Goal: Transaction & Acquisition: Book appointment/travel/reservation

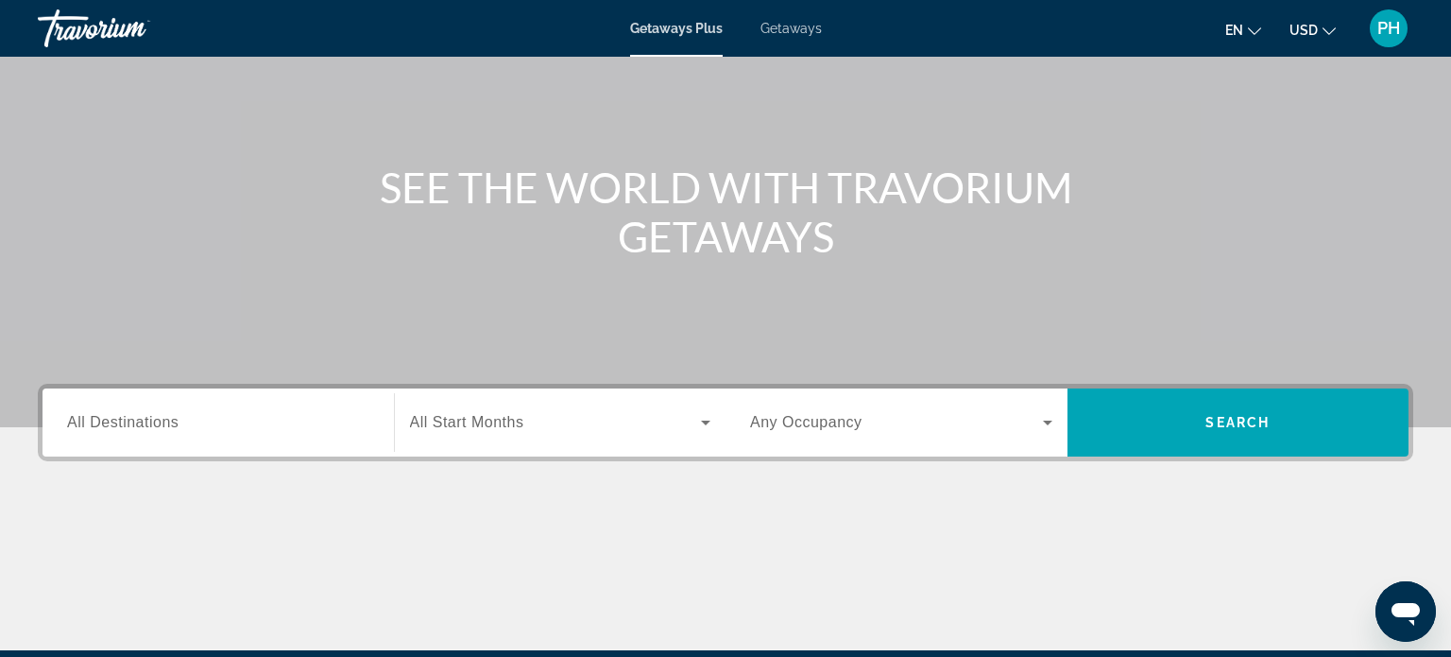
scroll to position [151, 0]
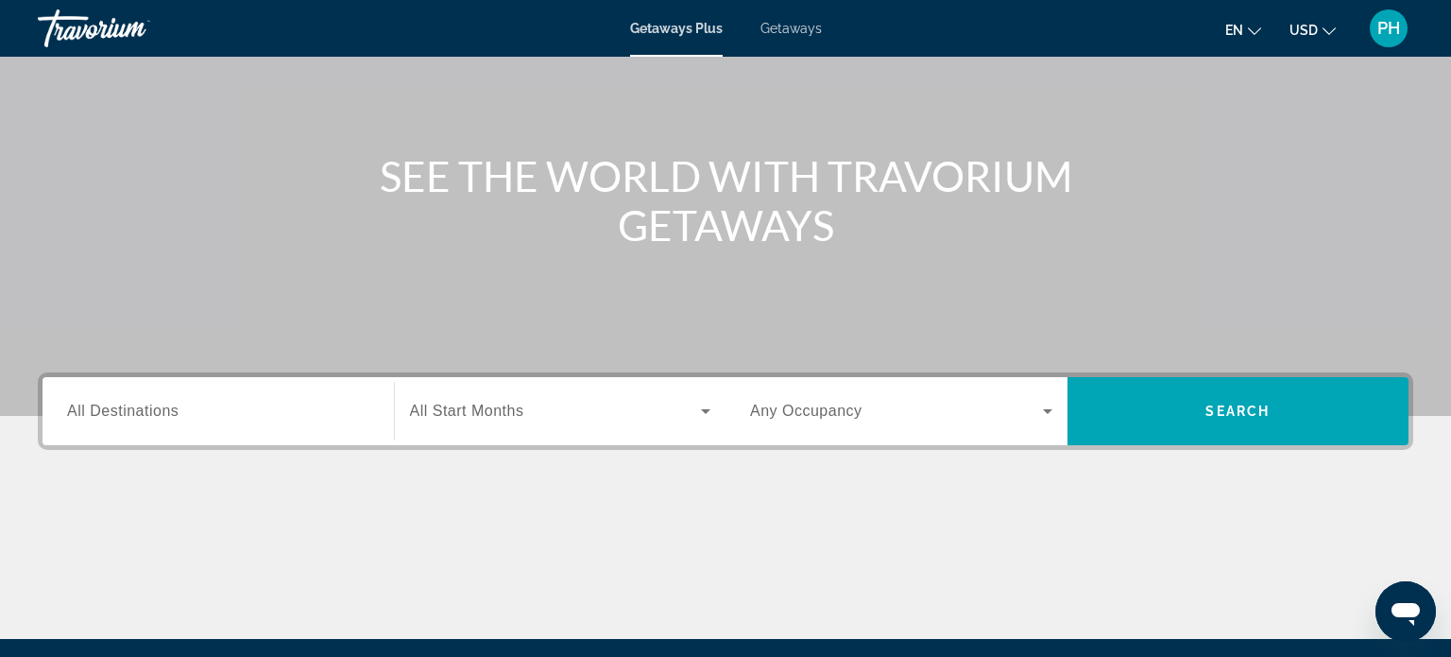
click at [218, 403] on input "Destination All Destinations" at bounding box center [218, 412] width 302 height 23
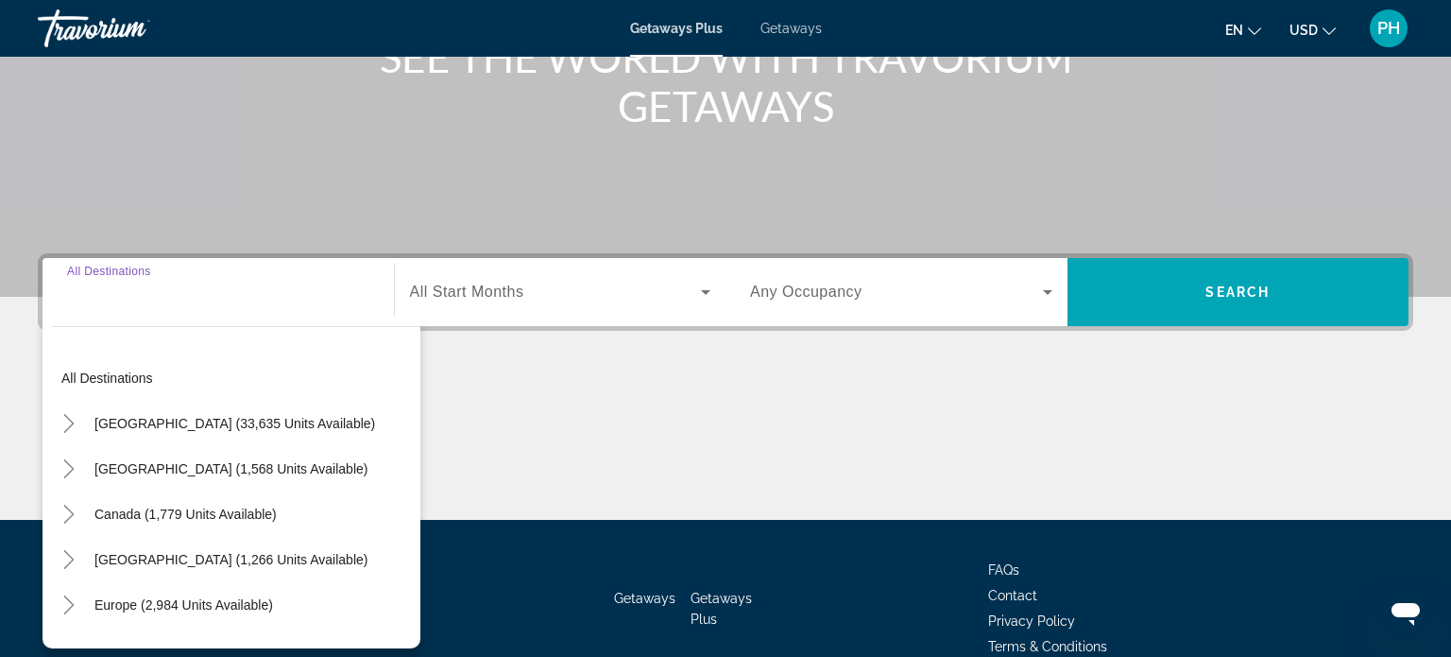
scroll to position [364, 0]
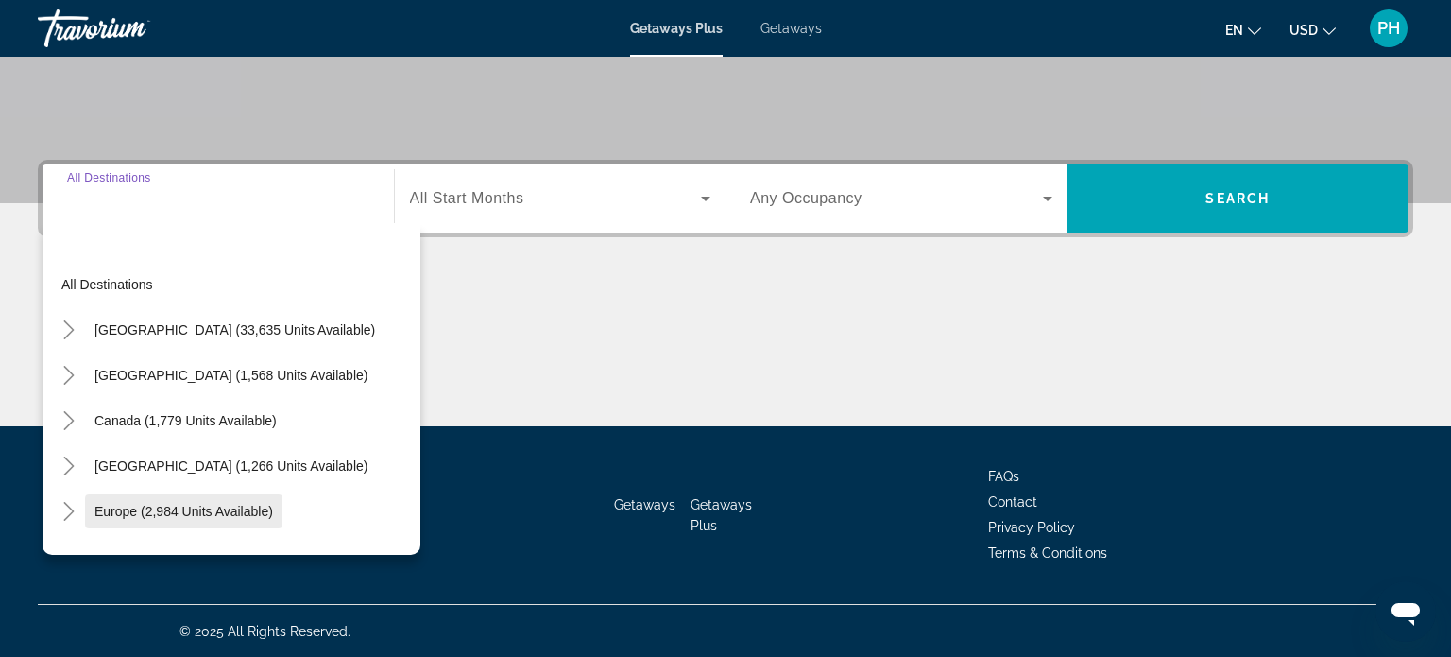
click at [214, 511] on span "Europe (2,984 units available)" at bounding box center [183, 511] width 179 height 15
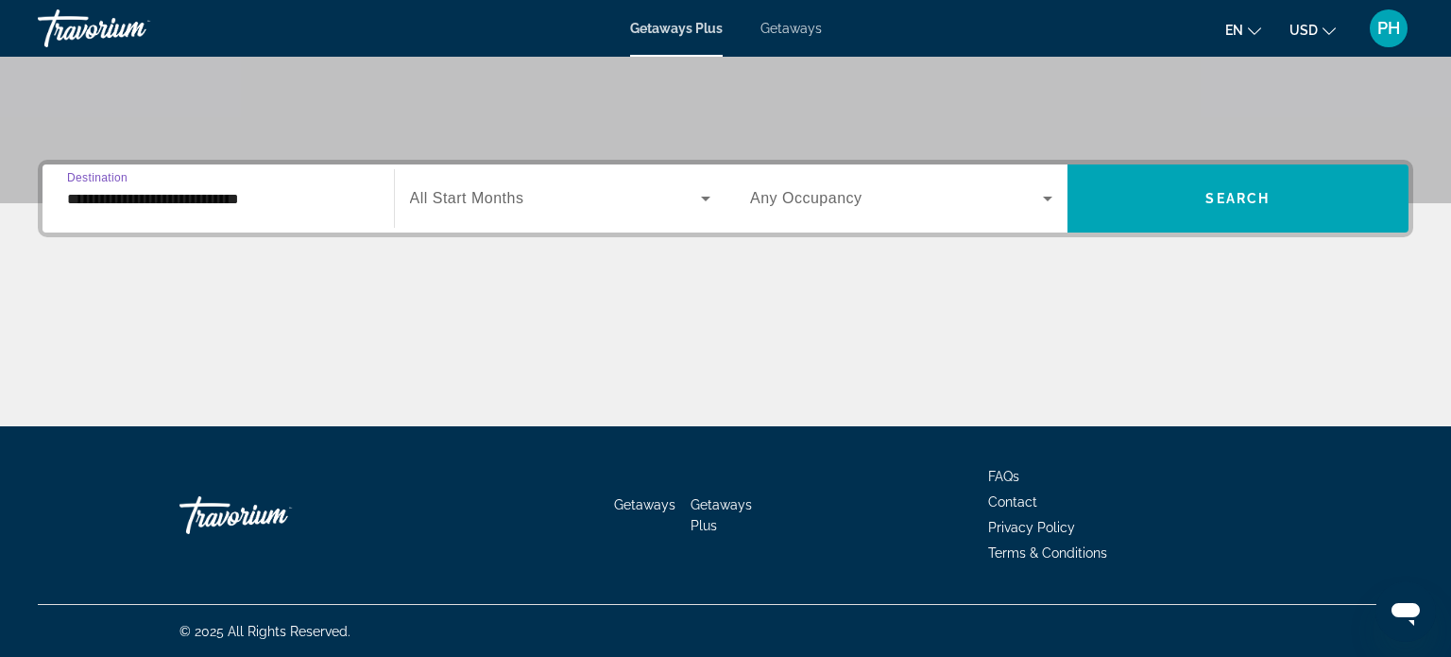
click at [182, 194] on input "**********" at bounding box center [218, 199] width 302 height 23
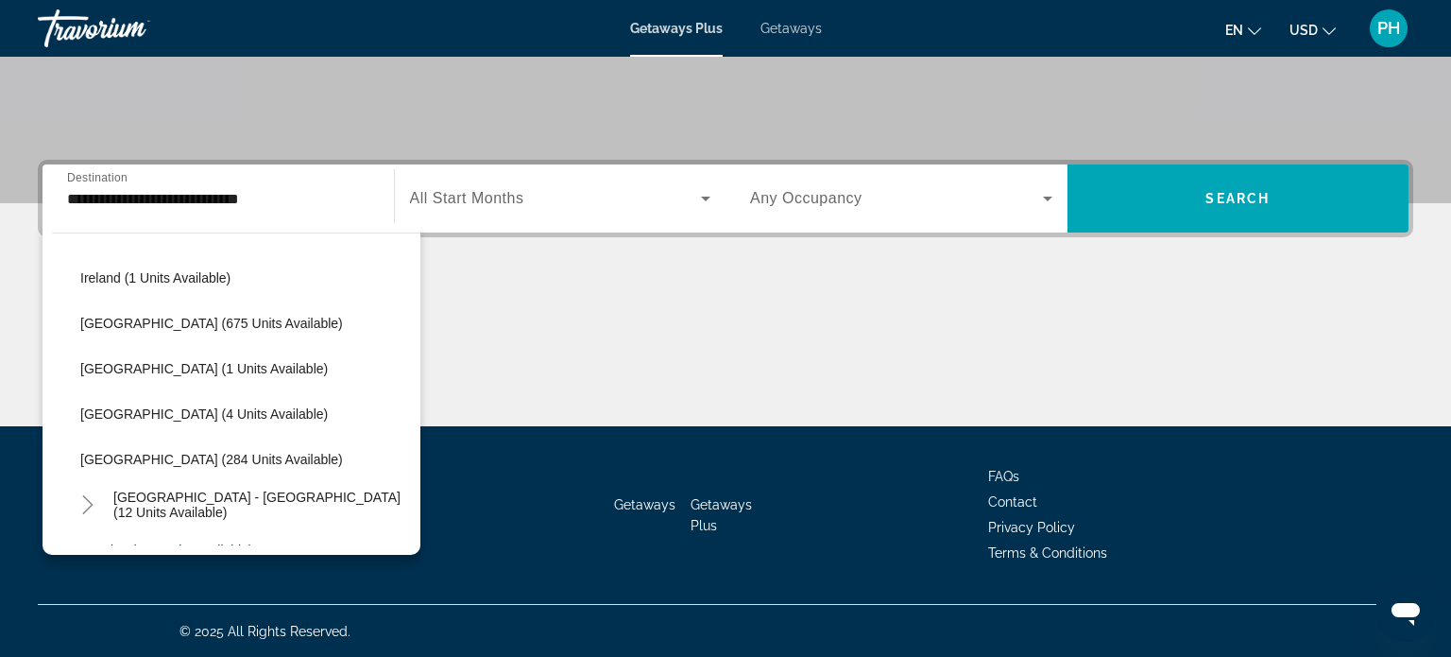
scroll to position [703, 0]
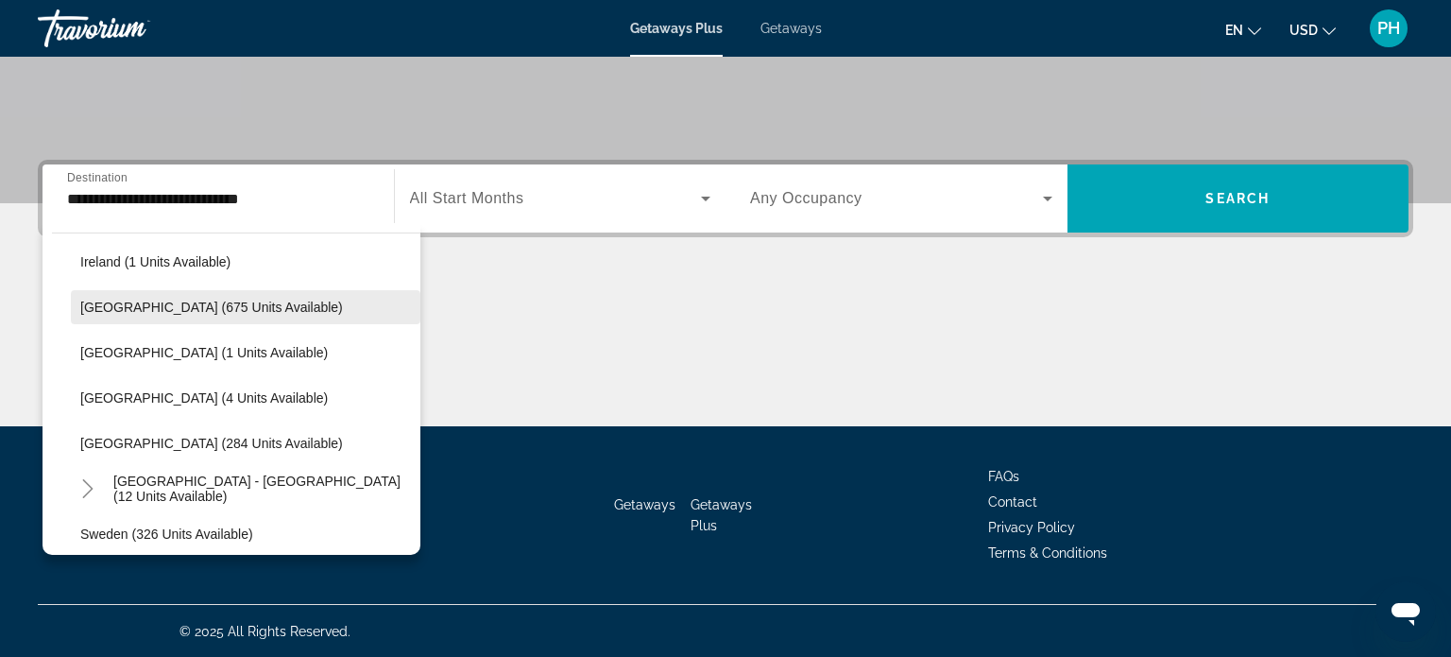
click at [216, 311] on span "[GEOGRAPHIC_DATA] (675 units available)" at bounding box center [211, 307] width 263 height 15
type input "**********"
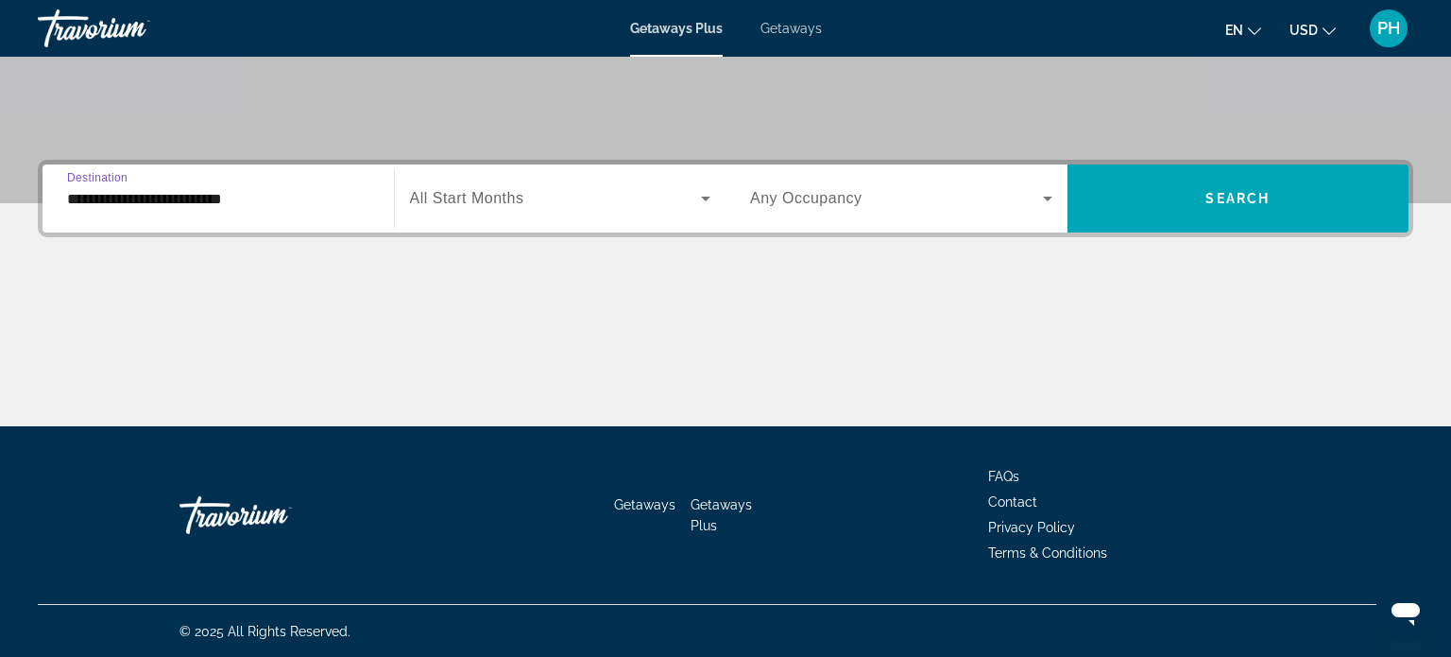
click at [558, 207] on span "Search widget" at bounding box center [556, 198] width 292 height 23
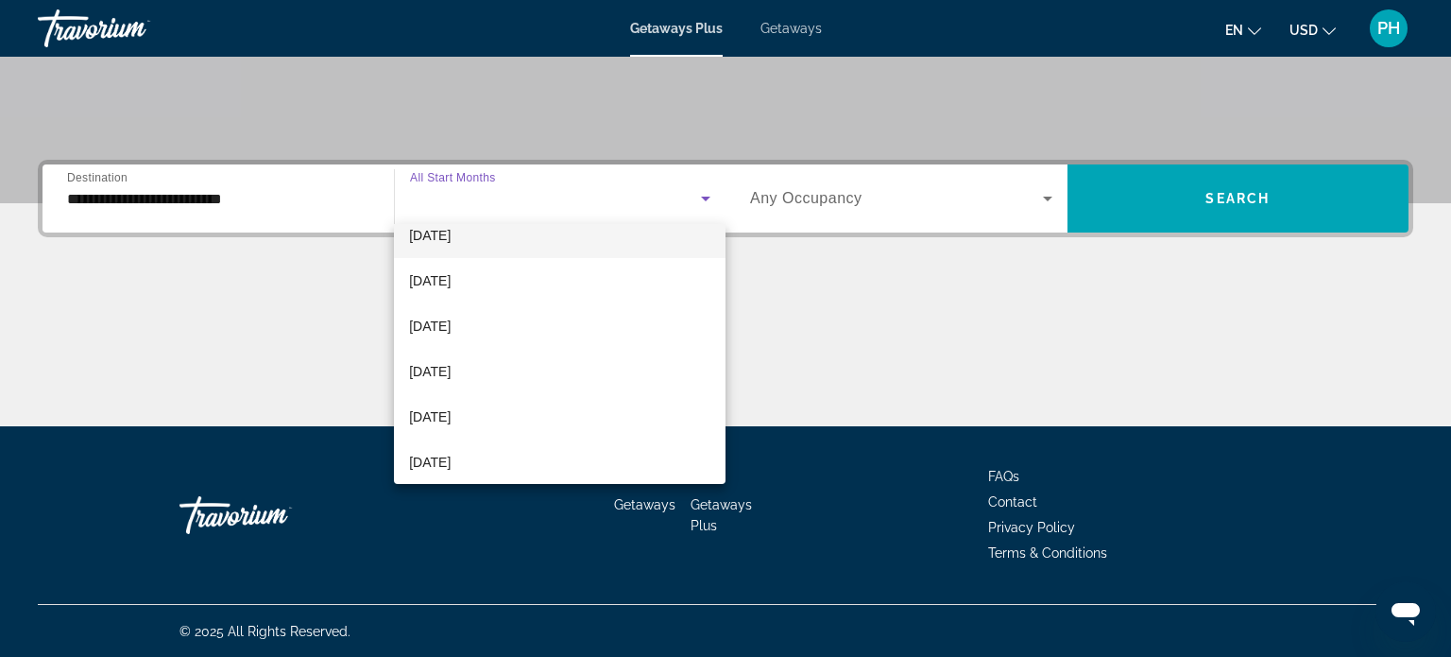
scroll to position [246, 0]
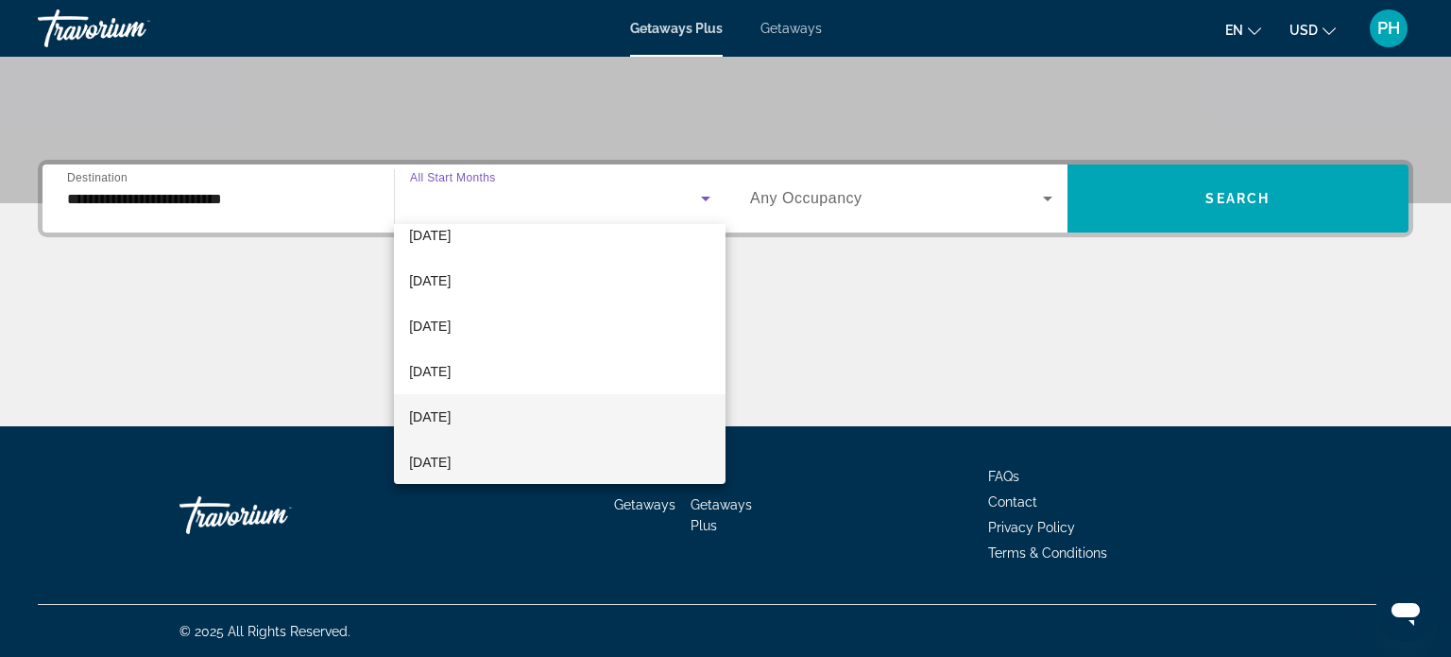
click at [431, 423] on span "[DATE]" at bounding box center [430, 416] width 42 height 23
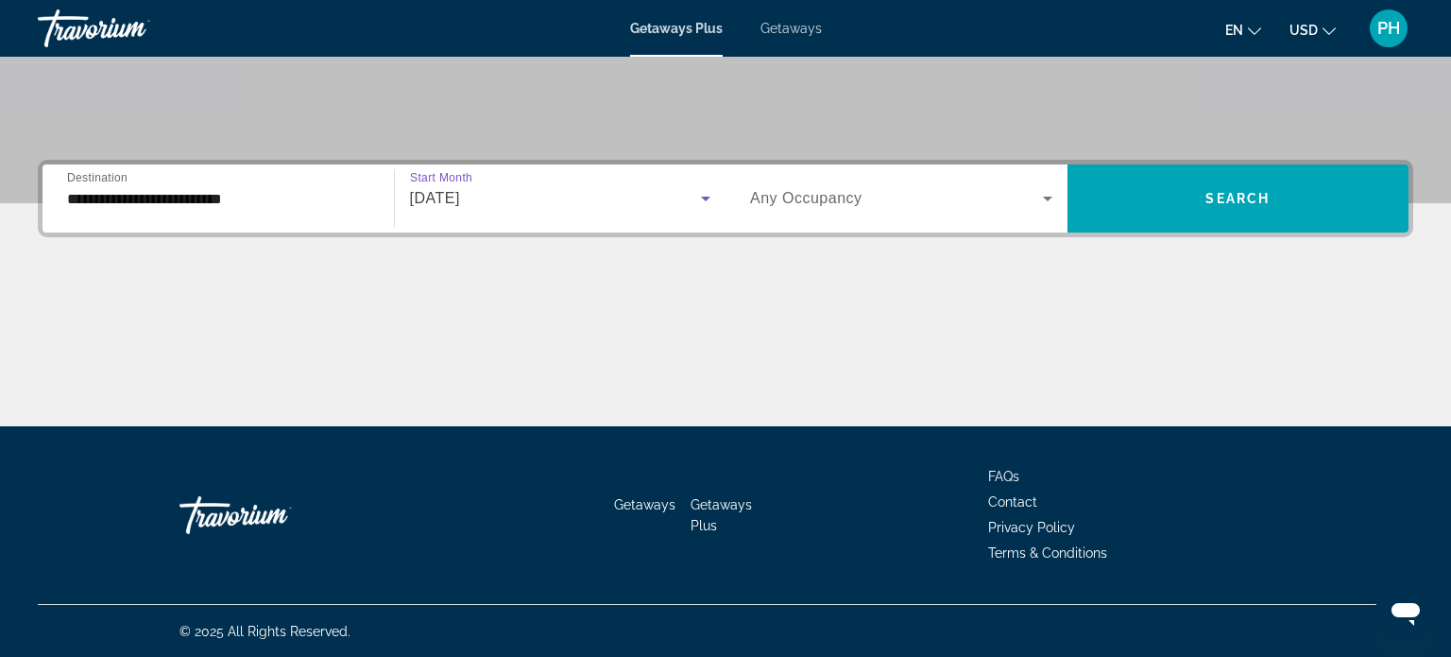
click at [822, 196] on span "Any Occupancy" at bounding box center [806, 198] width 112 height 16
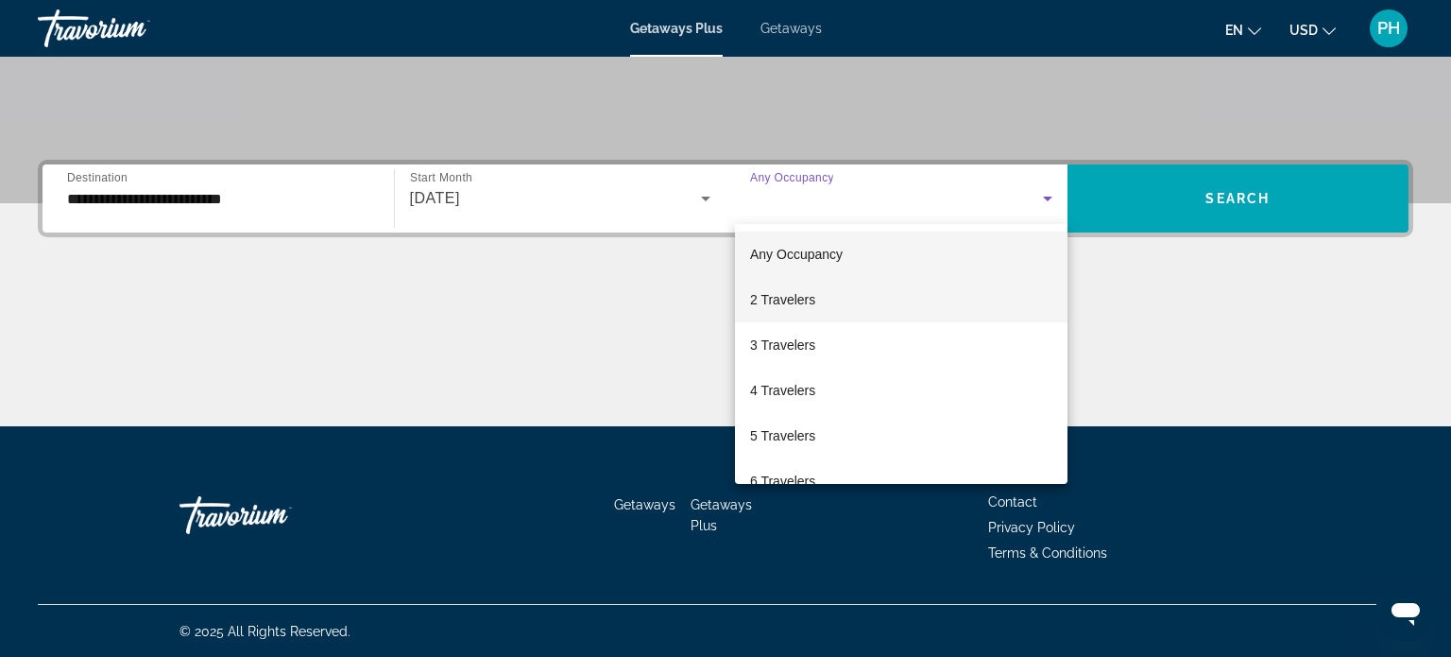
click at [787, 297] on span "2 Travelers" at bounding box center [782, 299] width 65 height 23
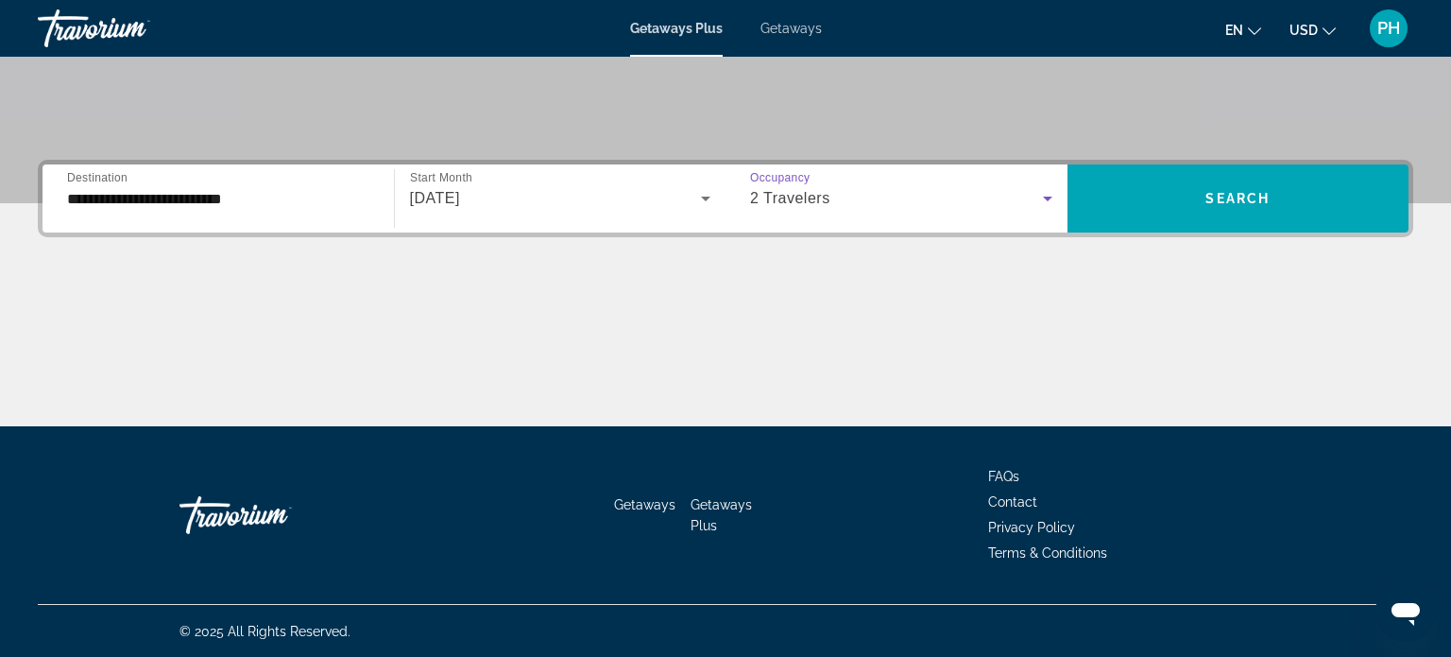
click at [1045, 202] on icon "Search widget" at bounding box center [1047, 198] width 23 height 23
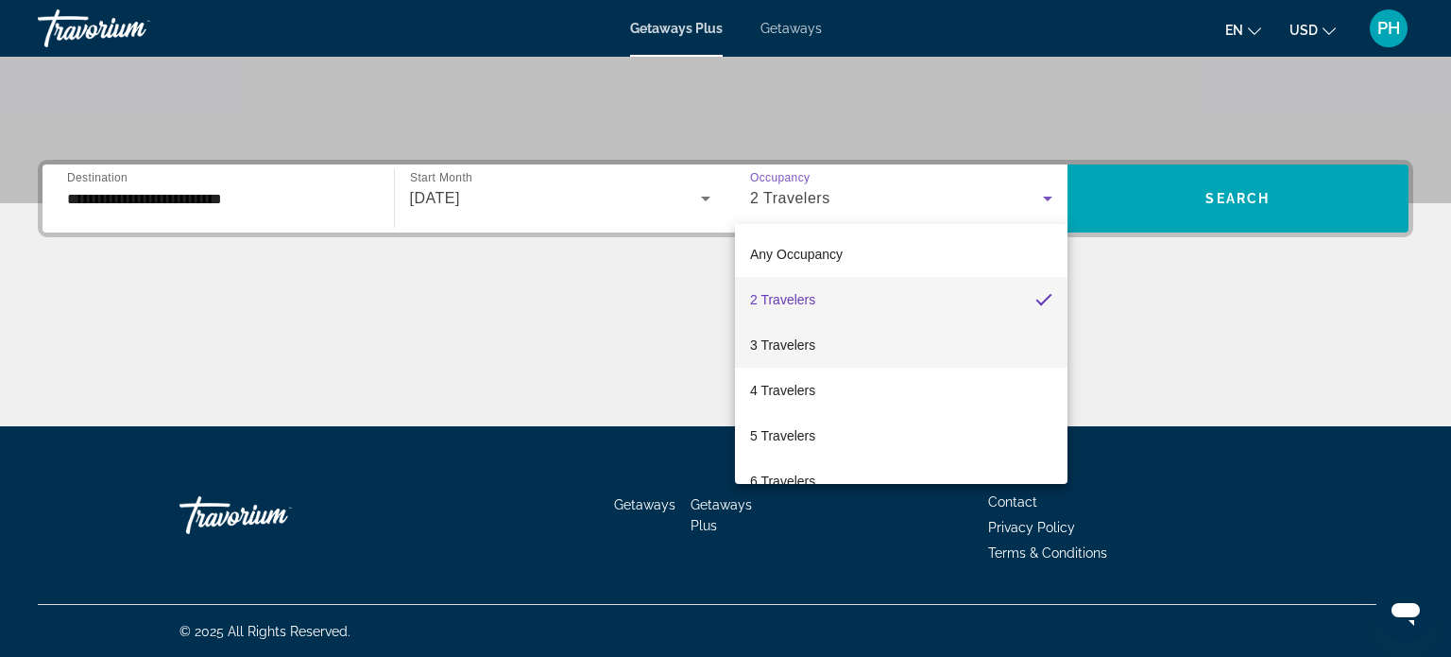
click at [857, 355] on mat-option "3 Travelers" at bounding box center [901, 344] width 333 height 45
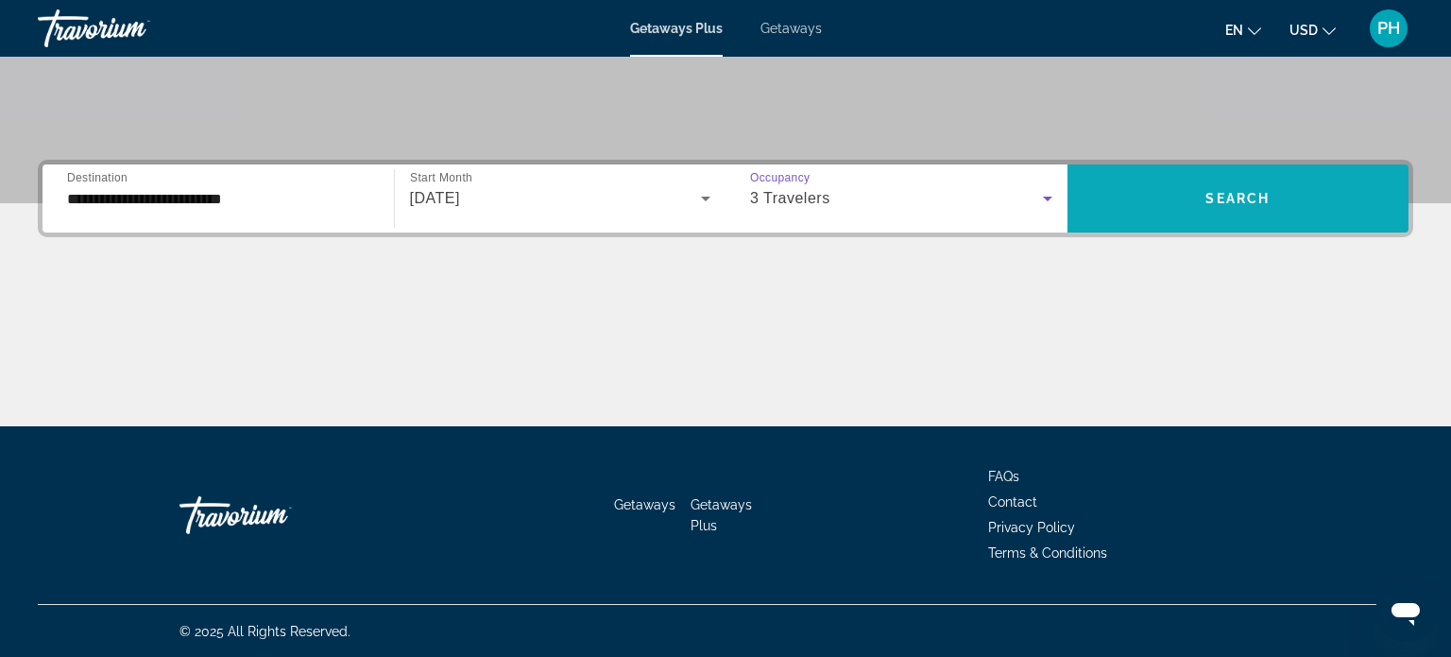
click at [1150, 197] on span "Search widget" at bounding box center [1239, 198] width 342 height 45
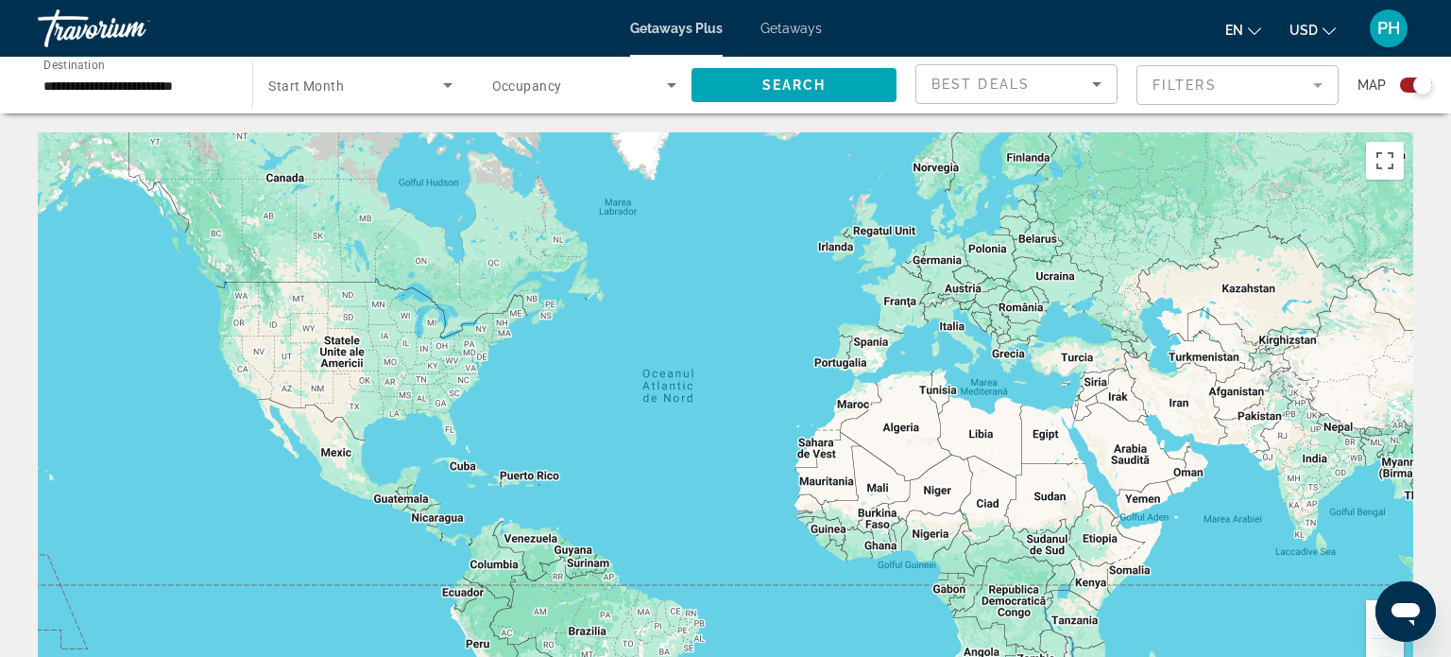
click at [320, 87] on span "Start Month" at bounding box center [306, 85] width 76 height 15
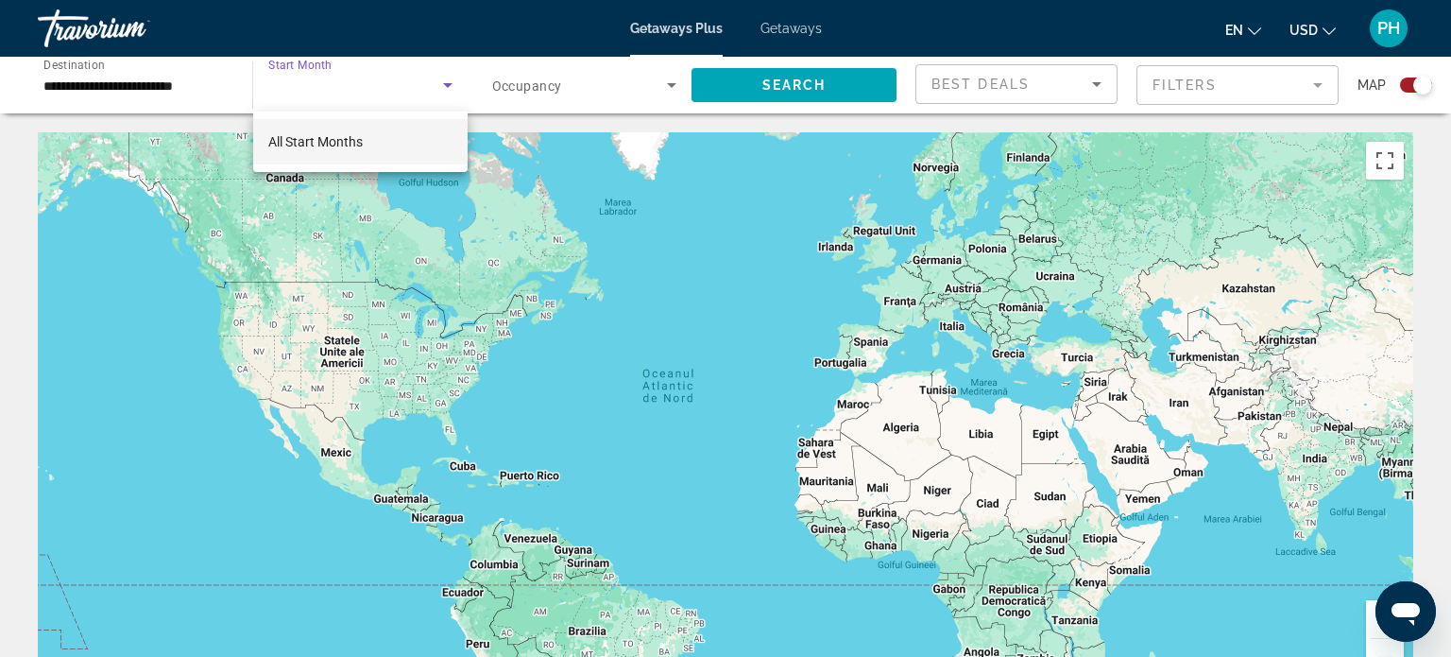
click at [314, 145] on span "All Start Months" at bounding box center [315, 141] width 94 height 15
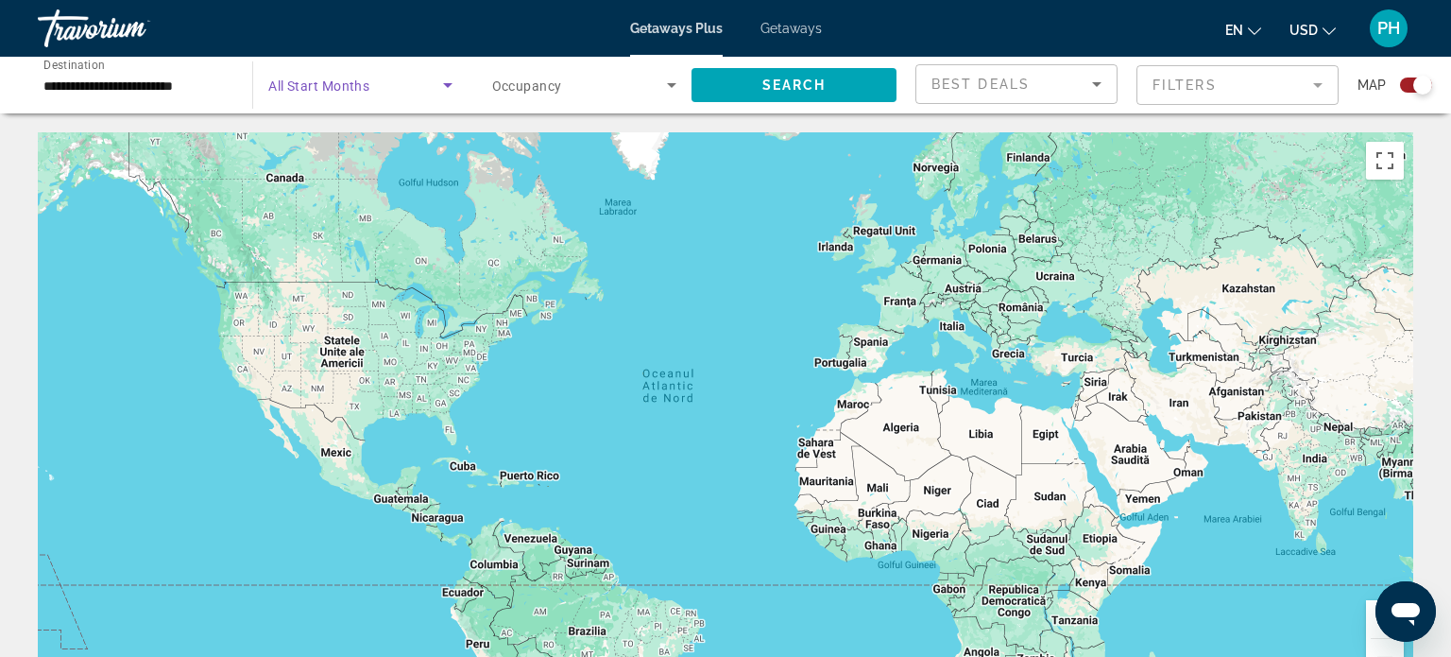
click at [443, 85] on icon "Search widget" at bounding box center [448, 85] width 23 height 23
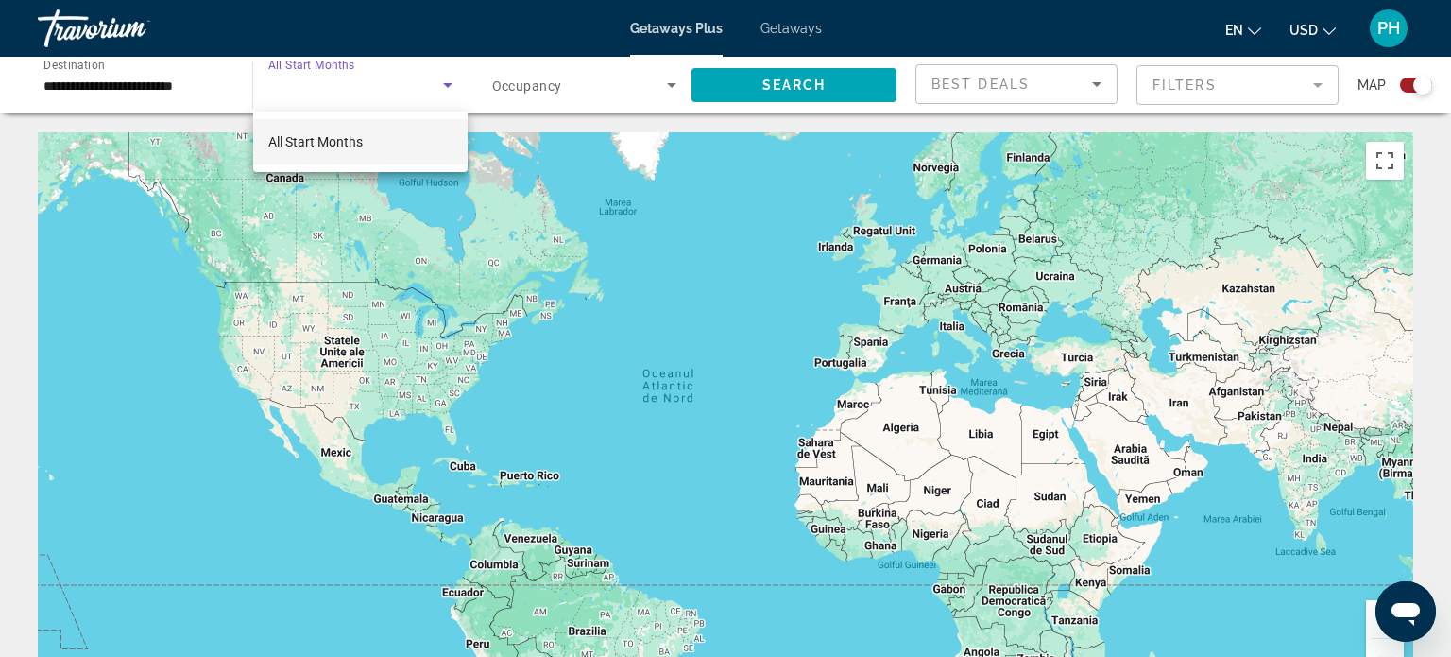
click at [344, 81] on div at bounding box center [725, 328] width 1451 height 657
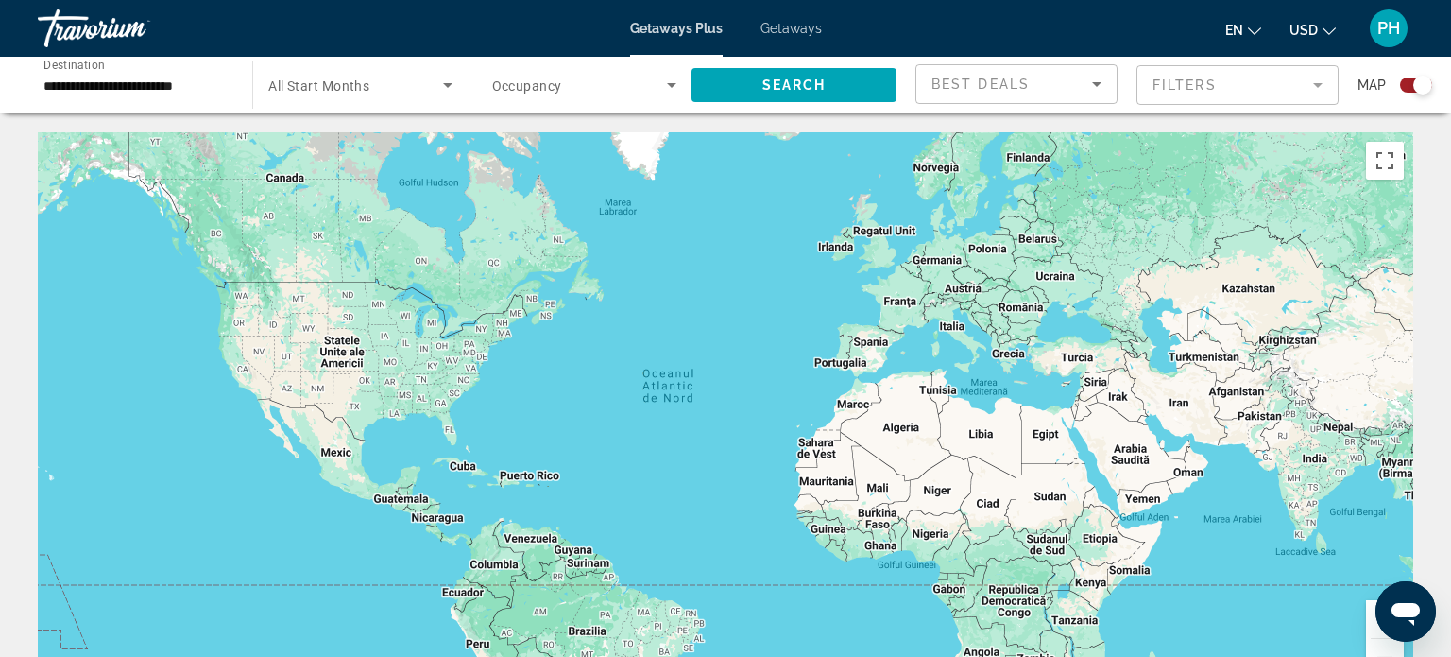
click at [344, 81] on span "All Start Months" at bounding box center [318, 85] width 101 height 15
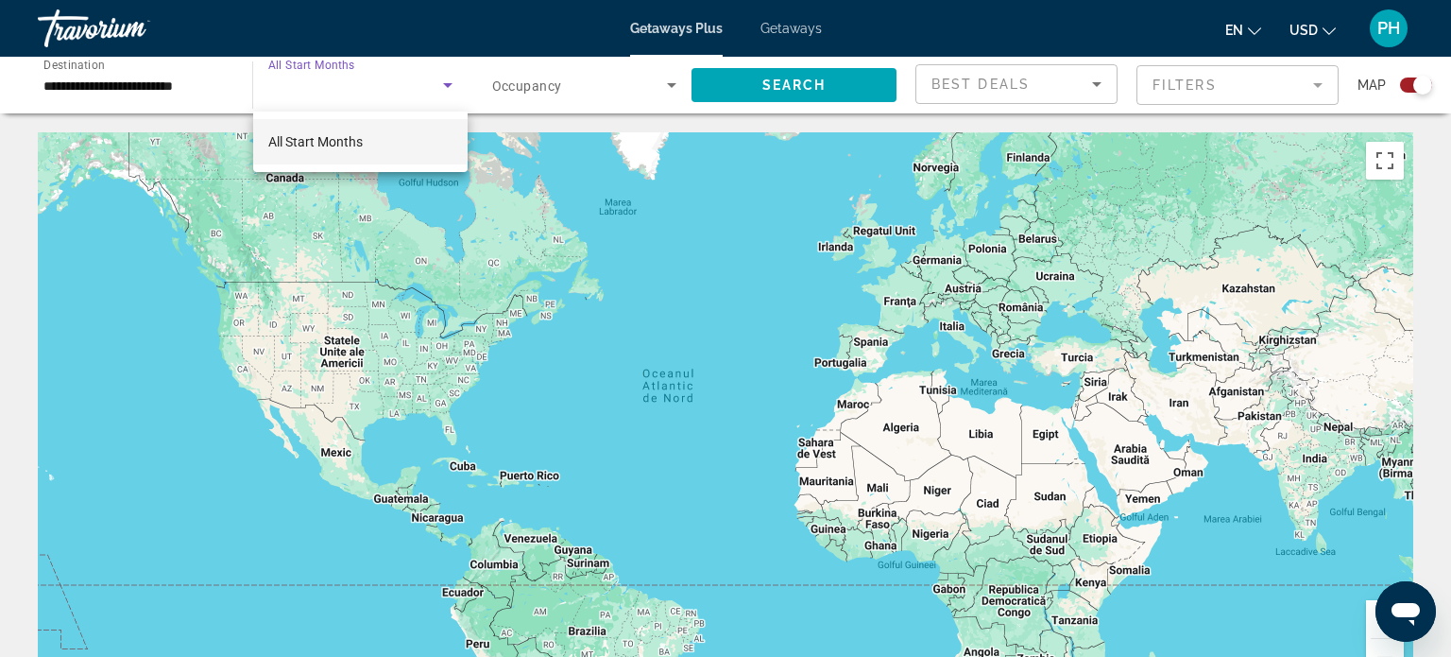
click at [1176, 93] on div at bounding box center [725, 328] width 1451 height 657
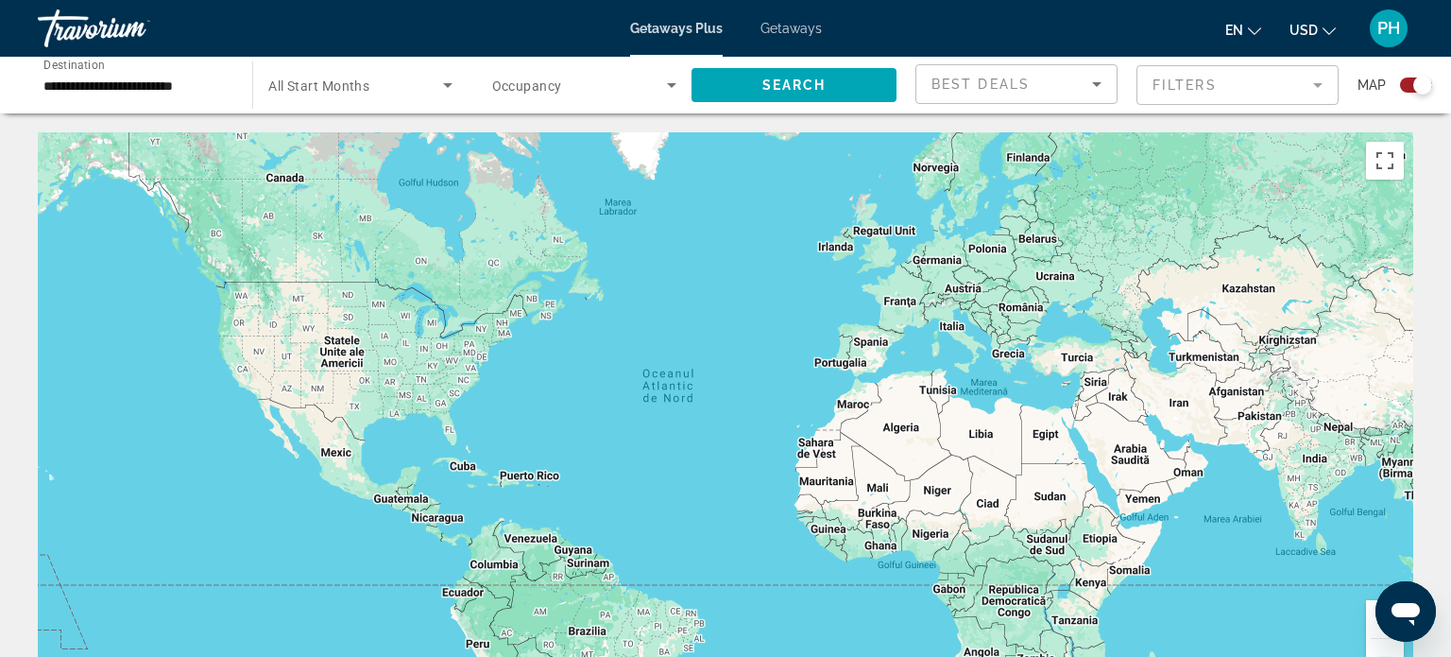
click at [1191, 75] on mat-form-field "Filters" at bounding box center [1238, 85] width 202 height 40
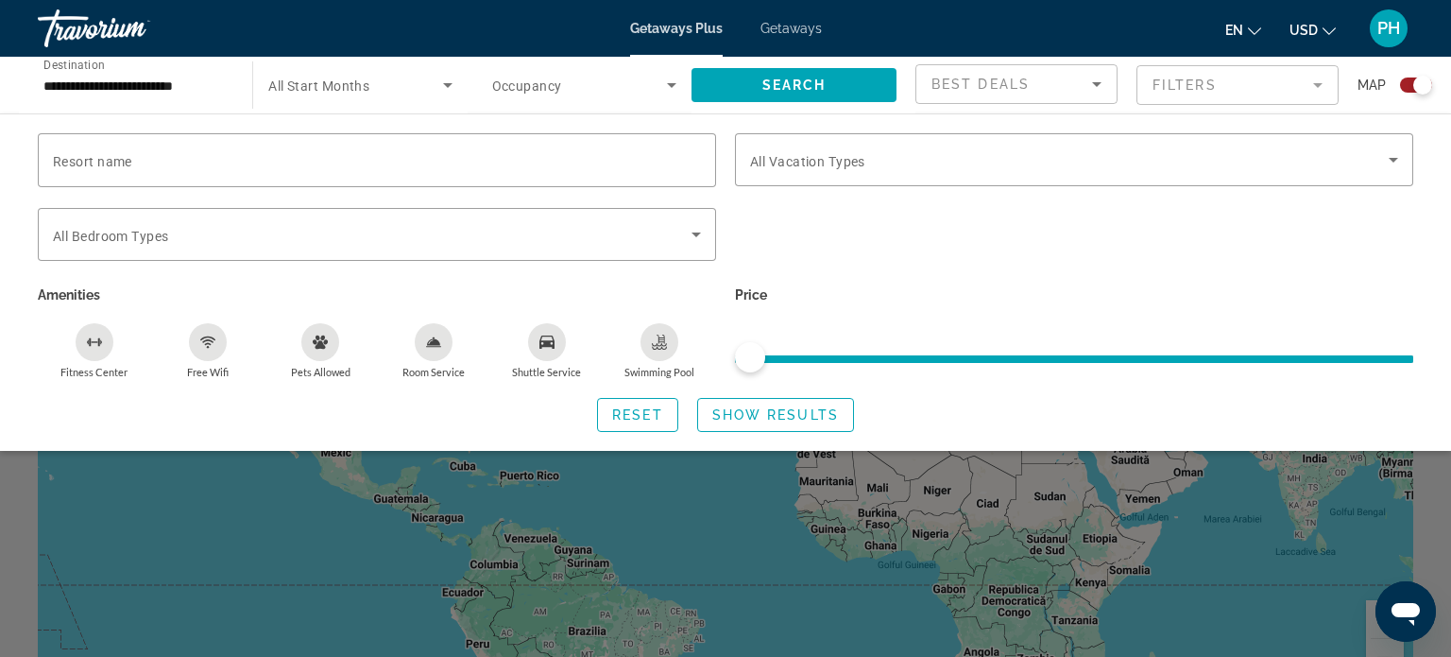
click at [796, 28] on span "Getaways" at bounding box center [791, 28] width 61 height 15
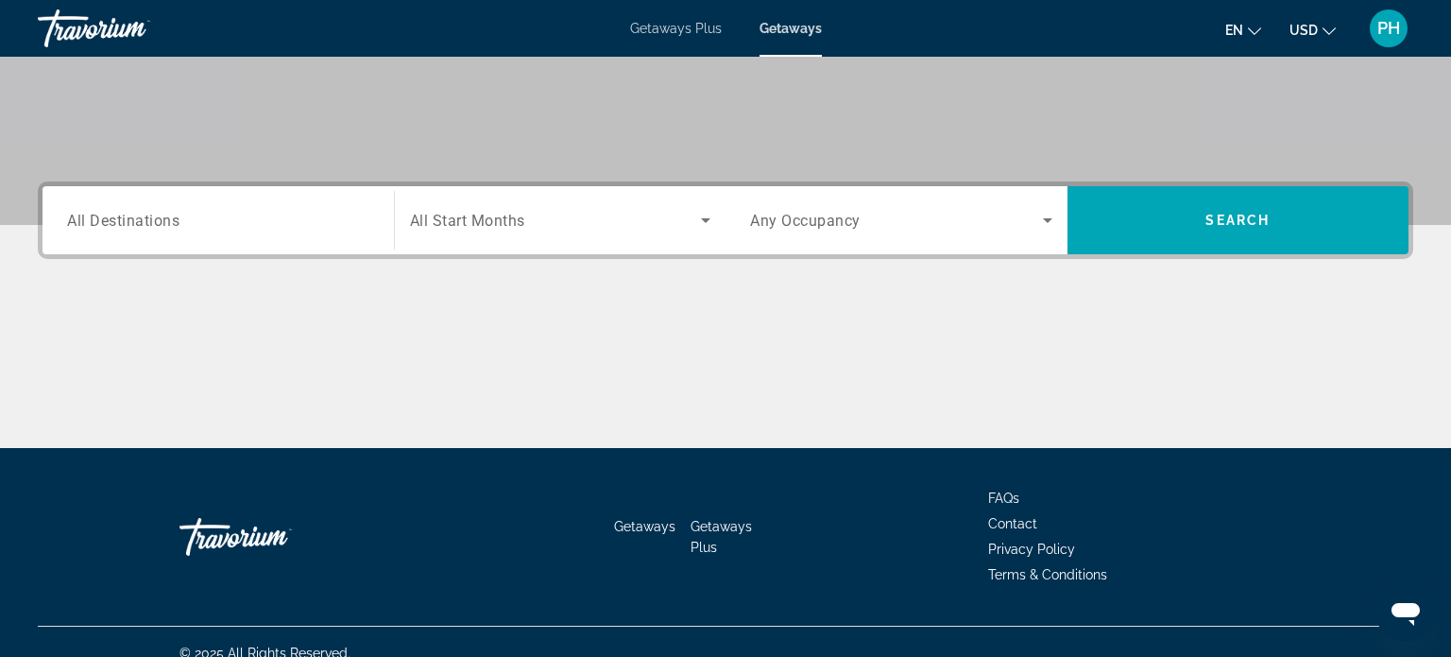
scroll to position [364, 0]
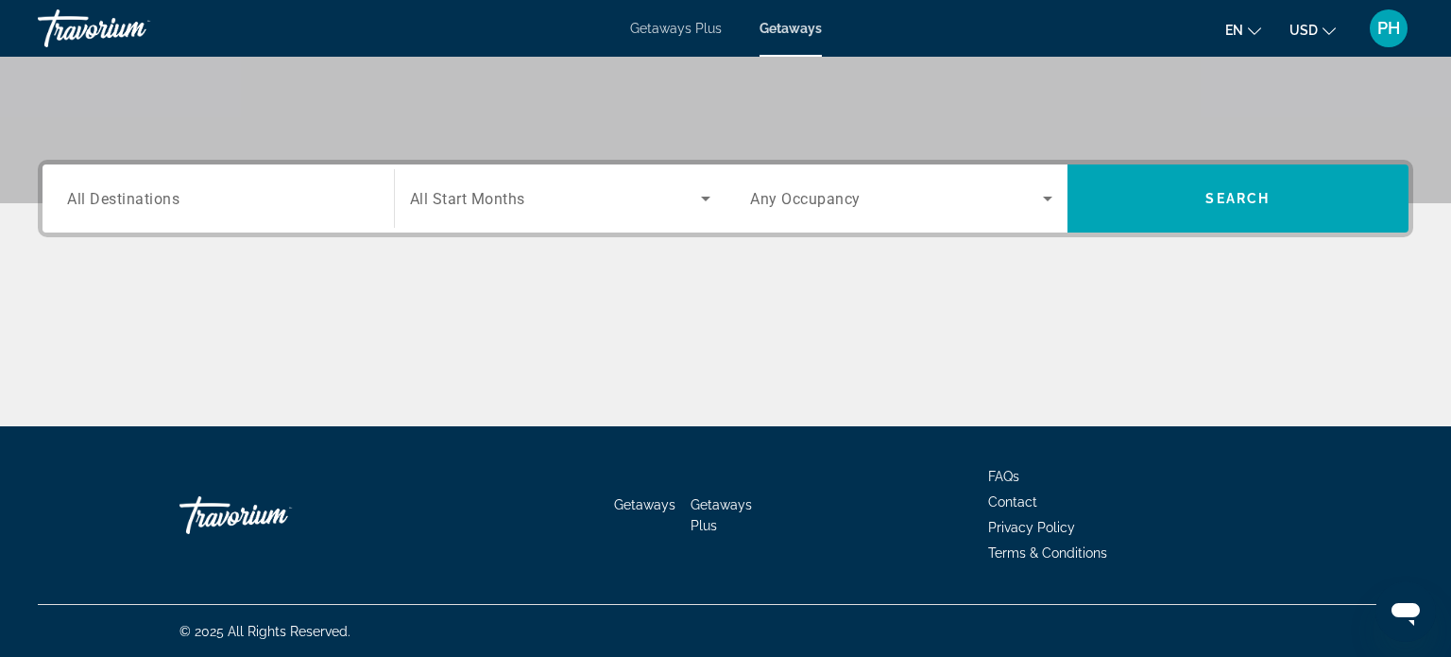
click at [281, 203] on input "Destination All Destinations" at bounding box center [218, 199] width 302 height 23
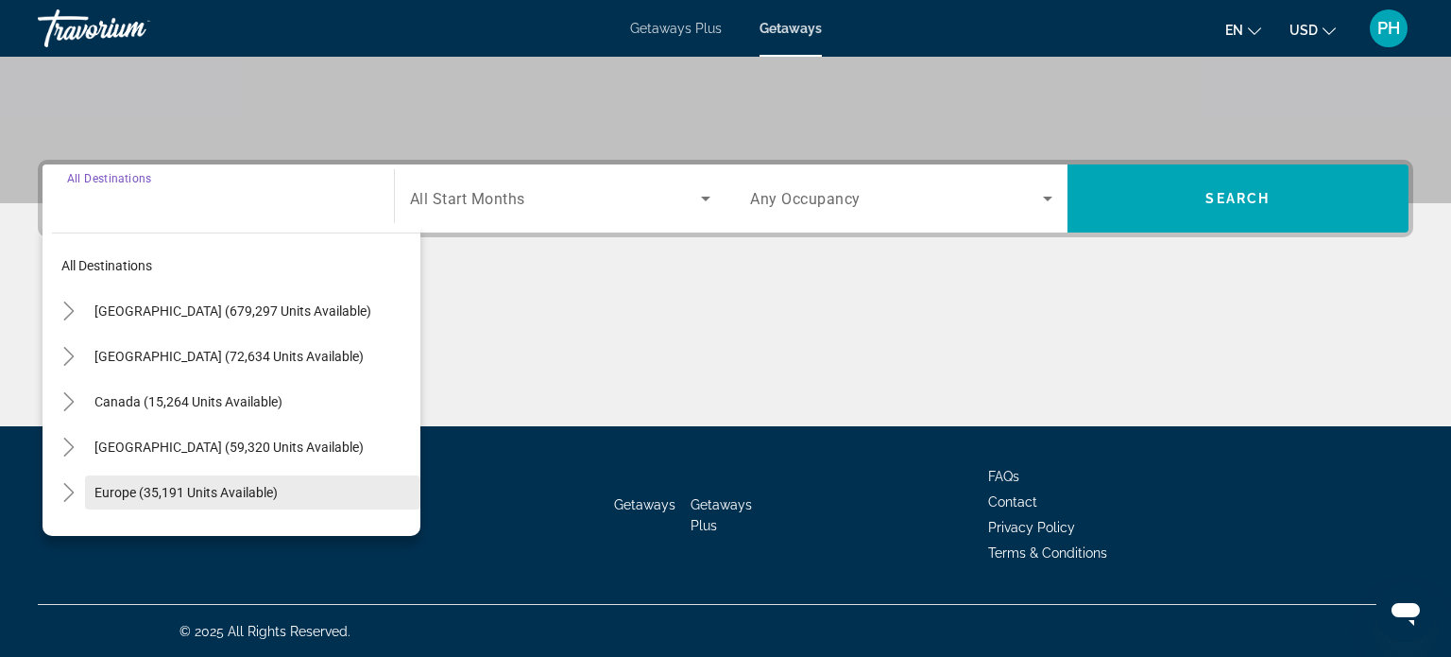
click at [220, 509] on span "Search widget" at bounding box center [252, 492] width 335 height 45
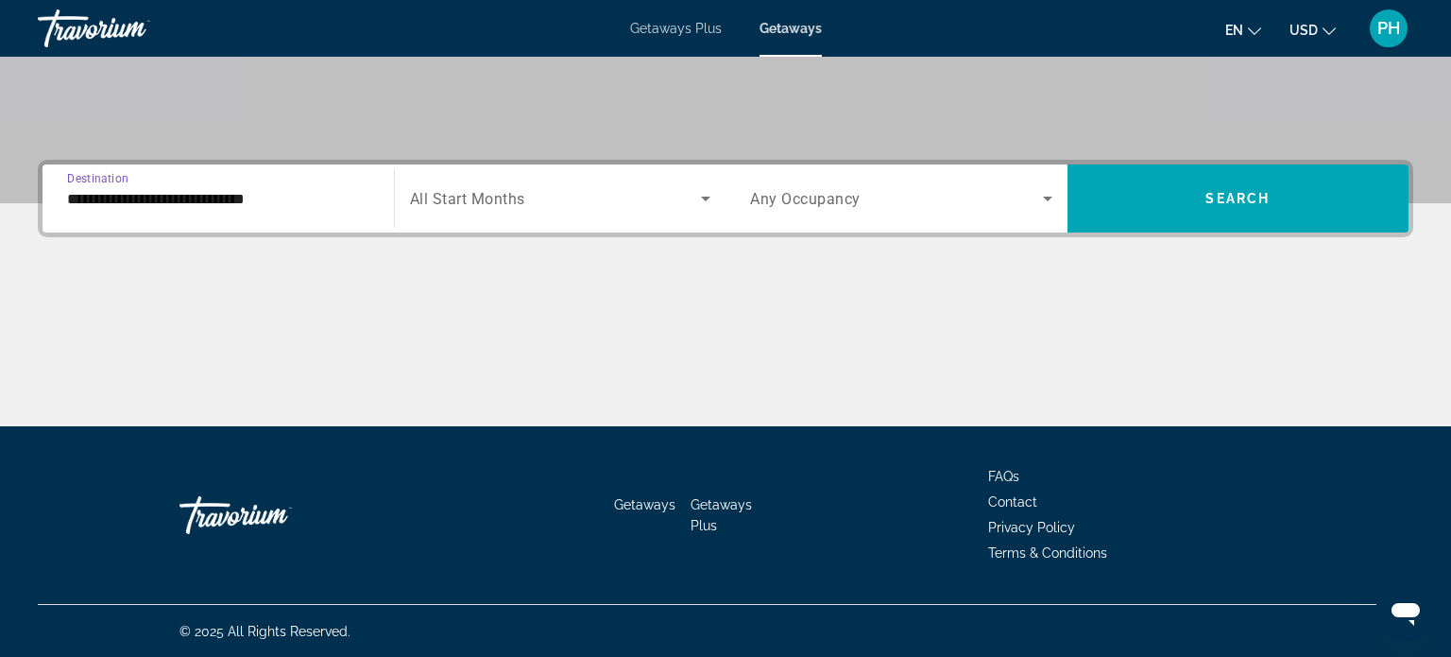
click at [278, 198] on input "**********" at bounding box center [218, 199] width 302 height 23
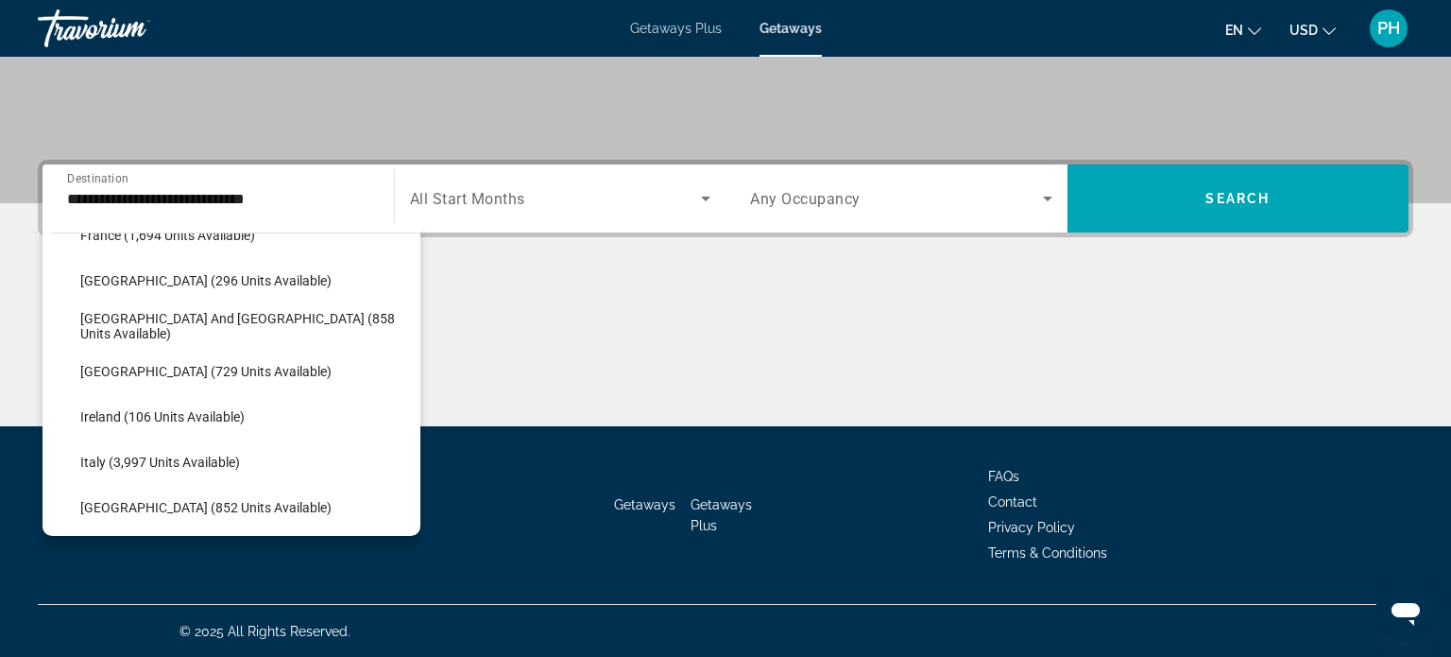
scroll to position [584, 0]
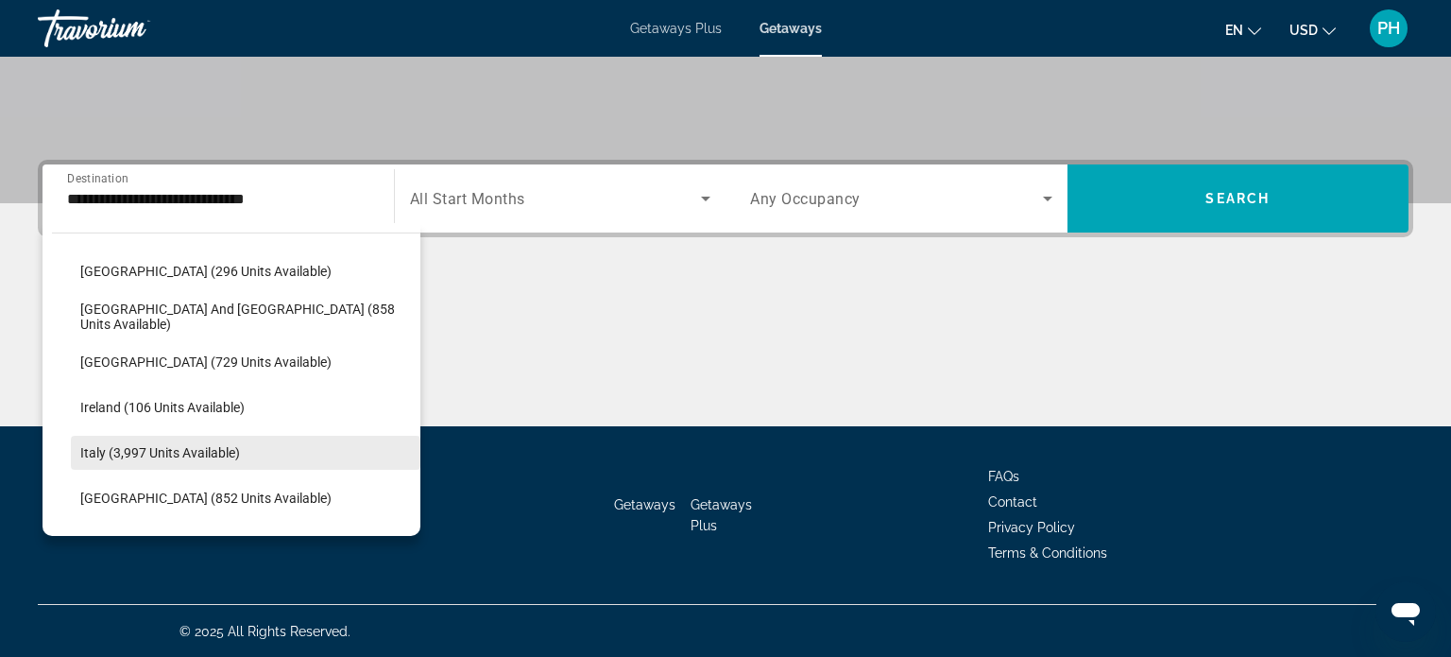
click at [248, 438] on span "Search widget" at bounding box center [246, 452] width 350 height 45
type input "**********"
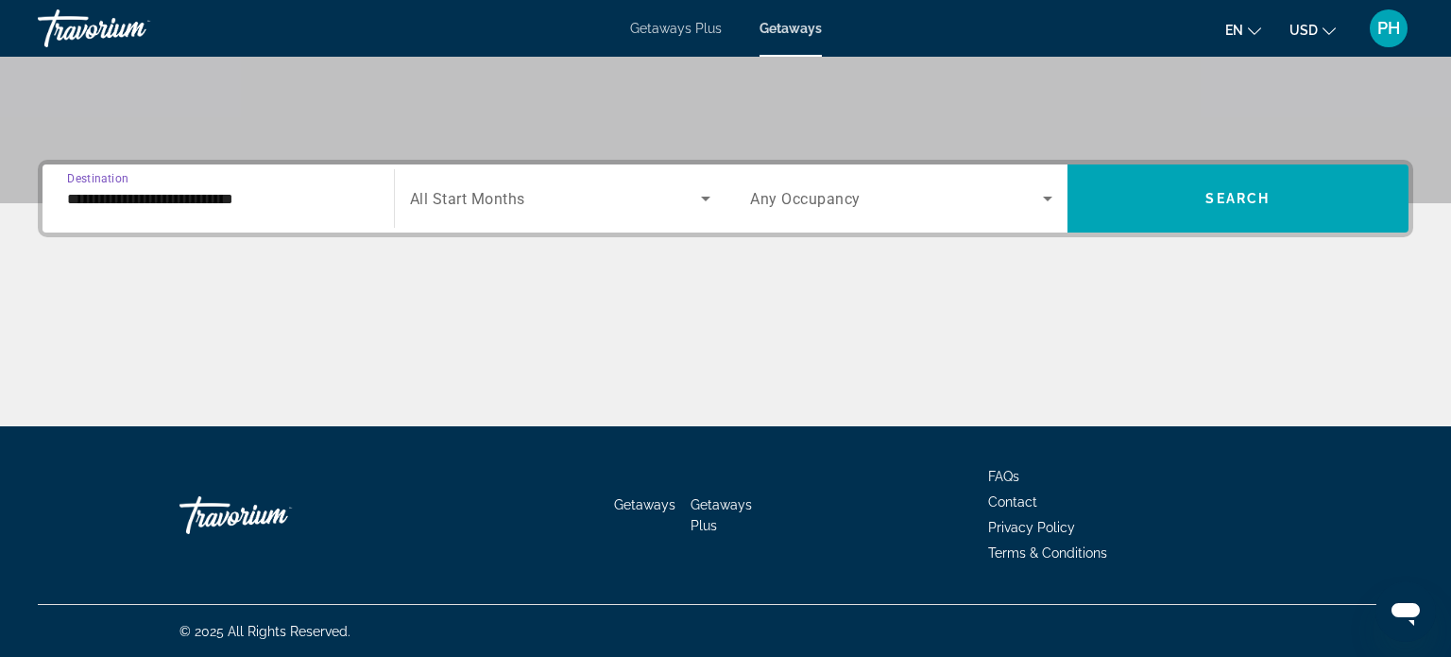
click at [641, 189] on span "Search widget" at bounding box center [556, 198] width 292 height 23
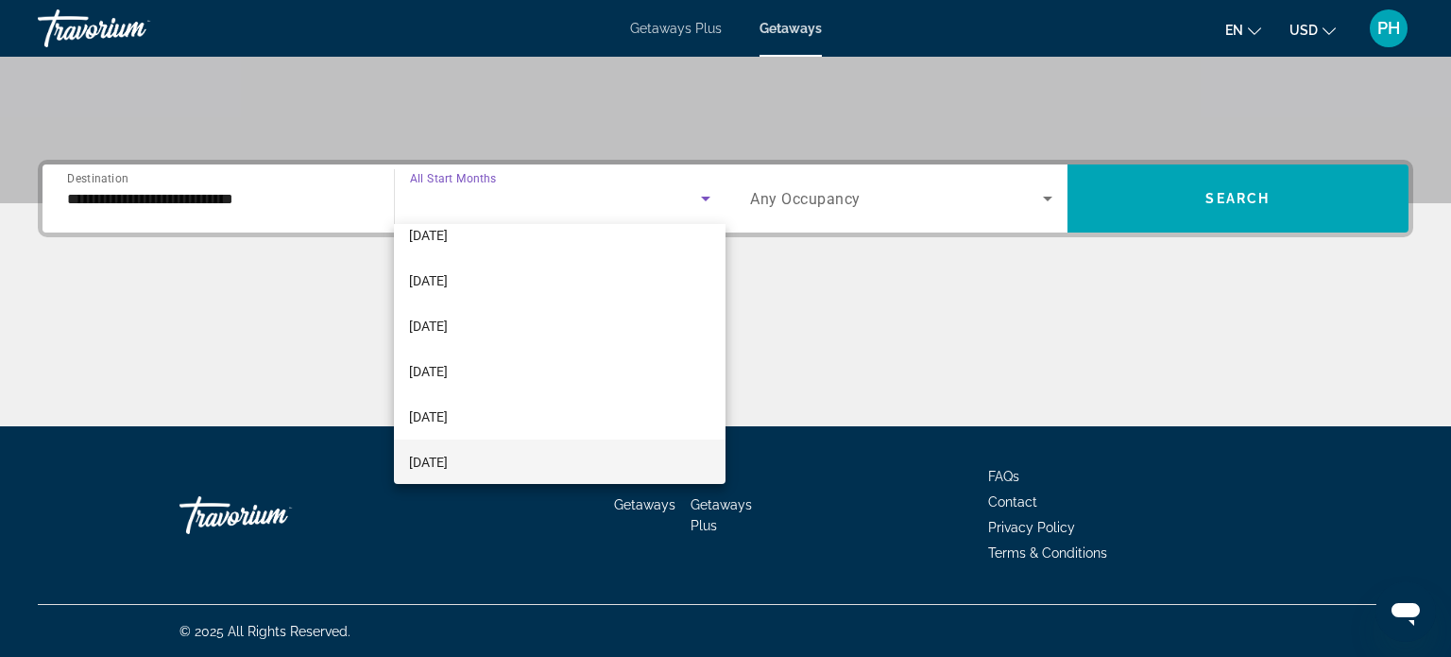
scroll to position [382, 0]
click at [447, 277] on span "[DATE]" at bounding box center [428, 280] width 39 height 23
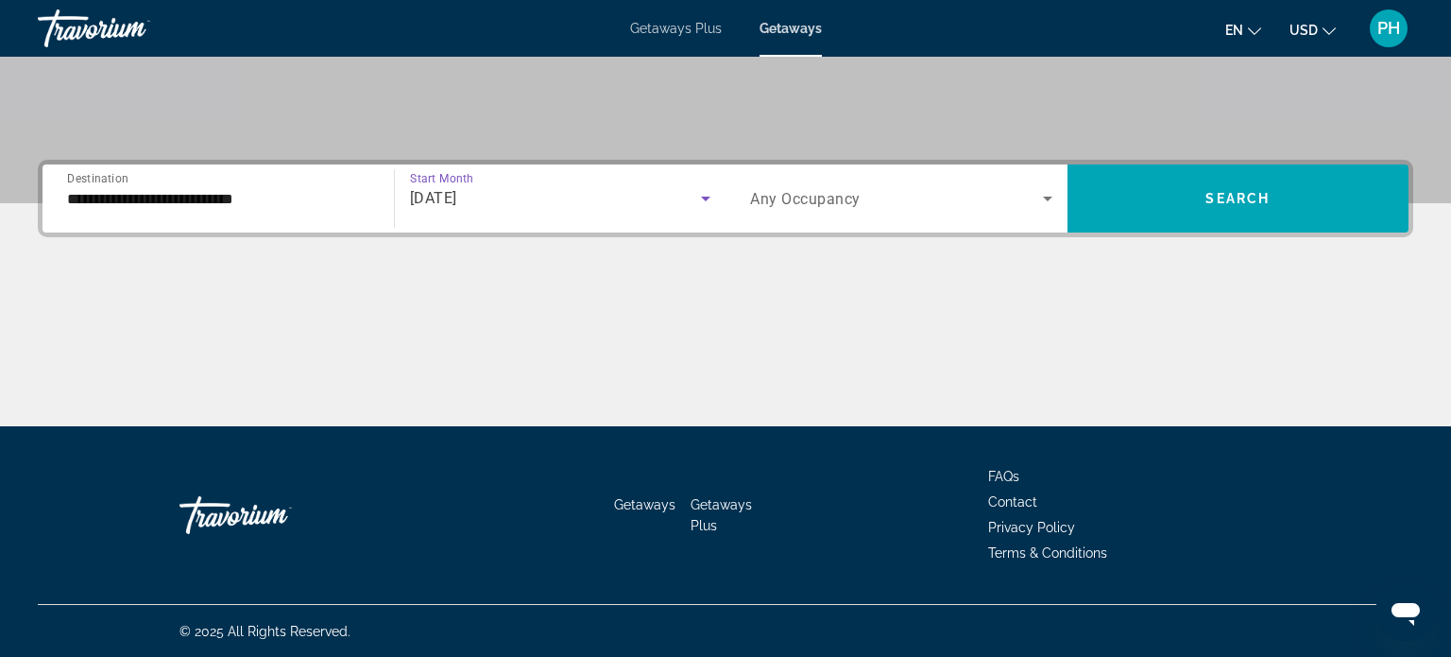
click at [1049, 201] on icon "Search widget" at bounding box center [1047, 198] width 23 height 23
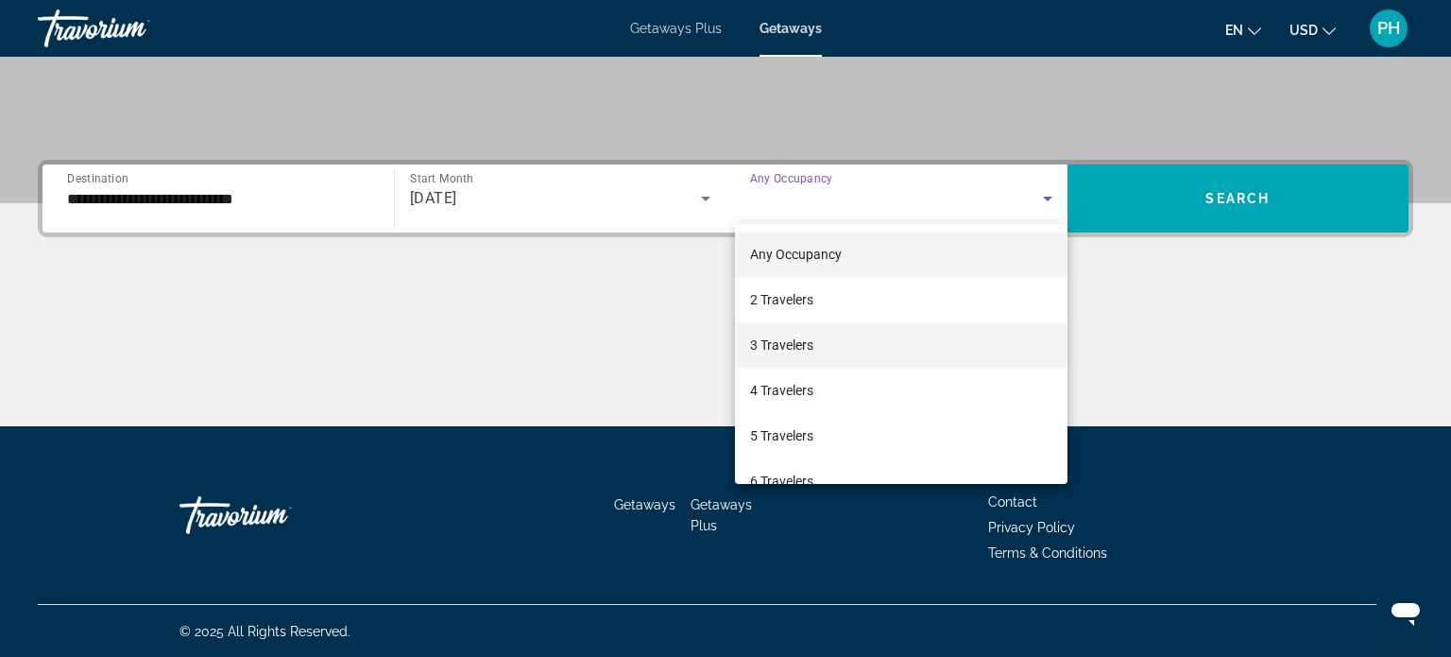
click at [757, 343] on span "3 Travelers" at bounding box center [781, 345] width 63 height 23
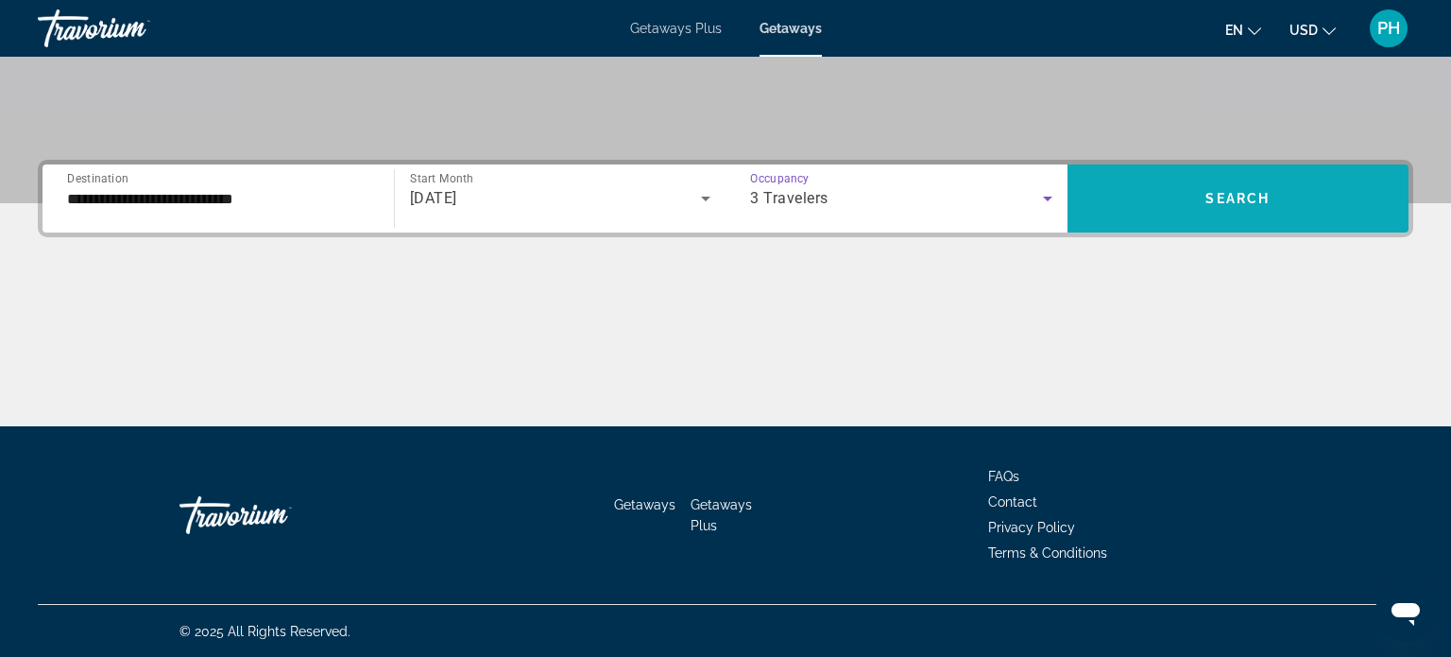
click at [1148, 193] on span "Search widget" at bounding box center [1239, 198] width 342 height 45
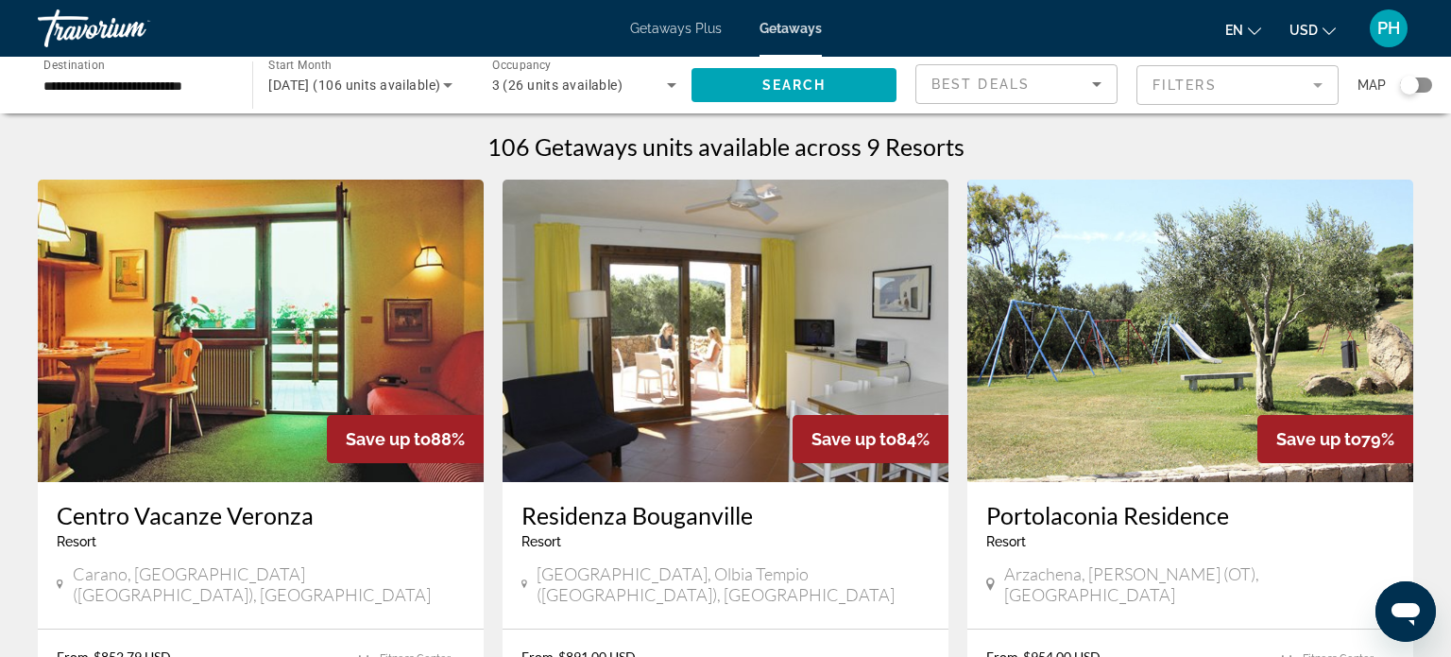
click at [613, 89] on span "3 (26 units available)" at bounding box center [557, 84] width 131 height 15
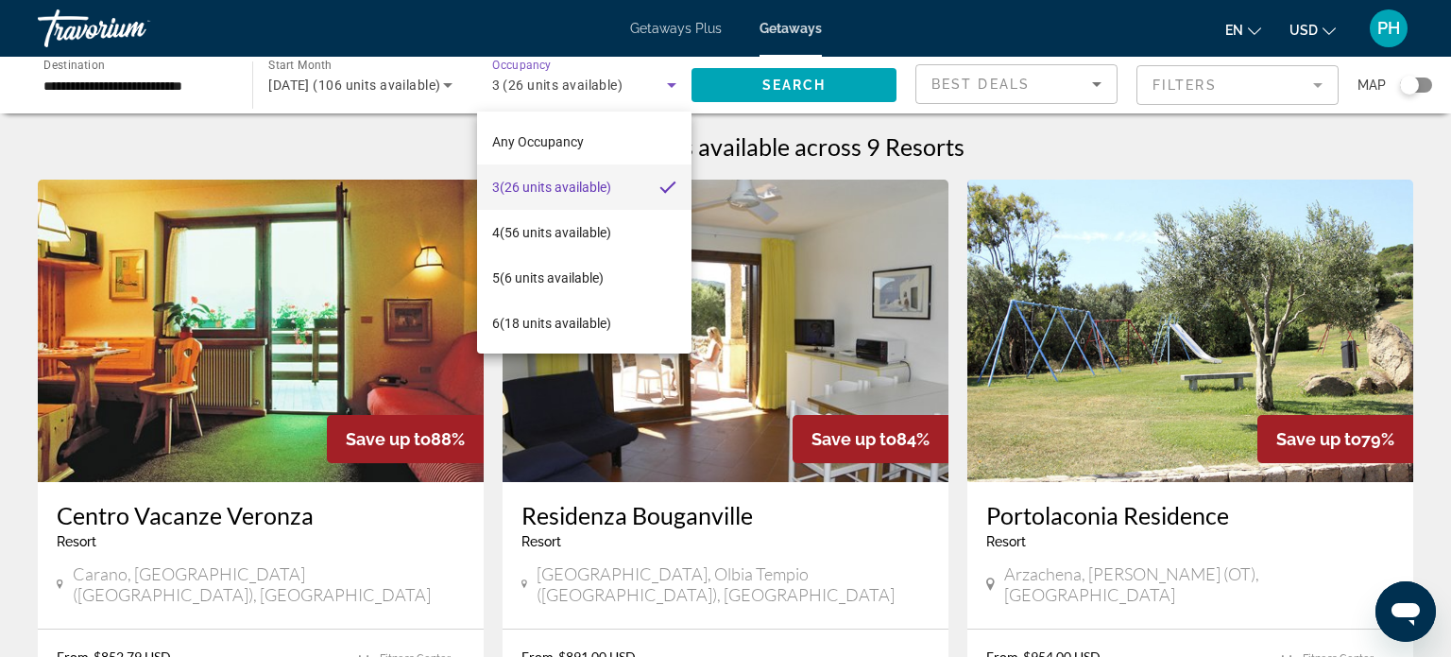
click at [721, 123] on div at bounding box center [725, 328] width 1451 height 657
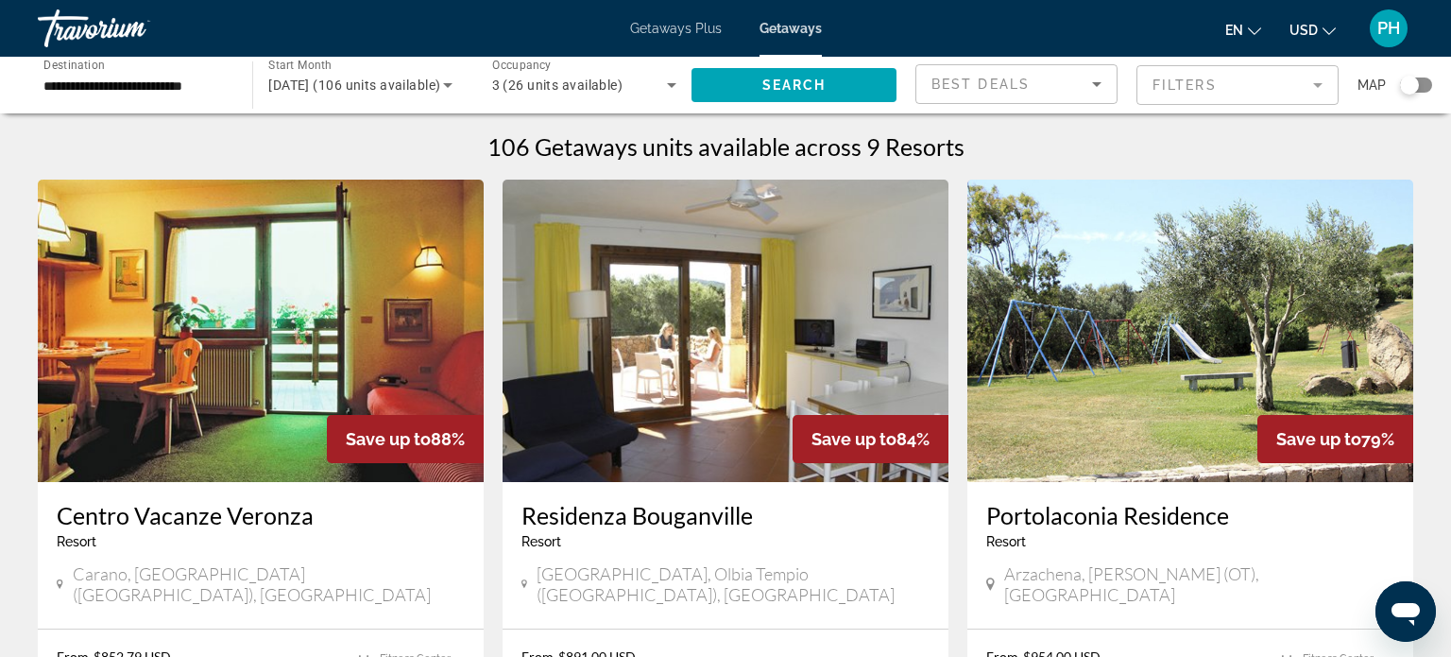
click at [59, 579] on icon "Main content" at bounding box center [60, 583] width 6 height 9
click at [193, 575] on span "Carano, [GEOGRAPHIC_DATA] ([GEOGRAPHIC_DATA]), [GEOGRAPHIC_DATA]" at bounding box center [269, 584] width 392 height 42
click at [559, 577] on span "[GEOGRAPHIC_DATA], Olbia Tempio ([GEOGRAPHIC_DATA]), [GEOGRAPHIC_DATA]" at bounding box center [733, 584] width 393 height 42
click at [714, 578] on span "[GEOGRAPHIC_DATA], Olbia Tempio ([GEOGRAPHIC_DATA]), [GEOGRAPHIC_DATA]" at bounding box center [733, 584] width 393 height 42
click at [238, 334] on img "Main content" at bounding box center [261, 331] width 446 height 302
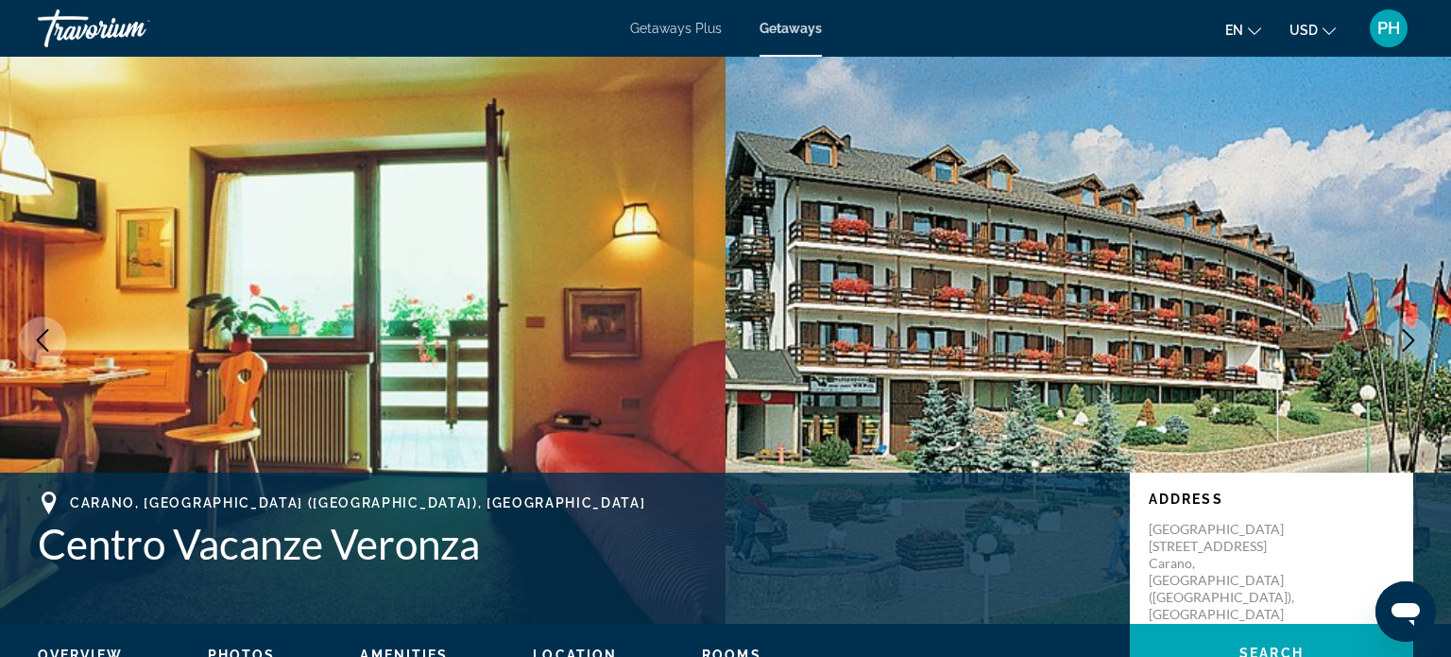
click at [238, 334] on img "Main content" at bounding box center [363, 340] width 726 height 567
click at [311, 329] on img "Main content" at bounding box center [363, 340] width 726 height 567
click at [1048, 409] on img "Main content" at bounding box center [1089, 340] width 726 height 567
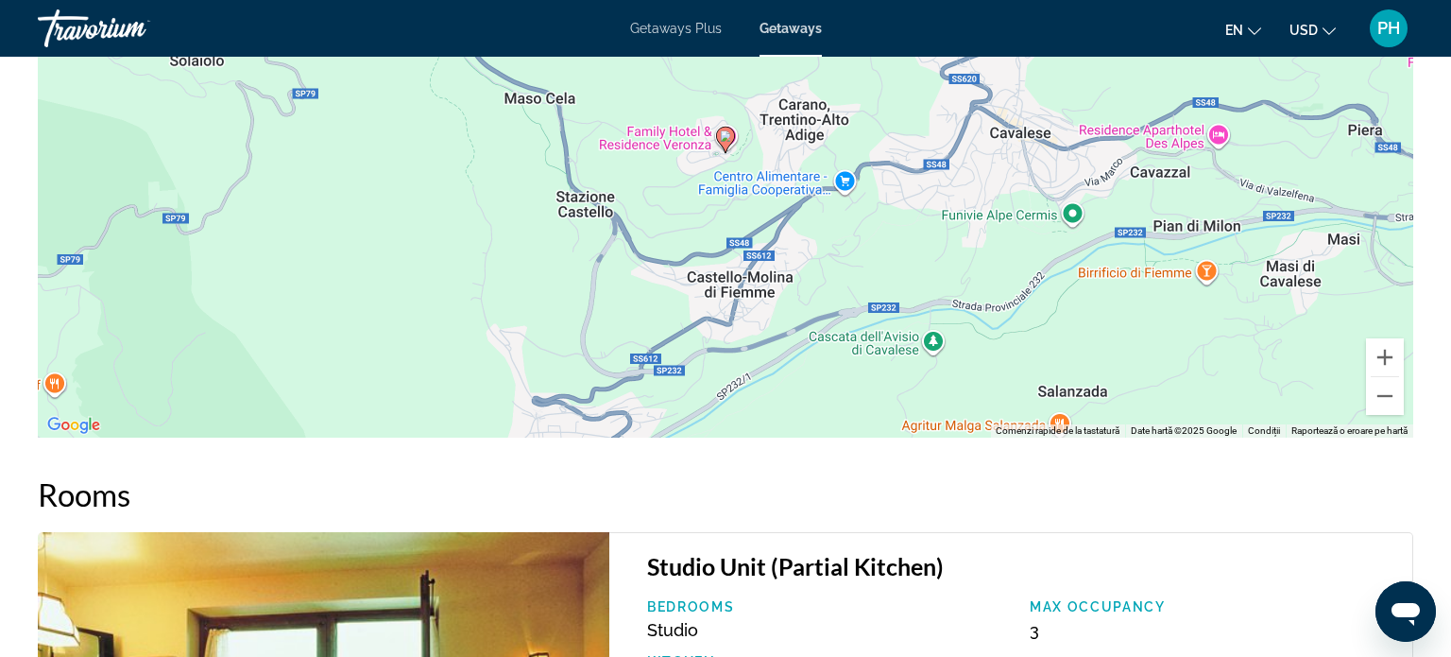
scroll to position [2797, 0]
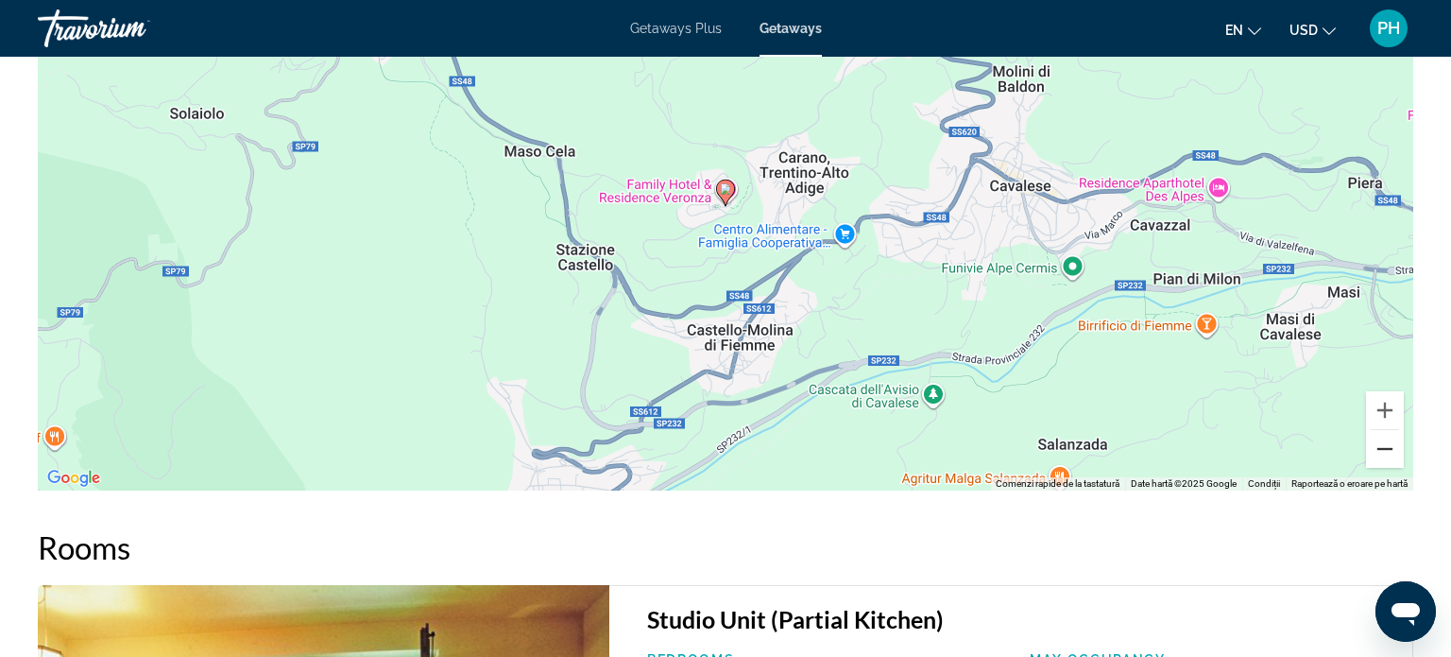
click at [1383, 450] on button "Micșorează" at bounding box center [1385, 449] width 38 height 38
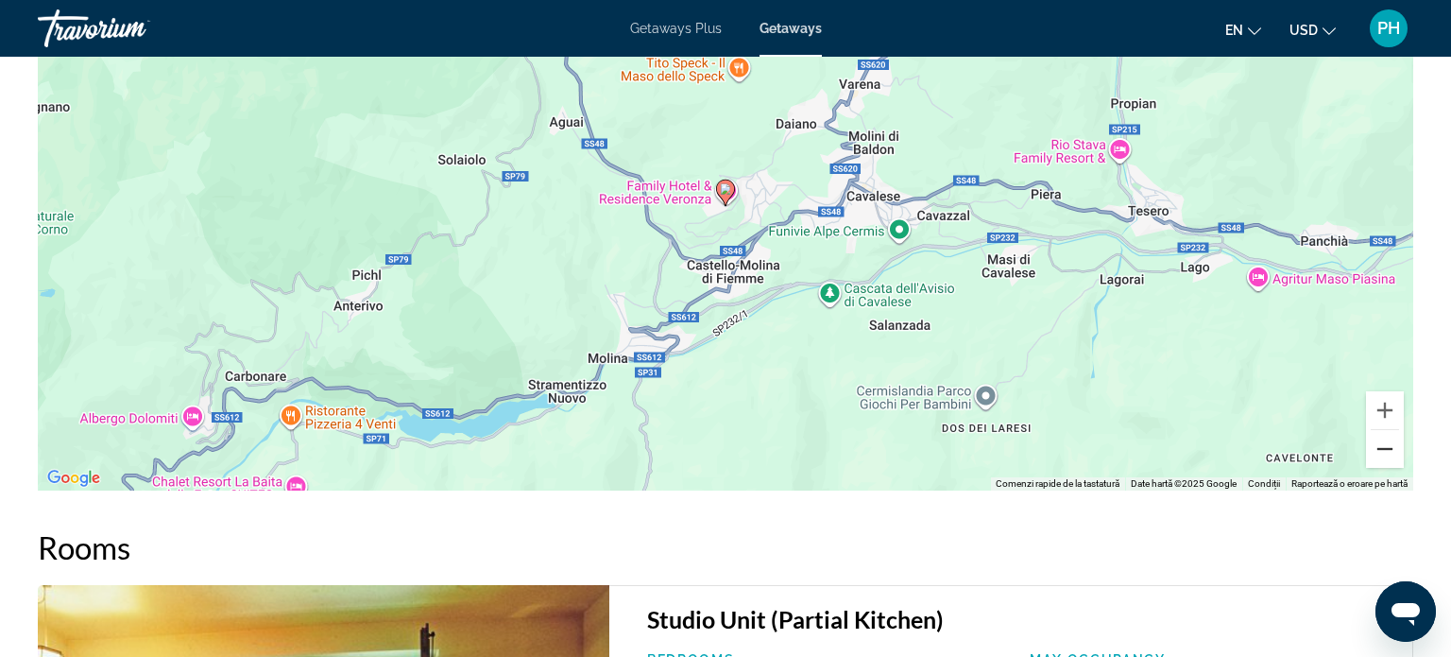
click at [1383, 450] on button "Micșorează" at bounding box center [1385, 449] width 38 height 38
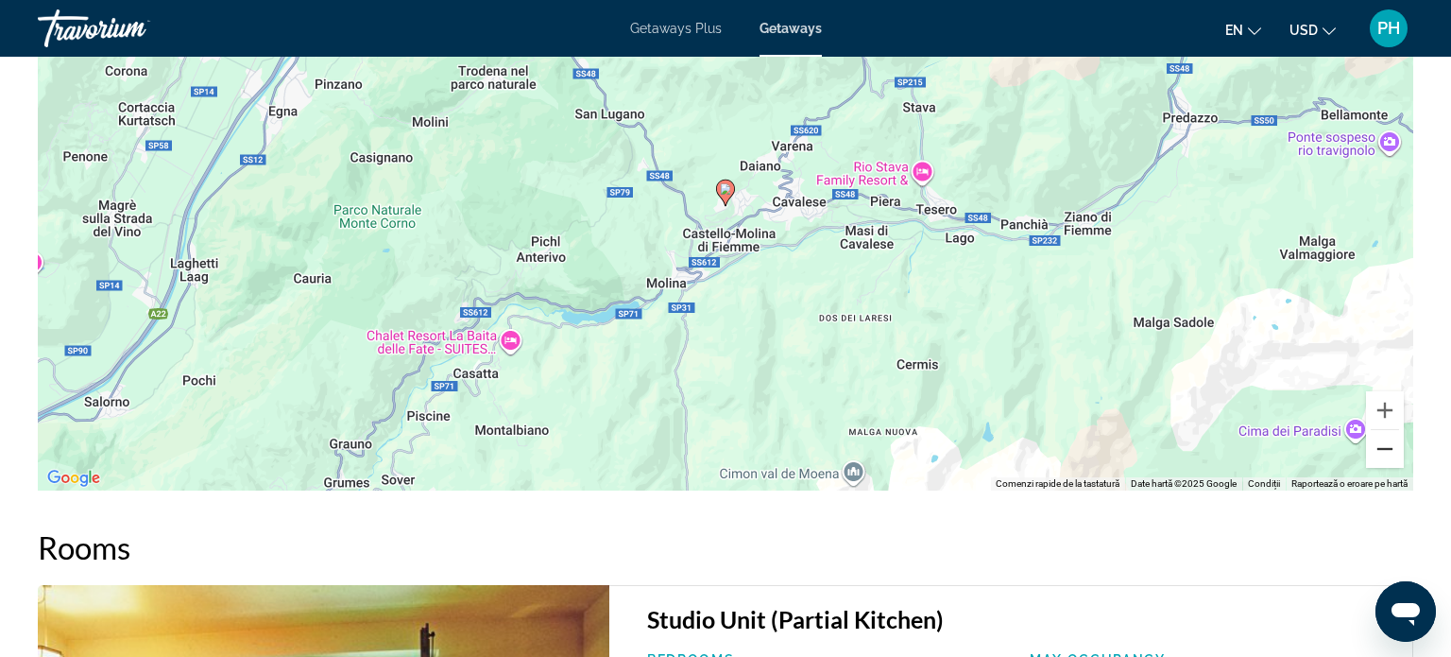
click at [1383, 450] on button "Micșorează" at bounding box center [1385, 449] width 38 height 38
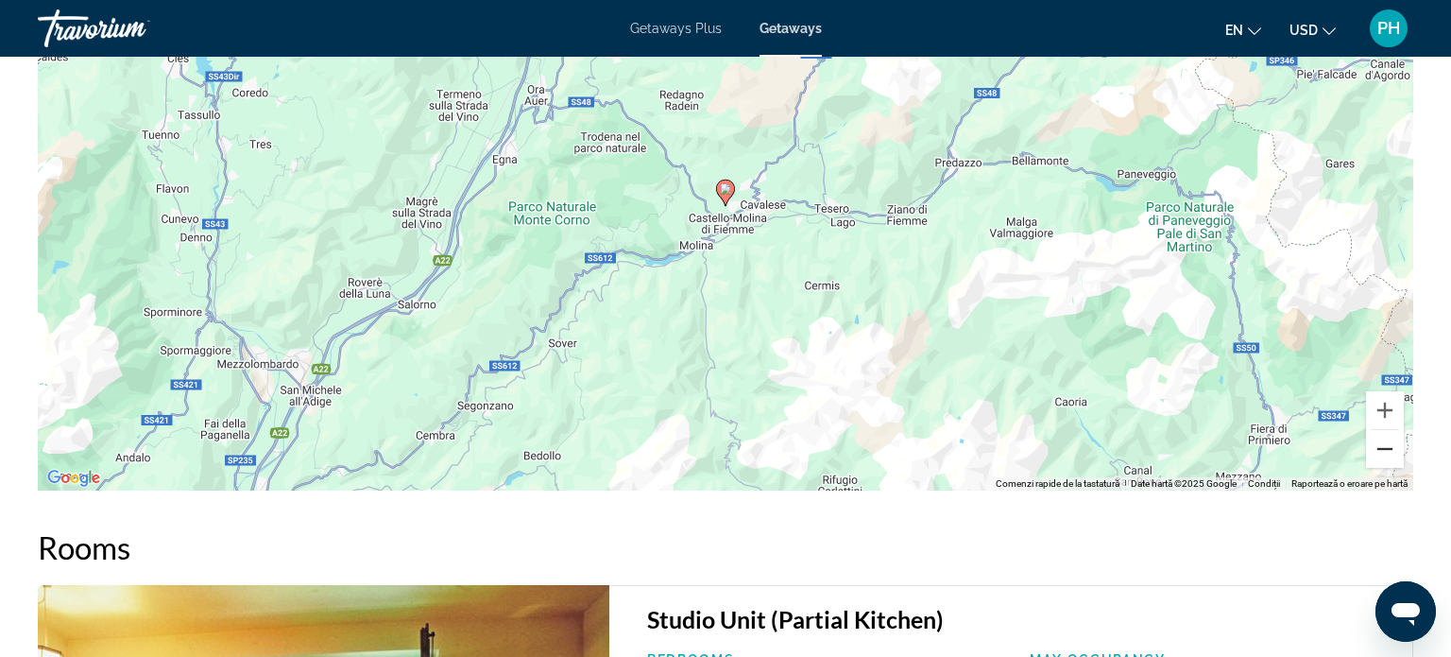
click at [1383, 450] on button "Micșorează" at bounding box center [1385, 449] width 38 height 38
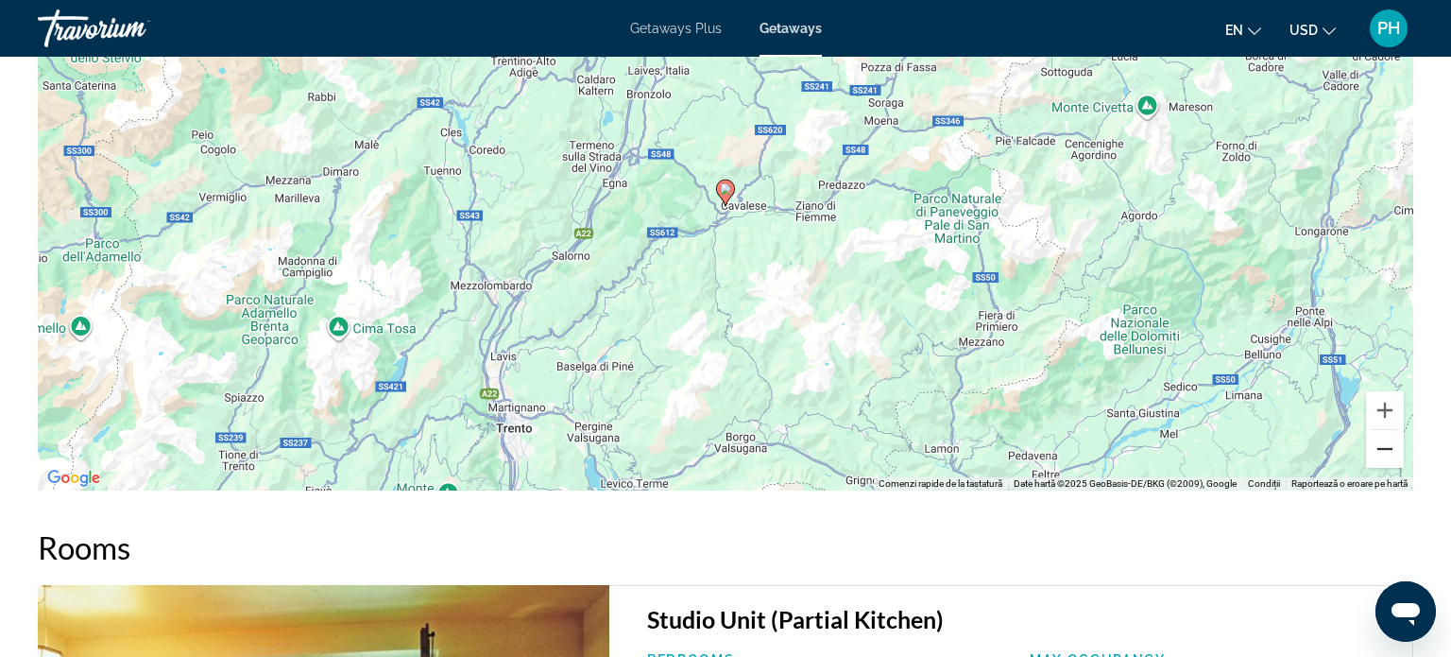
click at [1383, 450] on button "Micșorează" at bounding box center [1385, 449] width 38 height 38
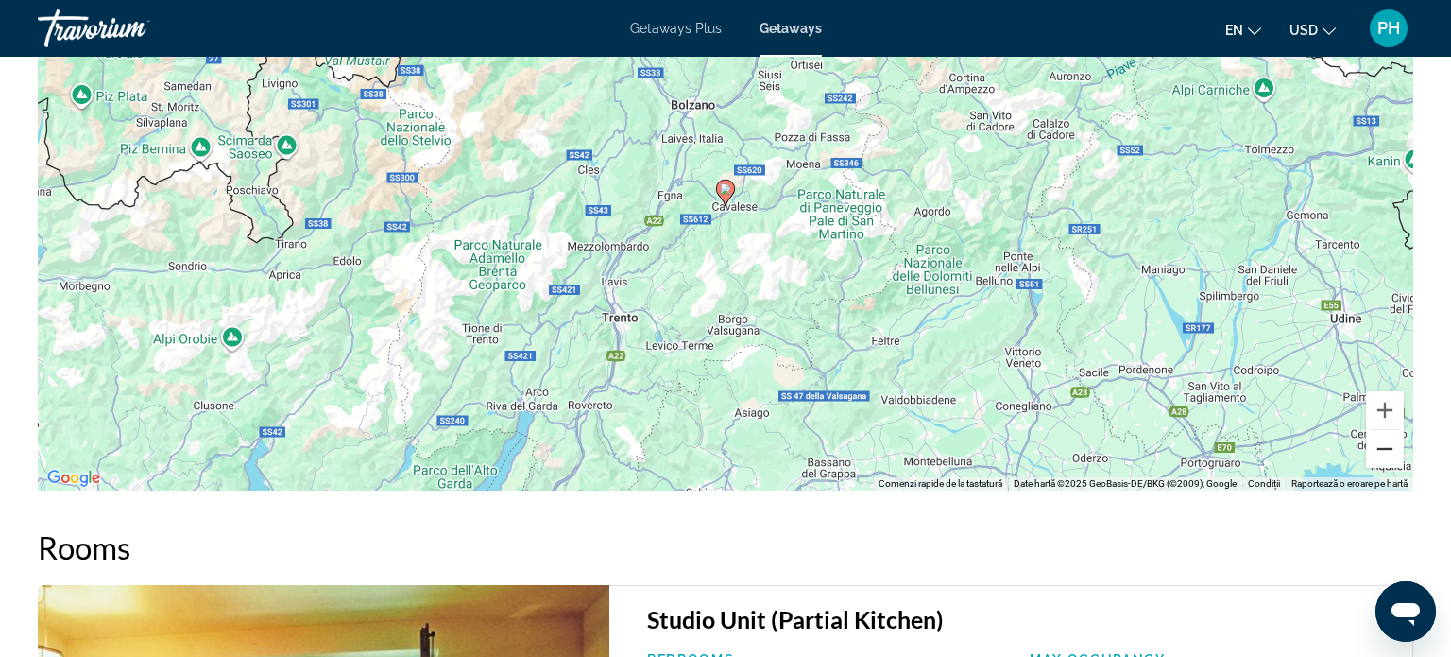
click at [1383, 450] on button "Micșorează" at bounding box center [1385, 449] width 38 height 38
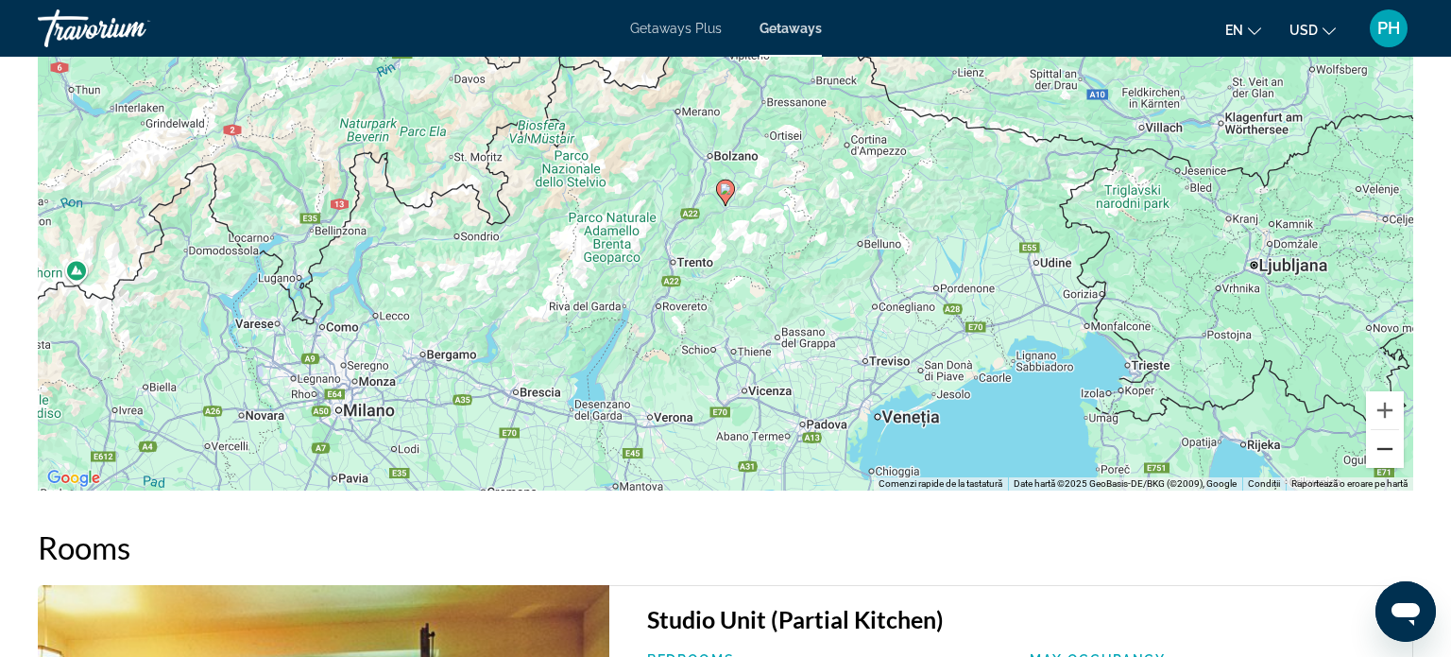
click at [1383, 450] on button "Micșorează" at bounding box center [1385, 449] width 38 height 38
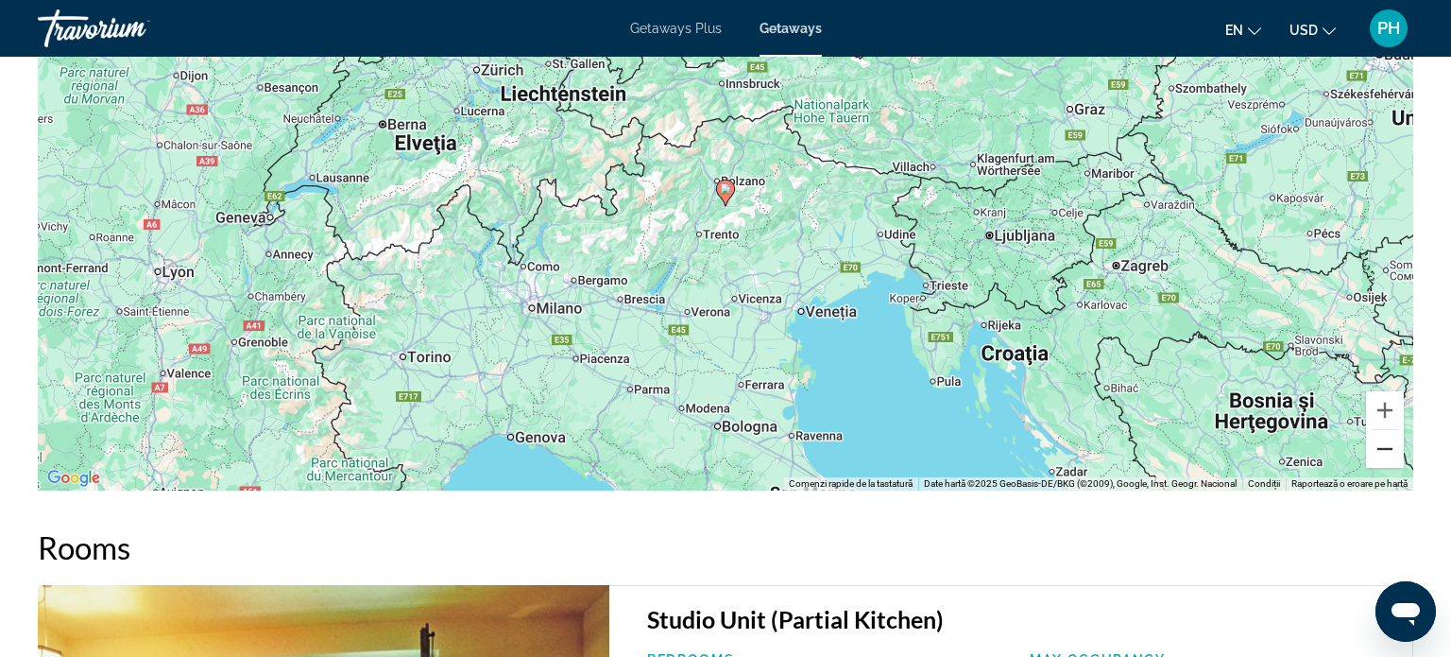
click at [1383, 450] on button "Micșorează" at bounding box center [1385, 449] width 38 height 38
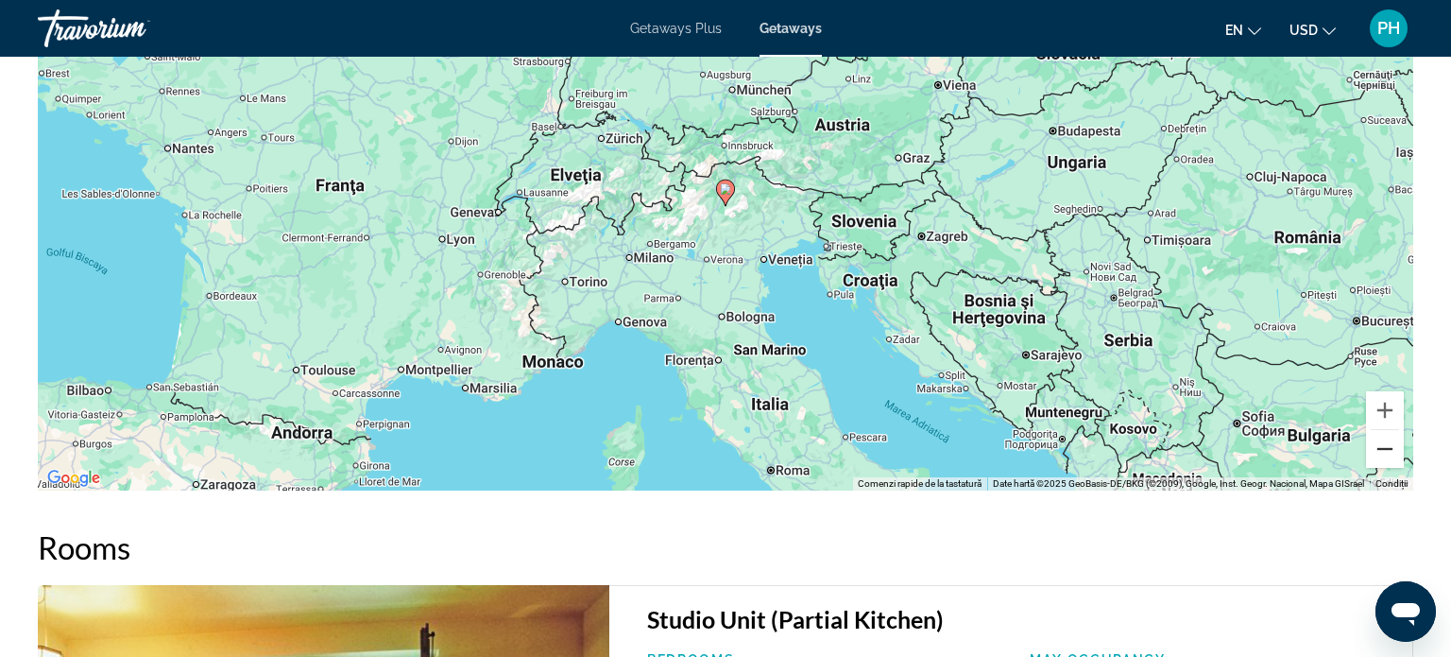
click at [1383, 450] on button "Micșorează" at bounding box center [1385, 449] width 38 height 38
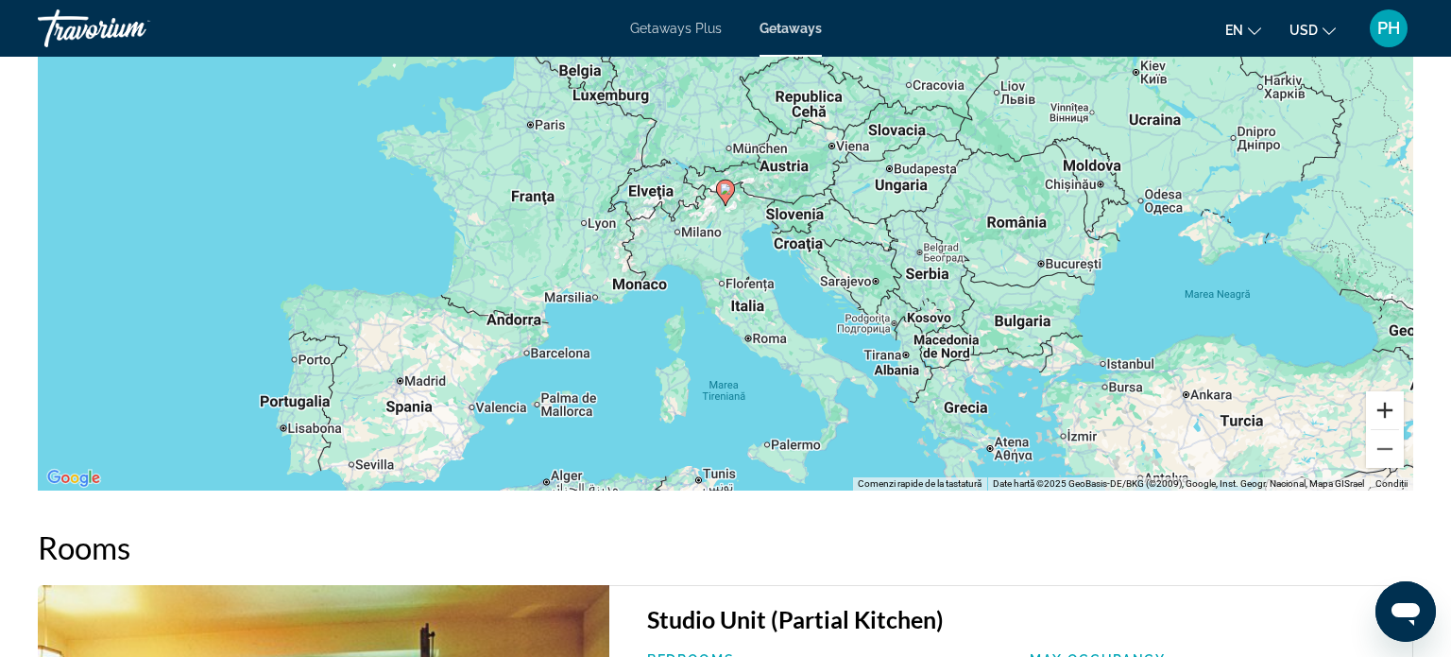
click at [1393, 406] on button "Mărește" at bounding box center [1385, 410] width 38 height 38
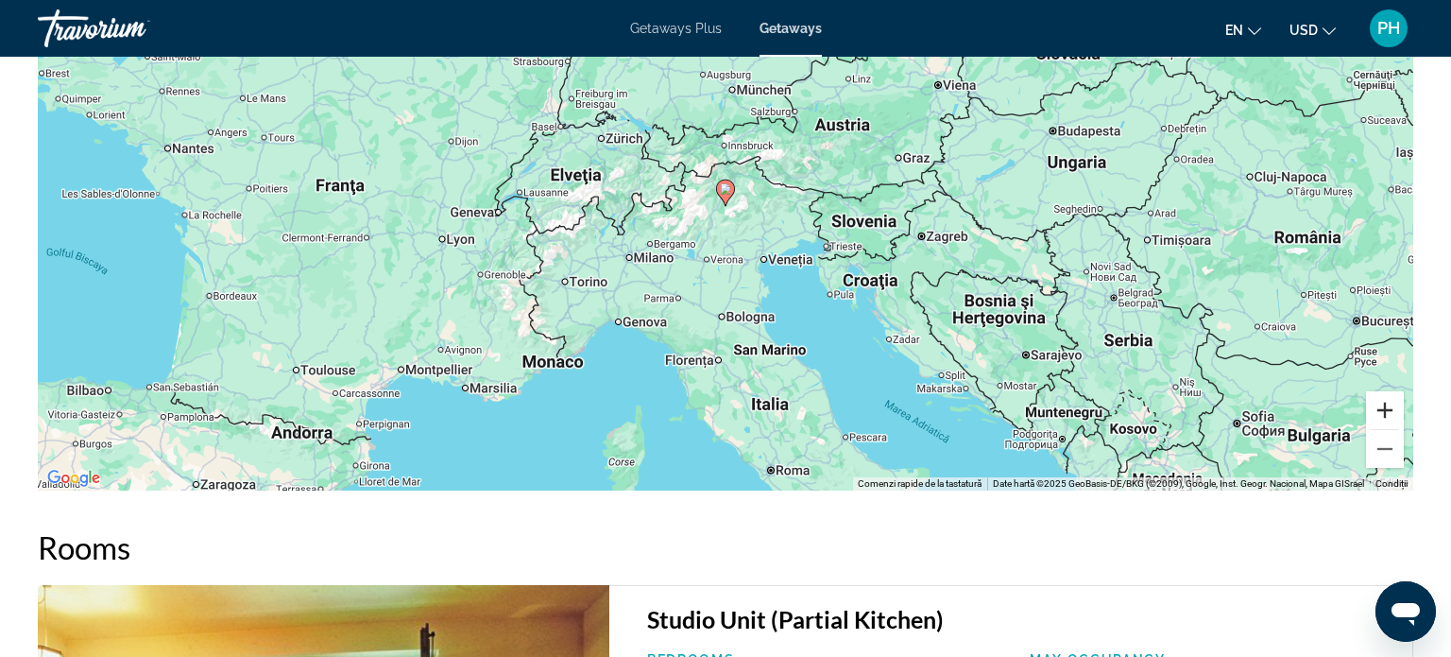
click at [1393, 406] on button "Mărește" at bounding box center [1385, 410] width 38 height 38
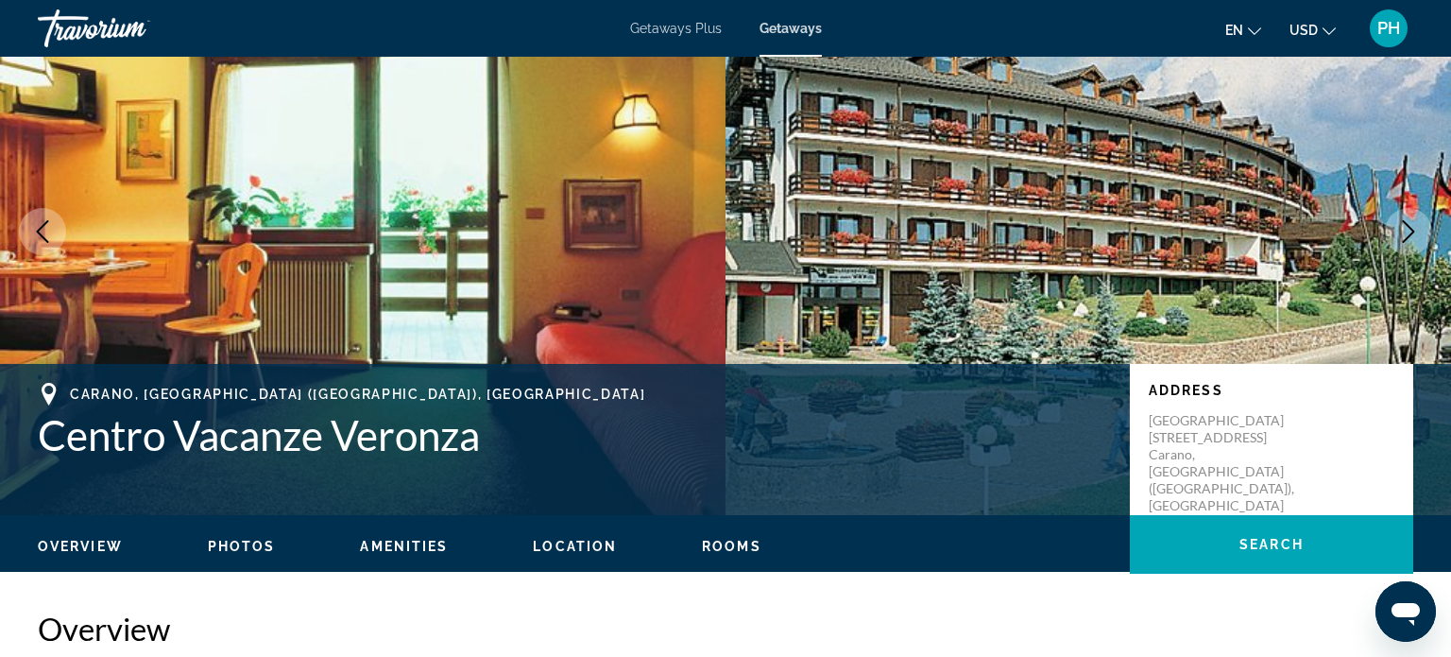
scroll to position [113, 0]
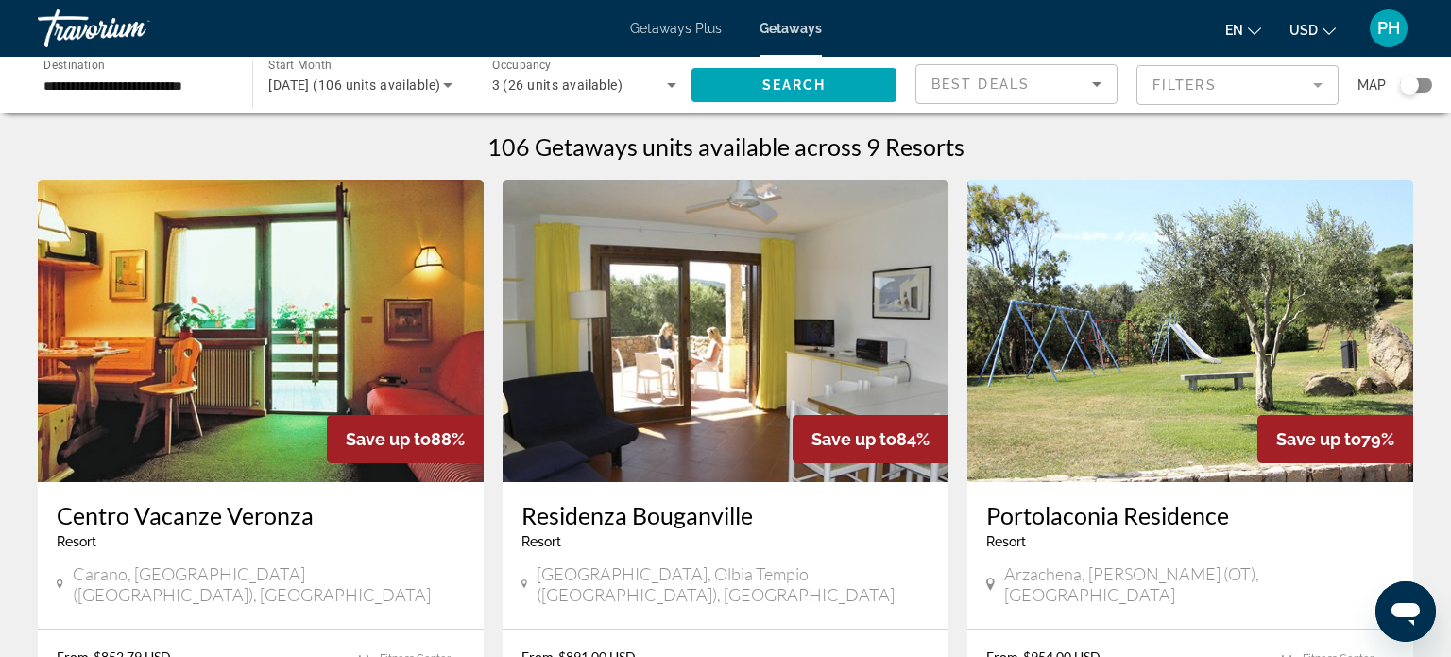
click at [1412, 93] on div "Search widget" at bounding box center [1409, 85] width 19 height 19
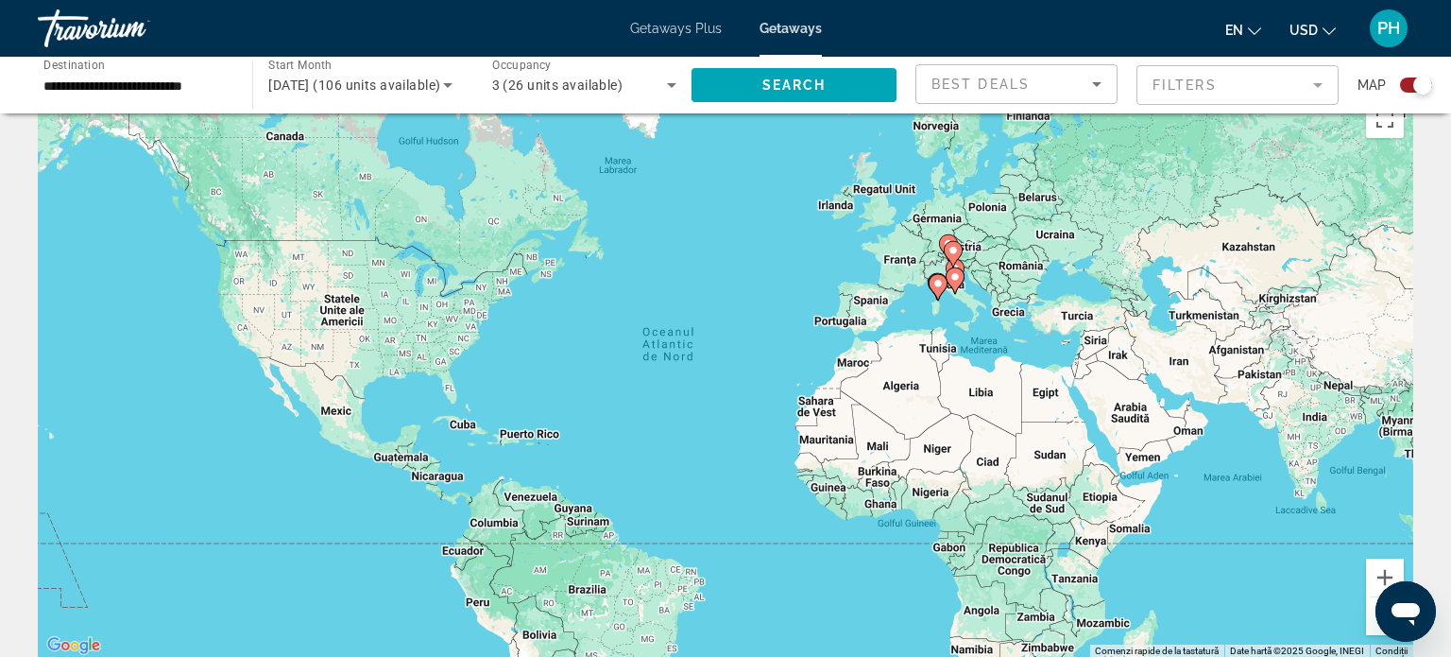
scroll to position [41, 0]
click at [1387, 577] on button "Mărește" at bounding box center [1385, 578] width 38 height 38
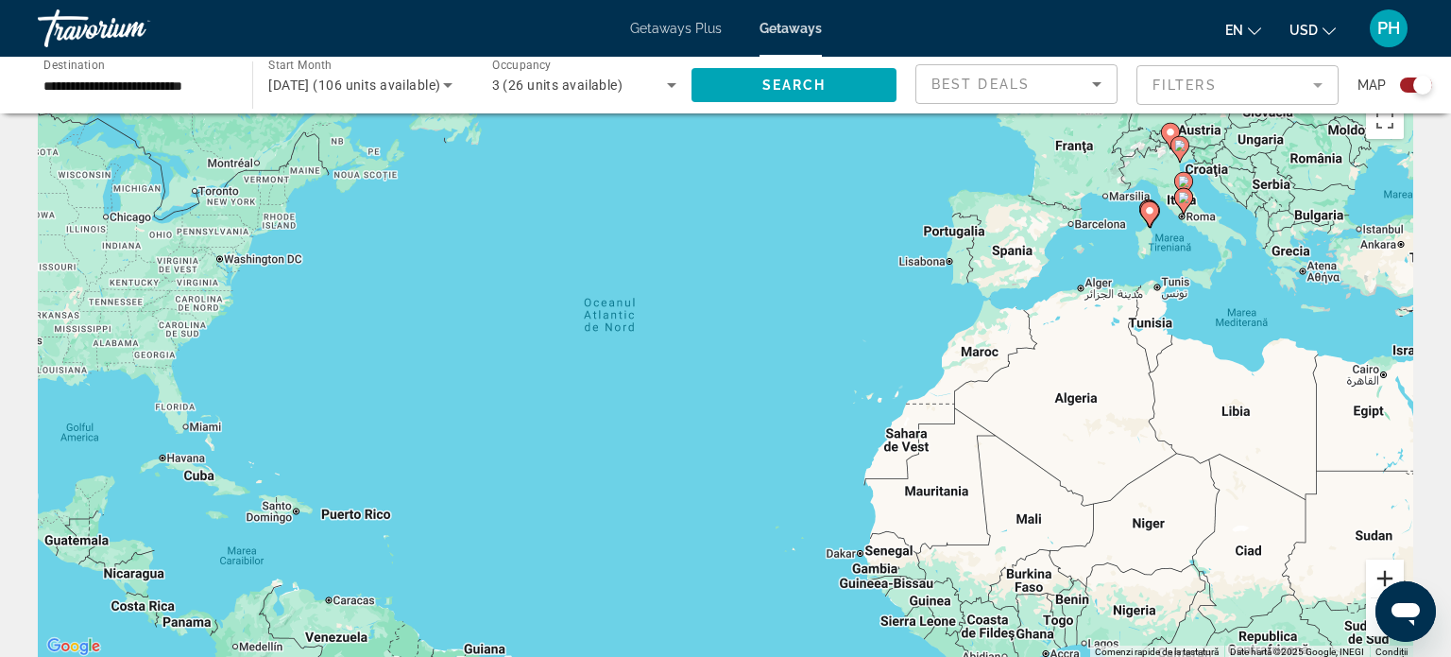
click at [1387, 577] on button "Mărește" at bounding box center [1385, 578] width 38 height 38
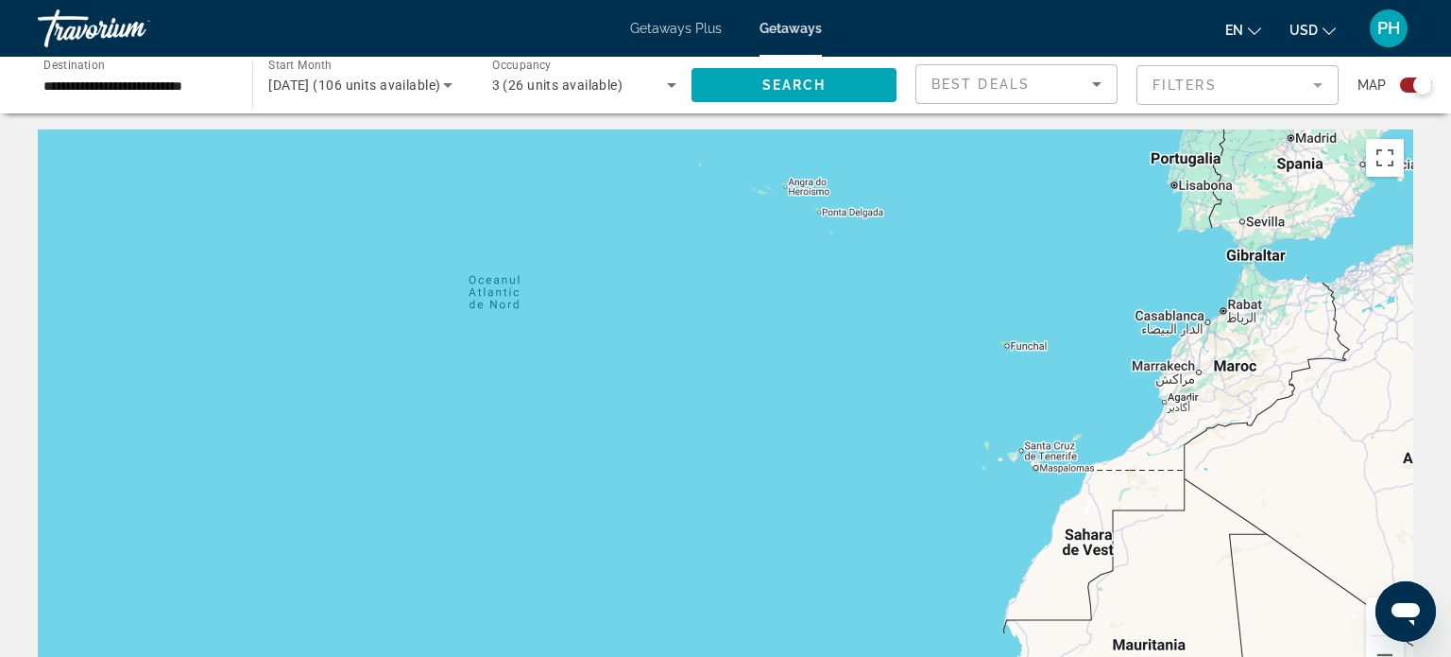
scroll to position [0, 0]
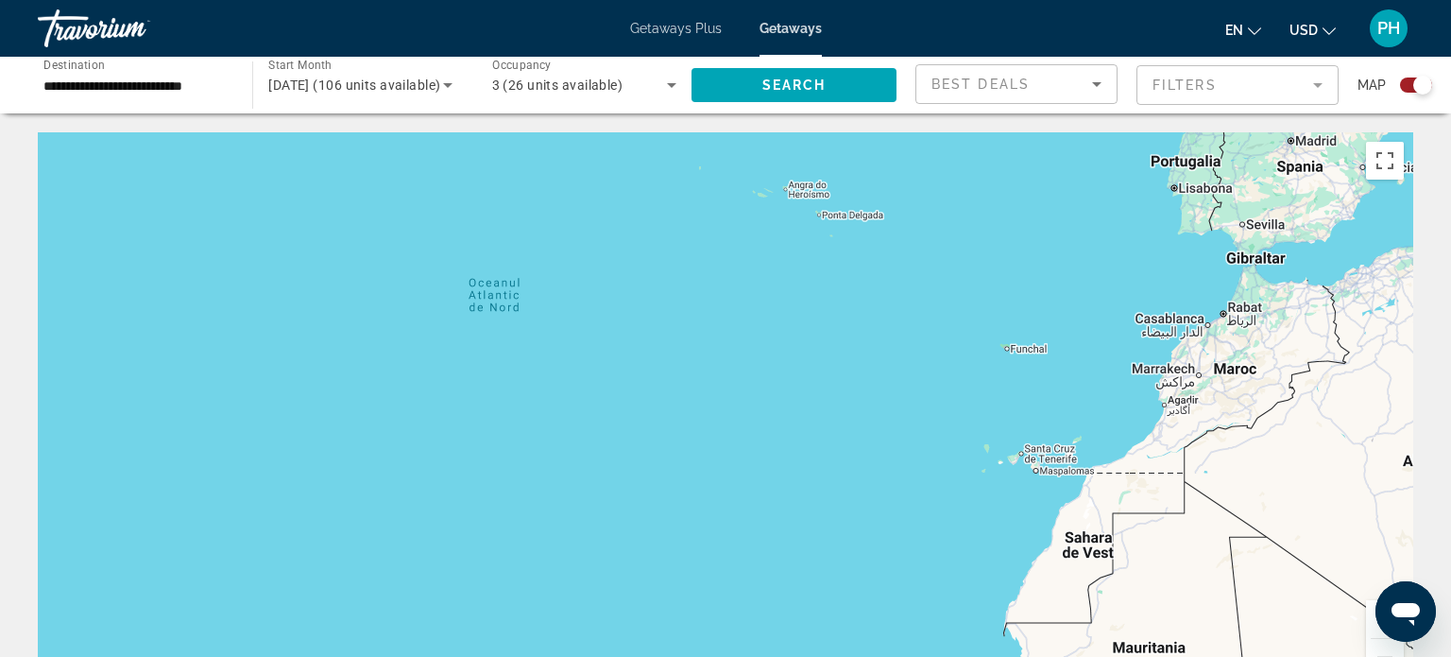
click at [665, 33] on span "Getaways Plus" at bounding box center [676, 28] width 92 height 15
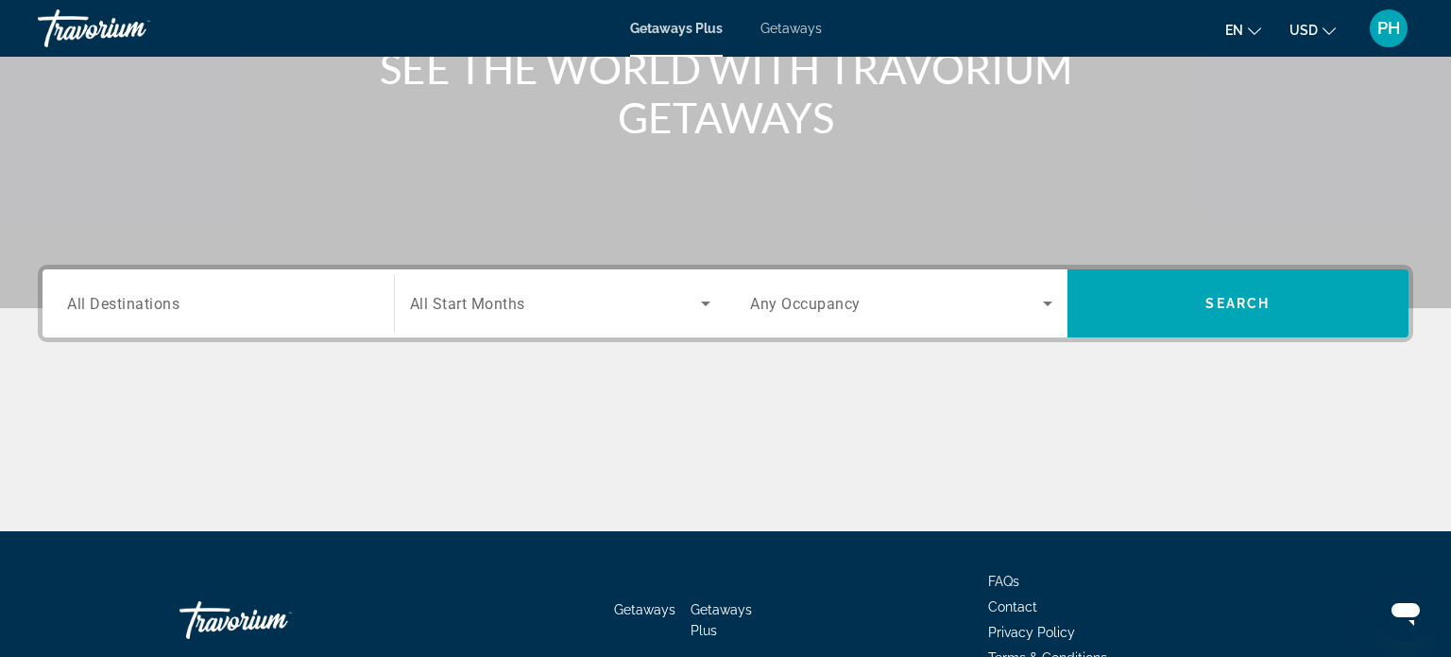
scroll to position [265, 0]
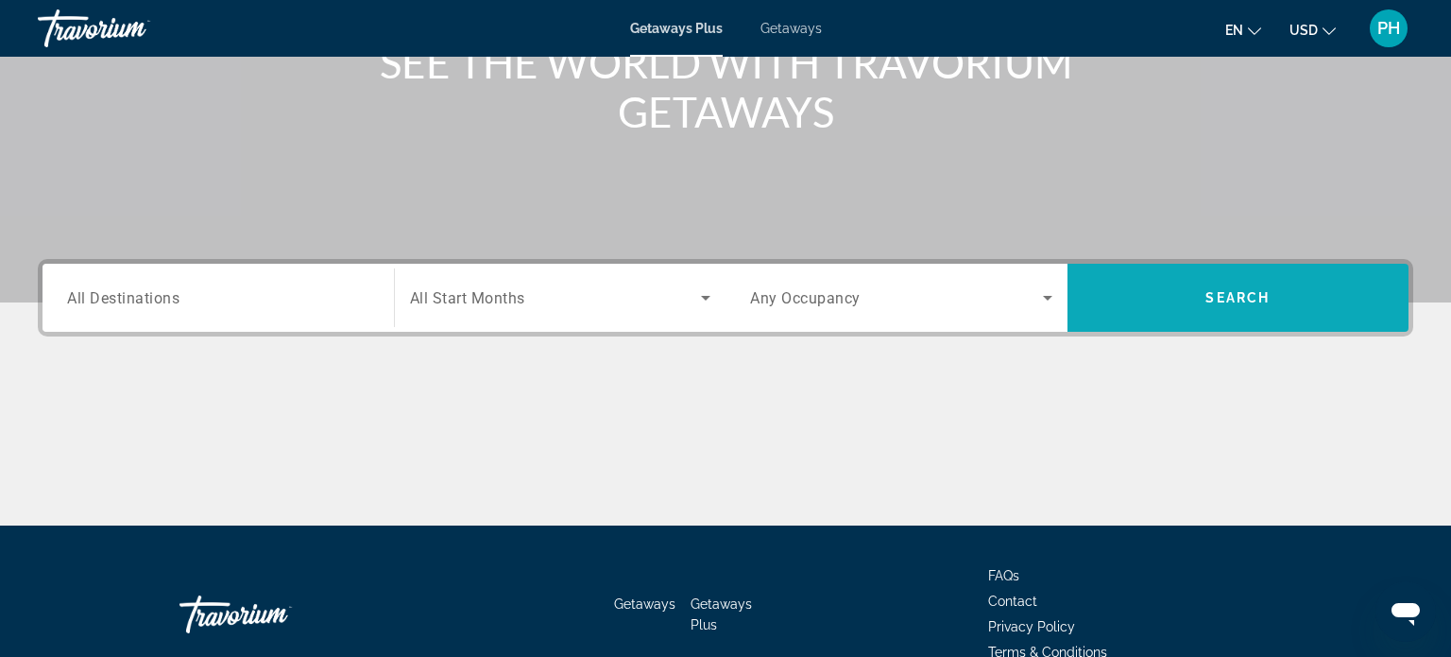
click at [1214, 306] on span "Search widget" at bounding box center [1239, 297] width 342 height 45
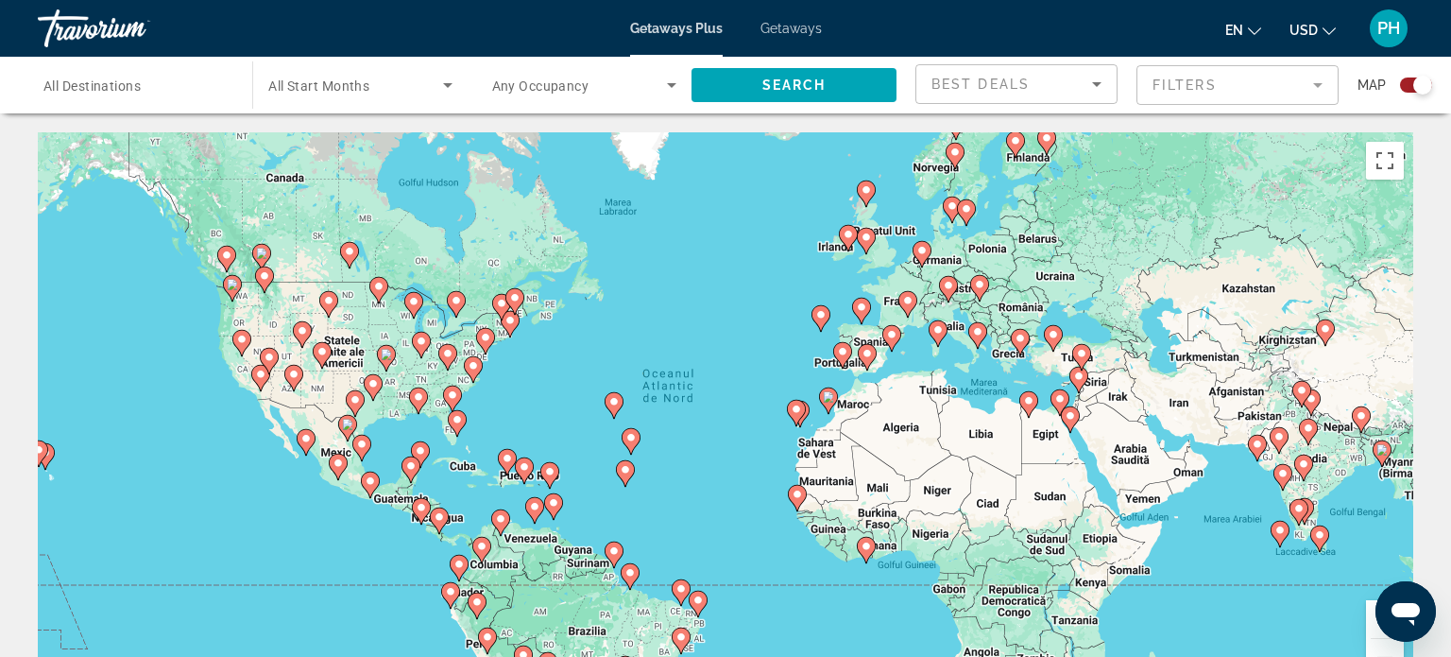
click at [1372, 625] on button "Mărește" at bounding box center [1385, 619] width 38 height 38
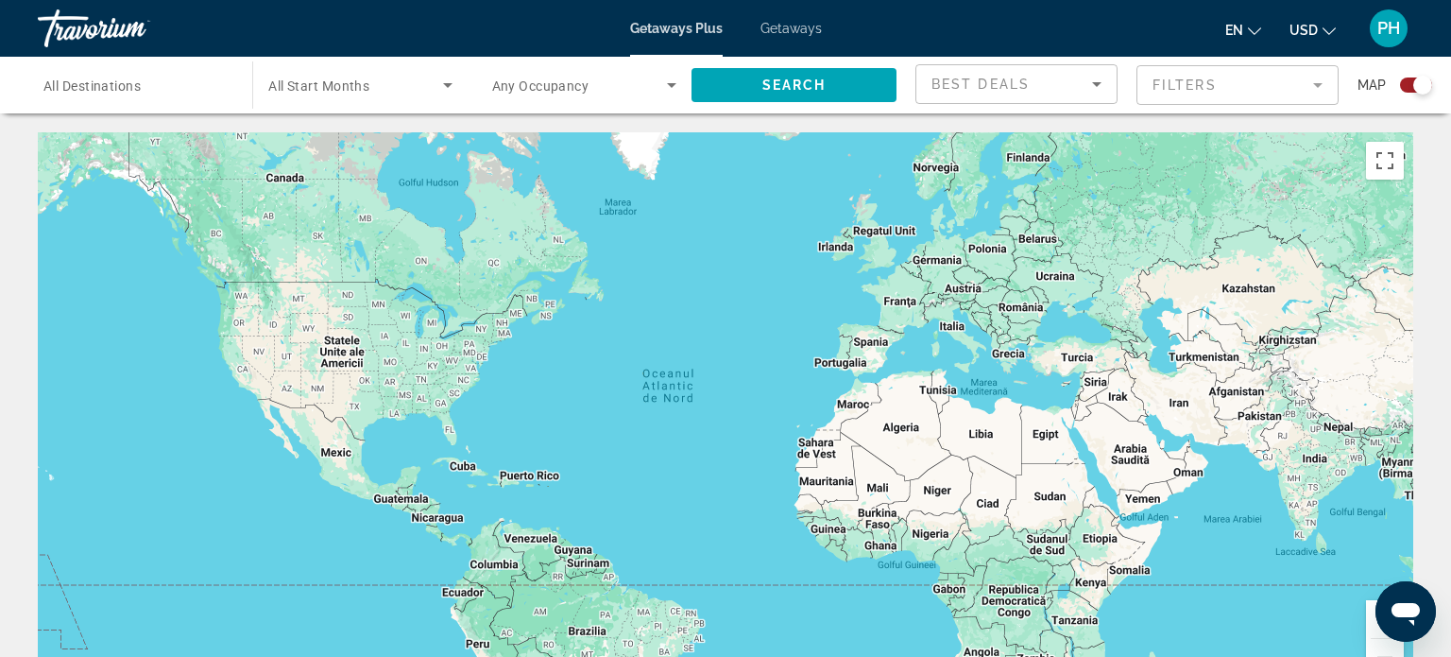
click at [1372, 625] on button "Mărește" at bounding box center [1385, 619] width 38 height 38
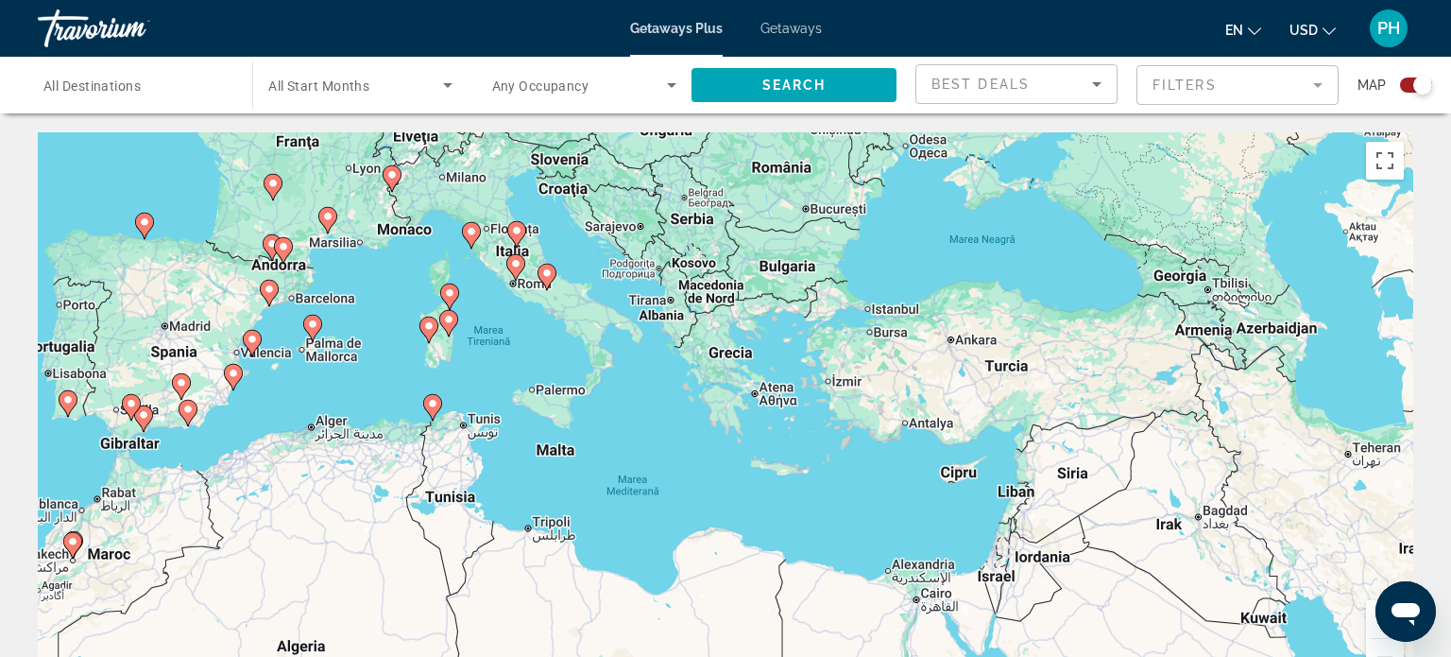
drag, startPoint x: 1239, startPoint y: 509, endPoint x: 56, endPoint y: 701, distance: 1198.4
click at [56, 656] on html "Skip to main content Getaways Plus Getaways en English Español Français Italian…" at bounding box center [725, 328] width 1451 height 657
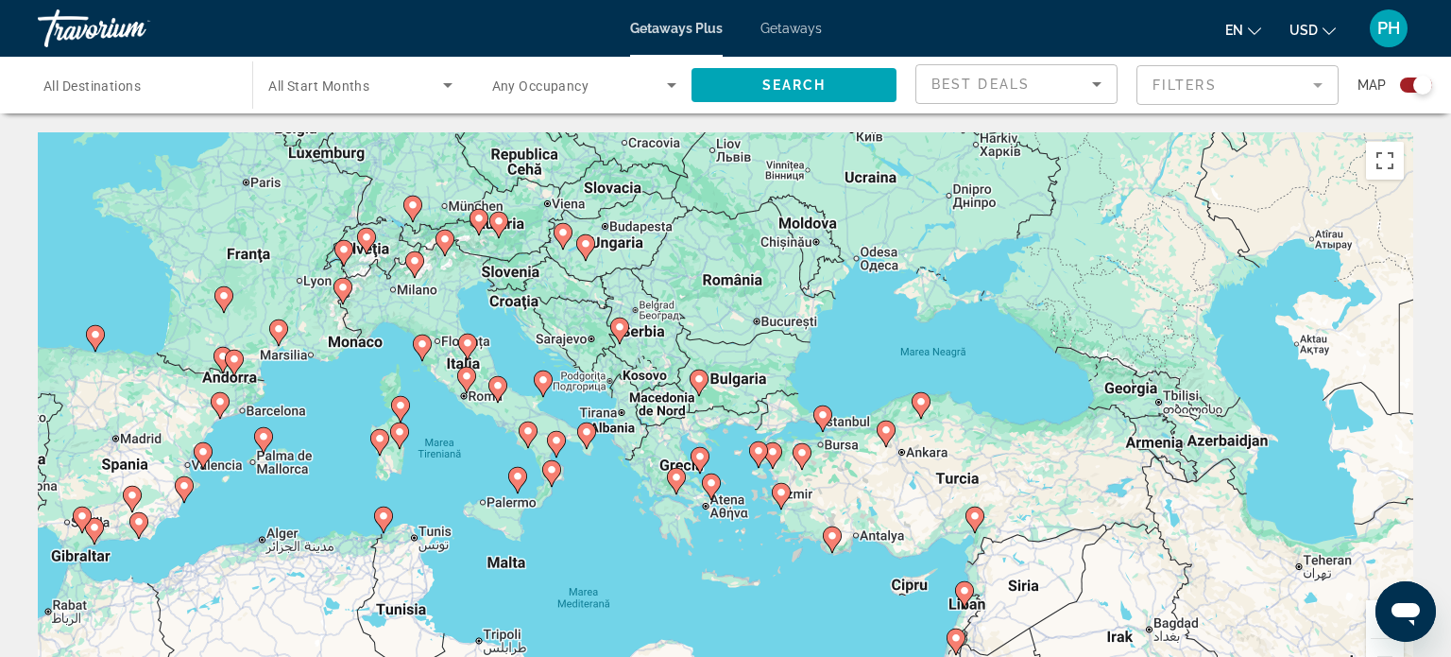
drag, startPoint x: 759, startPoint y: 323, endPoint x: 710, endPoint y: 440, distance: 127.0
click at [710, 440] on div "Ca să activezi tragerea cu ajutorul tastaturii, apasă Alt + Enter. După activar…" at bounding box center [726, 415] width 1376 height 567
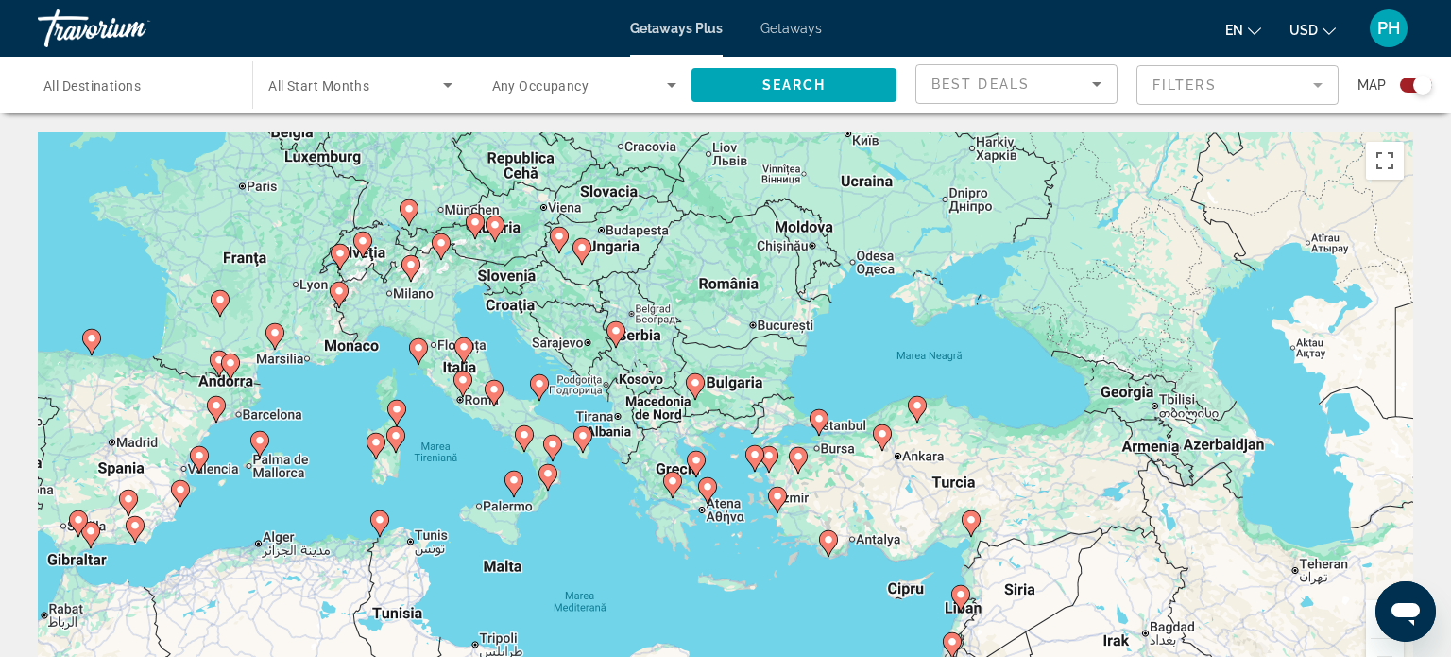
click at [380, 522] on image "Main content" at bounding box center [379, 519] width 11 height 11
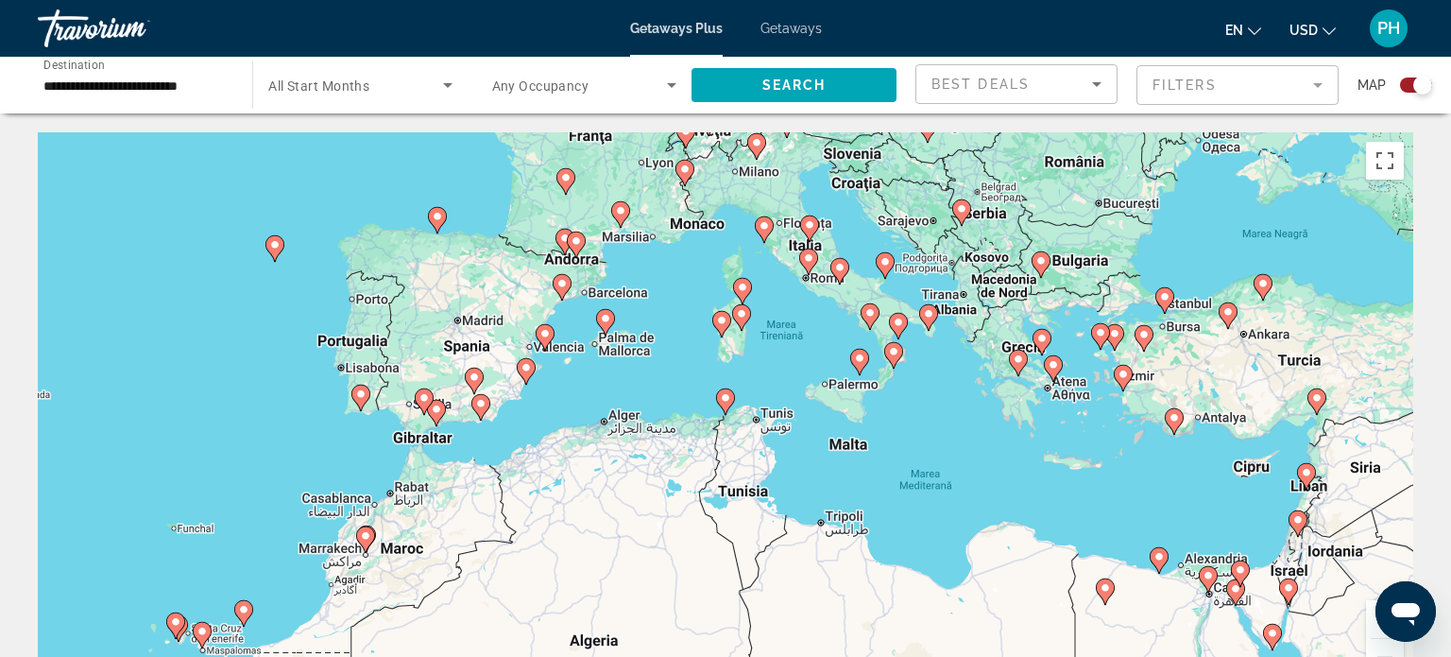
click at [1041, 337] on image "Main content" at bounding box center [1041, 338] width 11 height 11
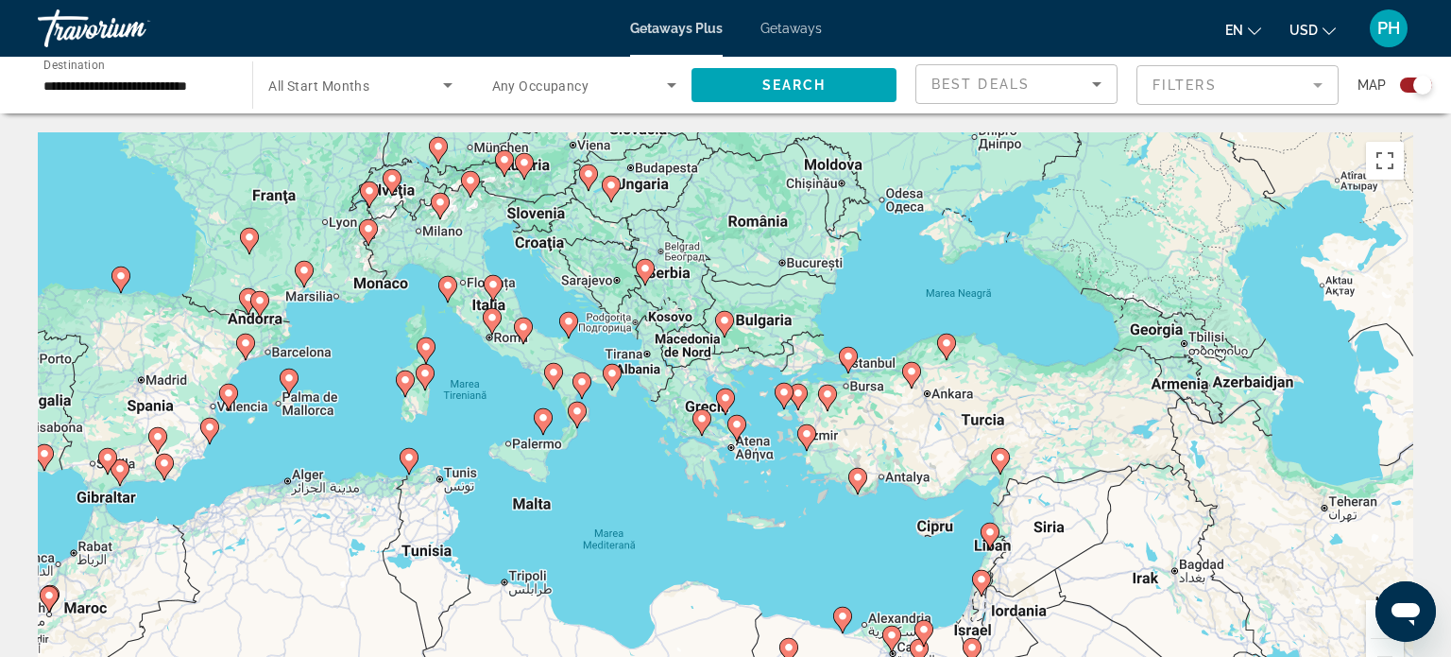
click at [1374, 615] on button "Mărește" at bounding box center [1385, 619] width 38 height 38
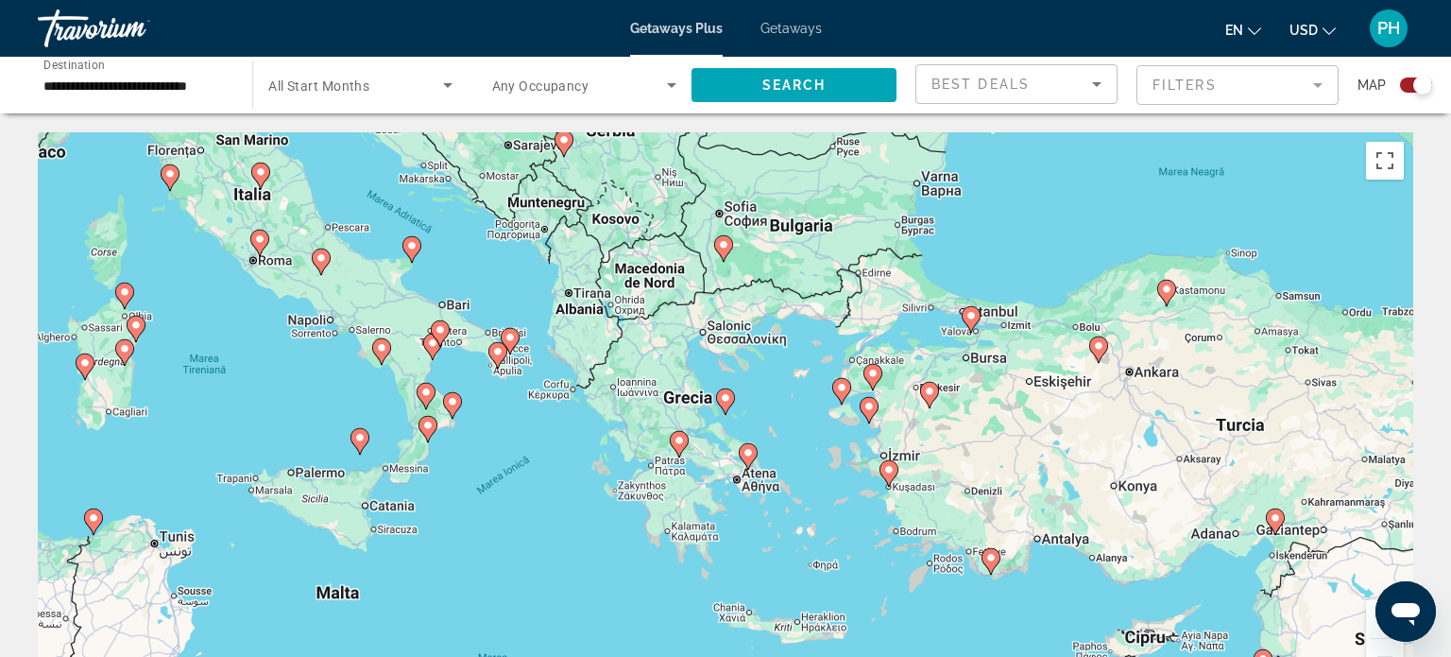
click at [728, 410] on gmp-advanced-marker "Main content" at bounding box center [725, 401] width 19 height 28
type input "**********"
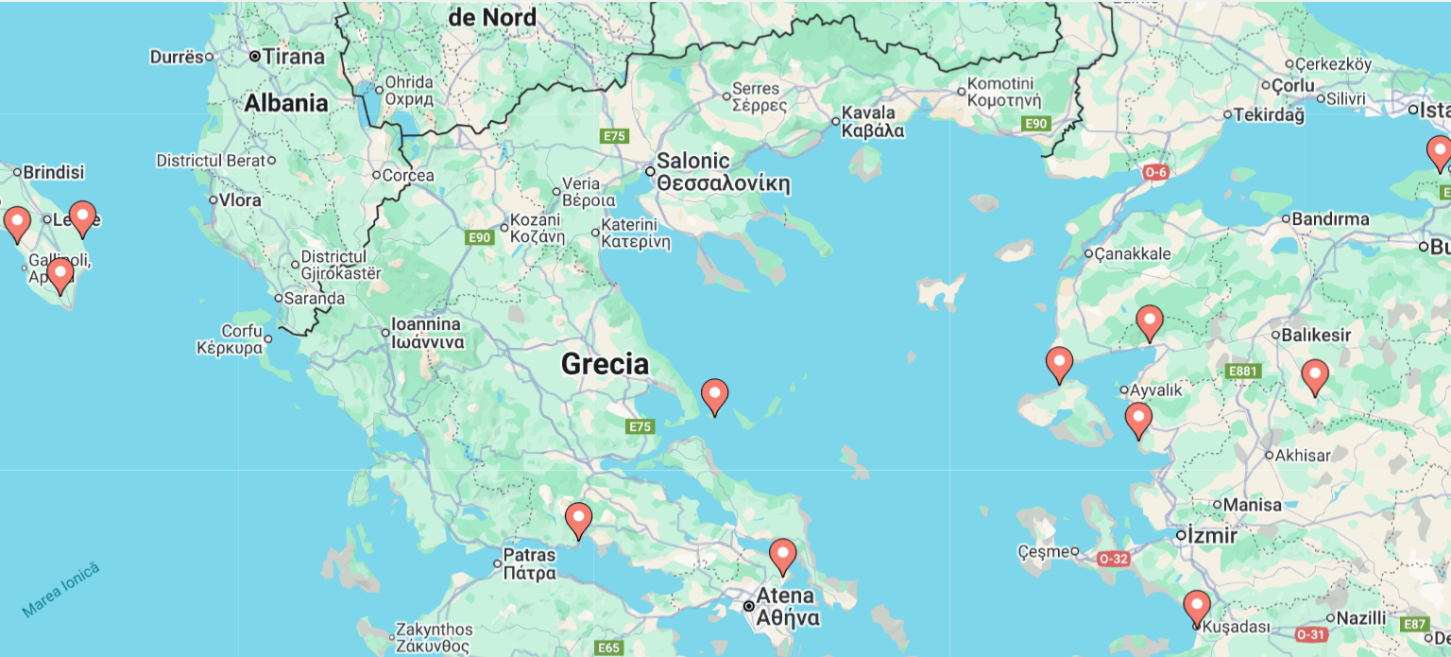
click at [726, 396] on image "Main content" at bounding box center [725, 397] width 11 height 11
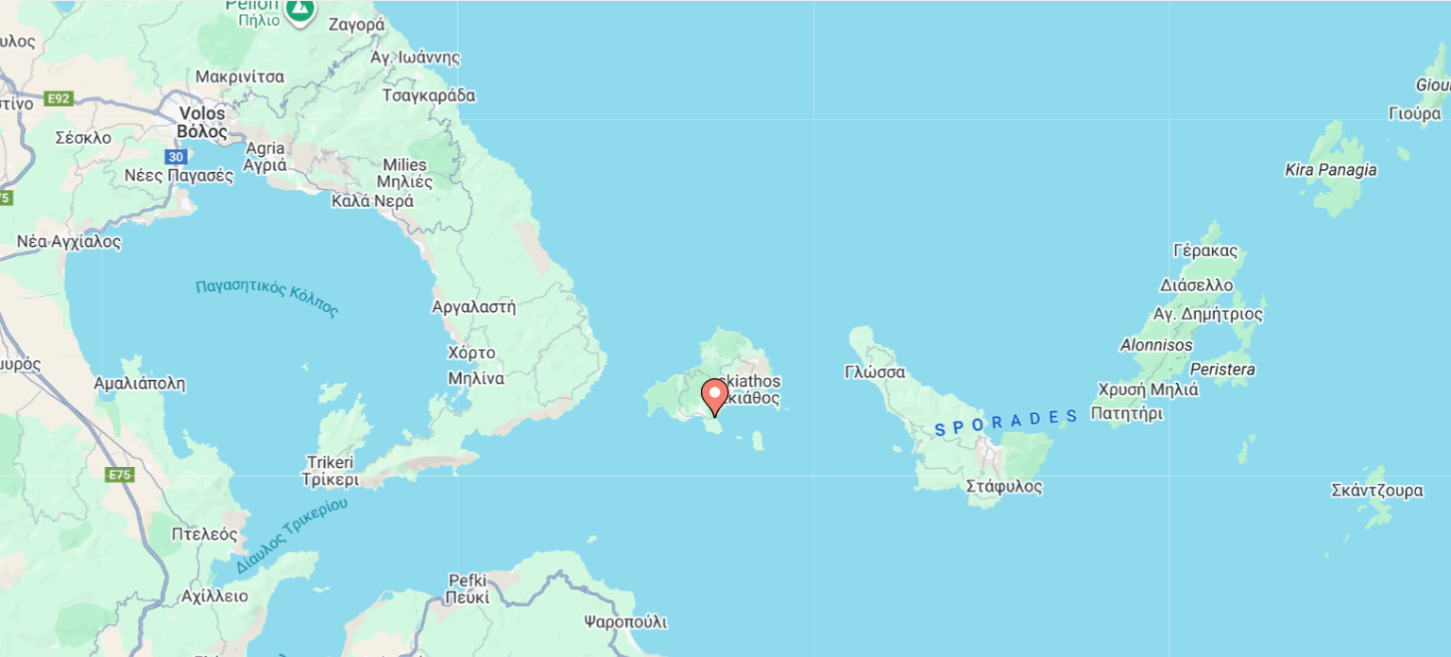
click at [728, 399] on image "Main content" at bounding box center [725, 397] width 11 height 11
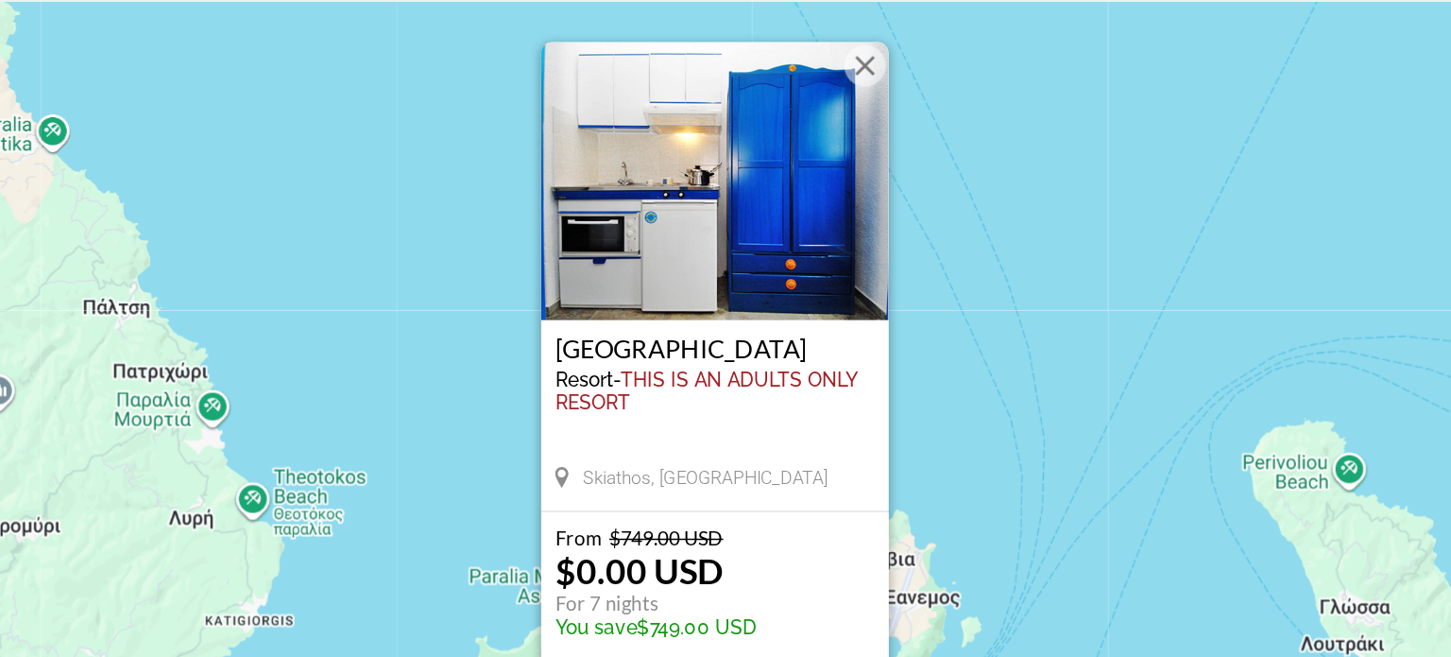
click at [825, 180] on button "Închide" at bounding box center [827, 176] width 28 height 28
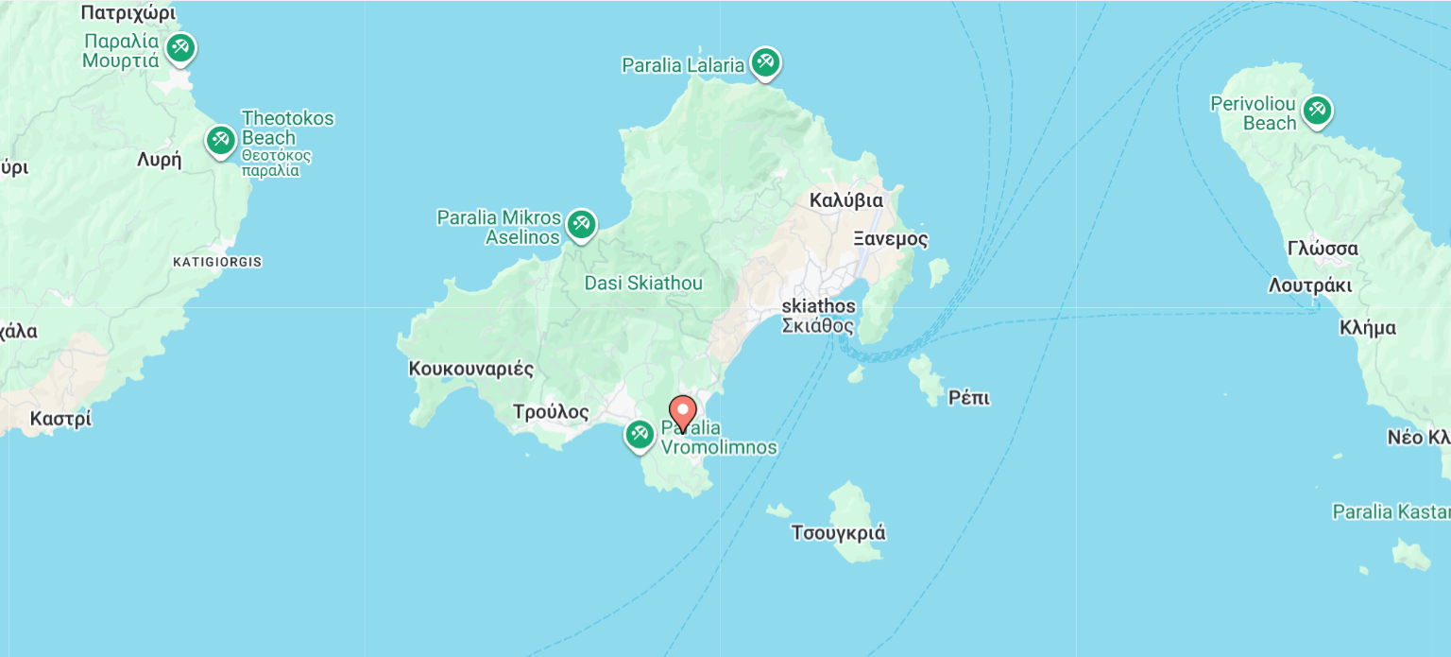
drag, startPoint x: 634, startPoint y: 392, endPoint x: 612, endPoint y: 146, distance: 246.6
click at [612, 146] on div "Ca să activezi tragerea cu ajutorul tastaturii, apasă Alt + Enter. După activar…" at bounding box center [726, 415] width 1376 height 567
click at [704, 412] on image "Main content" at bounding box center [703, 408] width 11 height 11
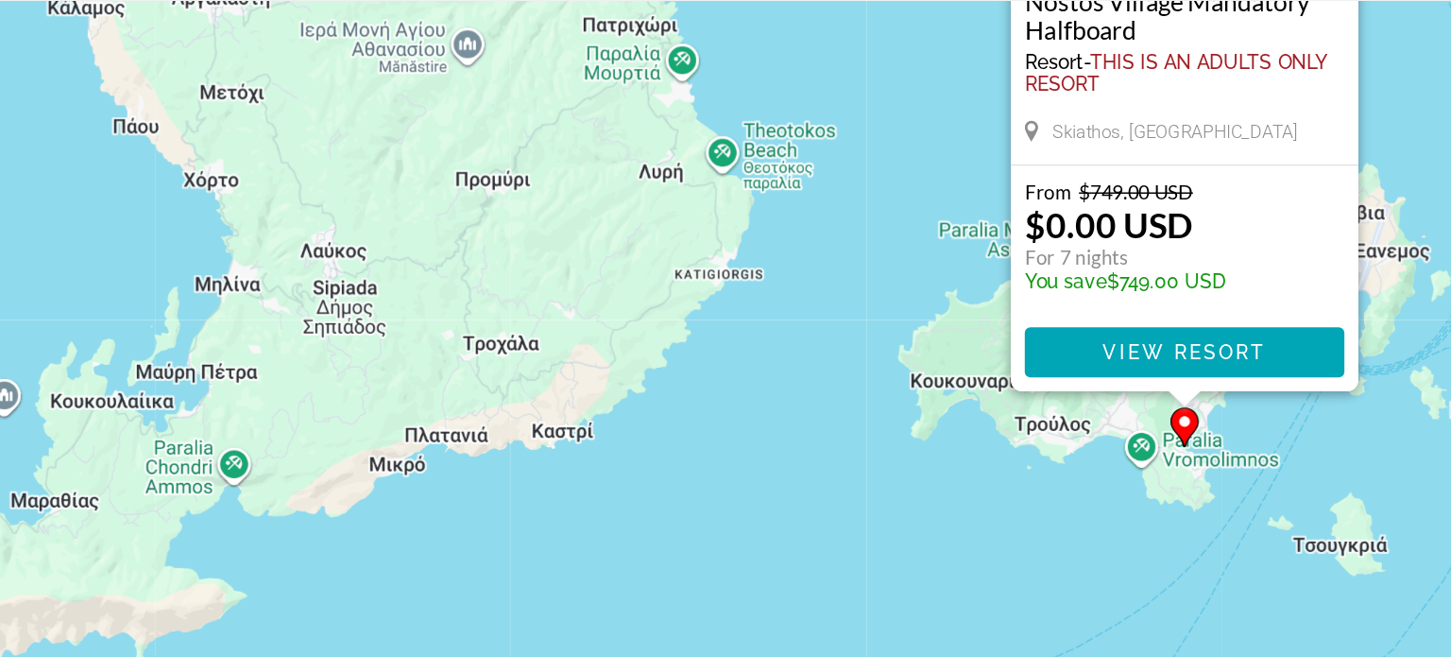
drag, startPoint x: 906, startPoint y: 359, endPoint x: 1225, endPoint y: 121, distance: 398.3
click at [894, 265] on div "Ca să activezi tragerea cu ajutorul tastaturii, apasă Alt + Enter. După activar…" at bounding box center [726, 415] width 1376 height 567
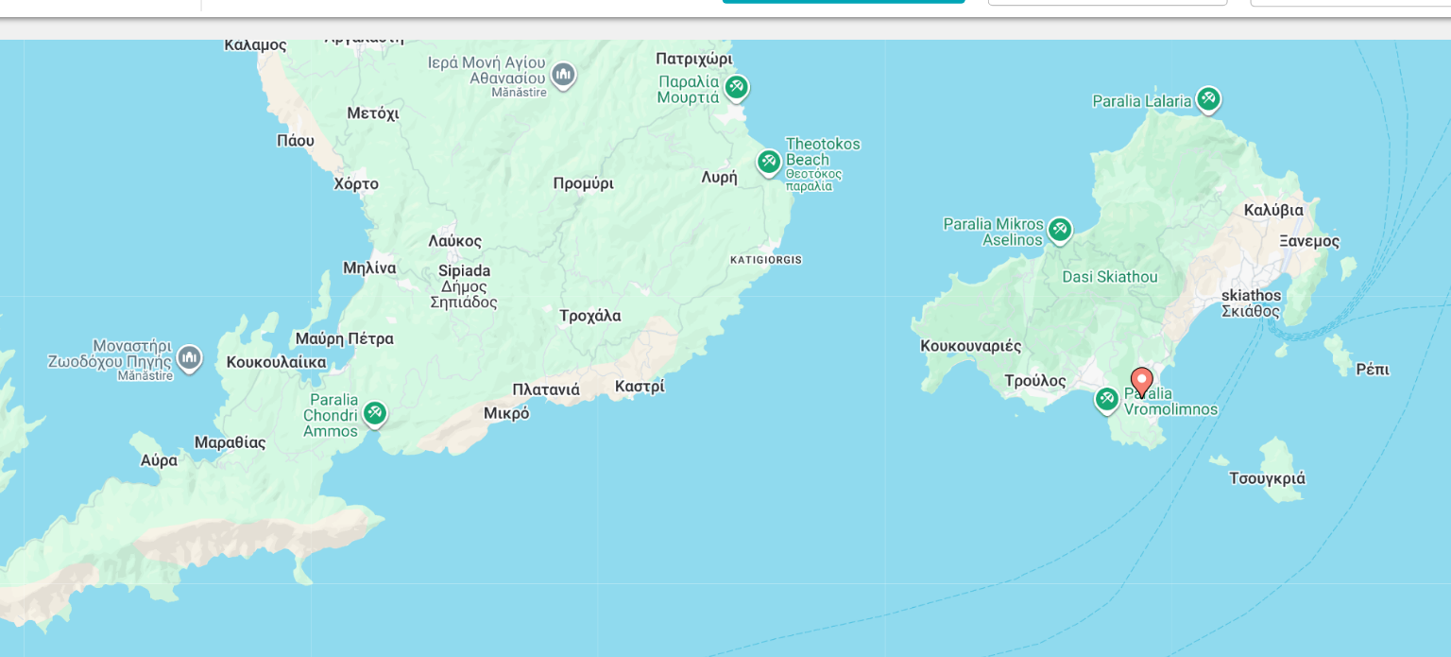
scroll to position [1, 0]
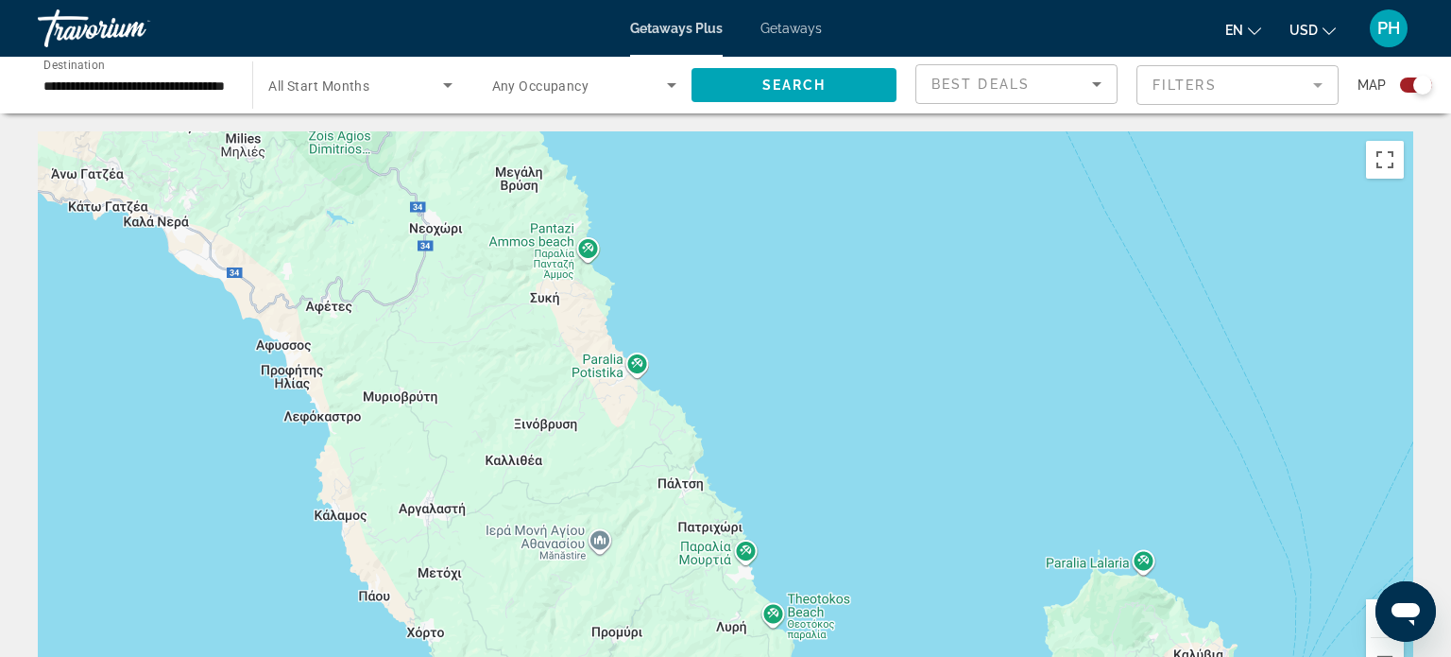
drag, startPoint x: 855, startPoint y: 317, endPoint x: 896, endPoint y: 701, distance: 385.7
click at [896, 656] on html "**********" at bounding box center [725, 327] width 1451 height 657
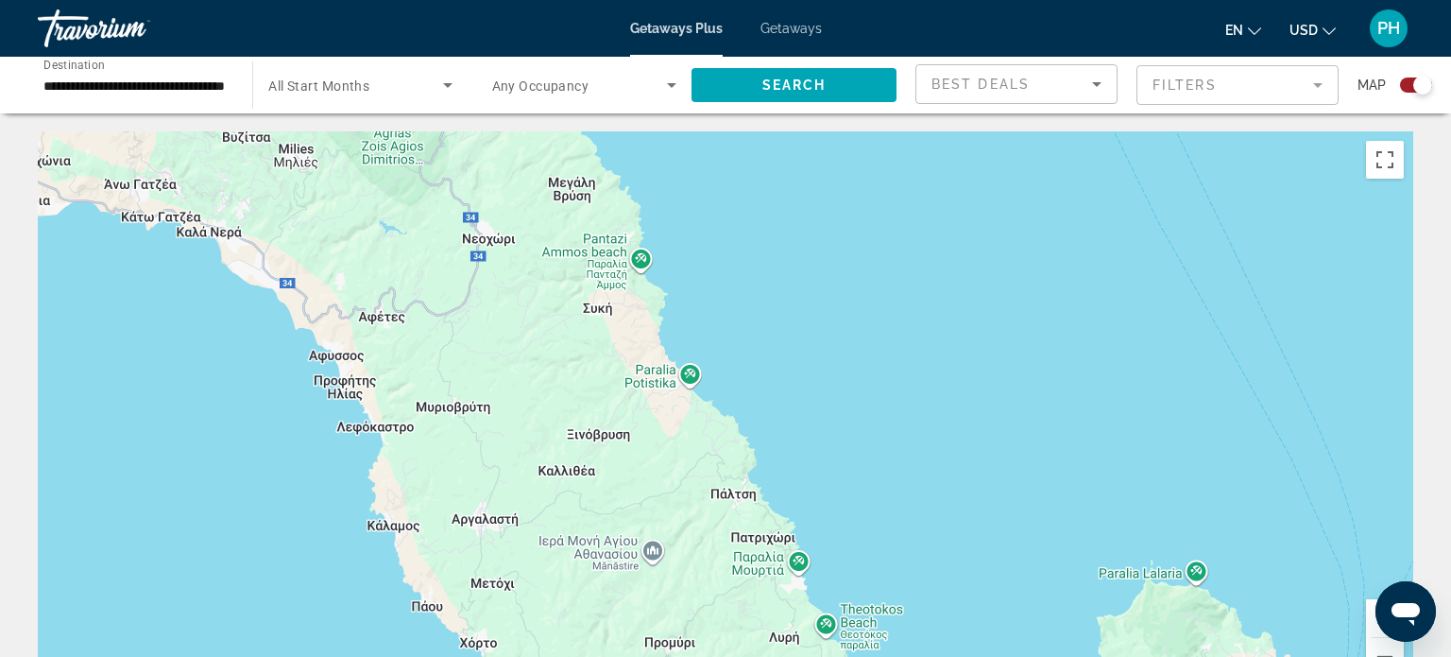
drag, startPoint x: 664, startPoint y: 498, endPoint x: 718, endPoint y: 510, distance: 55.2
click at [718, 510] on div "Ca să activezi tragerea cu ajutorul tastaturii, apasă Alt + Enter. După activar…" at bounding box center [726, 414] width 1376 height 567
click at [686, 379] on div "Ca să activezi tragerea cu ajutorul tastaturii, apasă Alt + Enter. După activar…" at bounding box center [726, 414] width 1376 height 567
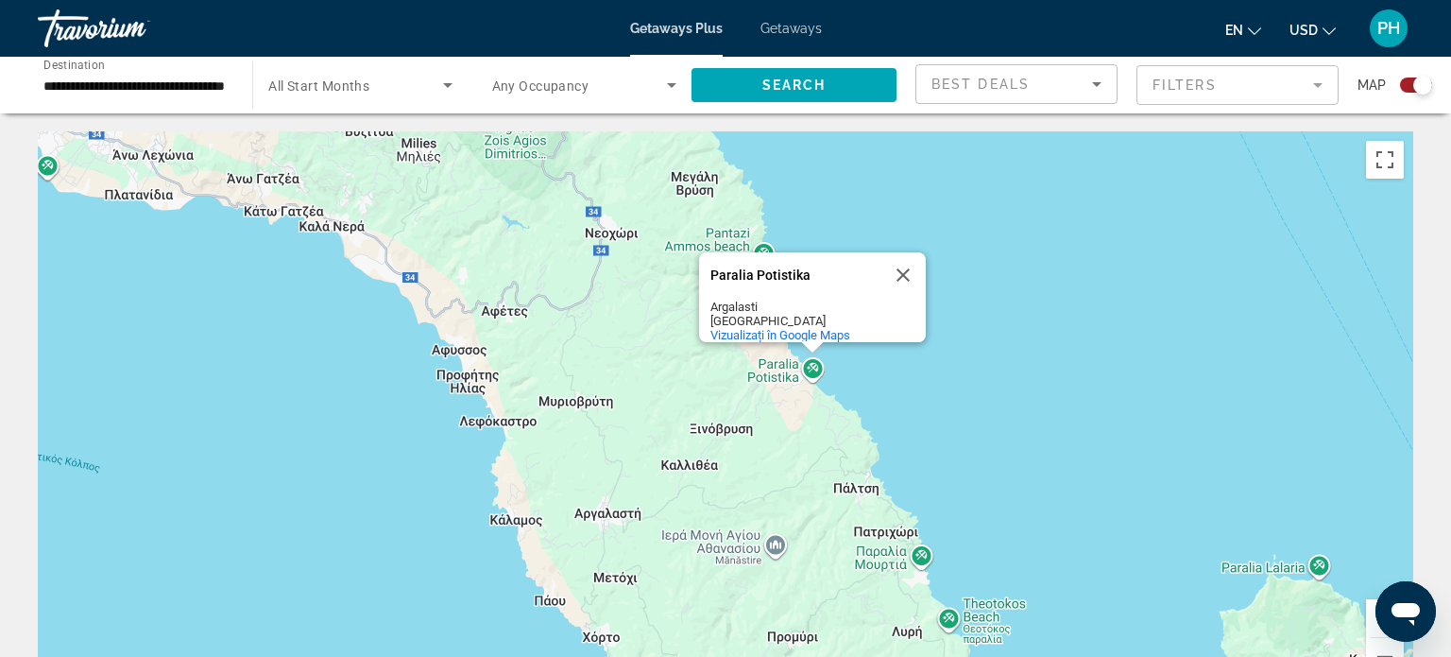
drag, startPoint x: 551, startPoint y: 422, endPoint x: 676, endPoint y: 413, distance: 125.1
click at [676, 413] on div "Ca să activezi tragerea cu ajutorul tastaturii, apasă Alt + Enter. După activar…" at bounding box center [726, 414] width 1376 height 567
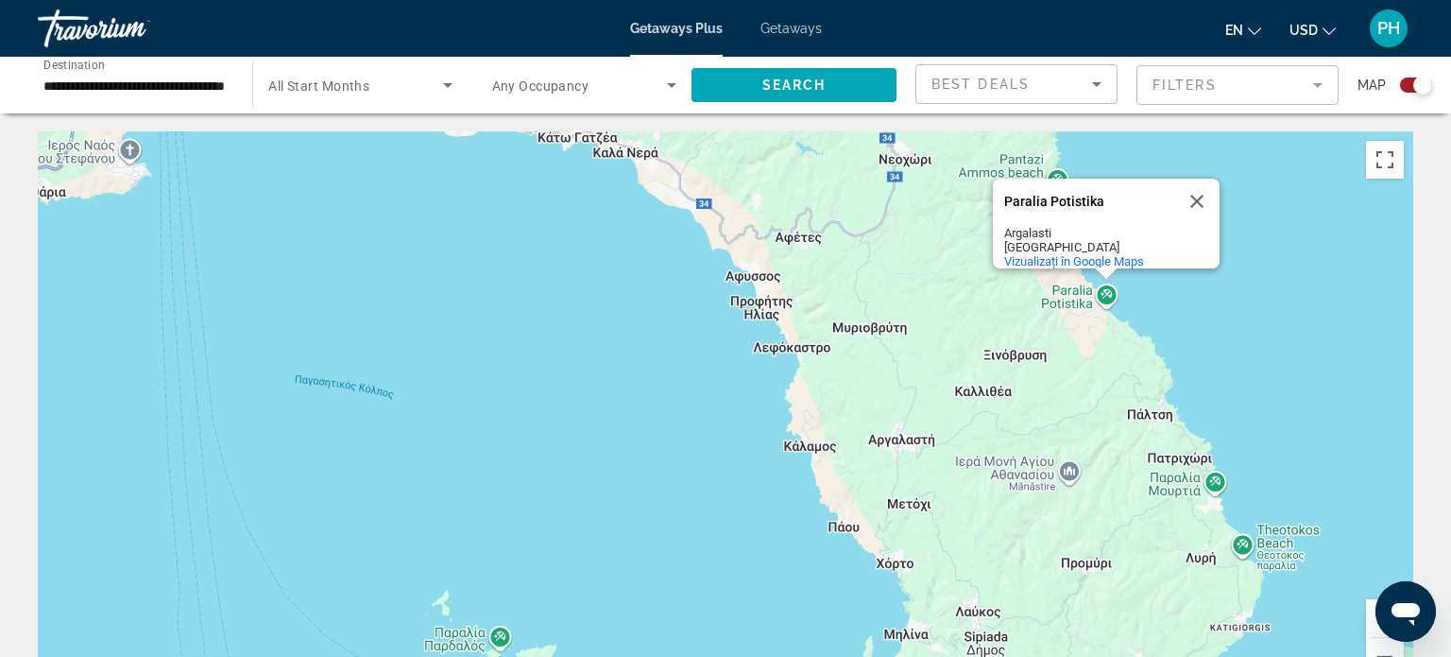
drag, startPoint x: 676, startPoint y: 413, endPoint x: 971, endPoint y: 346, distance: 303.2
click at [971, 346] on div "Ca să activezi tragerea cu ajutorul tastaturii, apasă Alt + Enter. După activar…" at bounding box center [726, 414] width 1376 height 567
click at [1380, 647] on button "Micșorează" at bounding box center [1385, 657] width 38 height 38
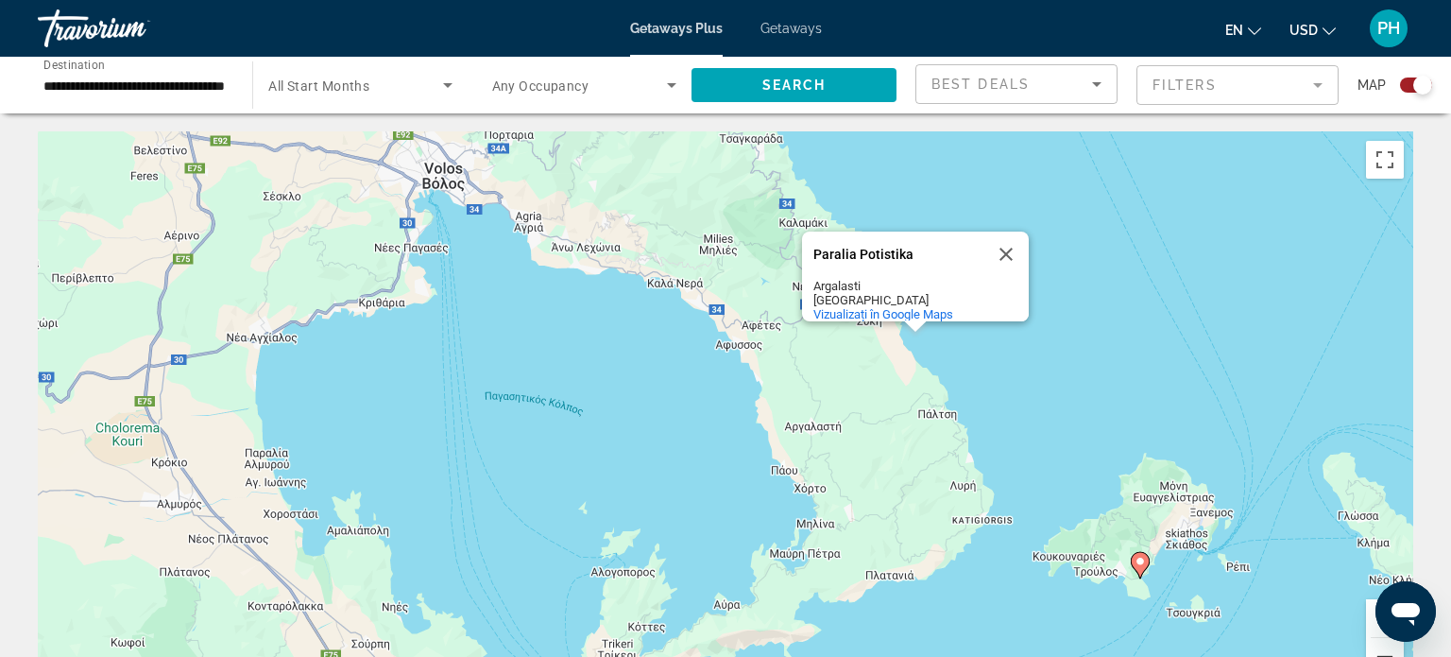
click at [1380, 647] on button "Micșorează" at bounding box center [1385, 657] width 38 height 38
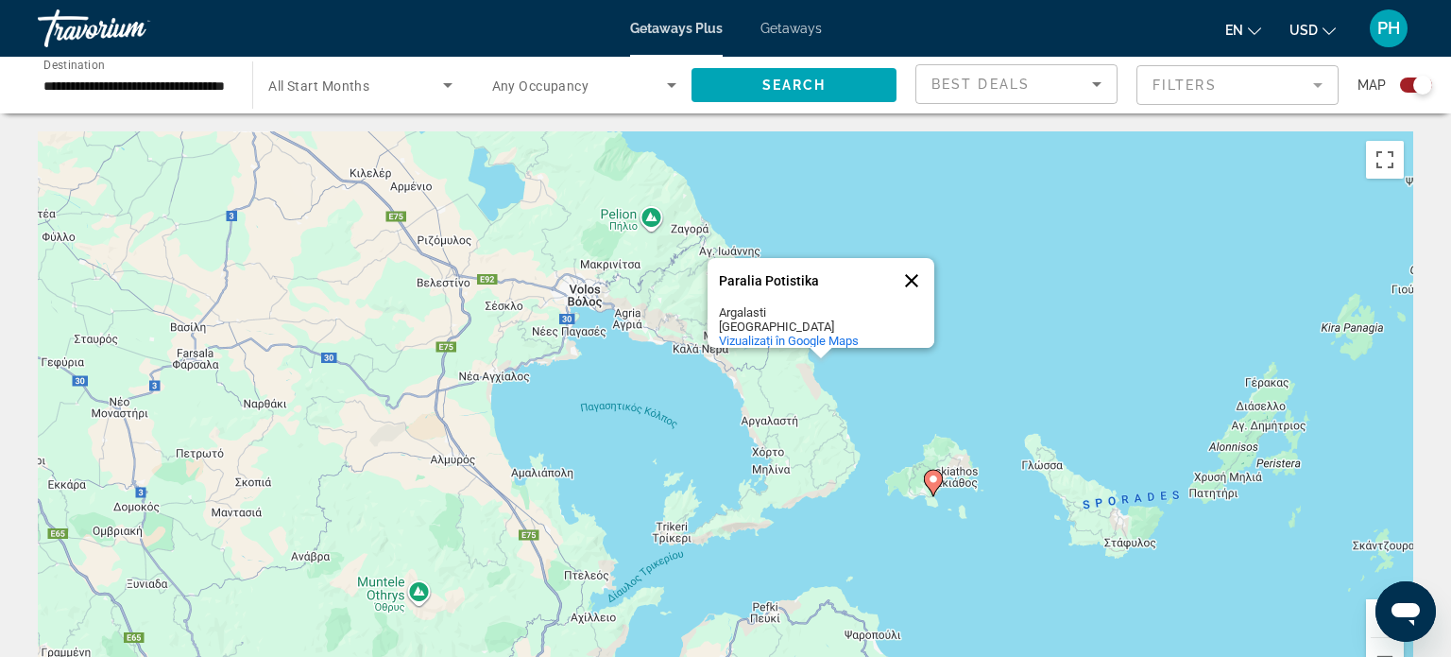
click at [910, 267] on button "Închide" at bounding box center [911, 280] width 45 height 45
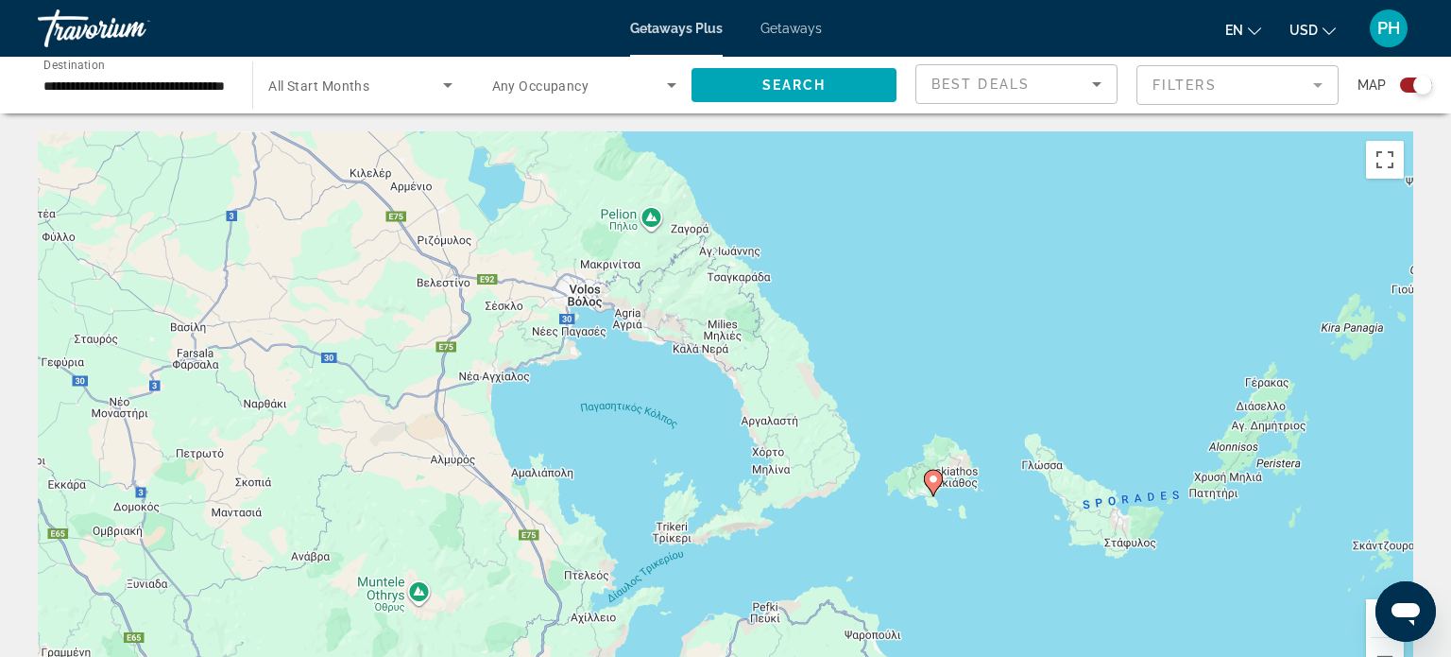
click at [769, 461] on div "Ca să activezi tragerea cu ajutorul tastaturii, apasă Alt + Enter. După activar…" at bounding box center [726, 414] width 1376 height 567
click at [1383, 651] on button "Micșorează" at bounding box center [1385, 657] width 38 height 38
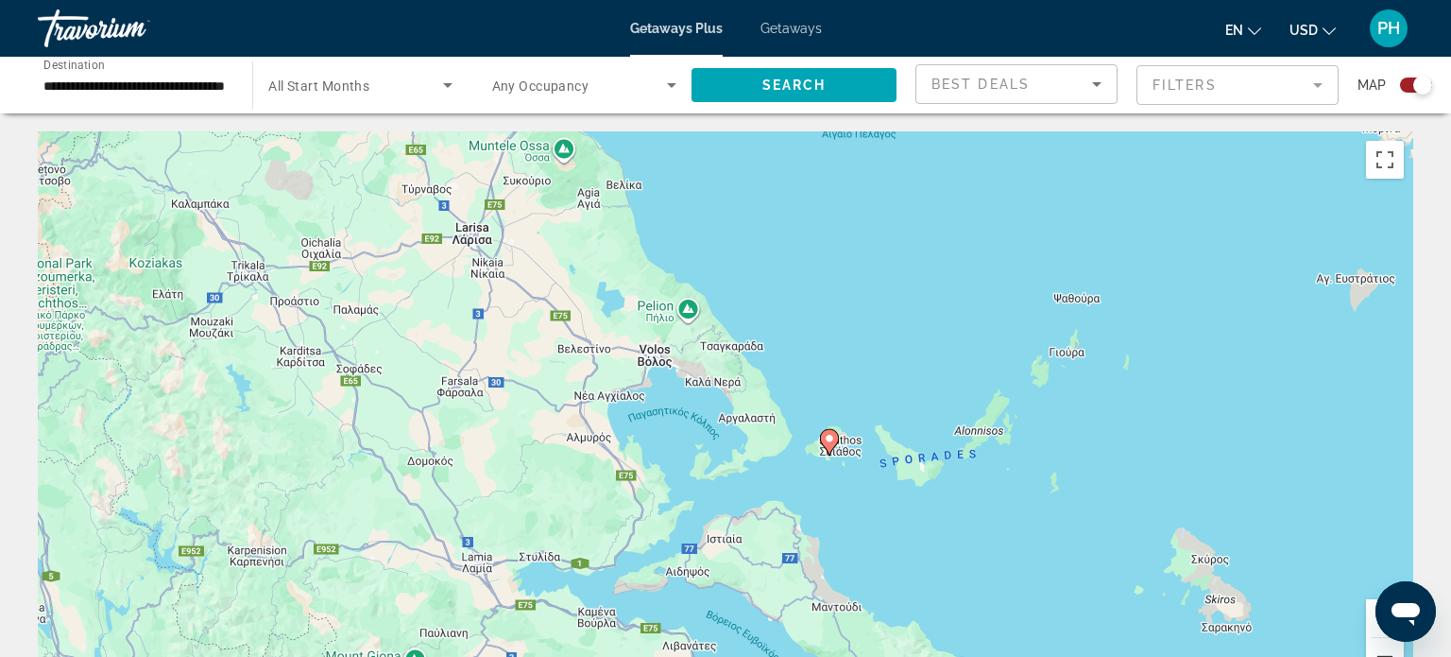
click at [1389, 654] on button "Micșorează" at bounding box center [1385, 657] width 38 height 38
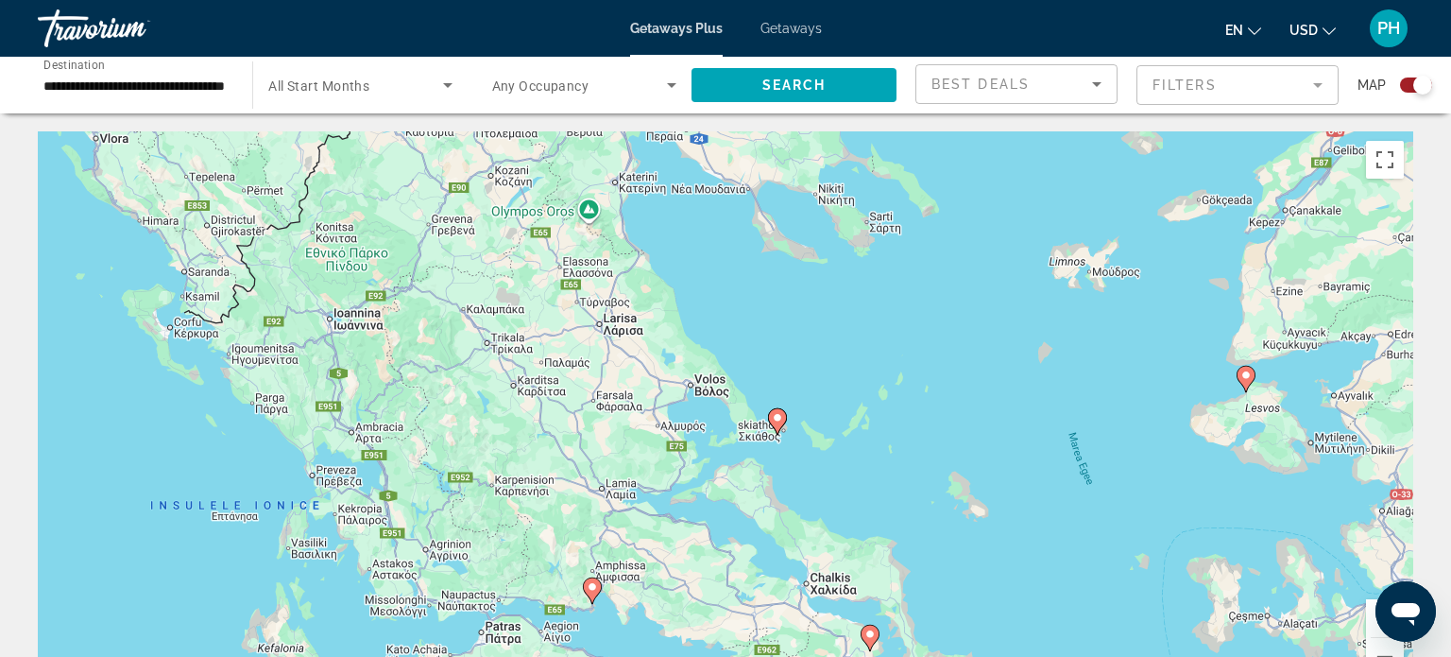
click at [592, 588] on image "Main content" at bounding box center [592, 586] width 11 height 11
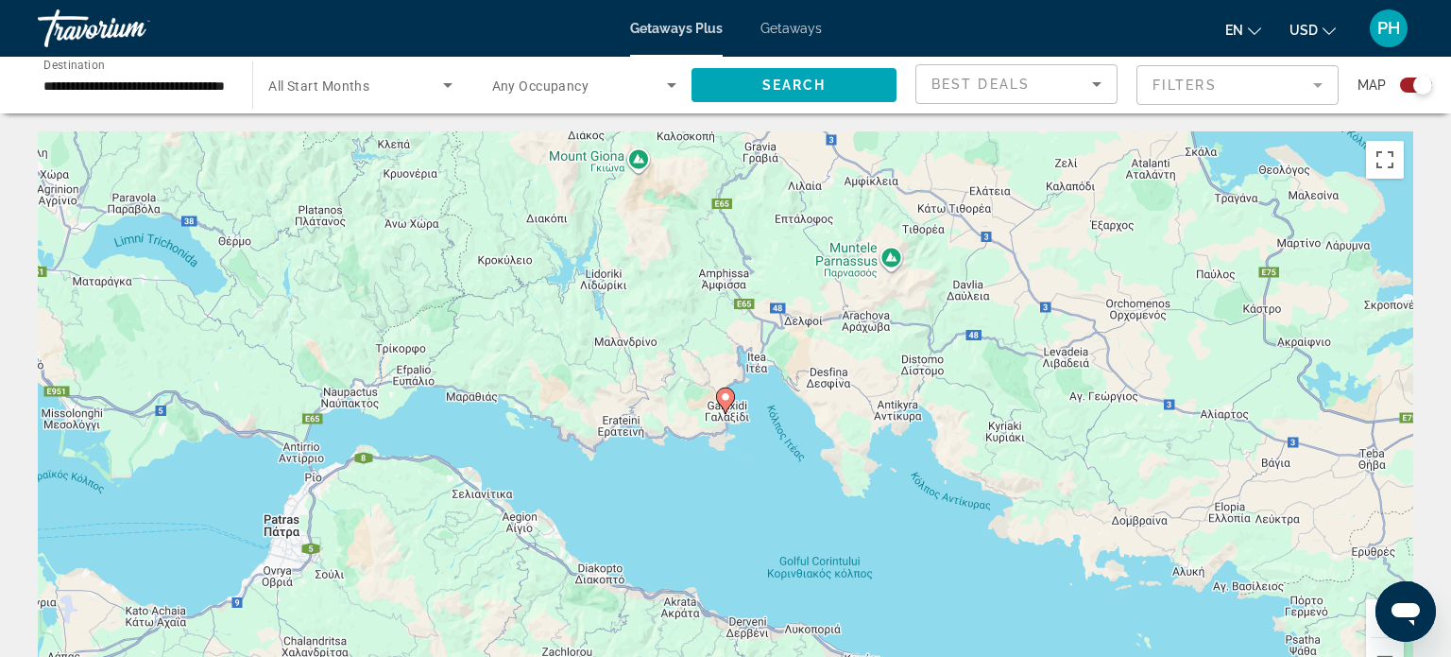
click at [721, 395] on image "Main content" at bounding box center [725, 396] width 11 height 11
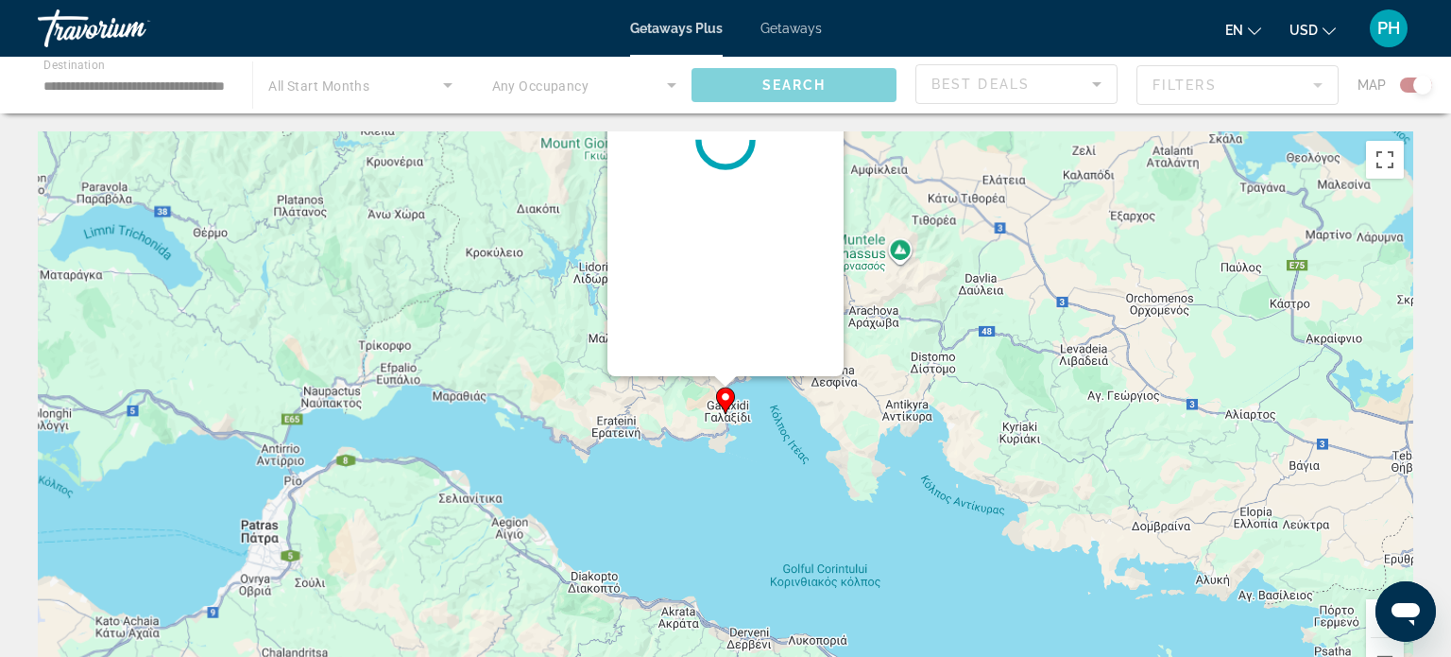
scroll to position [0, 0]
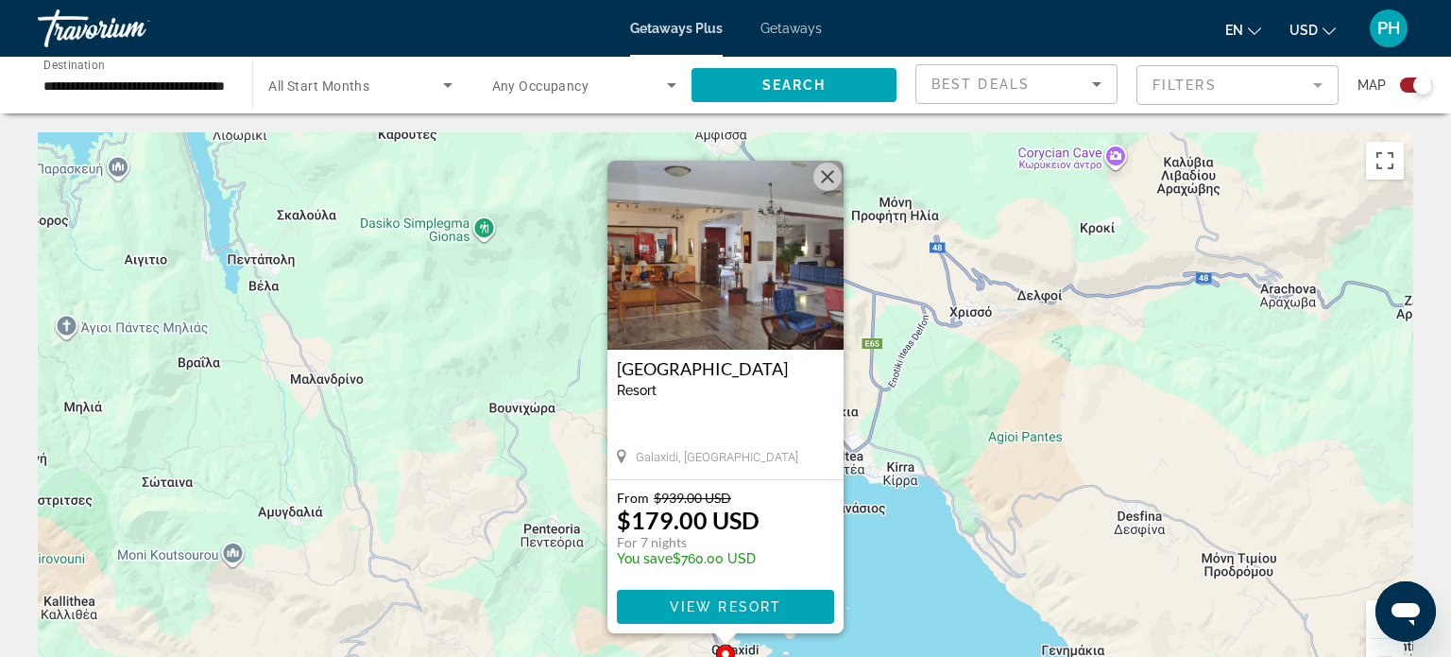
click at [749, 282] on img "Main content" at bounding box center [726, 255] width 236 height 189
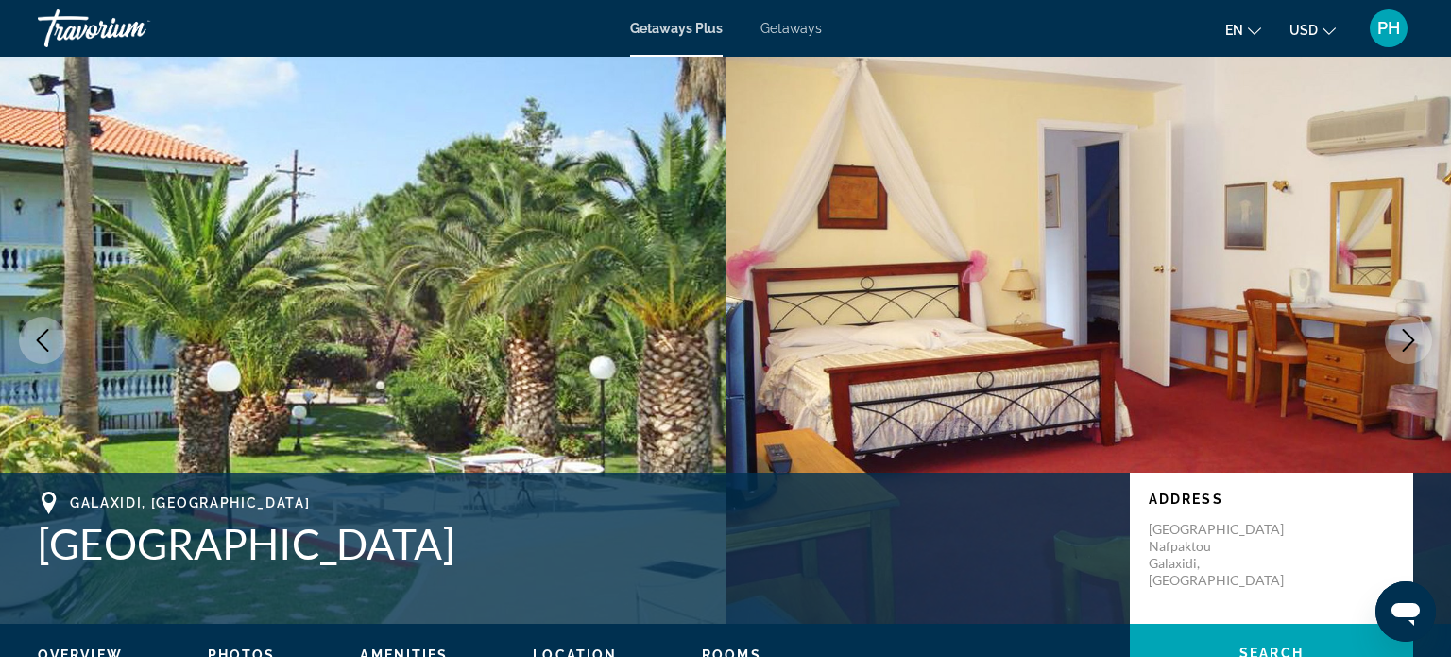
click at [657, 368] on img "Main content" at bounding box center [363, 340] width 726 height 567
click at [676, 339] on img "Main content" at bounding box center [363, 340] width 726 height 567
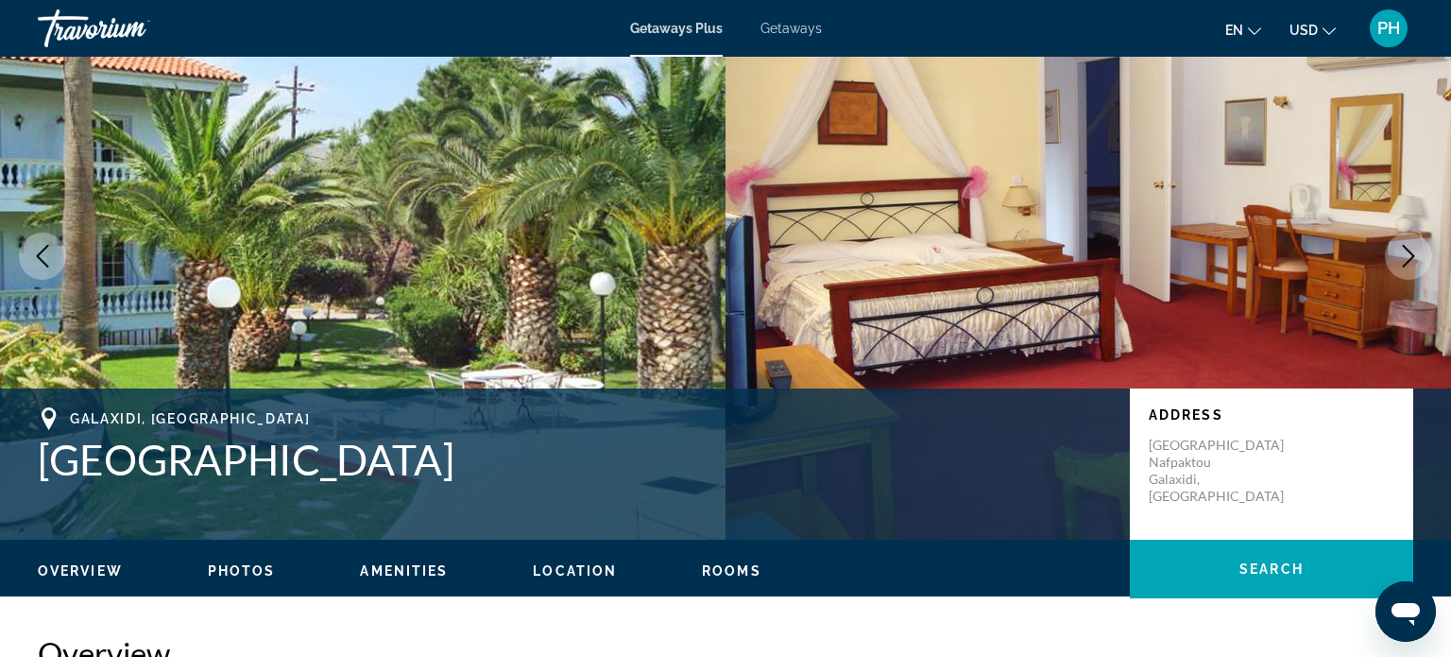
scroll to position [79, 0]
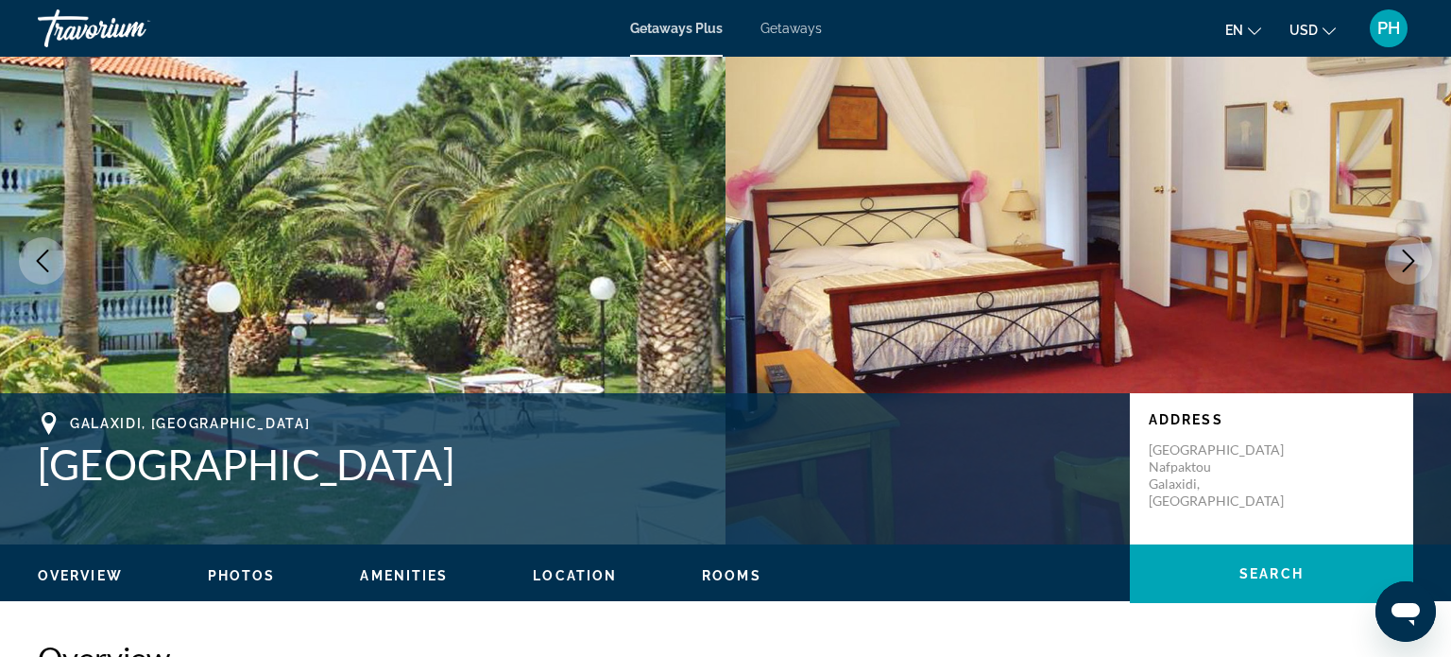
click at [253, 575] on span "Photos" at bounding box center [242, 575] width 68 height 15
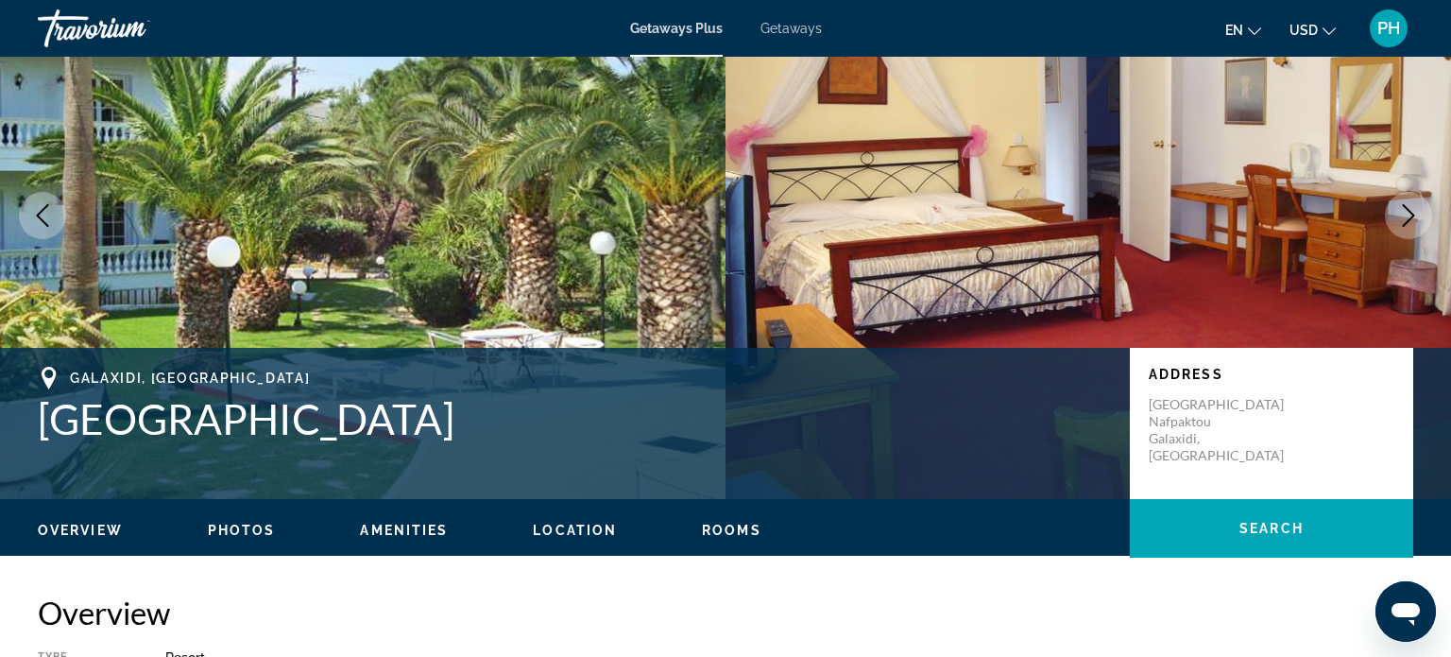
scroll to position [154, 0]
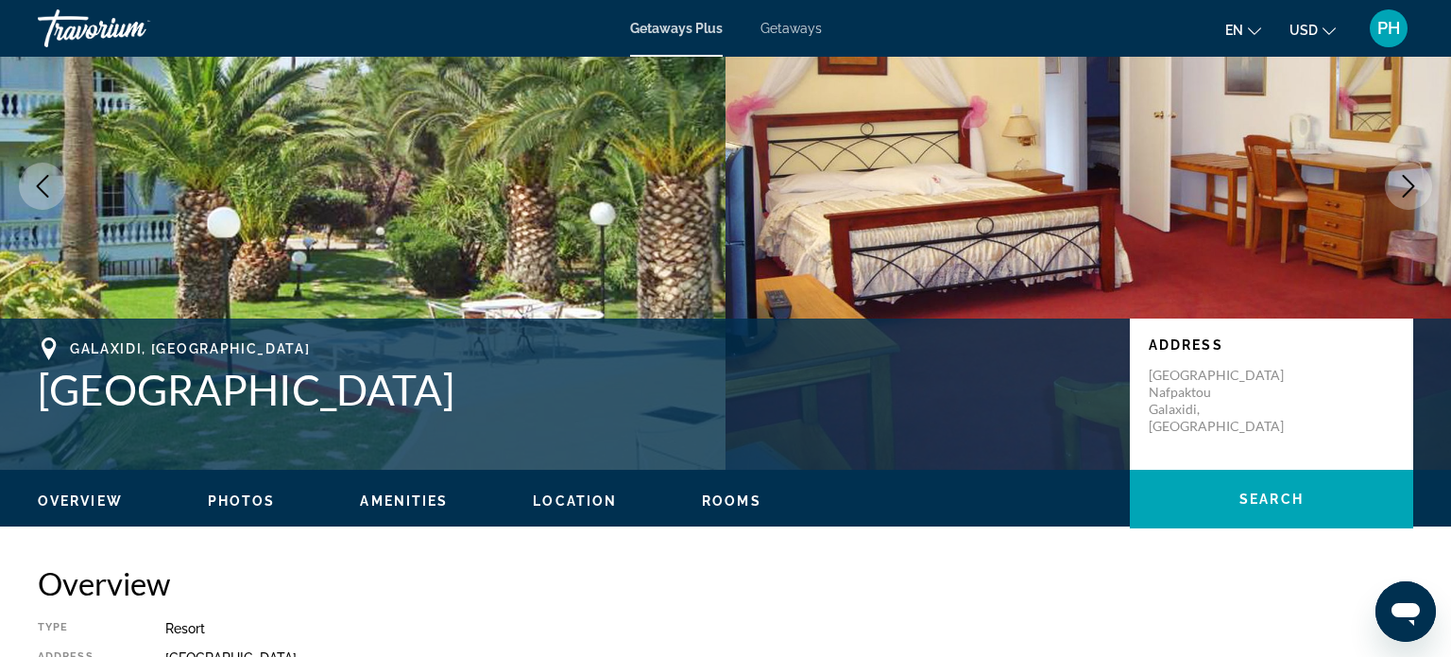
click at [728, 508] on span "Rooms" at bounding box center [732, 500] width 60 height 15
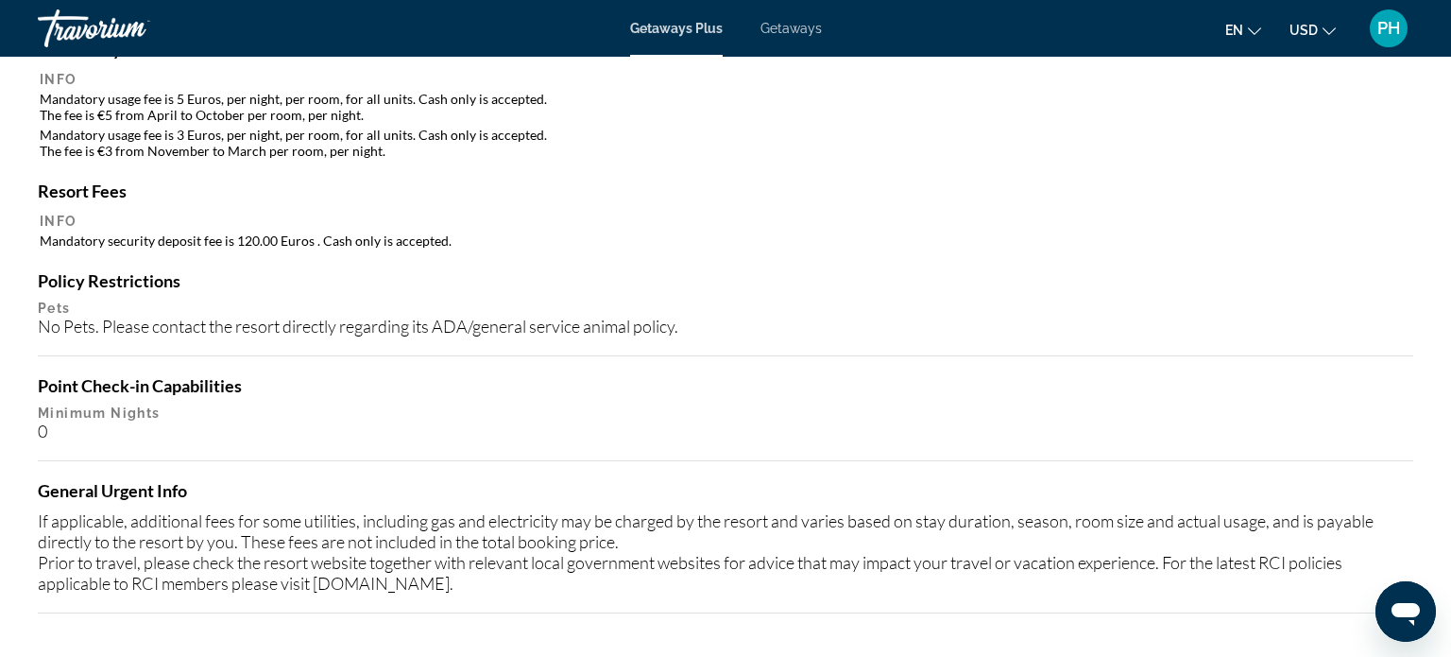
scroll to position [1783, 0]
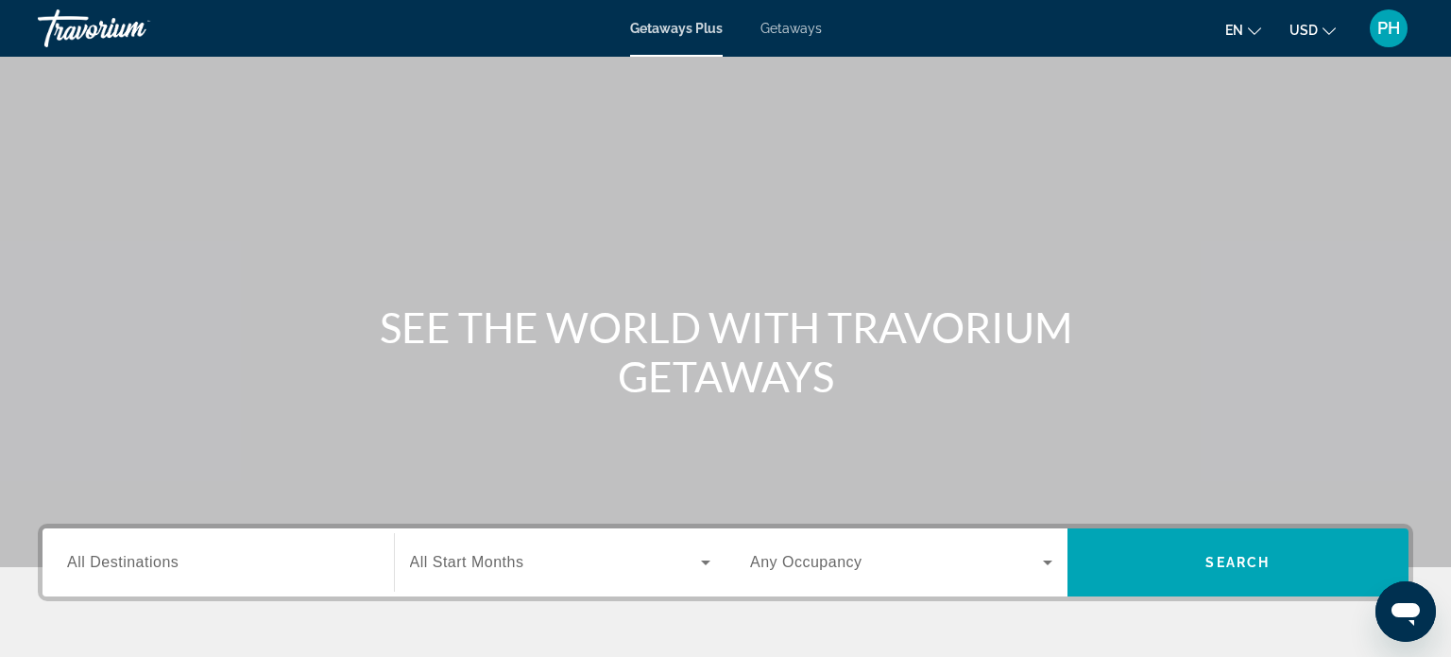
click at [779, 28] on span "Getaways" at bounding box center [791, 28] width 61 height 15
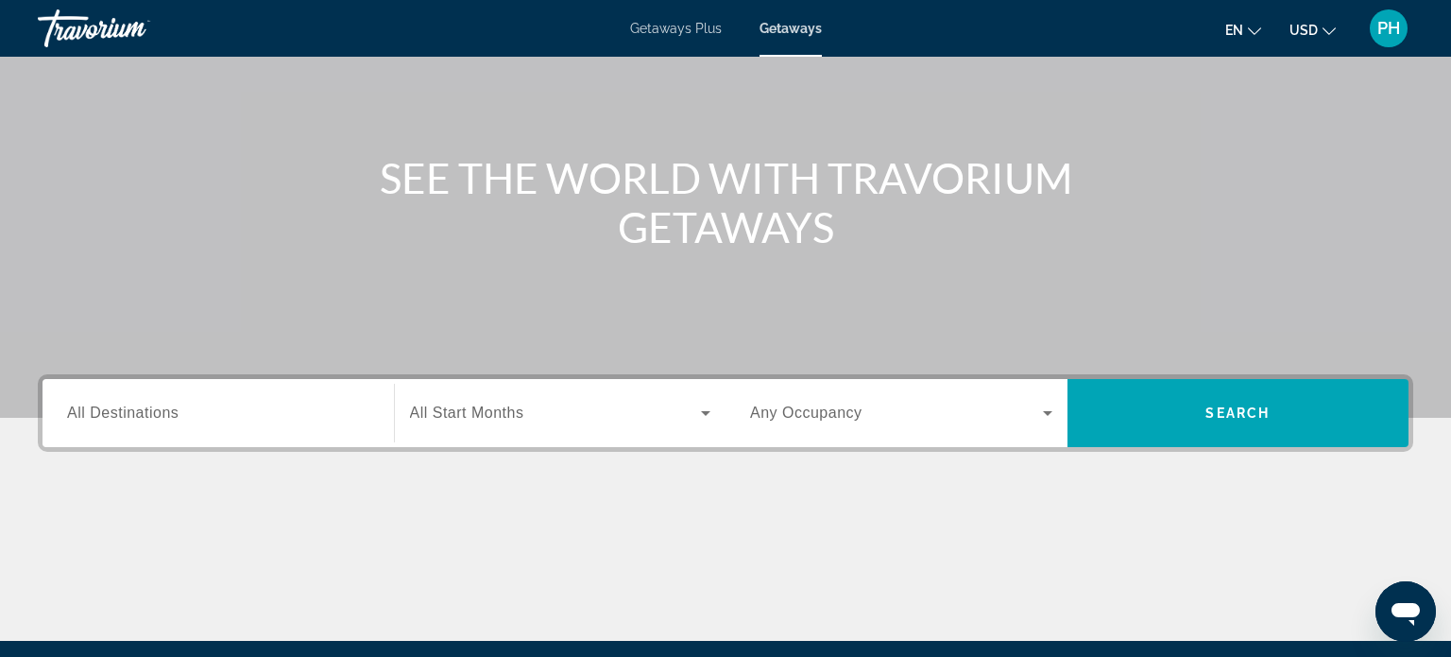
scroll to position [151, 0]
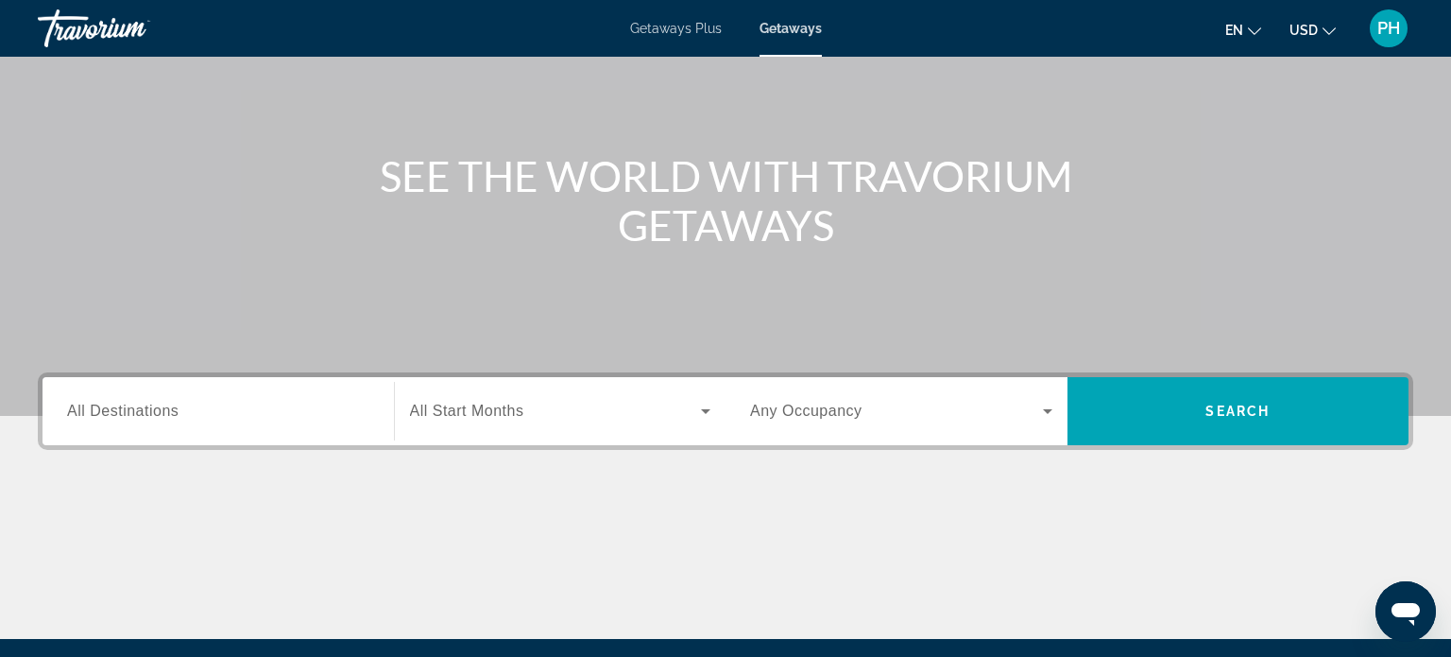
click at [293, 420] on input "Destination All Destinations" at bounding box center [218, 412] width 302 height 23
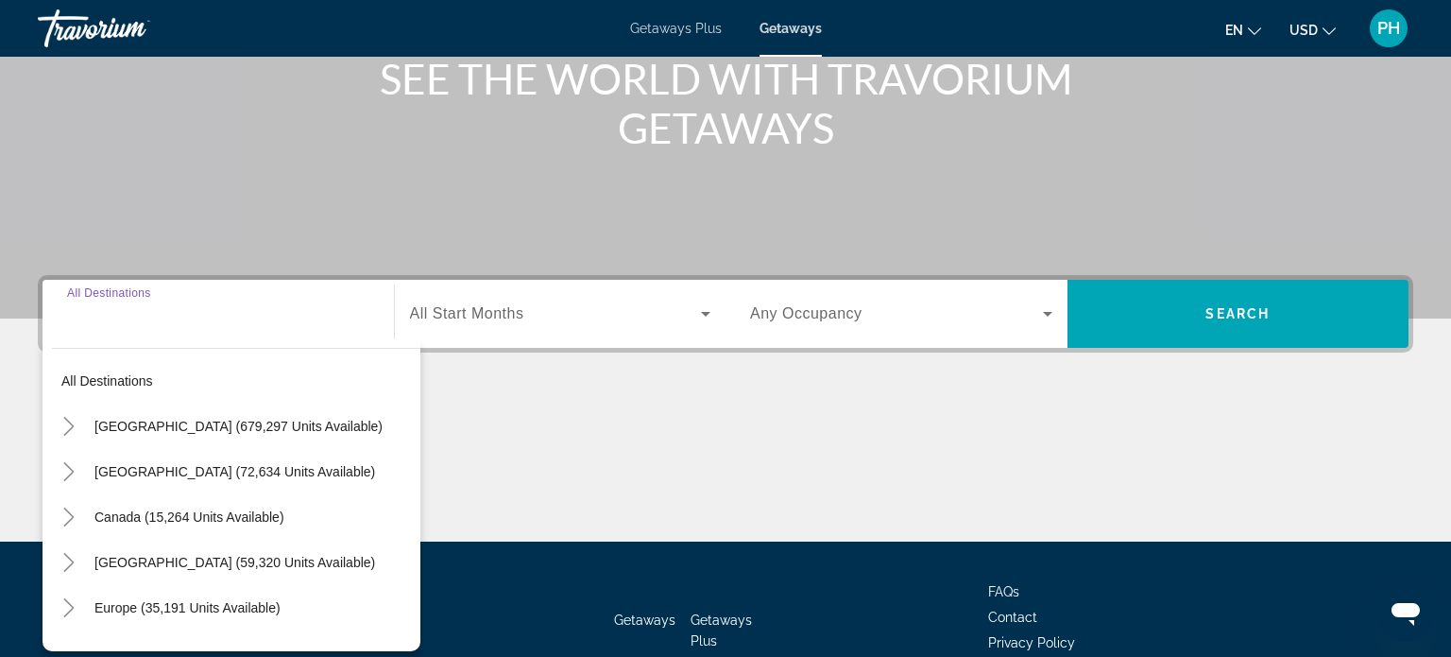
scroll to position [364, 0]
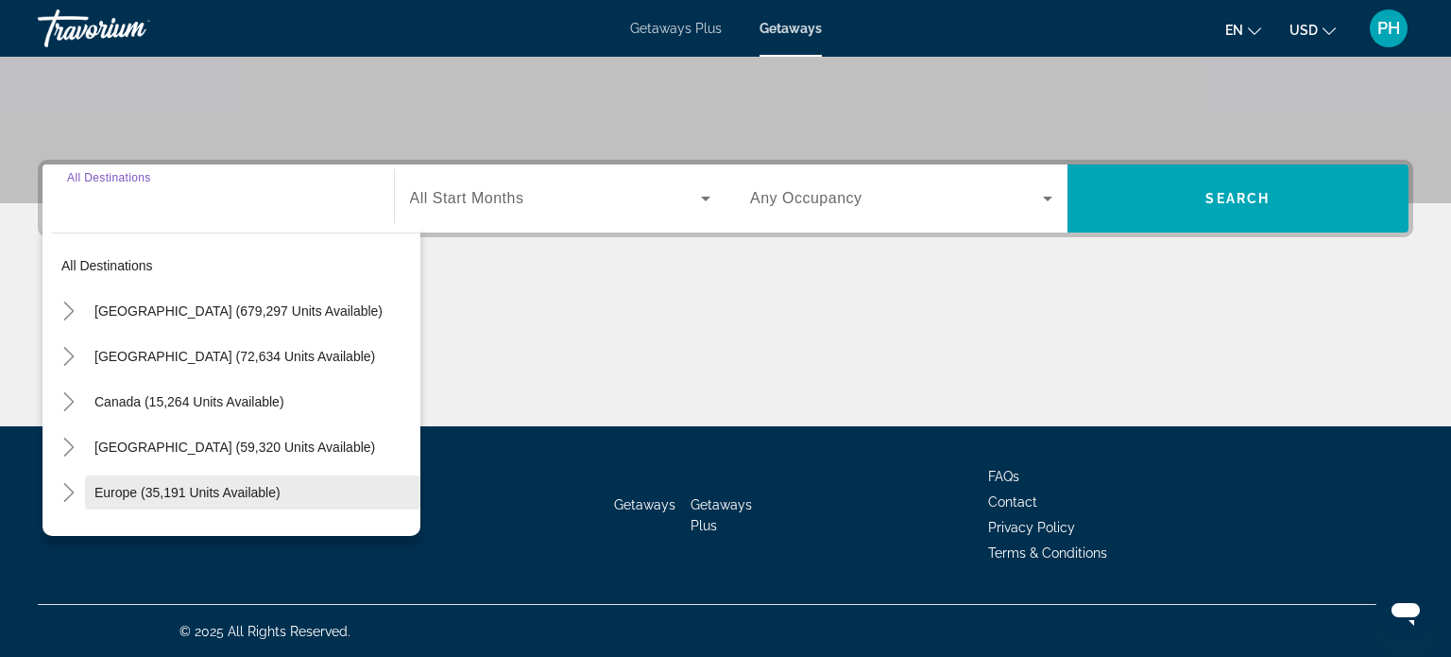
click at [229, 497] on span "Europe (35,191 units available)" at bounding box center [187, 492] width 186 height 15
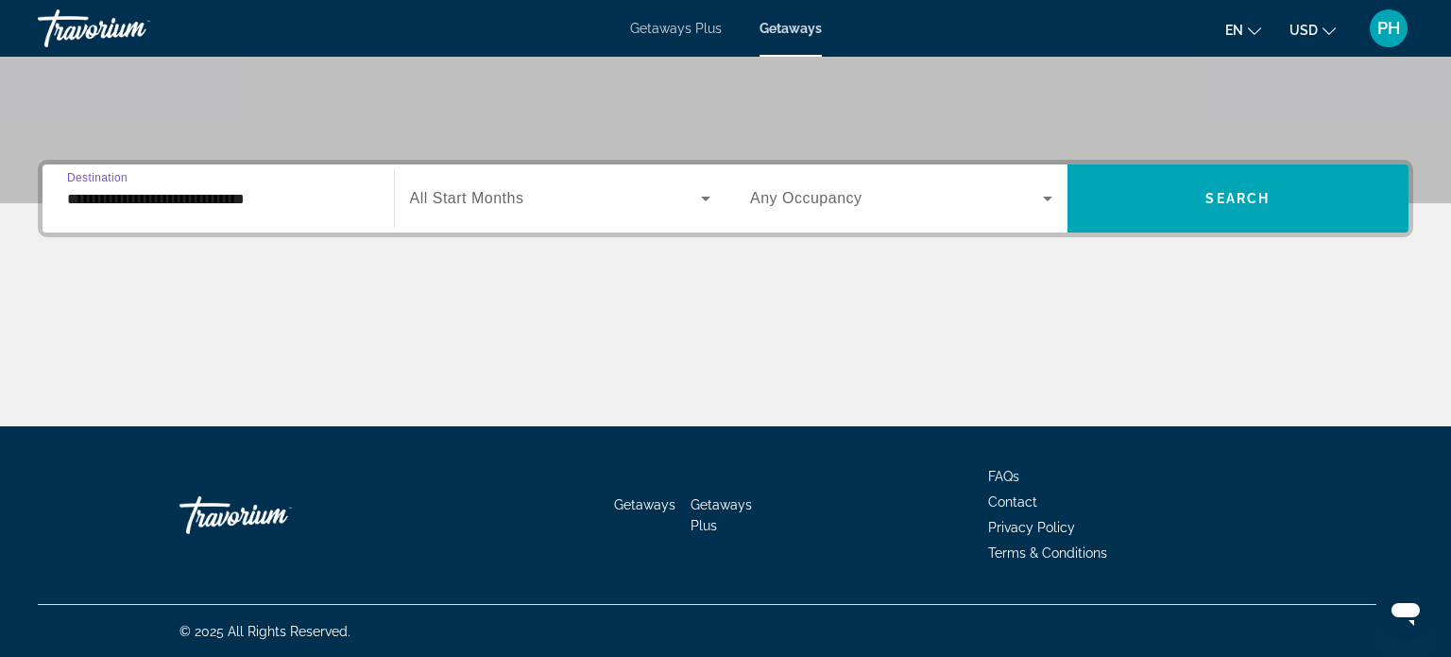
click at [214, 193] on input "**********" at bounding box center [218, 199] width 302 height 23
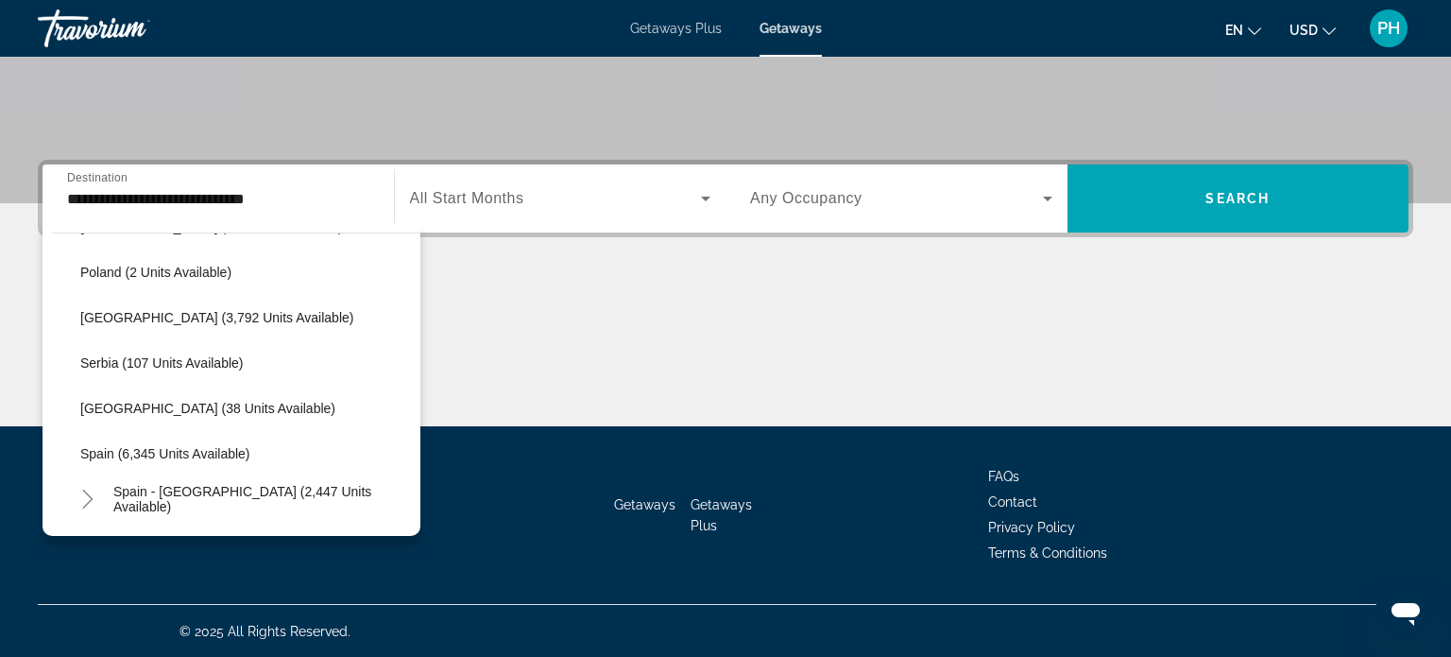
scroll to position [865, 0]
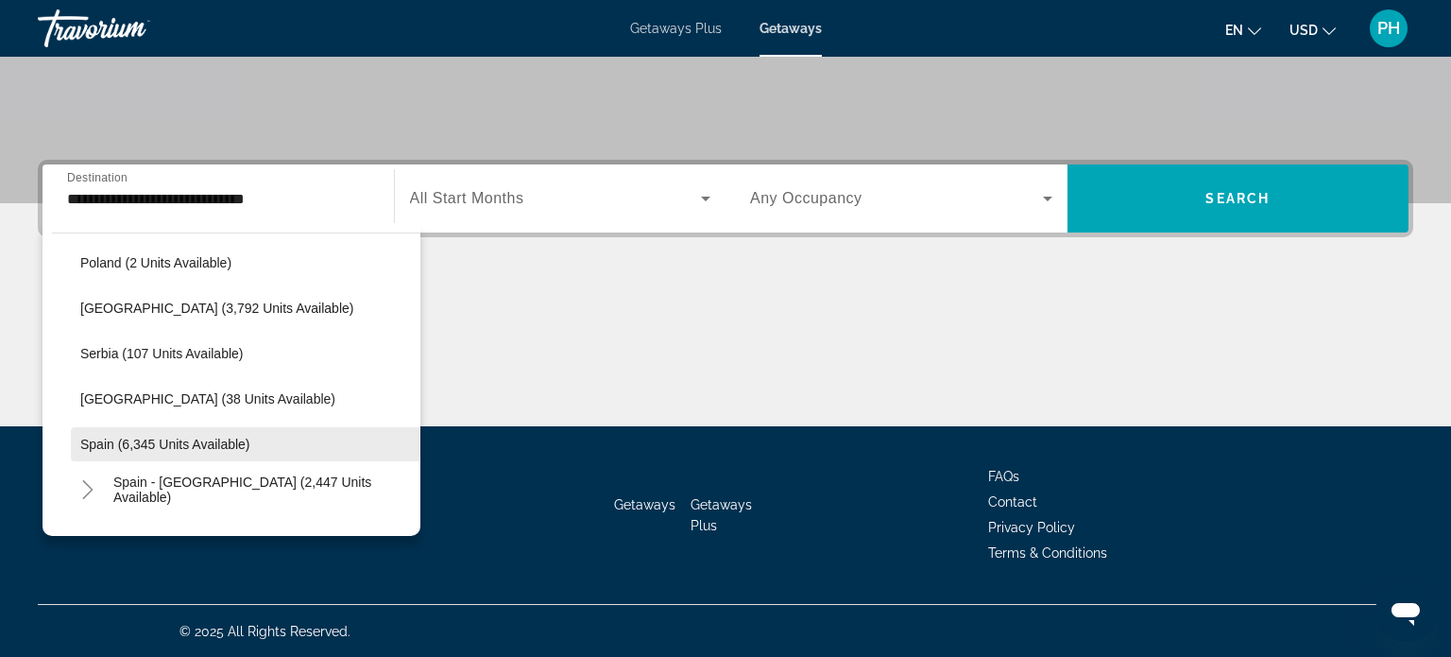
click at [181, 441] on span "Spain (6,345 units available)" at bounding box center [165, 444] width 170 height 15
type input "**********"
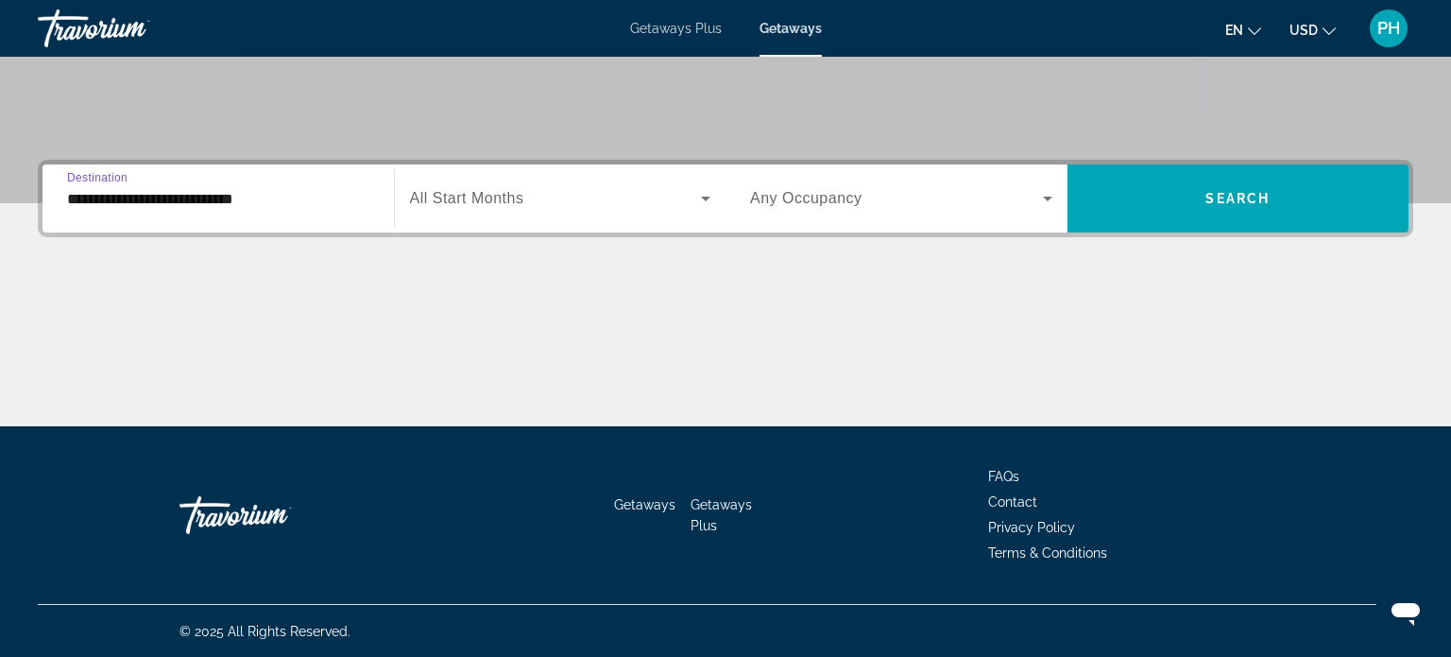
click at [624, 193] on span "Search widget" at bounding box center [556, 198] width 292 height 23
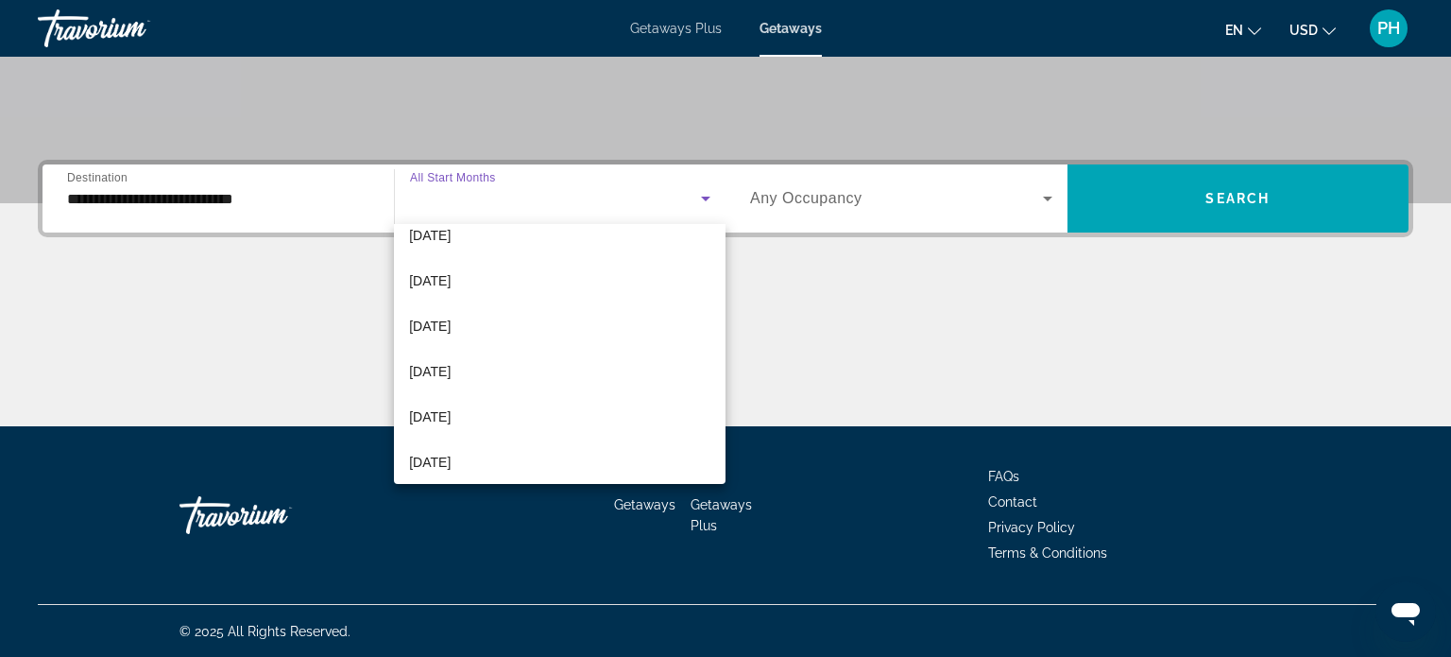
scroll to position [291, 0]
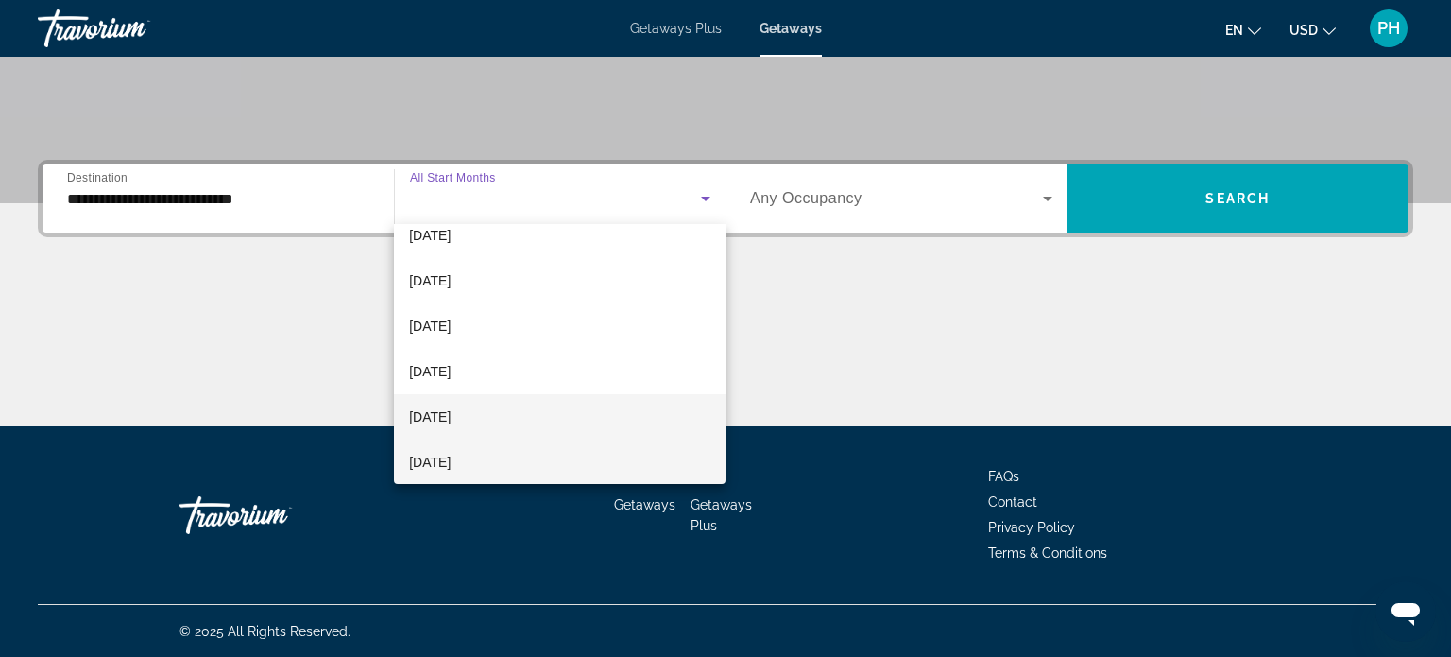
click at [483, 409] on mat-option "[DATE]" at bounding box center [560, 416] width 332 height 45
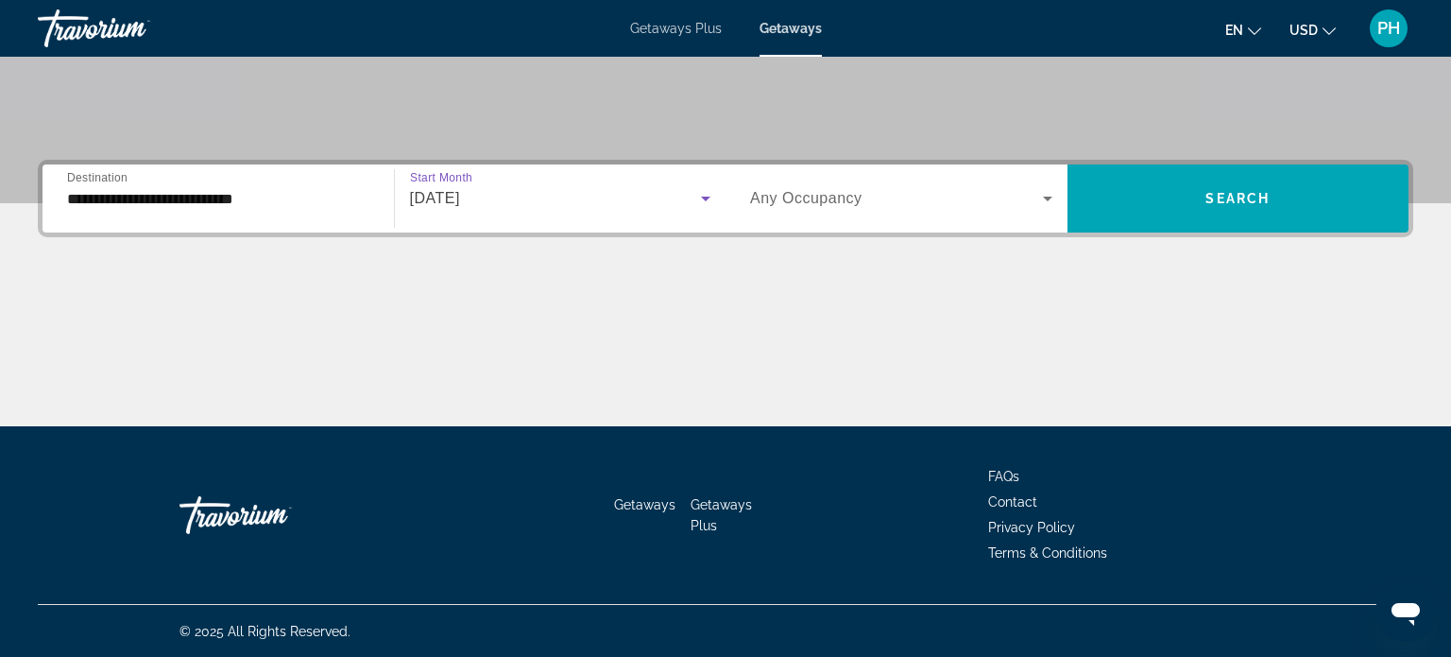
click at [887, 181] on div "Search widget" at bounding box center [901, 198] width 302 height 53
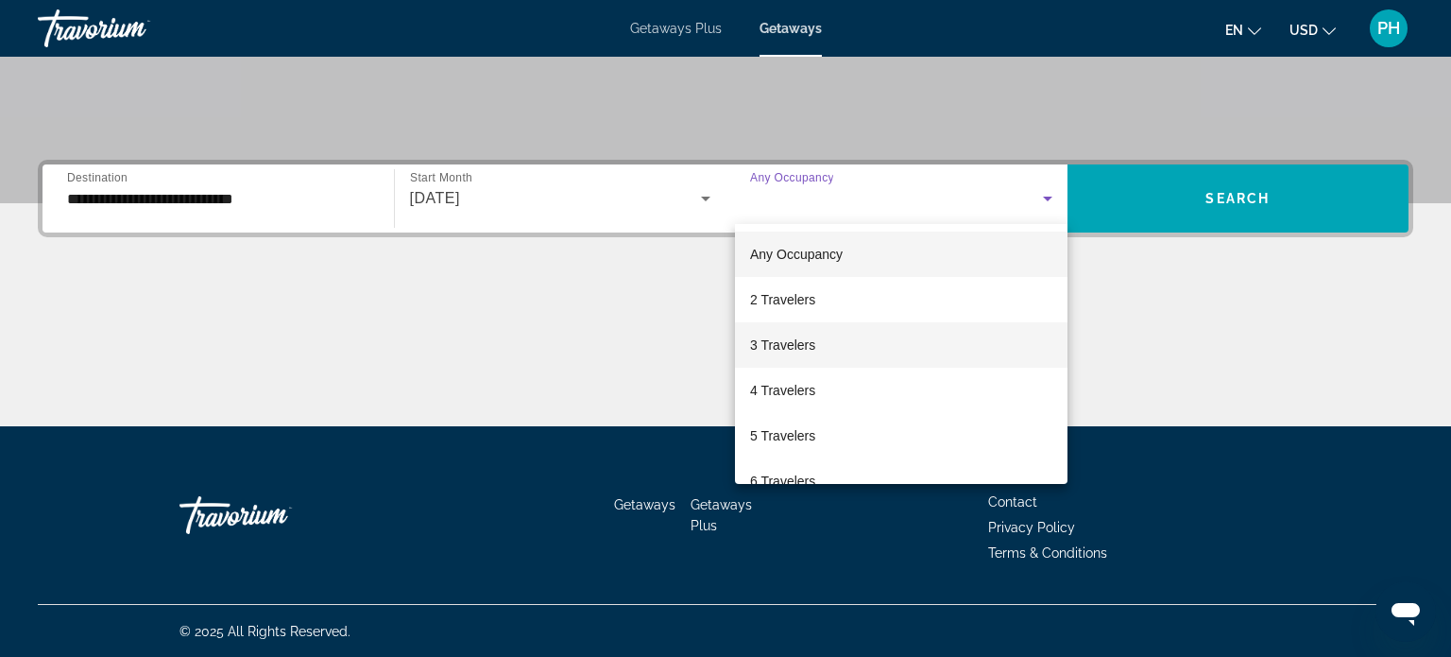
click at [776, 347] on span "3 Travelers" at bounding box center [782, 345] width 65 height 23
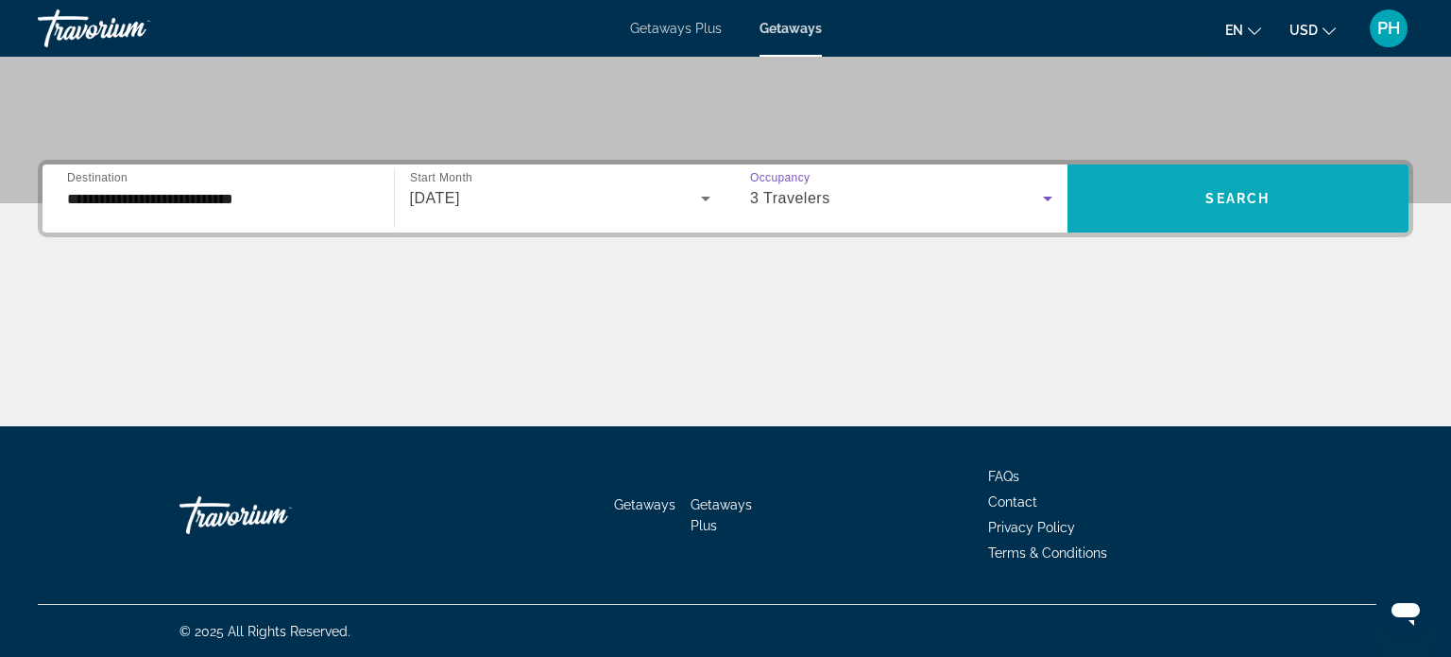
click at [1227, 191] on span "Search" at bounding box center [1238, 198] width 64 height 15
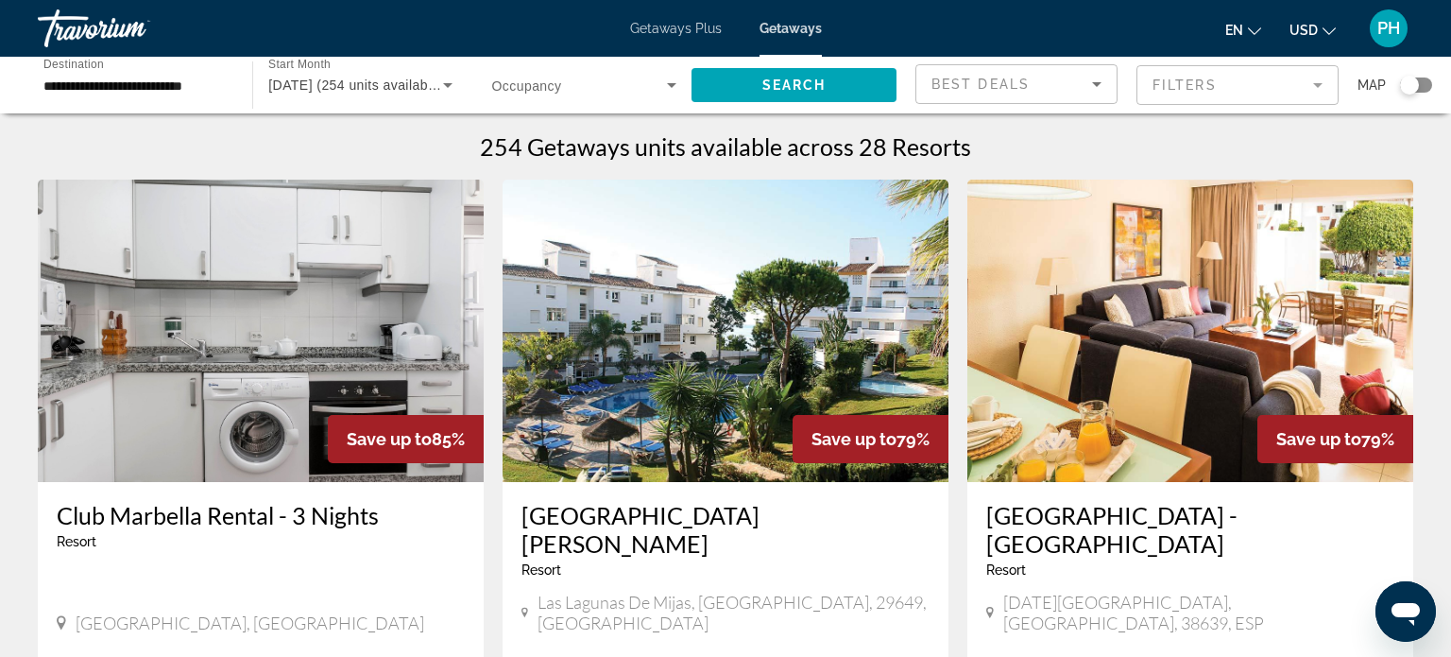
click at [609, 78] on span "Search widget" at bounding box center [579, 85] width 175 height 23
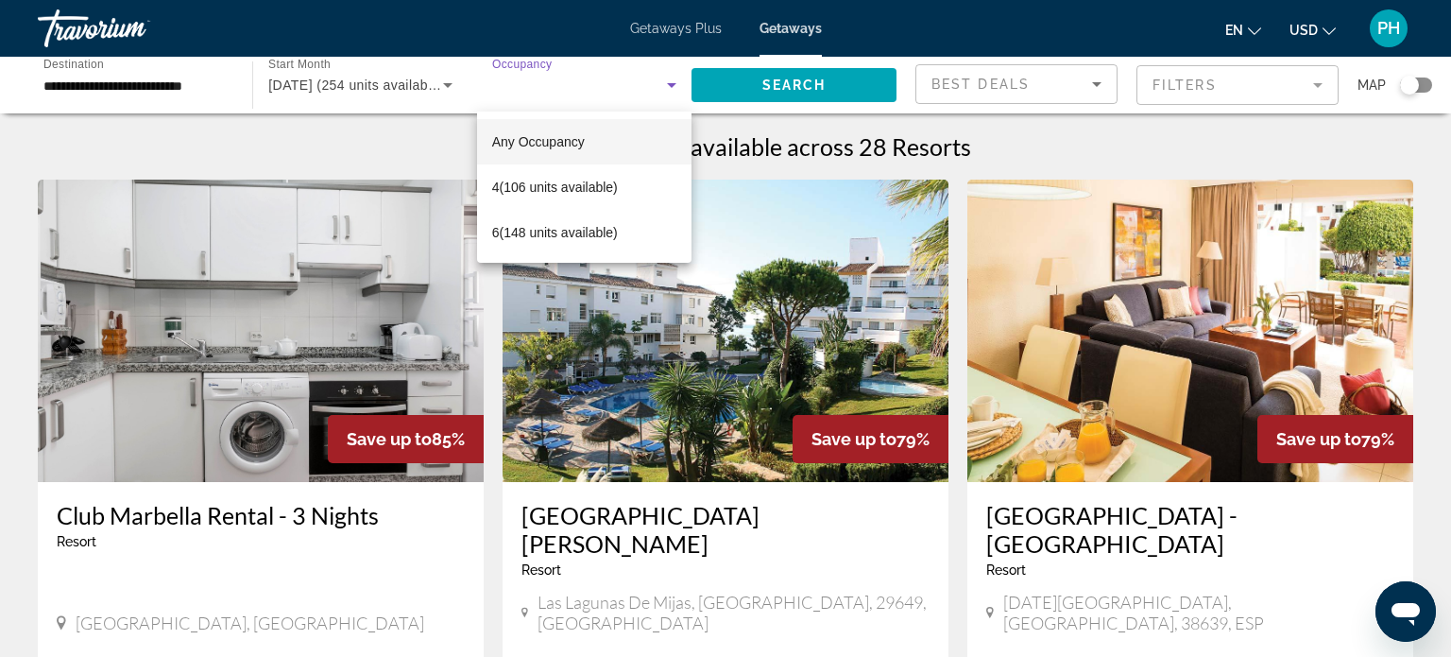
click at [741, 128] on div at bounding box center [725, 328] width 1451 height 657
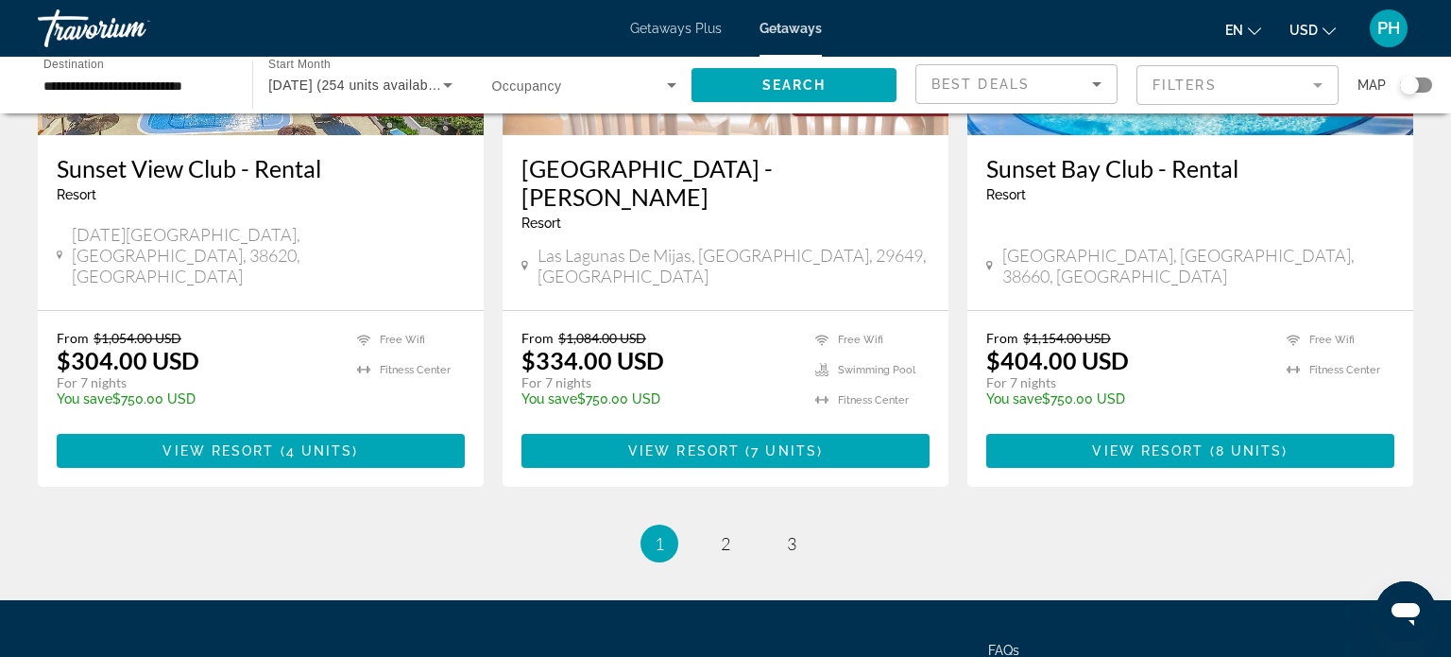
scroll to position [2456, 0]
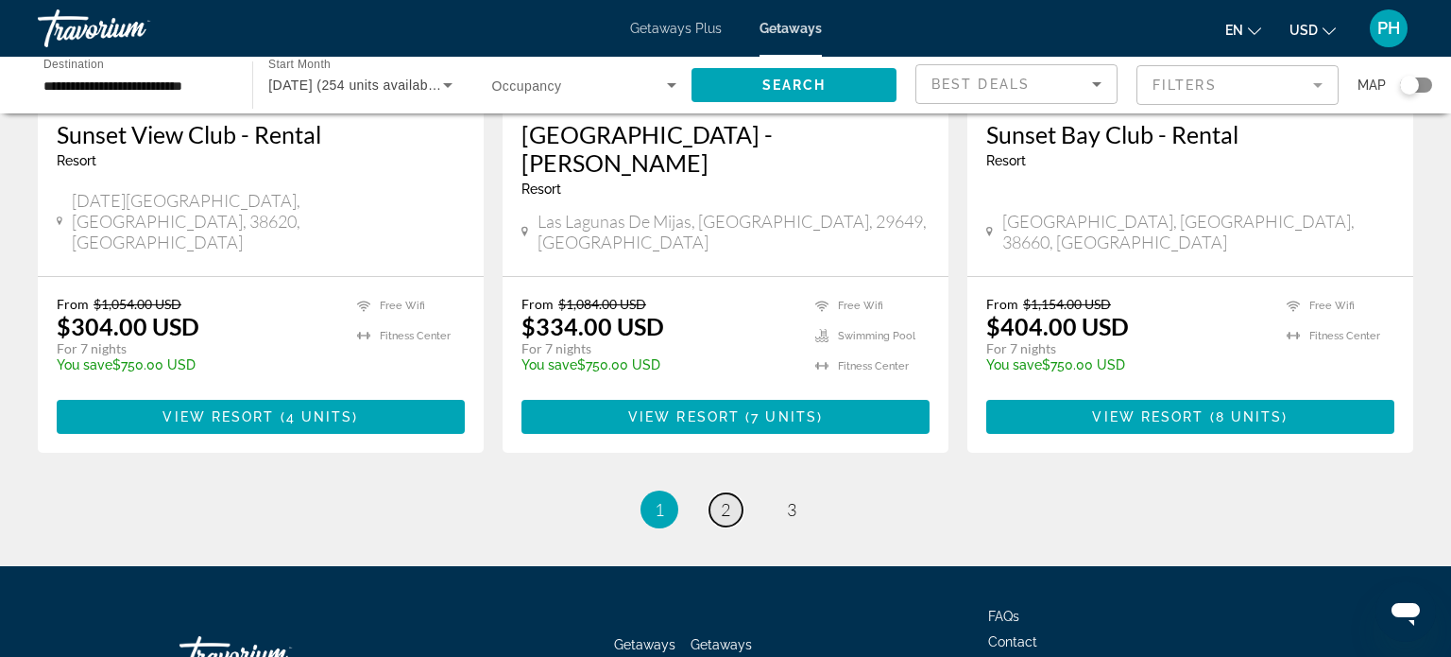
click at [728, 499] on span "2" at bounding box center [725, 509] width 9 height 21
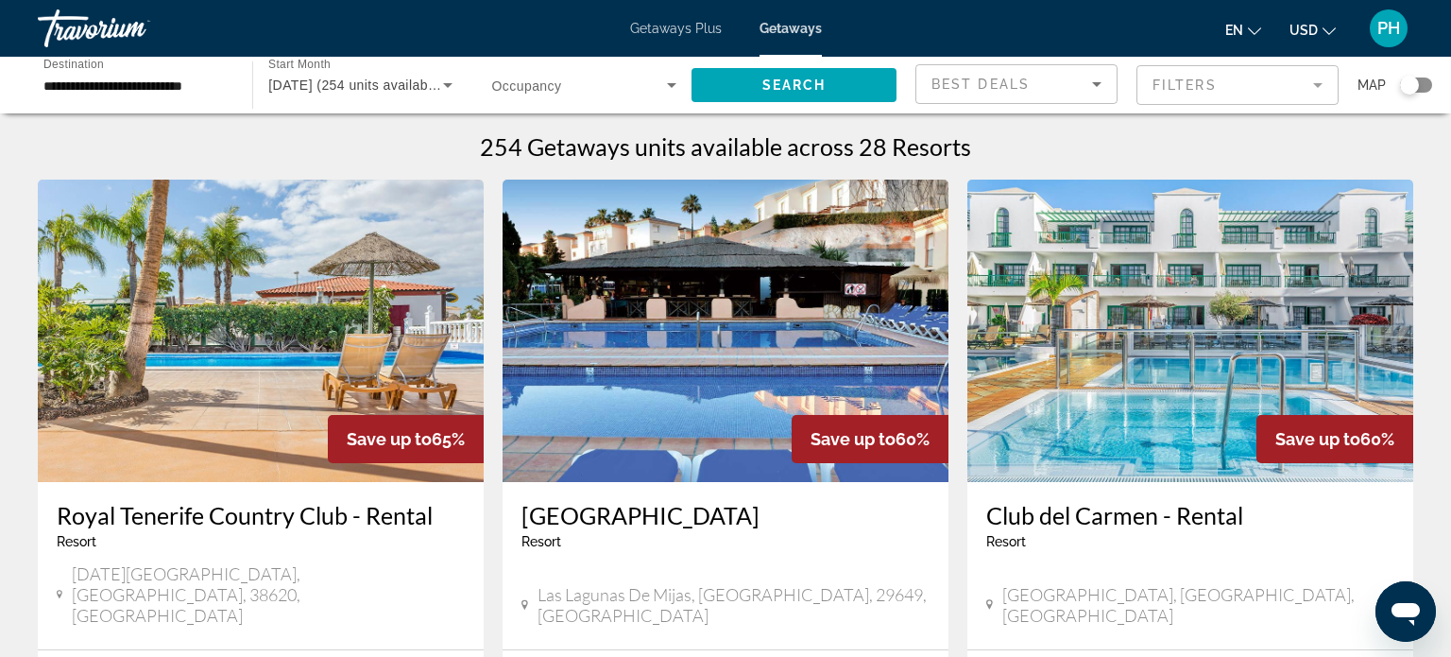
click at [1417, 90] on div "Search widget" at bounding box center [1409, 85] width 19 height 19
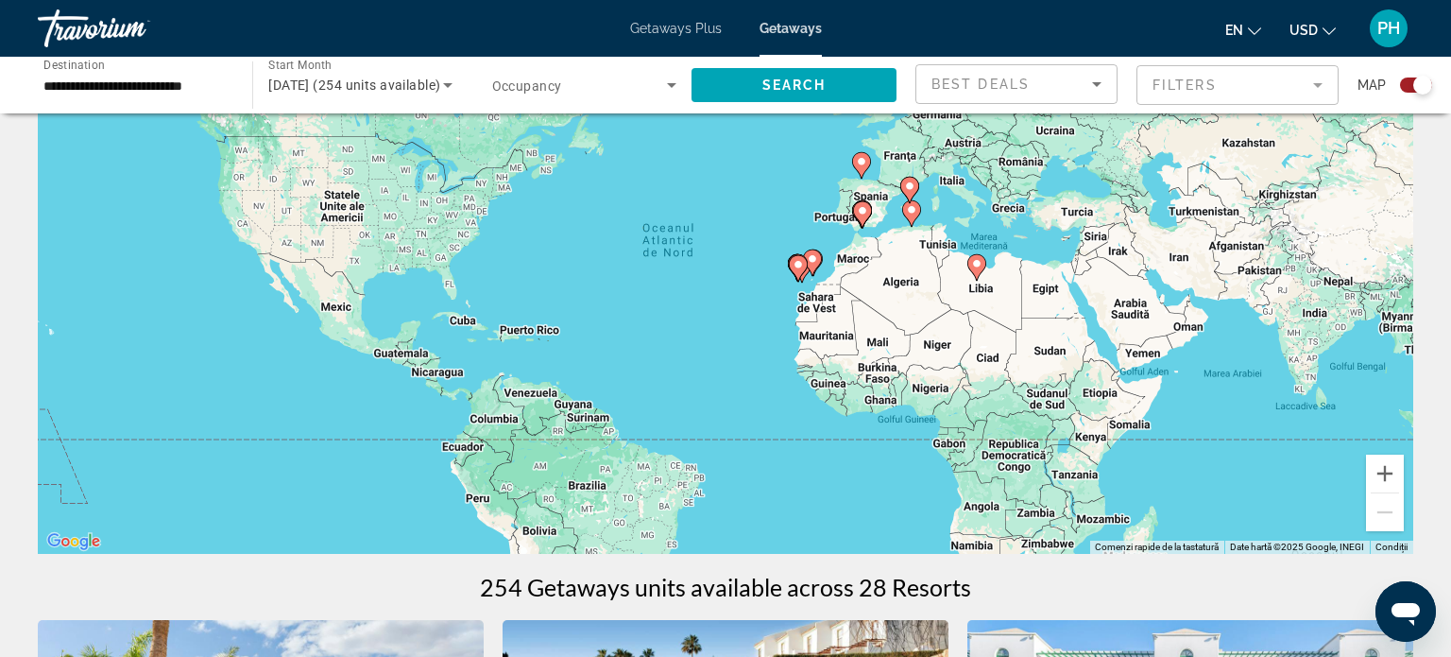
scroll to position [151, 0]
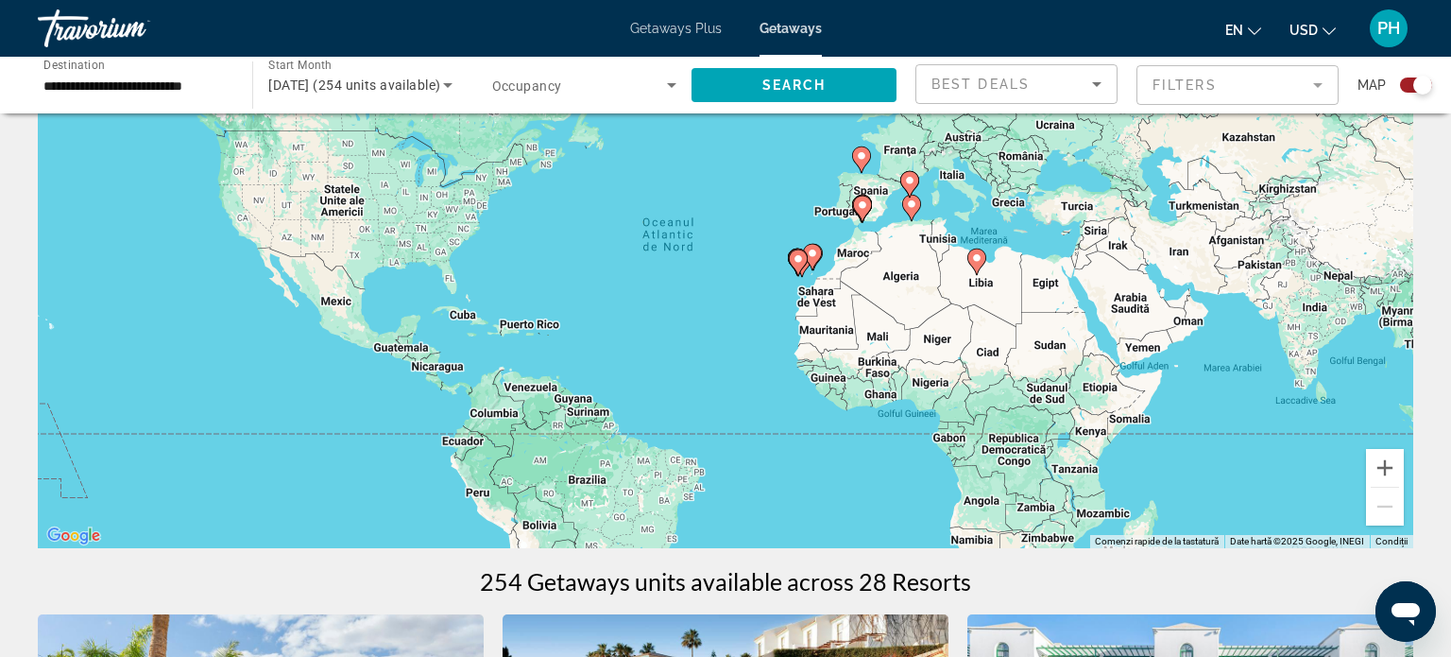
click at [699, 23] on span "Getaways Plus" at bounding box center [676, 28] width 92 height 15
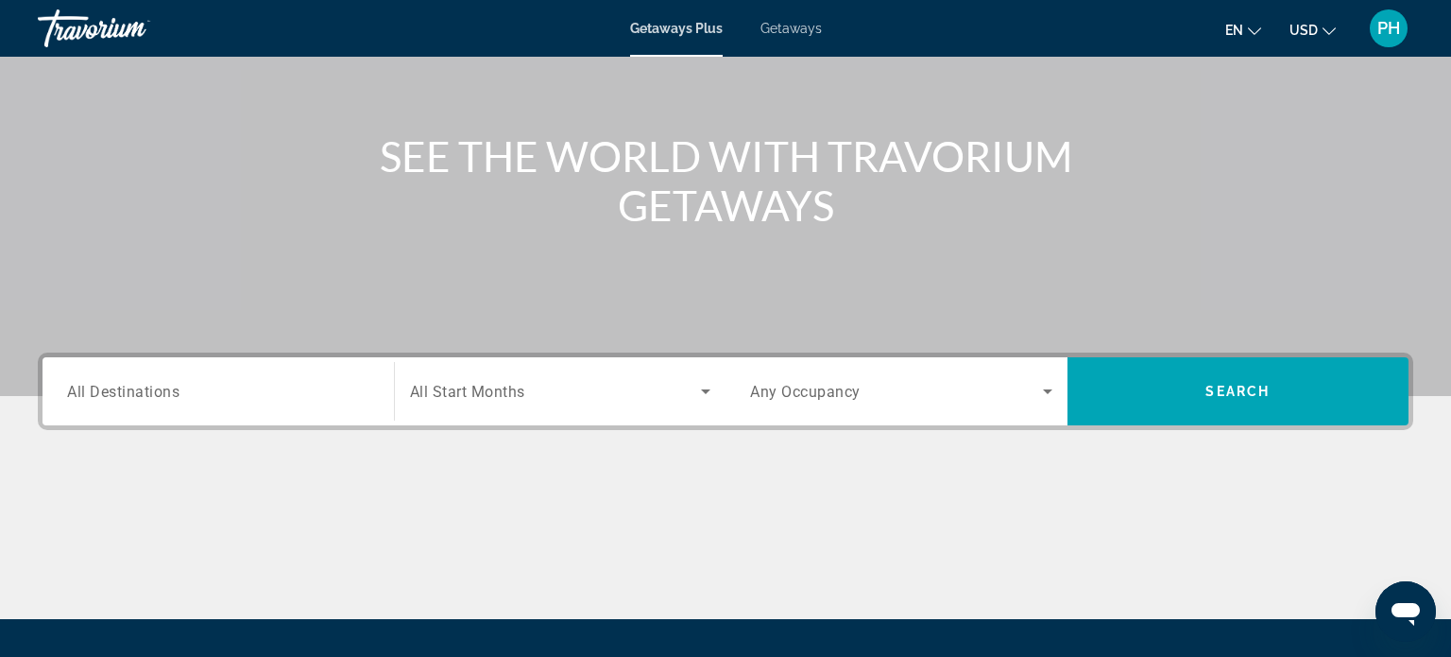
scroll to position [265, 0]
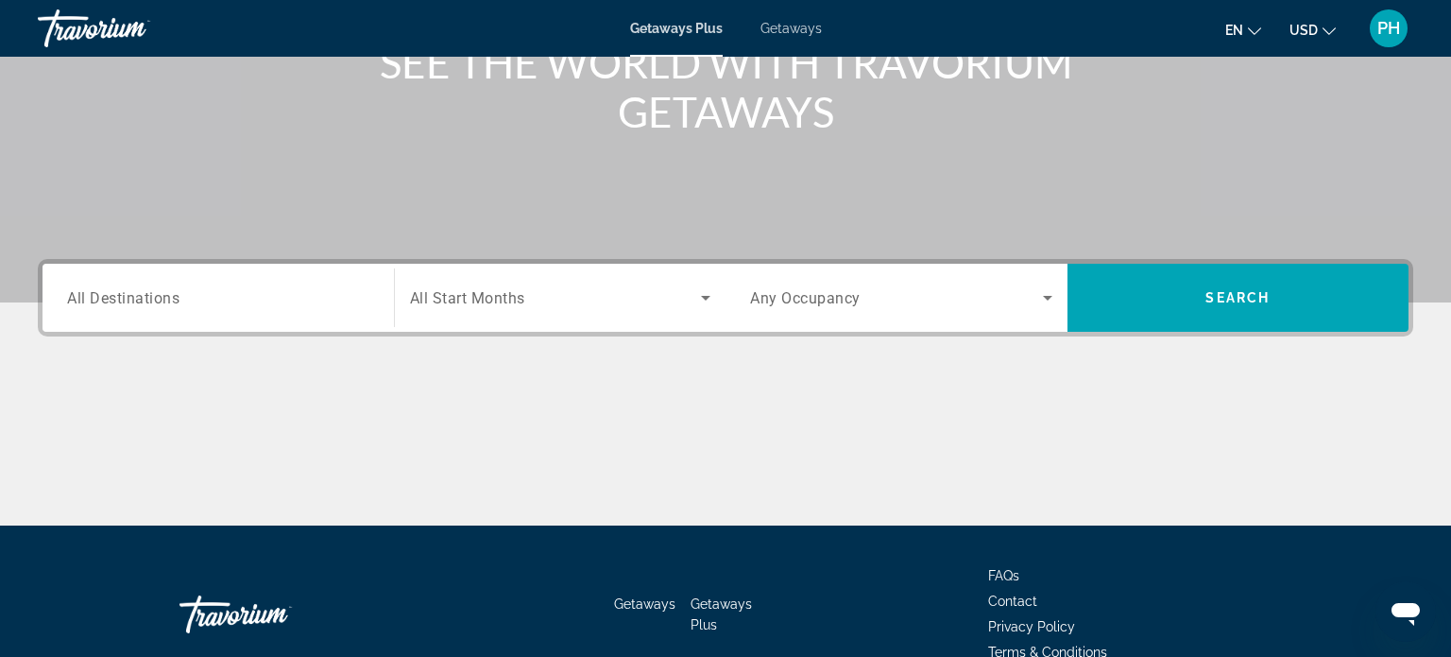
click at [213, 301] on input "Destination All Destinations" at bounding box center [218, 298] width 302 height 23
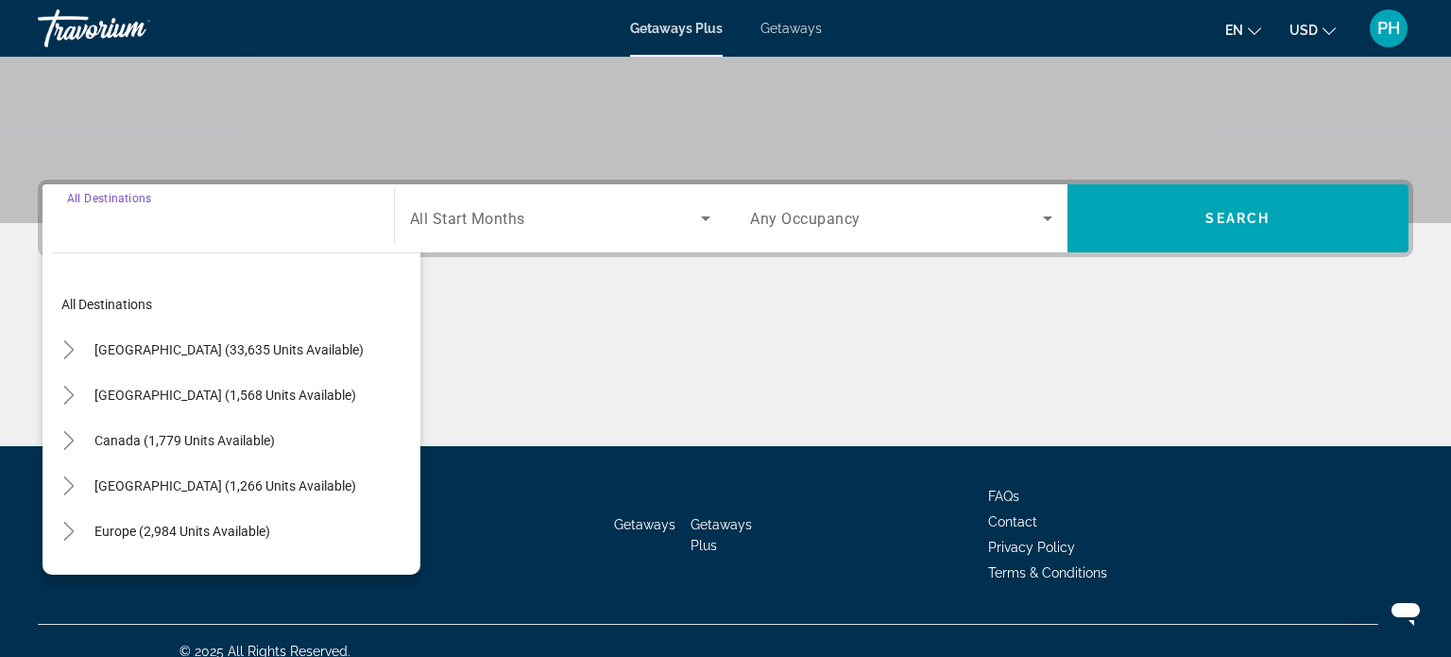
scroll to position [364, 0]
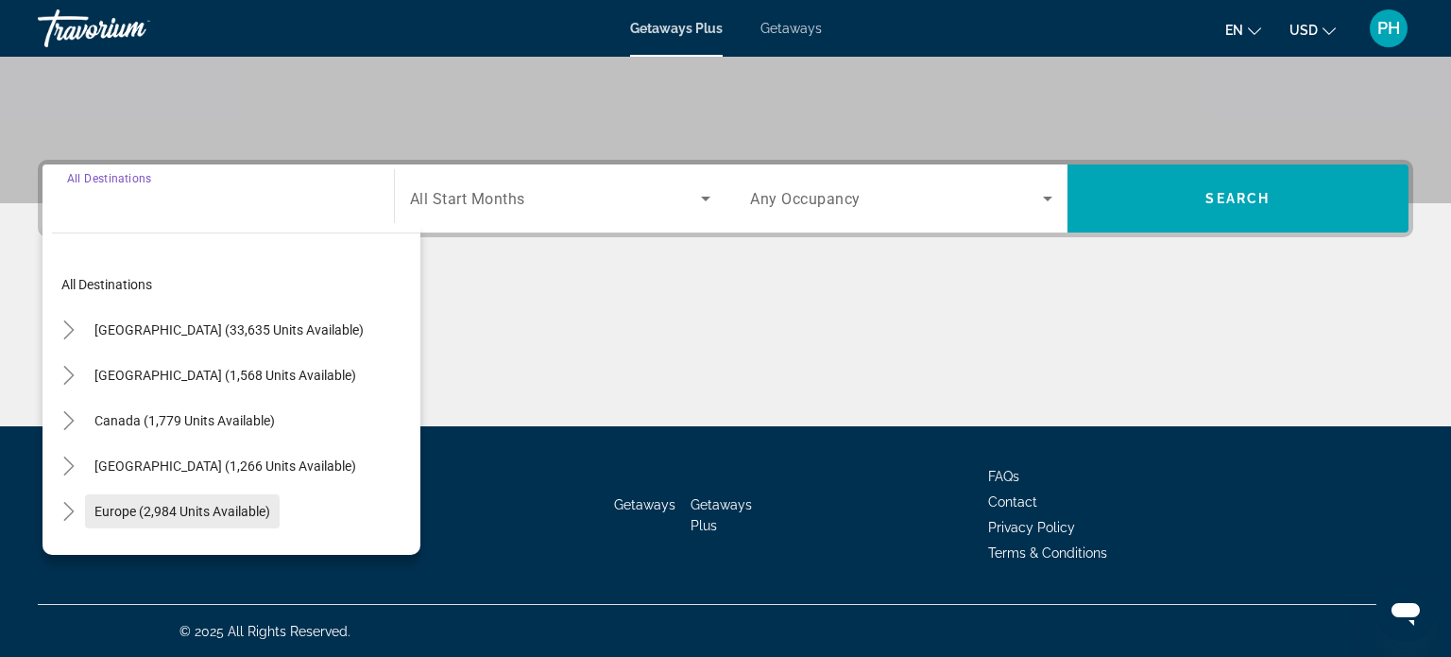
click at [247, 504] on span "Europe (2,984 units available)" at bounding box center [182, 511] width 176 height 15
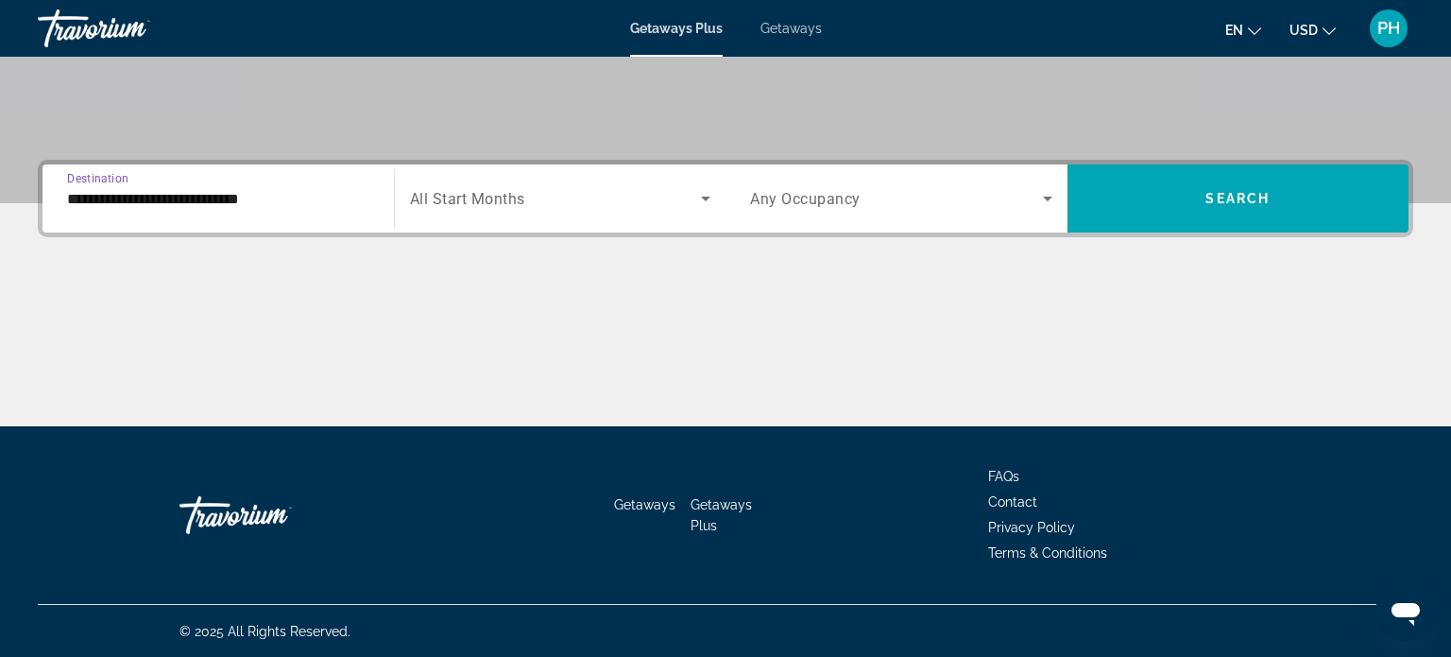
click at [290, 193] on input "**********" at bounding box center [218, 199] width 302 height 23
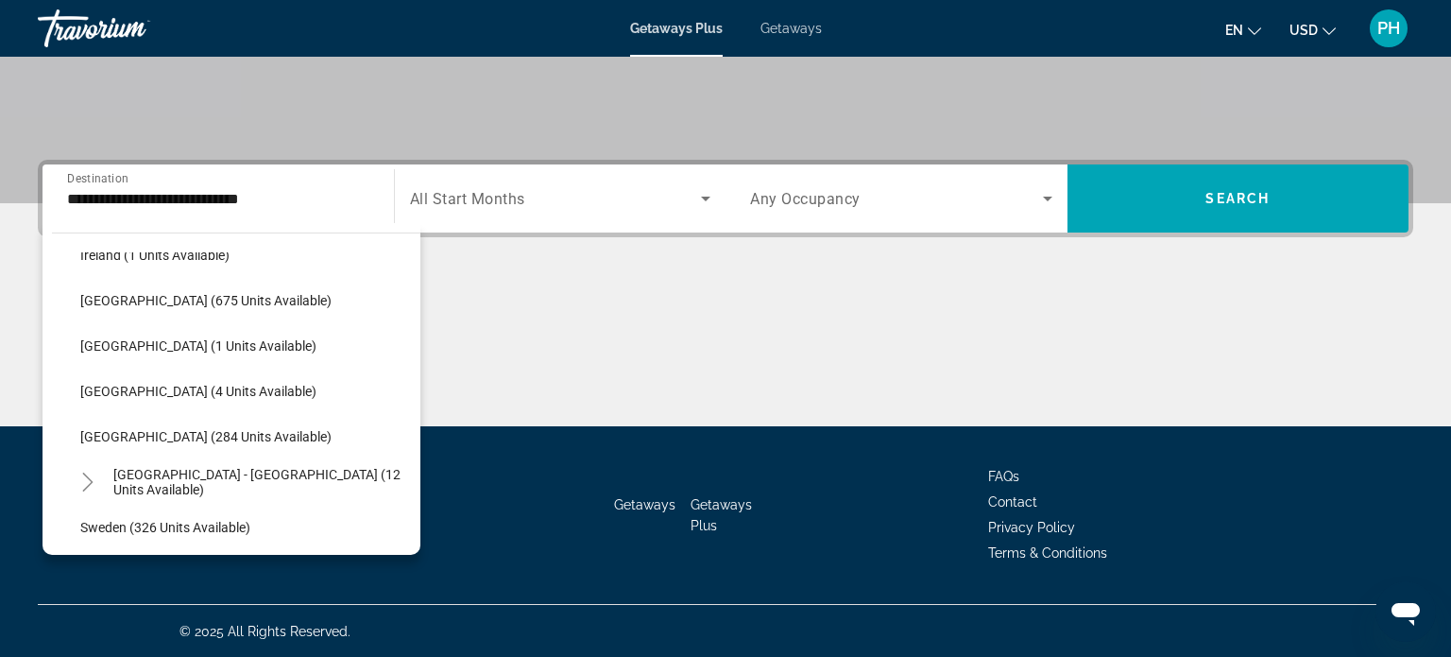
scroll to position [721, 0]
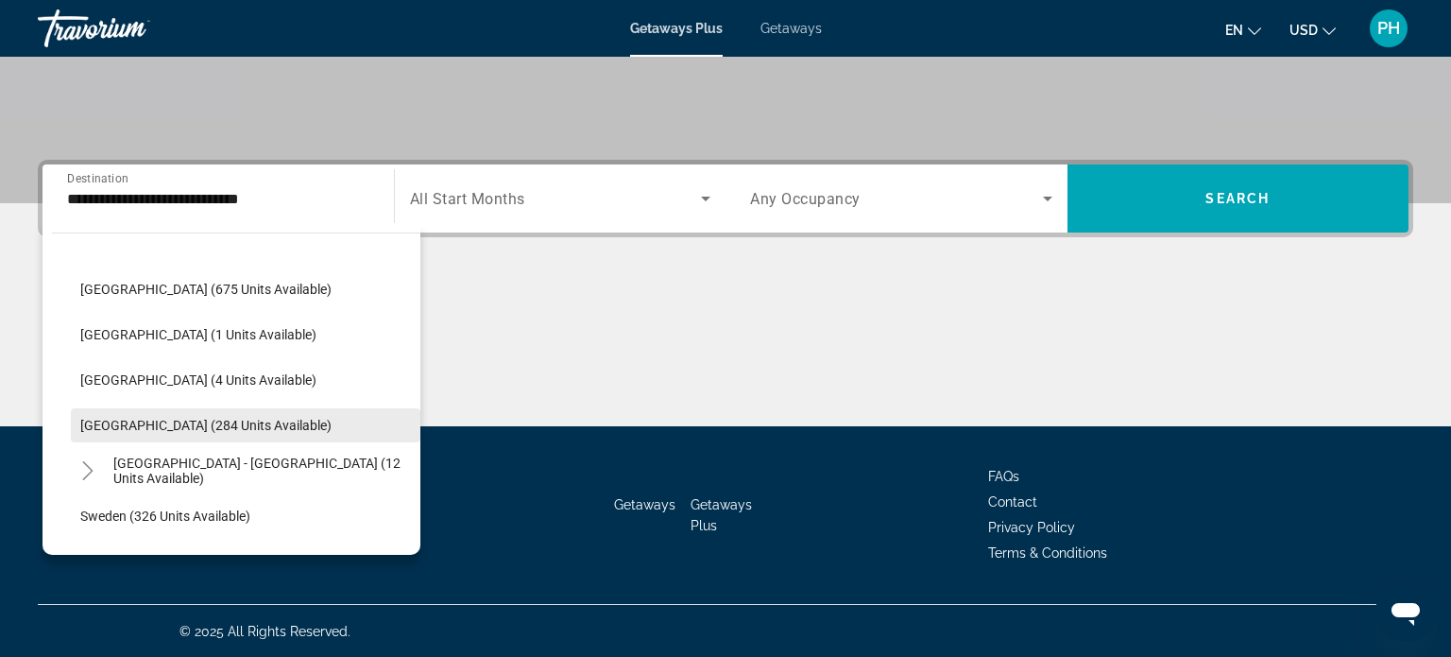
click at [190, 420] on span "[GEOGRAPHIC_DATA] (284 units available)" at bounding box center [205, 425] width 251 height 15
type input "**********"
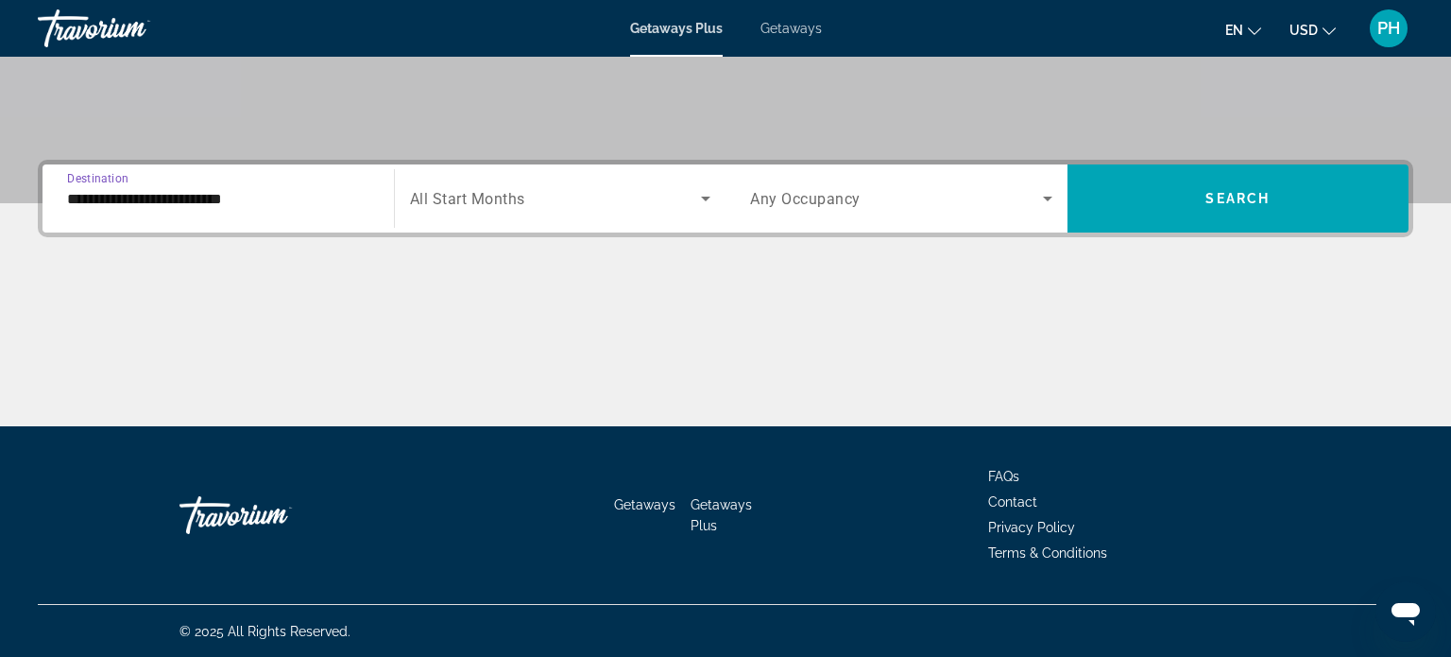
click at [525, 189] on span "Search widget" at bounding box center [556, 198] width 292 height 23
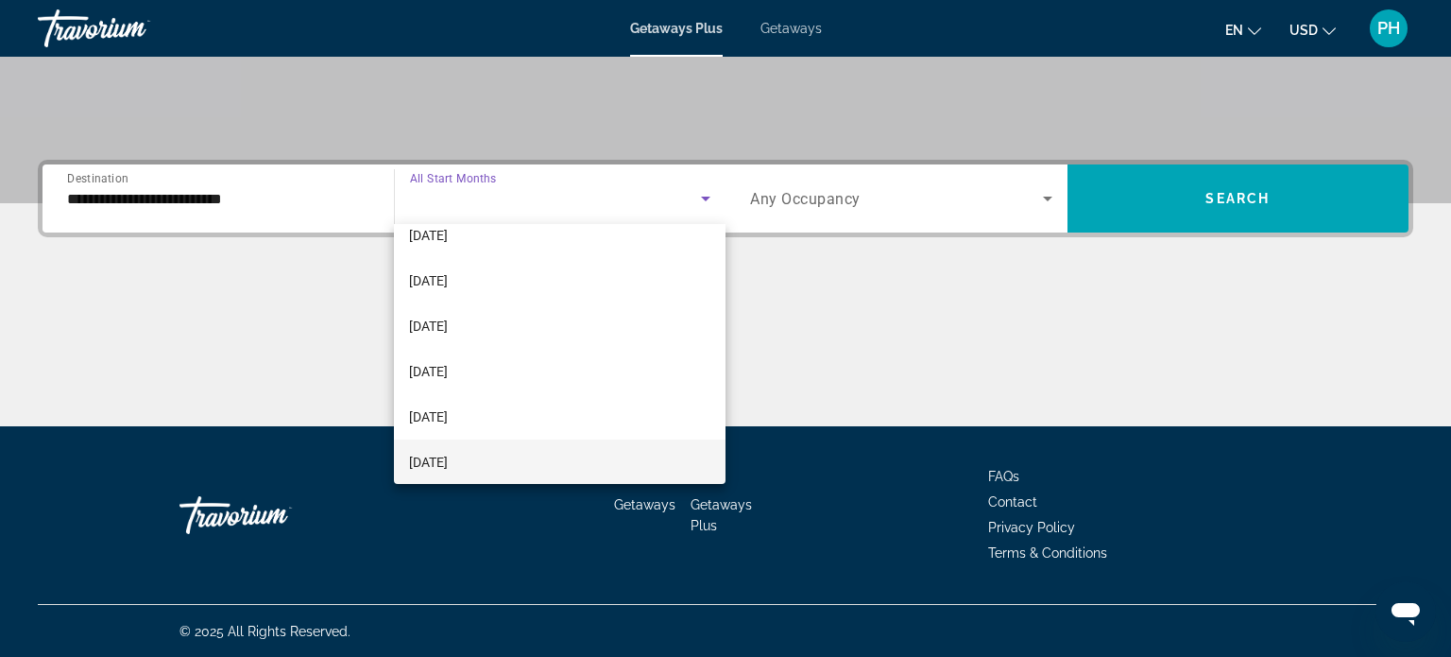
scroll to position [246, 0]
click at [488, 459] on mat-option "[DATE]" at bounding box center [560, 461] width 332 height 45
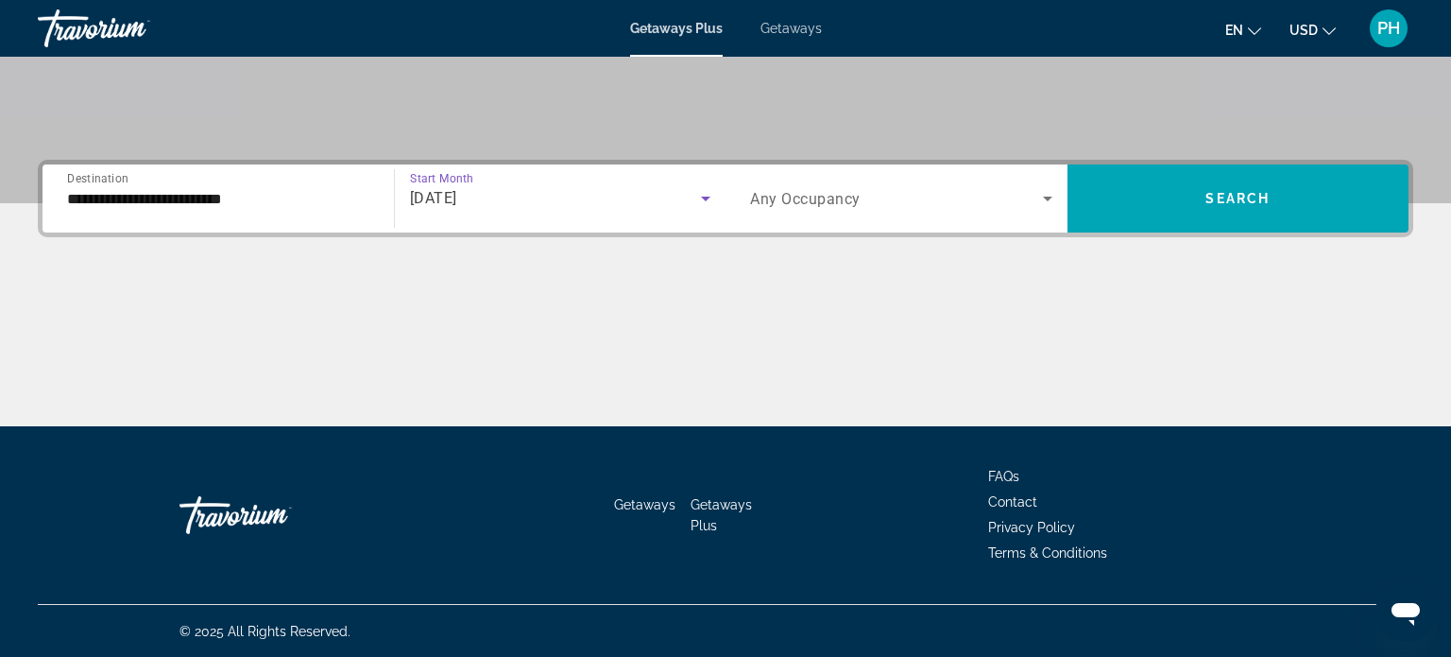
click at [840, 204] on span "Any Occupancy" at bounding box center [805, 199] width 111 height 18
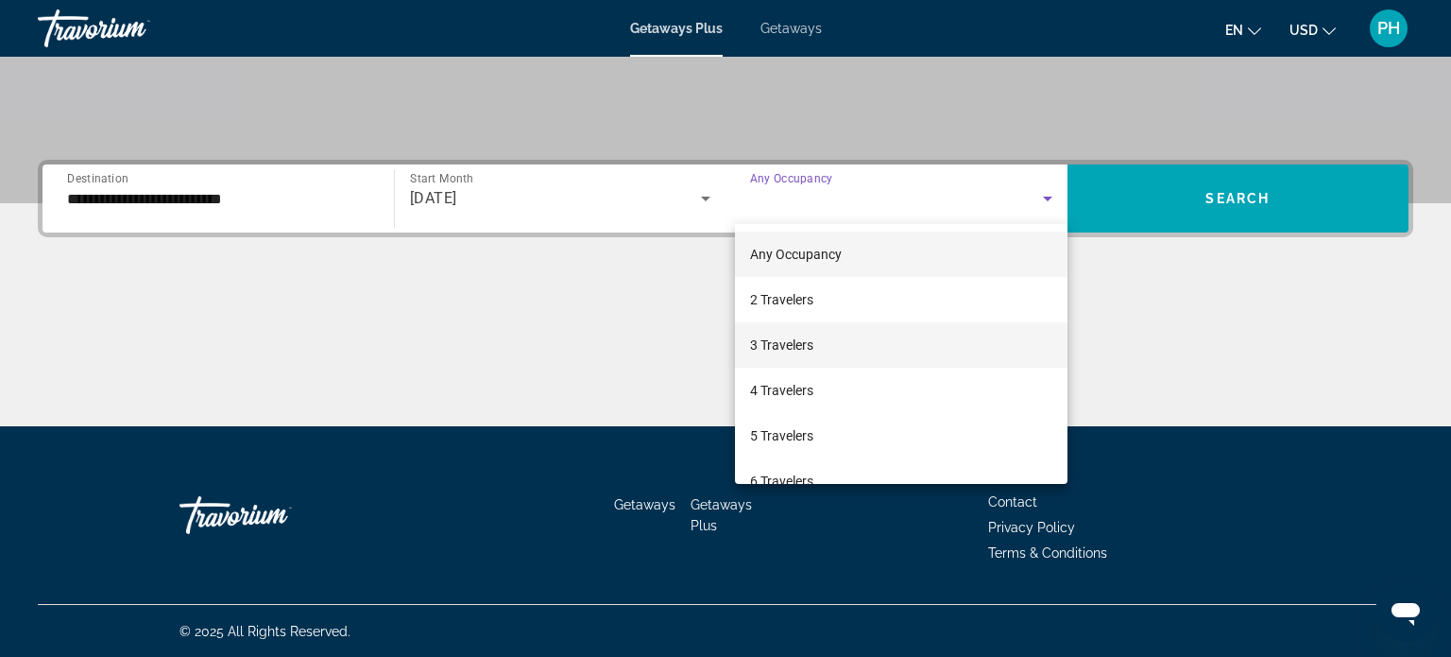
click at [781, 348] on span "3 Travelers" at bounding box center [781, 345] width 63 height 23
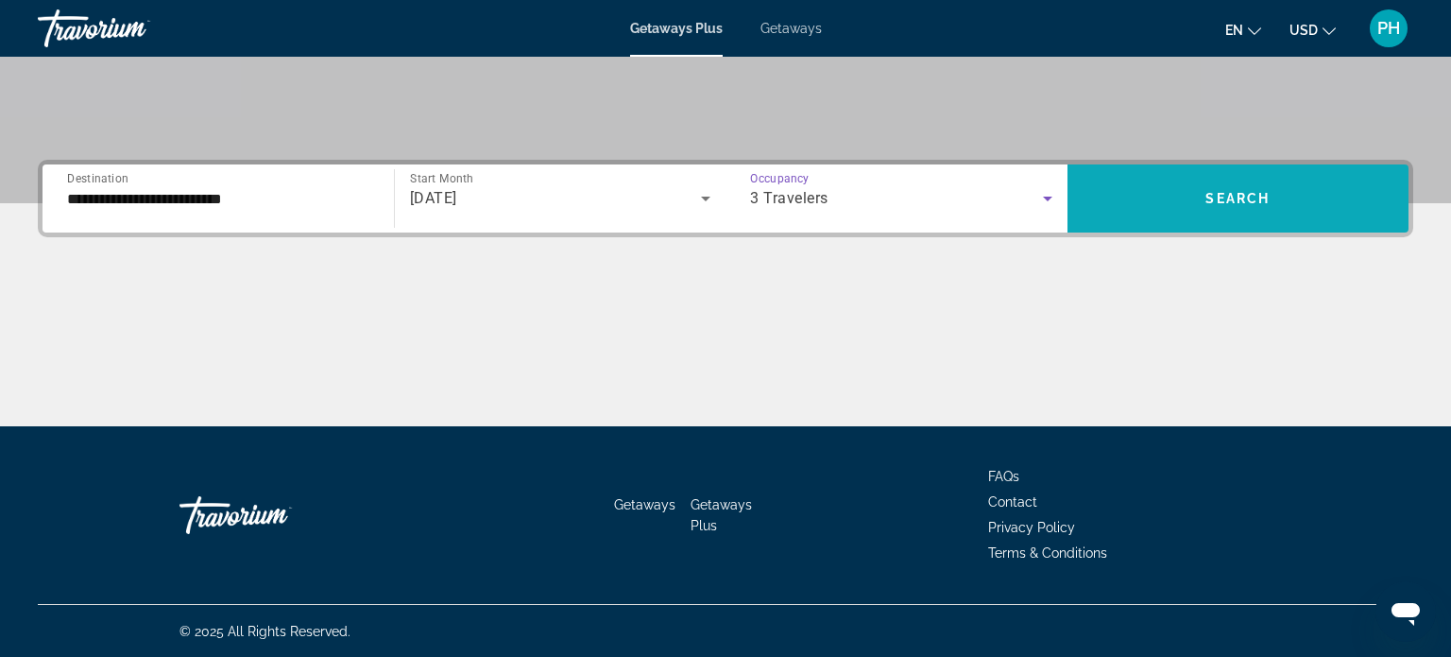
click at [1167, 192] on span "Search widget" at bounding box center [1239, 198] width 342 height 45
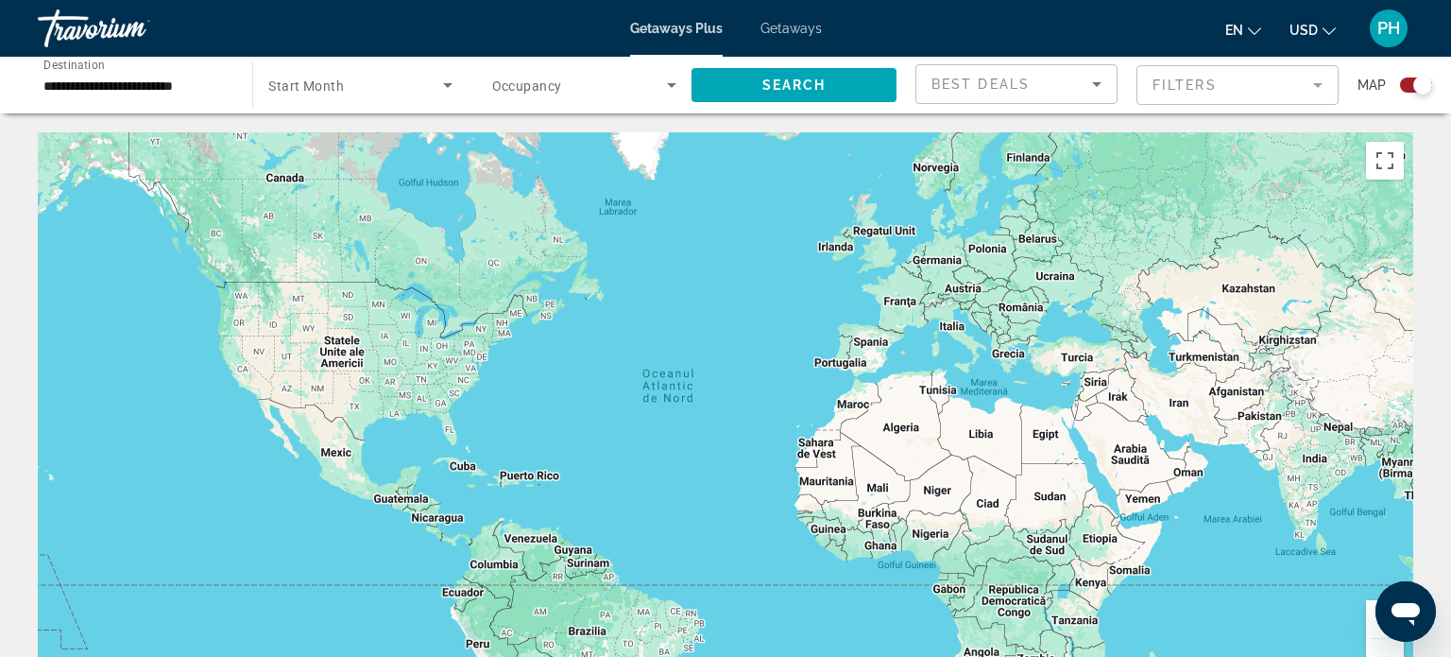
click at [322, 89] on span "Start Month" at bounding box center [306, 85] width 76 height 15
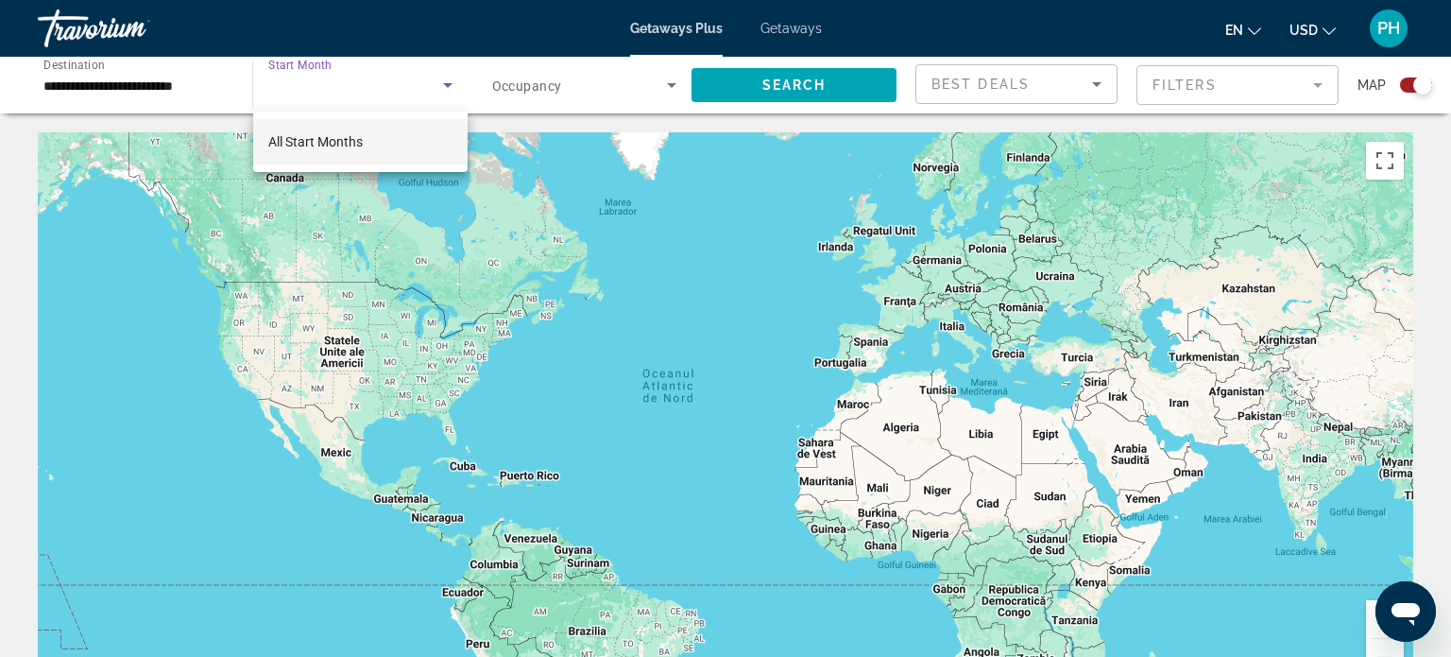
click at [346, 153] on mat-option "All Start Months" at bounding box center [360, 141] width 214 height 45
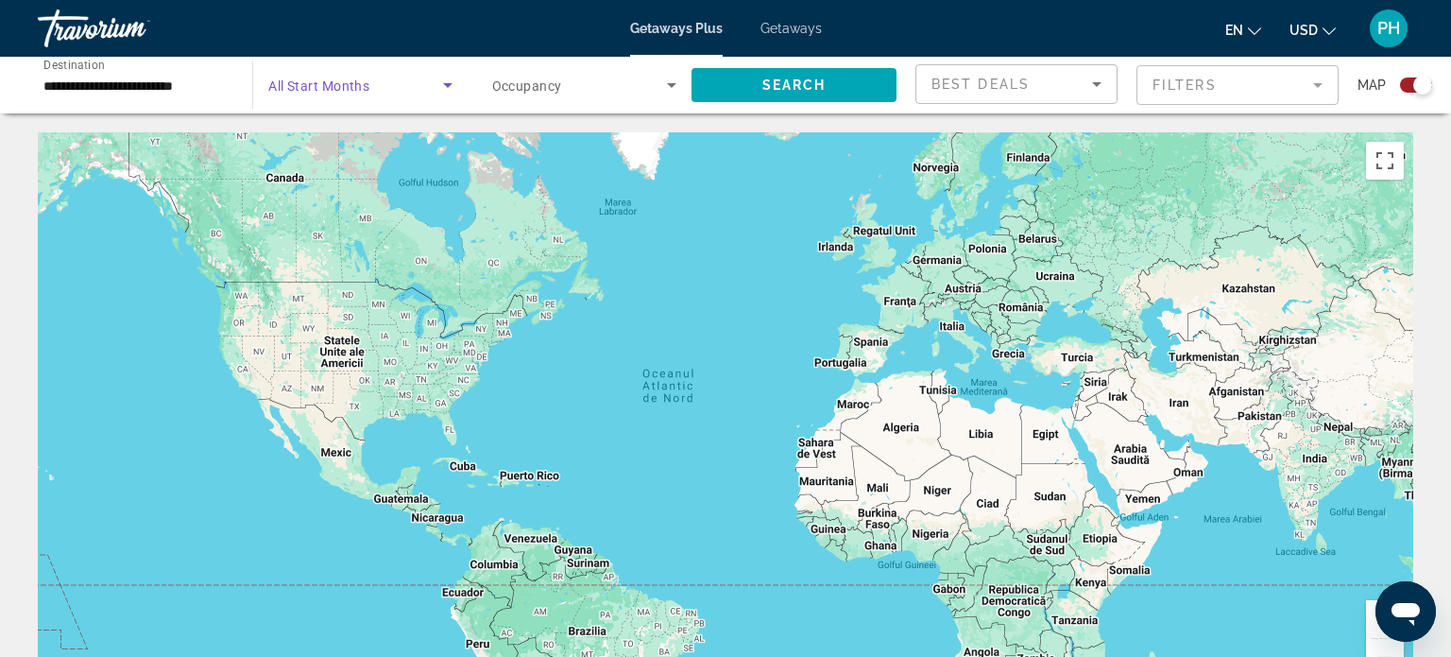
click at [446, 90] on icon "Search widget" at bounding box center [448, 85] width 23 height 23
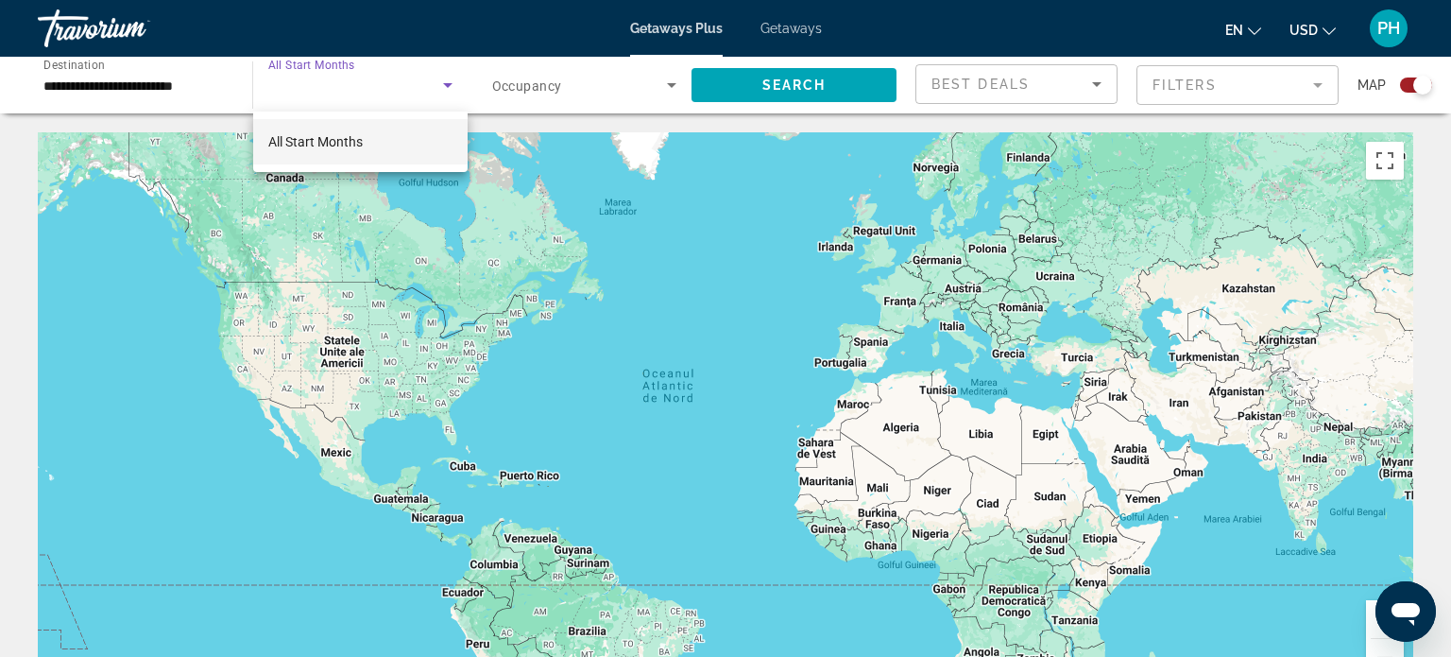
click at [446, 90] on div at bounding box center [725, 328] width 1451 height 657
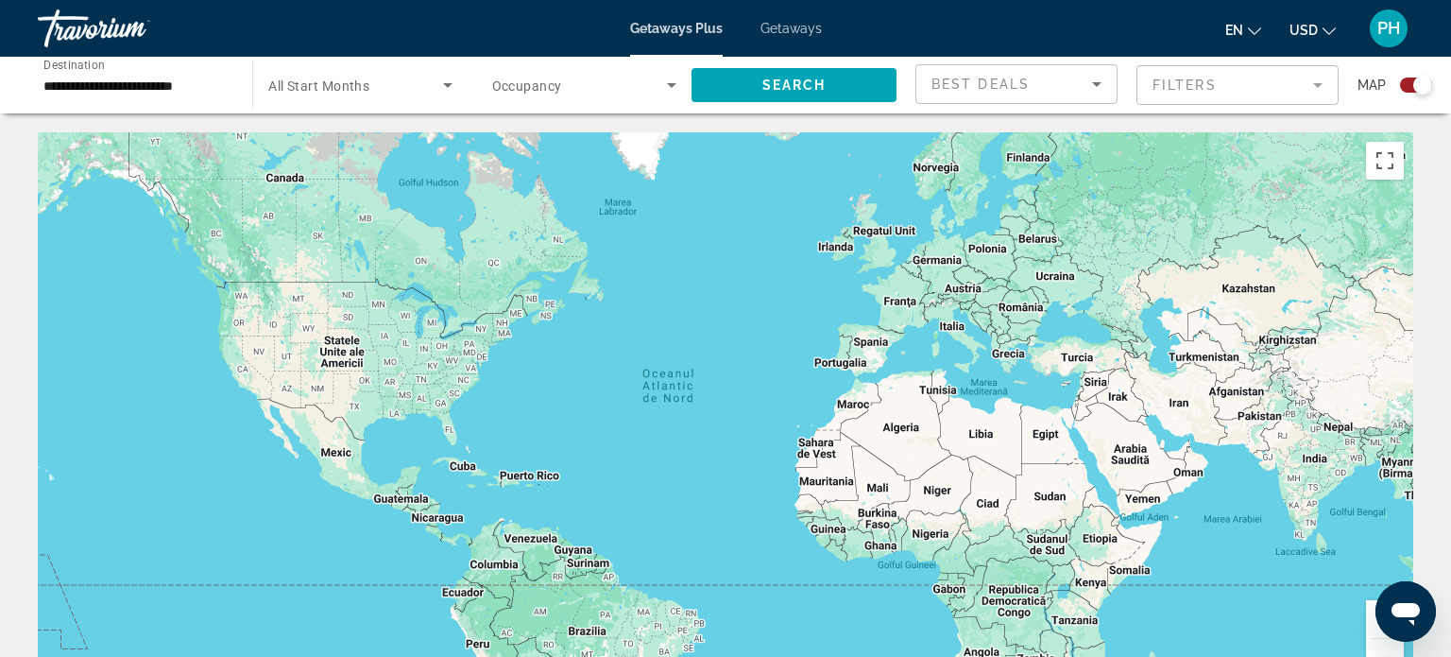
click at [878, 347] on div "Main content" at bounding box center [726, 415] width 1376 height 567
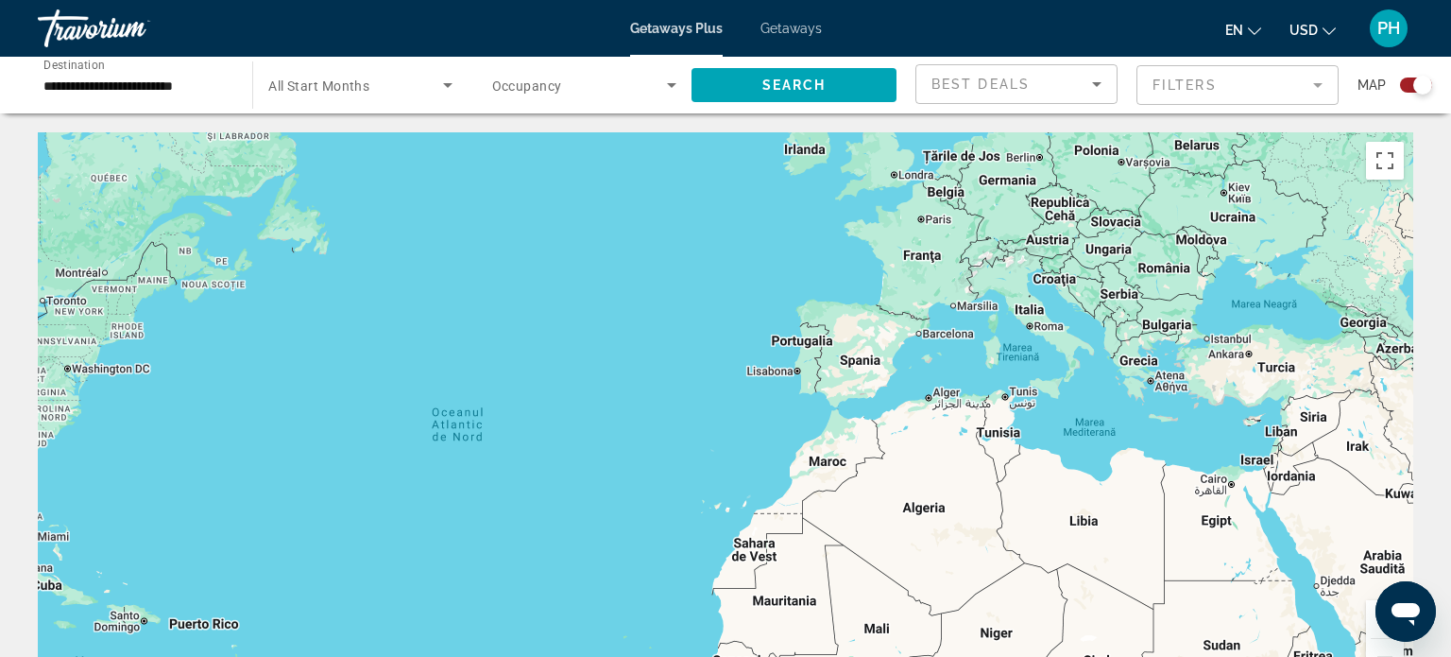
click at [878, 347] on div "Main content" at bounding box center [726, 415] width 1376 height 567
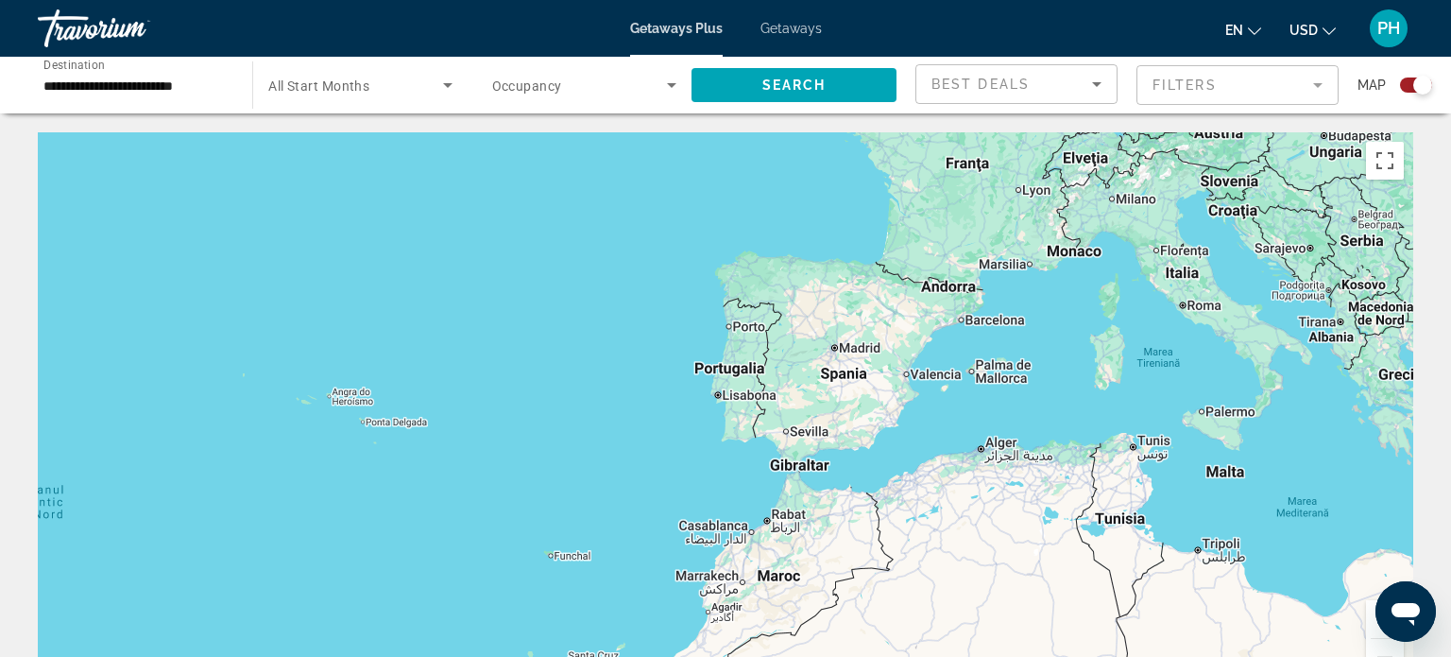
click at [878, 347] on div "Main content" at bounding box center [726, 415] width 1376 height 567
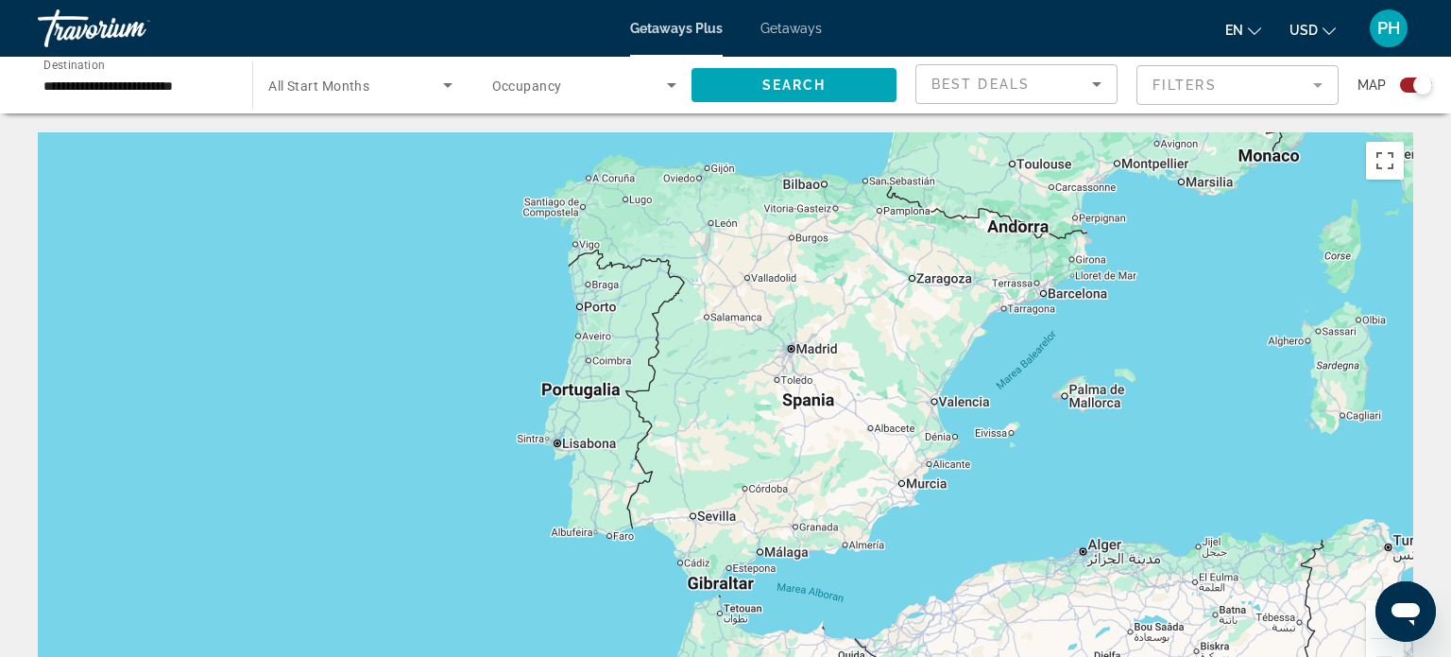
click at [1091, 86] on icon "Sort by" at bounding box center [1097, 84] width 23 height 23
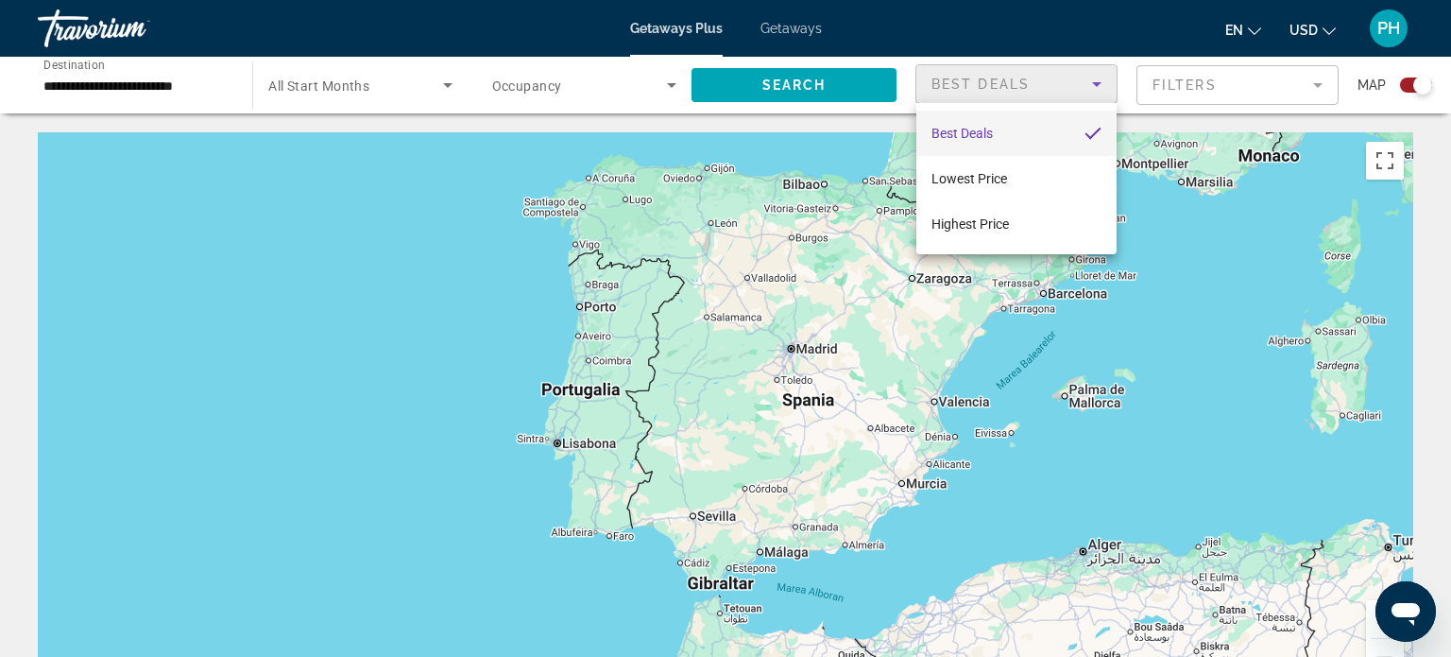
click at [1231, 83] on div at bounding box center [725, 328] width 1451 height 657
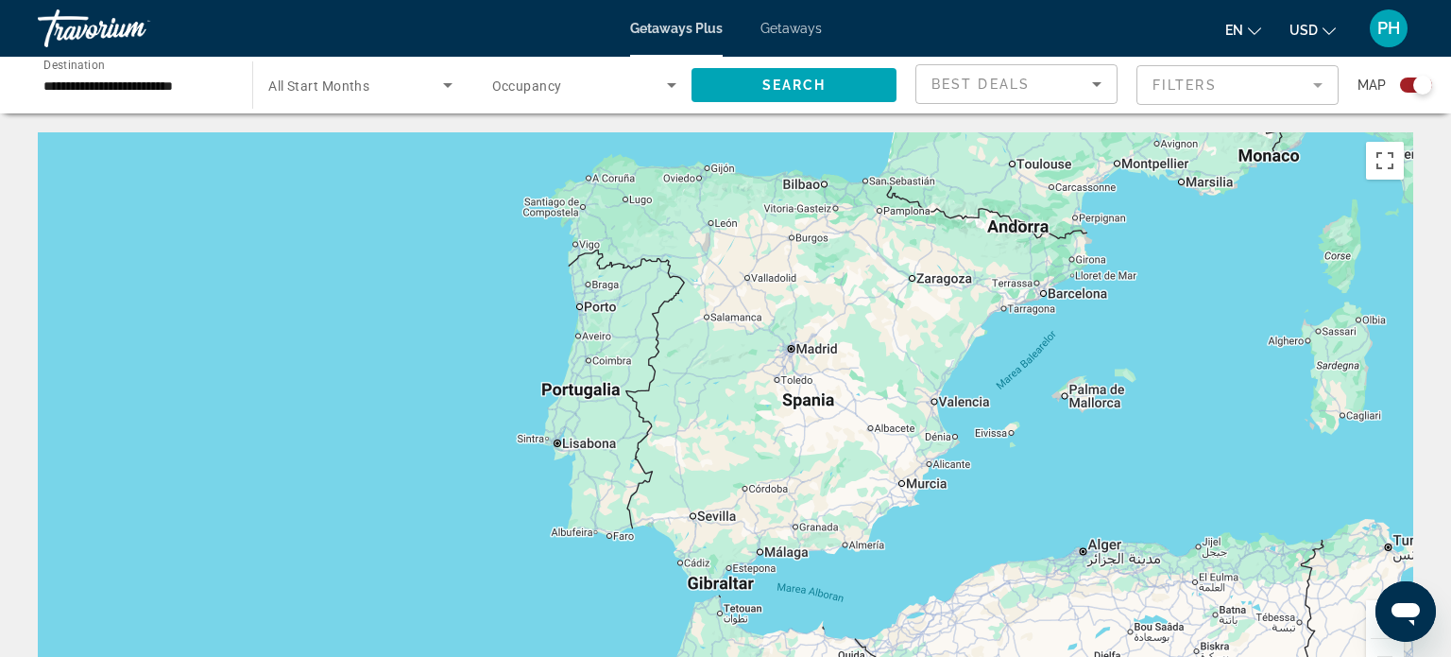
click at [1231, 83] on mat-form-field "Filters" at bounding box center [1238, 85] width 202 height 40
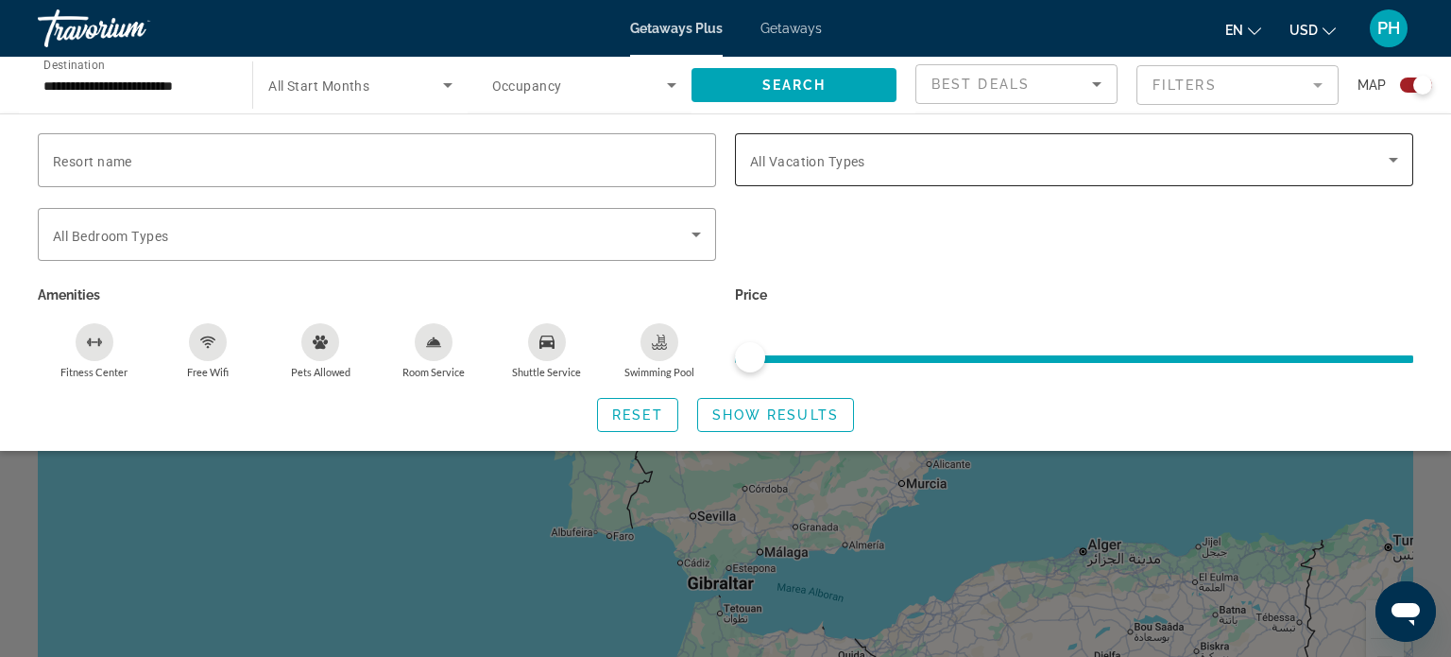
click at [1174, 164] on span "Search widget" at bounding box center [1069, 159] width 639 height 23
click at [1396, 161] on icon "Search widget" at bounding box center [1393, 159] width 23 height 23
click at [695, 233] on icon "Search widget" at bounding box center [696, 234] width 9 height 5
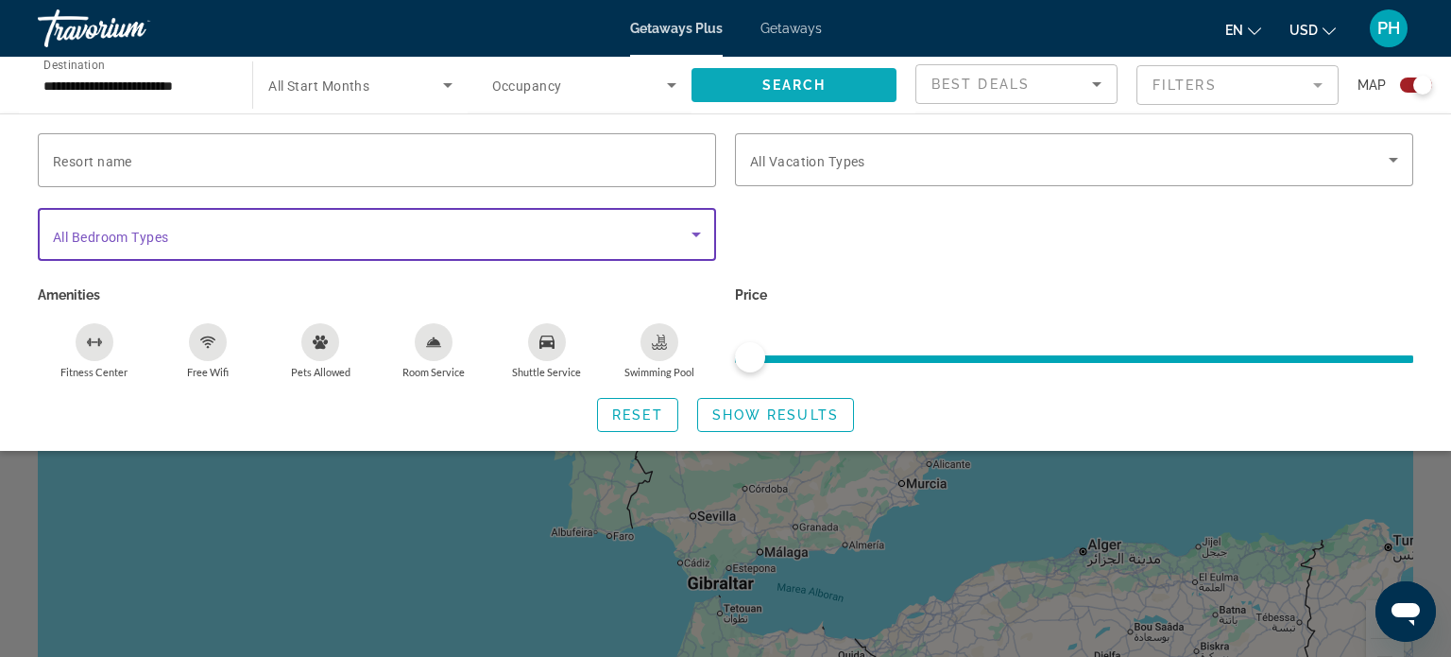
click at [797, 84] on span "Search" at bounding box center [794, 84] width 64 height 15
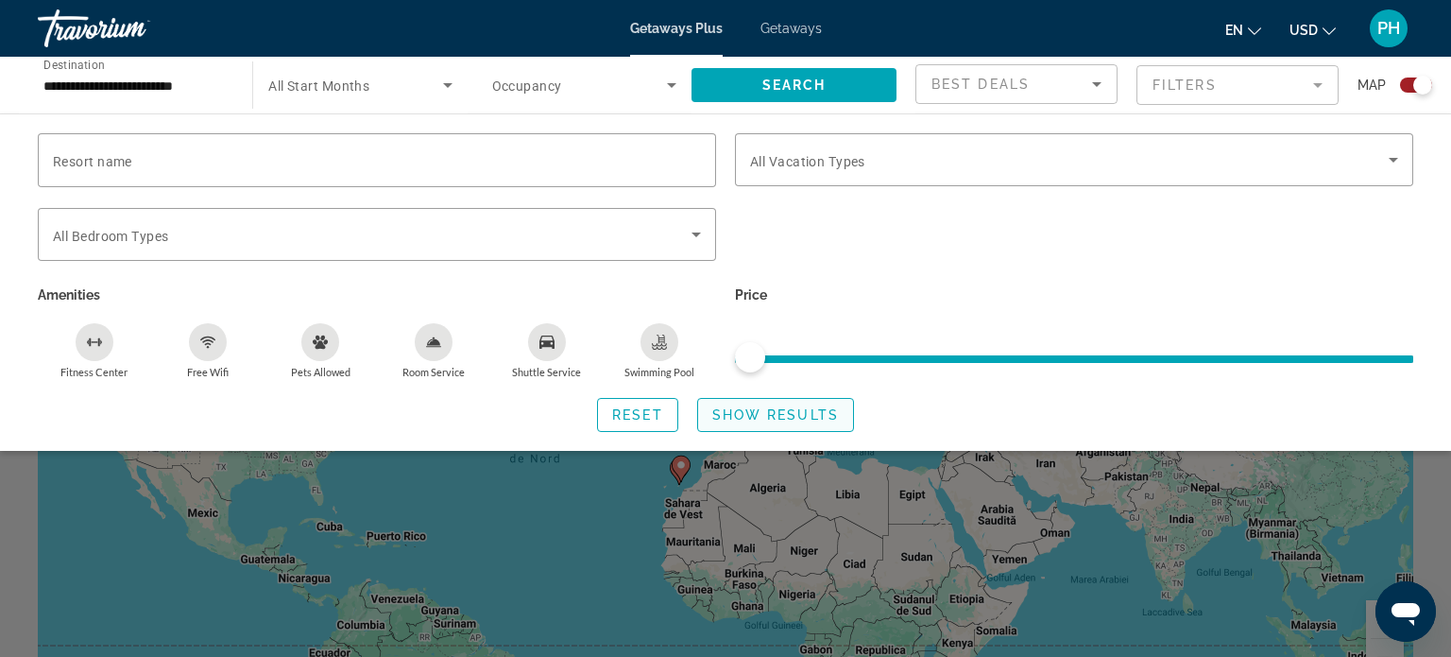
click at [725, 416] on span "Show Results" at bounding box center [775, 414] width 127 height 15
click at [1048, 504] on div "Search widget" at bounding box center [725, 469] width 1451 height 373
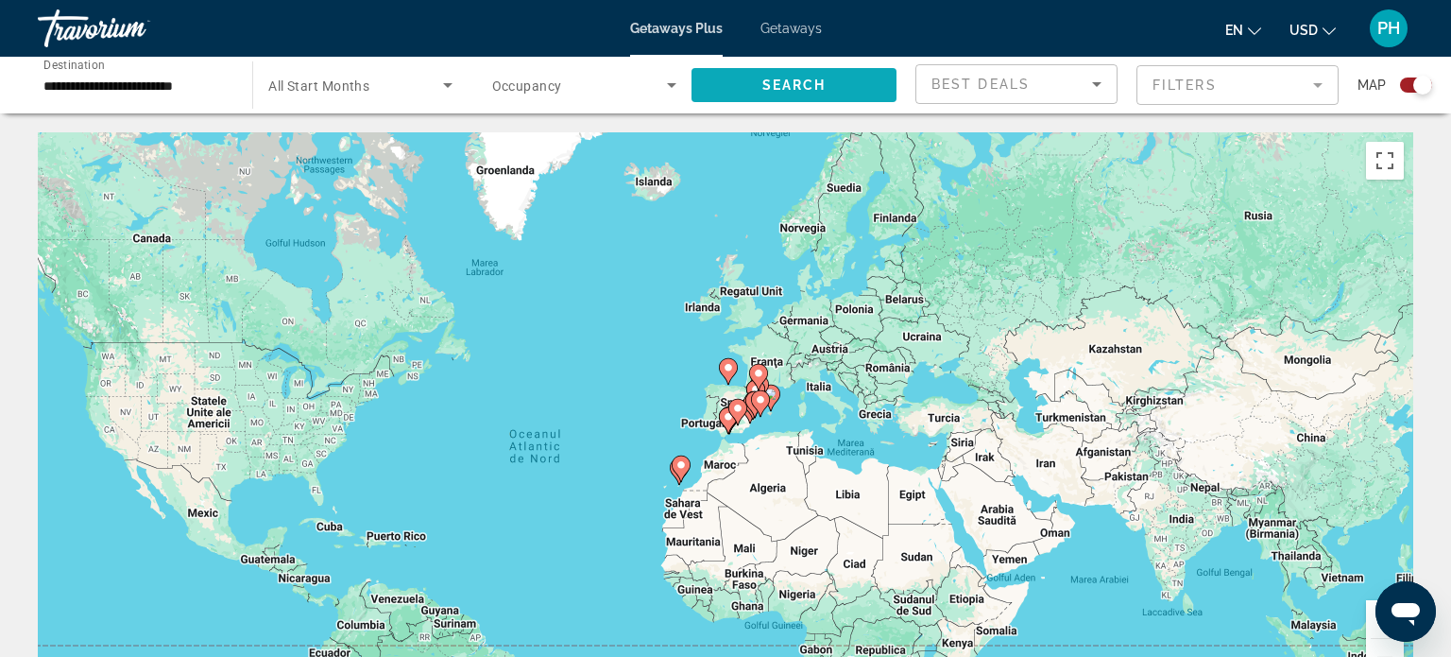
click at [797, 79] on span "Search" at bounding box center [794, 84] width 64 height 15
click at [753, 405] on gmp-advanced-marker "Main content" at bounding box center [760, 403] width 19 height 28
click at [753, 405] on icon "Main content" at bounding box center [760, 403] width 17 height 25
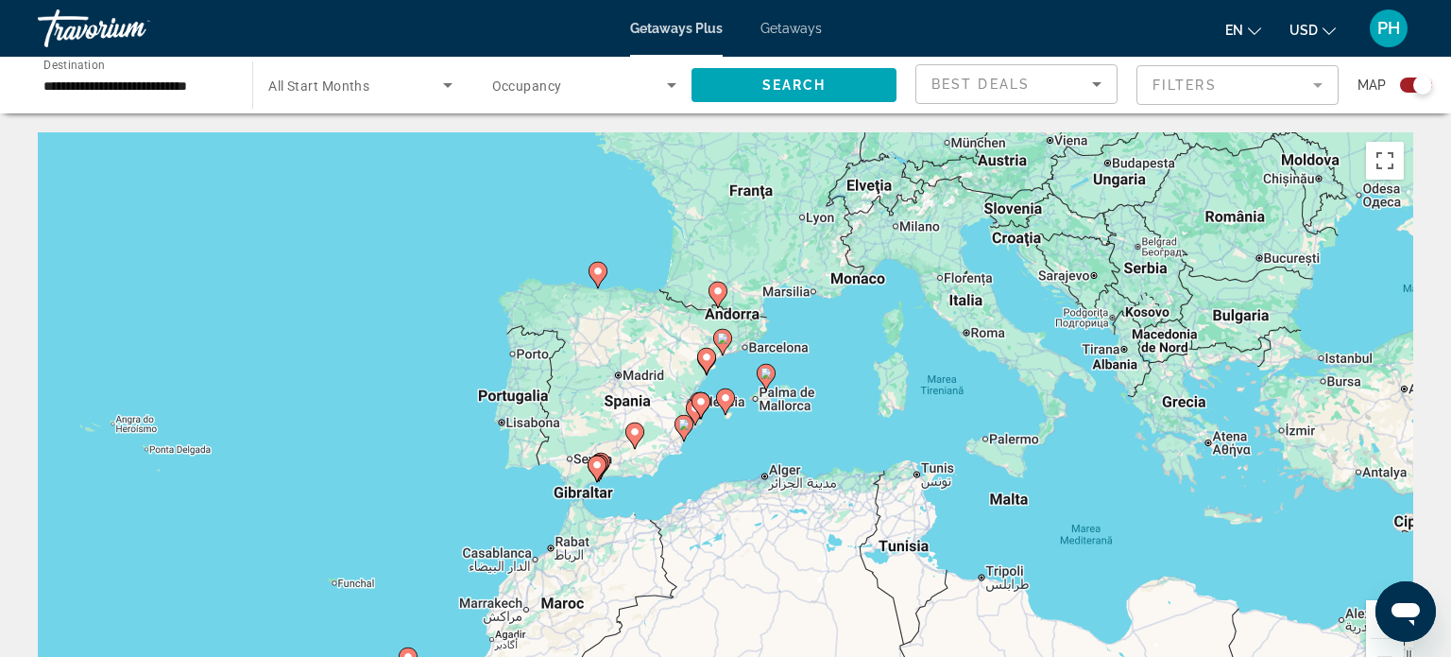
click at [691, 368] on div "Ca să activezi tragerea cu ajutorul tastaturii, apasă Alt + Enter. După activar…" at bounding box center [726, 415] width 1376 height 567
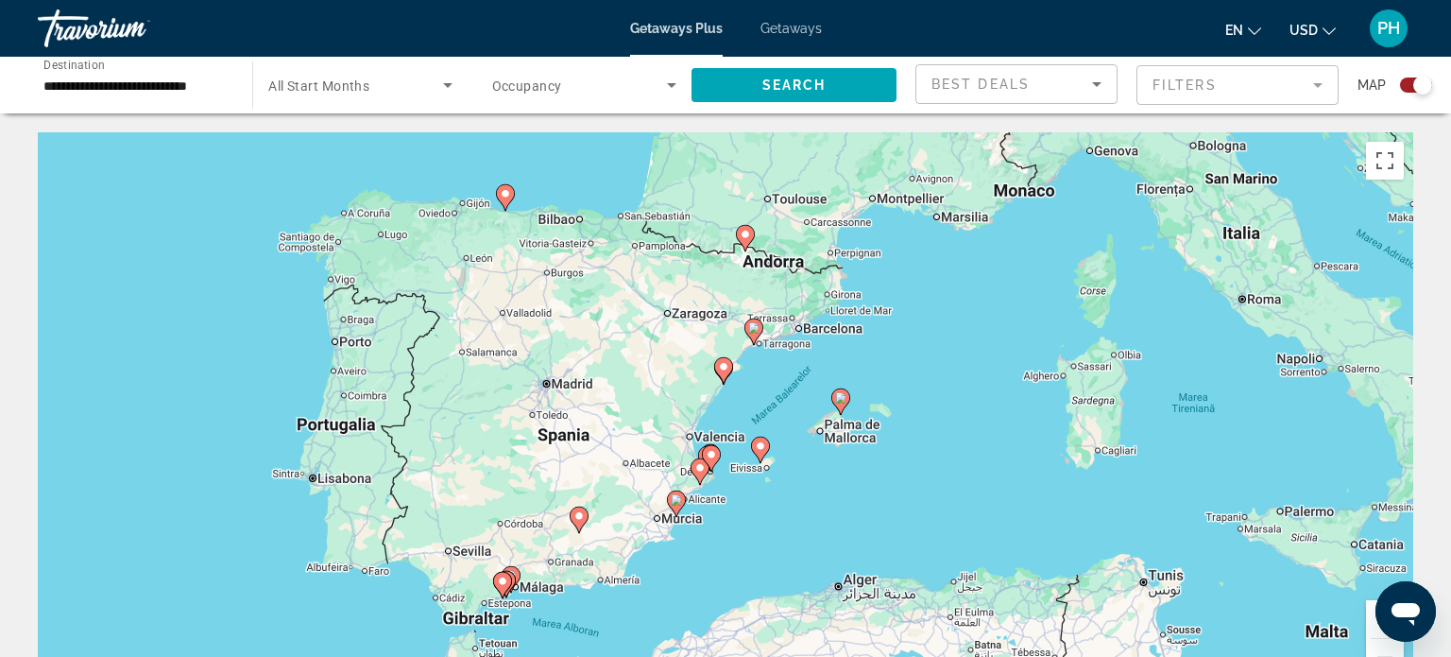
click at [691, 368] on div "Ca să activezi tragerea cu ajutorul tastaturii, apasă Alt + Enter. După activar…" at bounding box center [726, 415] width 1376 height 567
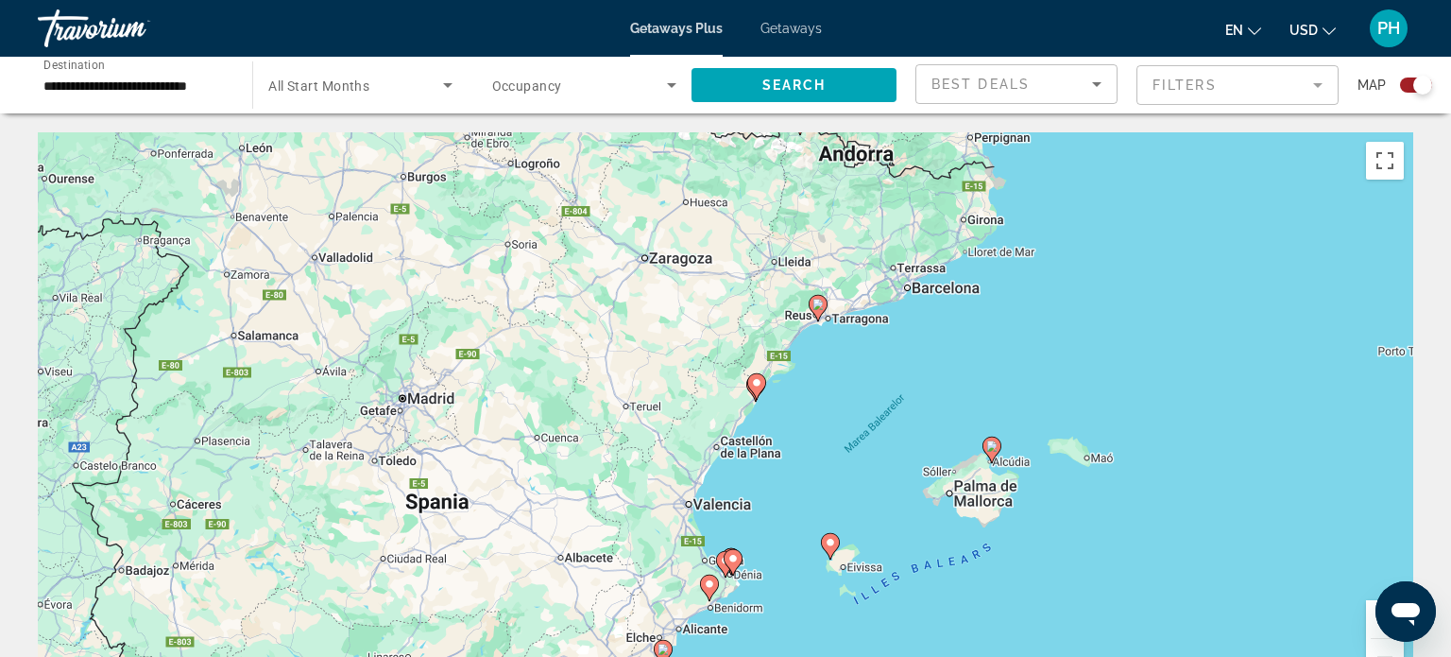
click at [753, 386] on image "Main content" at bounding box center [756, 382] width 11 height 11
type input "**********"
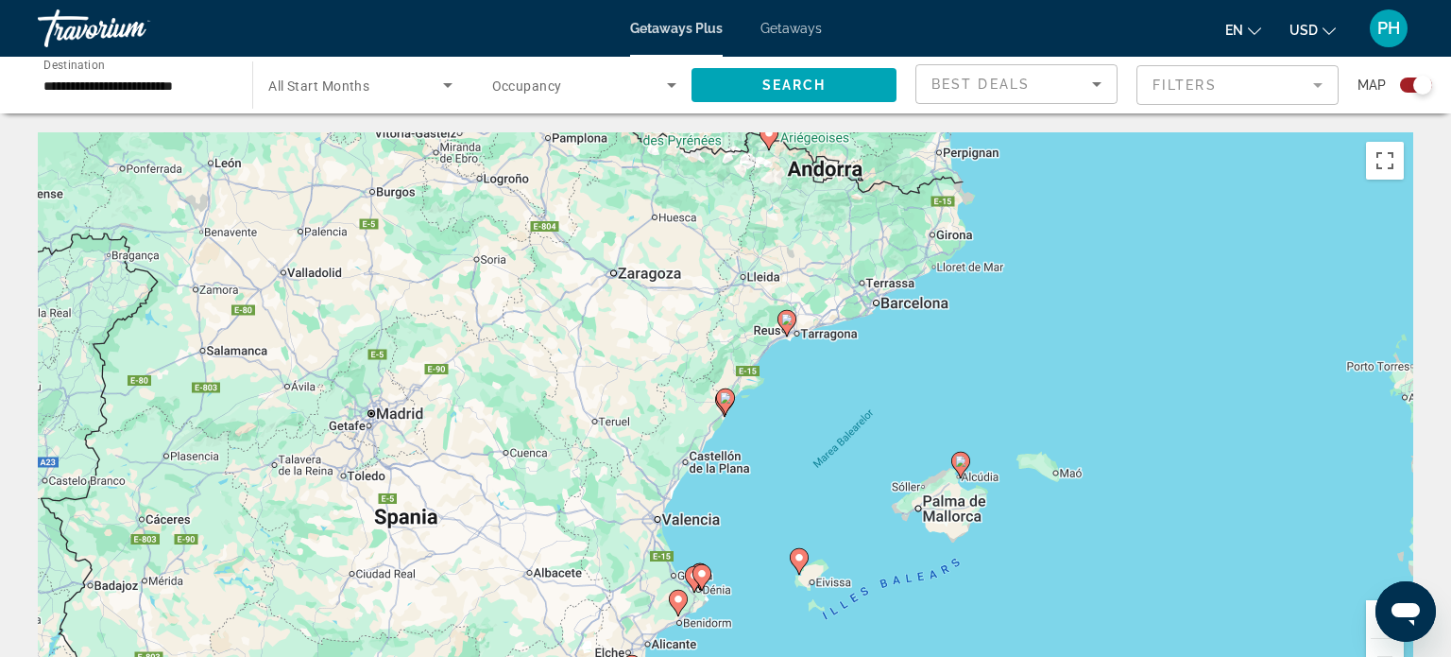
click at [753, 386] on div "Ca să activezi tragerea cu ajutorul tastaturii, apasă Alt + Enter. După activar…" at bounding box center [726, 415] width 1376 height 567
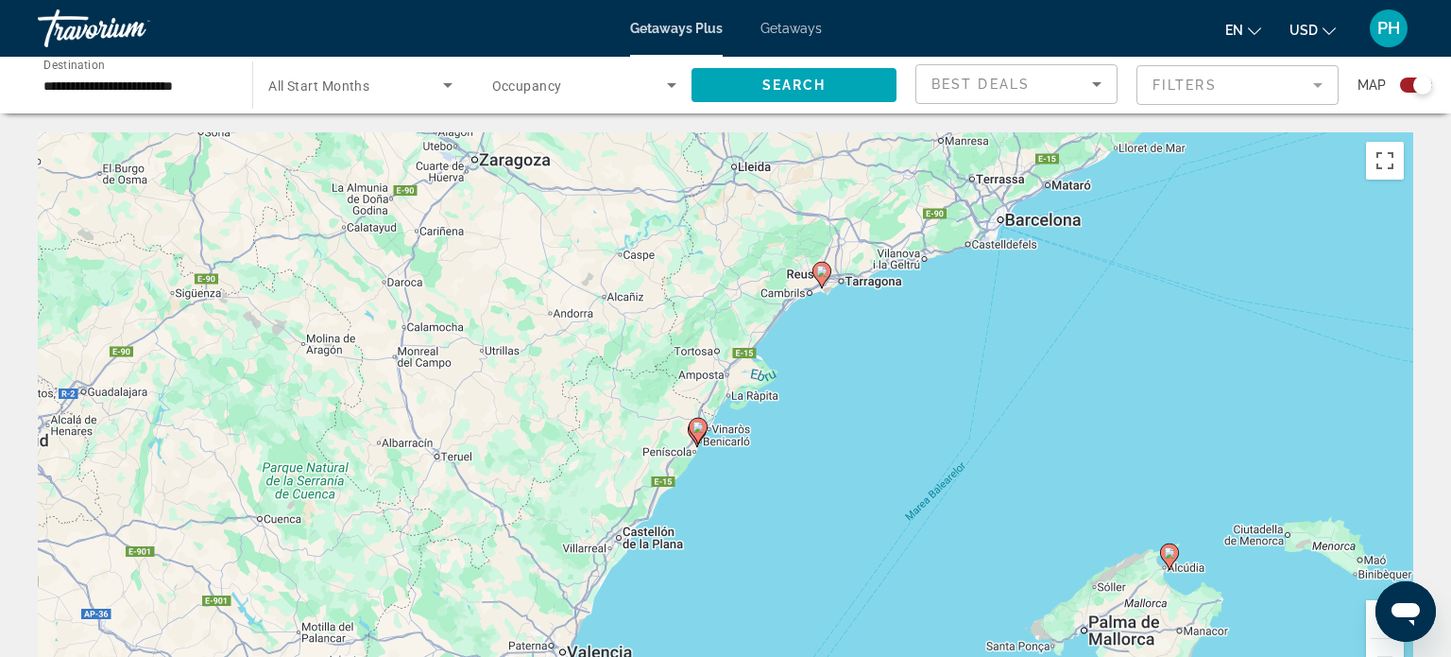
click at [810, 281] on div "Ca să activezi tragerea cu ajutorul tastaturii, apasă Alt + Enter. După activar…" at bounding box center [726, 415] width 1376 height 567
click at [822, 279] on icon "Main content" at bounding box center [821, 275] width 17 height 25
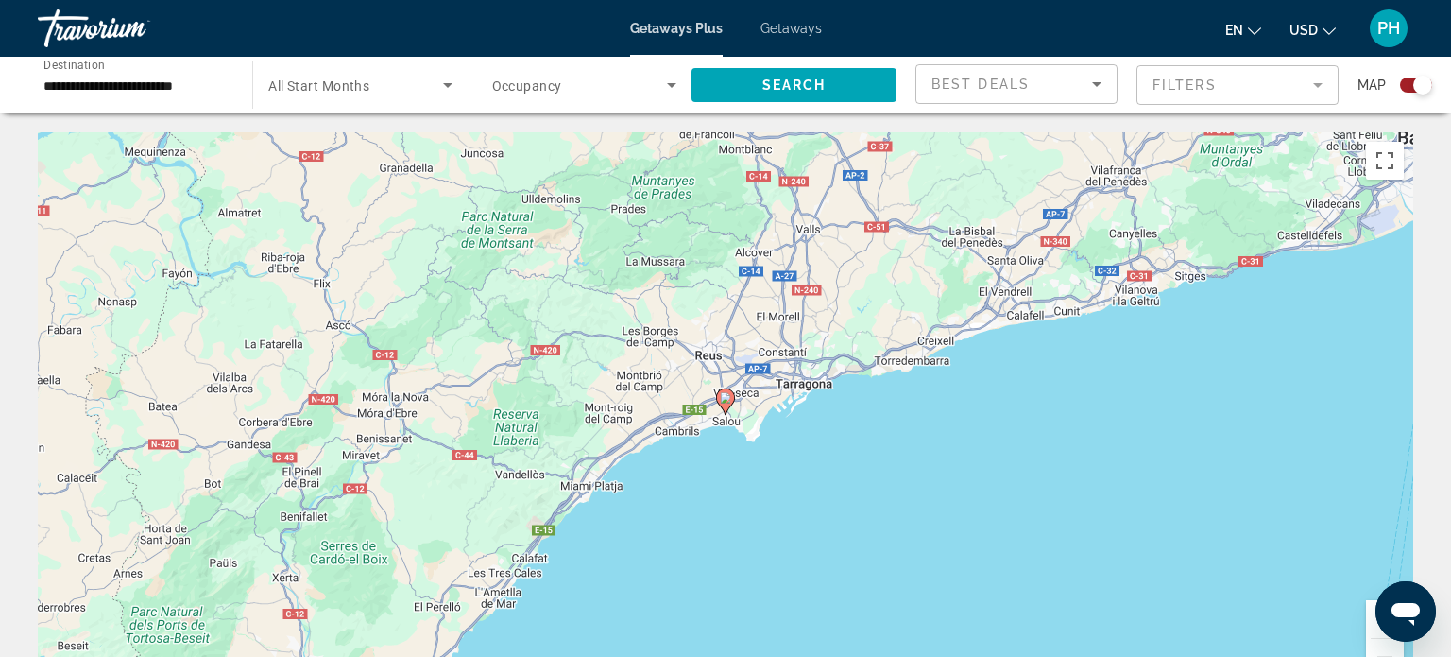
click at [723, 414] on gmp-advanced-marker "Main content" at bounding box center [725, 401] width 19 height 28
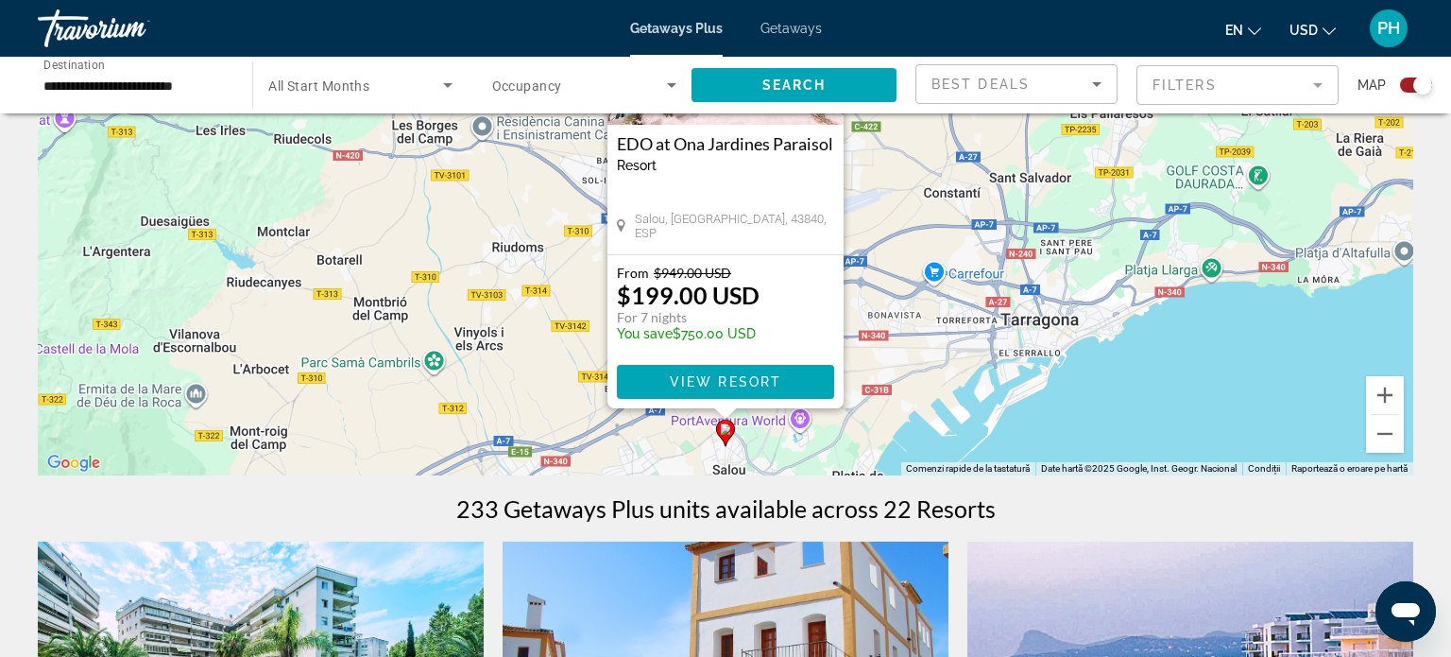
scroll to position [227, 0]
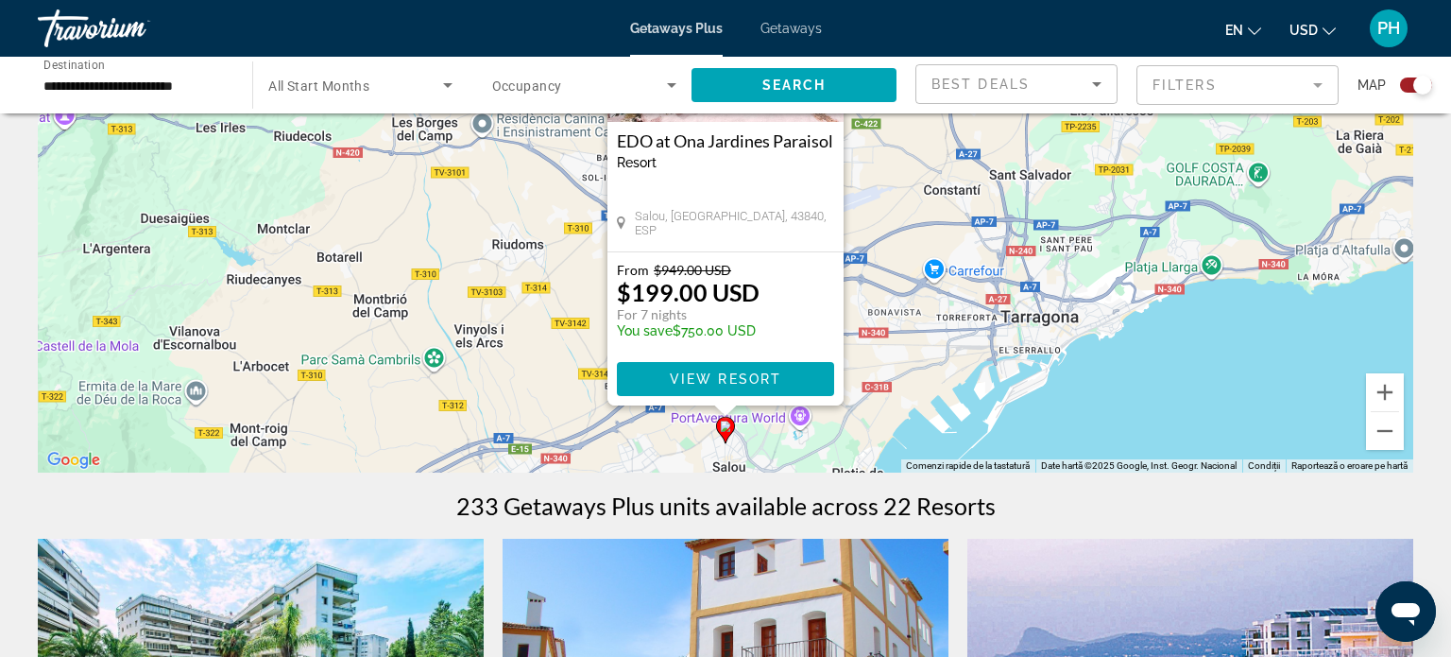
click at [996, 388] on div "Ca să activezi tragerea cu ajutorul tastaturii, apasă Alt + Enter. După activar…" at bounding box center [726, 189] width 1376 height 567
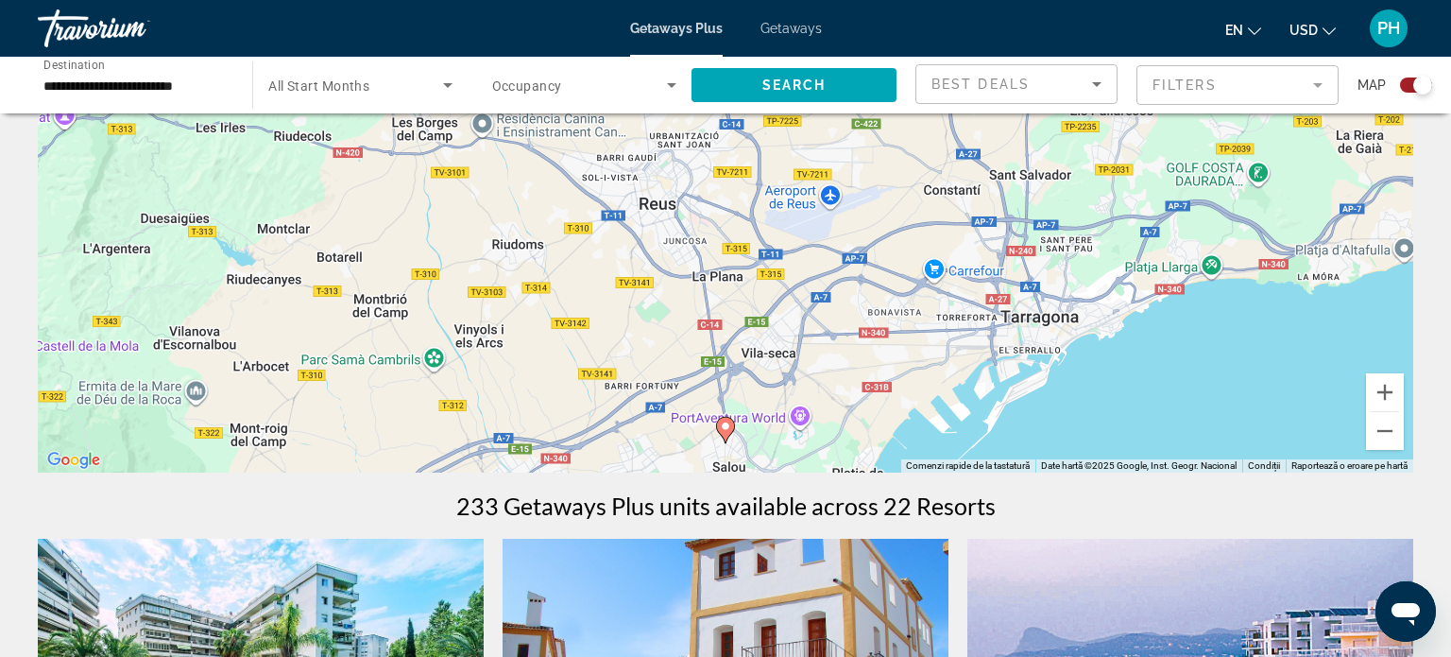
click at [903, 404] on div "Ca să activezi tragerea cu ajutorul tastaturii, apasă Alt + Enter. După activar…" at bounding box center [726, 189] width 1376 height 567
click at [1392, 437] on button "Micșorează" at bounding box center [1385, 431] width 38 height 38
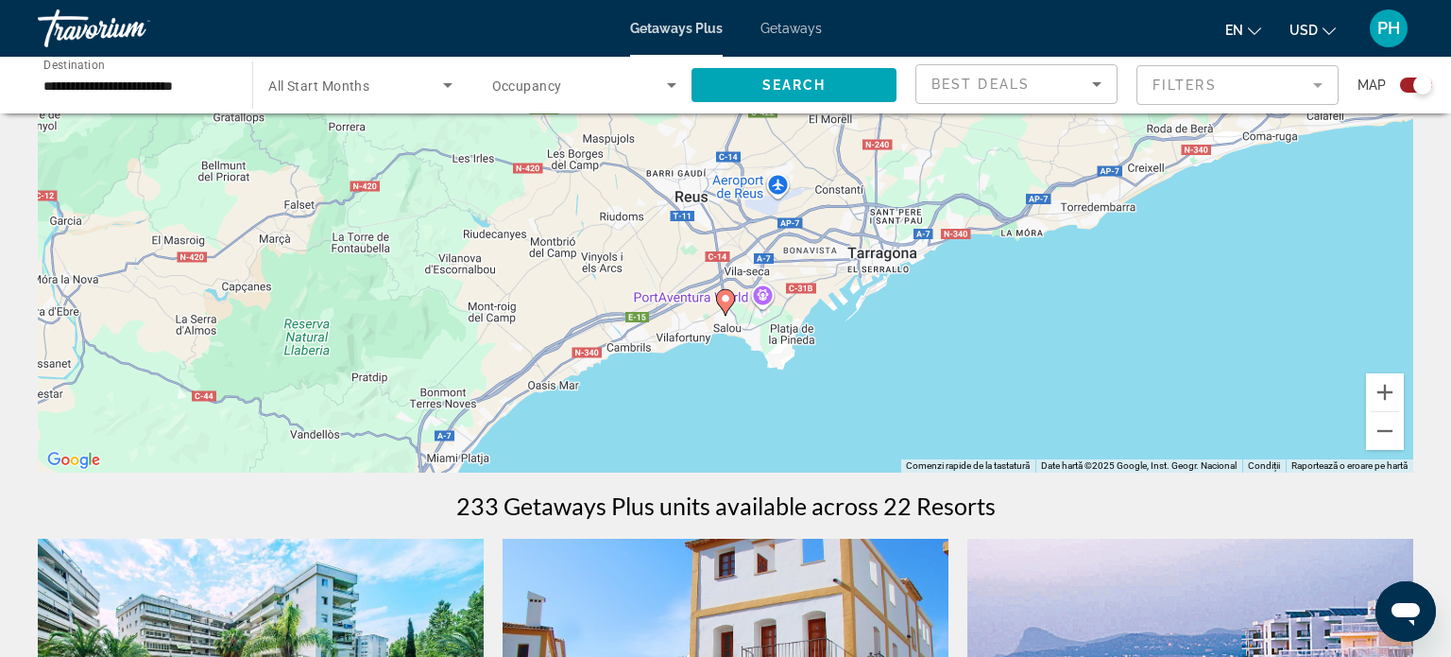
click at [725, 314] on icon "Main content" at bounding box center [725, 302] width 19 height 26
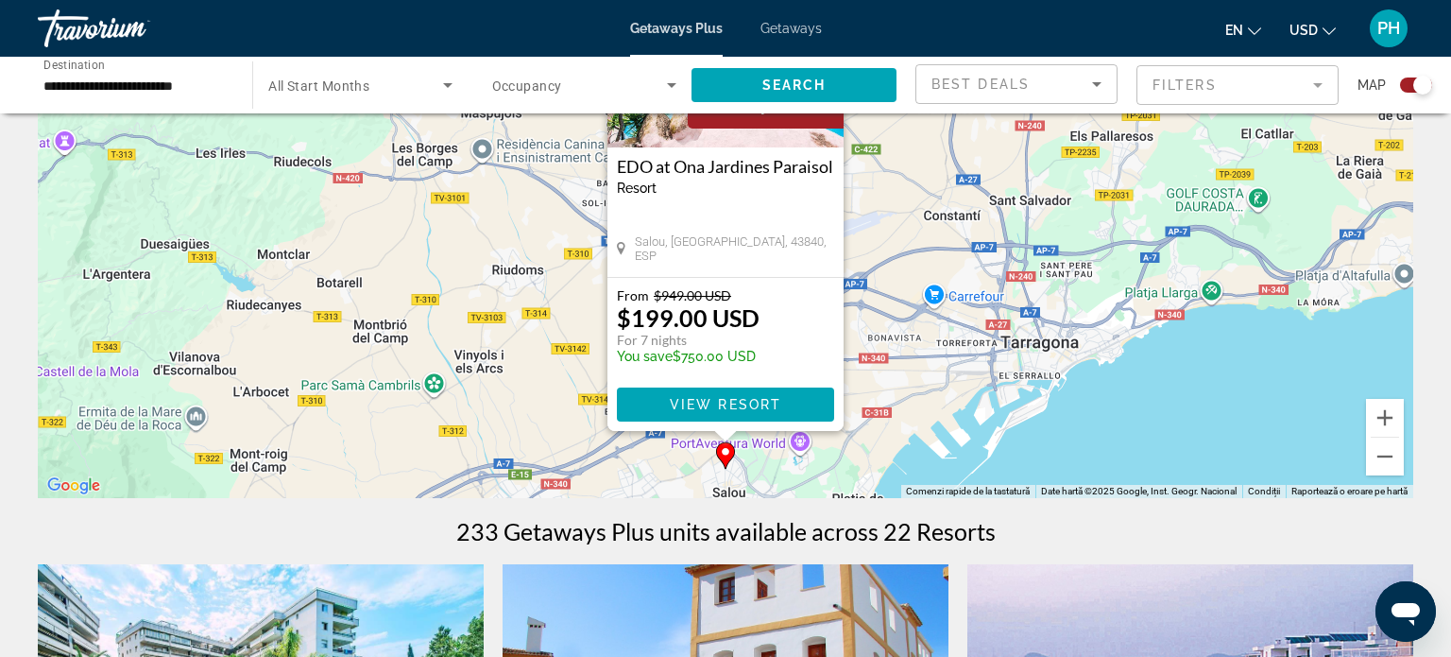
scroll to position [0, 0]
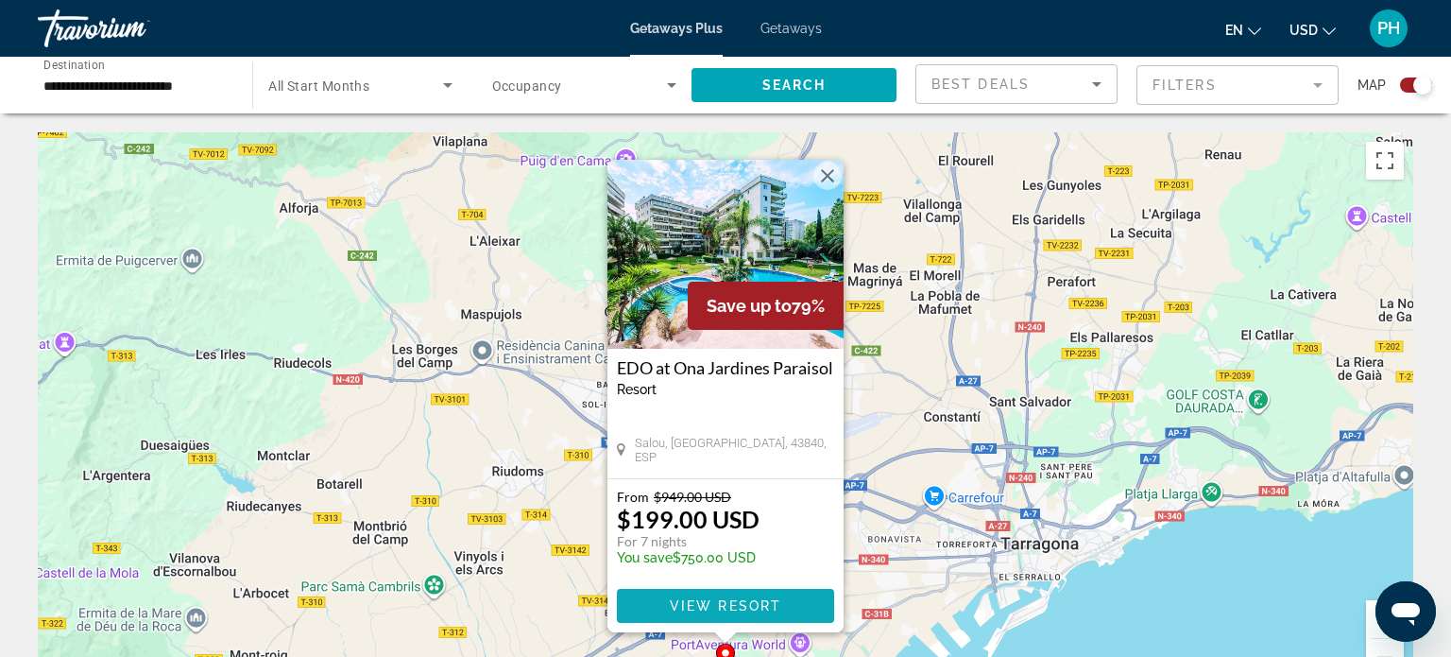
click at [676, 604] on span "View Resort" at bounding box center [725, 605] width 111 height 15
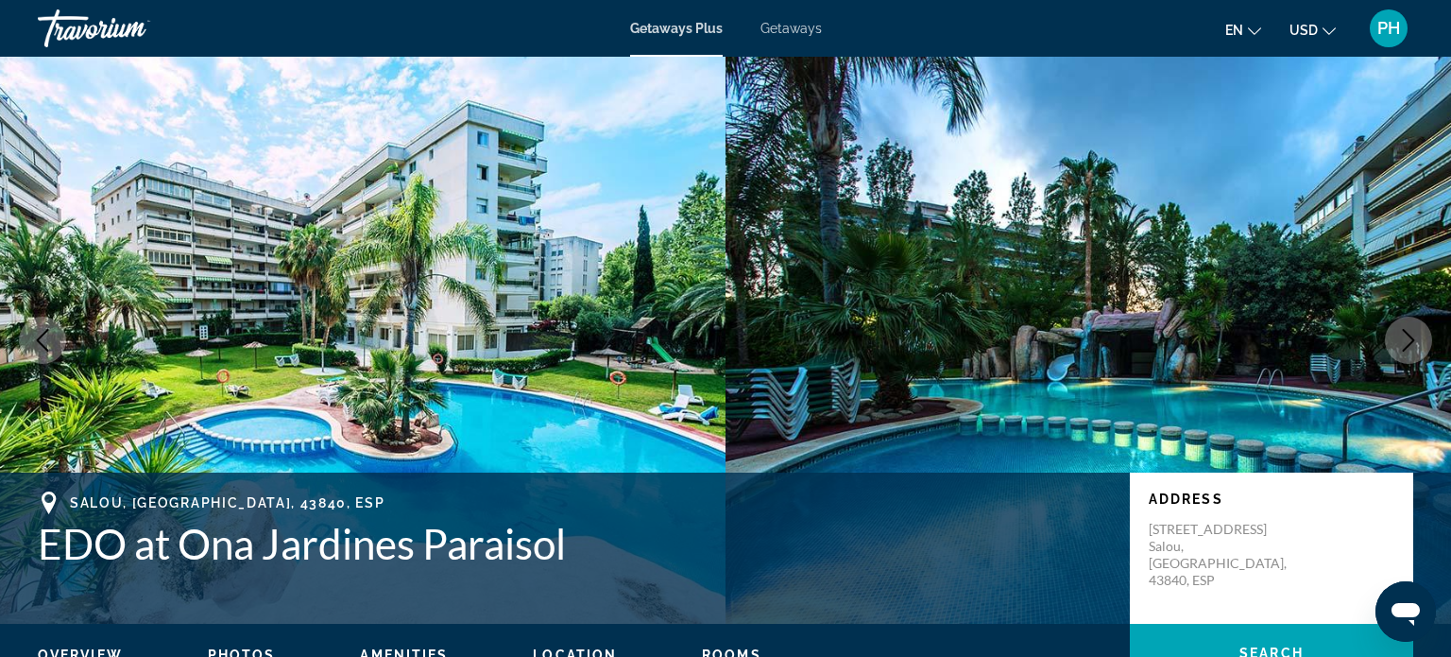
click at [51, 332] on icon "Previous image" at bounding box center [42, 340] width 23 height 23
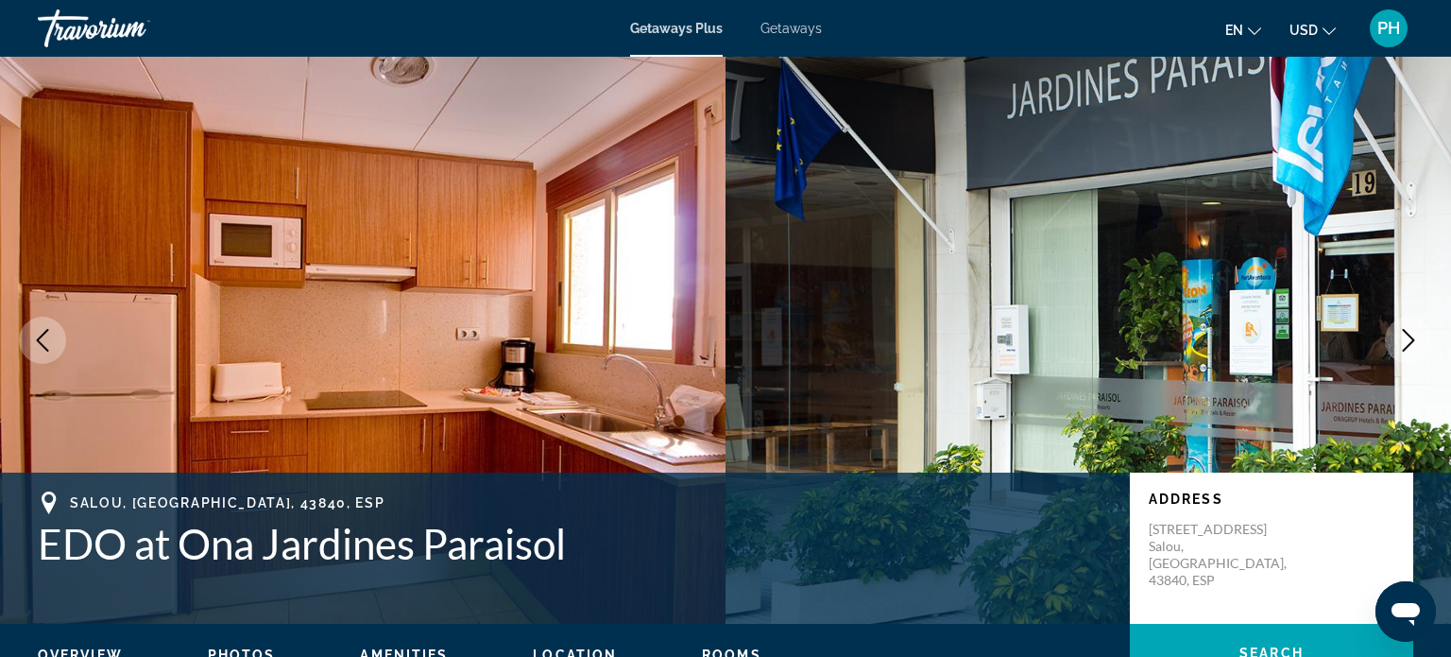
click at [51, 332] on icon "Previous image" at bounding box center [42, 340] width 23 height 23
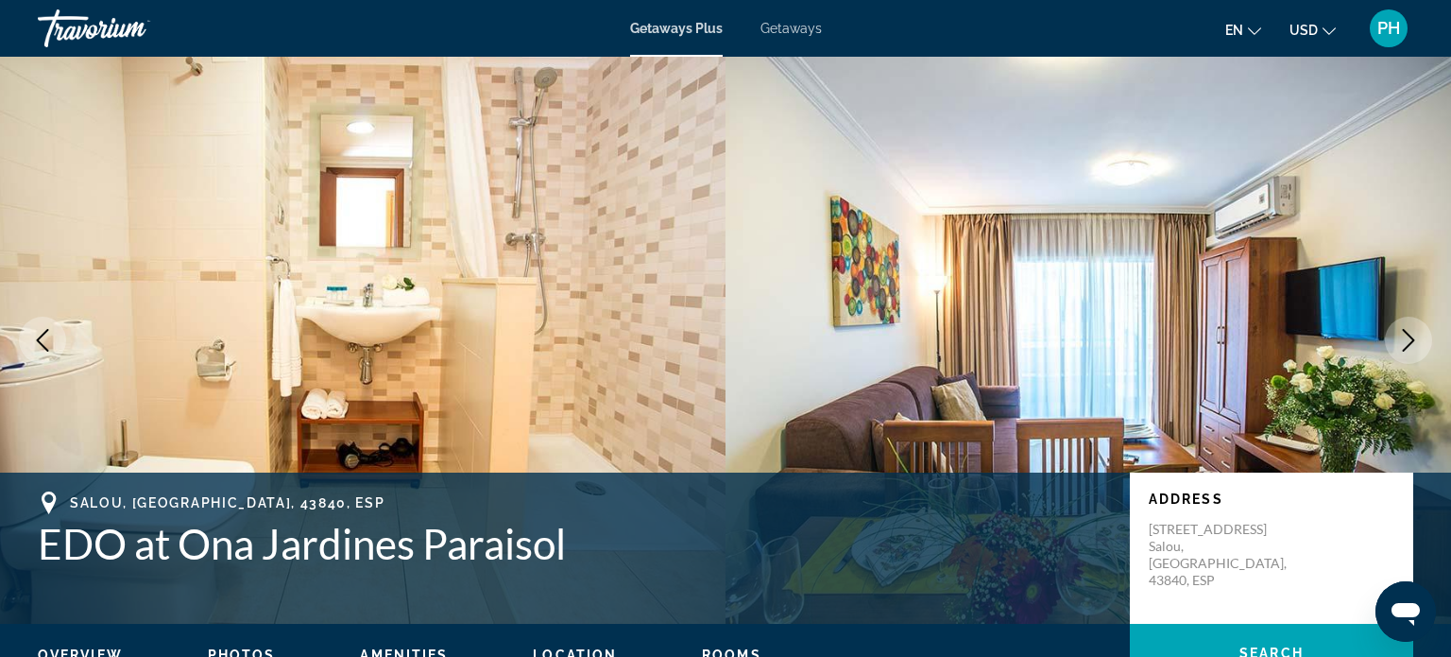
click at [51, 332] on icon "Previous image" at bounding box center [42, 340] width 23 height 23
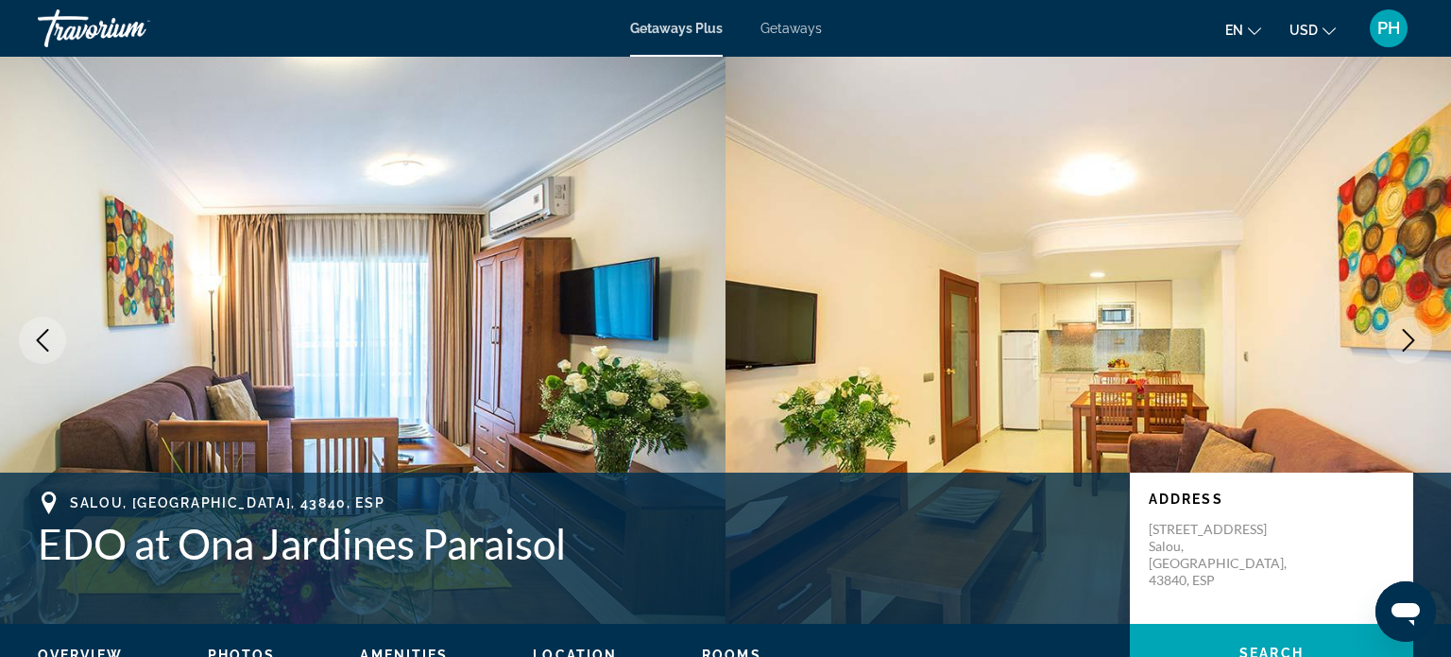
click at [51, 332] on icon "Previous image" at bounding box center [42, 340] width 23 height 23
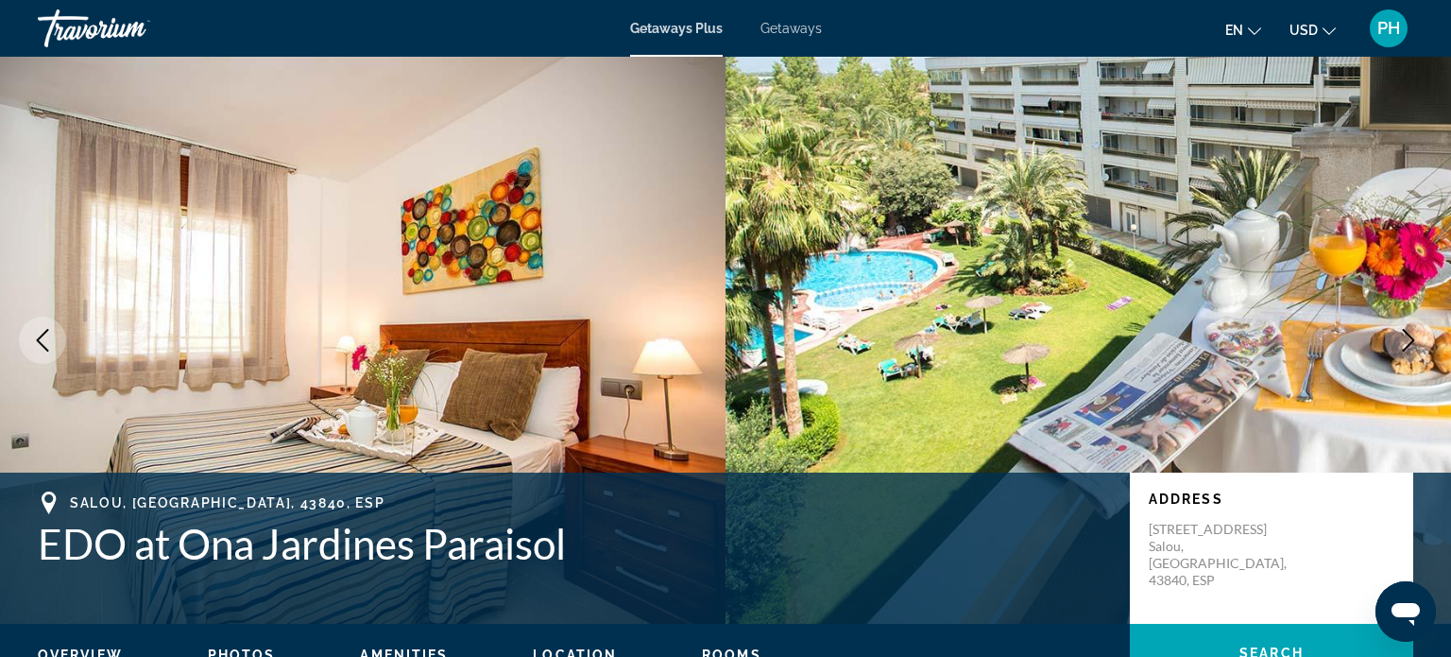
click at [51, 332] on icon "Previous image" at bounding box center [42, 340] width 23 height 23
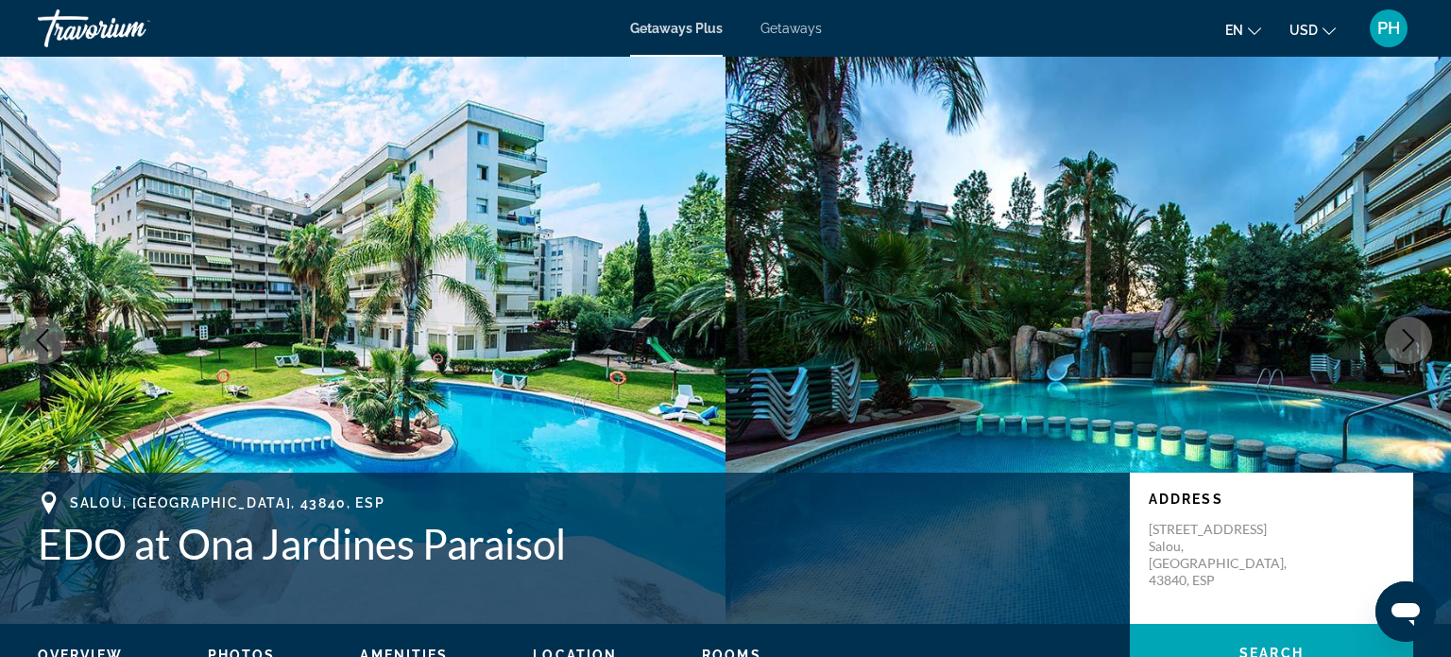
click at [51, 332] on icon "Previous image" at bounding box center [42, 340] width 23 height 23
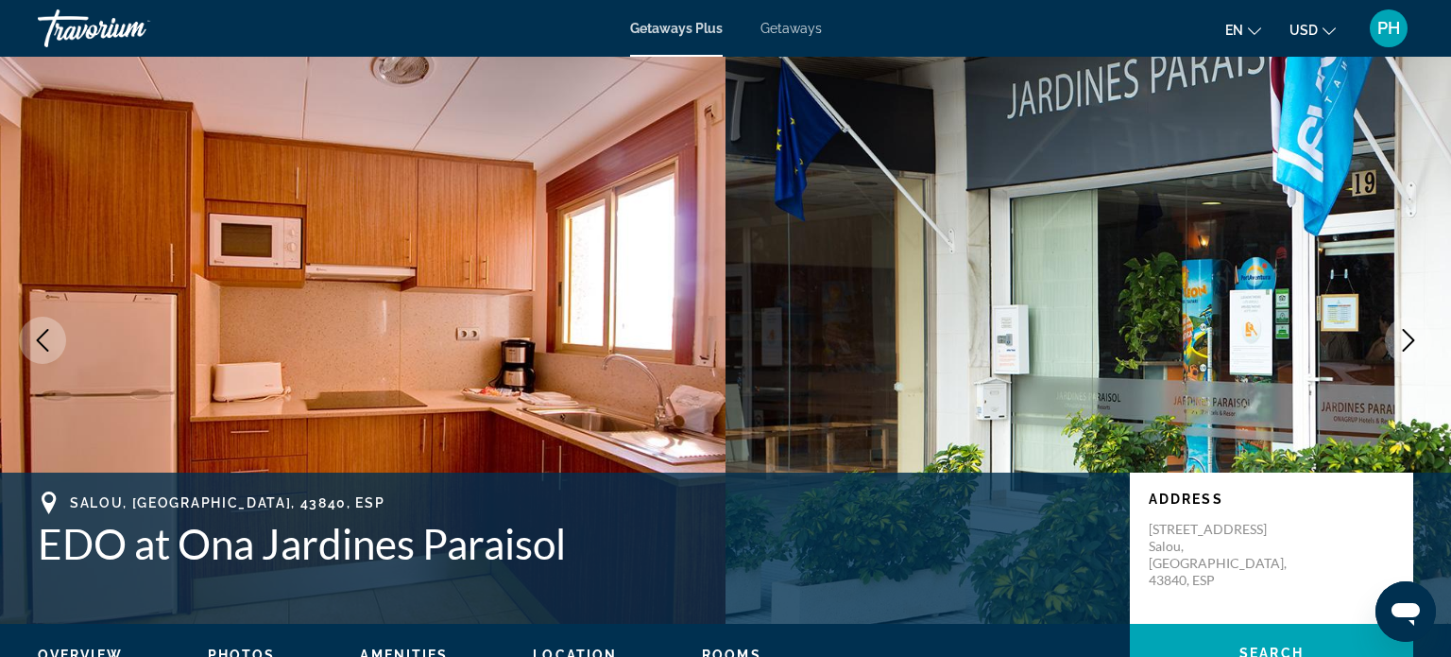
click at [51, 332] on icon "Previous image" at bounding box center [42, 340] width 23 height 23
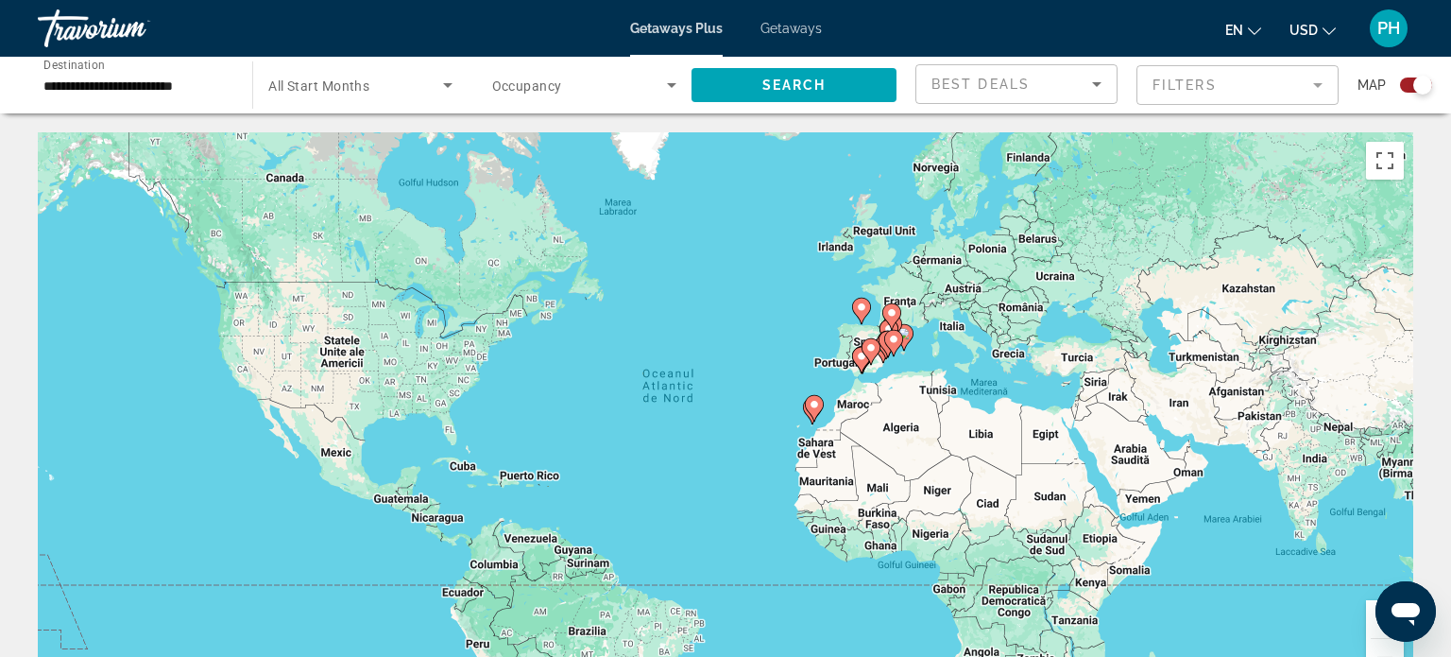
click at [863, 337] on gmp-advanced-marker "Main content" at bounding box center [871, 351] width 19 height 28
click at [863, 337] on div "Ca să activezi tragerea cu ajutorul tastaturii, apasă Alt + Enter. După activar…" at bounding box center [726, 415] width 1376 height 567
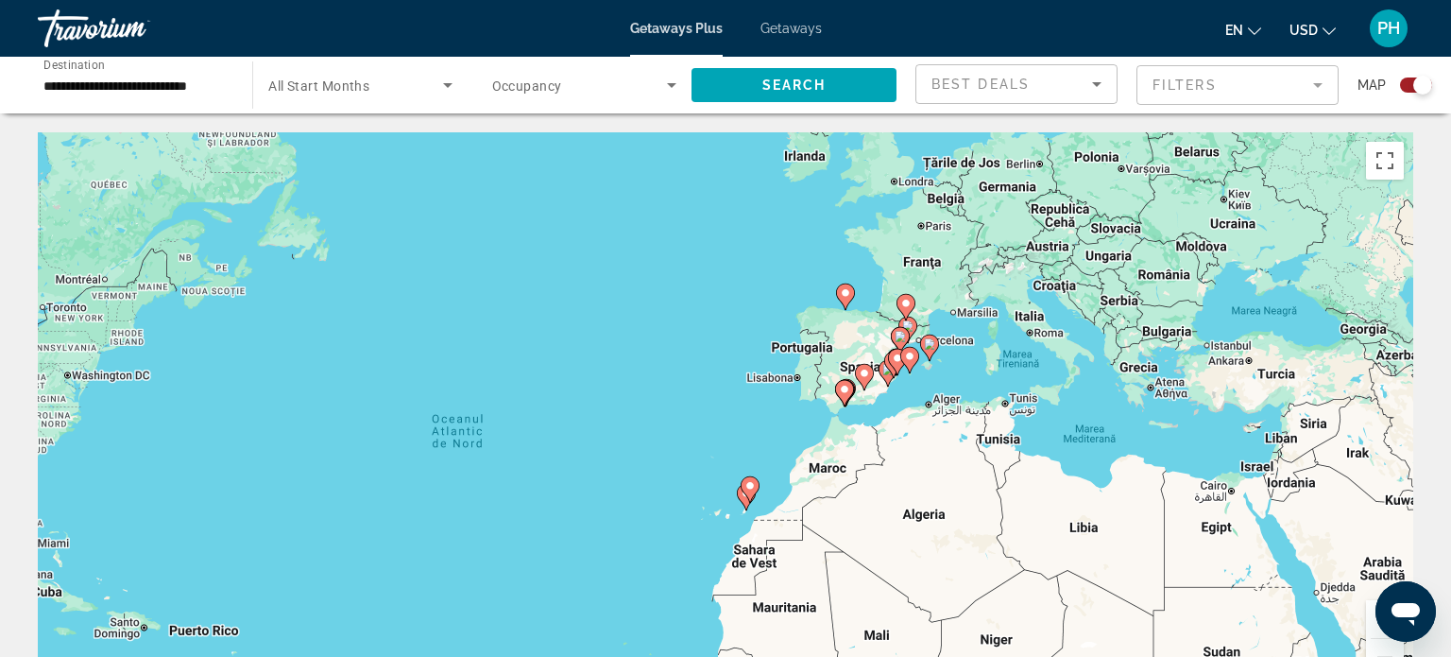
click at [869, 358] on div "Ca să activezi tragerea cu ajutorul tastaturii, apasă Alt + Enter. După activar…" at bounding box center [726, 415] width 1376 height 567
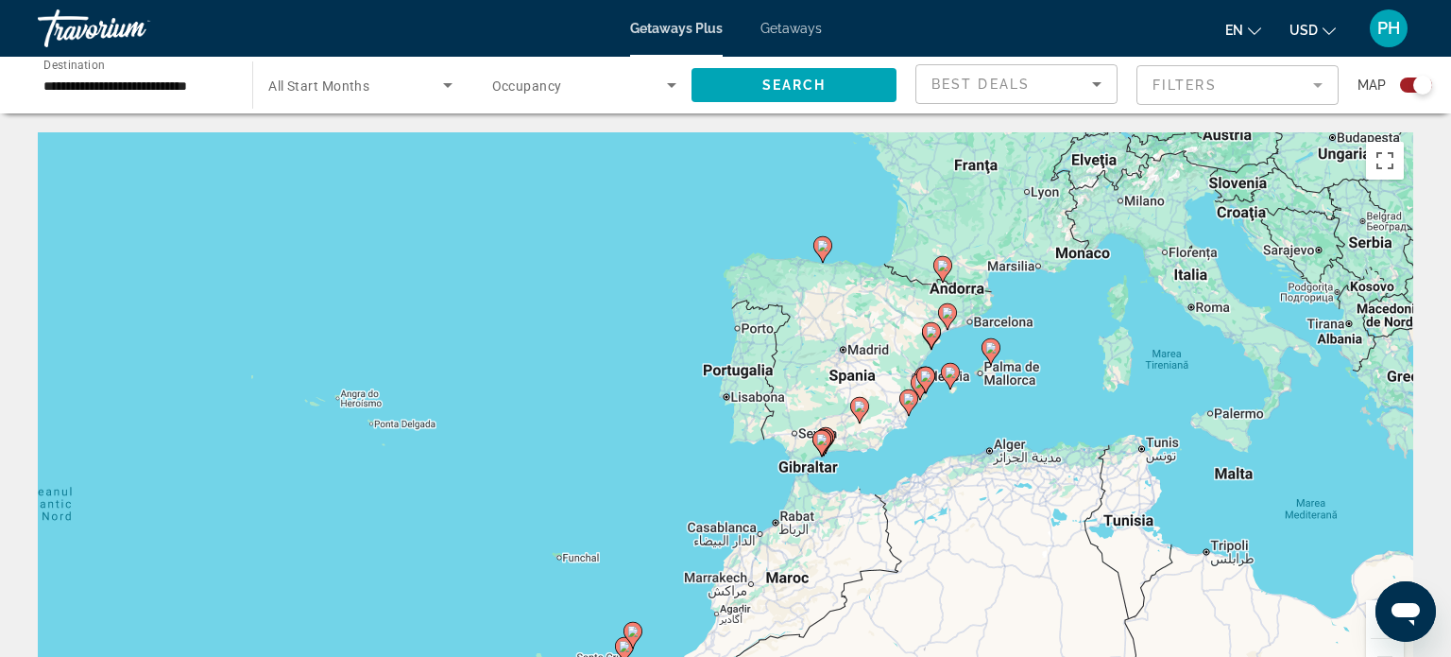
click at [869, 358] on div "Ca să activezi tragerea cu ajutorul tastaturii, apasă Alt + Enter. După activar…" at bounding box center [726, 415] width 1376 height 567
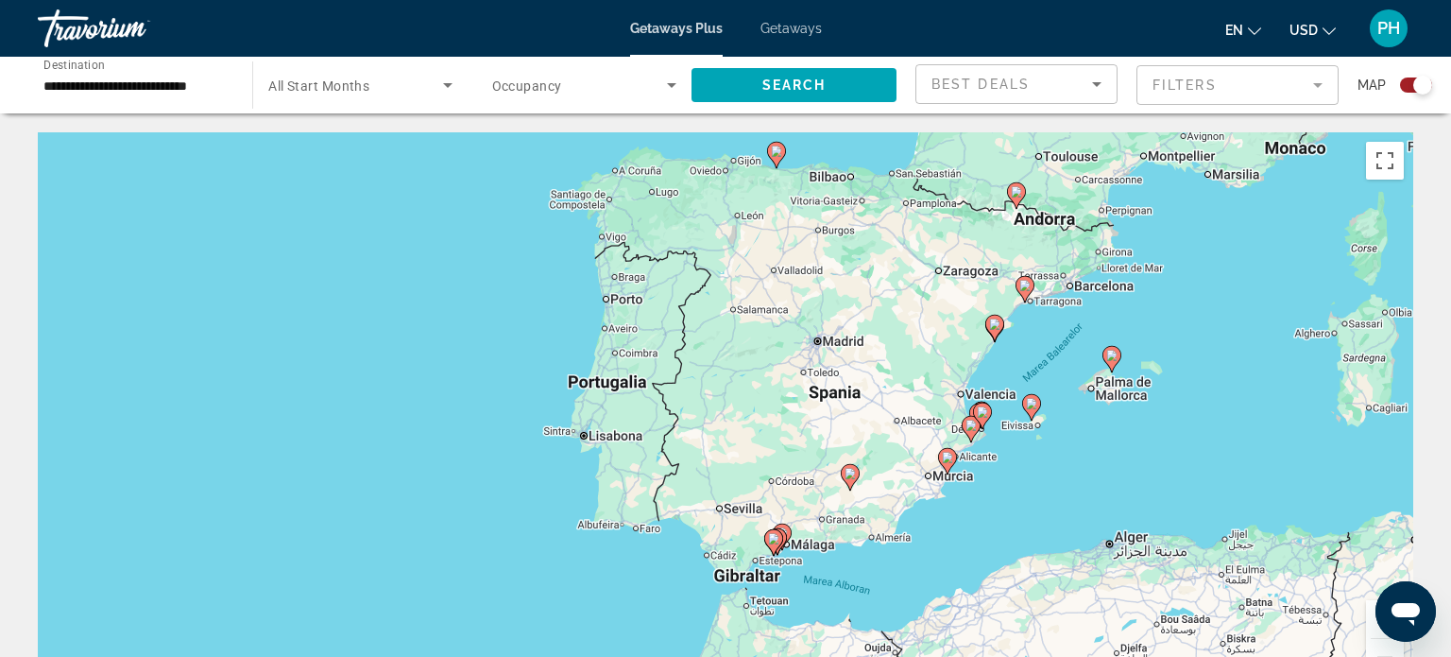
click at [869, 358] on div "Ca să activezi tragerea cu ajutorul tastaturii, apasă Alt + Enter. După activar…" at bounding box center [726, 415] width 1376 height 567
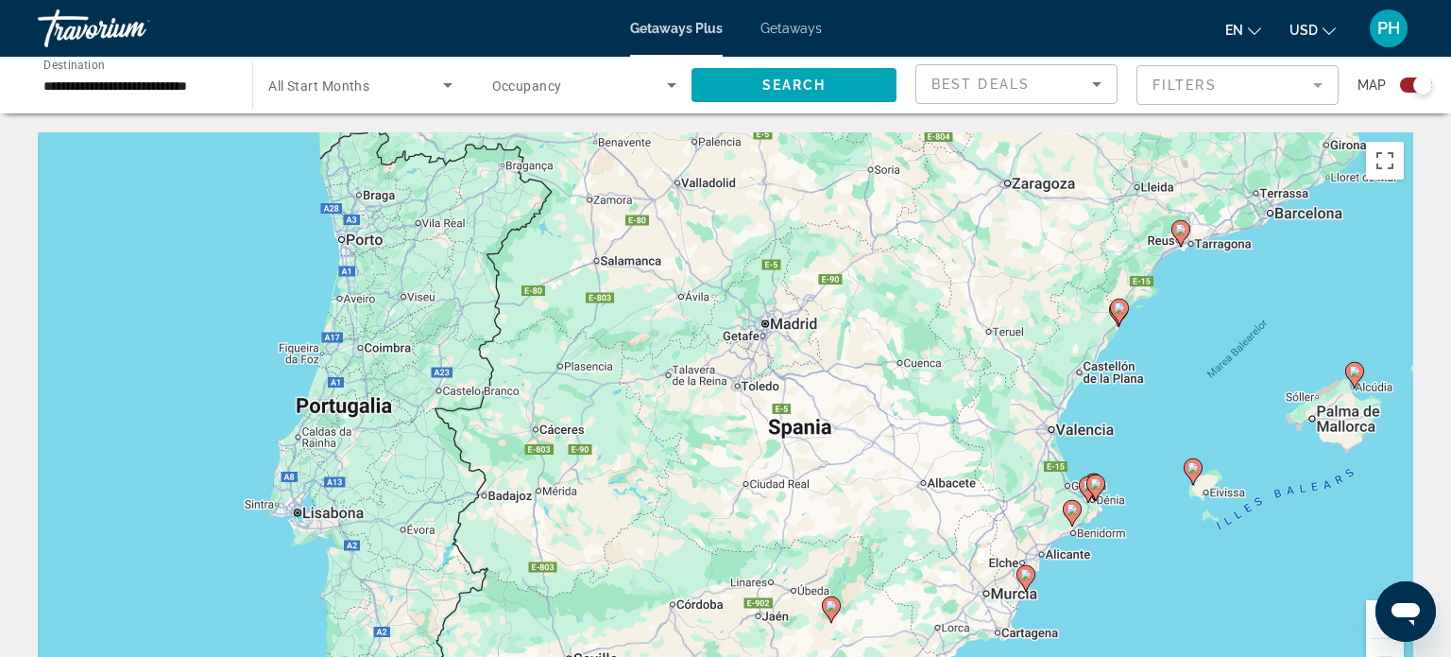
click at [1057, 408] on div "Ca să activezi tragerea cu ajutorul tastaturii, apasă Alt + Enter. După activar…" at bounding box center [726, 415] width 1376 height 567
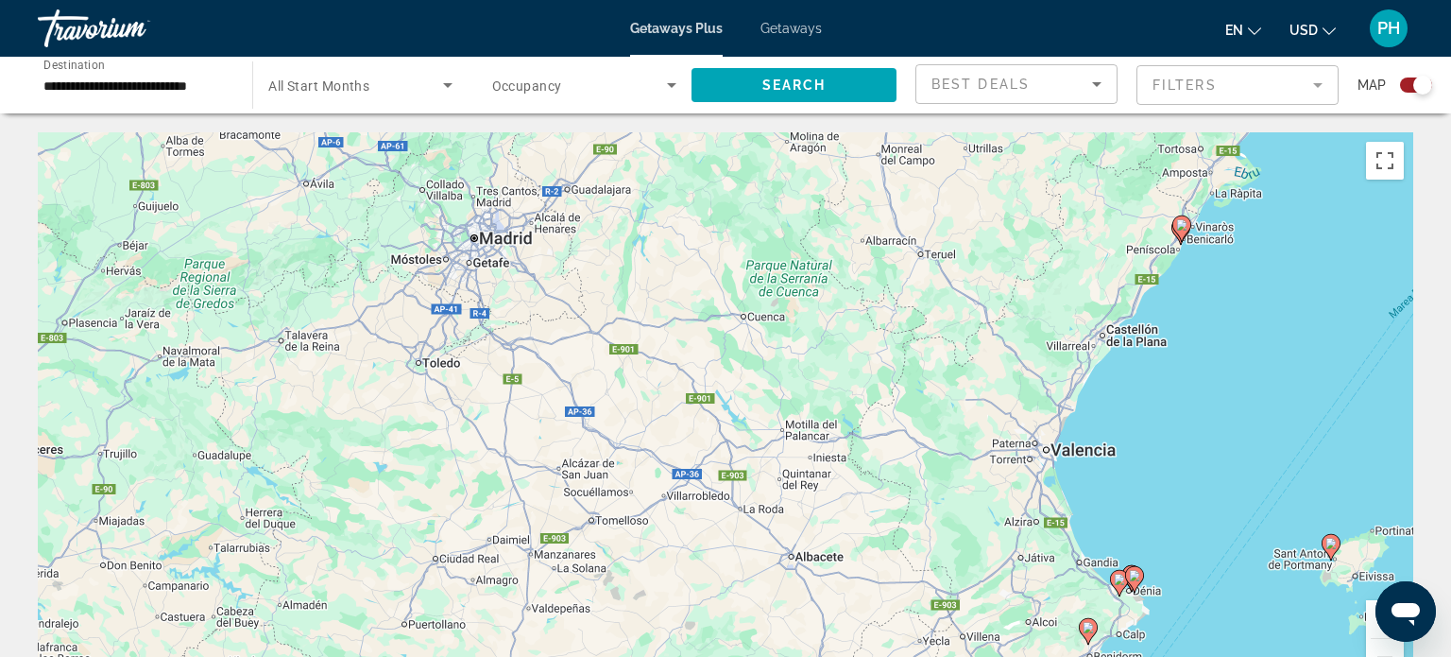
click at [1183, 228] on image "Main content" at bounding box center [1181, 224] width 11 height 11
type input "**********"
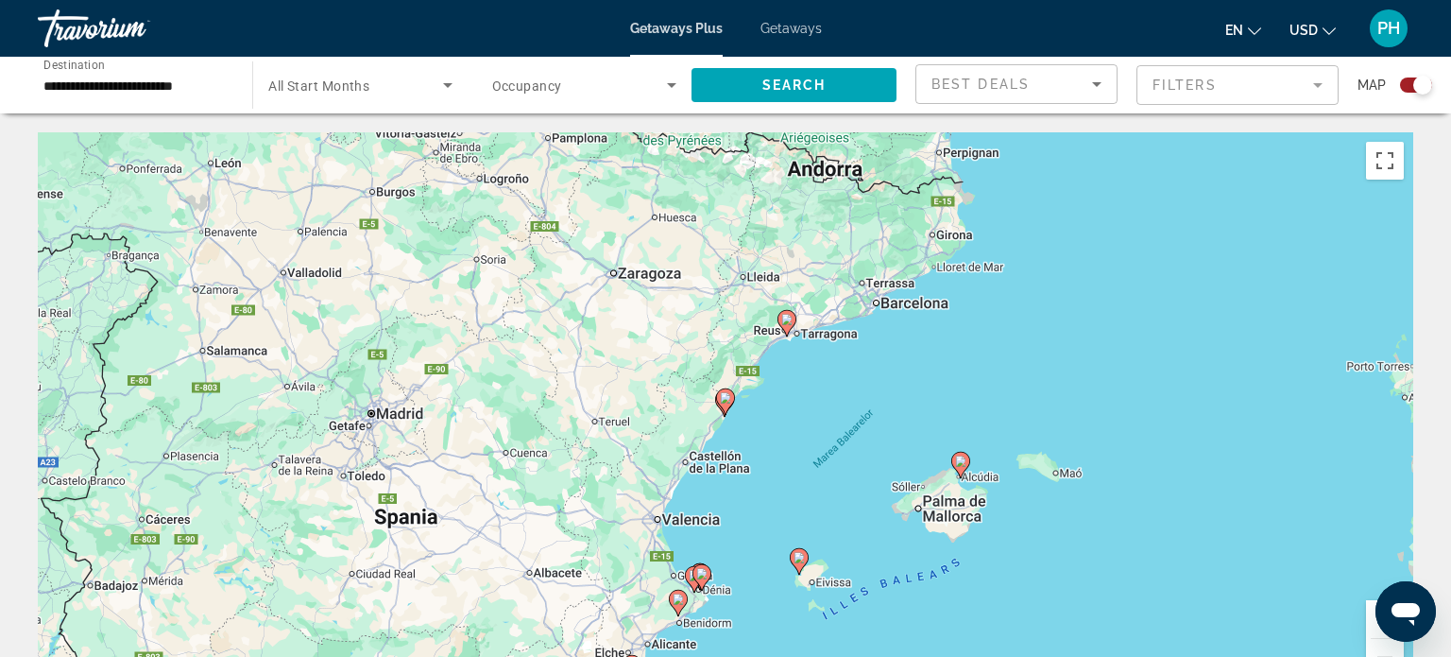
click at [791, 317] on image "Main content" at bounding box center [786, 319] width 11 height 11
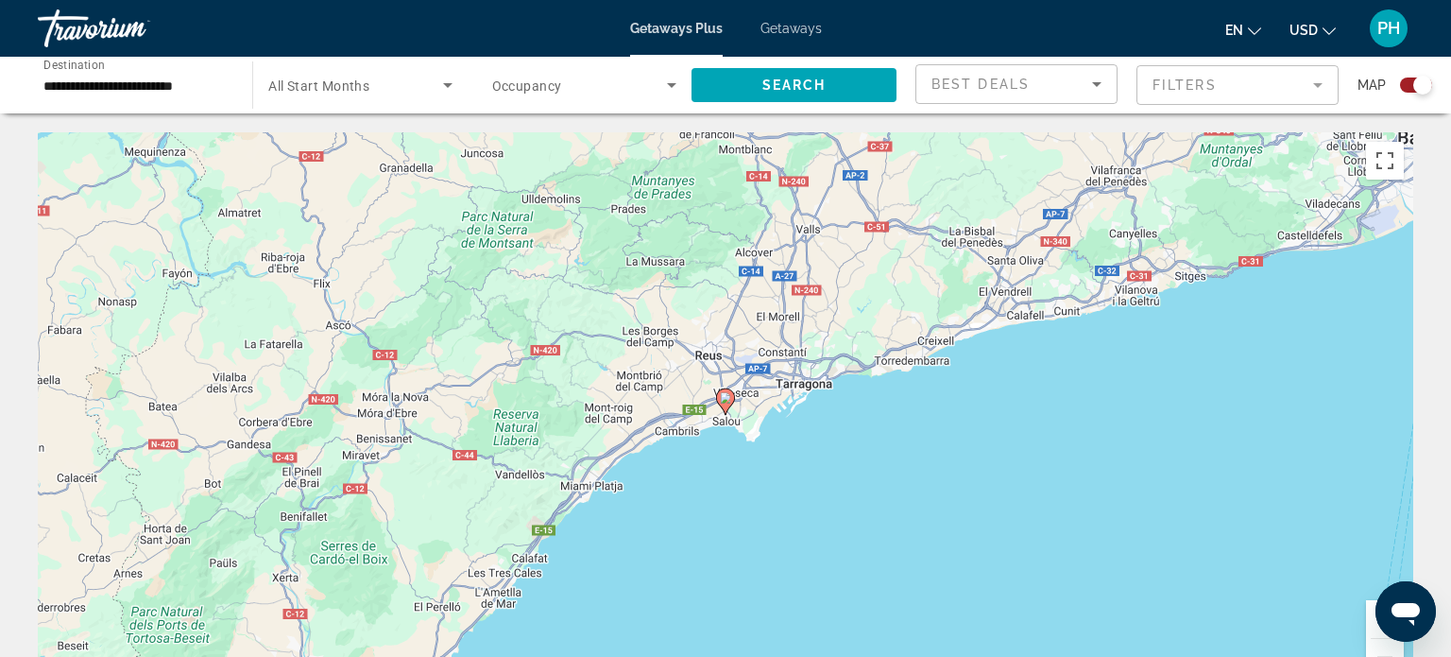
click at [601, 516] on div "Pentru a naviga, apasă pe tastele săgeți. Ca să activezi tragerea cu ajutorul t…" at bounding box center [726, 415] width 1376 height 567
click at [500, 496] on div "Pentru a naviga, apasă pe tastele săgeți. Ca să activezi tragerea cu ajutorul t…" at bounding box center [726, 415] width 1376 height 567
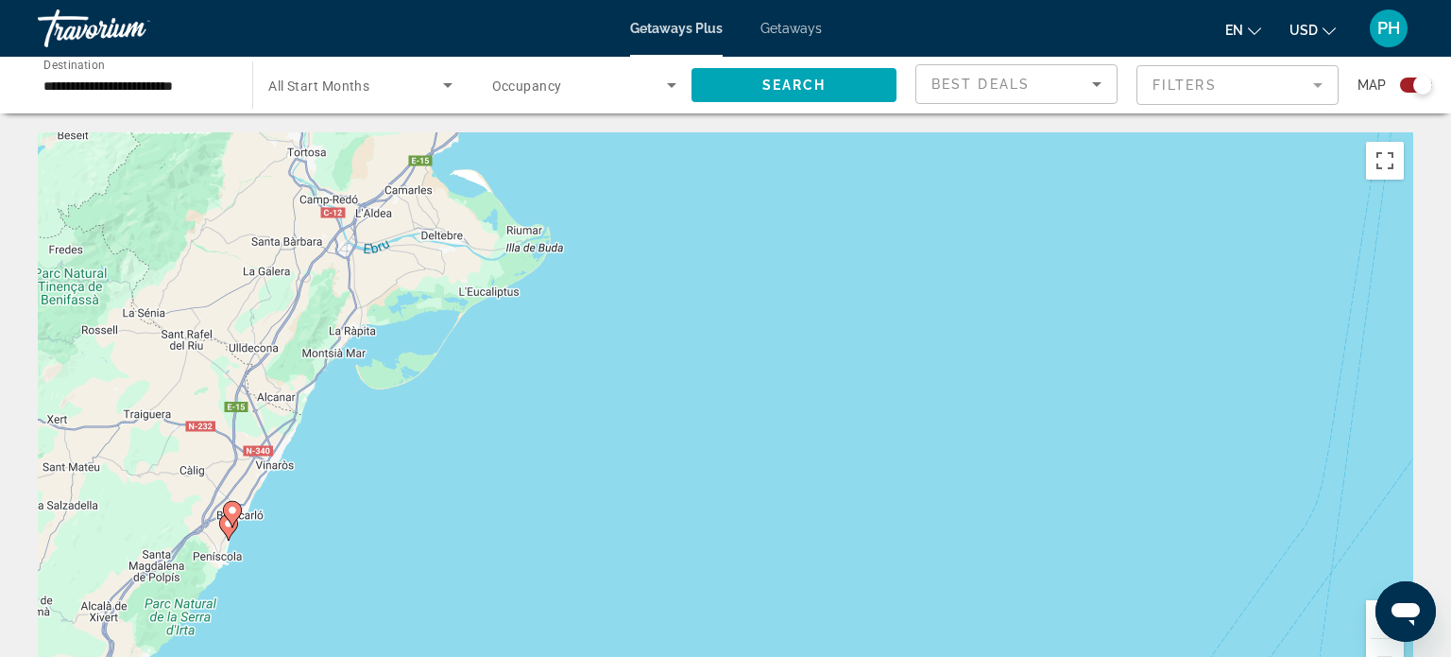
click at [228, 532] on icon "Main content" at bounding box center [228, 527] width 17 height 25
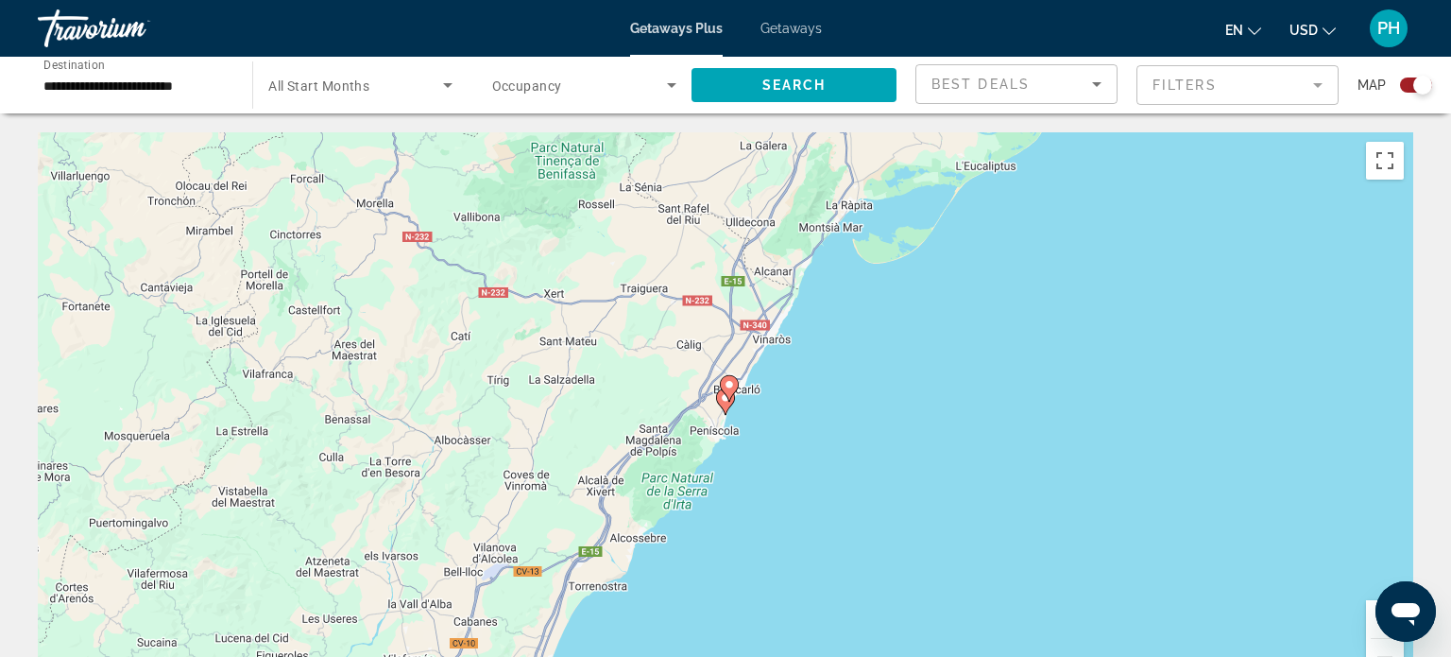
click at [726, 407] on icon "Main content" at bounding box center [725, 401] width 17 height 25
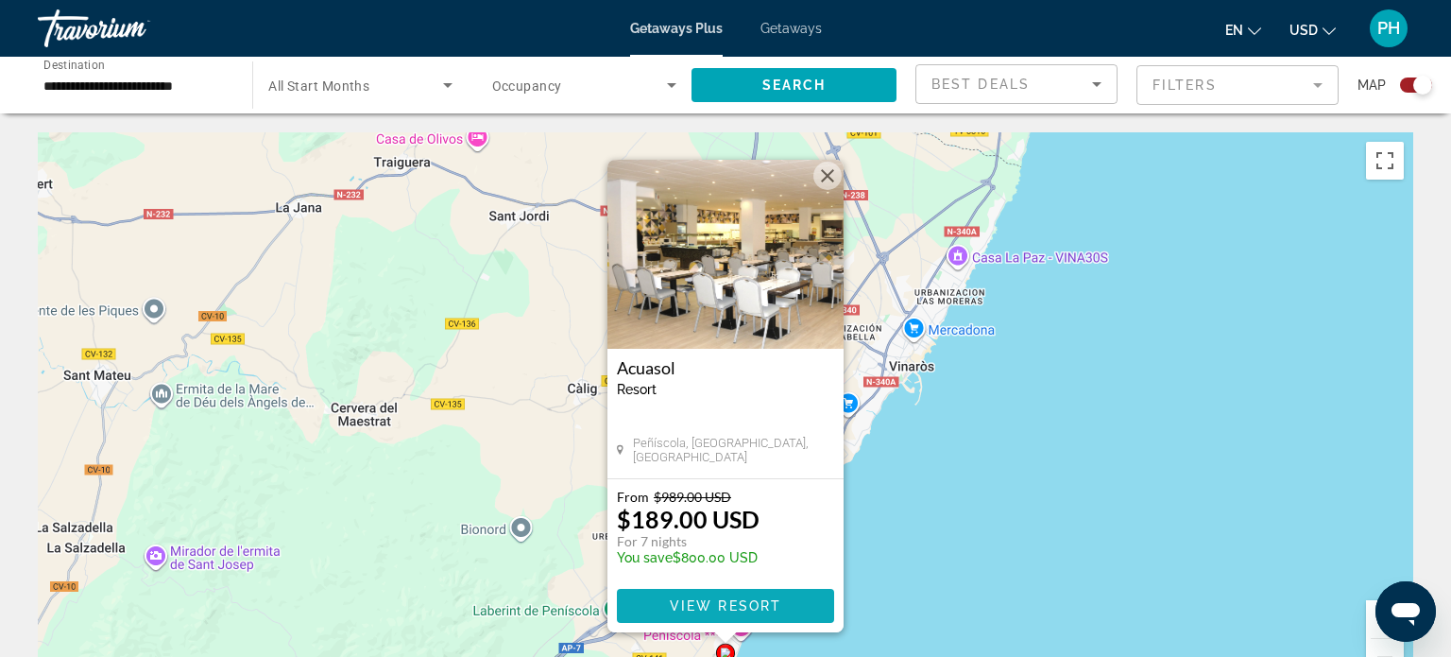
click at [762, 606] on span "View Resort" at bounding box center [725, 605] width 111 height 15
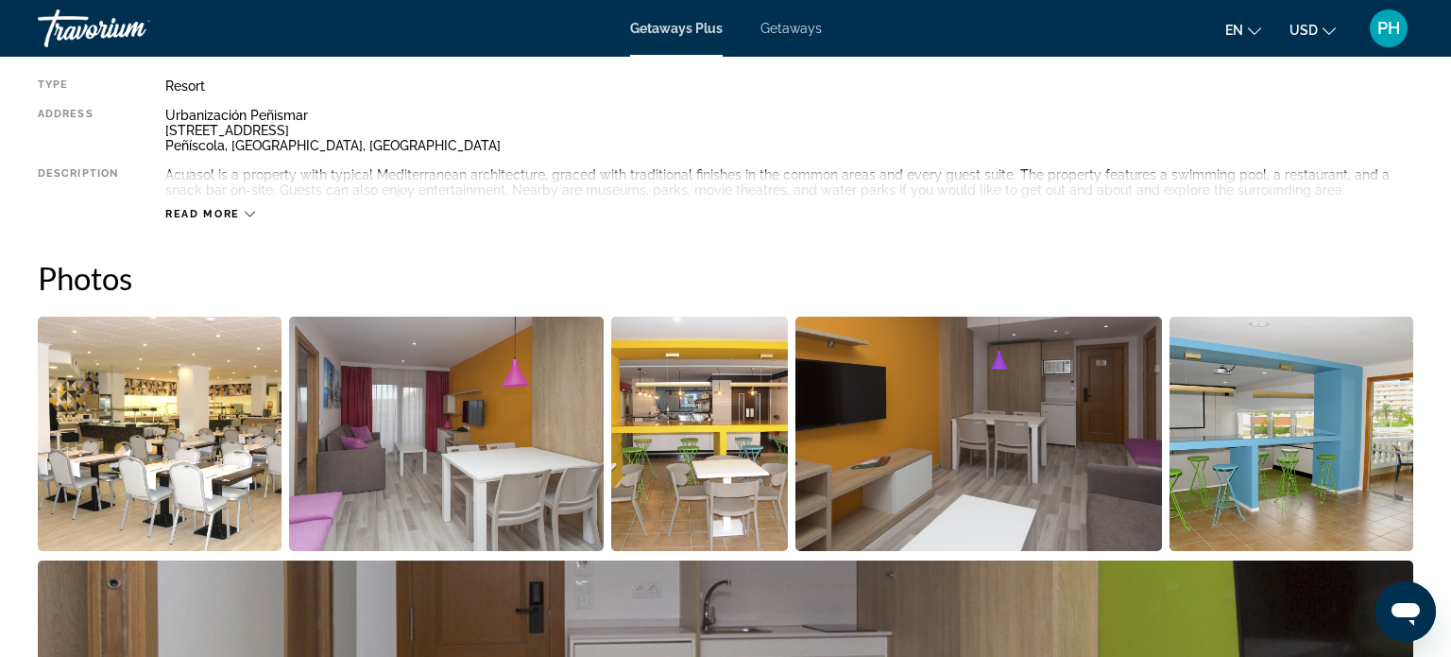
scroll to position [700, 0]
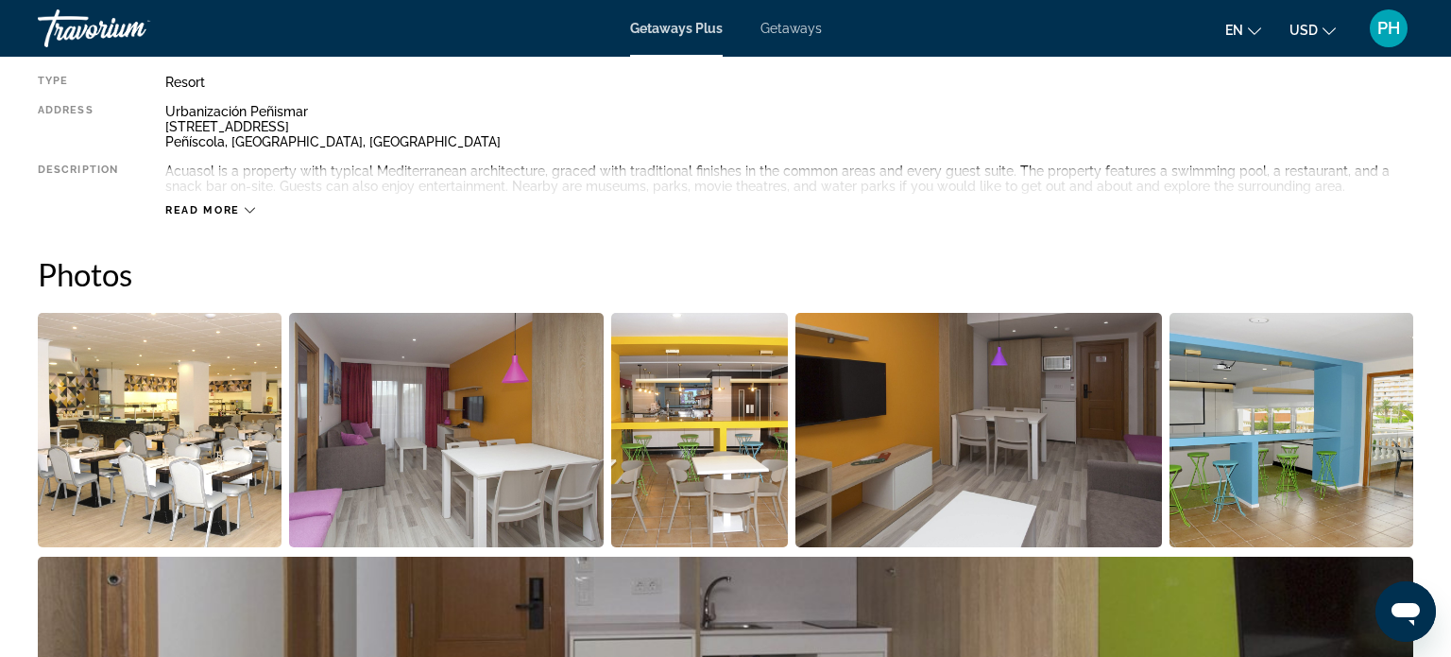
click at [150, 430] on img "Open full-screen image slider" at bounding box center [160, 430] width 244 height 234
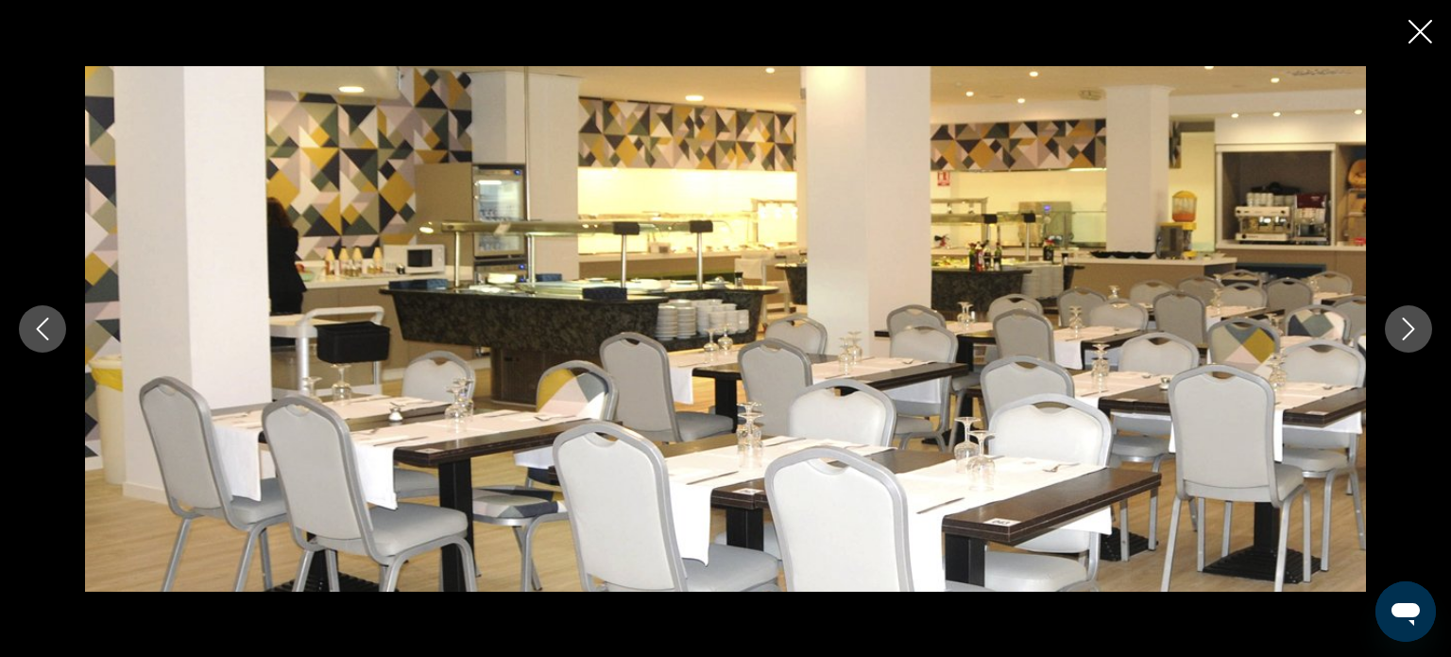
click at [1410, 322] on icon "Next image" at bounding box center [1408, 328] width 23 height 23
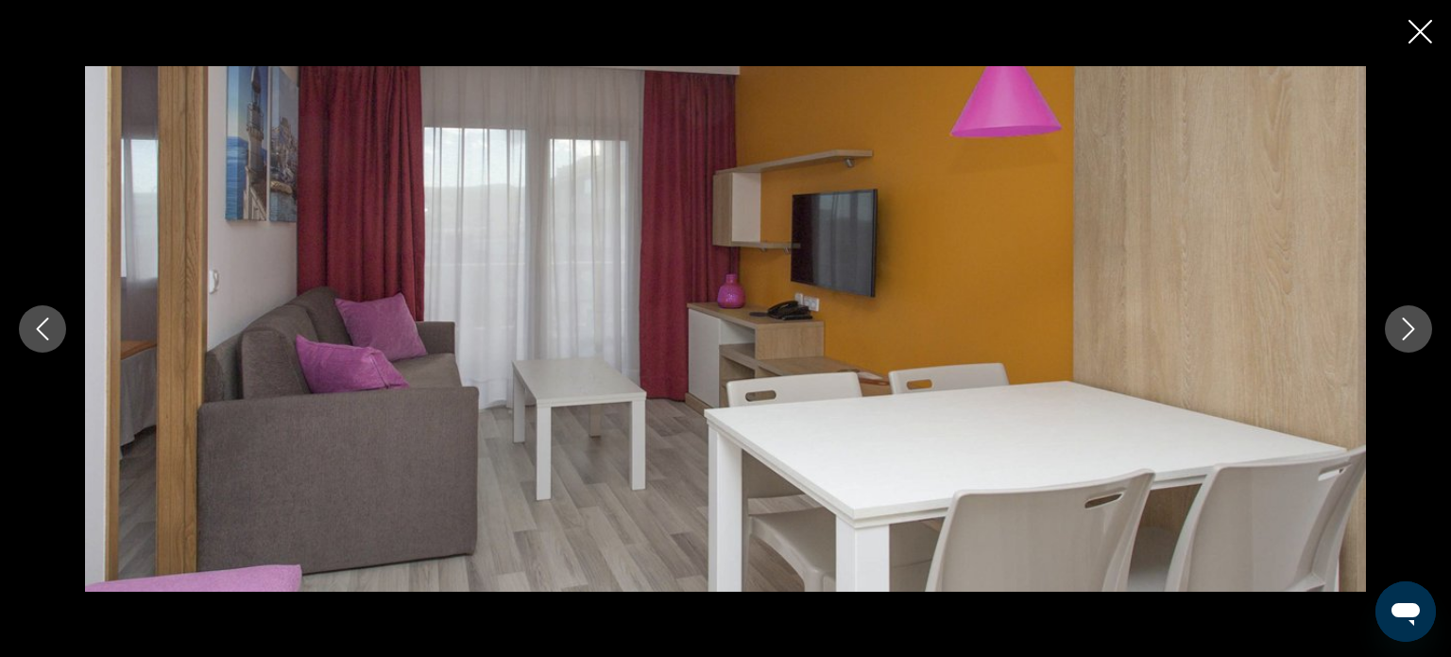
click at [1410, 322] on icon "Next image" at bounding box center [1408, 328] width 23 height 23
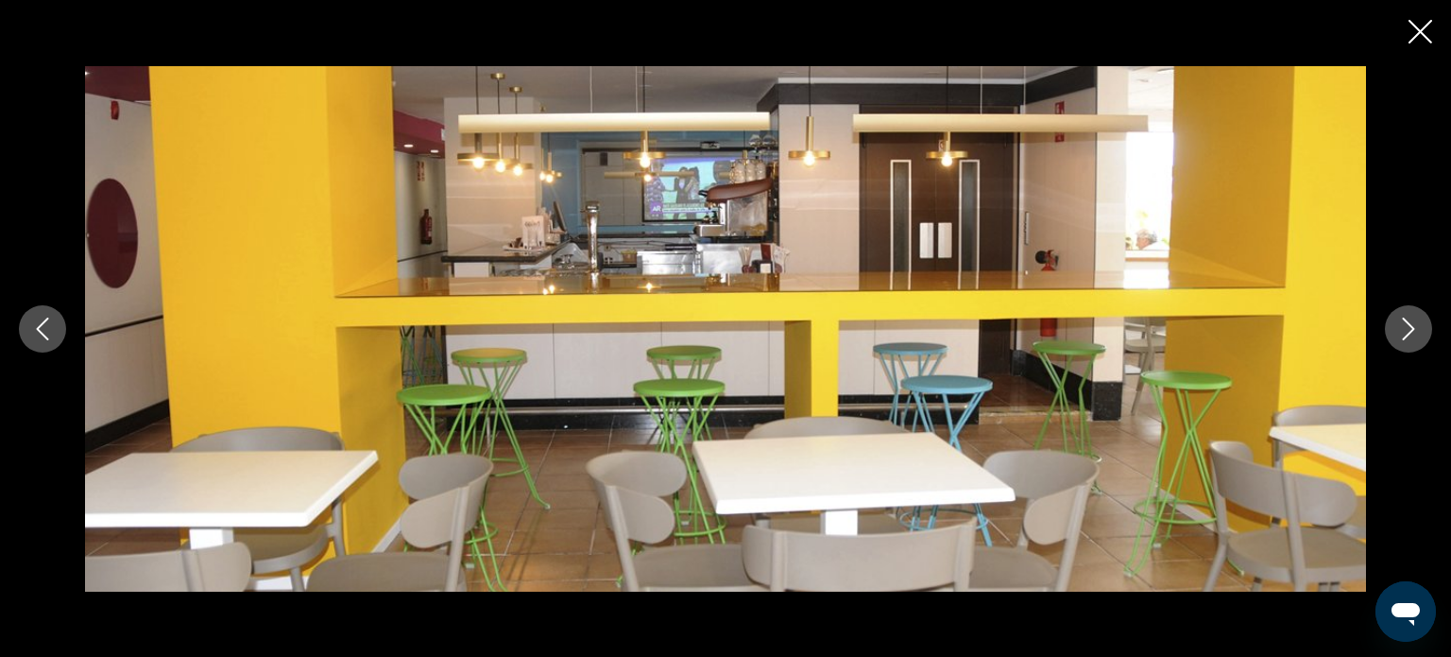
click at [1410, 322] on icon "Next image" at bounding box center [1408, 328] width 23 height 23
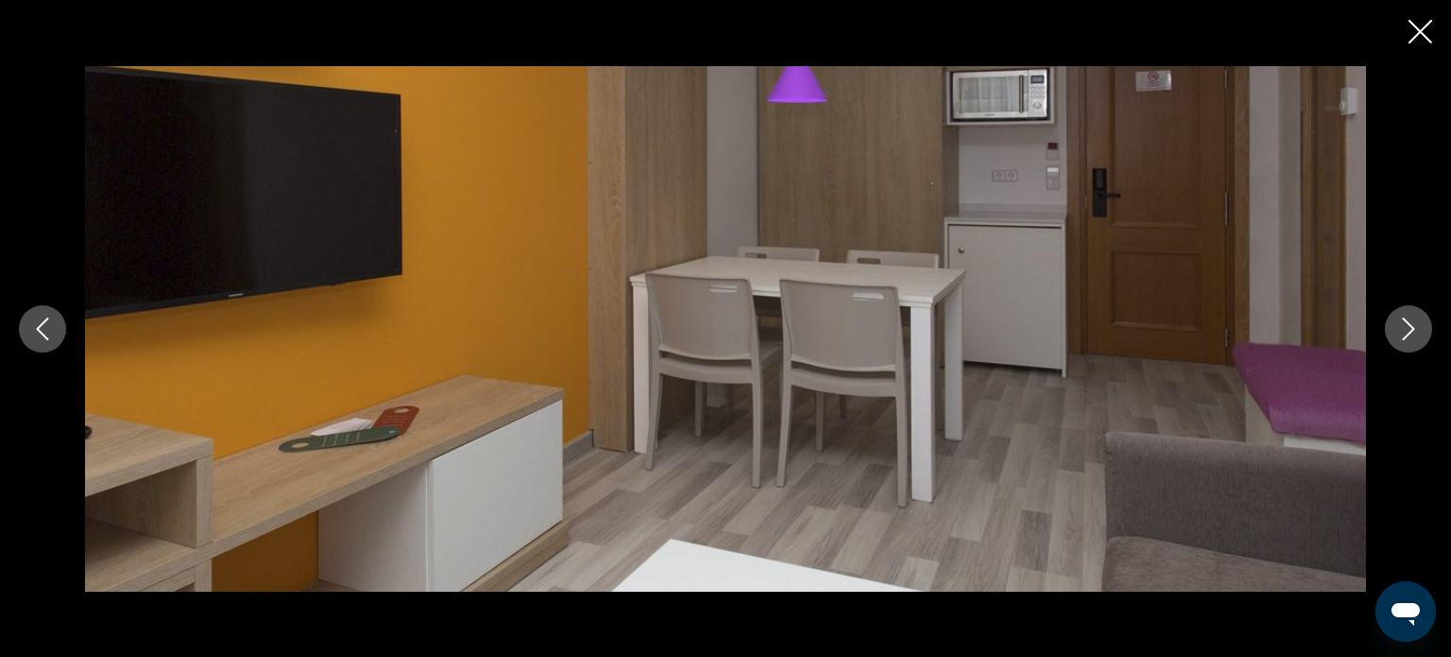
click at [1410, 322] on icon "Next image" at bounding box center [1408, 328] width 23 height 23
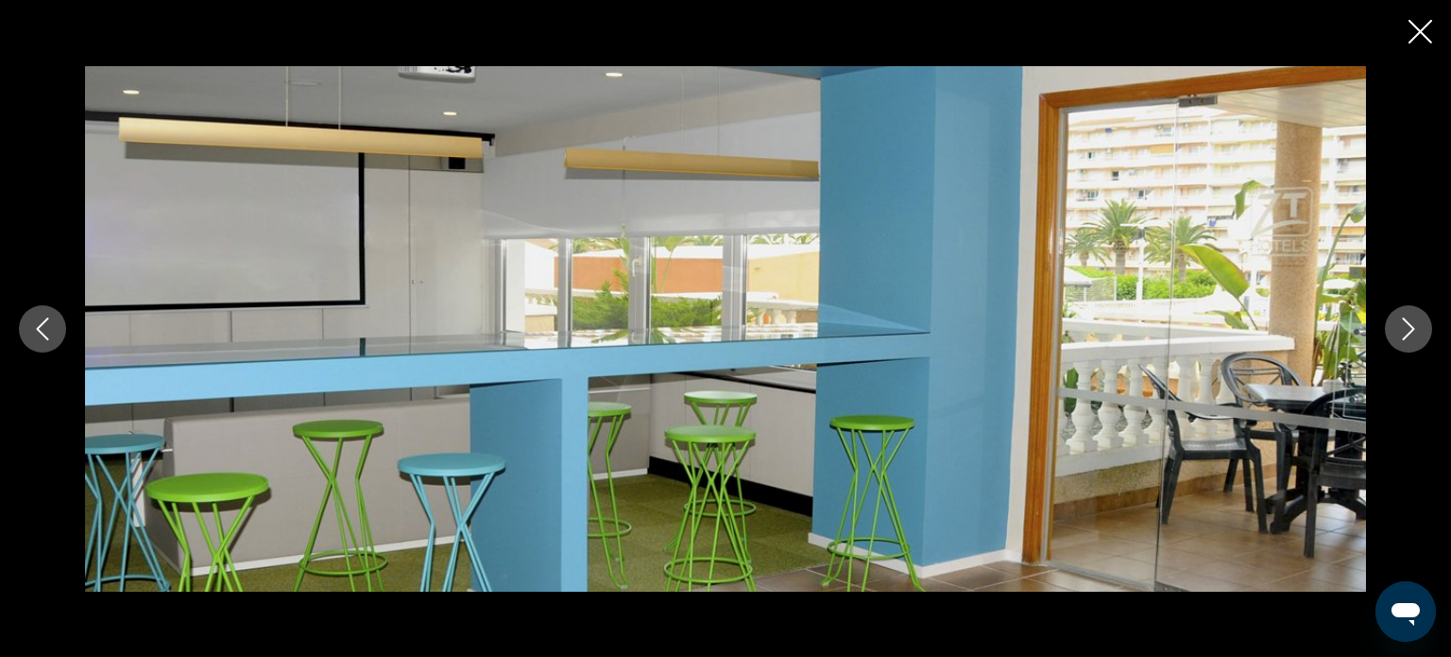
click at [1410, 322] on icon "Next image" at bounding box center [1408, 328] width 23 height 23
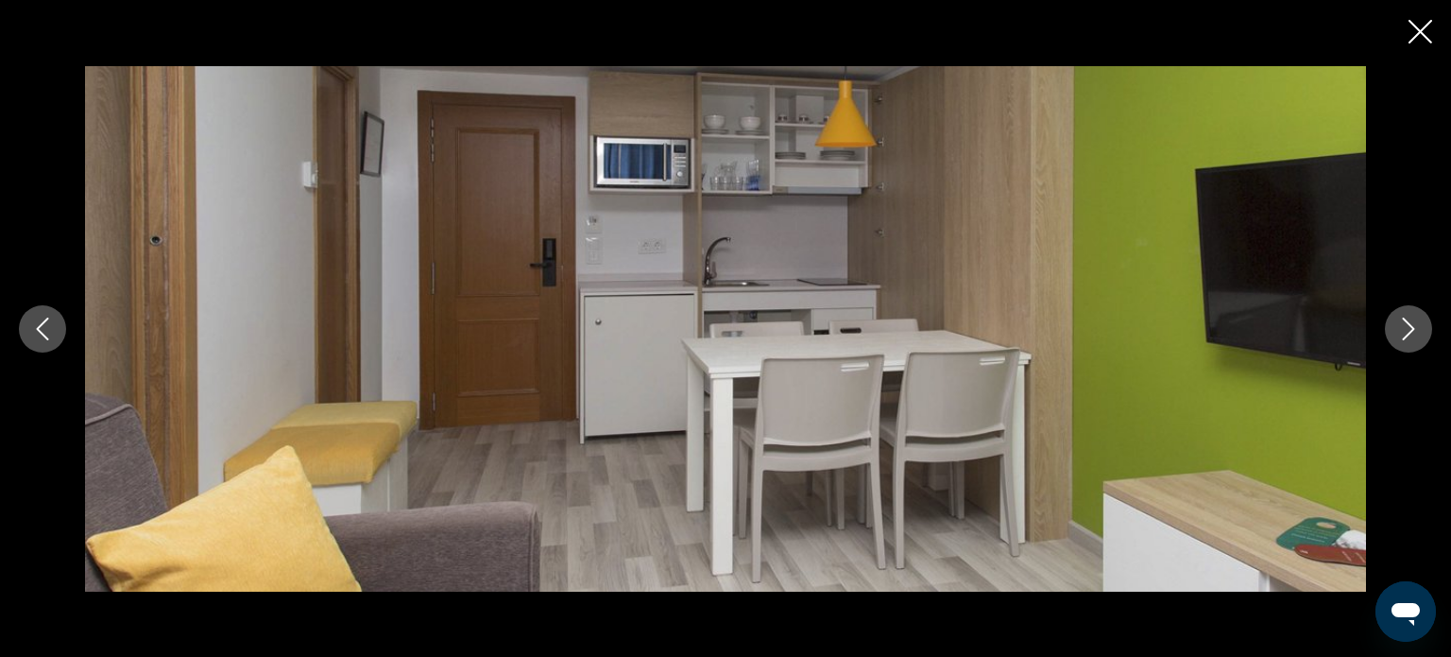
click at [1412, 335] on icon "Next image" at bounding box center [1408, 328] width 23 height 23
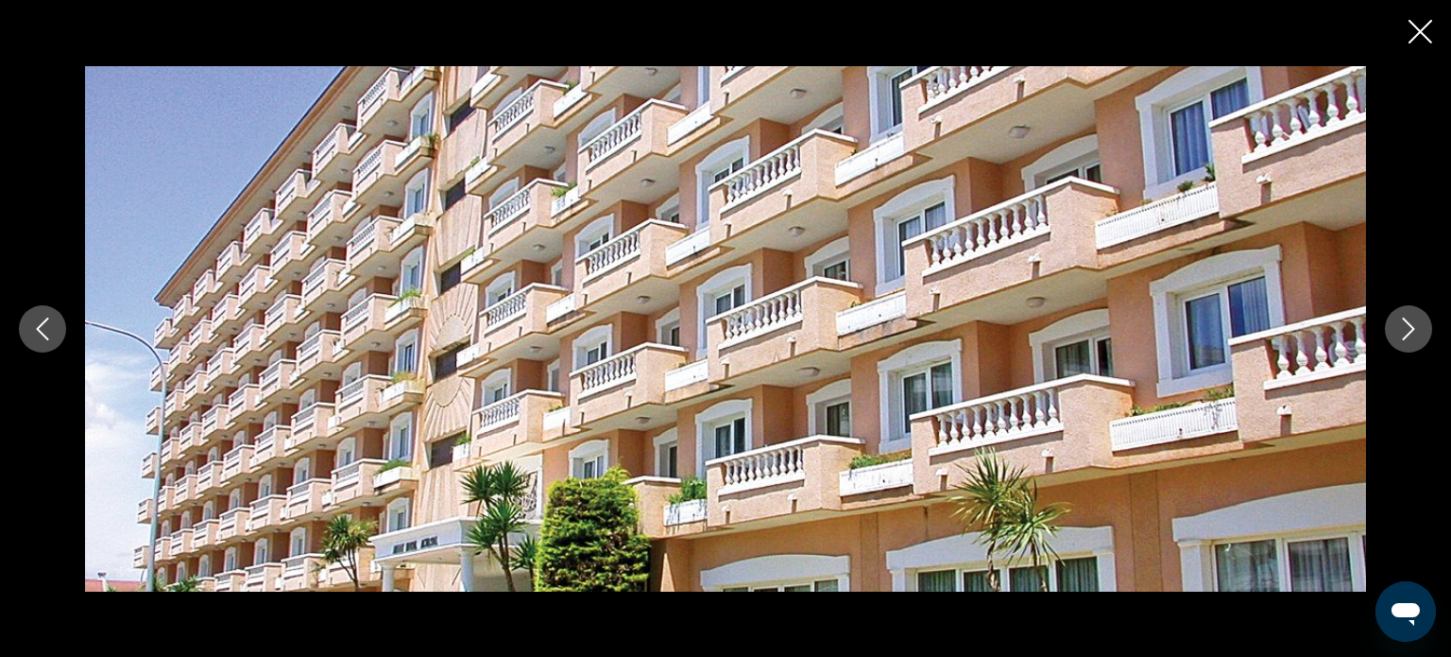
click at [1412, 335] on icon "Next image" at bounding box center [1408, 328] width 23 height 23
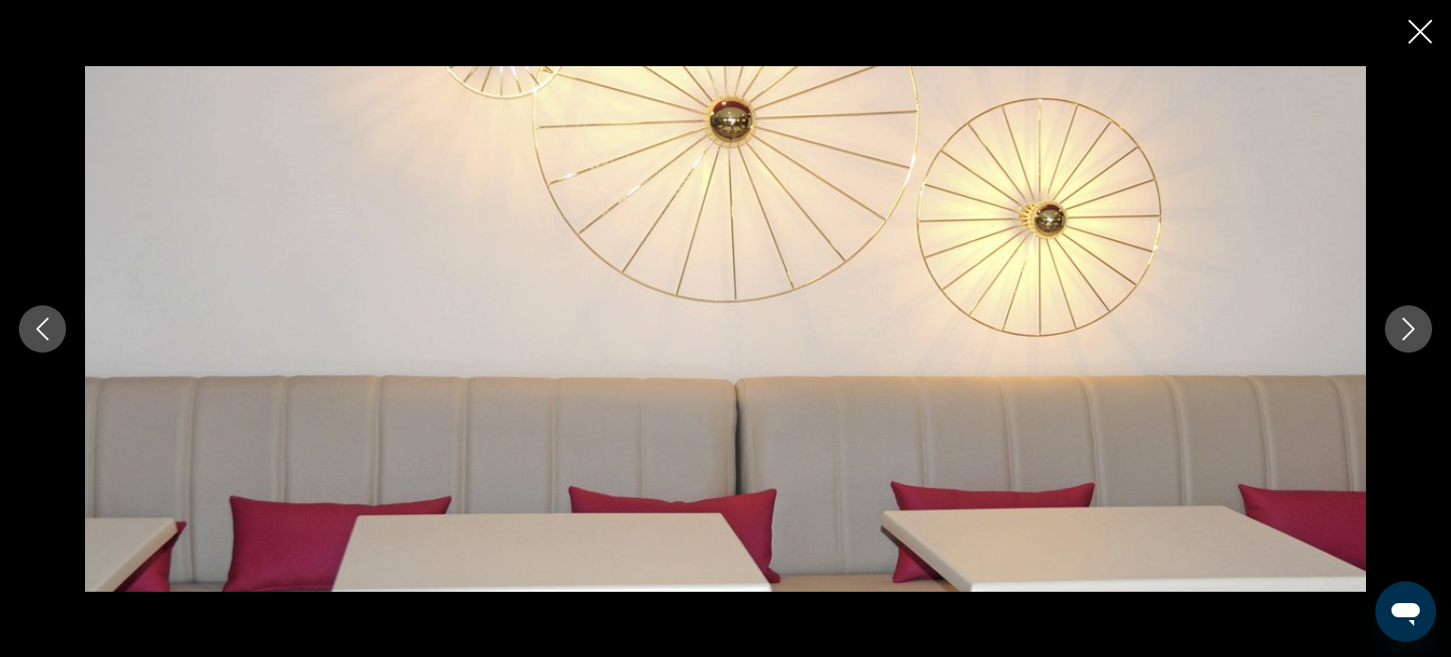
click at [1412, 335] on icon "Next image" at bounding box center [1408, 328] width 23 height 23
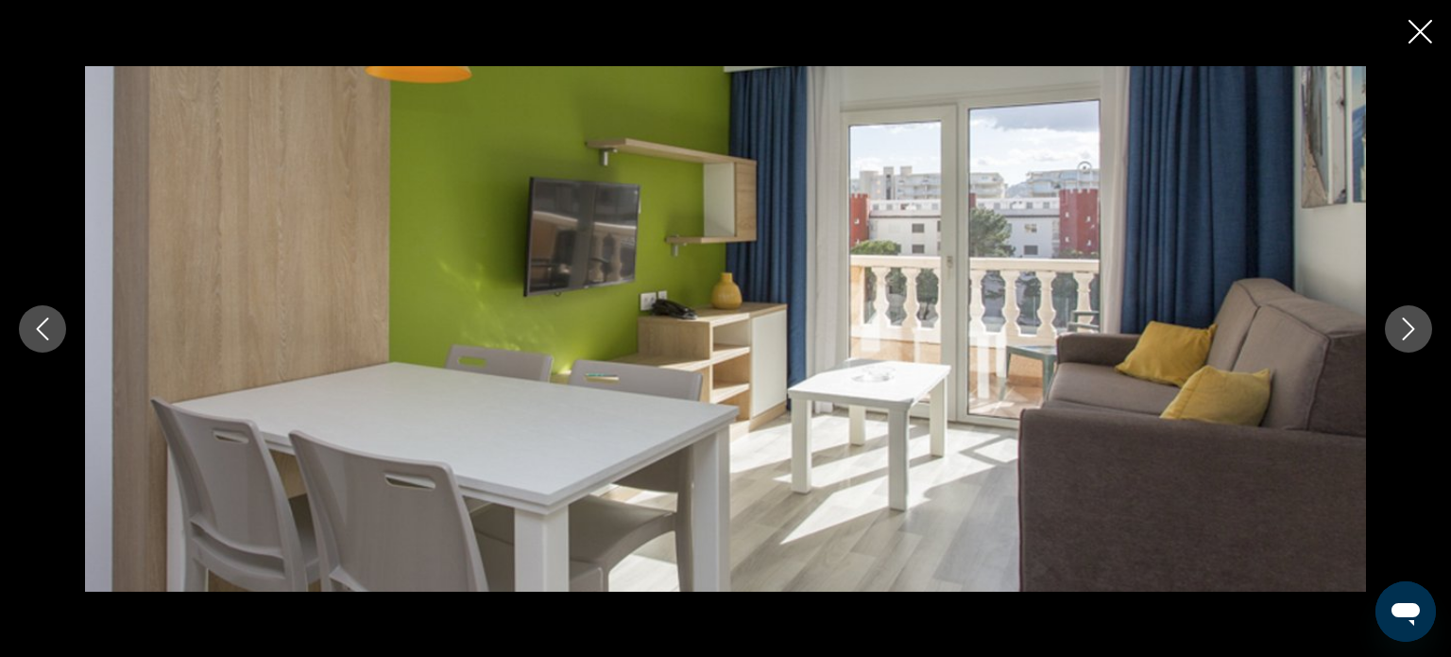
click at [1412, 335] on icon "Next image" at bounding box center [1408, 328] width 23 height 23
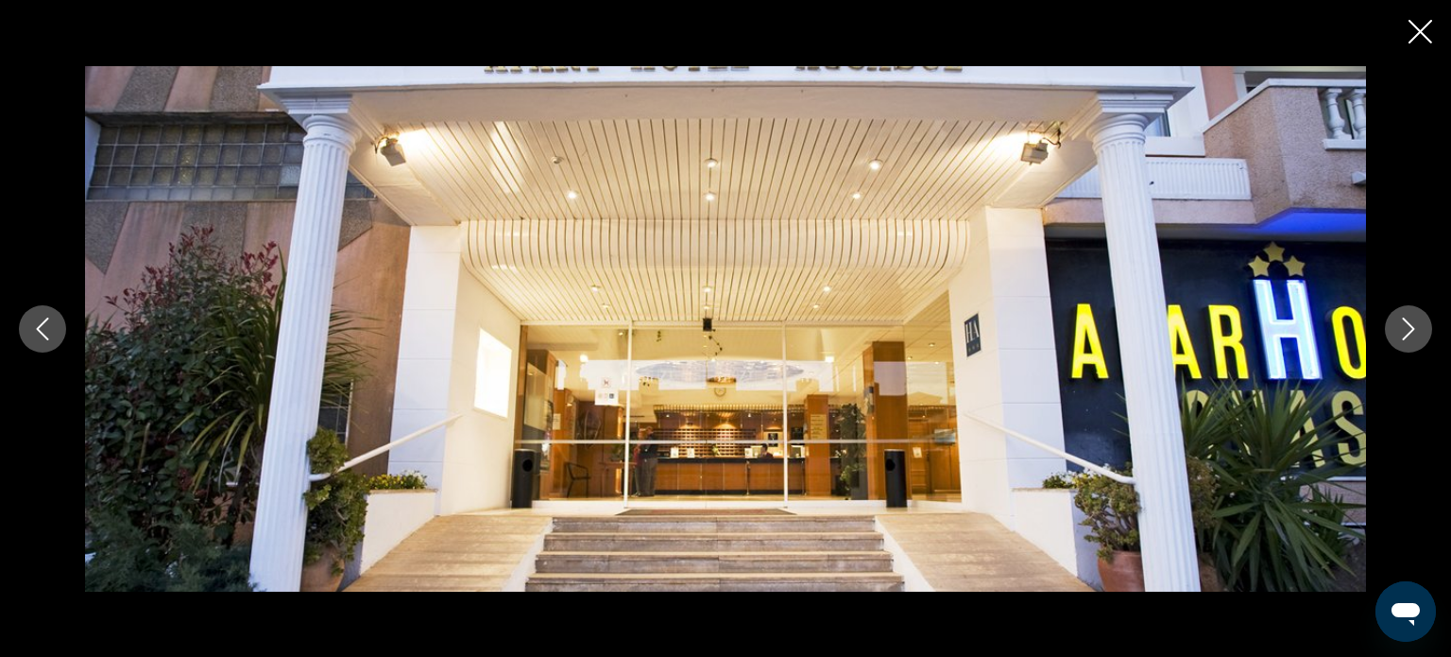
click at [1412, 335] on icon "Next image" at bounding box center [1408, 328] width 23 height 23
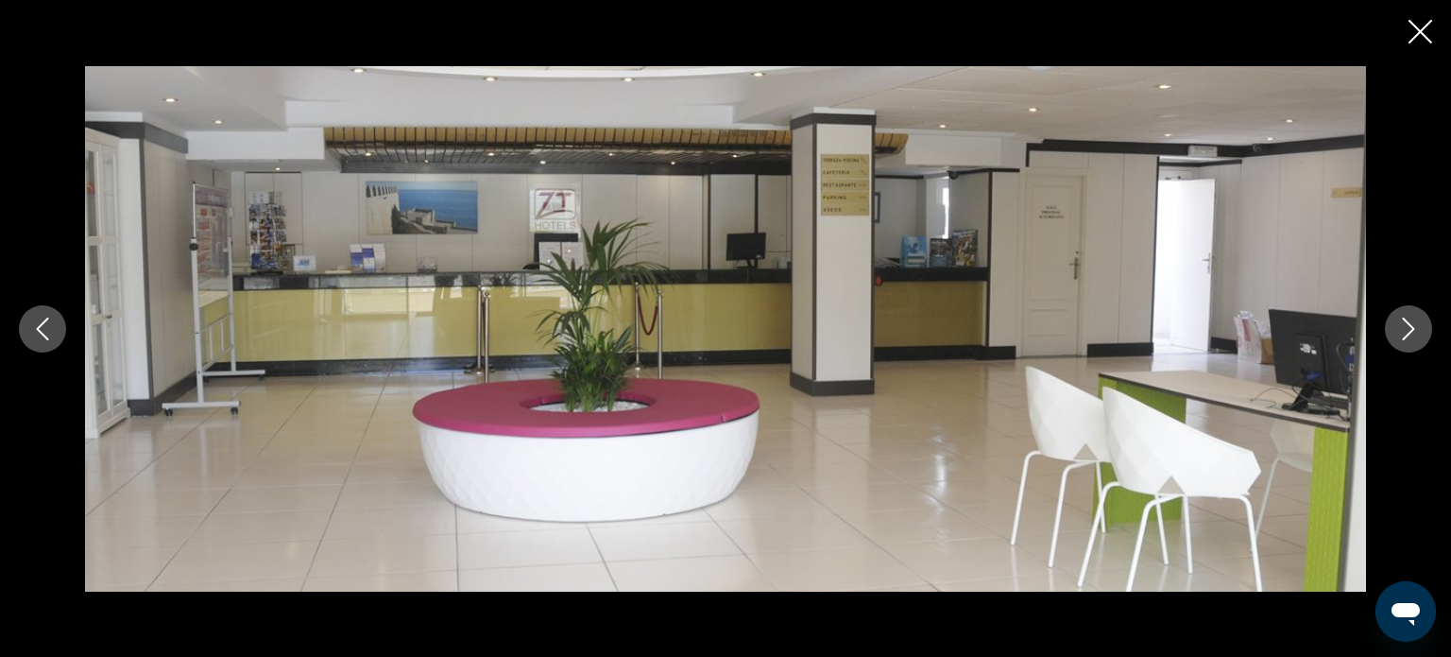
click at [1412, 335] on icon "Next image" at bounding box center [1408, 328] width 23 height 23
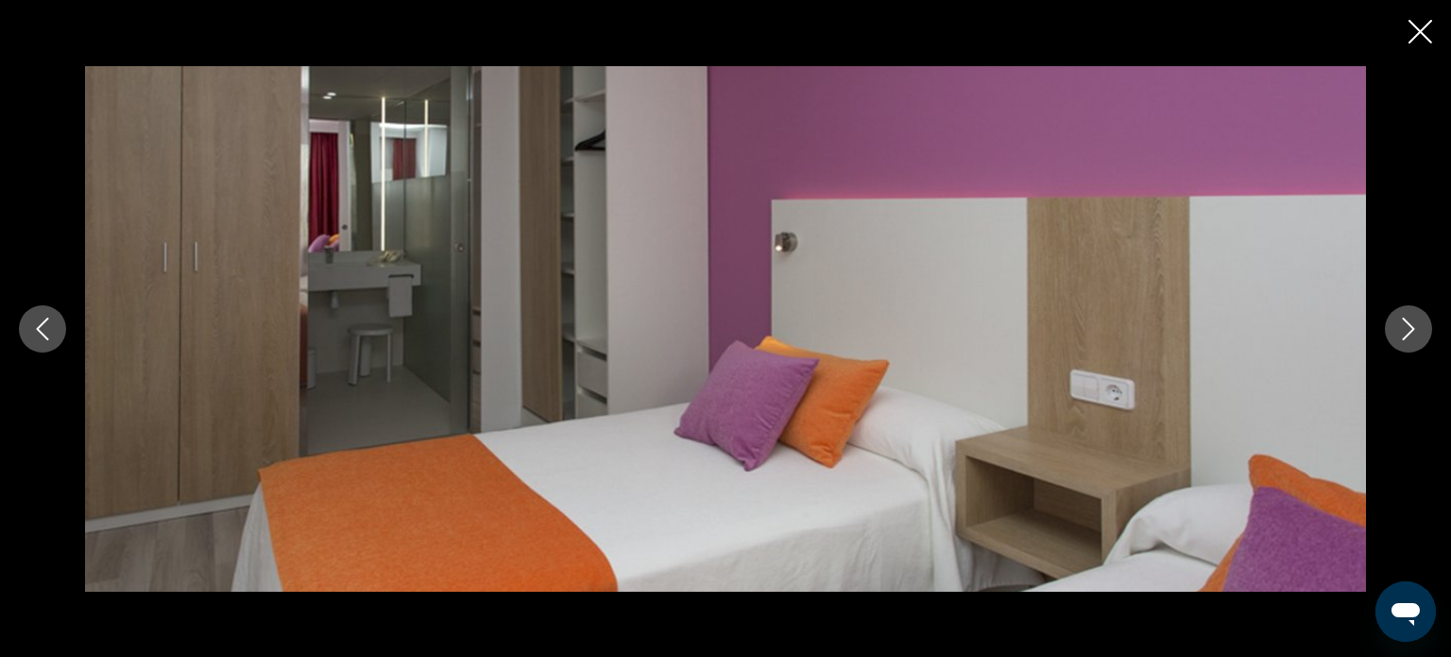
click at [1412, 335] on icon "Next image" at bounding box center [1408, 328] width 23 height 23
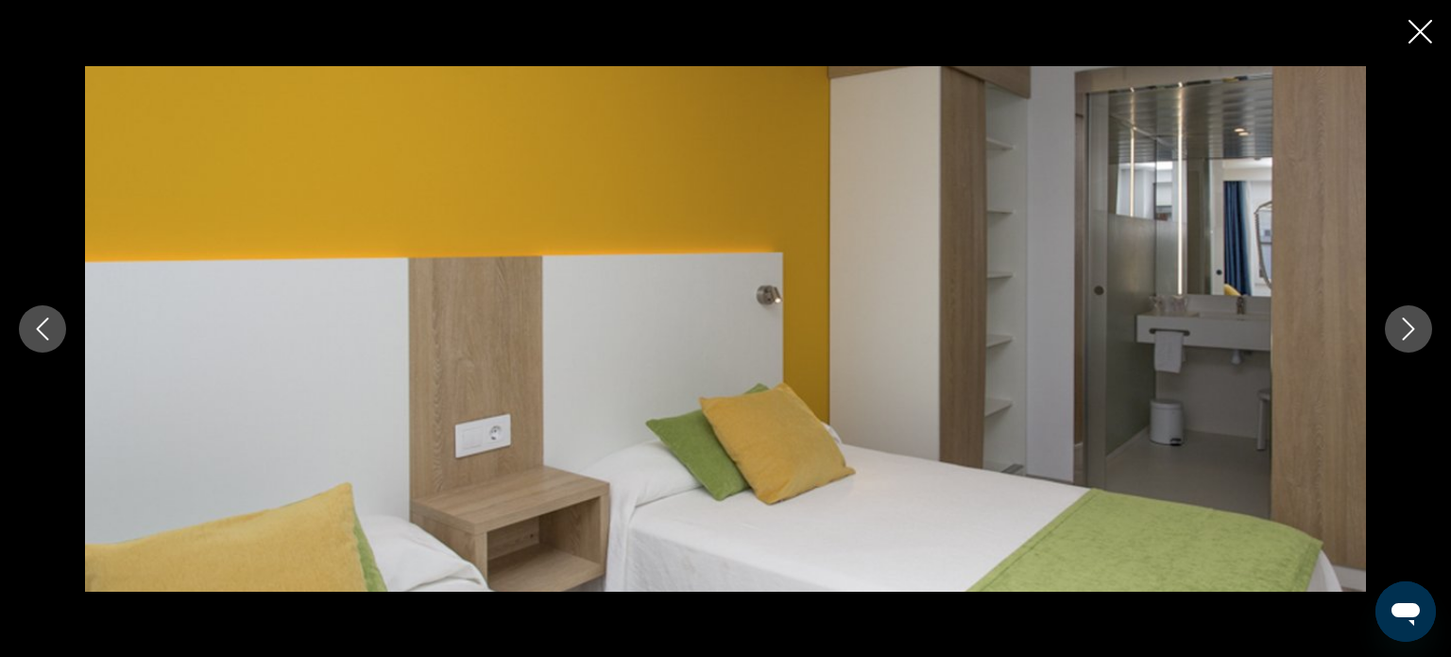
click at [1412, 335] on icon "Next image" at bounding box center [1408, 328] width 23 height 23
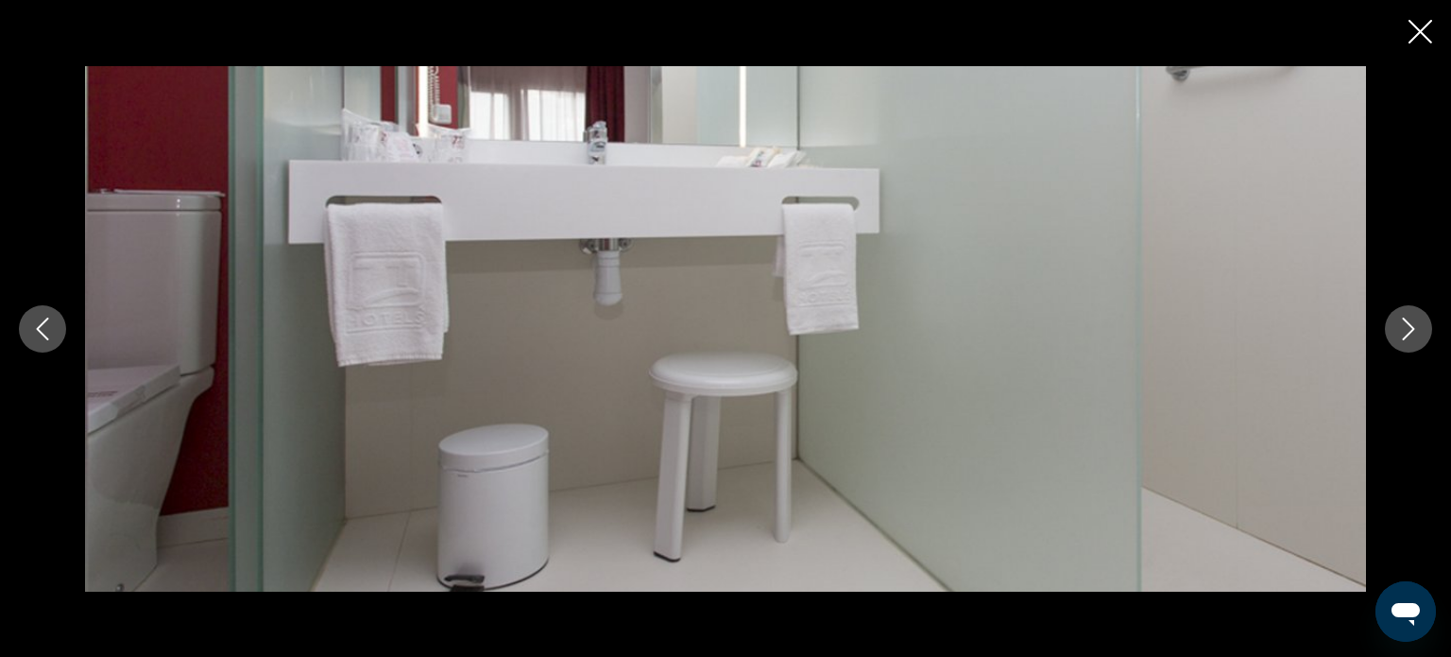
click at [1412, 335] on icon "Next image" at bounding box center [1408, 328] width 23 height 23
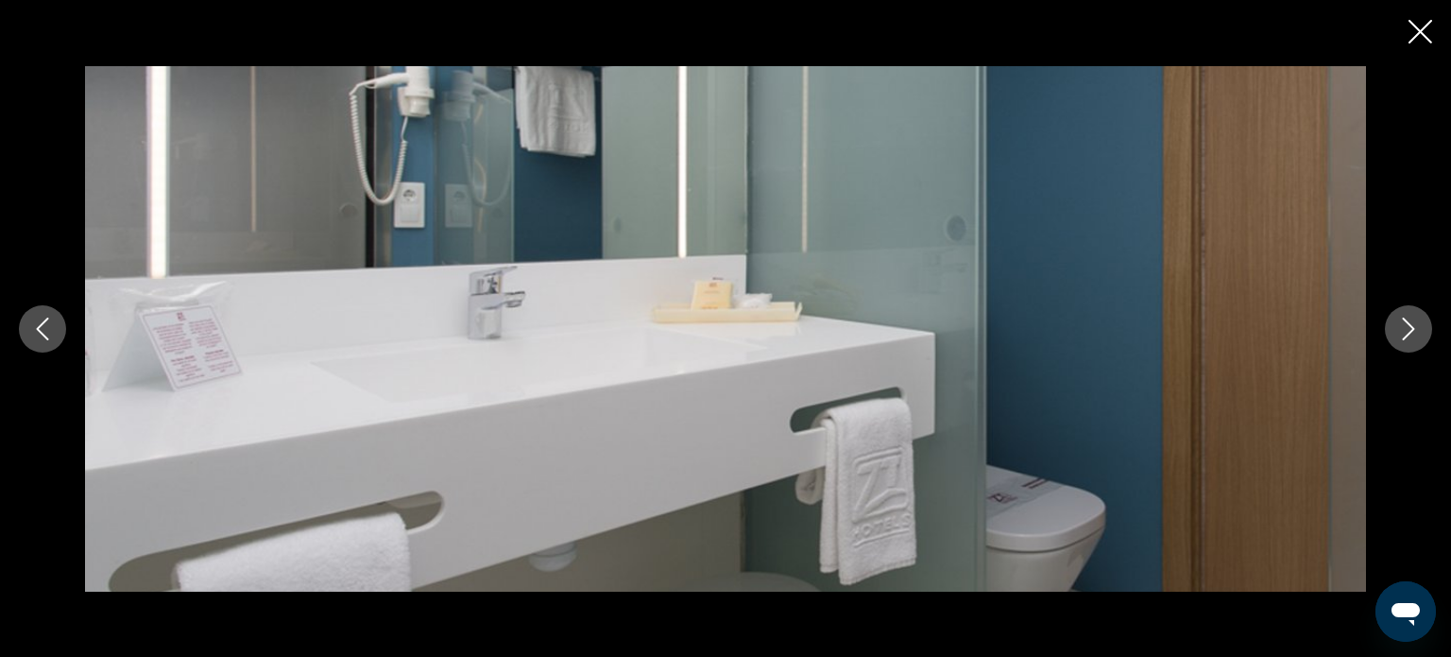
click at [1412, 335] on icon "Next image" at bounding box center [1408, 328] width 23 height 23
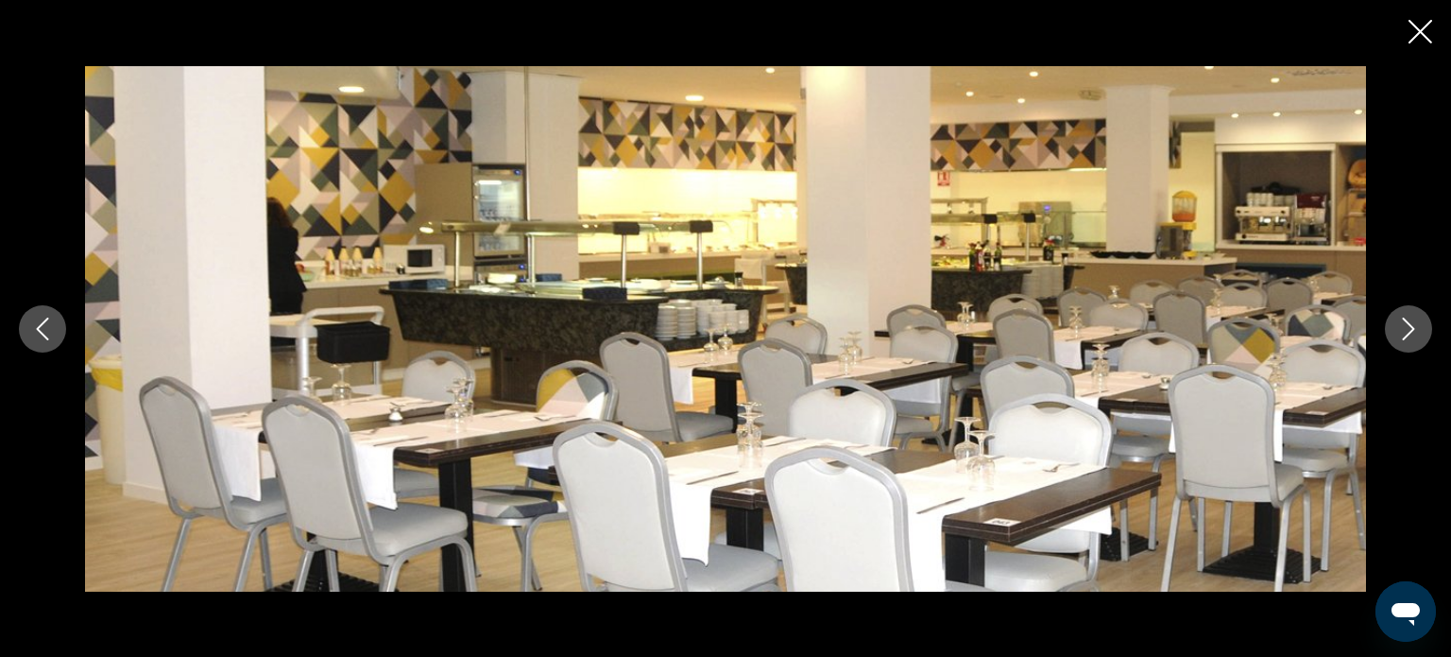
click at [1412, 335] on icon "Next image" at bounding box center [1408, 328] width 23 height 23
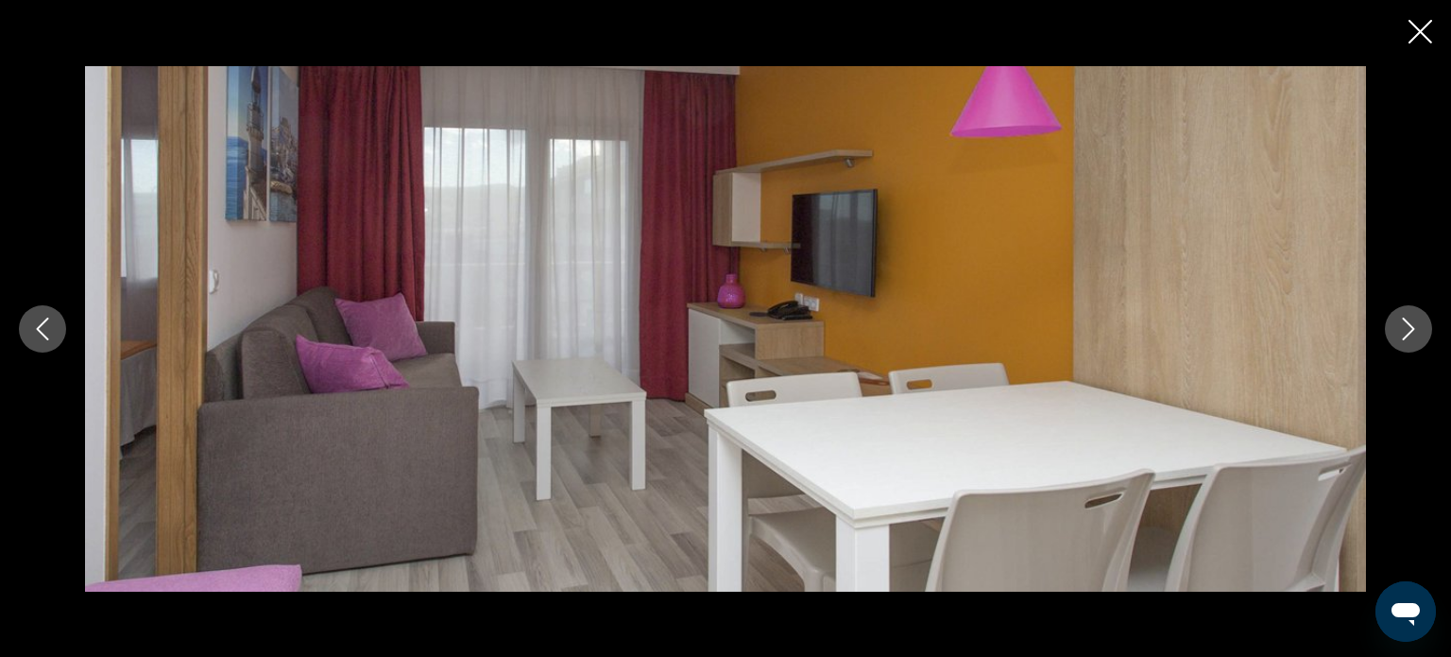
click at [1412, 335] on icon "Next image" at bounding box center [1408, 328] width 23 height 23
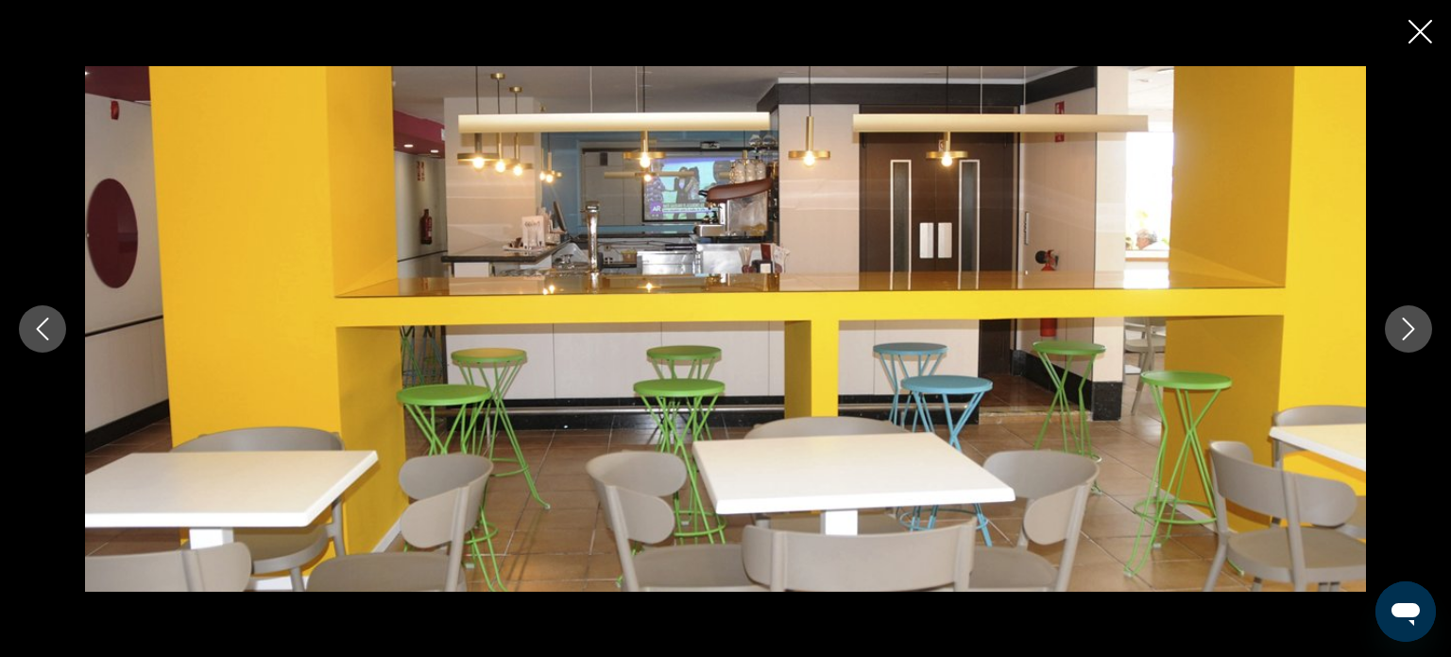
click at [1424, 323] on button "Next image" at bounding box center [1408, 328] width 47 height 47
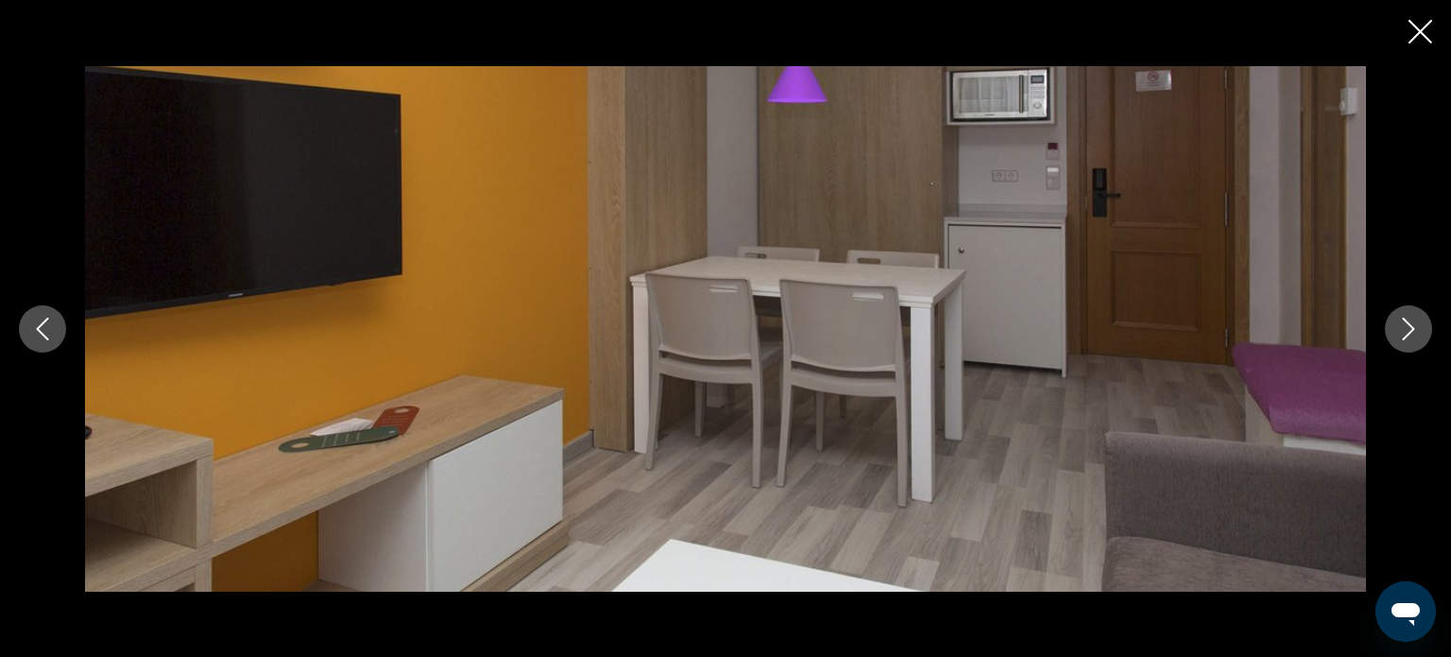
click at [1419, 31] on icon "Close slideshow" at bounding box center [1421, 32] width 24 height 24
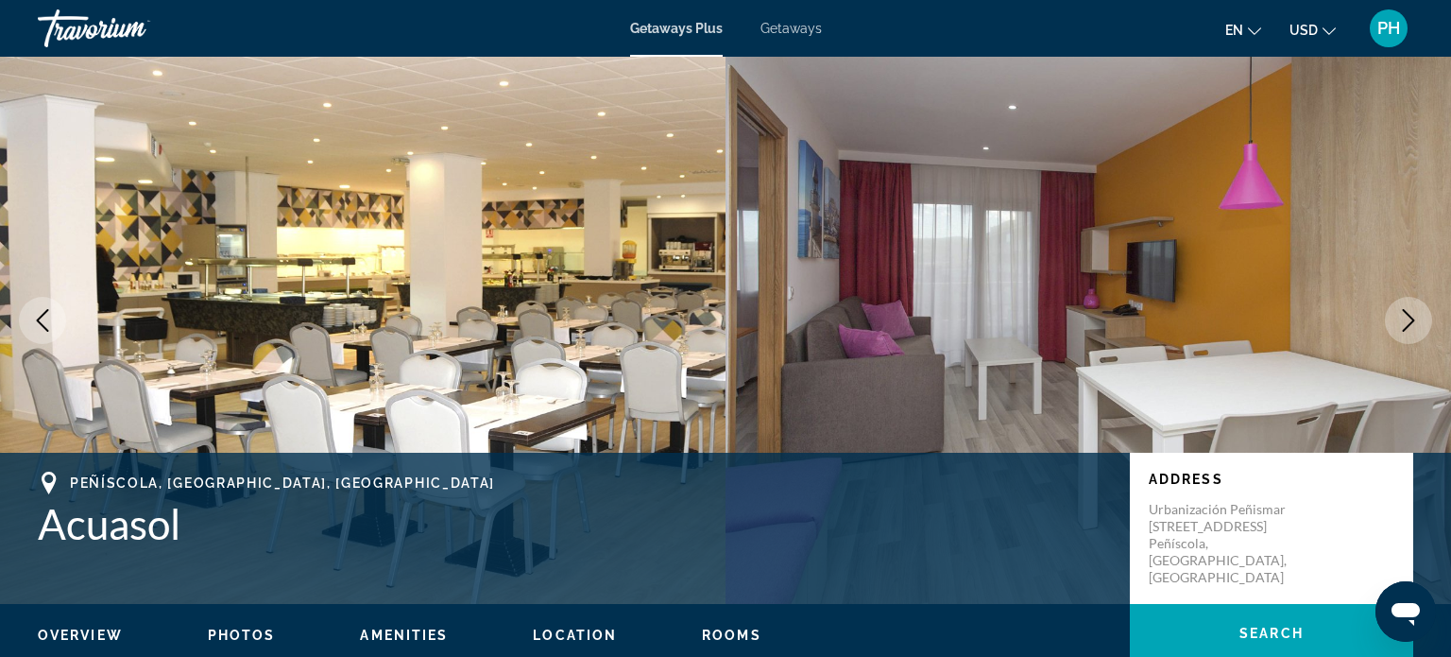
scroll to position [0, 0]
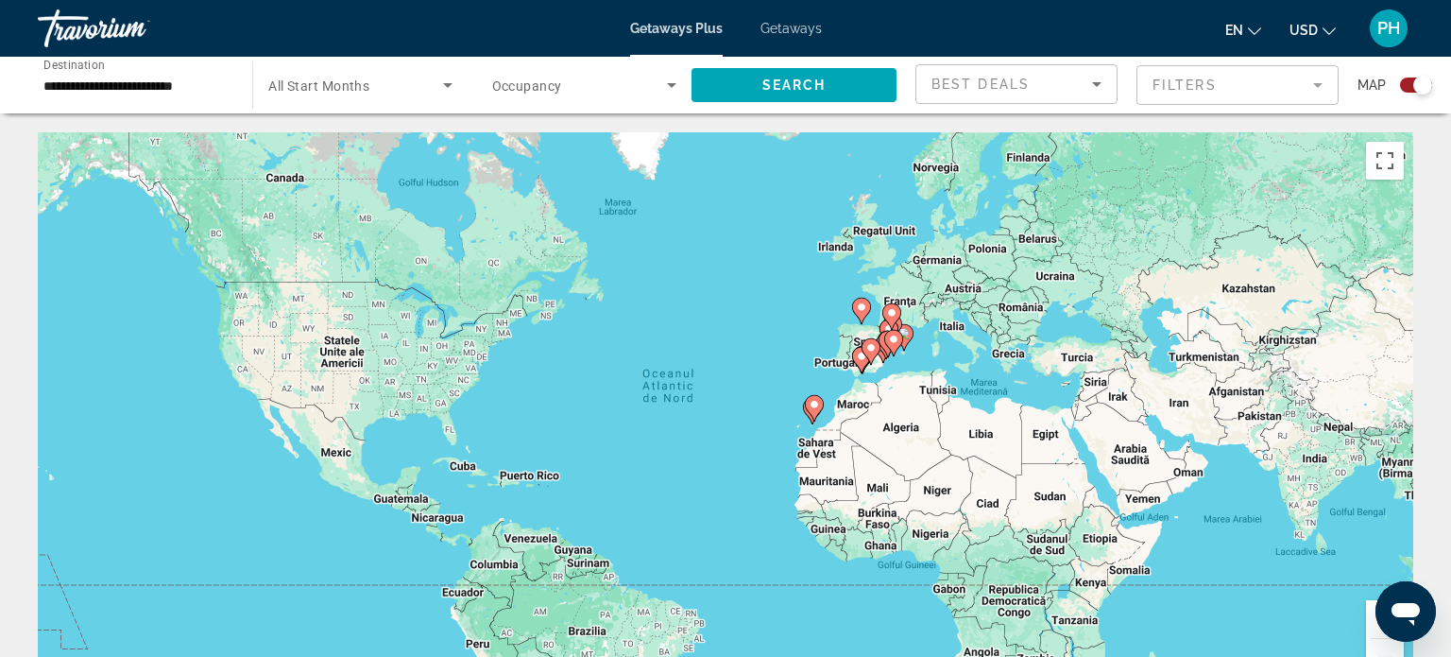
click at [904, 350] on icon "Main content" at bounding box center [904, 337] width 19 height 26
click at [904, 350] on div "Ca să activezi tragerea cu ajutorul tastaturii, apasă Alt + Enter. După activar…" at bounding box center [726, 415] width 1376 height 567
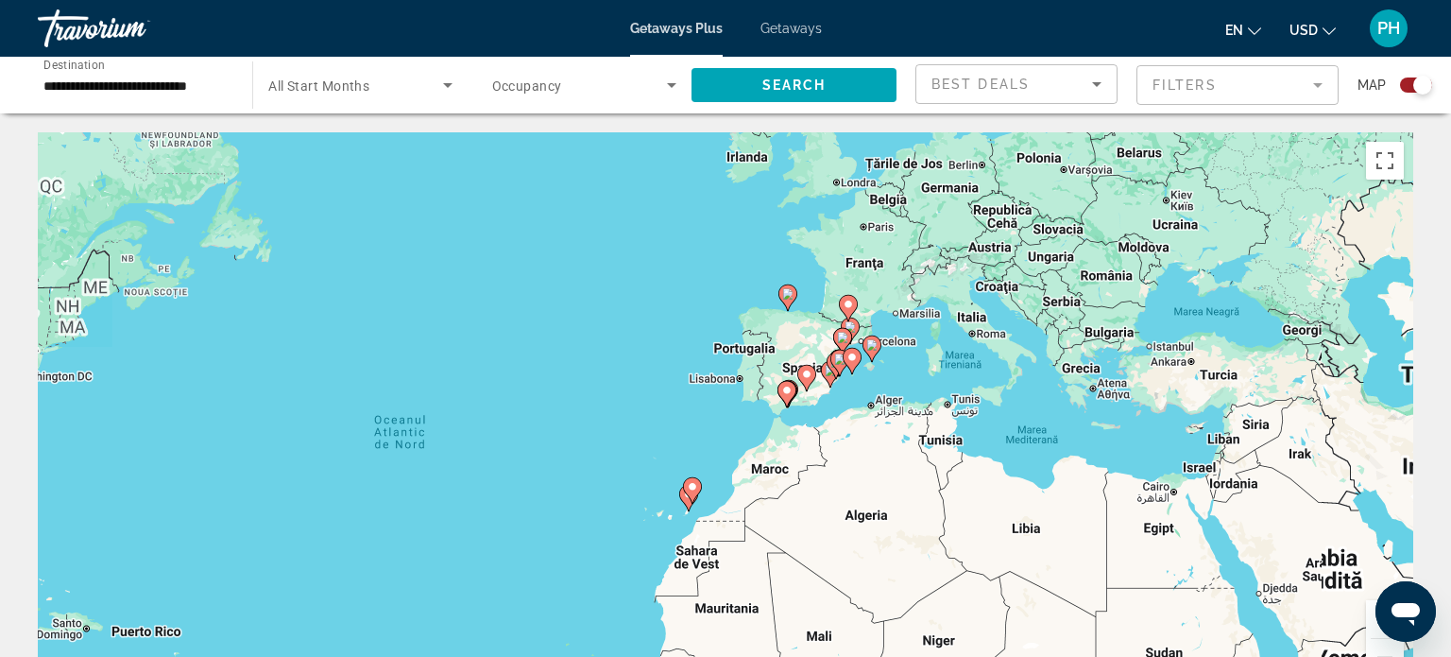
click at [904, 350] on div "Ca să activezi tragerea cu ajutorul tastaturii, apasă Alt + Enter. După activar…" at bounding box center [726, 415] width 1376 height 567
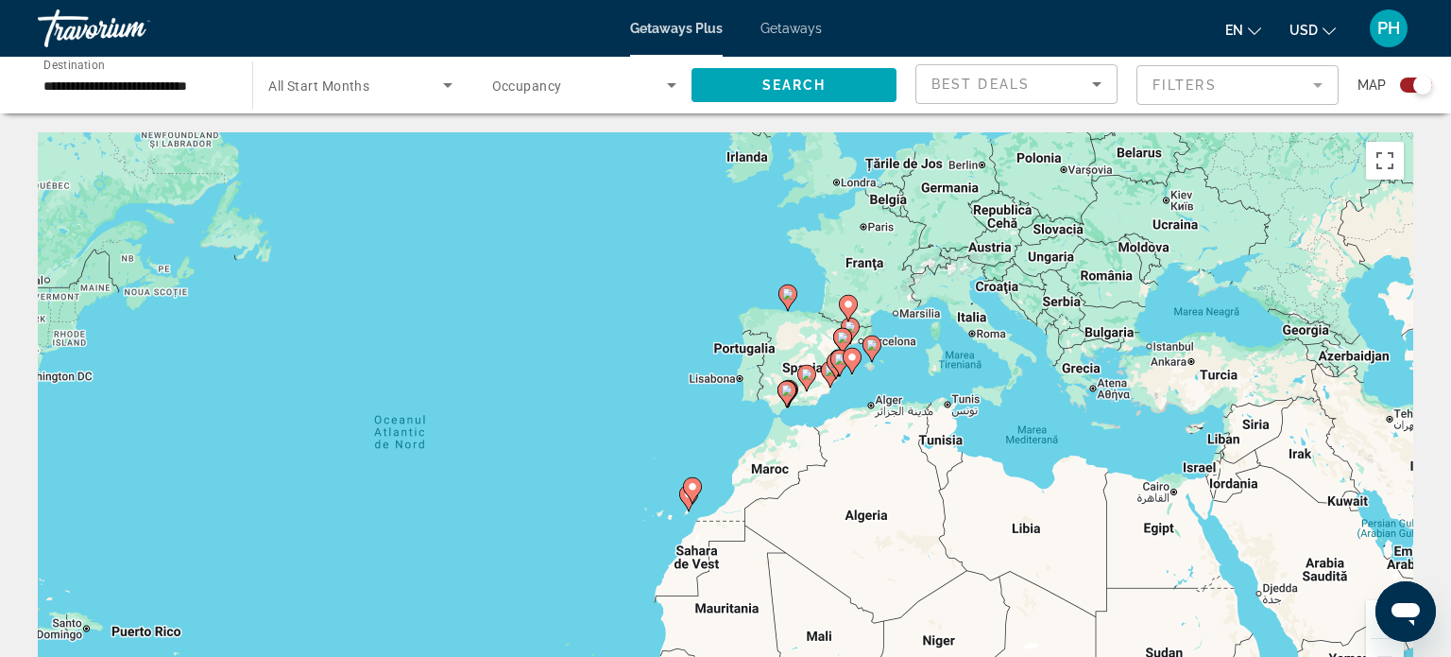
click at [904, 350] on div "Ca să activezi tragerea cu ajutorul tastaturii, apasă Alt + Enter. După activar…" at bounding box center [726, 415] width 1376 height 567
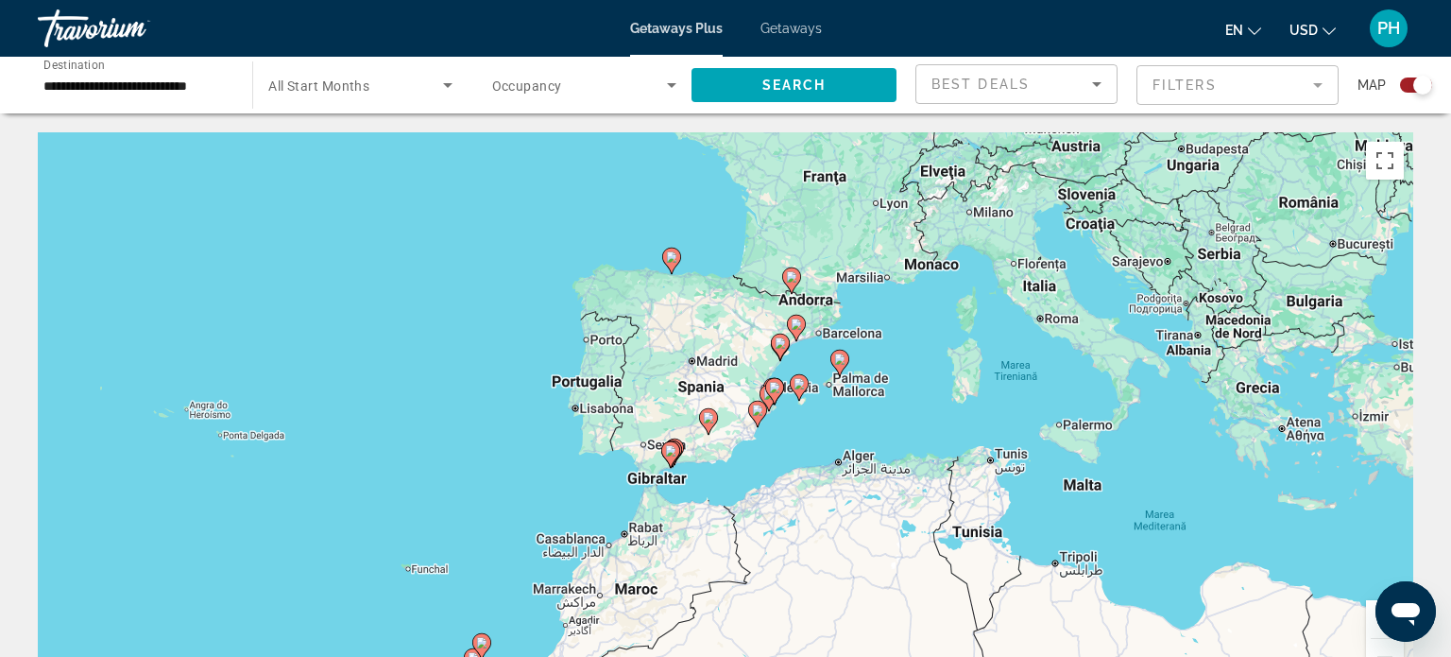
click at [833, 342] on div "Ca să activezi tragerea cu ajutorul tastaturii, apasă Alt + Enter. După activar…" at bounding box center [726, 415] width 1376 height 567
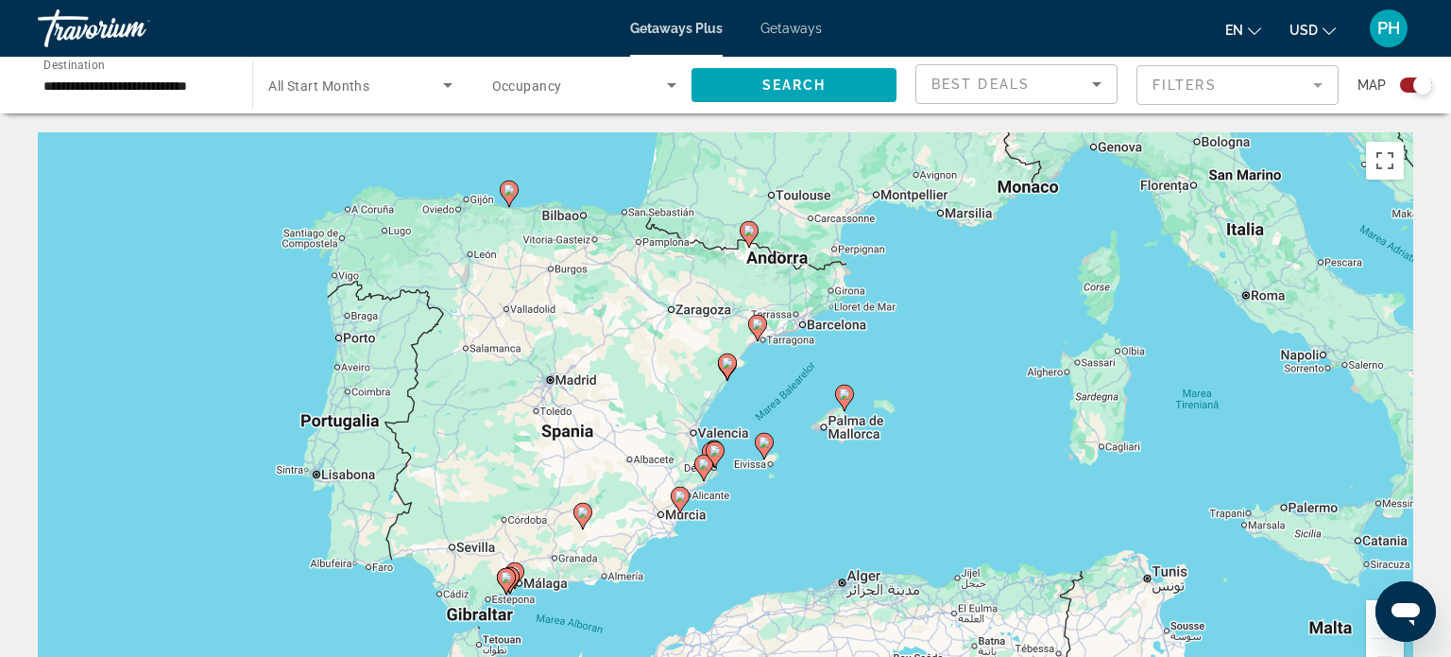
click at [792, 349] on div "Ca să activezi tragerea cu ajutorul tastaturii, apasă Alt + Enter. După activar…" at bounding box center [726, 415] width 1376 height 567
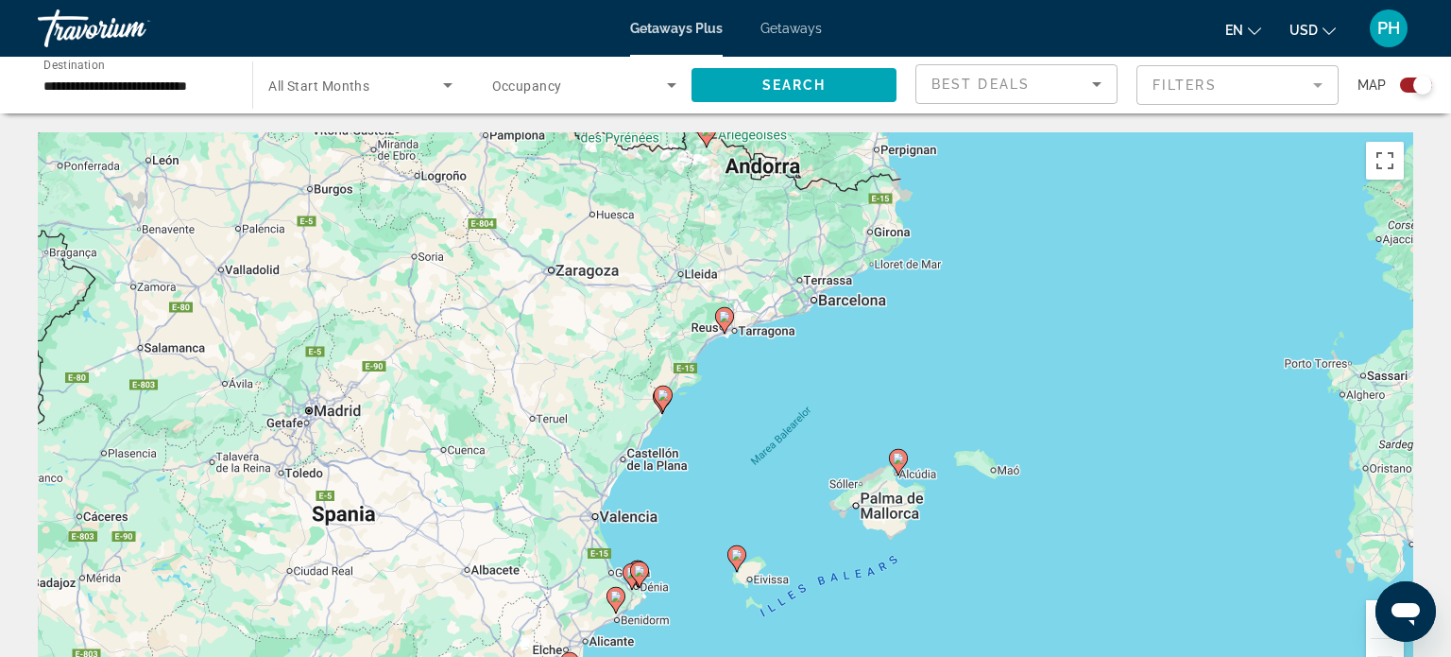
click at [663, 402] on icon "Main content" at bounding box center [663, 398] width 17 height 25
type input "**********"
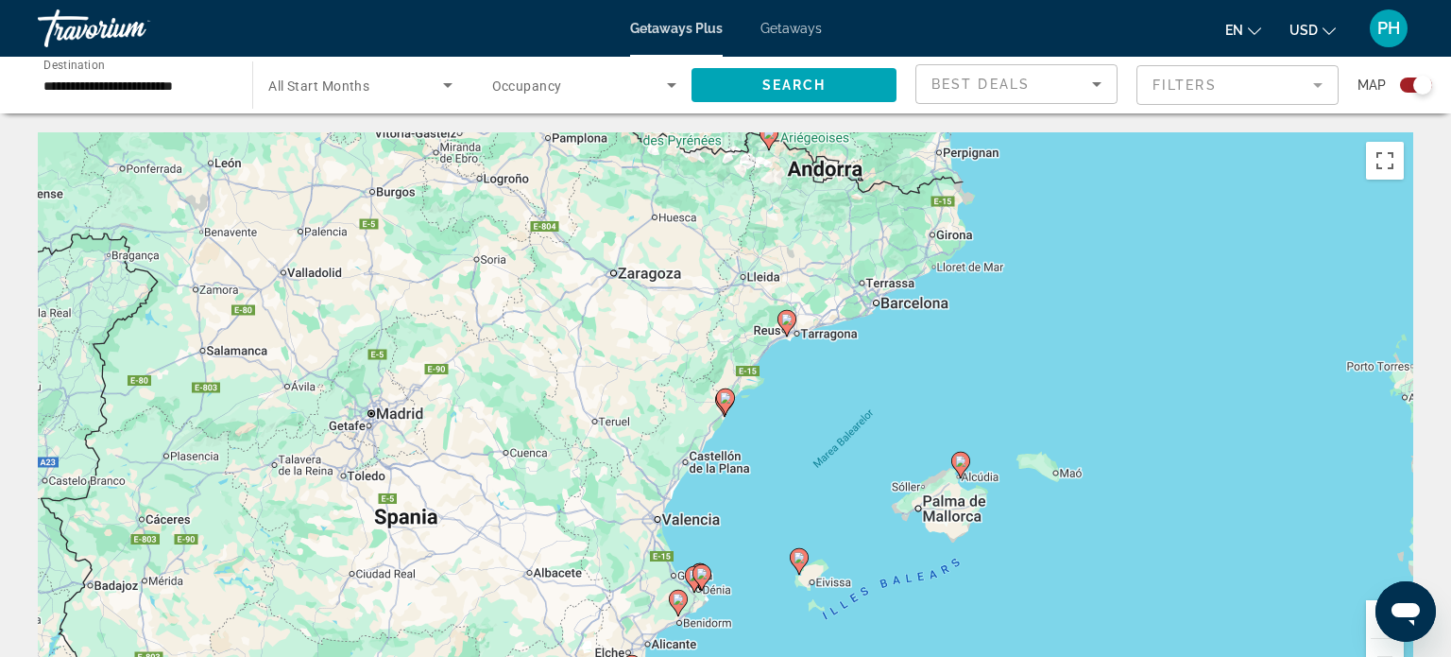
click at [663, 402] on div "Ca să activezi tragerea cu ajutorul tastaturii, apasă Alt + Enter. După activar…" at bounding box center [726, 415] width 1376 height 567
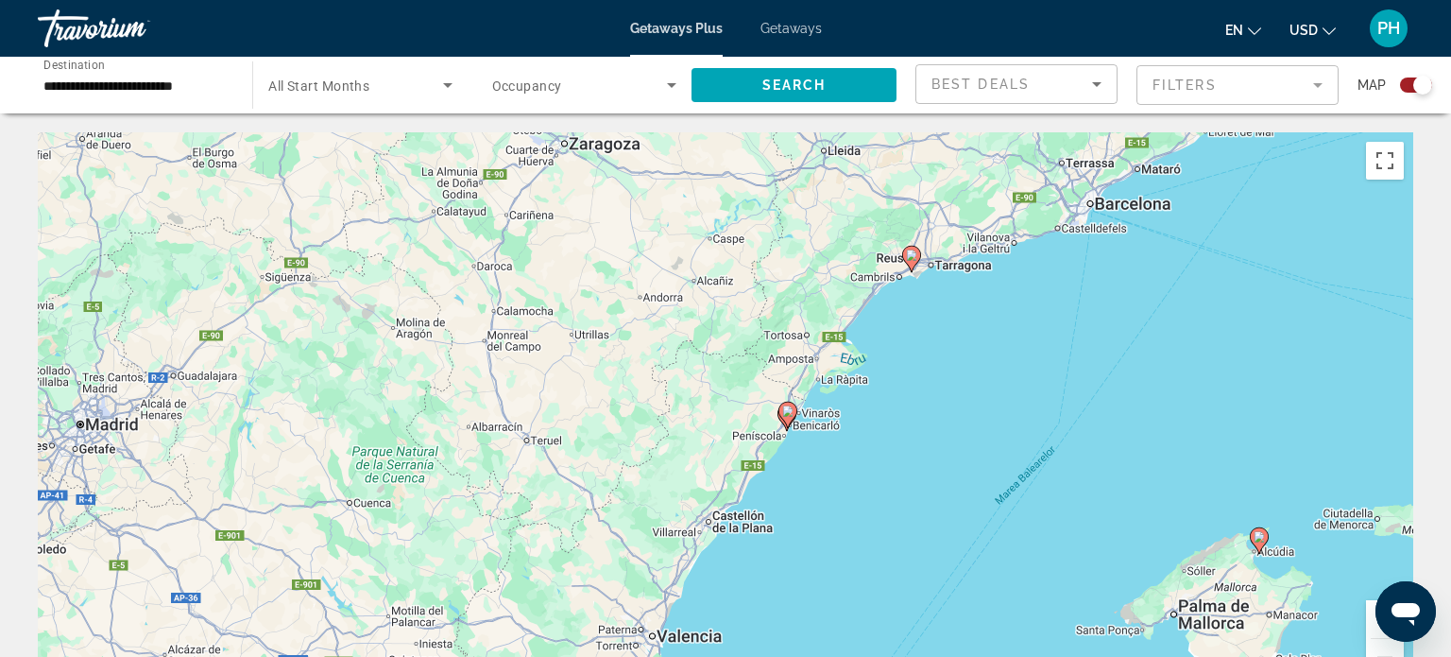
click at [814, 413] on div "Ca să activezi tragerea cu ajutorul tastaturii, apasă Alt + Enter. După activar…" at bounding box center [726, 415] width 1376 height 567
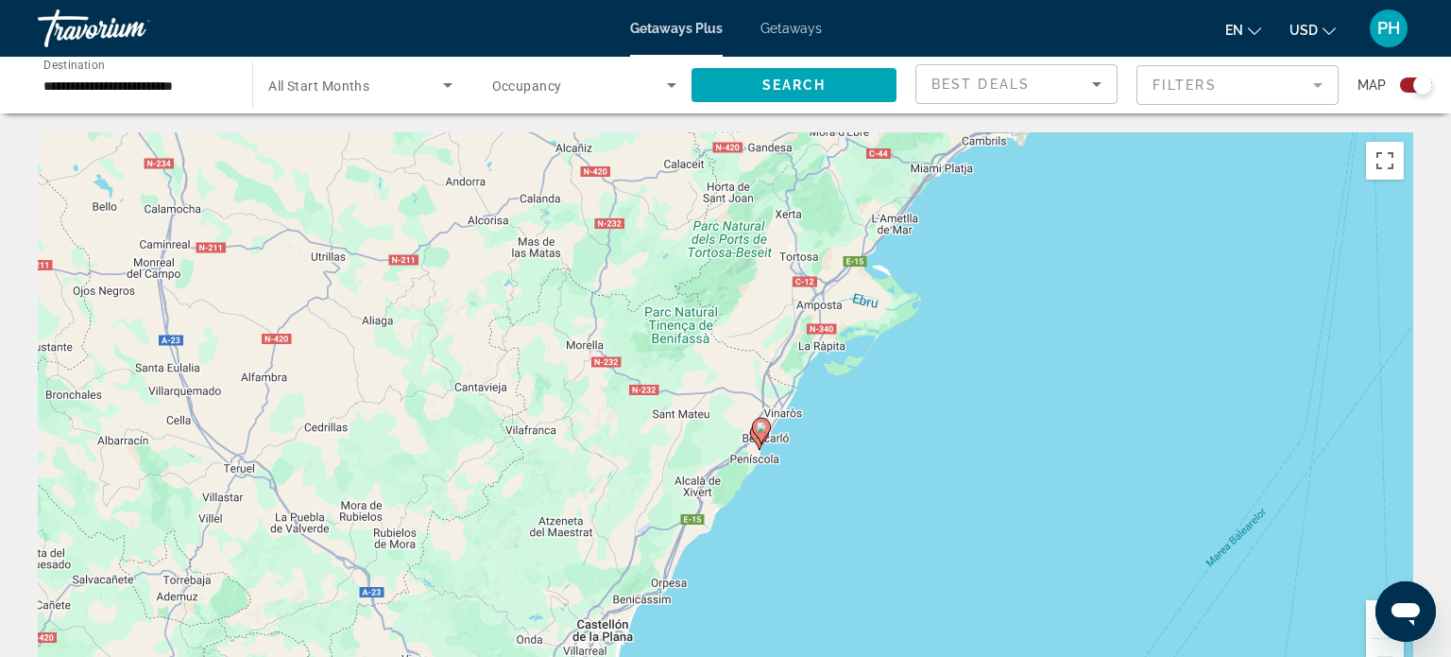
click at [795, 454] on div "Ca să activezi tragerea cu ajutorul tastaturii, apasă Alt + Enter. După activar…" at bounding box center [726, 415] width 1376 height 567
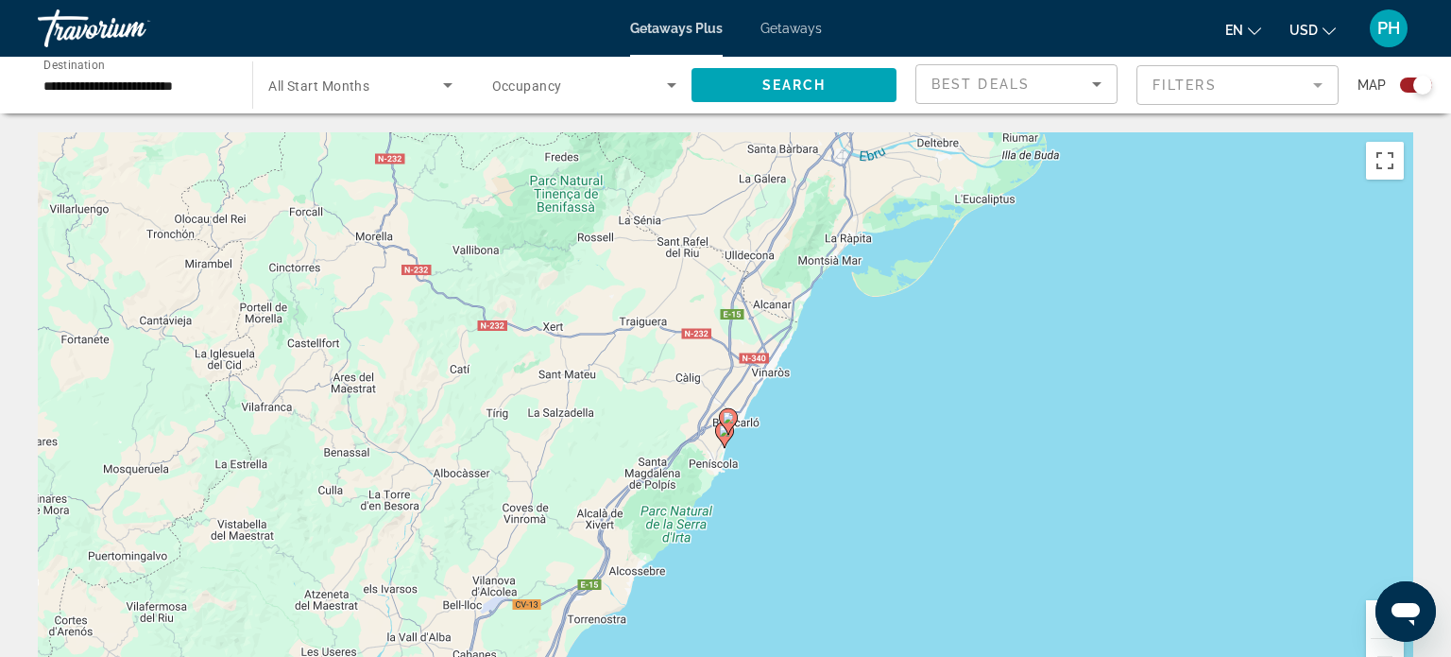
click at [725, 437] on icon "Main content" at bounding box center [724, 434] width 17 height 25
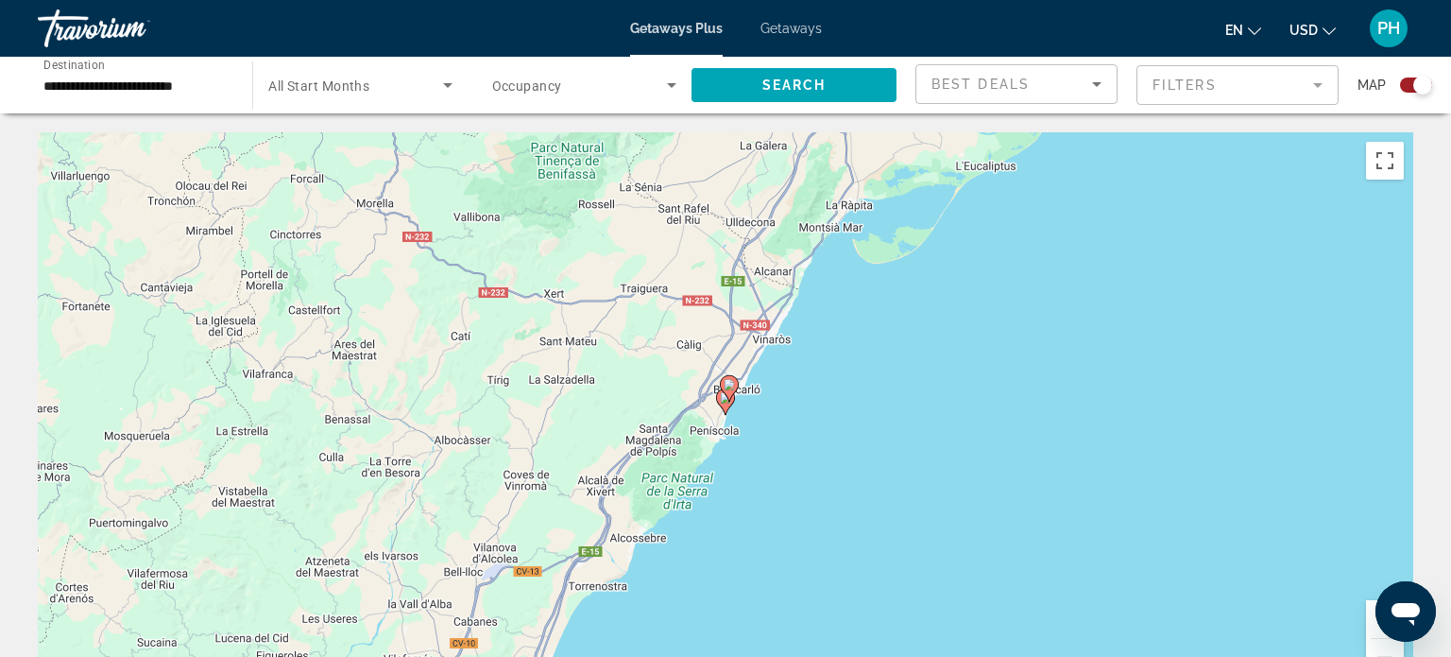
click at [722, 409] on gmp-advanced-marker "Main content" at bounding box center [725, 401] width 19 height 28
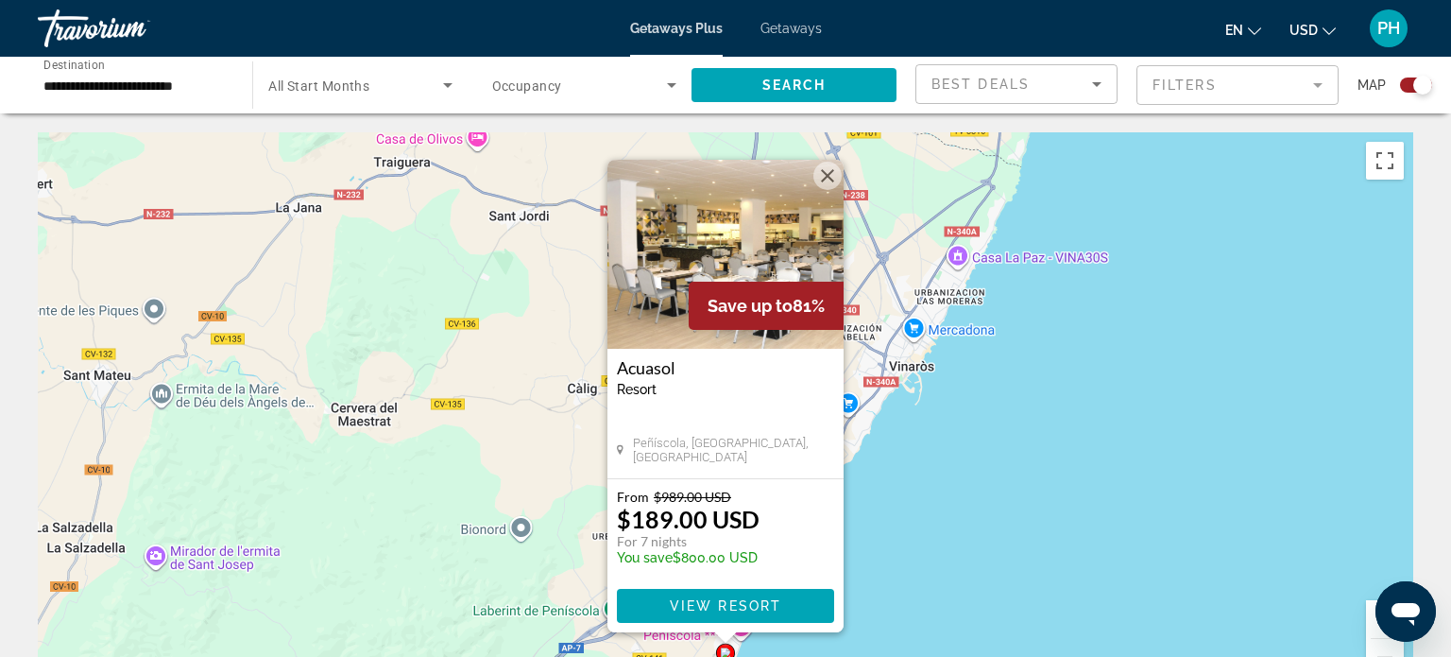
click at [827, 176] on button "Închide" at bounding box center [827, 176] width 28 height 28
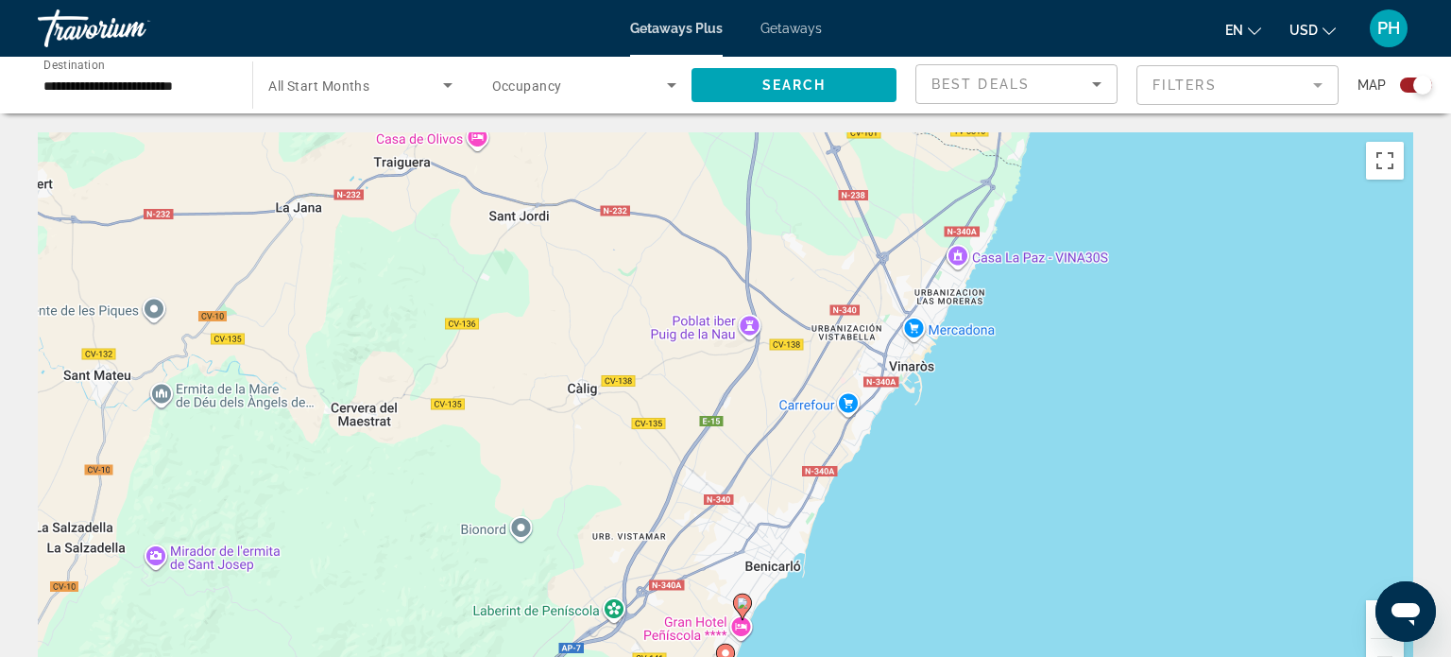
click at [745, 608] on icon "Main content" at bounding box center [742, 606] width 17 height 25
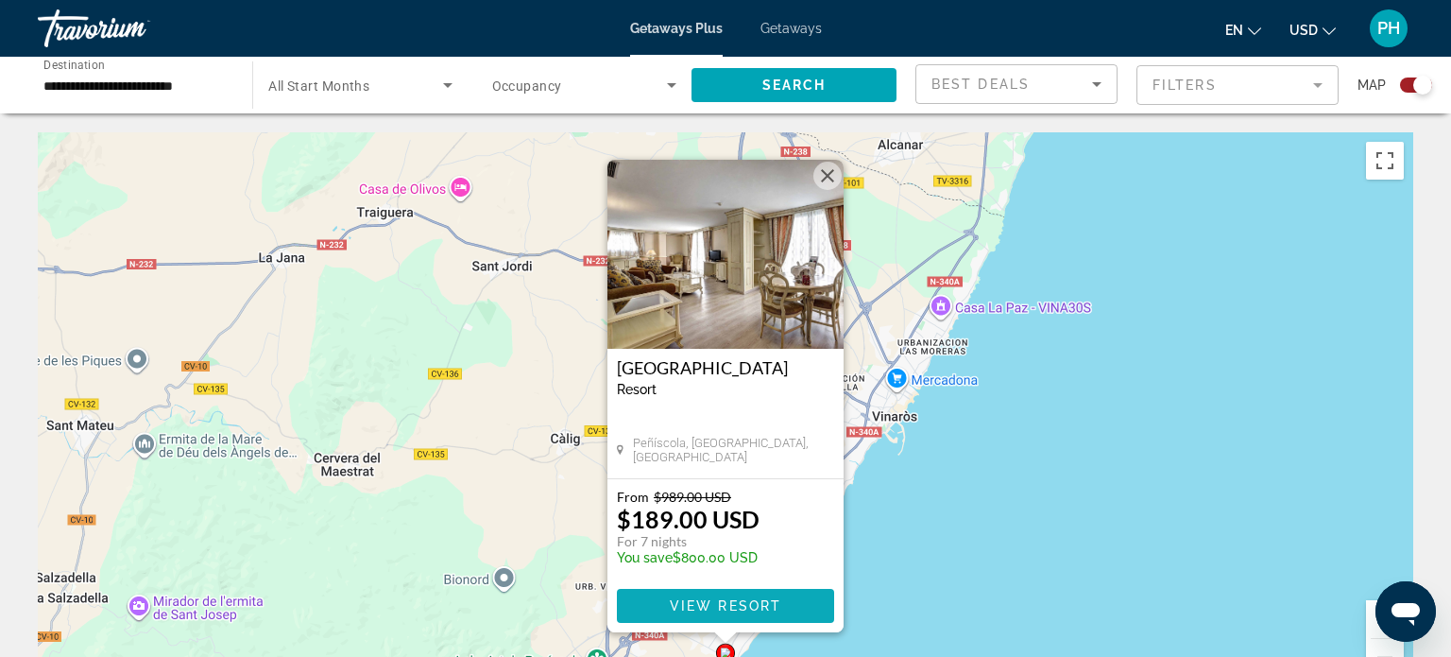
click at [762, 602] on span "View Resort" at bounding box center [725, 605] width 111 height 15
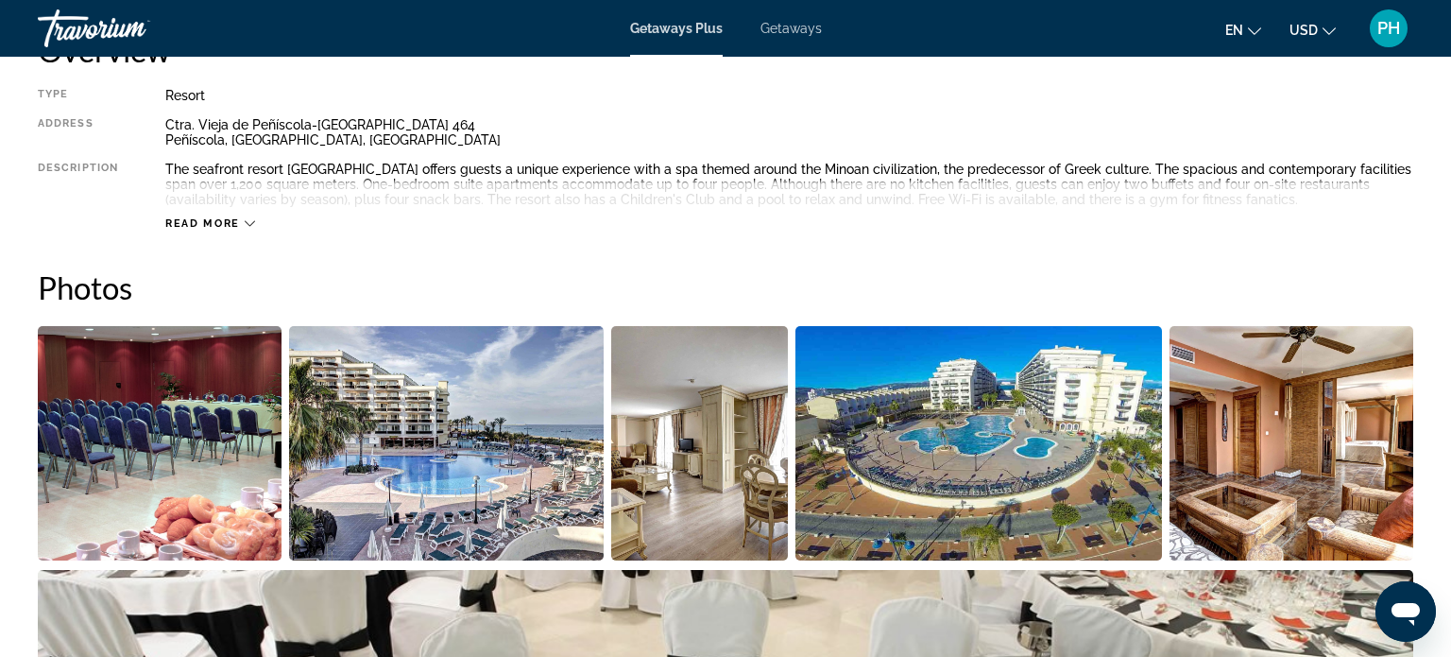
scroll to position [718, 0]
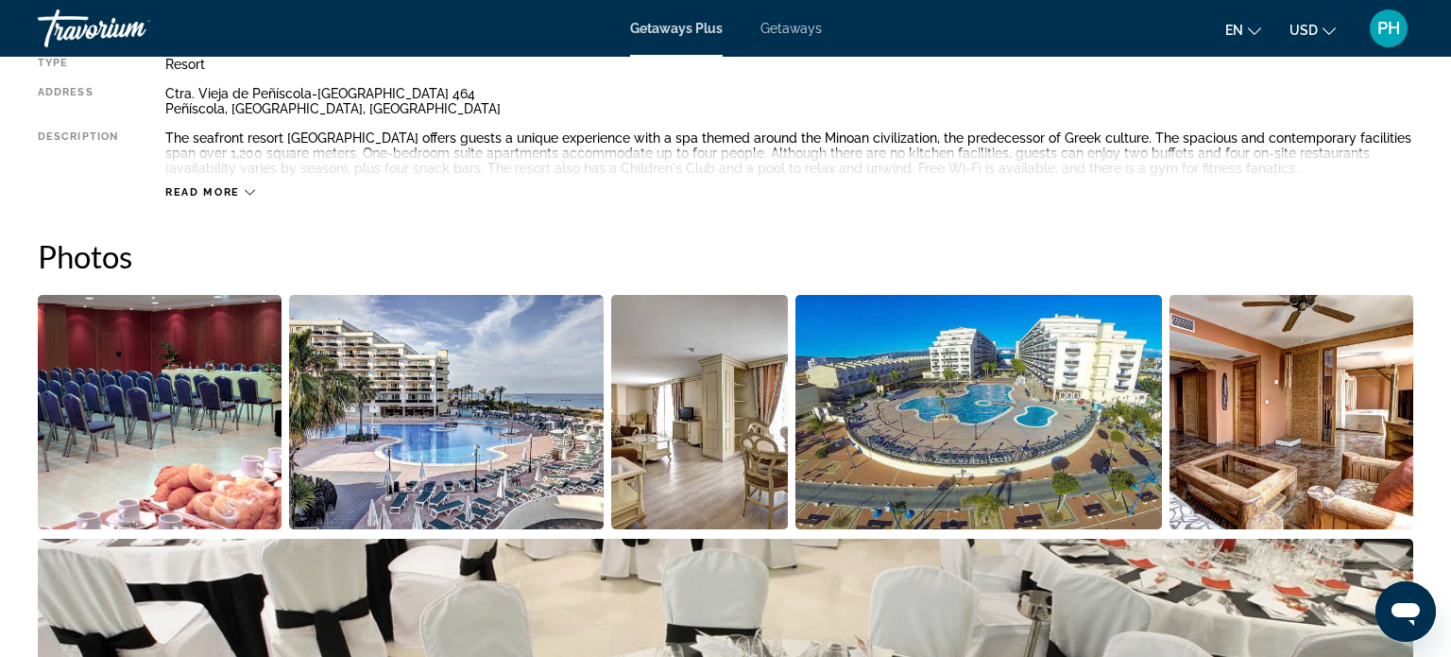
click at [83, 385] on img "Open full-screen image slider" at bounding box center [160, 412] width 244 height 234
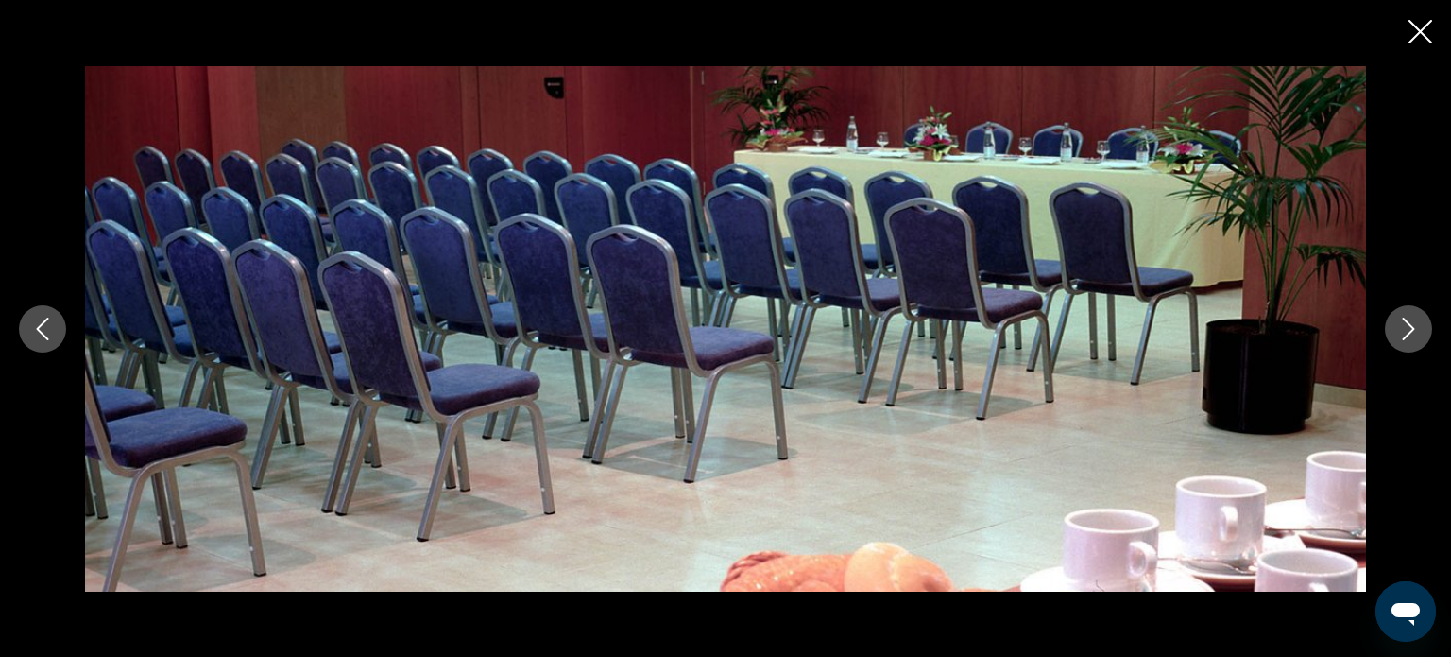
click at [1421, 321] on button "Next image" at bounding box center [1408, 328] width 47 height 47
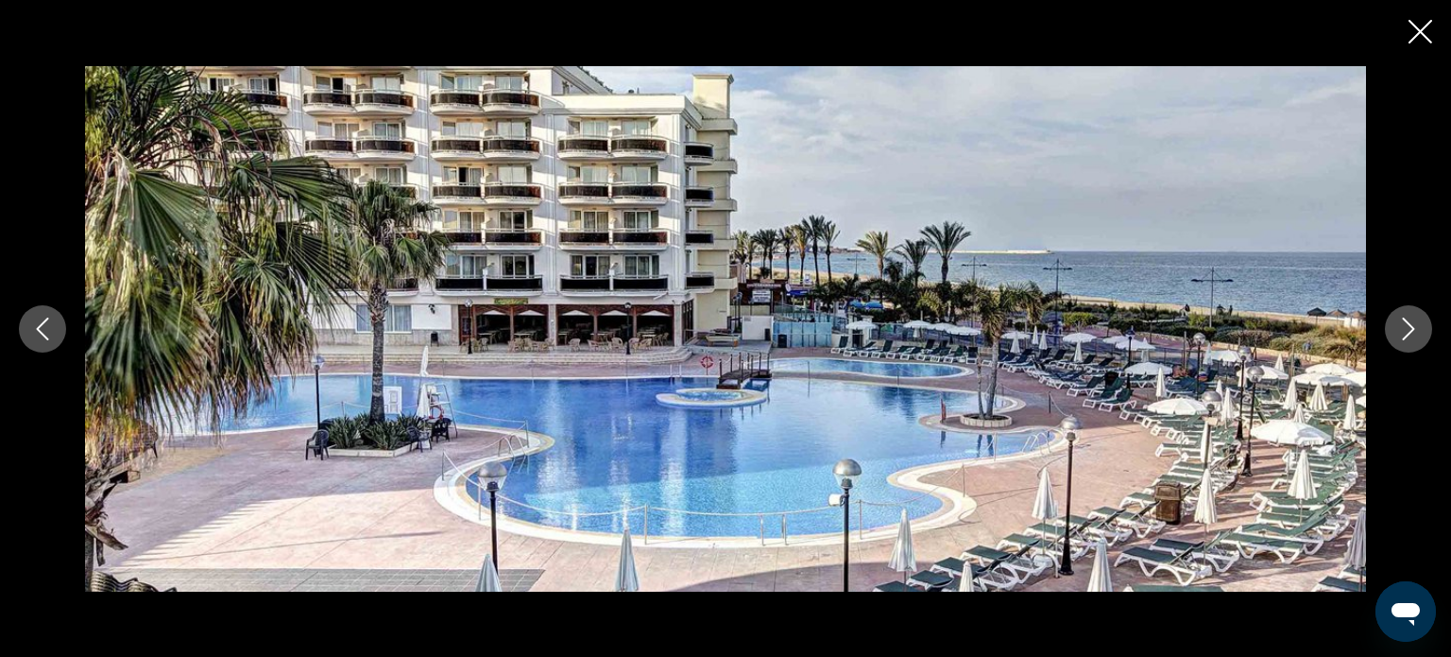
click at [1421, 321] on button "Next image" at bounding box center [1408, 328] width 47 height 47
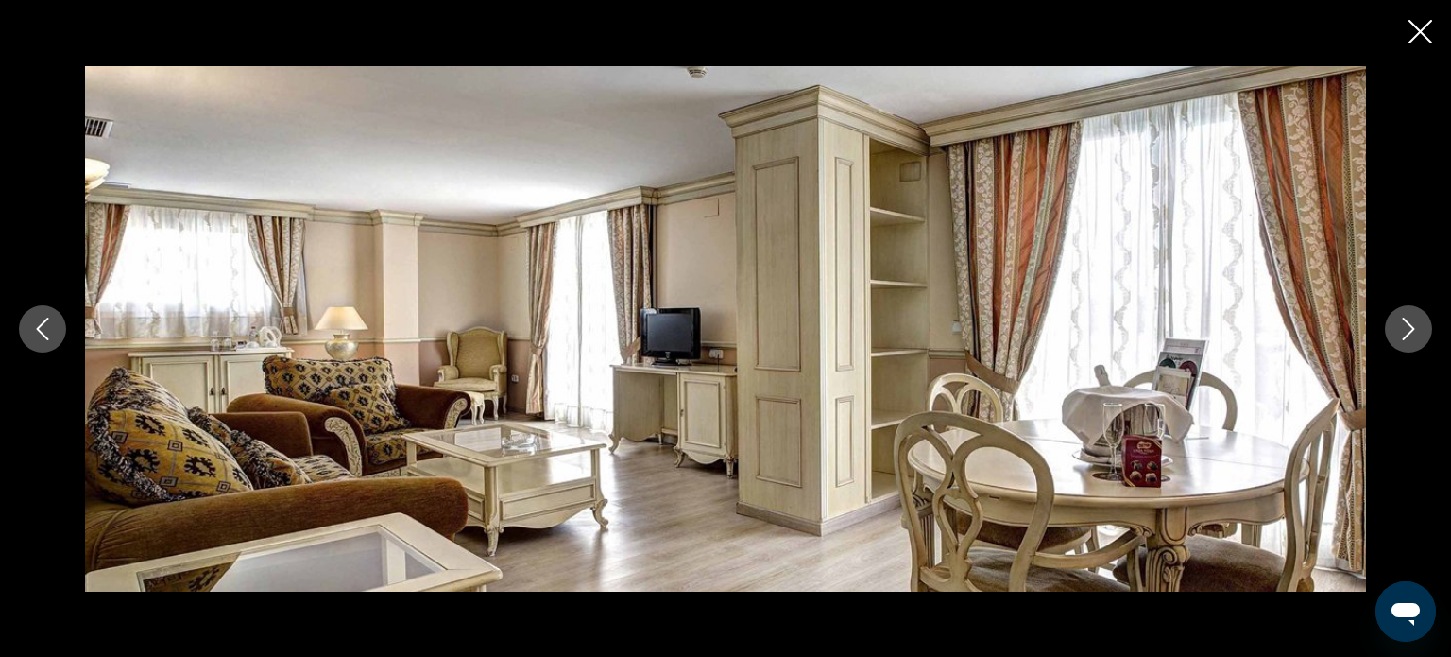
click at [1421, 321] on button "Next image" at bounding box center [1408, 328] width 47 height 47
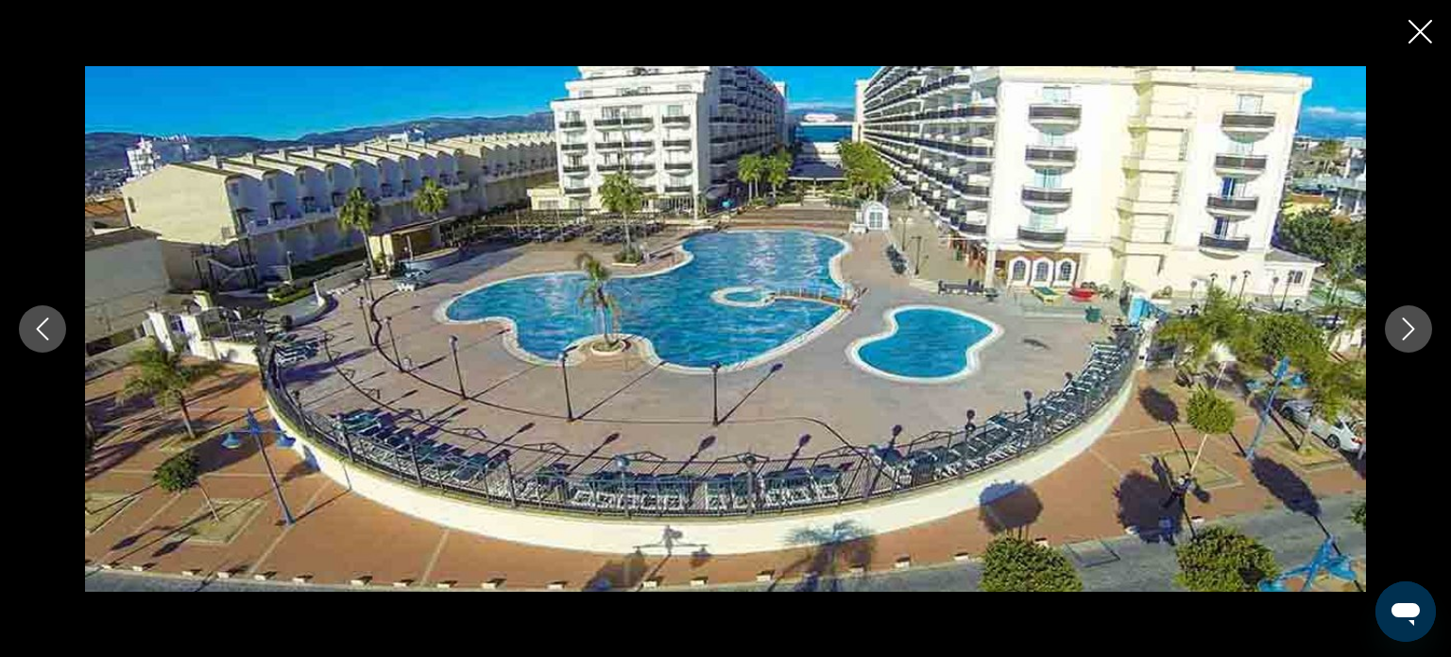
click at [1421, 321] on button "Next image" at bounding box center [1408, 328] width 47 height 47
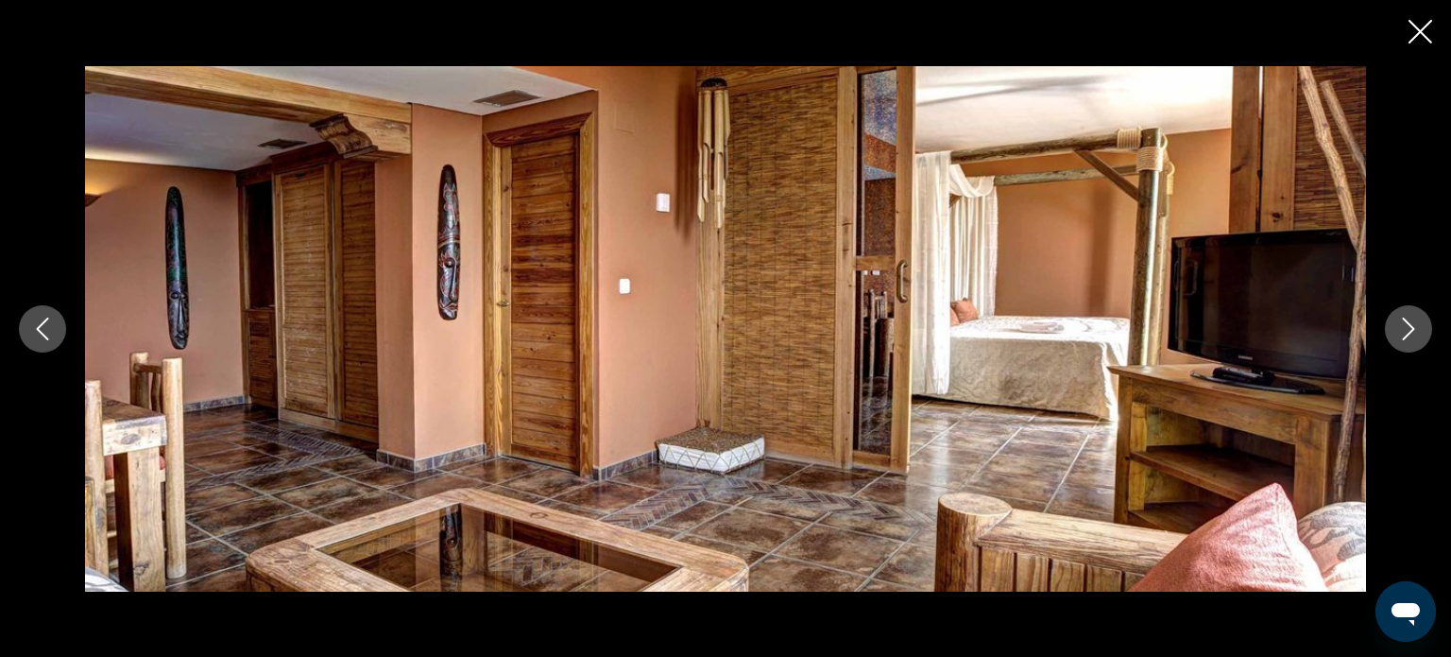
click at [1421, 321] on button "Next image" at bounding box center [1408, 328] width 47 height 47
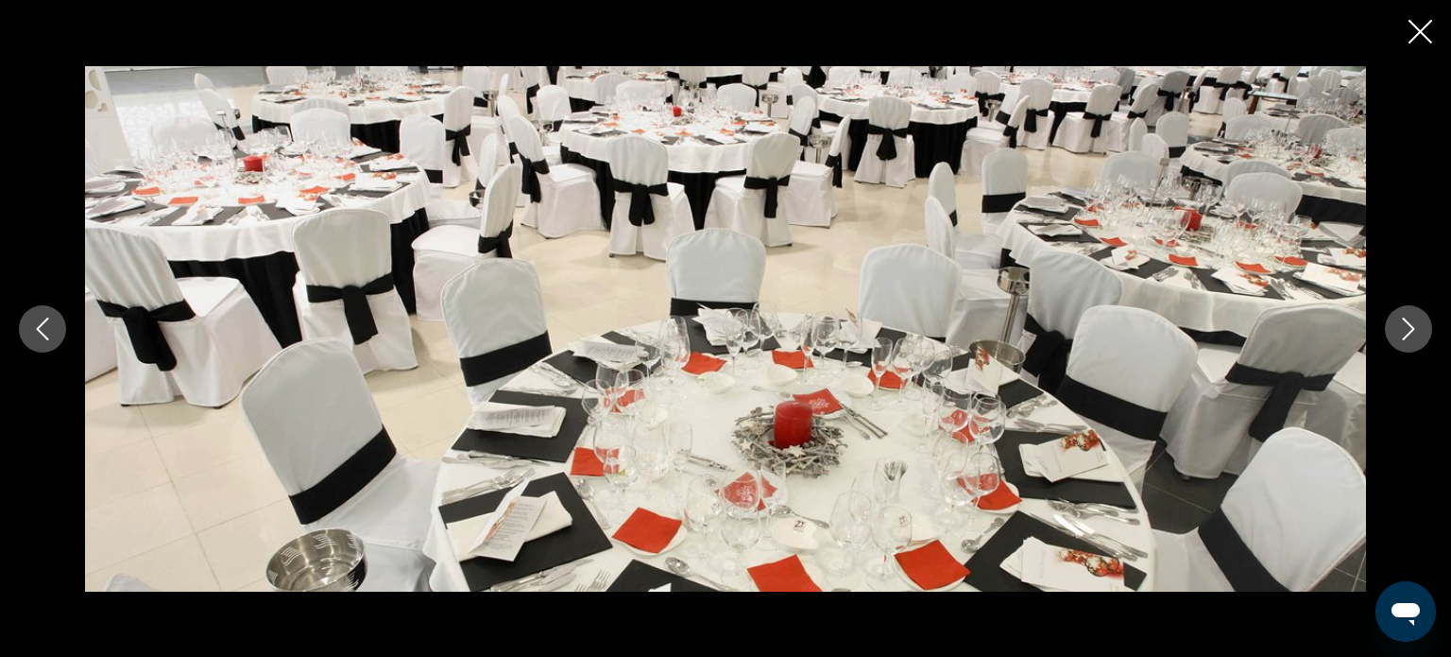
click at [1421, 321] on button "Next image" at bounding box center [1408, 328] width 47 height 47
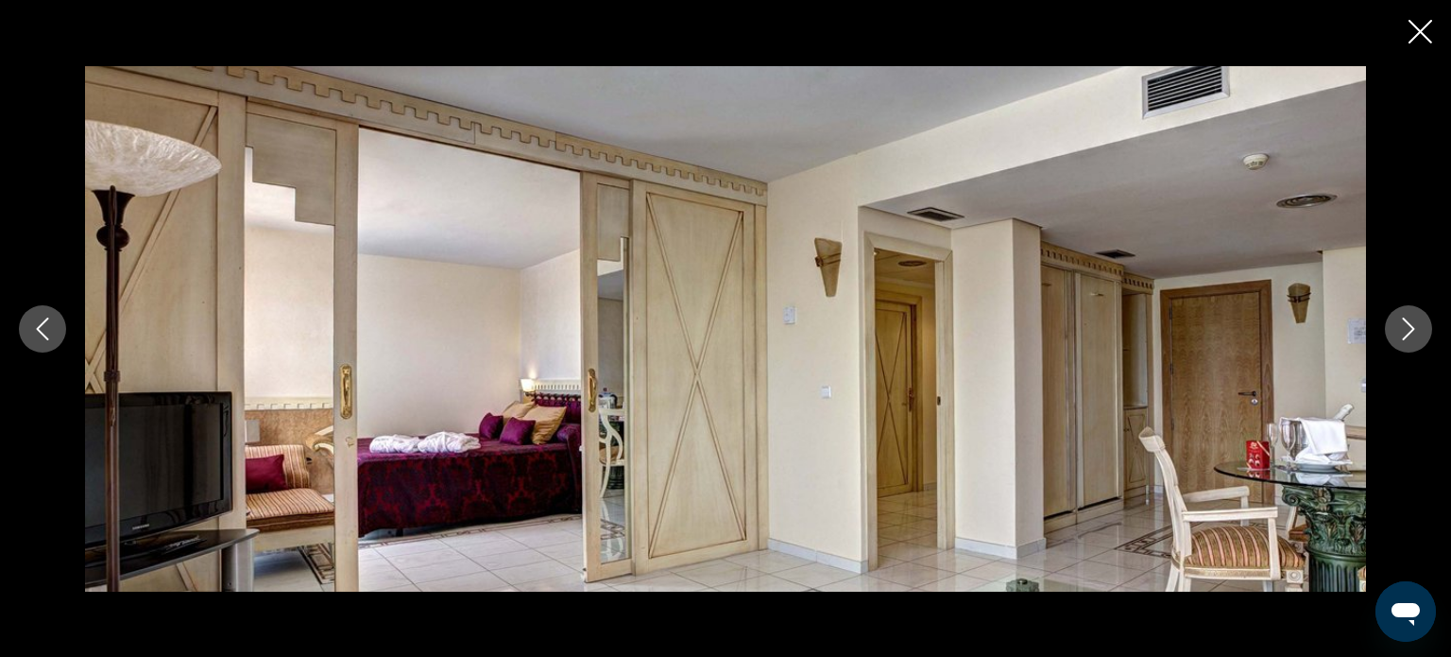
click at [1421, 321] on button "Next image" at bounding box center [1408, 328] width 47 height 47
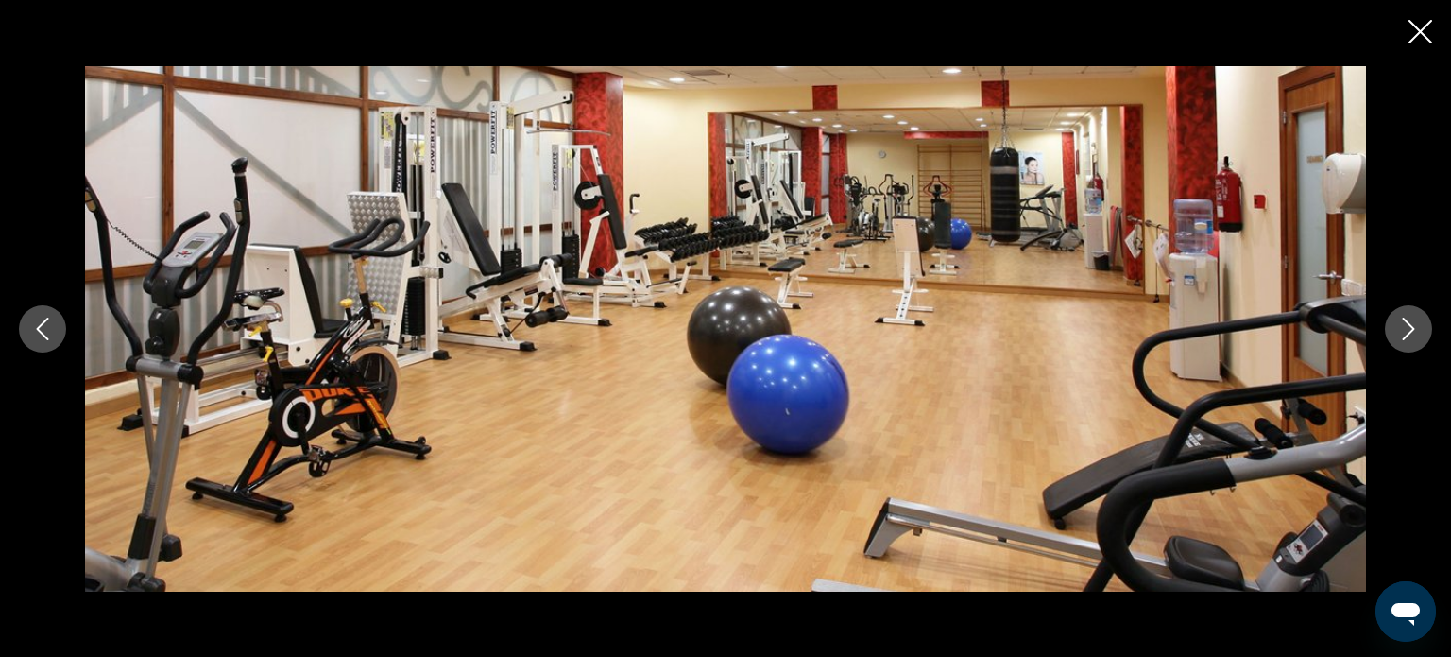
click at [1421, 321] on button "Next image" at bounding box center [1408, 328] width 47 height 47
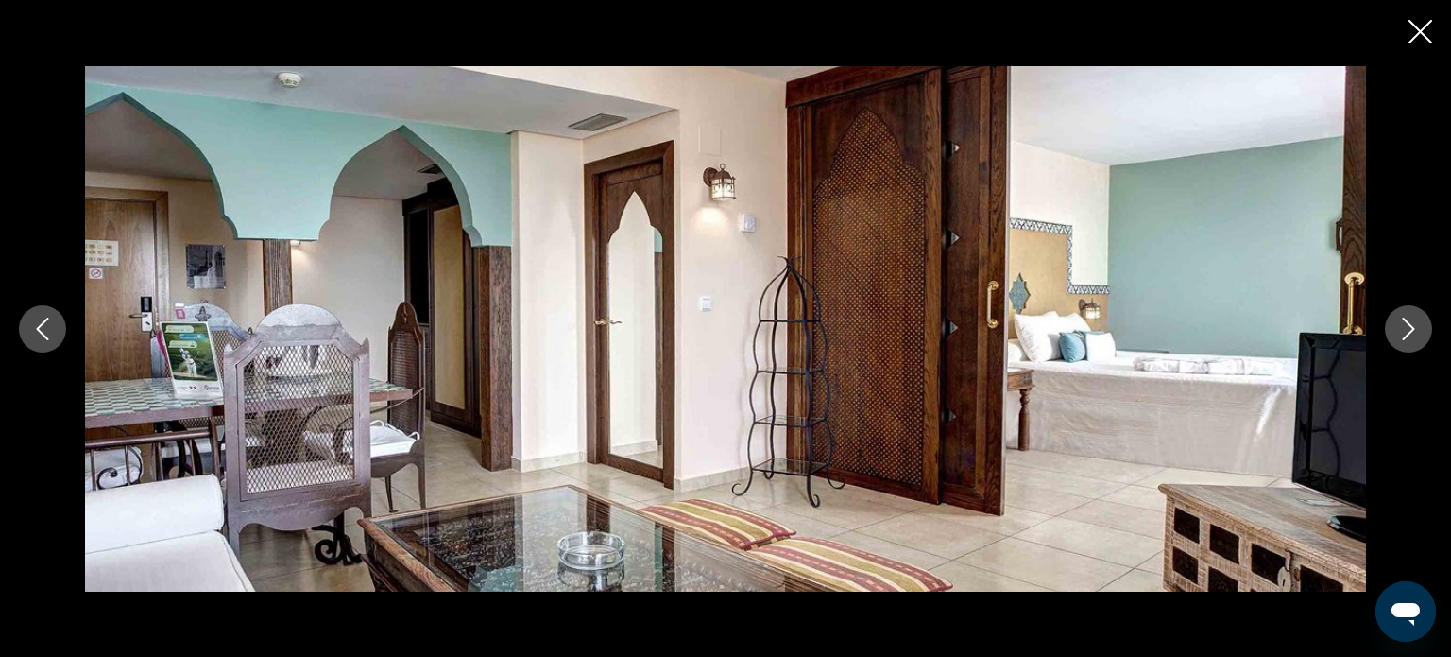
click at [1421, 321] on button "Next image" at bounding box center [1408, 328] width 47 height 47
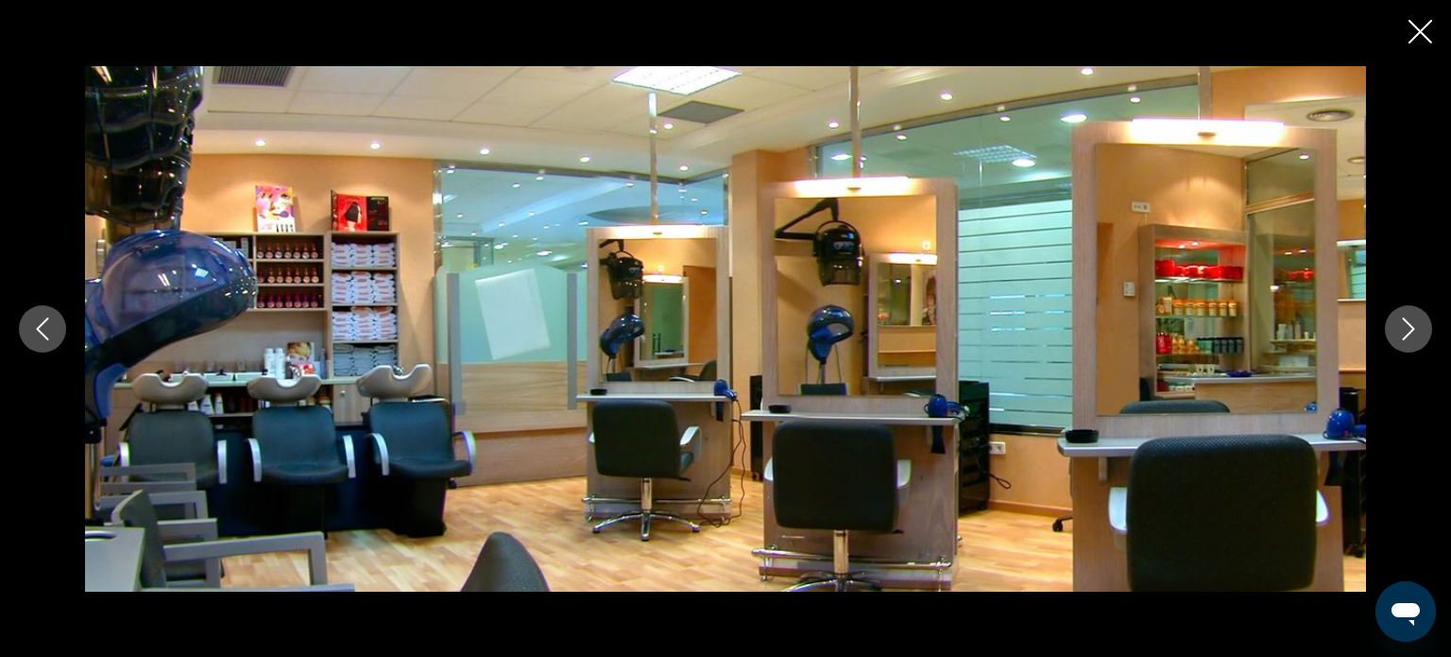
click at [1421, 321] on button "Next image" at bounding box center [1408, 328] width 47 height 47
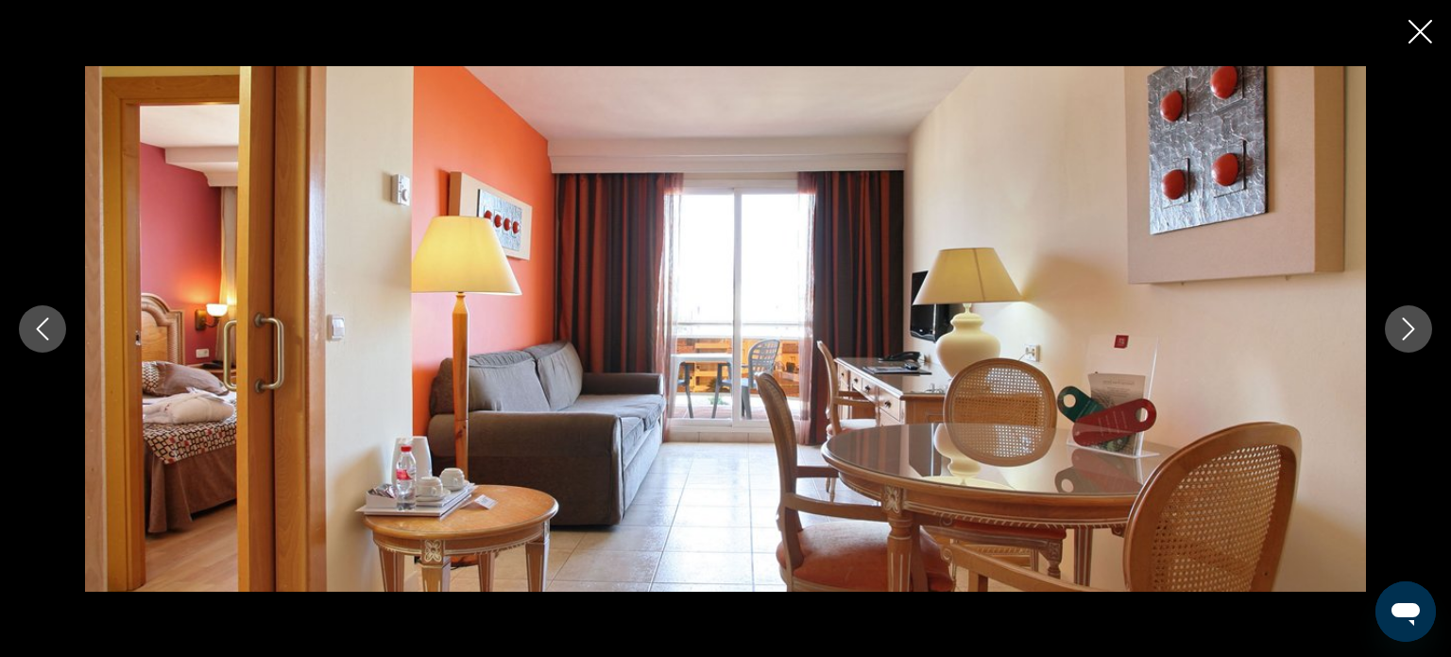
click at [1421, 321] on button "Next image" at bounding box center [1408, 328] width 47 height 47
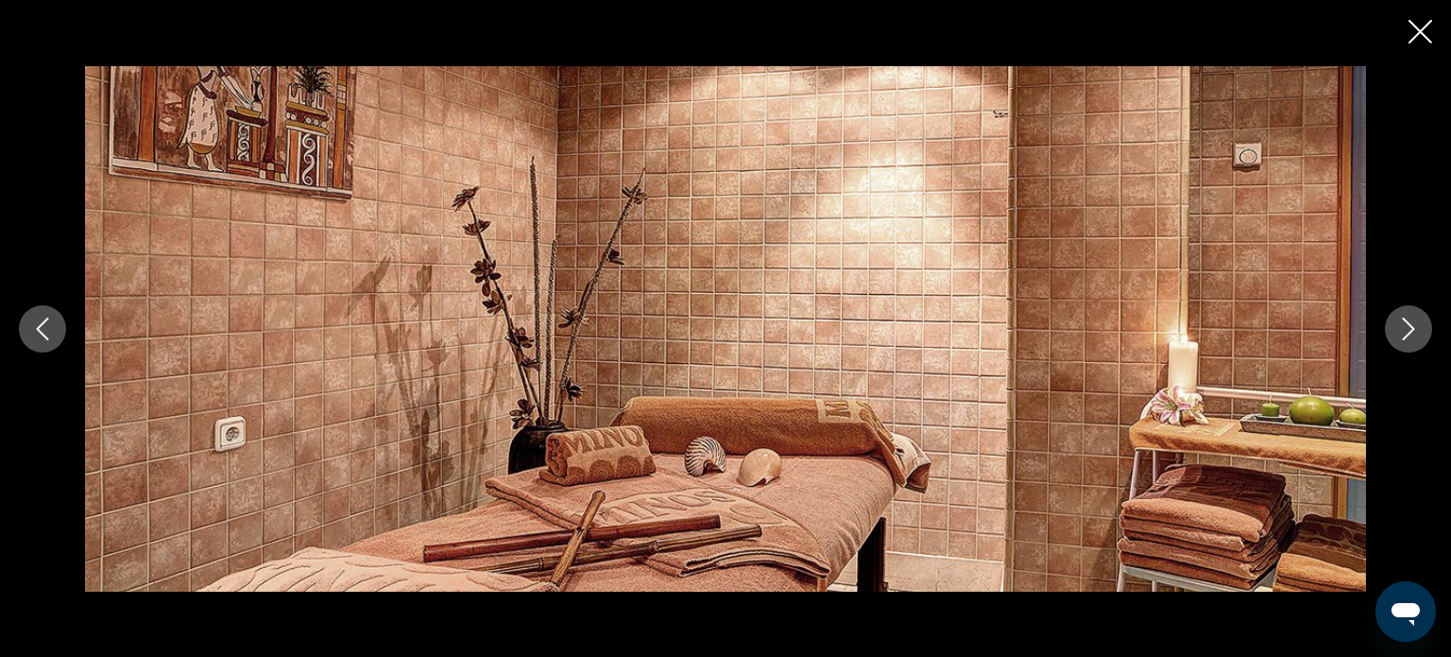
click at [1421, 321] on button "Next image" at bounding box center [1408, 328] width 47 height 47
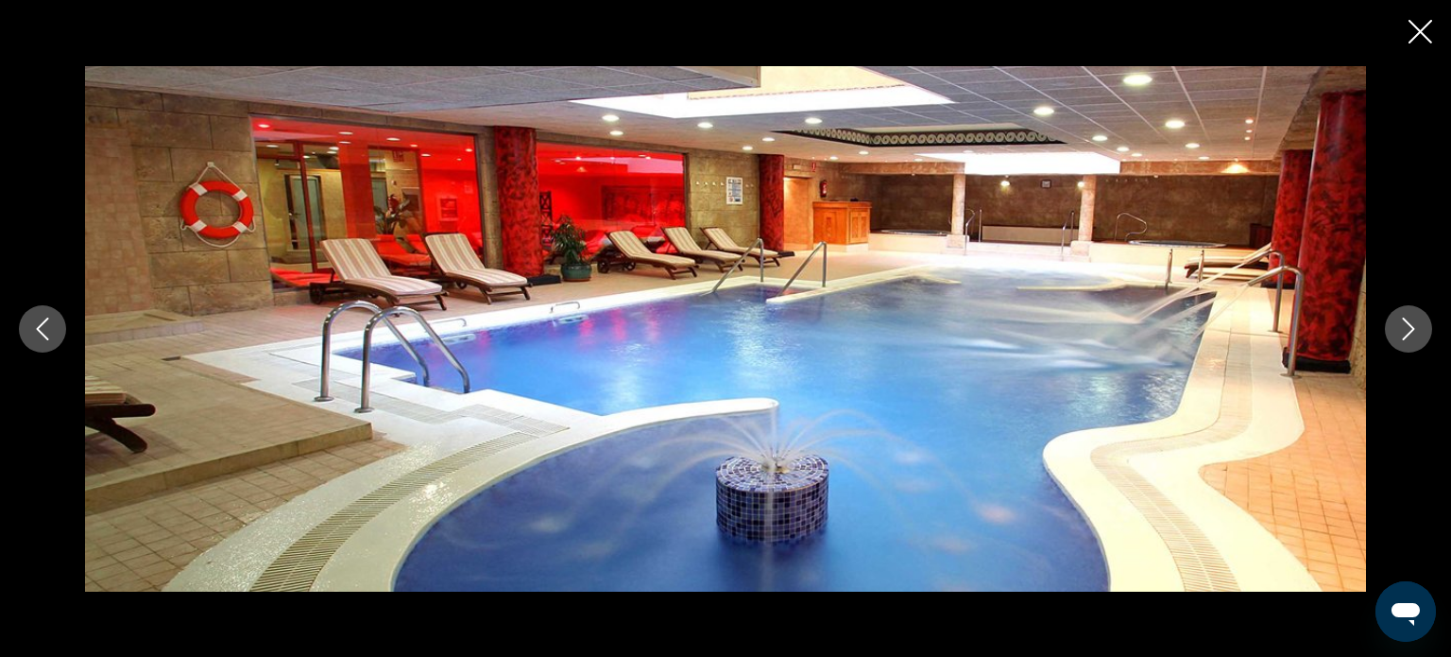
click at [1421, 321] on button "Next image" at bounding box center [1408, 328] width 47 height 47
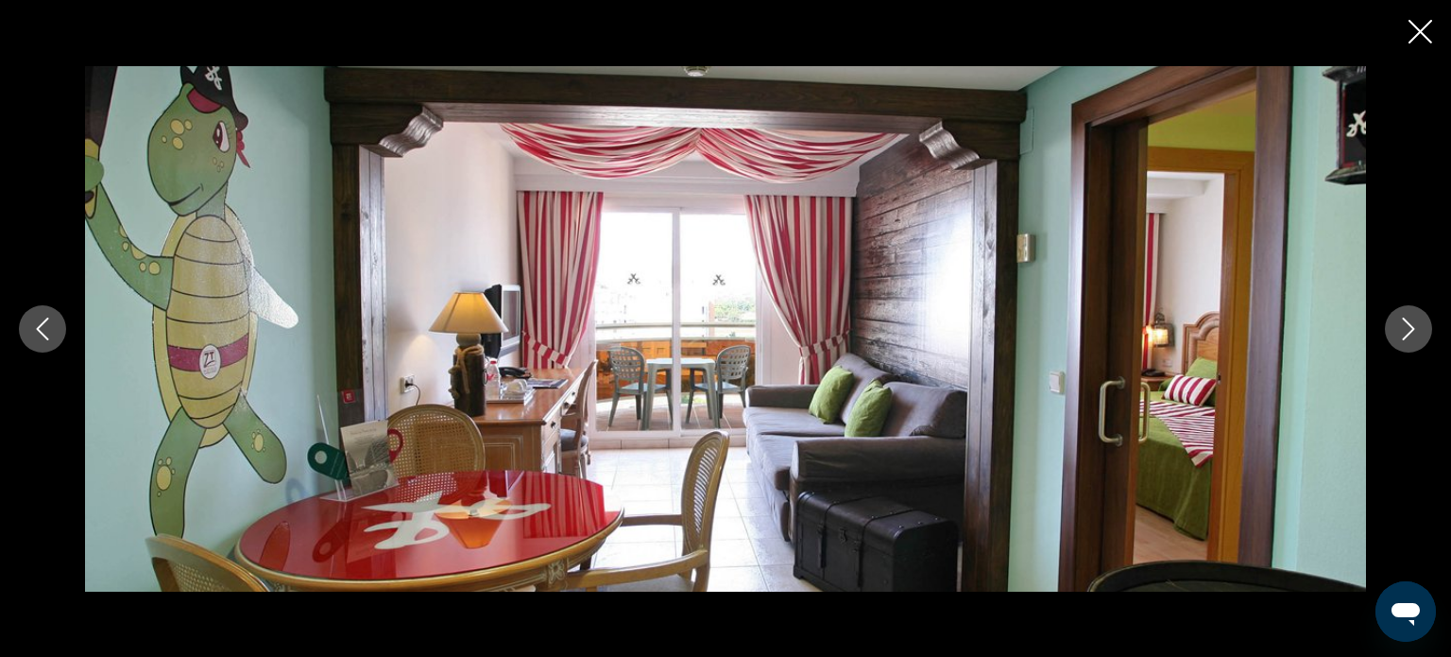
click at [1421, 321] on button "Next image" at bounding box center [1408, 328] width 47 height 47
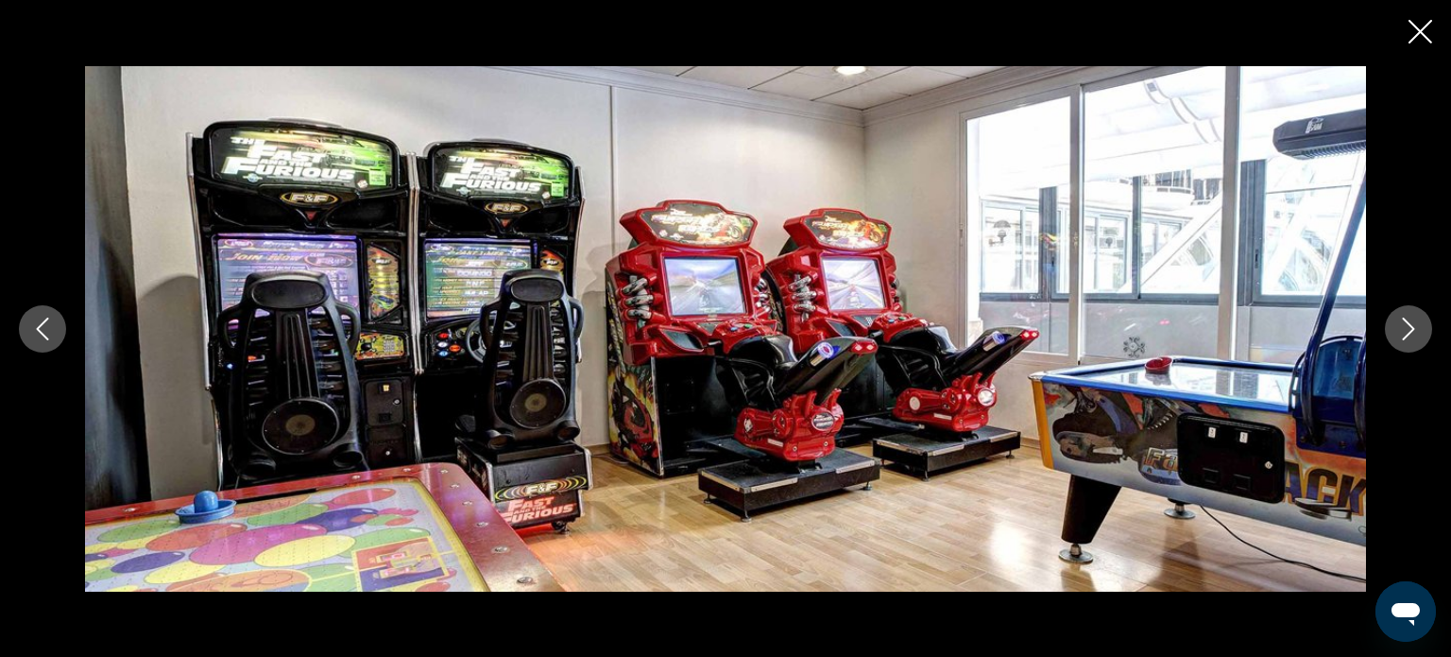
click at [1421, 321] on button "Next image" at bounding box center [1408, 328] width 47 height 47
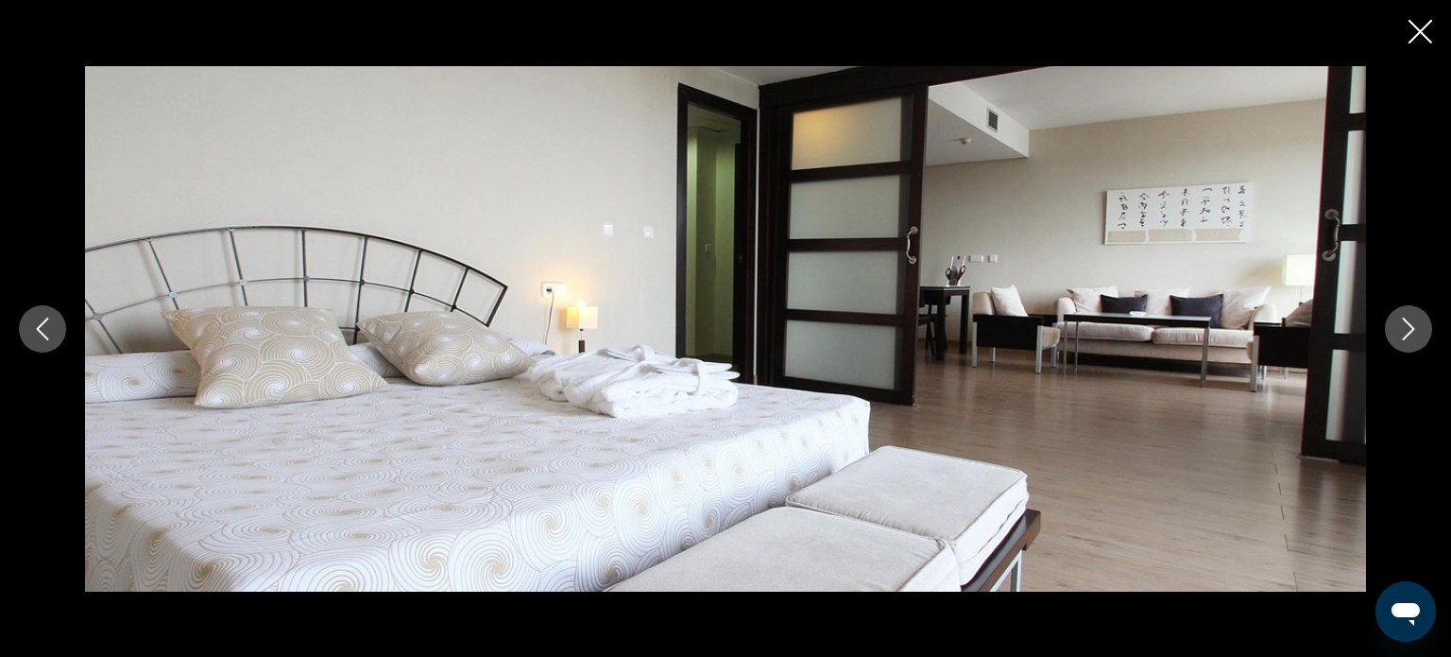
click at [1421, 321] on button "Next image" at bounding box center [1408, 328] width 47 height 47
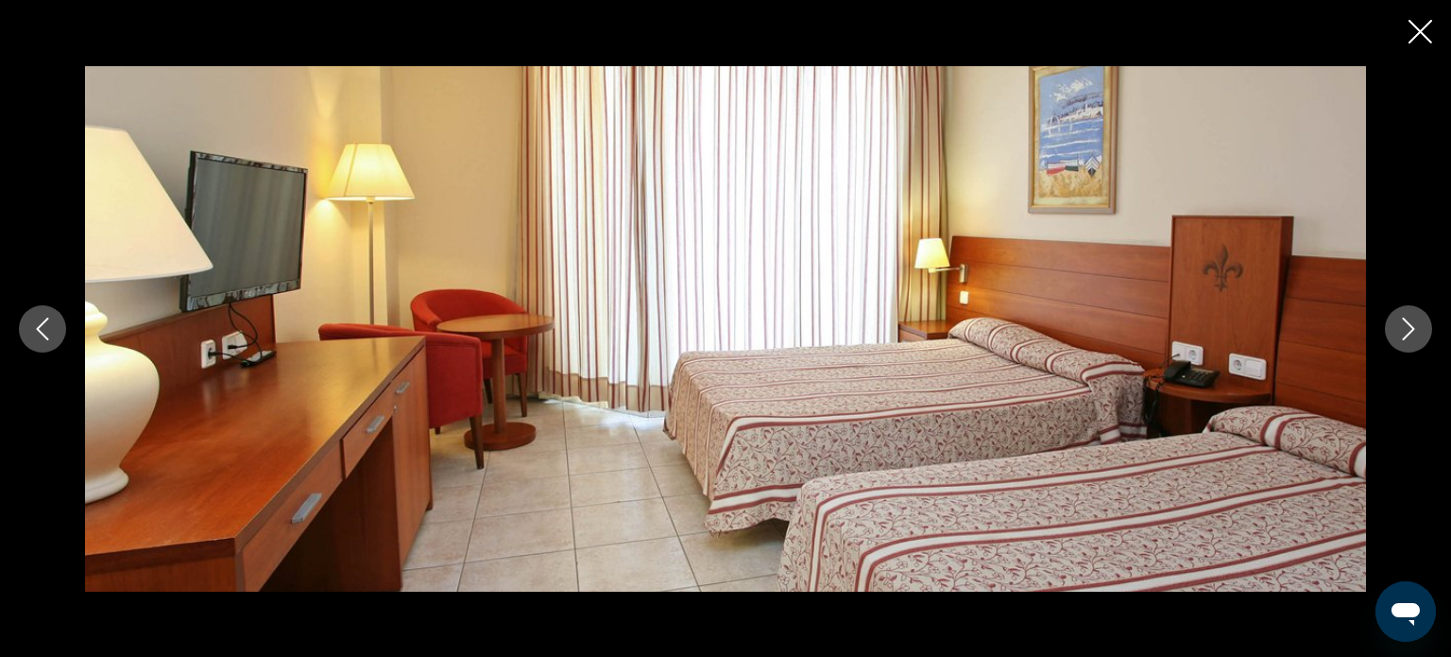
click at [1421, 321] on button "Next image" at bounding box center [1408, 328] width 47 height 47
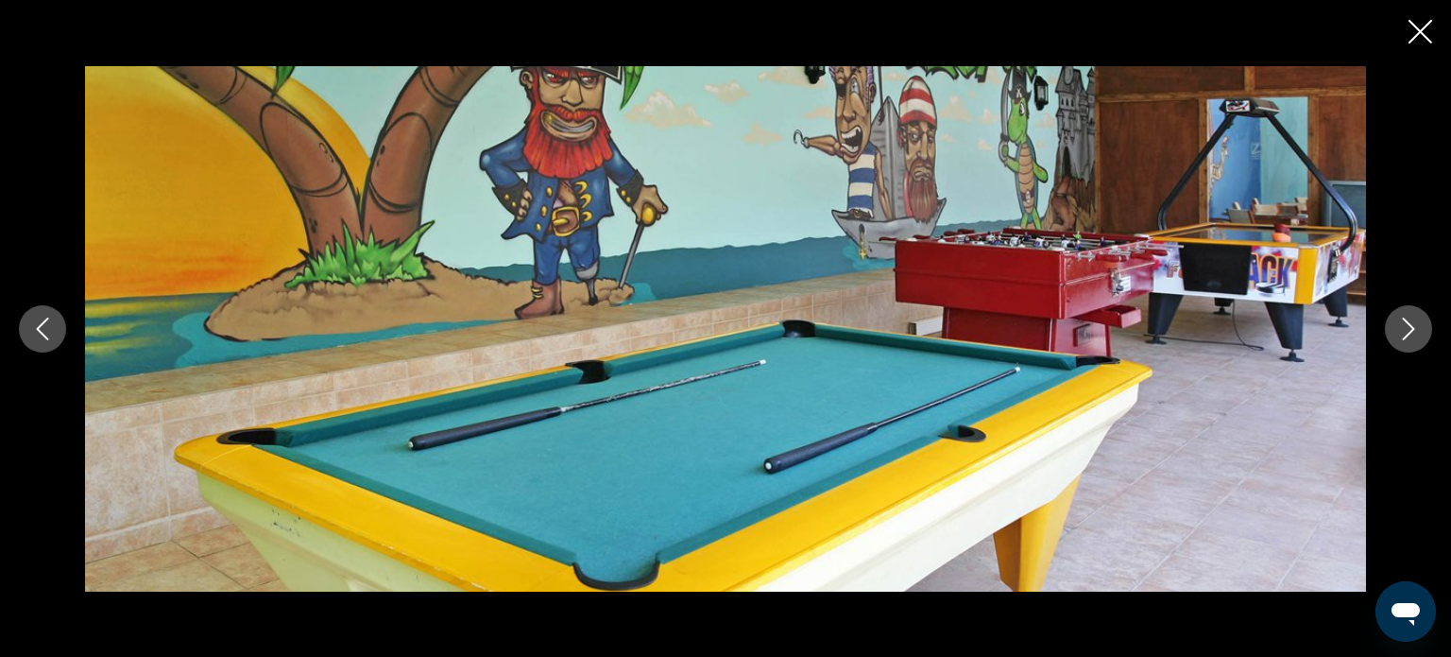
click at [1421, 321] on button "Next image" at bounding box center [1408, 328] width 47 height 47
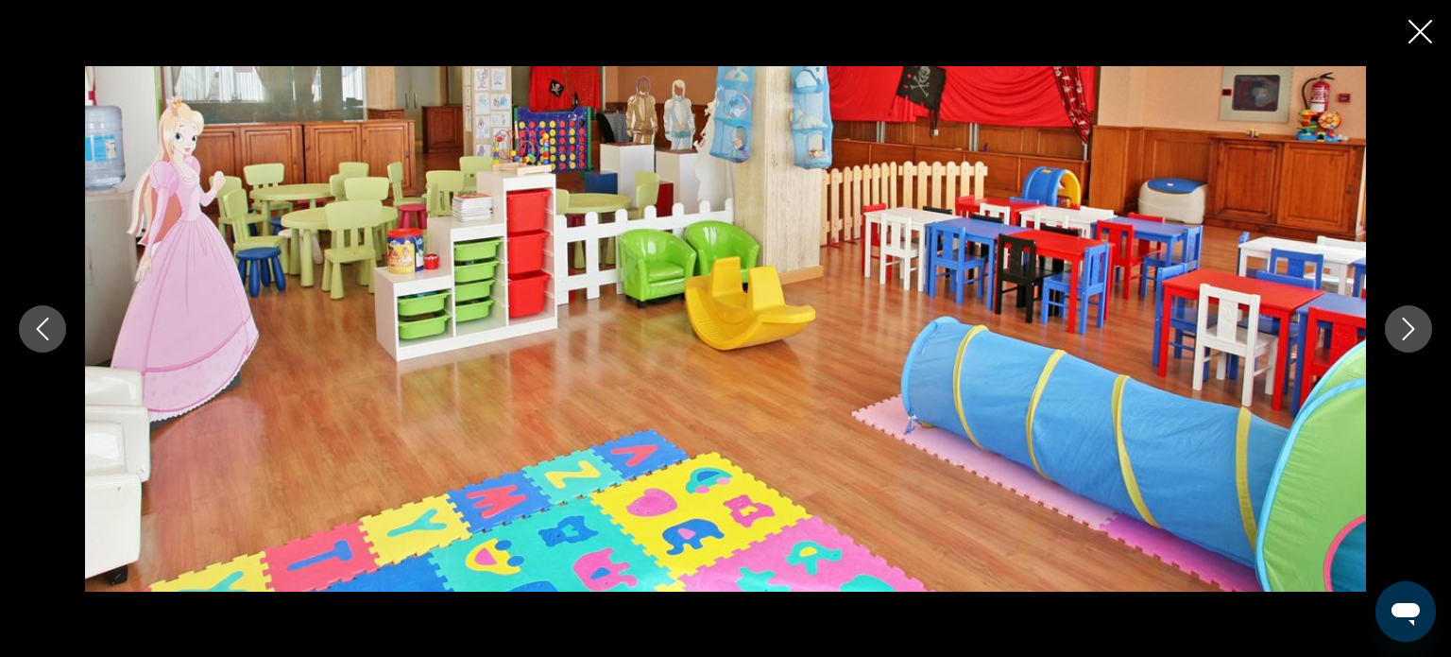
click at [1421, 321] on button "Next image" at bounding box center [1408, 328] width 47 height 47
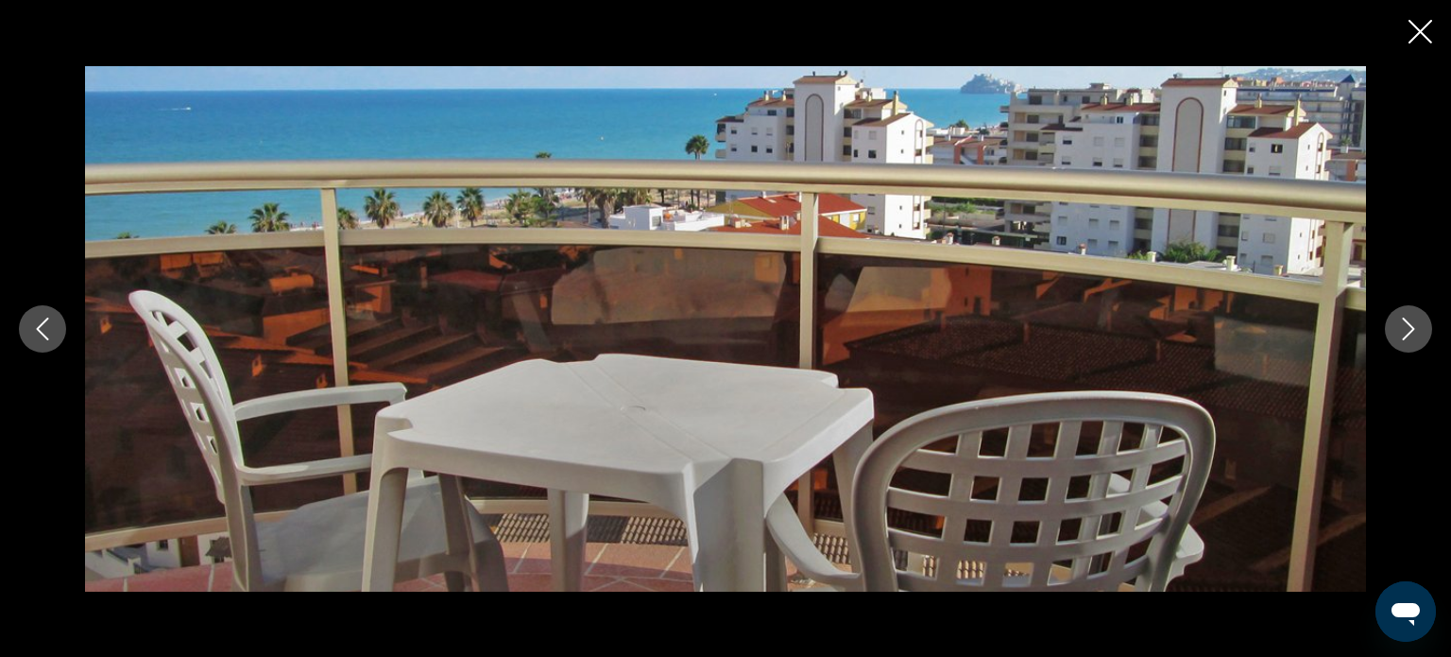
click at [1421, 321] on button "Next image" at bounding box center [1408, 328] width 47 height 47
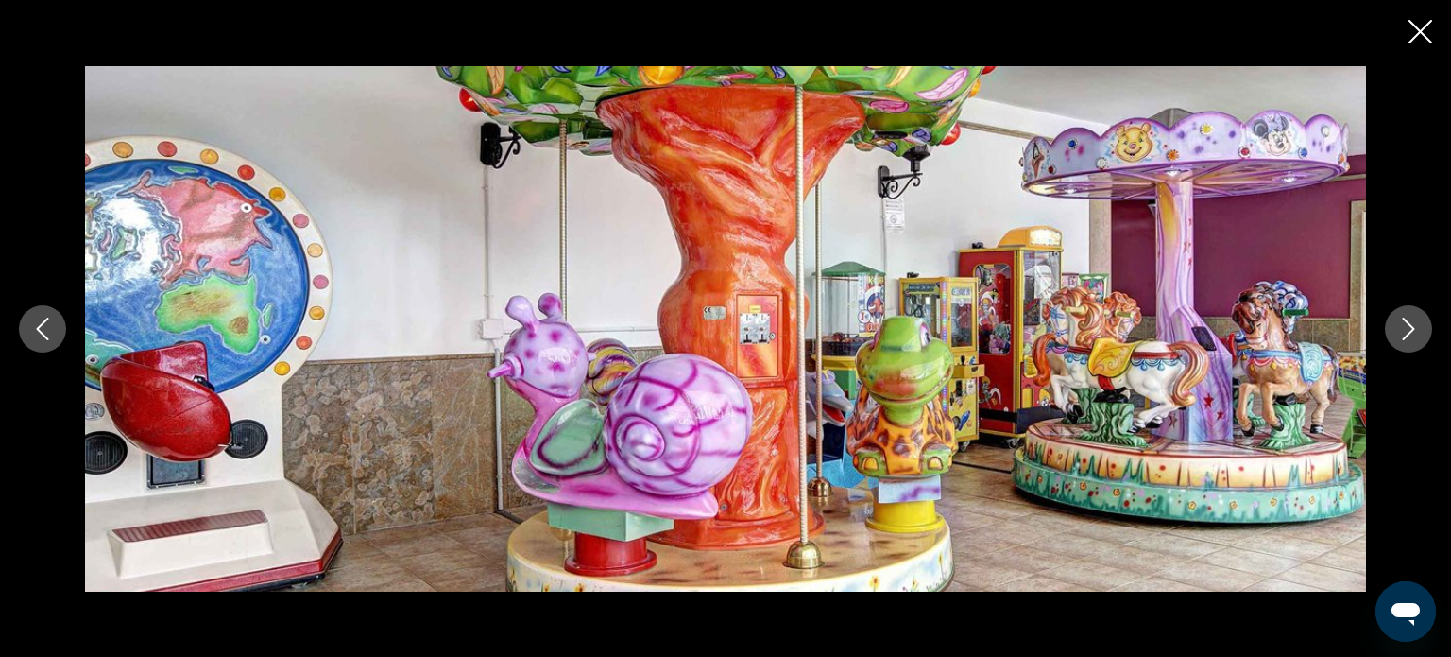
click at [1421, 321] on button "Next image" at bounding box center [1408, 328] width 47 height 47
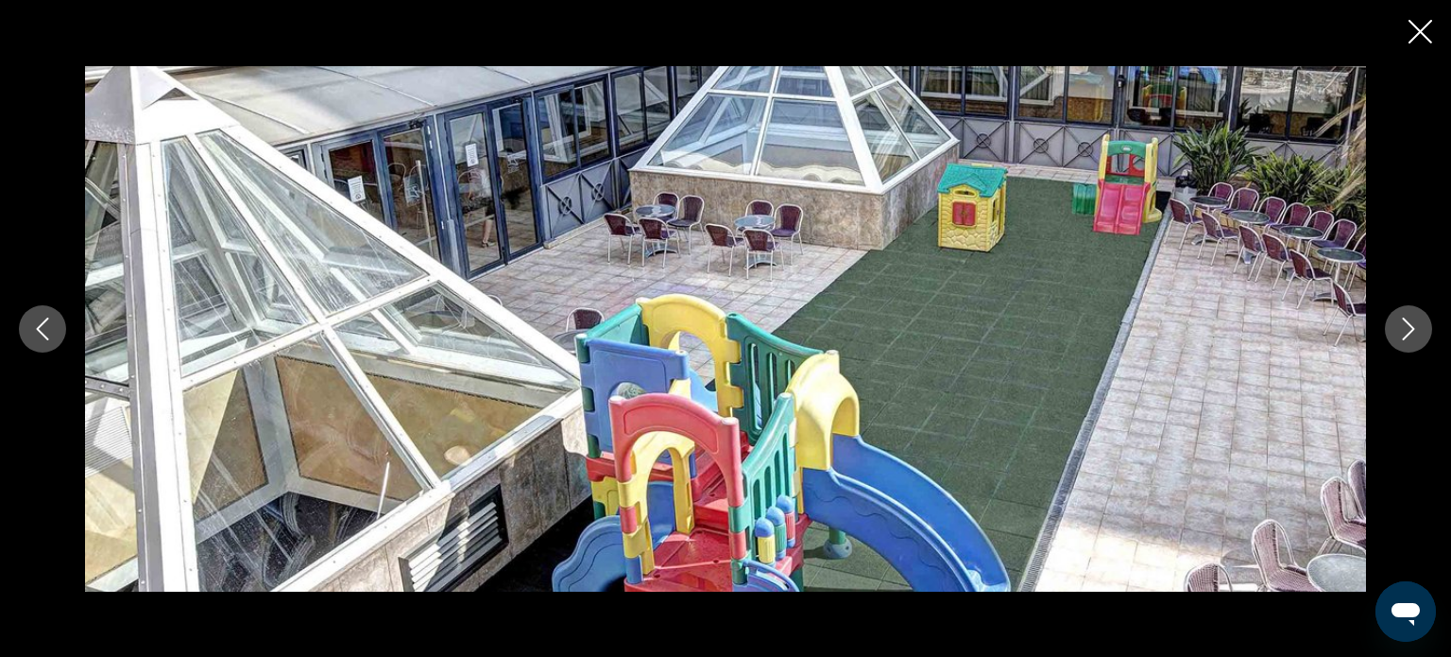
click at [1421, 321] on button "Next image" at bounding box center [1408, 328] width 47 height 47
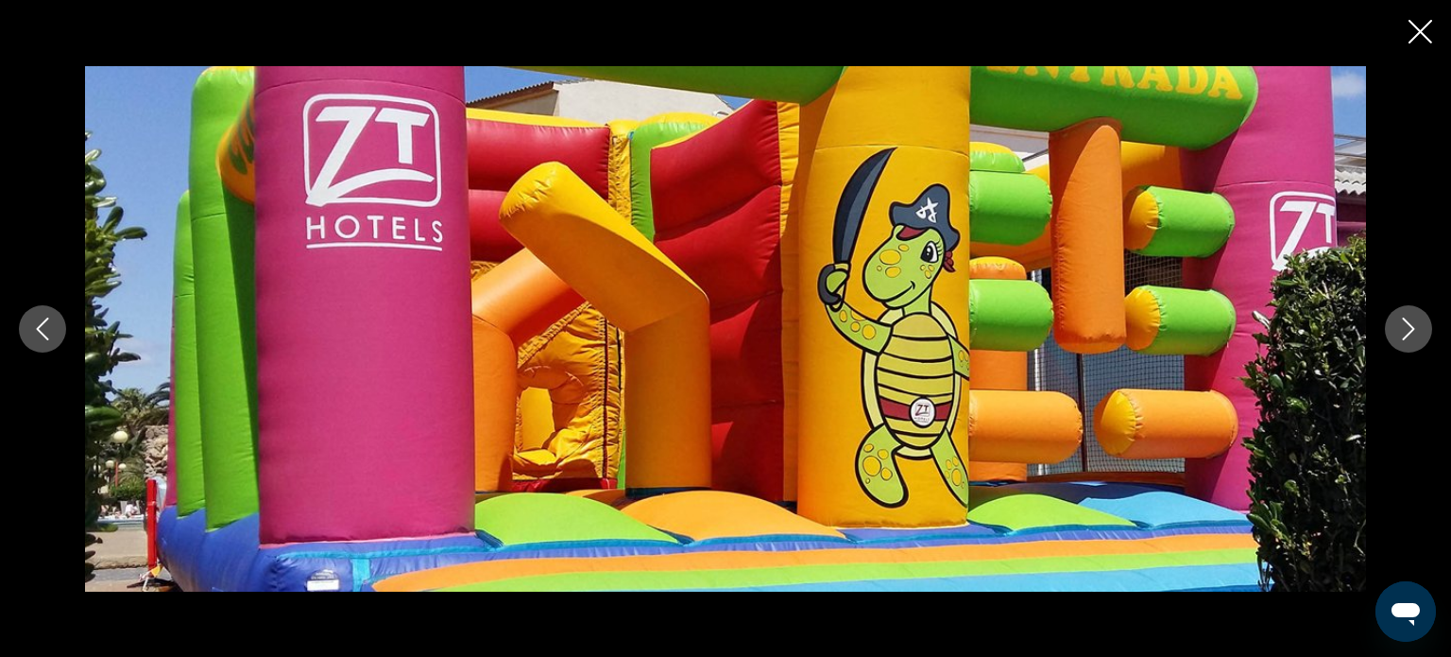
click at [1421, 321] on button "Next image" at bounding box center [1408, 328] width 47 height 47
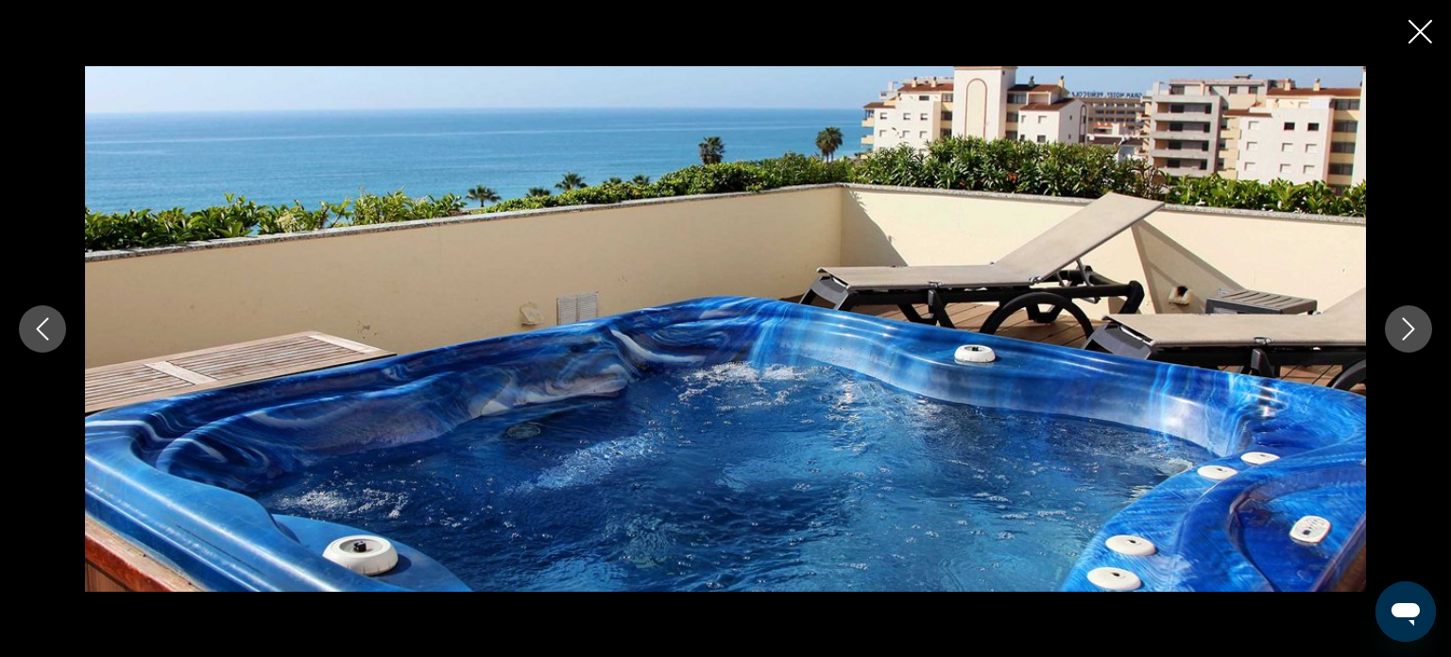
click at [1421, 321] on button "Next image" at bounding box center [1408, 328] width 47 height 47
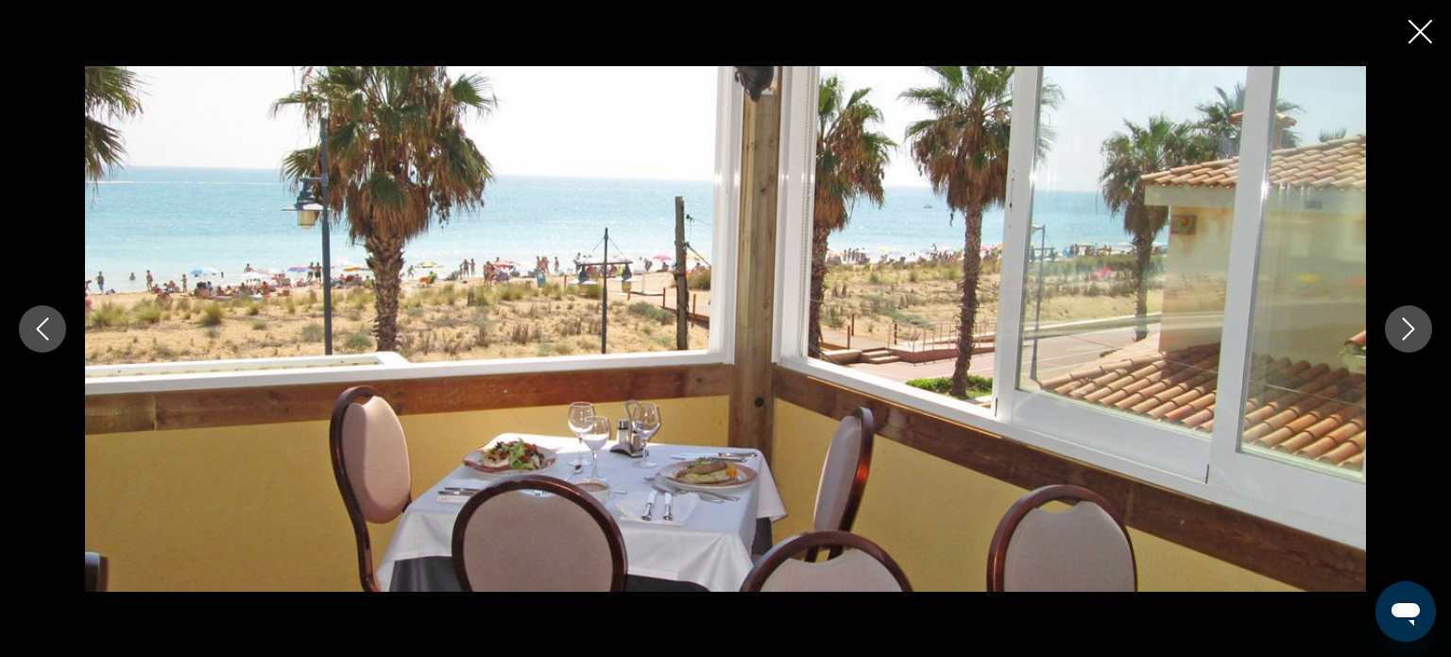
click at [1421, 321] on button "Next image" at bounding box center [1408, 328] width 47 height 47
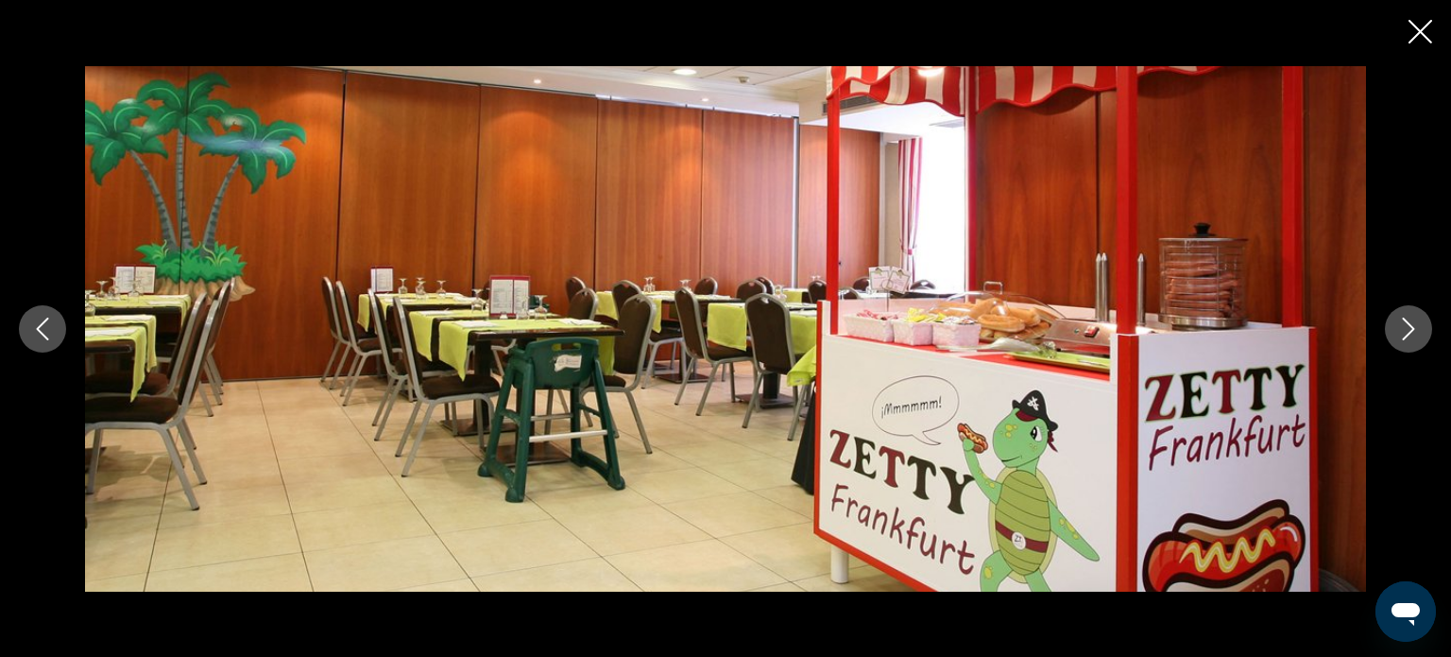
click at [1421, 321] on button "Next image" at bounding box center [1408, 328] width 47 height 47
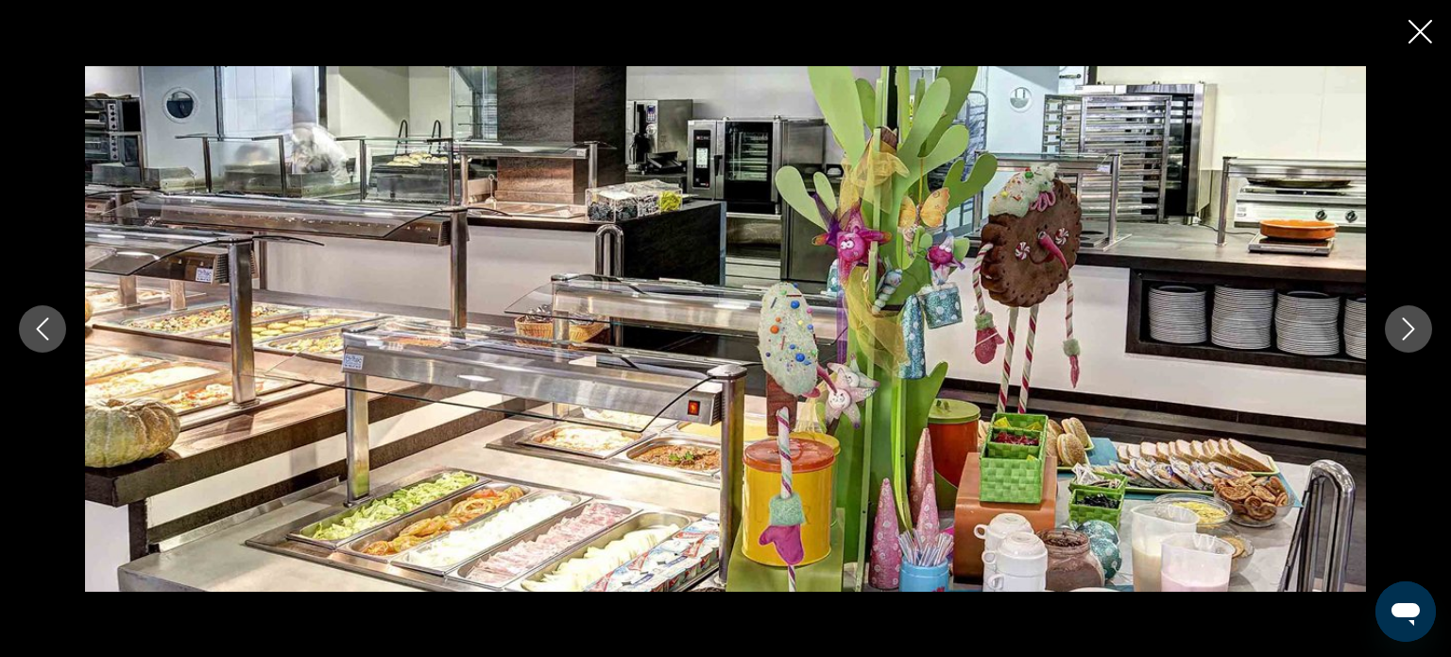
click at [1421, 321] on button "Next image" at bounding box center [1408, 328] width 47 height 47
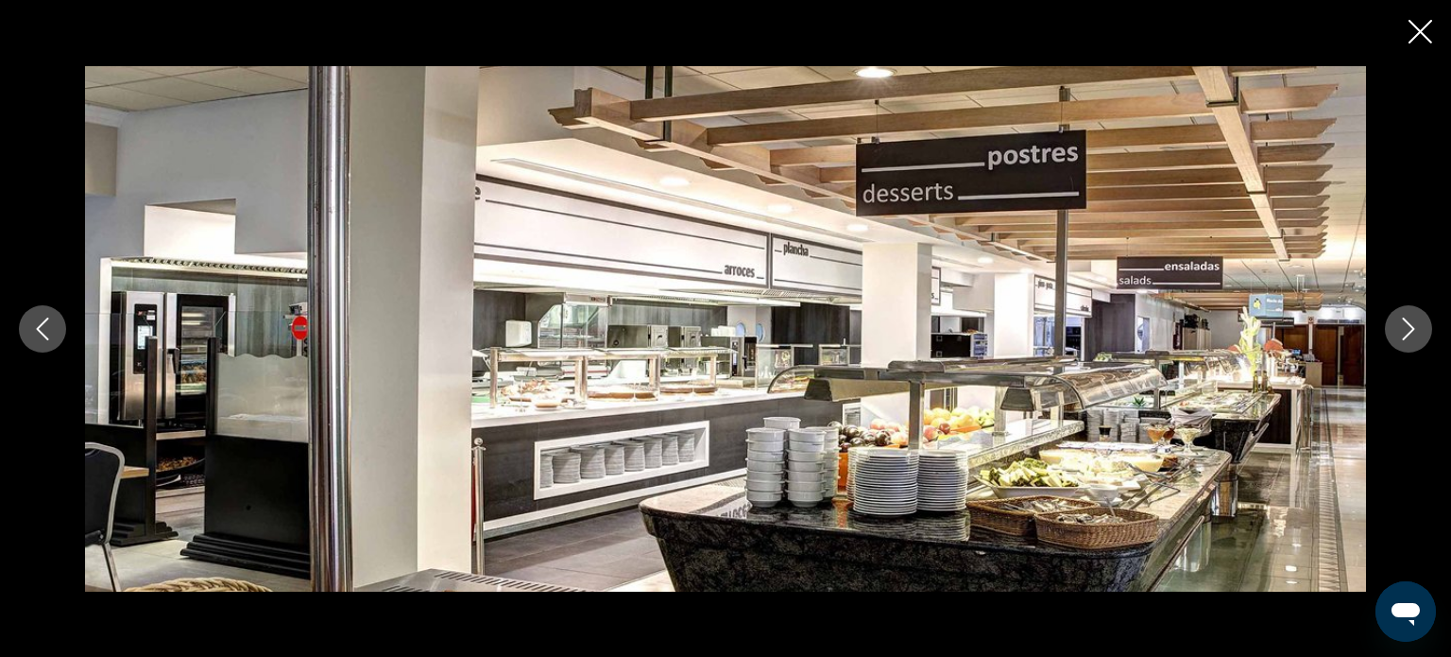
click at [1421, 321] on button "Next image" at bounding box center [1408, 328] width 47 height 47
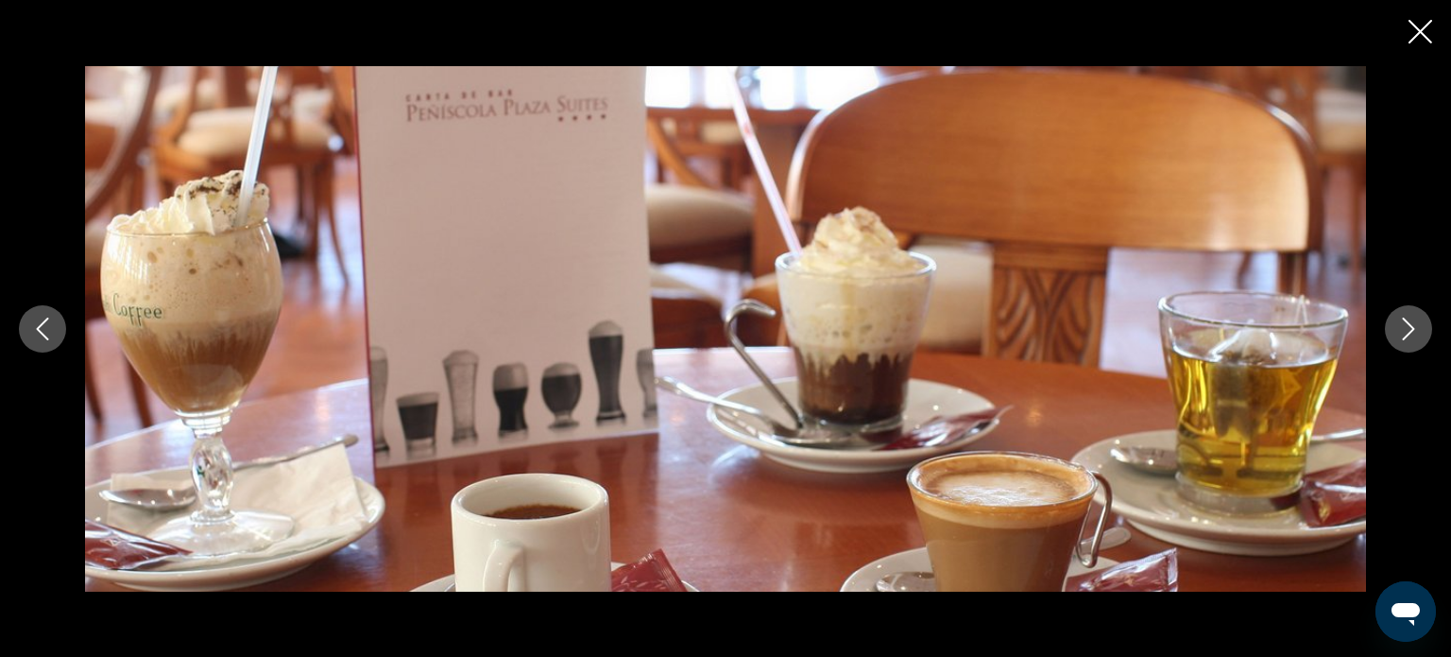
click at [1421, 321] on button "Next image" at bounding box center [1408, 328] width 47 height 47
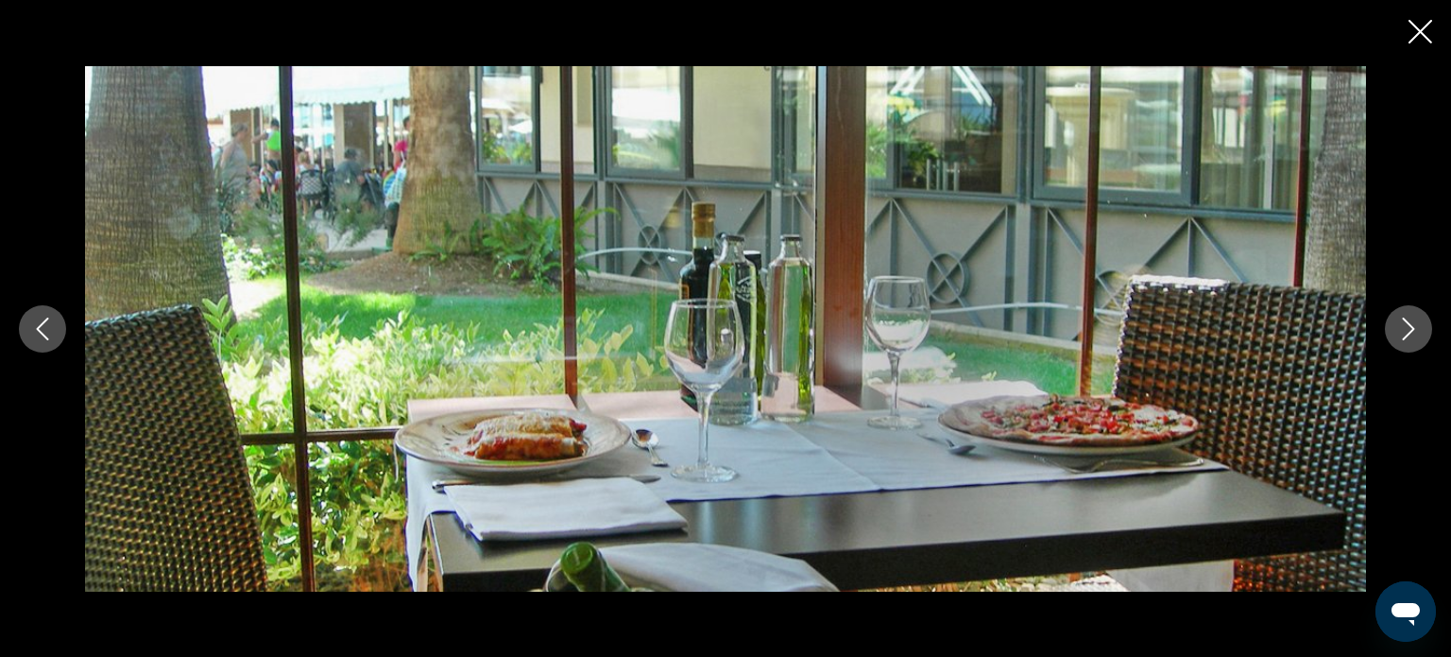
click at [1421, 321] on button "Next image" at bounding box center [1408, 328] width 47 height 47
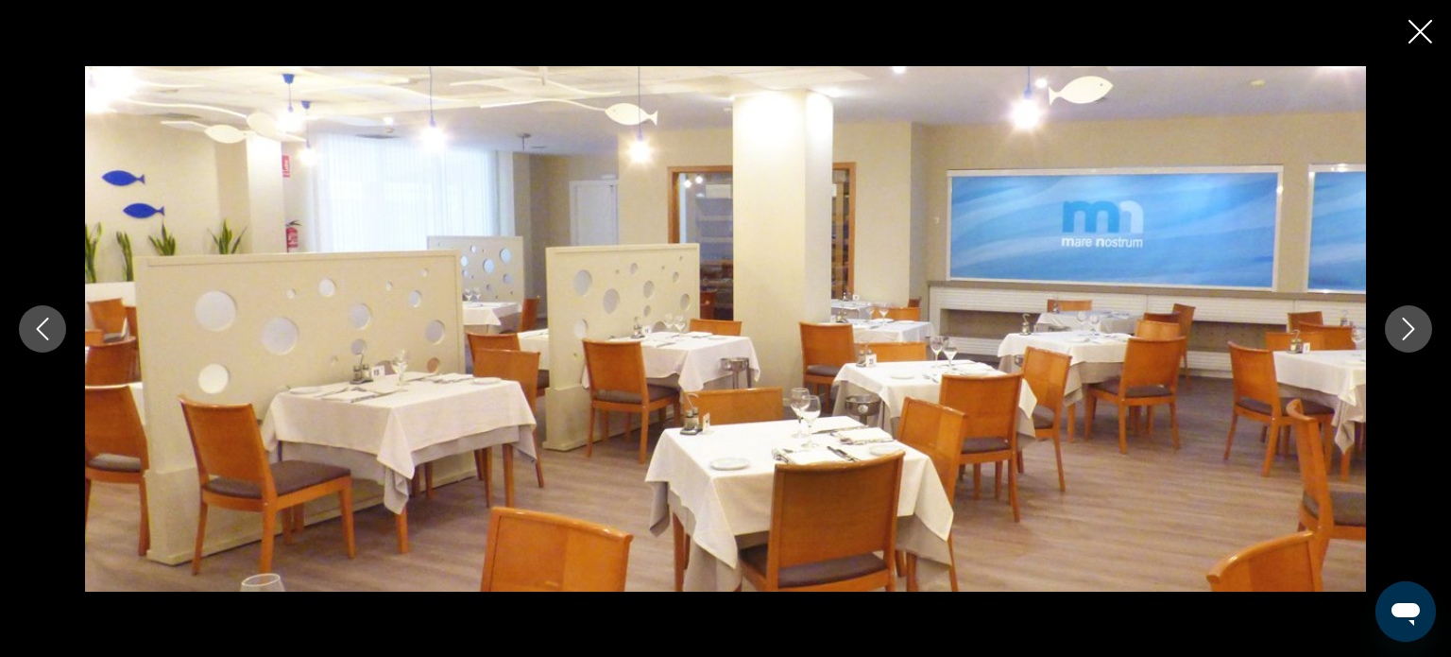
click at [1421, 321] on button "Next image" at bounding box center [1408, 328] width 47 height 47
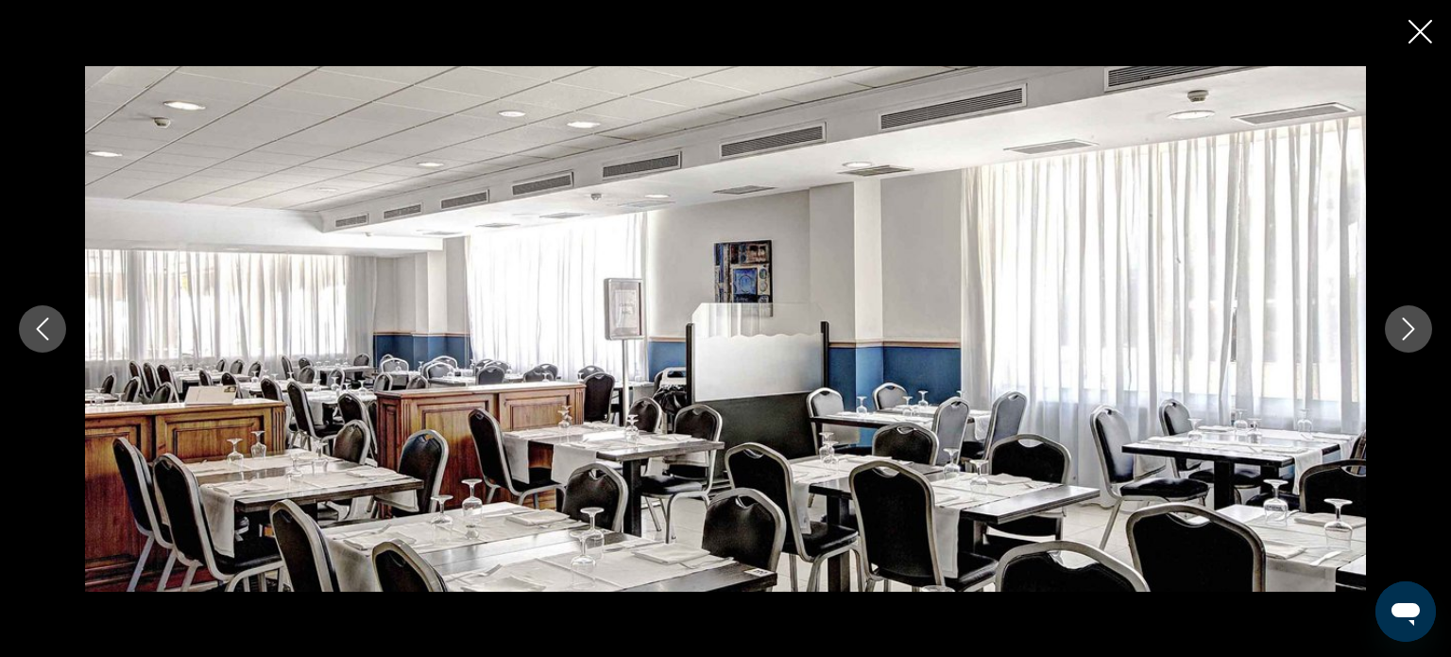
click at [1421, 321] on button "Next image" at bounding box center [1408, 328] width 47 height 47
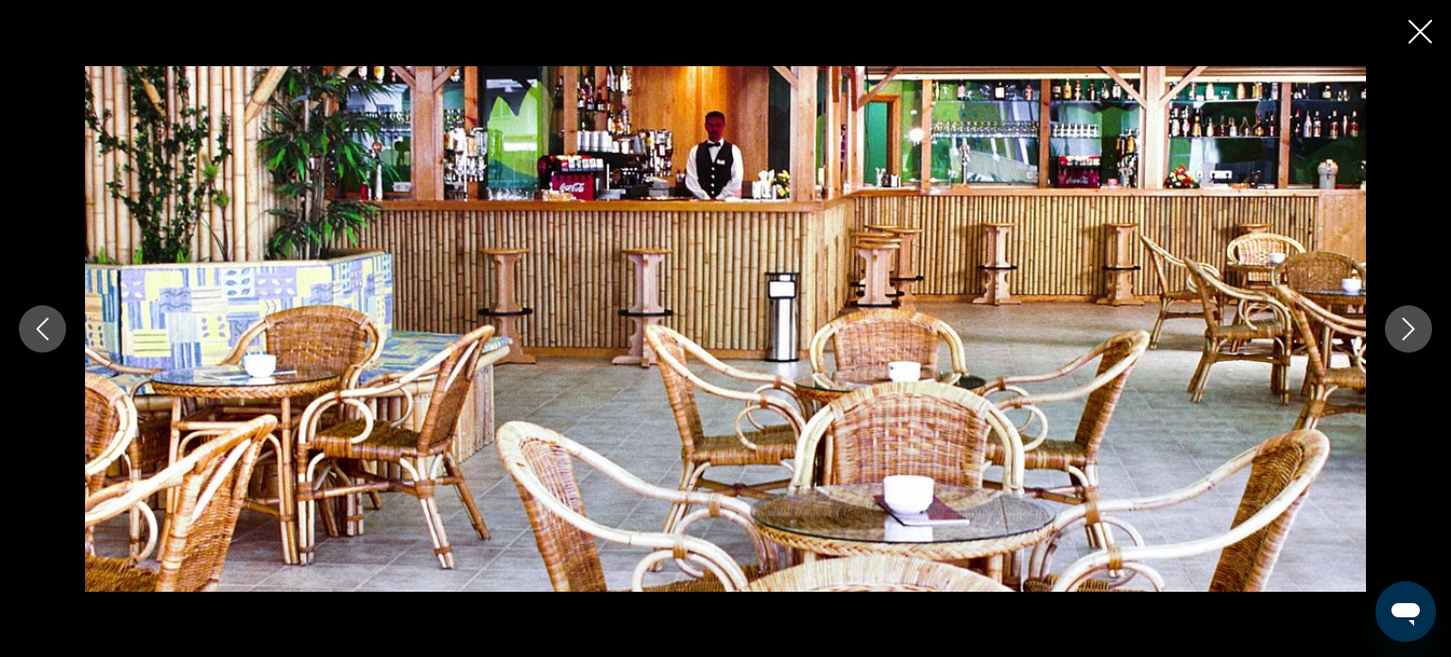
click at [1426, 27] on icon "Close slideshow" at bounding box center [1421, 32] width 24 height 24
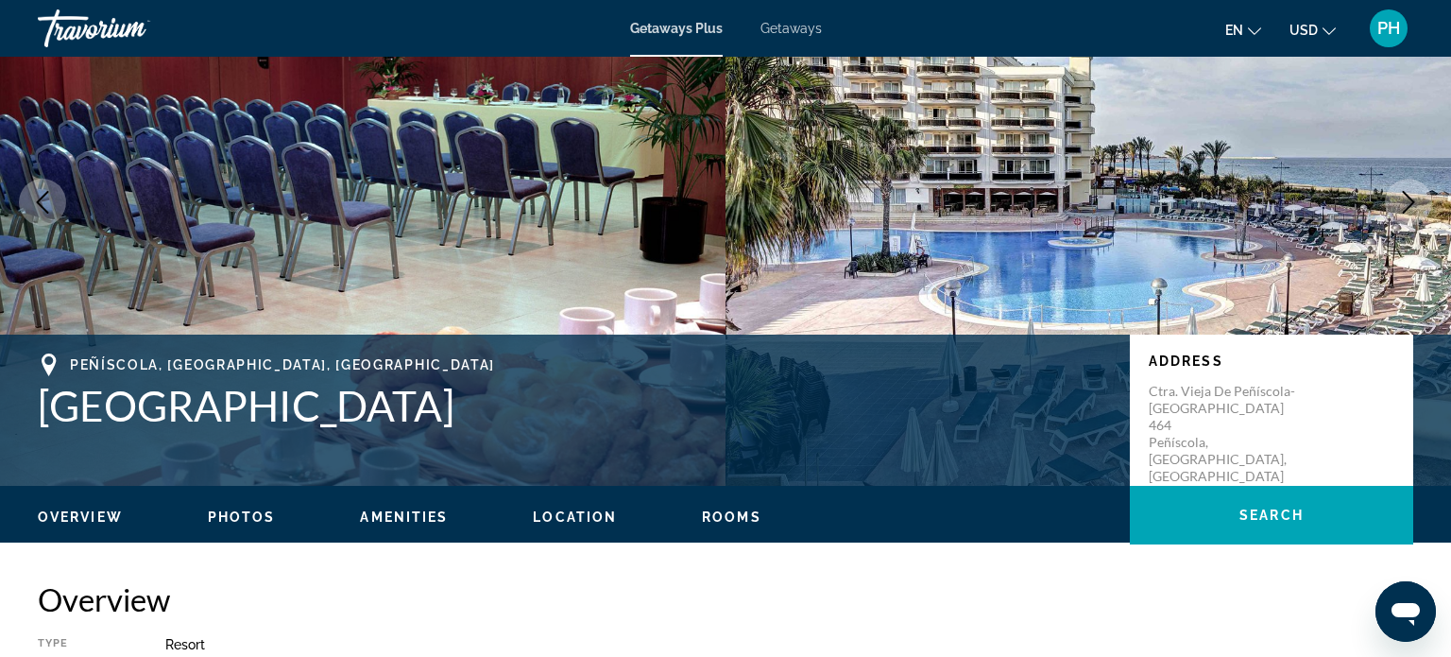
scroll to position [0, 0]
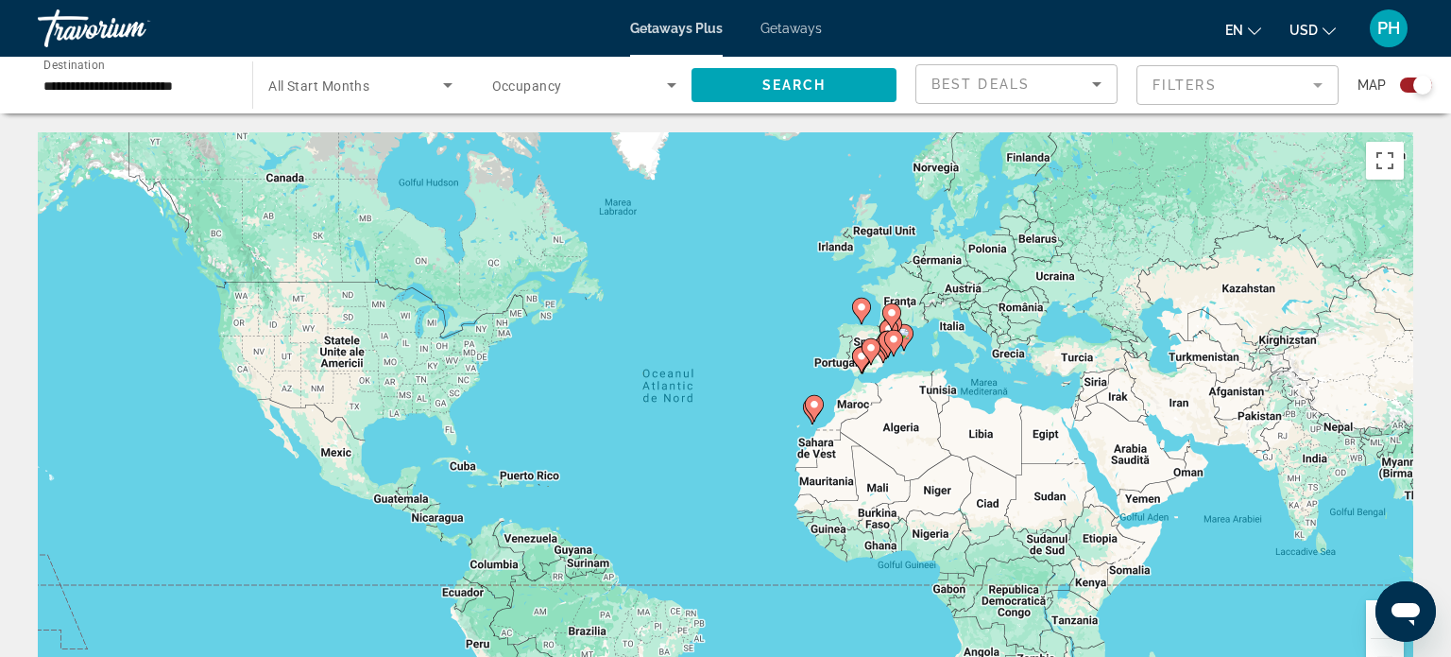
click at [923, 333] on div "Ca să activezi tragerea cu ajutorul tastaturii, apasă Alt + Enter. După activar…" at bounding box center [726, 415] width 1376 height 567
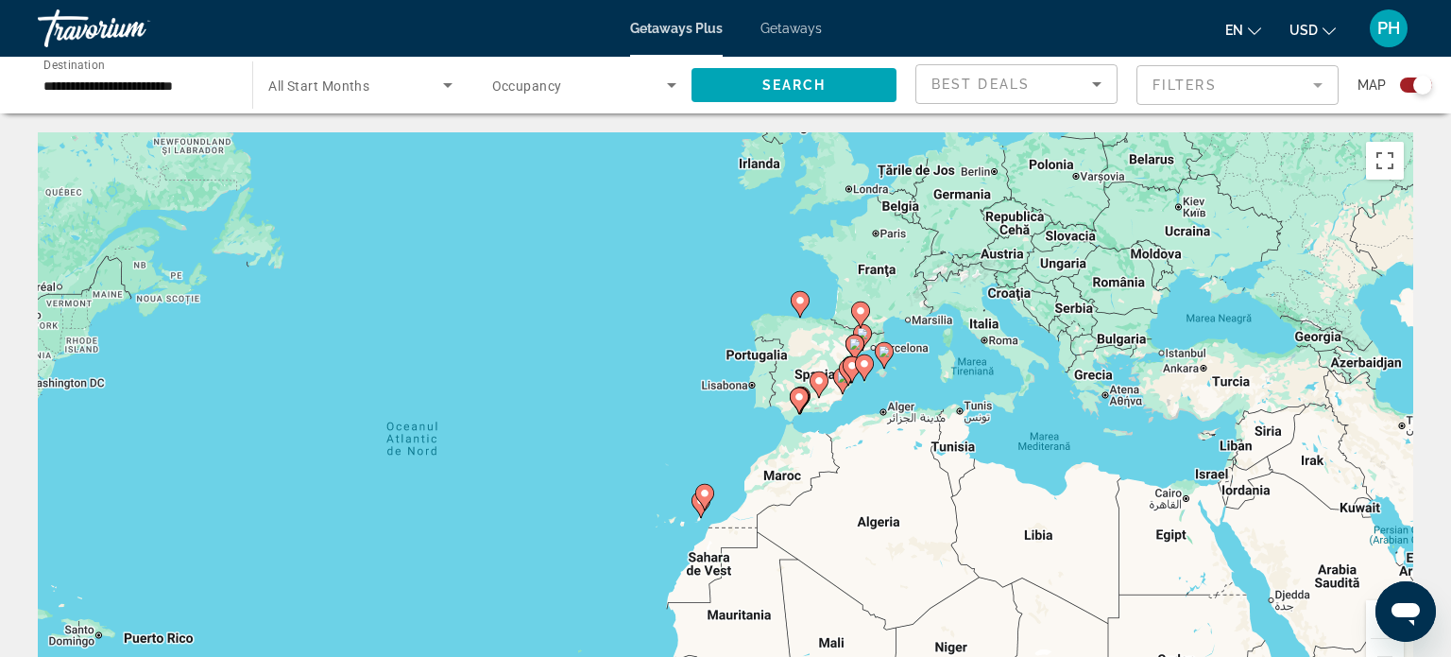
click at [923, 333] on div "Ca să activezi tragerea cu ajutorul tastaturii, apasă Alt + Enter. După activar…" at bounding box center [726, 415] width 1376 height 567
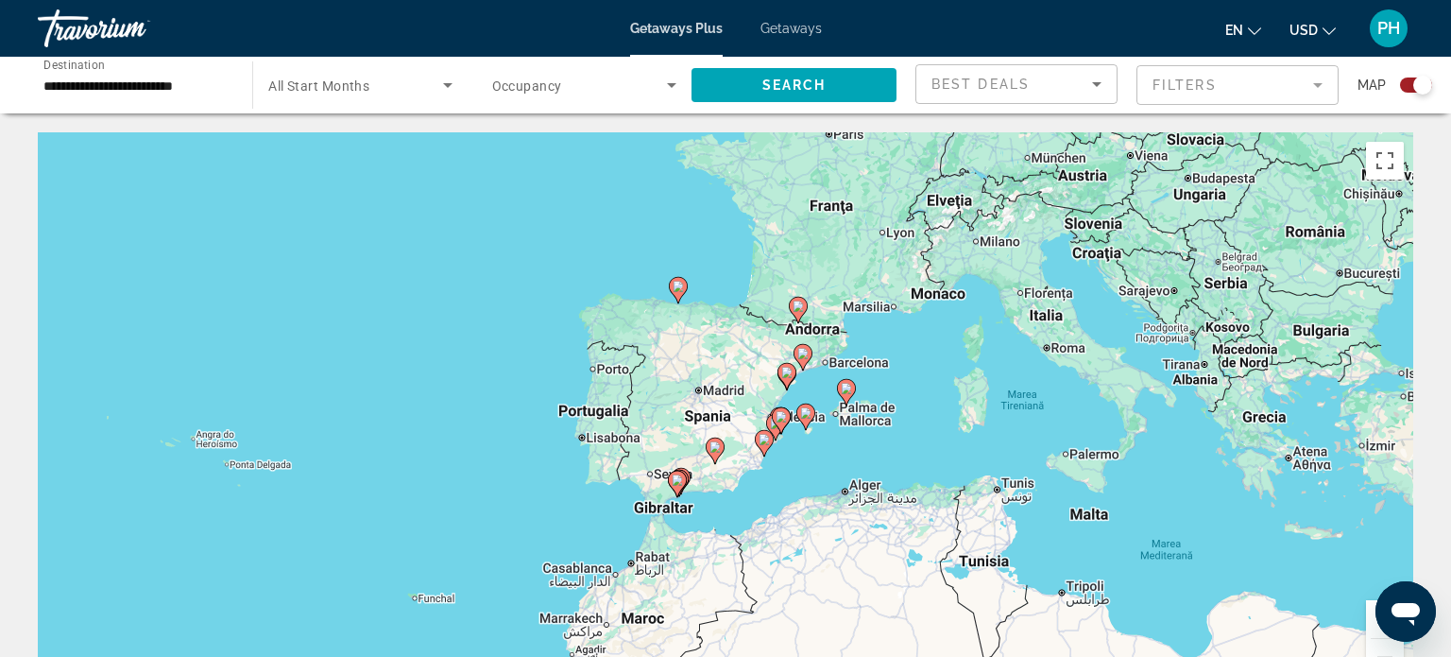
click at [923, 333] on div "Ca să activezi tragerea cu ajutorul tastaturii, apasă Alt + Enter. După activar…" at bounding box center [726, 415] width 1376 height 567
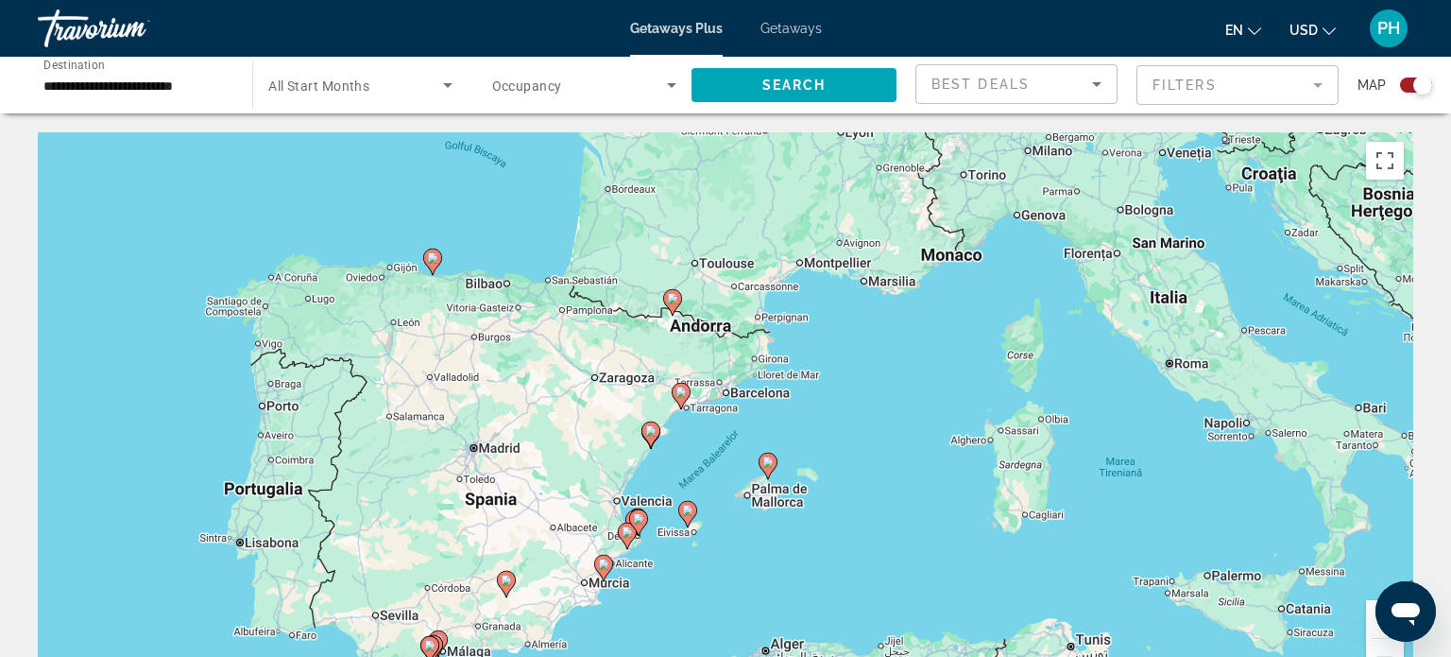
click at [721, 454] on div "Ca să activezi tragerea cu ajutorul tastaturii, apasă Alt + Enter. După activar…" at bounding box center [726, 415] width 1376 height 567
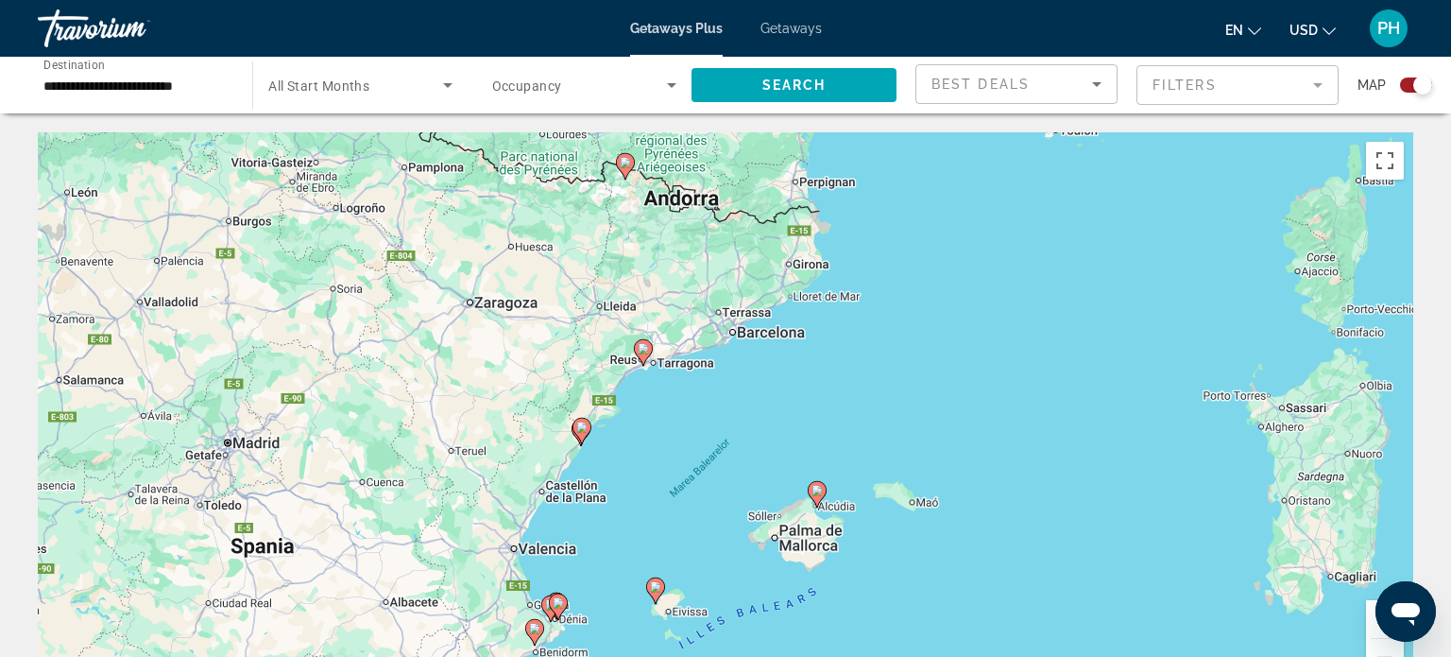
click at [641, 471] on div "Ca să activezi tragerea cu ajutorul tastaturii, apasă Alt + Enter. După activar…" at bounding box center [726, 415] width 1376 height 567
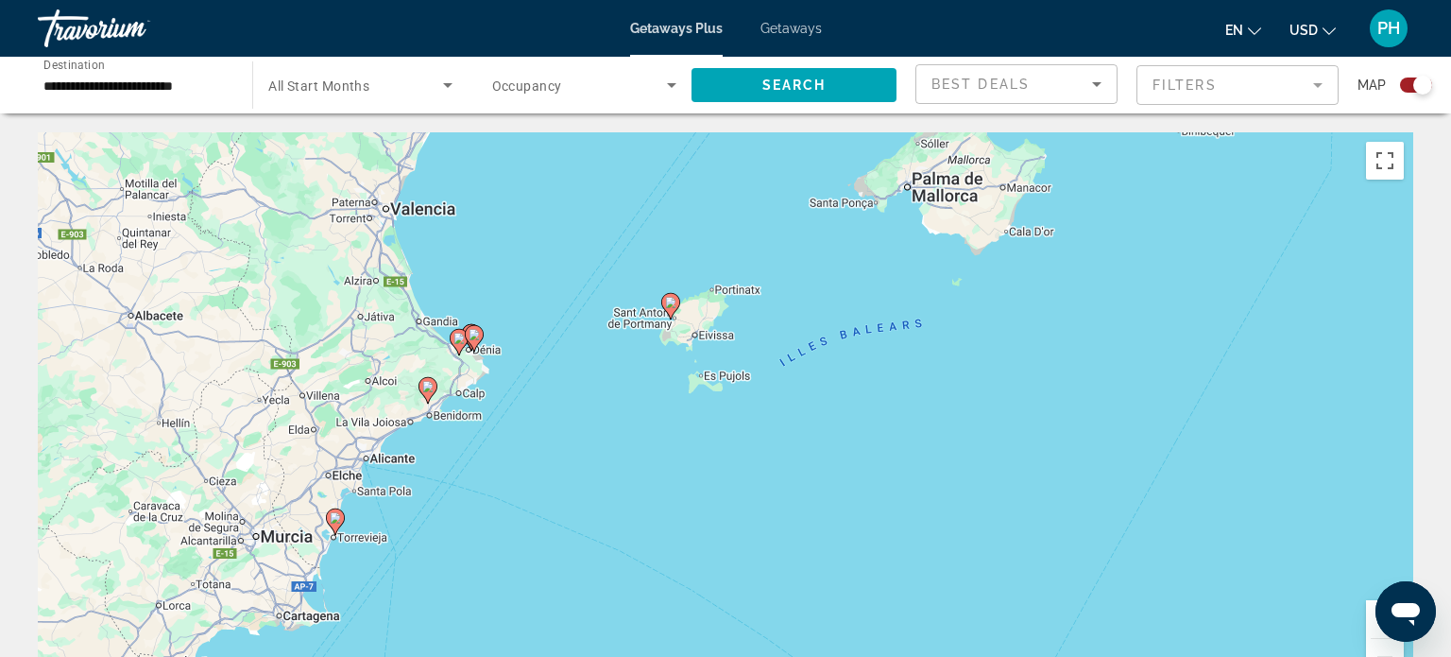
click at [557, 400] on div "Ca să activezi tragerea cu ajutorul tastaturii, apasă Alt + Enter. După activar…" at bounding box center [726, 415] width 1376 height 567
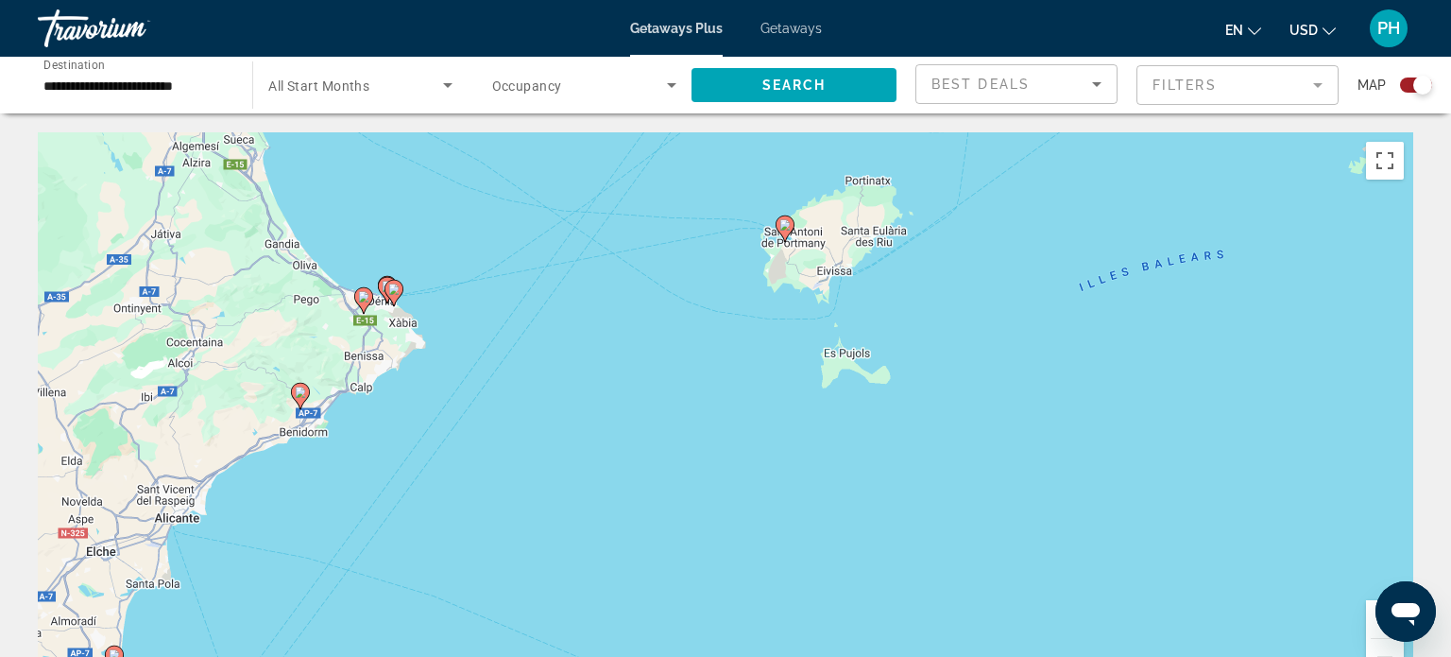
click at [480, 299] on div "Ca să activezi tragerea cu ajutorul tastaturii, apasă Alt + Enter. După activar…" at bounding box center [726, 415] width 1376 height 567
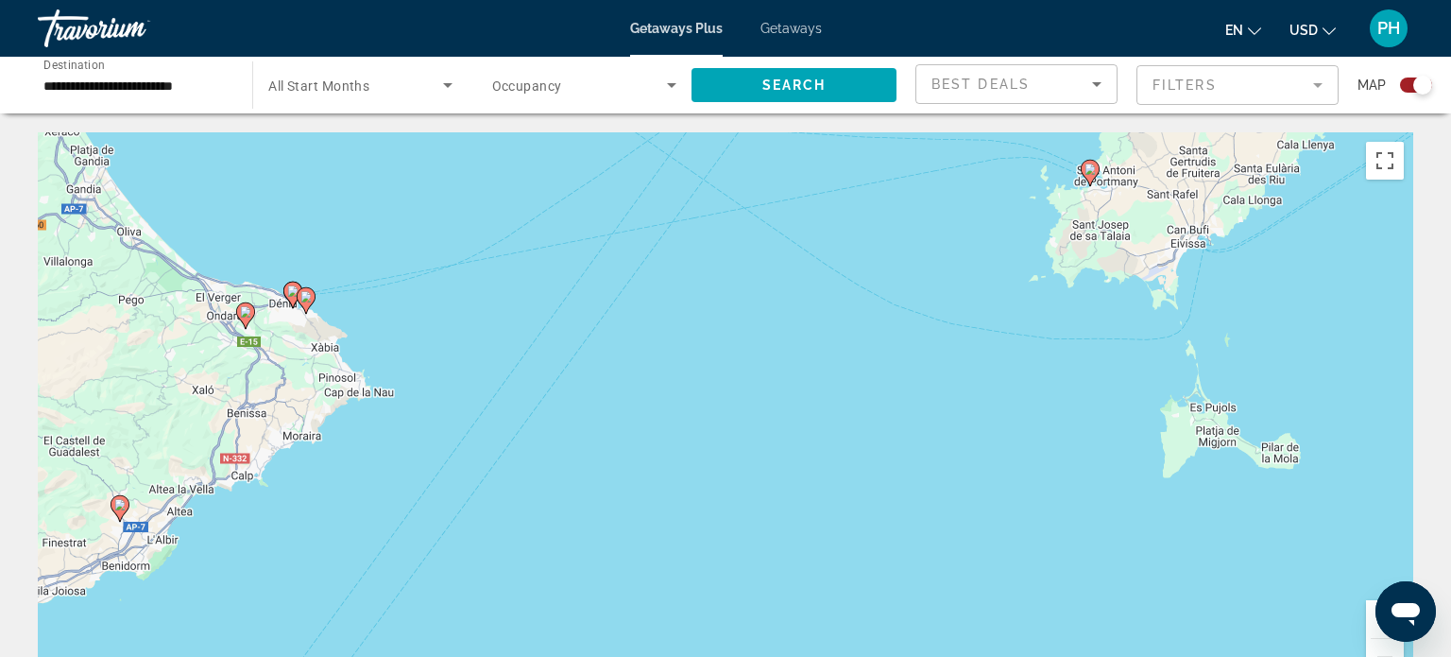
click at [424, 278] on div "Ca să activezi tragerea cu ajutorul tastaturii, apasă Alt + Enter. După activar…" at bounding box center [726, 415] width 1376 height 567
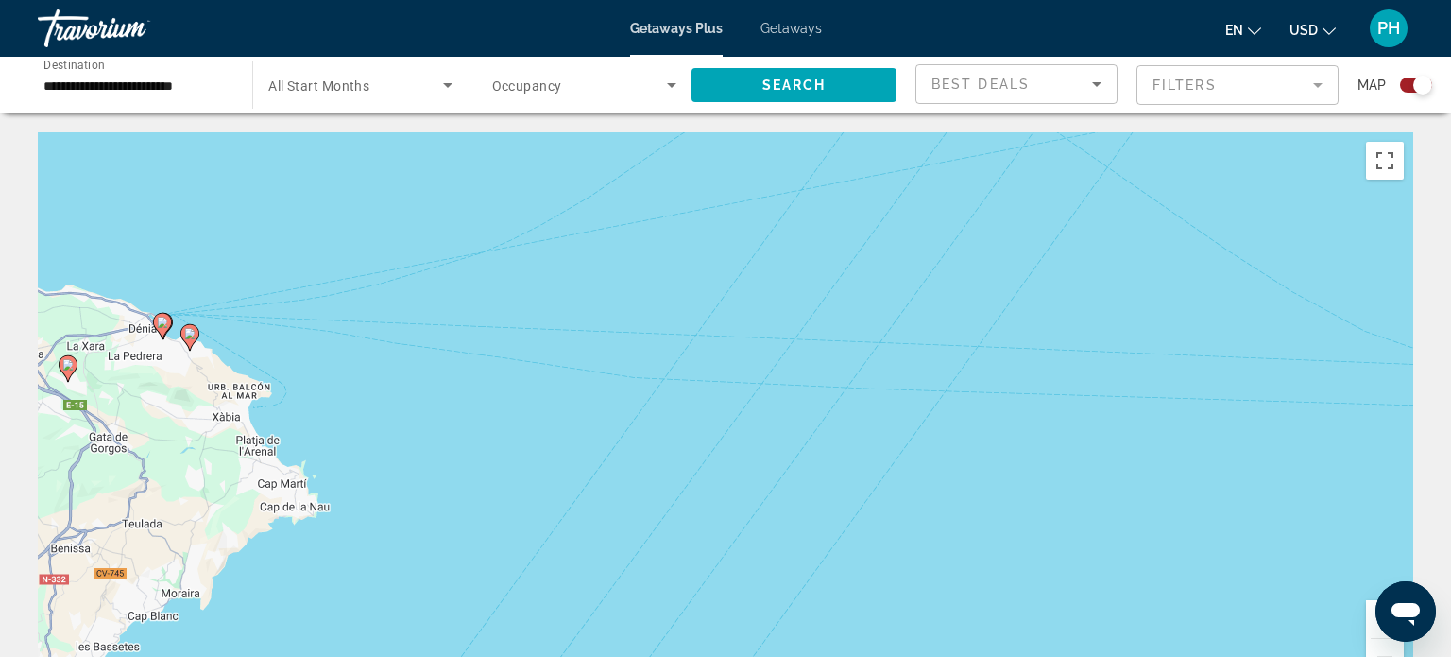
click at [285, 287] on div "Ca să activezi tragerea cu ajutorul tastaturii, apasă Alt + Enter. După activar…" at bounding box center [726, 415] width 1376 height 567
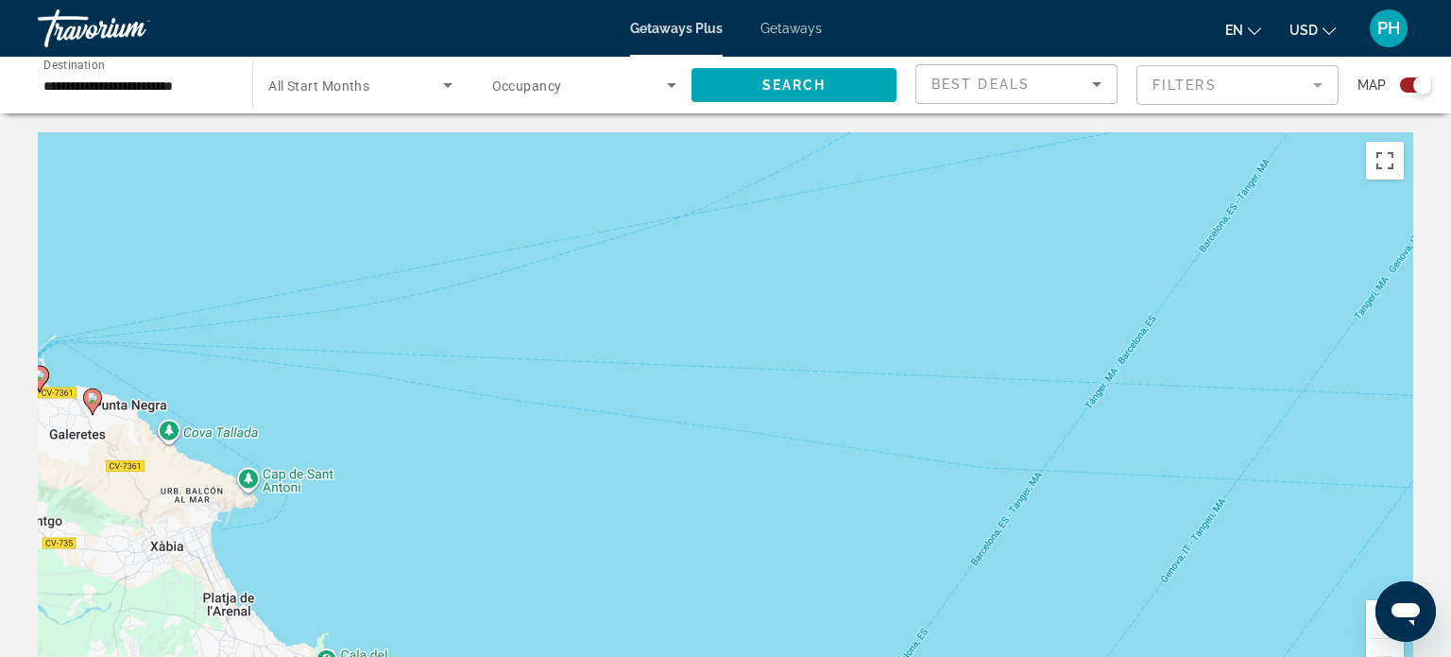
click at [105, 538] on div "Ca să activezi tragerea cu ajutorul tastaturii, apasă Alt + Enter. După activar…" at bounding box center [726, 415] width 1376 height 567
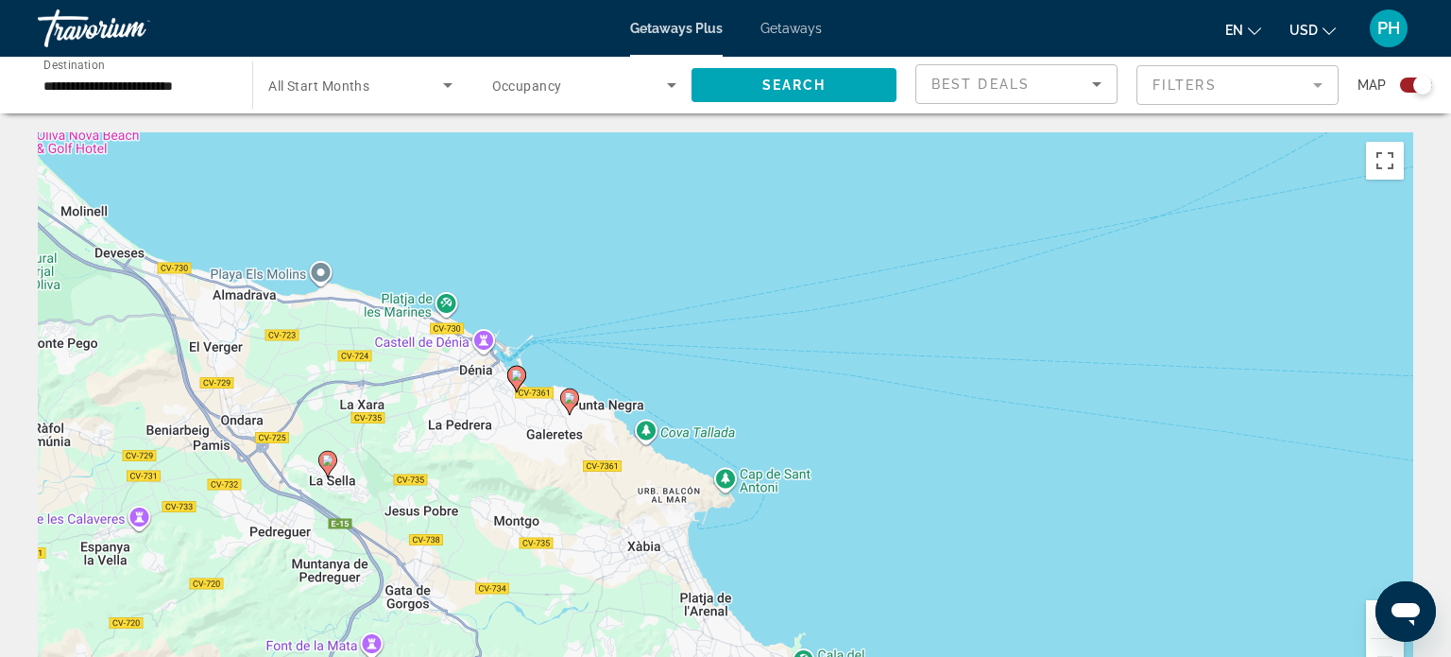
click at [512, 379] on image "Main content" at bounding box center [516, 374] width 11 height 11
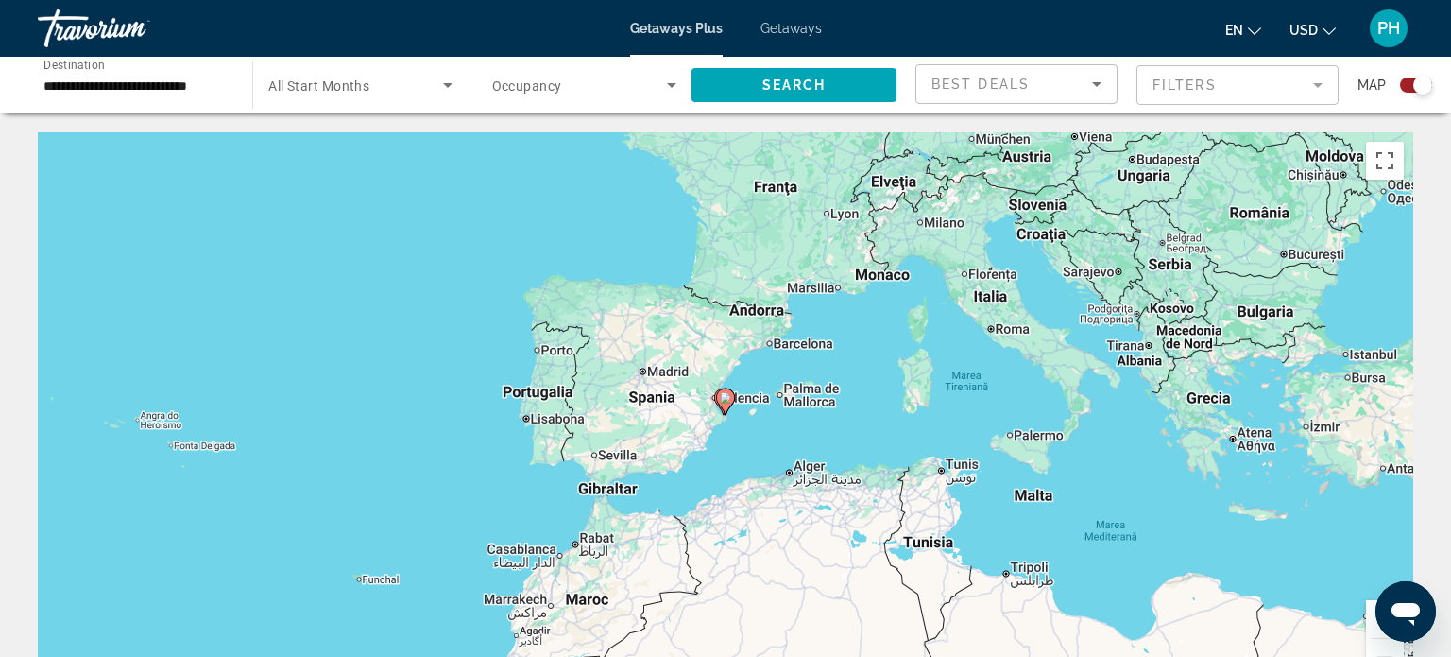
click at [760, 364] on div "Pentru a naviga, apasă pe tastele săgeți. Ca să activezi tragerea cu ajutorul t…" at bounding box center [726, 415] width 1376 height 567
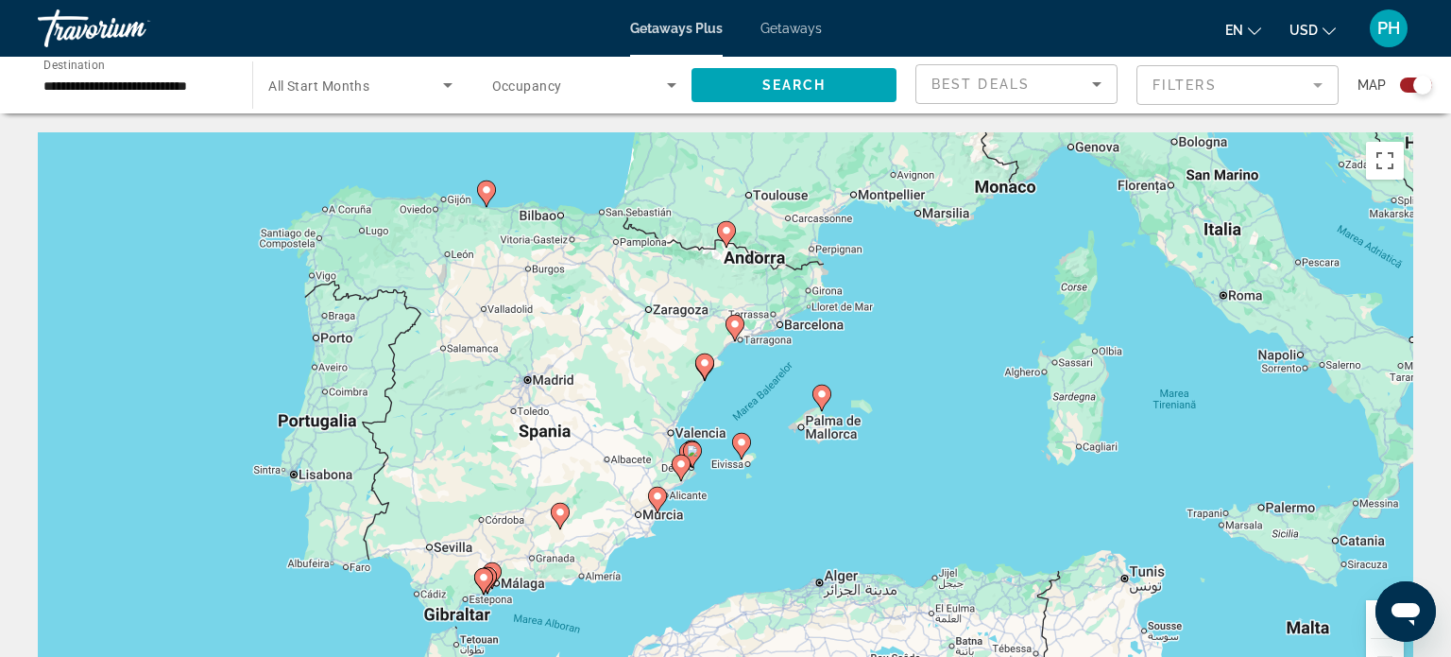
click at [760, 364] on div "Ca să activezi tragerea cu ajutorul tastaturii, apasă Alt + Enter. După activar…" at bounding box center [726, 415] width 1376 height 567
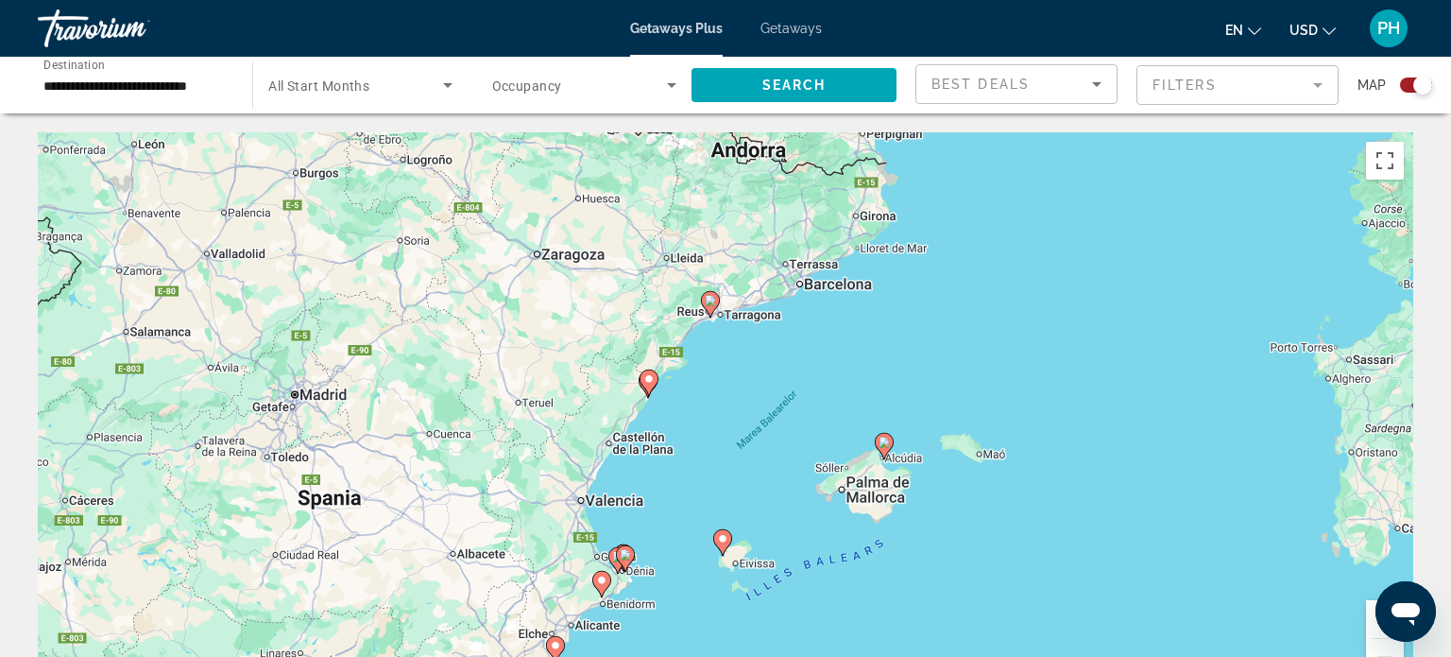
click at [606, 592] on gmp-advanced-marker "Main content" at bounding box center [601, 584] width 19 height 28
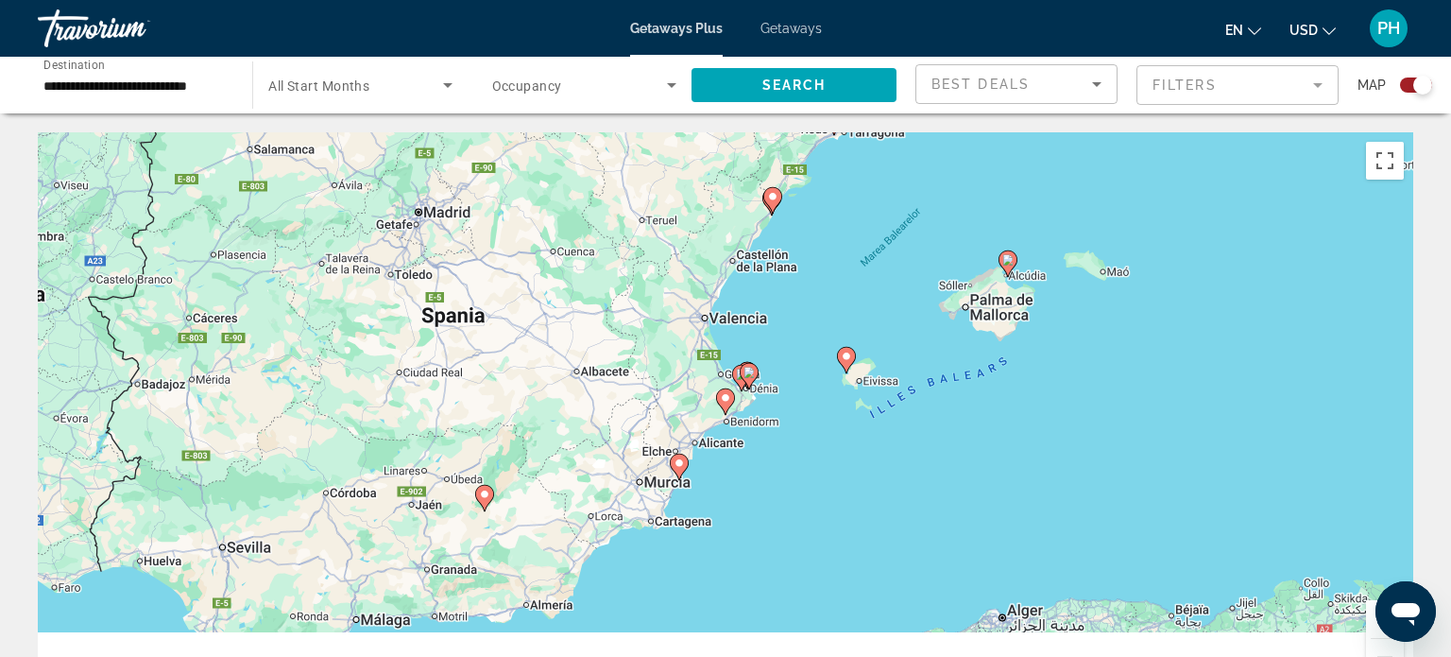
type input "**********"
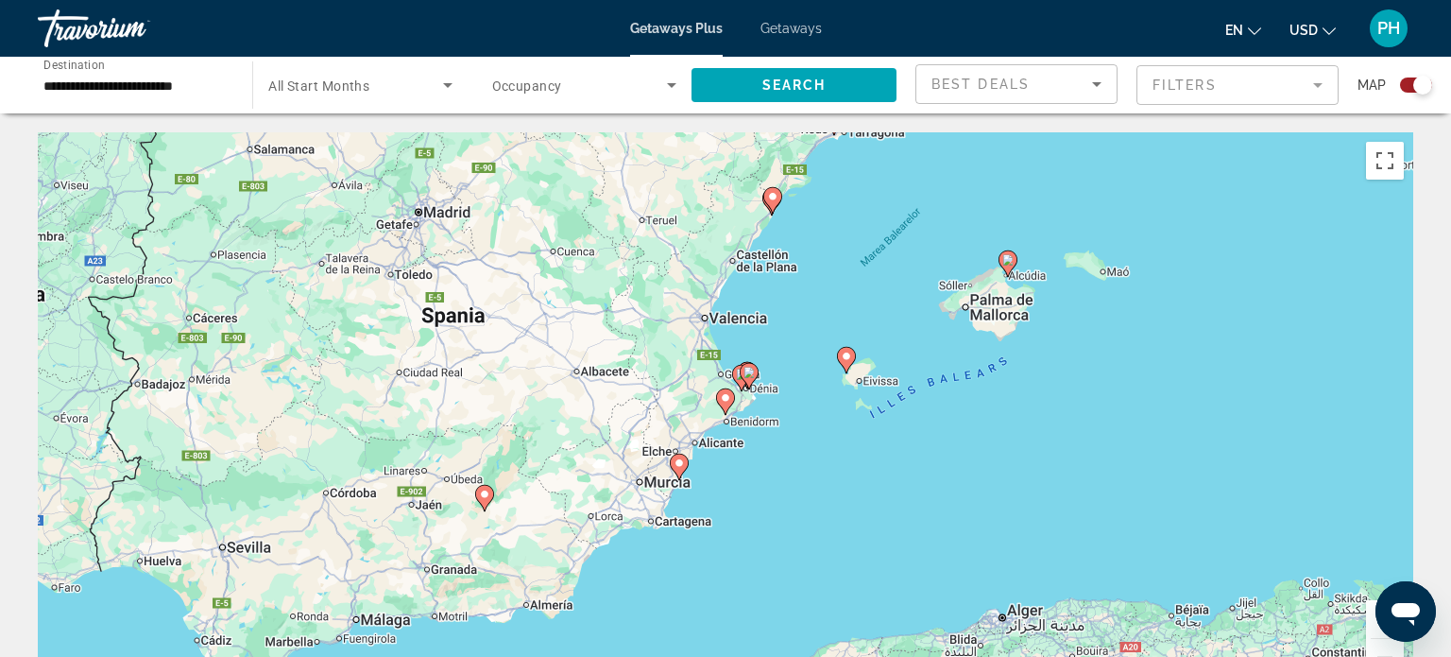
click at [728, 405] on icon "Main content" at bounding box center [725, 401] width 17 height 25
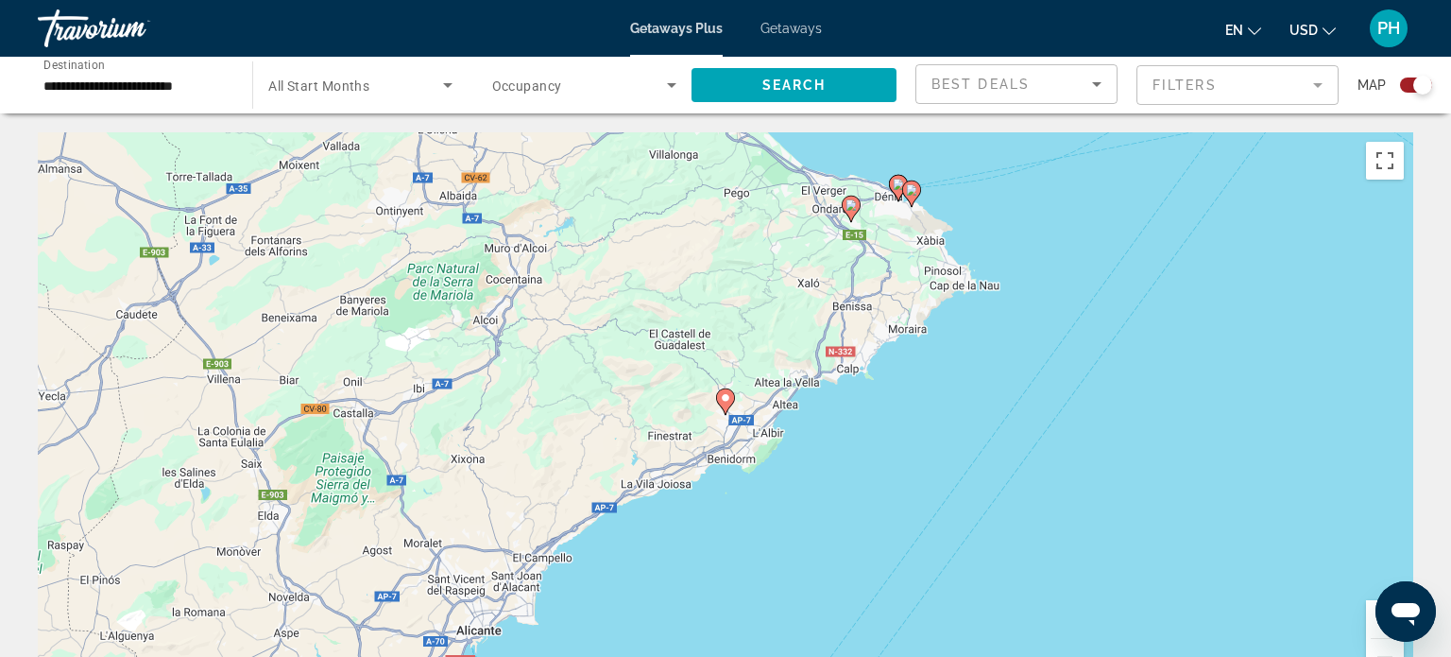
click at [728, 405] on icon "Main content" at bounding box center [725, 401] width 17 height 25
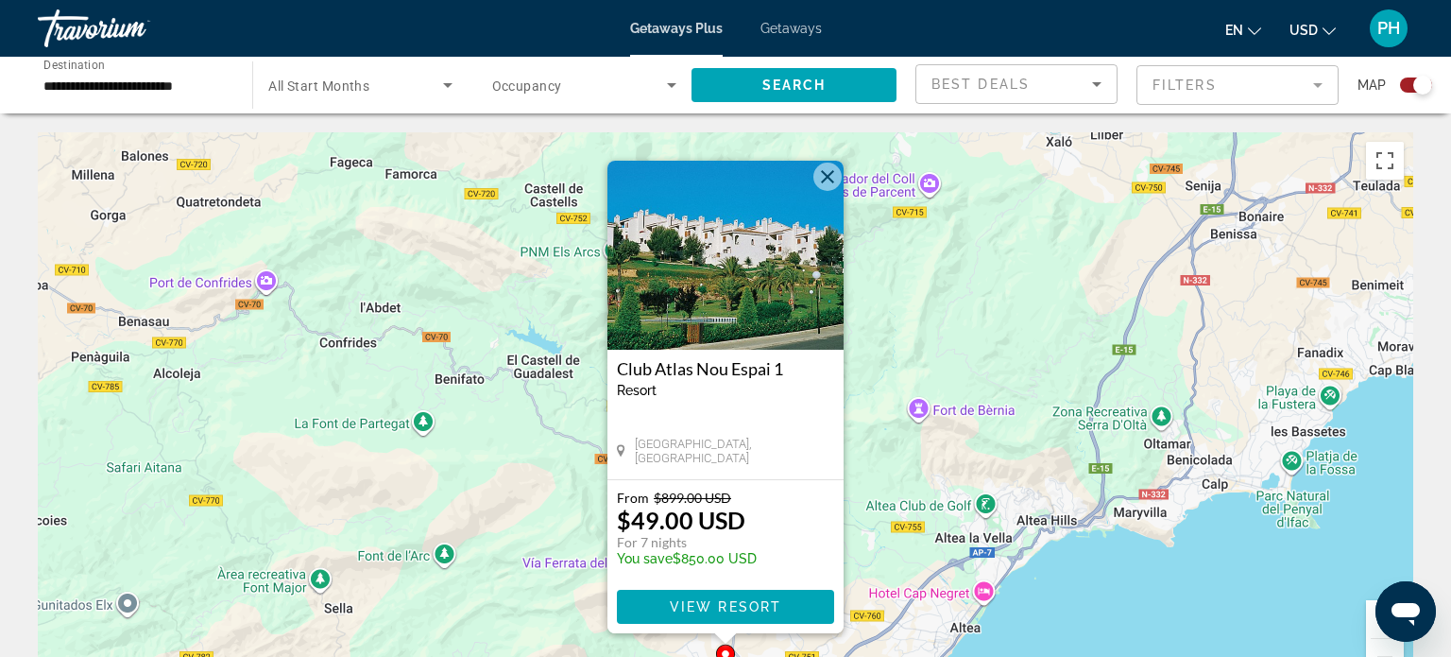
click at [825, 178] on button "Închide" at bounding box center [827, 177] width 28 height 28
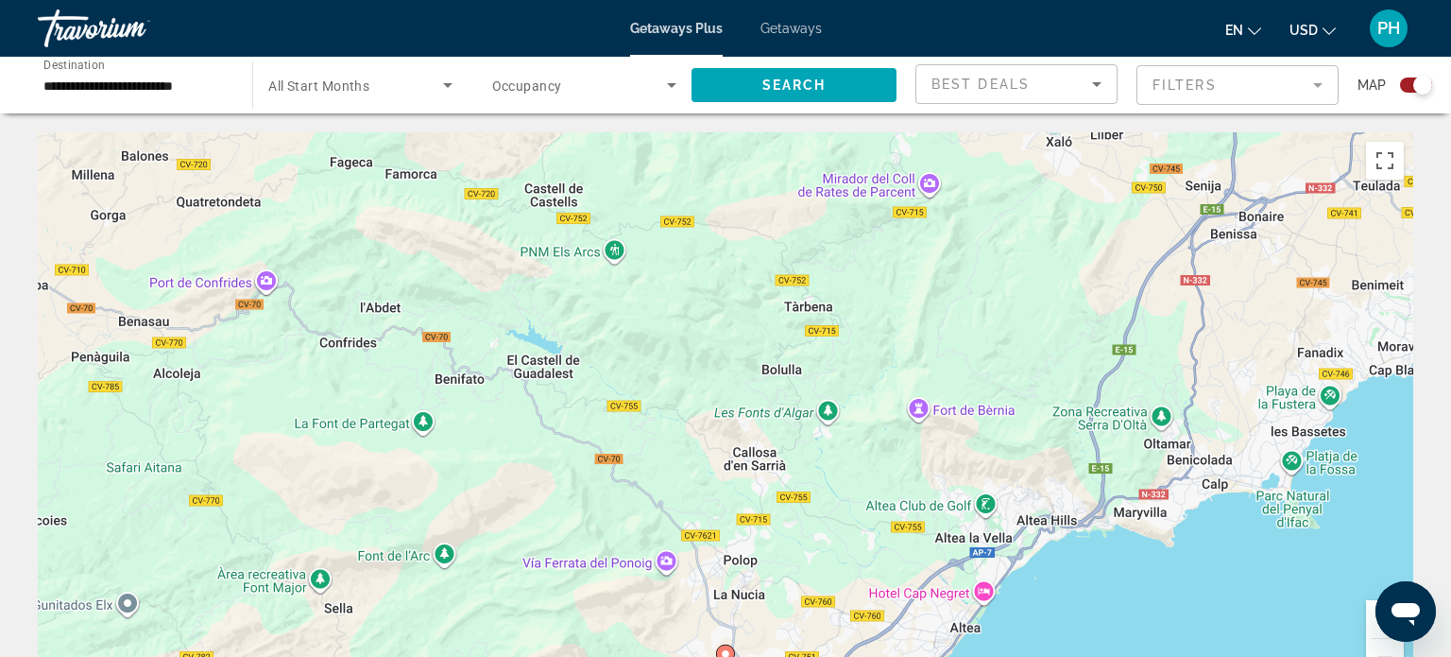
click at [791, 442] on div "Pentru a naviga, apasă pe tastele săgeți. Ca să activezi tragerea cu ajutorul t…" at bounding box center [726, 415] width 1376 height 567
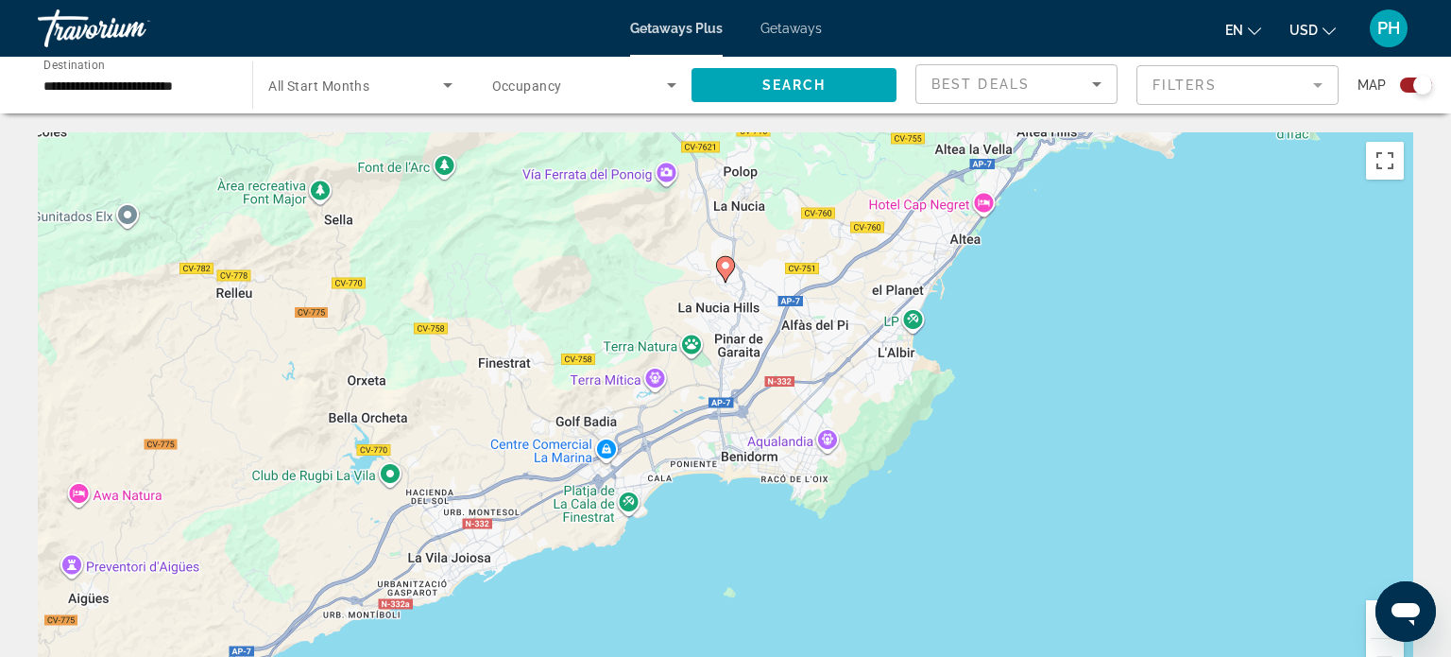
click at [577, 594] on div "Ca să activezi tragerea cu ajutorul tastaturii, apasă Alt + Enter. După activar…" at bounding box center [726, 415] width 1376 height 567
click at [625, 502] on div "Ca să activezi tragerea cu ajutorul tastaturii, apasă Alt + Enter. După activar…" at bounding box center [726, 415] width 1376 height 567
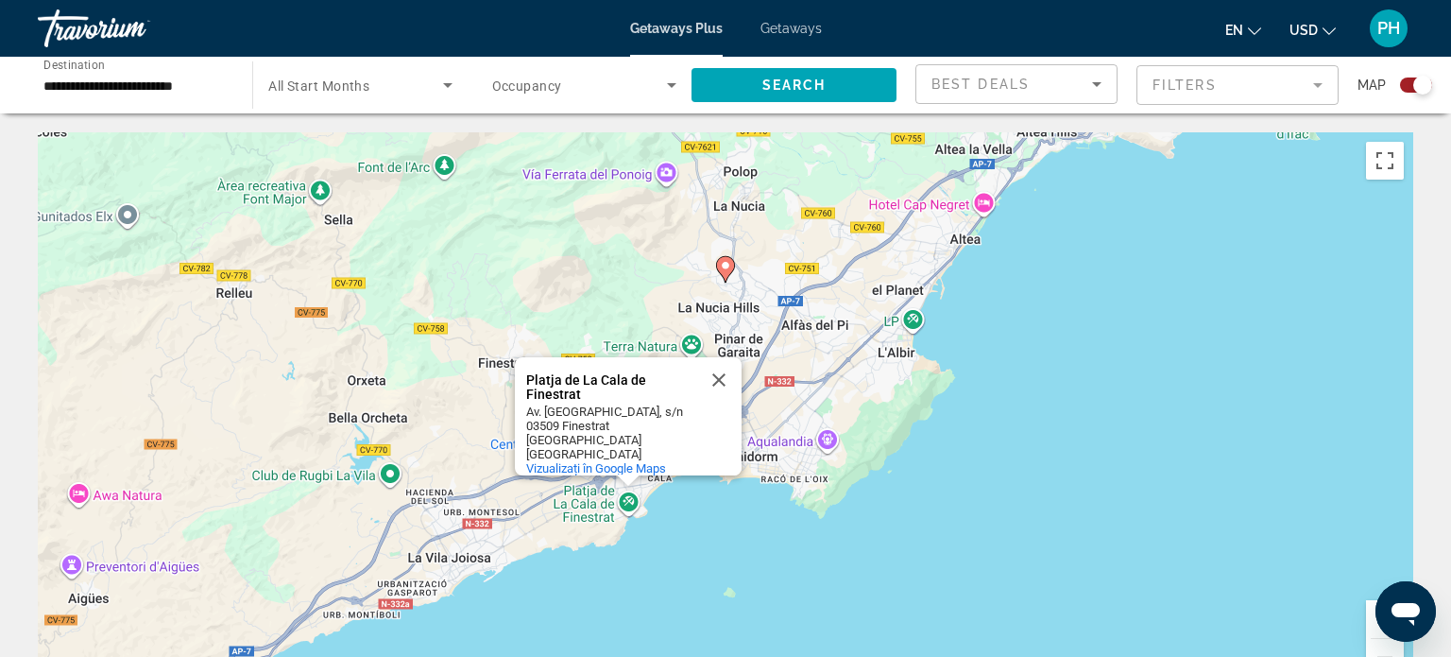
click at [823, 444] on div "Ca să activezi tragerea cu ajutorul tastaturii, apasă Alt + Enter. După activar…" at bounding box center [726, 415] width 1376 height 567
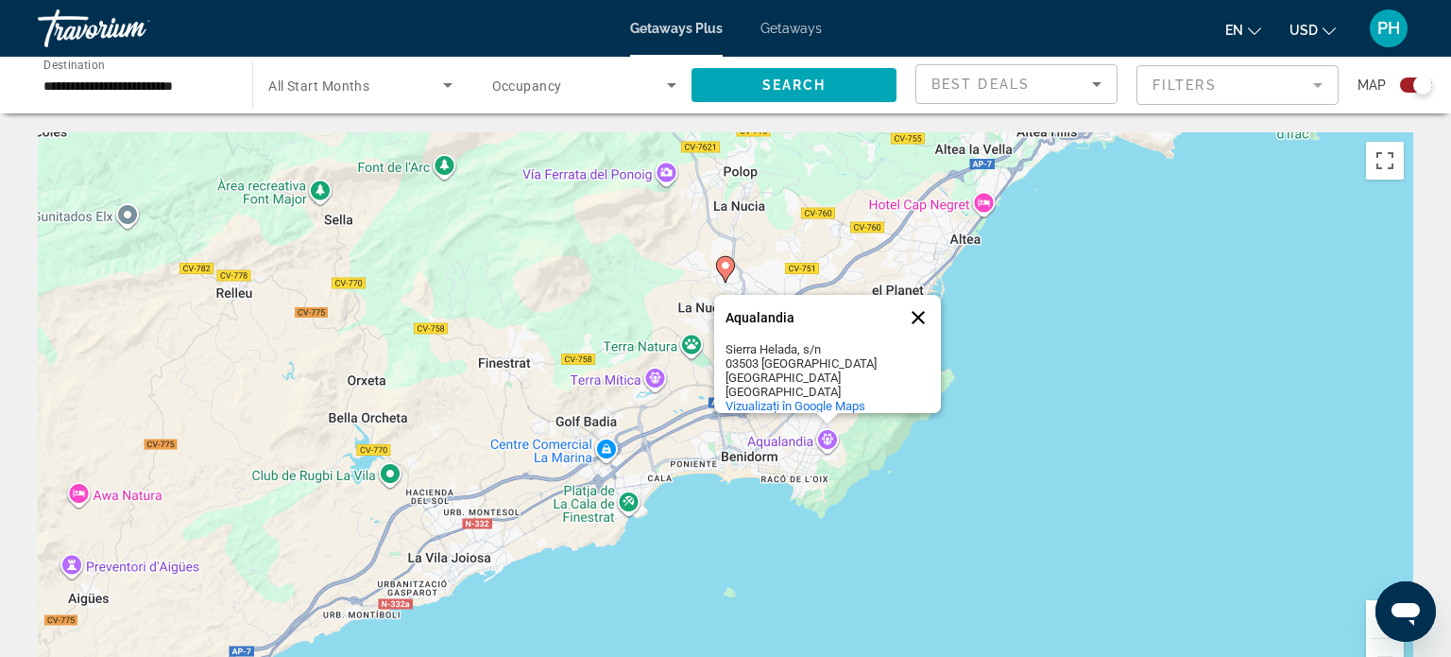
click at [917, 303] on button "Închide" at bounding box center [918, 317] width 45 height 45
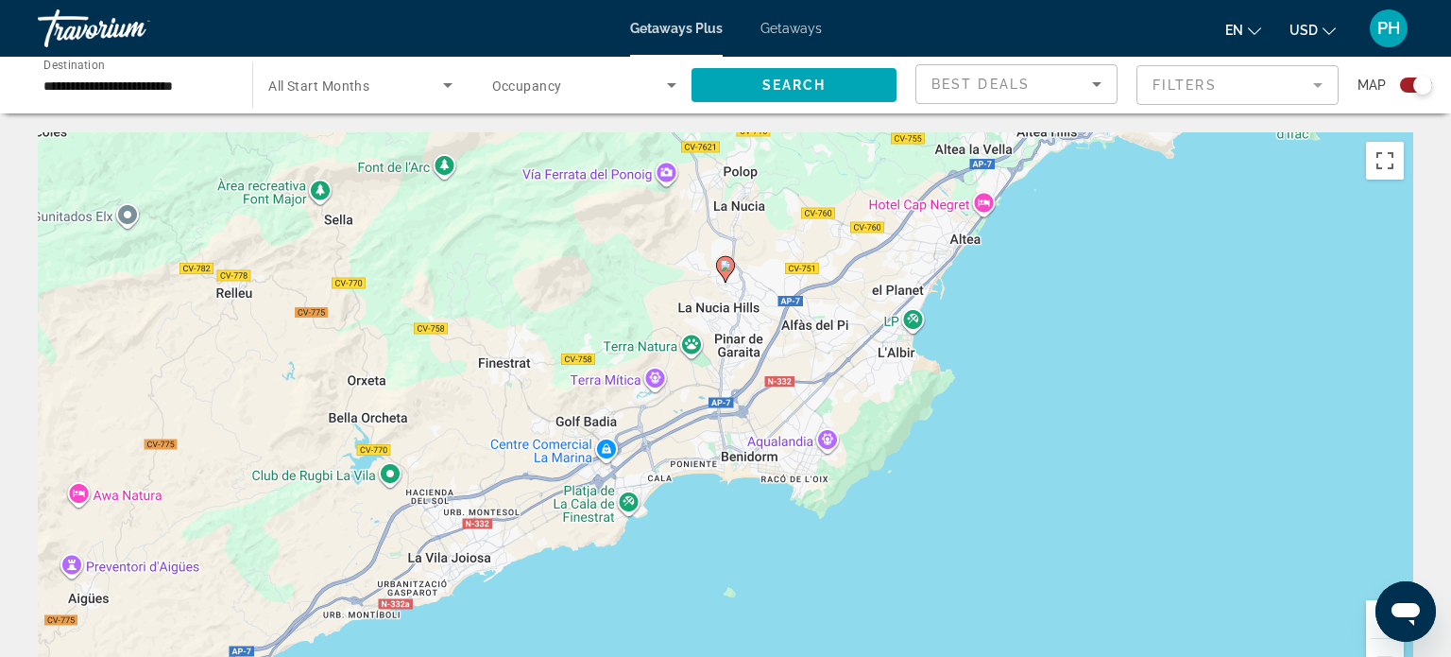
click at [356, 87] on span "All Start Months" at bounding box center [318, 85] width 101 height 15
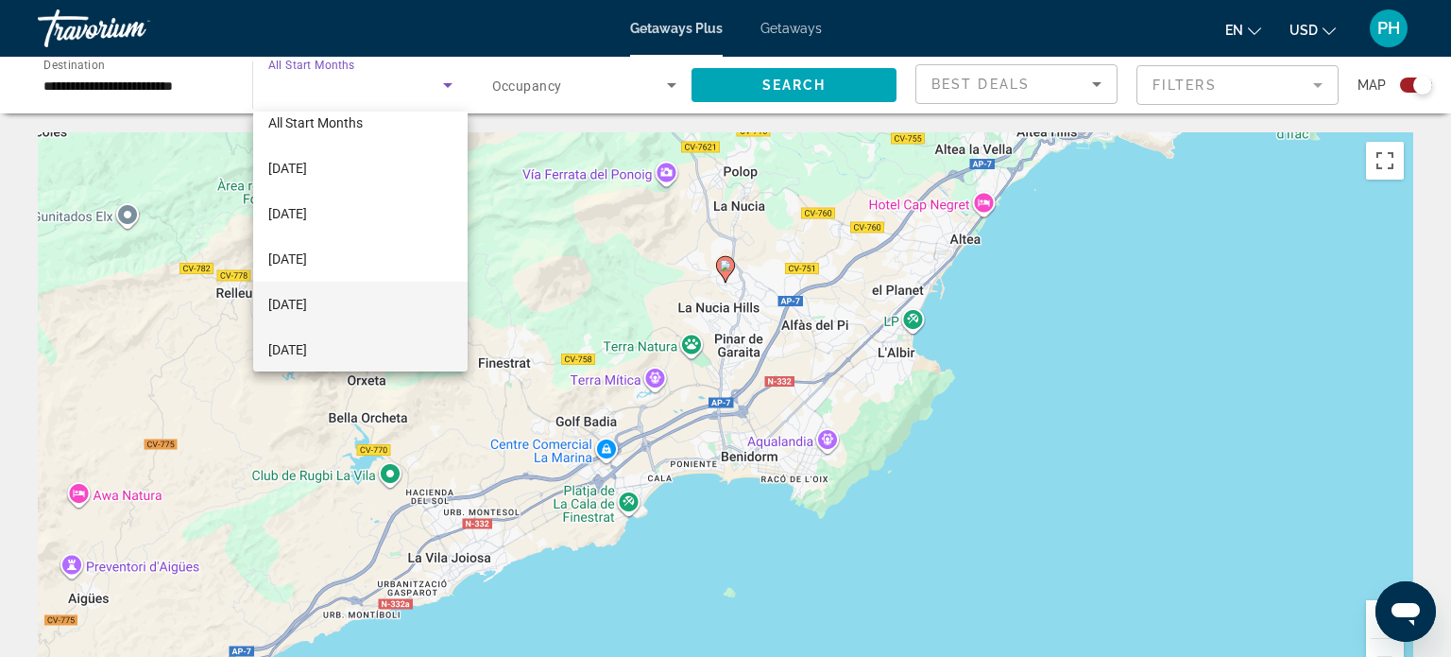
scroll to position [64, 0]
click at [304, 351] on span "April 2026" at bounding box center [287, 349] width 39 height 23
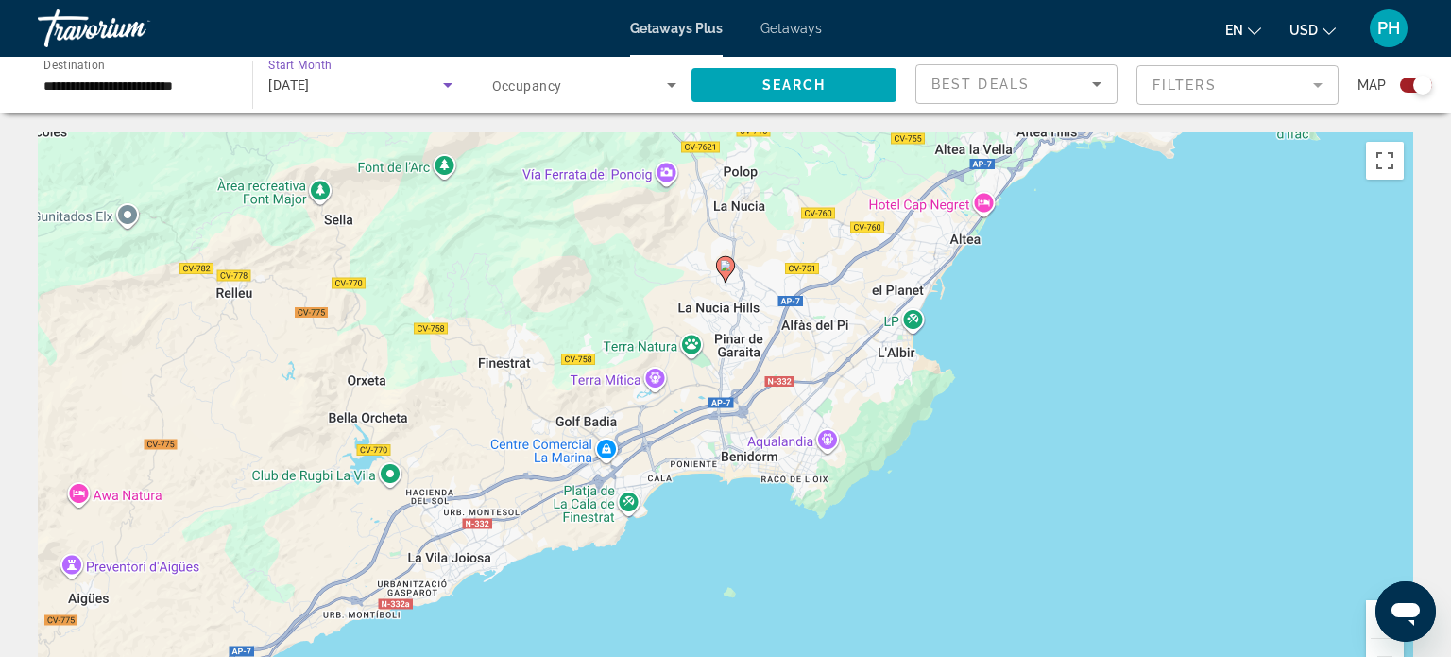
click at [593, 82] on span "Search widget" at bounding box center [579, 85] width 175 height 23
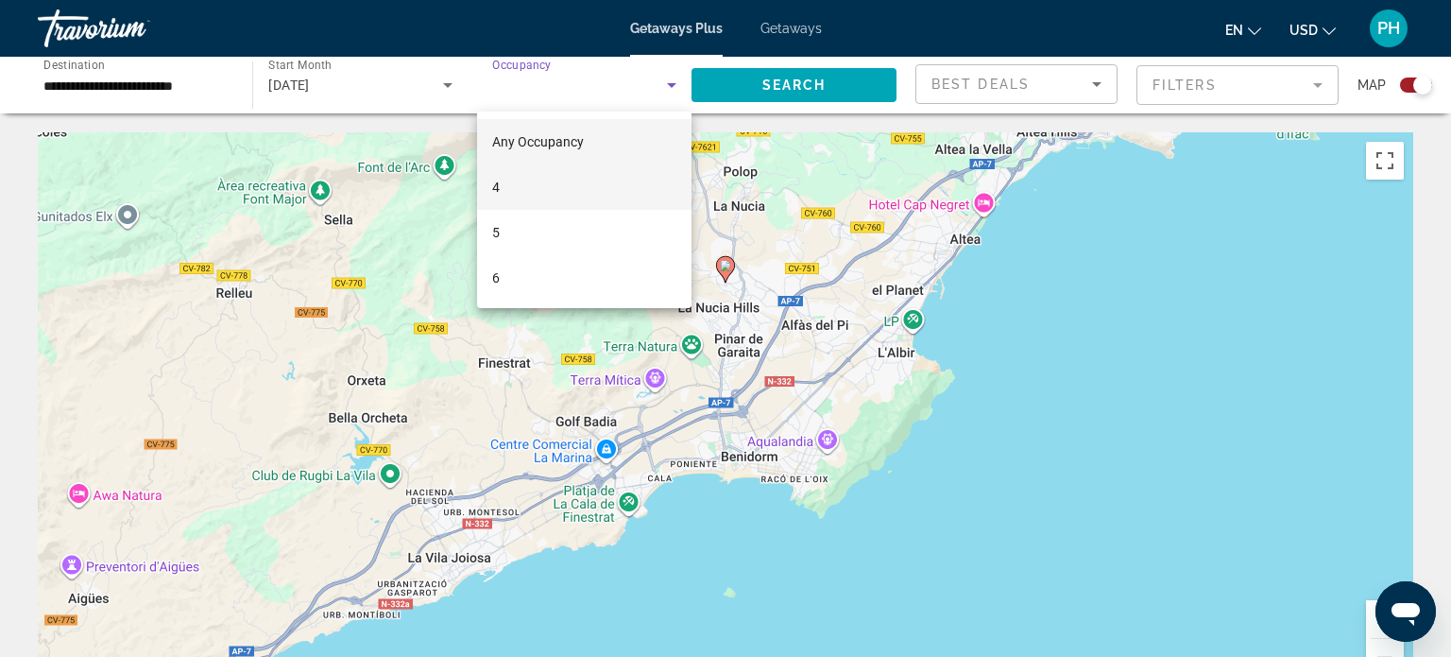
click at [520, 184] on mat-option "4" at bounding box center [584, 186] width 214 height 45
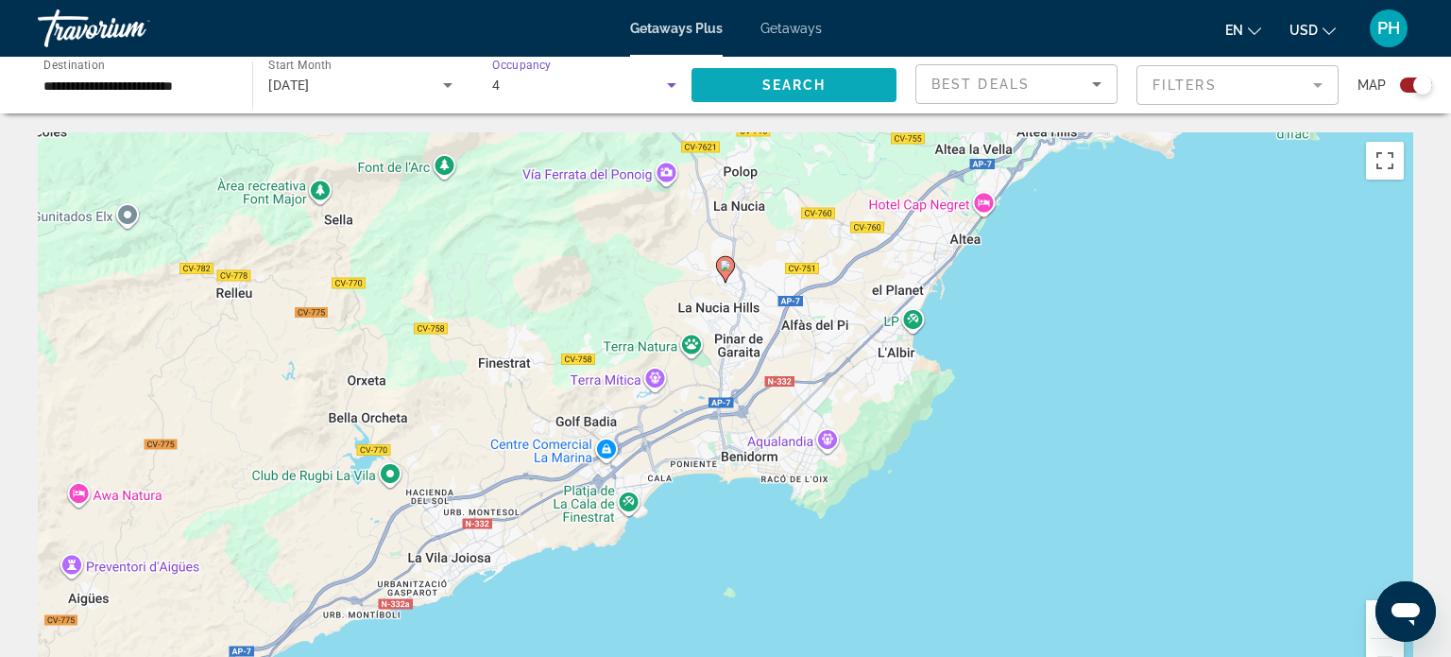
click at [793, 89] on span "Search" at bounding box center [794, 84] width 64 height 15
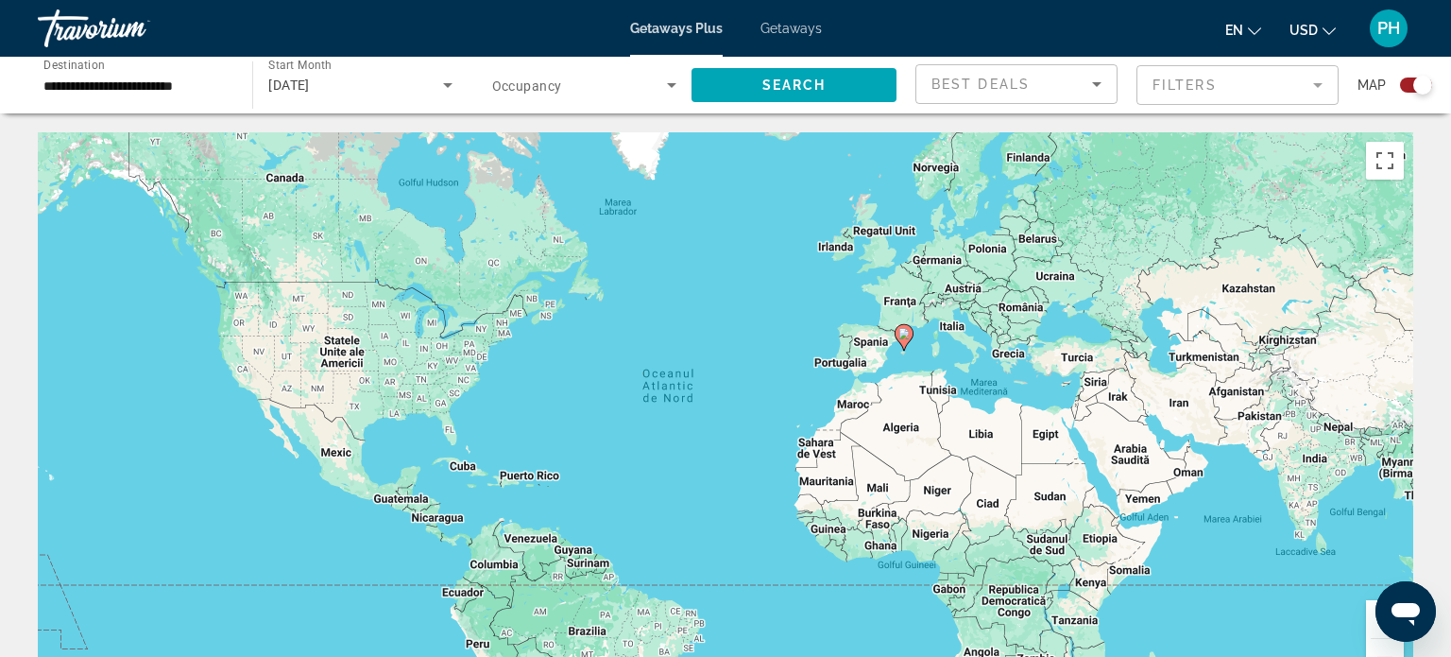
click at [917, 352] on div "Ca să activezi tragerea cu ajutorul tastaturii, apasă Alt + Enter. După activar…" at bounding box center [726, 415] width 1376 height 567
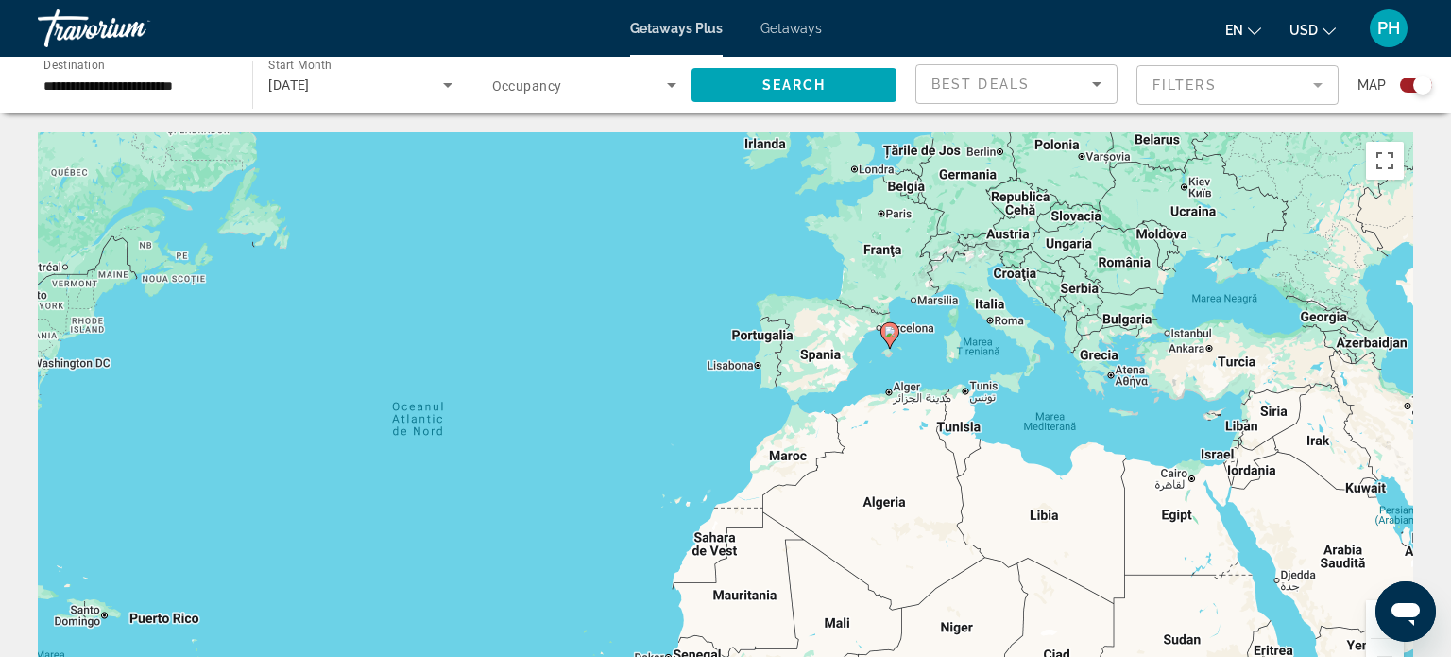
click at [917, 352] on div "Ca să activezi tragerea cu ajutorul tastaturii, apasă Alt + Enter. După activar…" at bounding box center [726, 415] width 1376 height 567
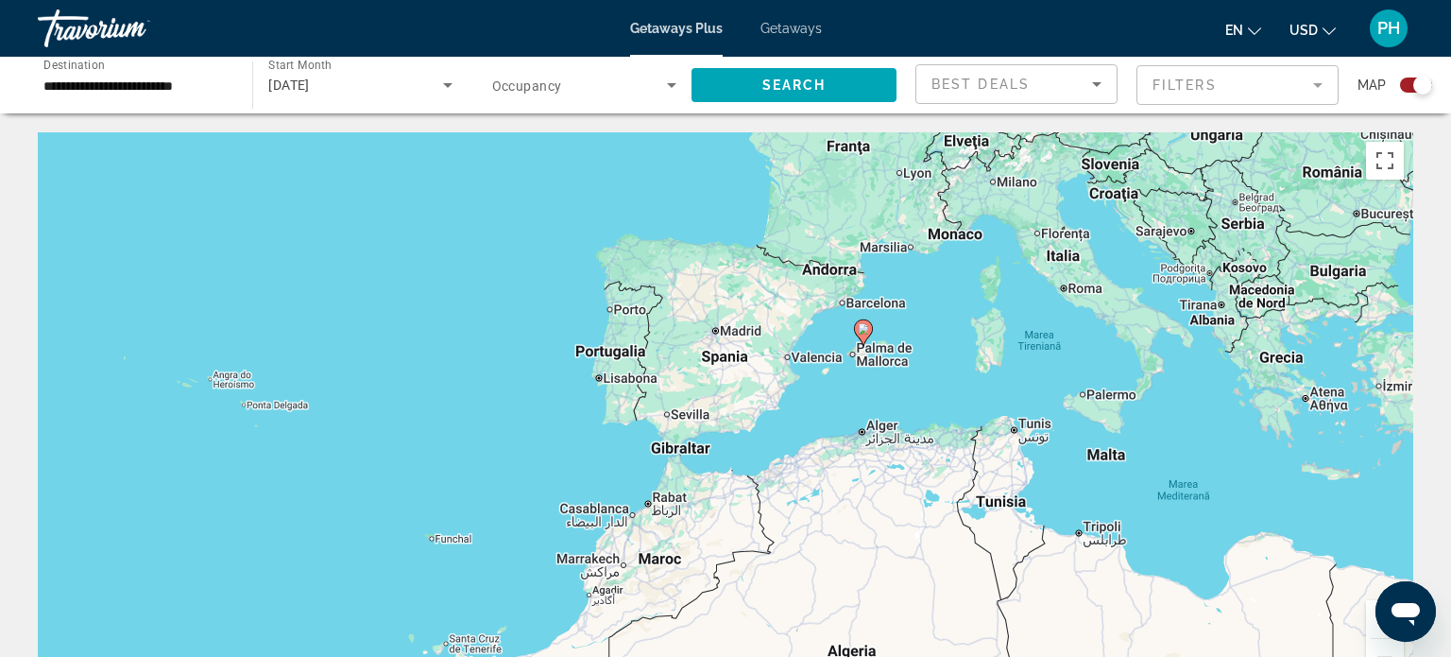
click at [917, 352] on div "Ca să activezi tragerea cu ajutorul tastaturii, apasă Alt + Enter. După activar…" at bounding box center [726, 415] width 1376 height 567
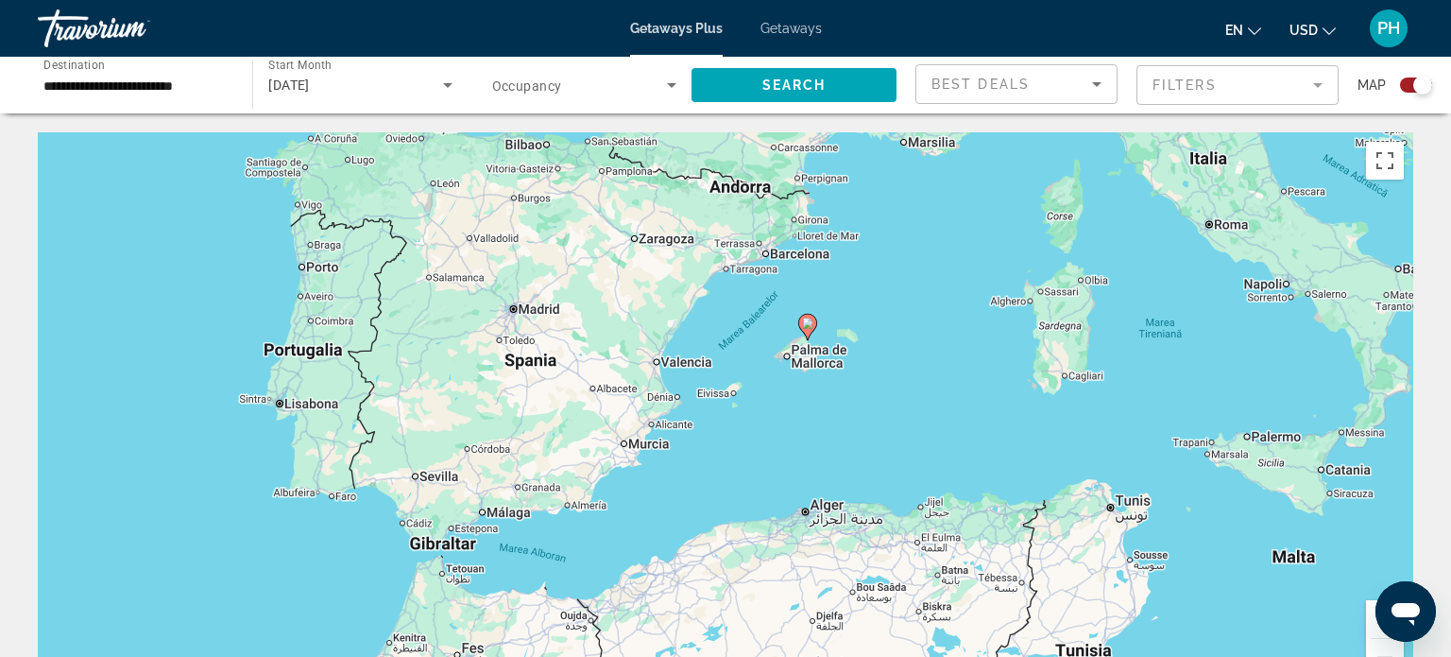
click at [809, 327] on image "Main content" at bounding box center [807, 322] width 11 height 11
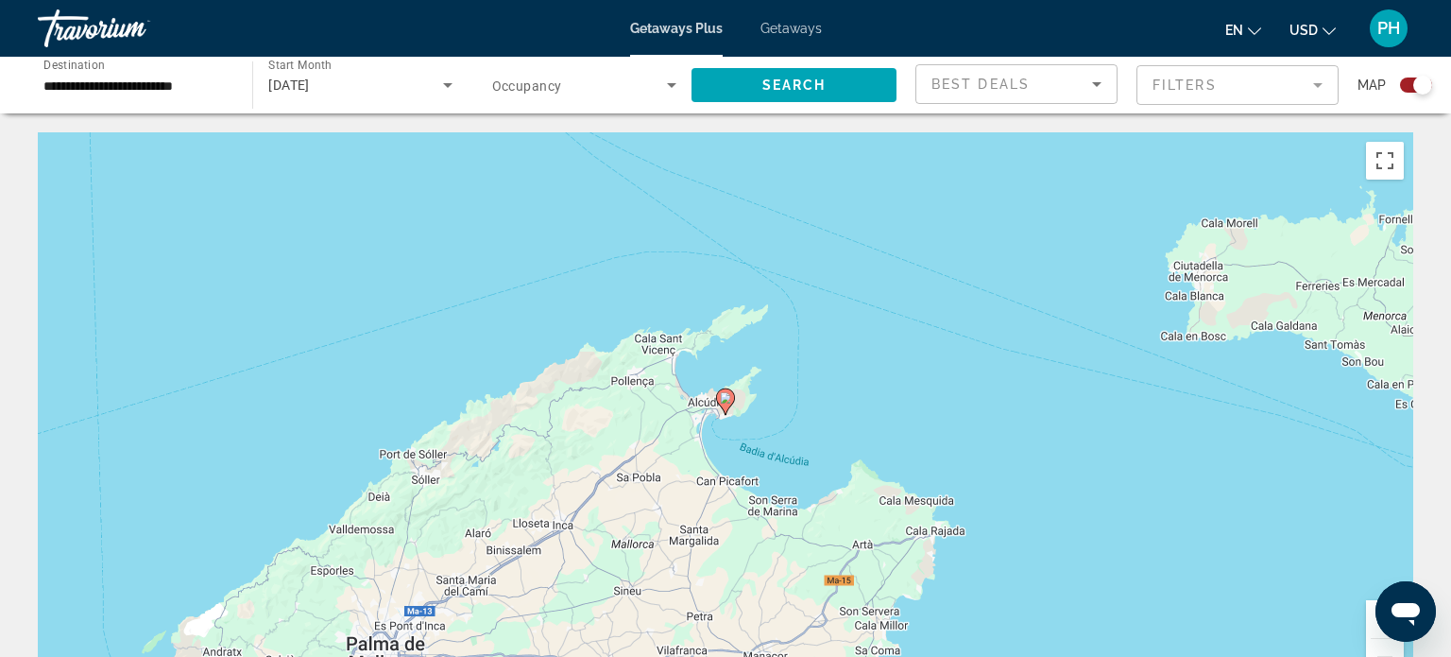
click at [728, 402] on image "Main content" at bounding box center [725, 397] width 11 height 11
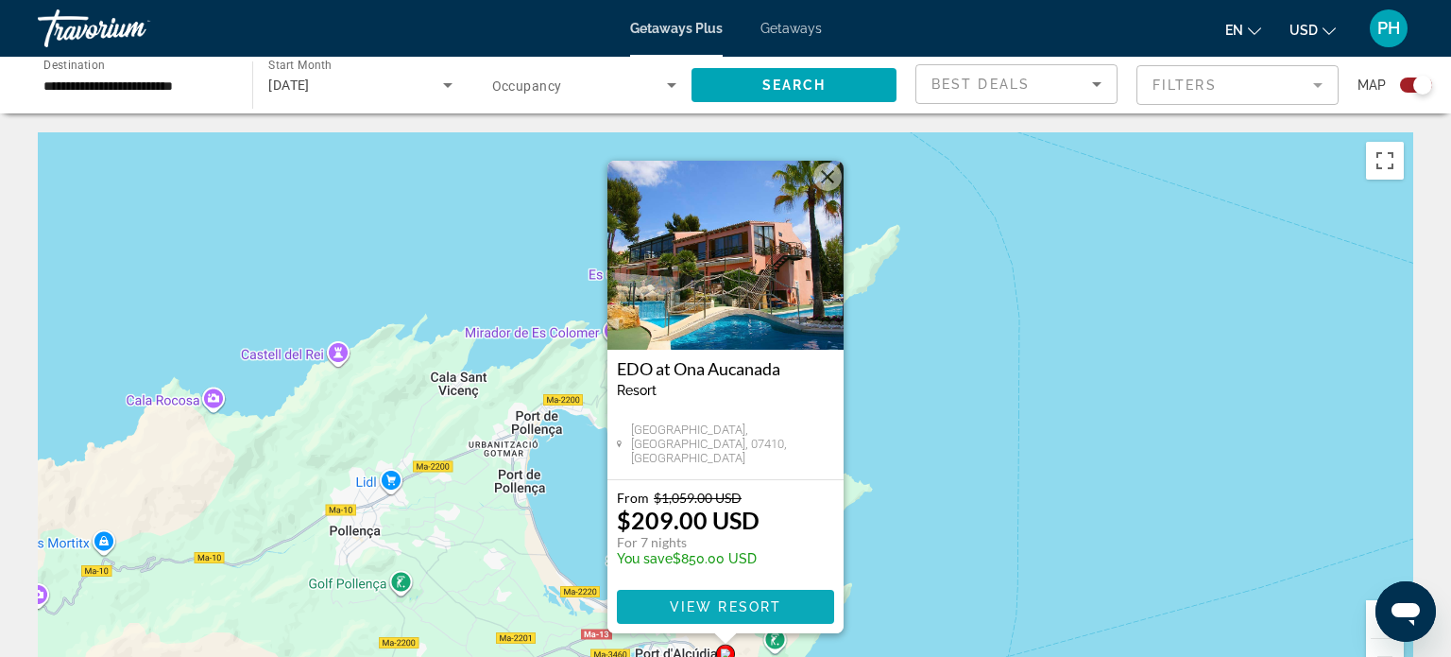
click at [685, 604] on span "View Resort" at bounding box center [725, 606] width 111 height 15
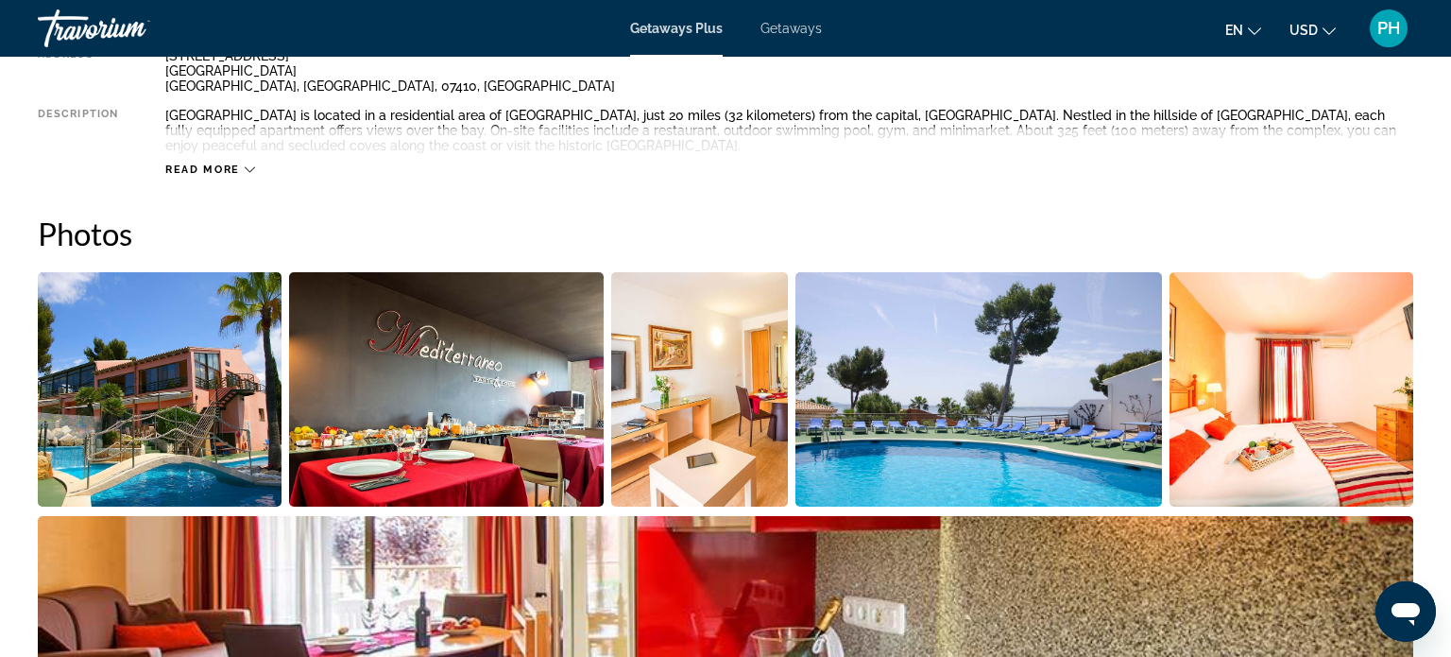
scroll to position [794, 0]
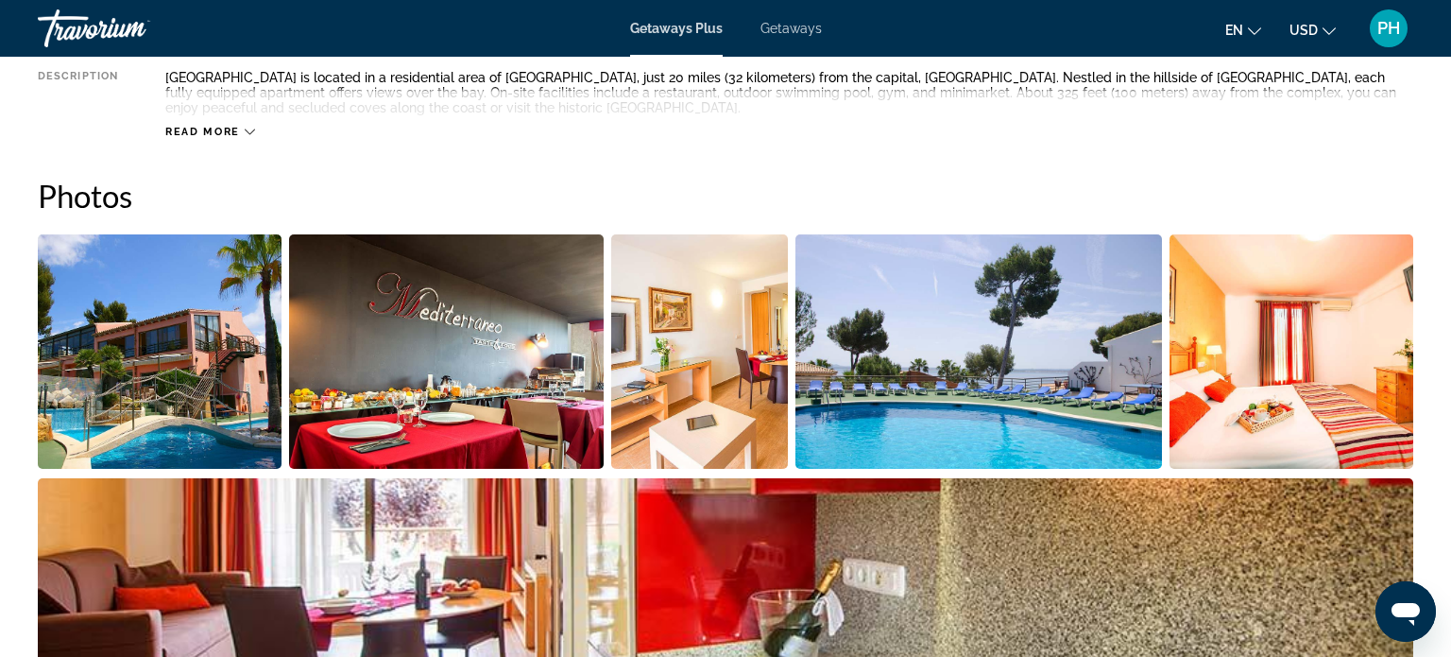
click at [265, 374] on img "Open full-screen image slider" at bounding box center [160, 351] width 244 height 234
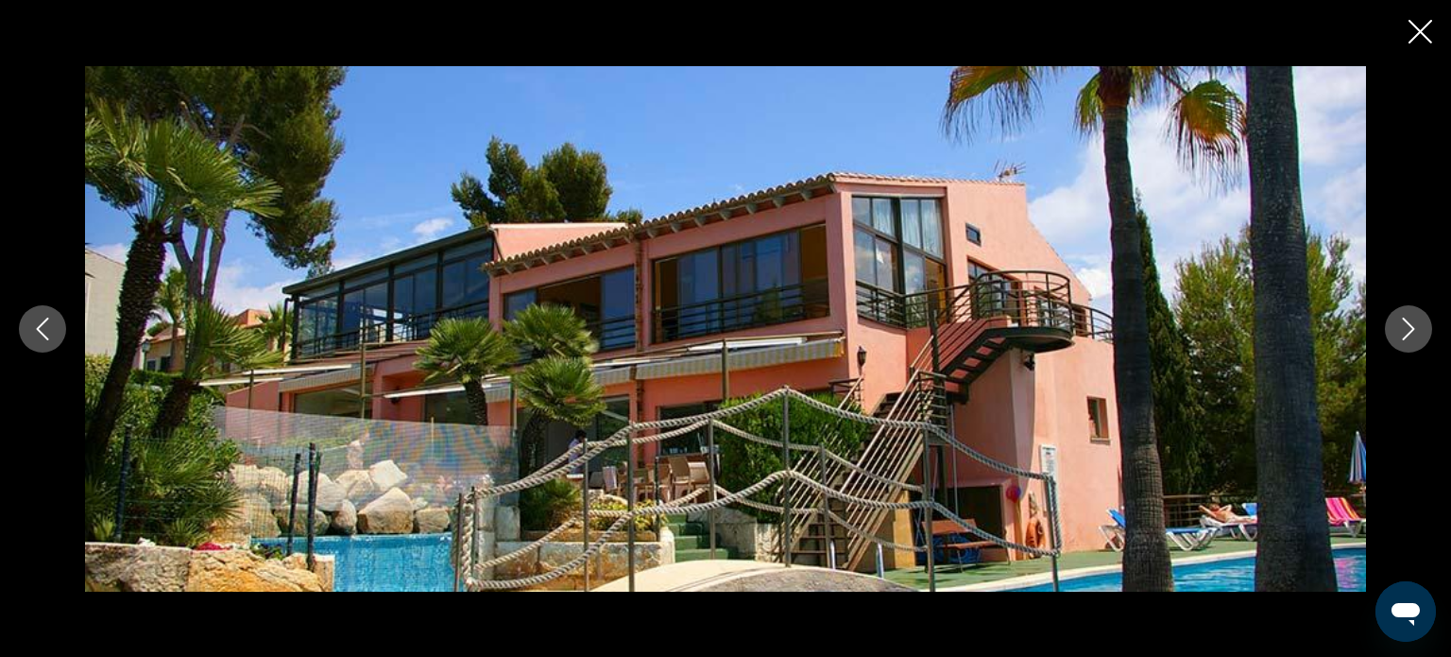
click at [1417, 333] on icon "Next image" at bounding box center [1408, 328] width 23 height 23
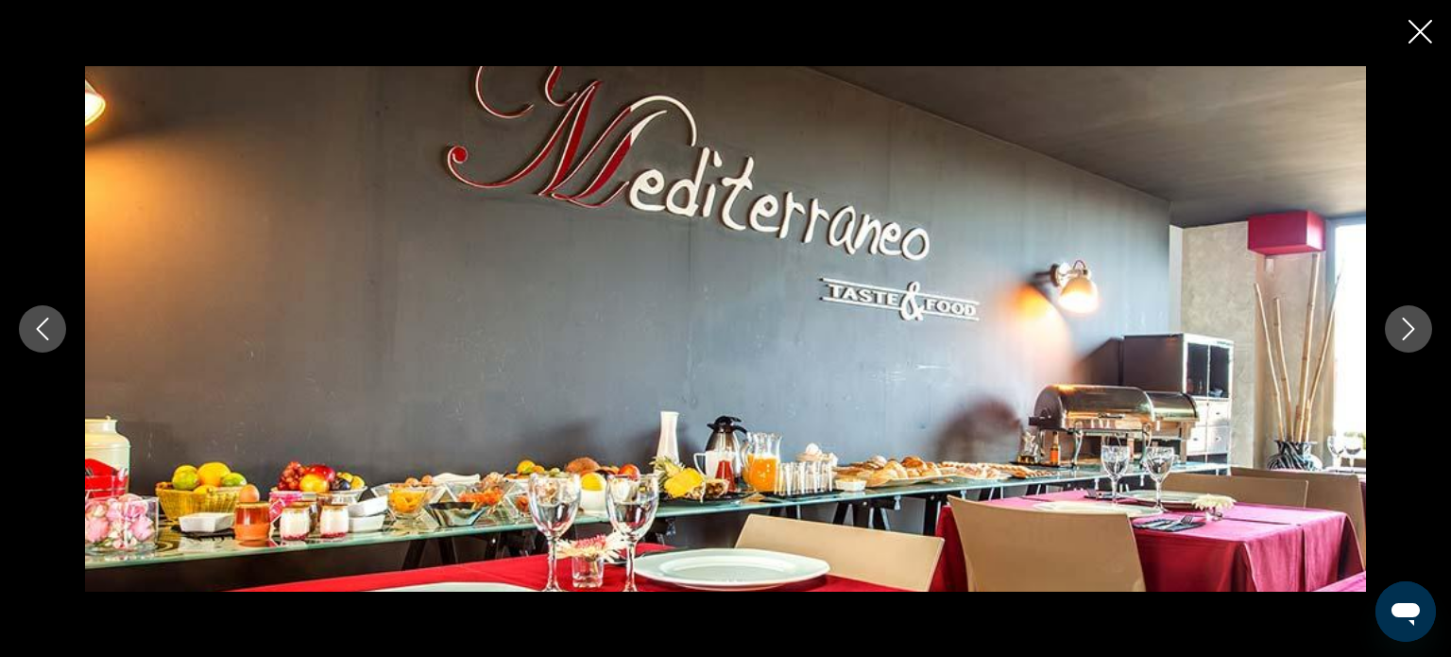
click at [1417, 333] on icon "Next image" at bounding box center [1408, 328] width 23 height 23
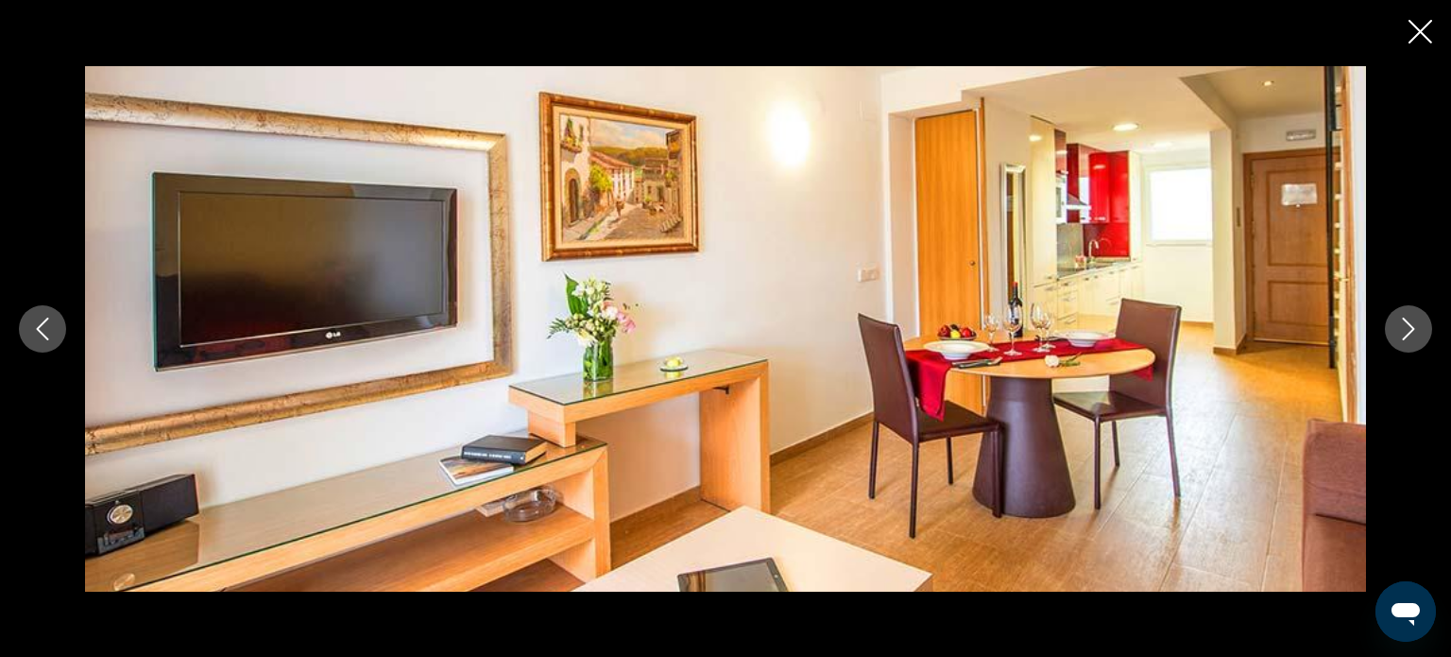
click at [1417, 333] on icon "Next image" at bounding box center [1408, 328] width 23 height 23
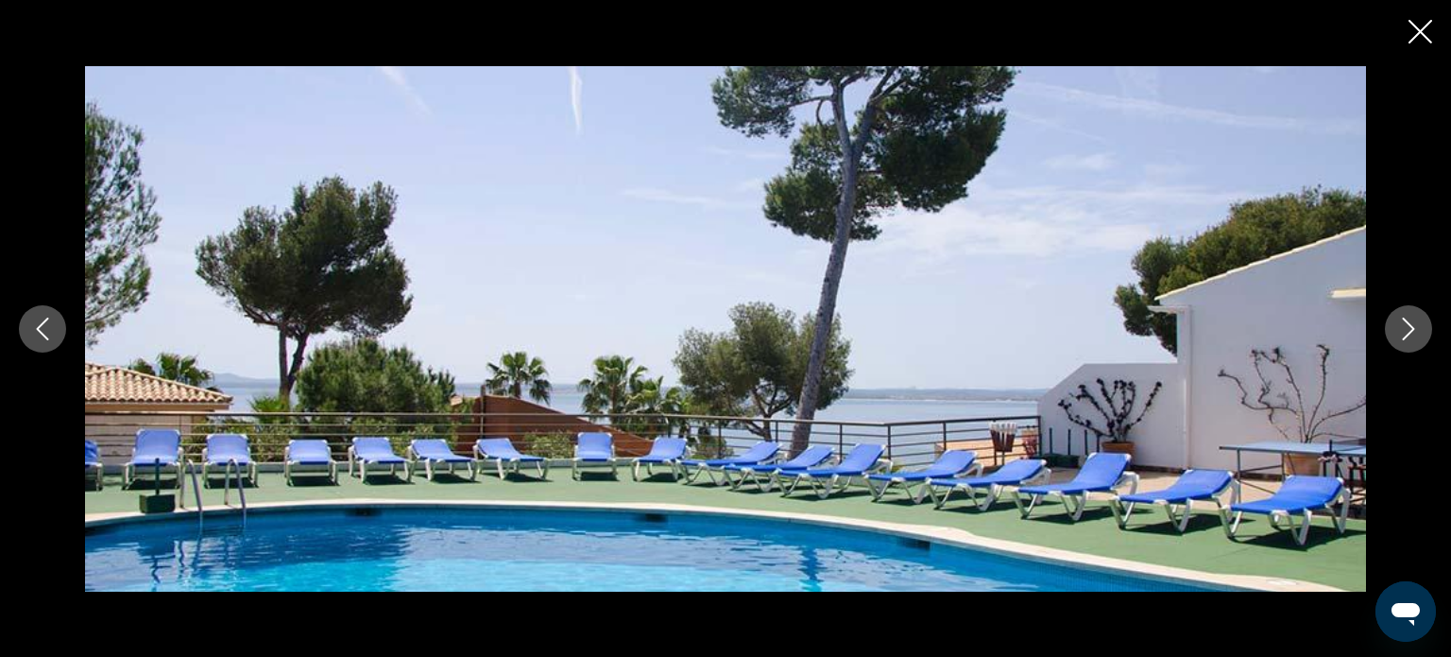
click at [1417, 333] on icon "Next image" at bounding box center [1408, 328] width 23 height 23
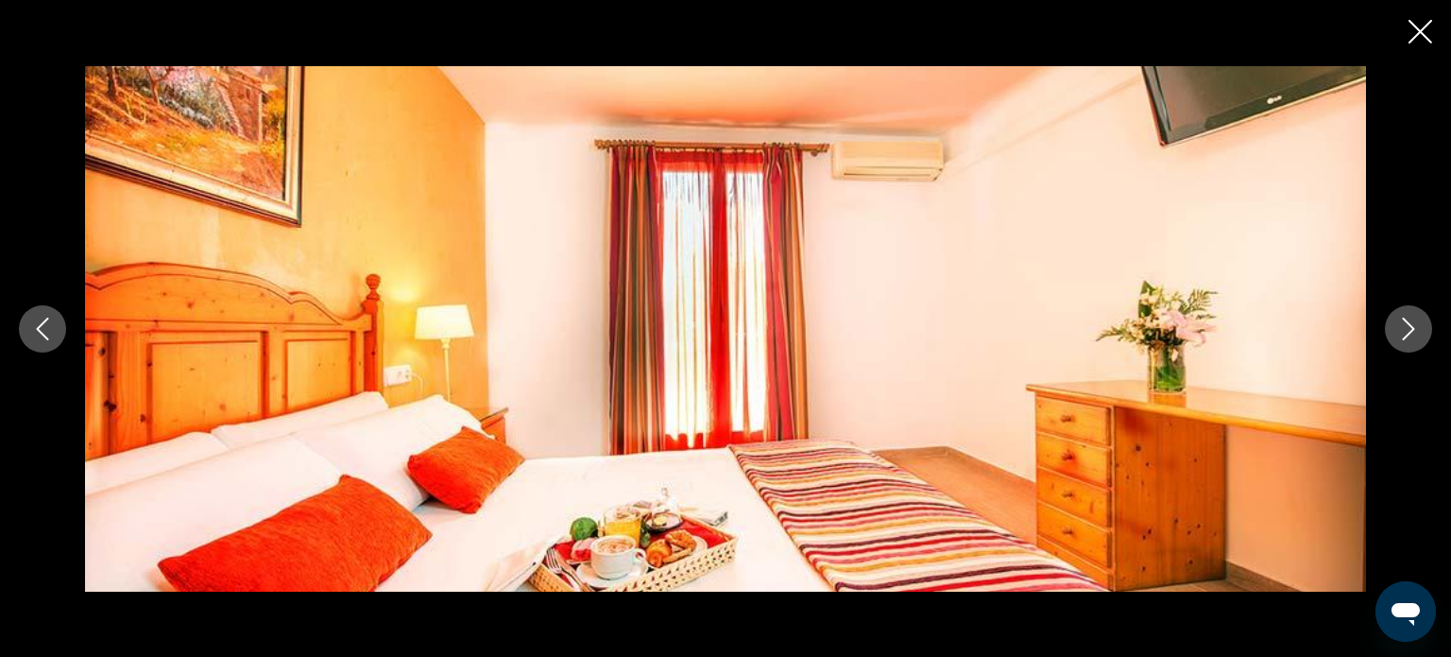
click at [1417, 333] on icon "Next image" at bounding box center [1408, 328] width 23 height 23
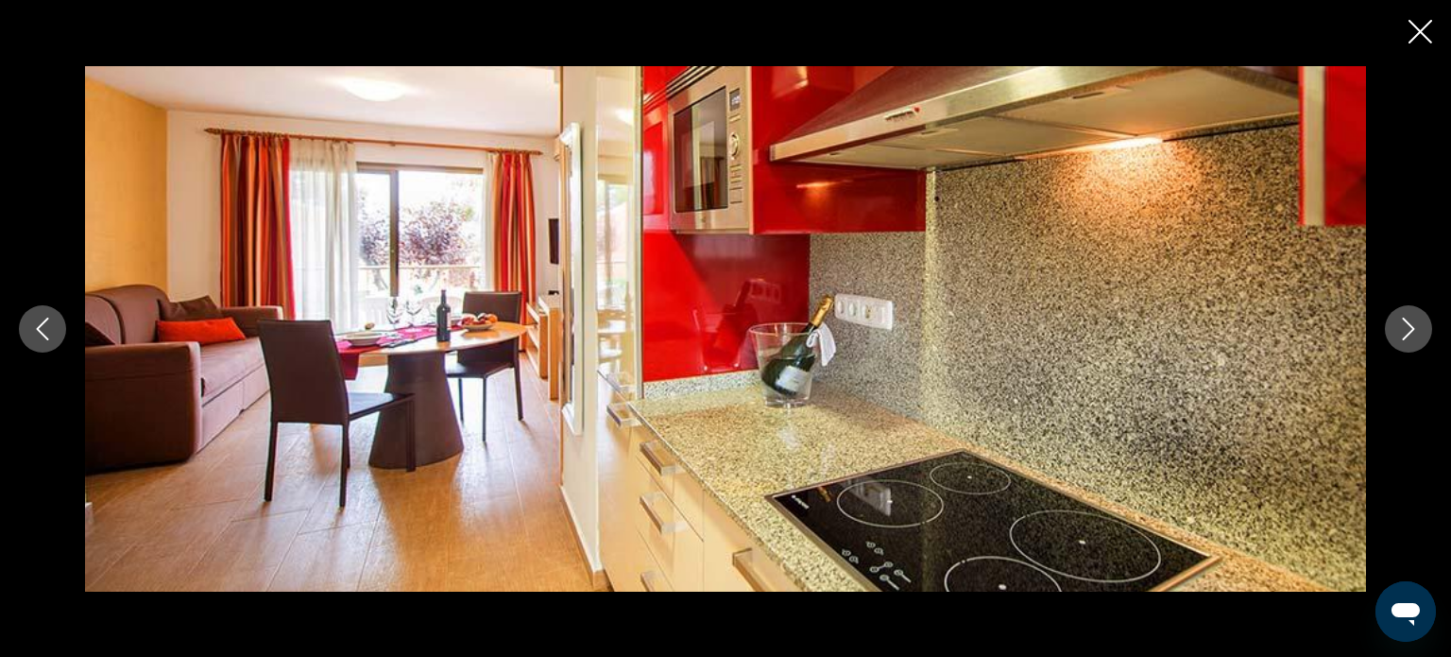
click at [1417, 333] on icon "Next image" at bounding box center [1408, 328] width 23 height 23
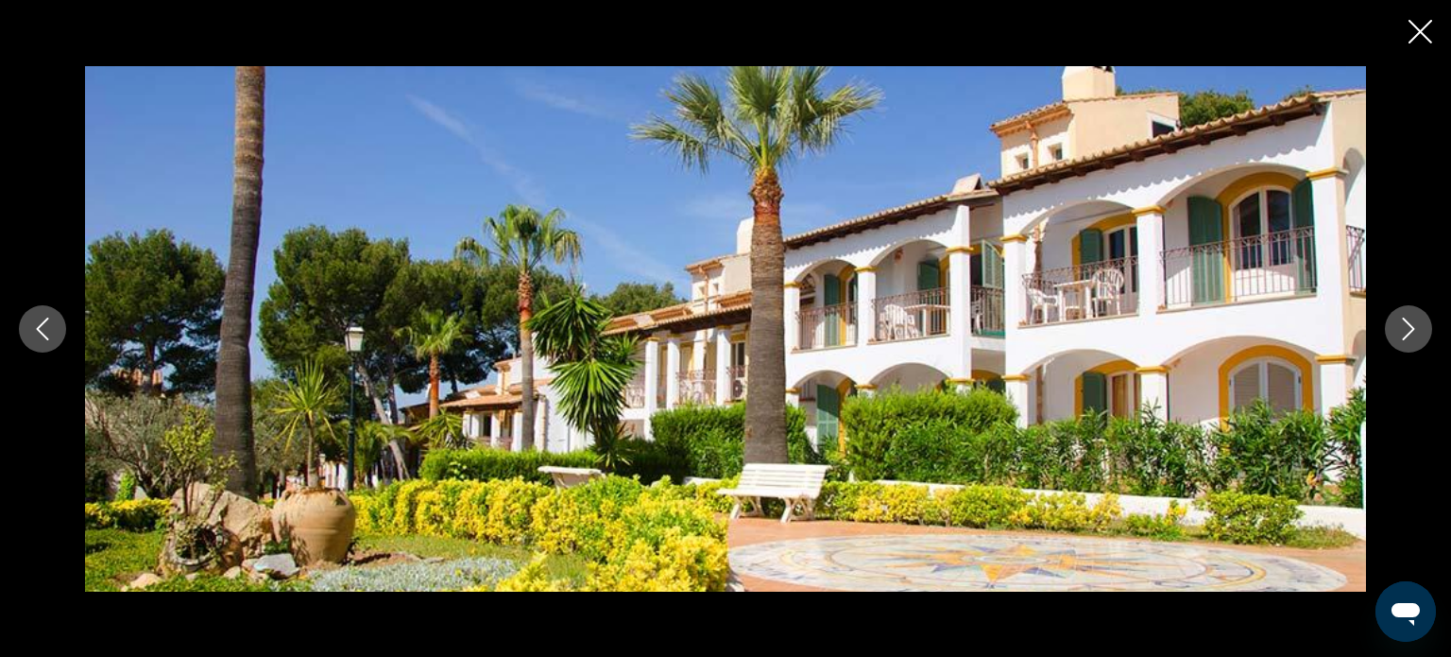
click at [1417, 333] on icon "Next image" at bounding box center [1408, 328] width 23 height 23
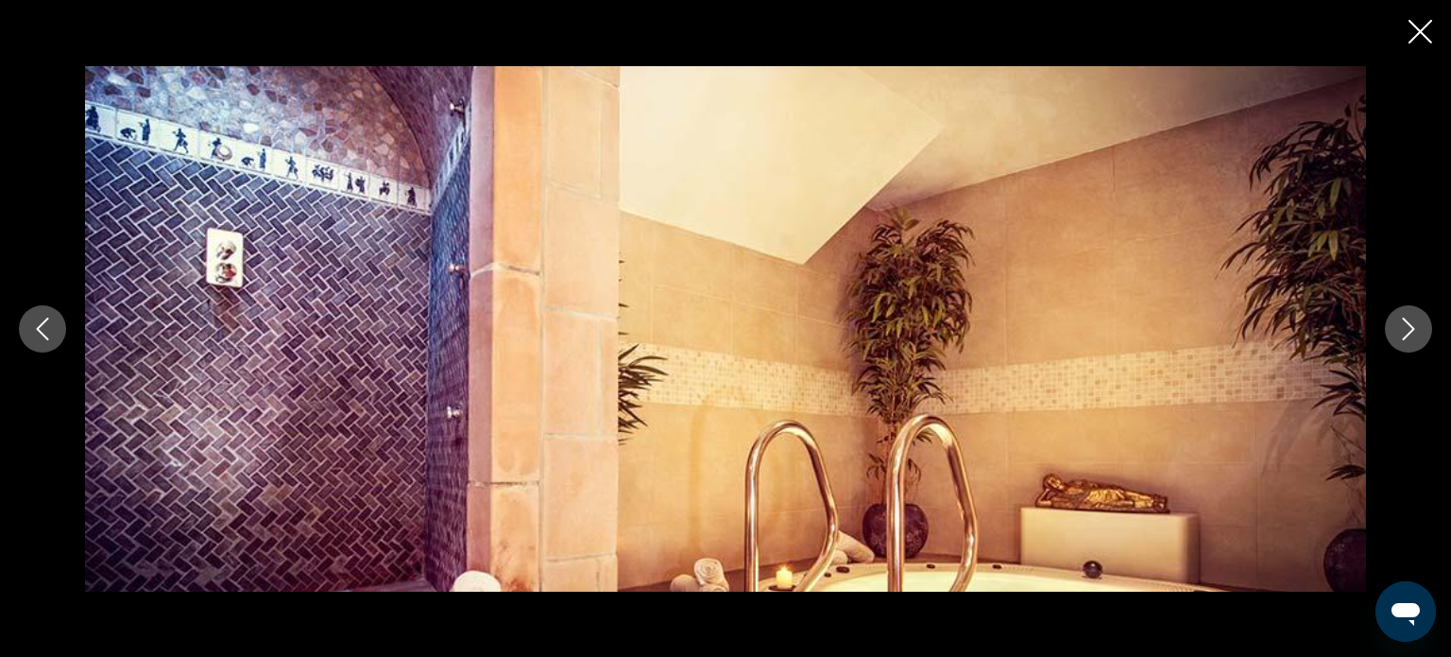
click at [1417, 333] on icon "Next image" at bounding box center [1408, 328] width 23 height 23
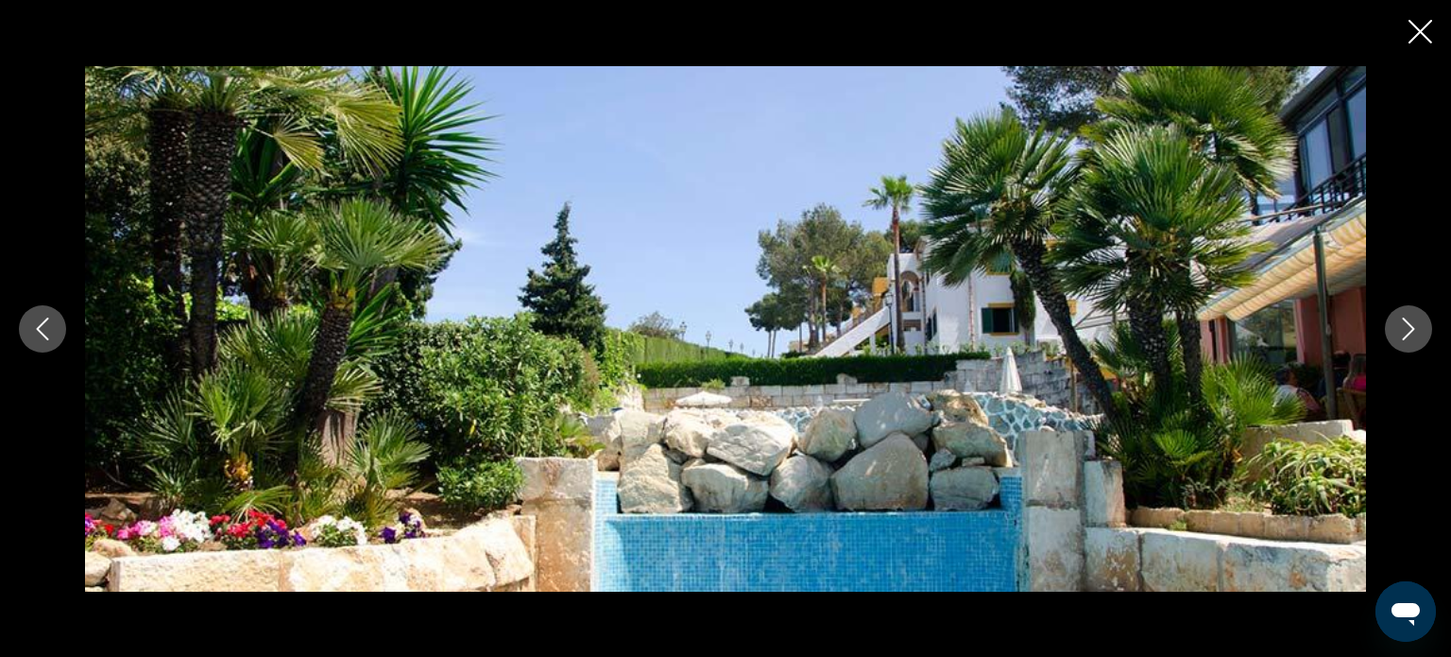
click at [1417, 333] on icon "Next image" at bounding box center [1408, 328] width 23 height 23
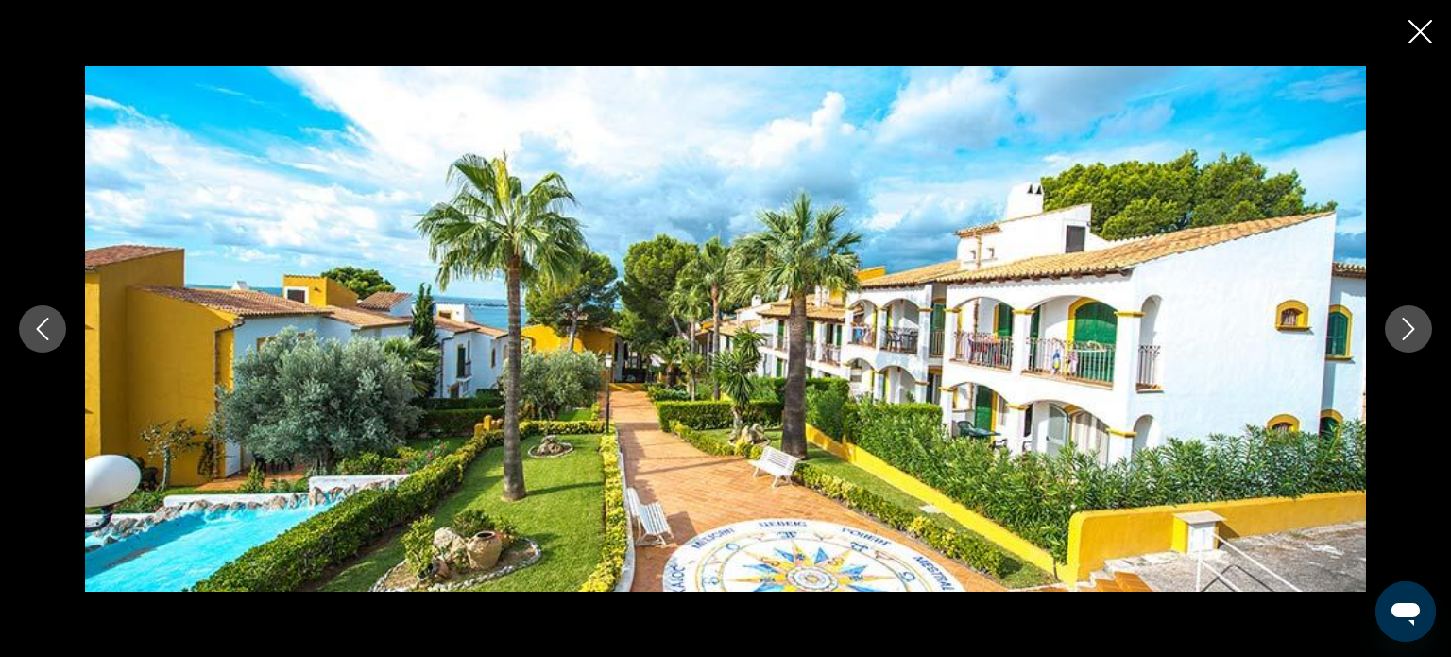
click at [1417, 333] on icon "Next image" at bounding box center [1408, 328] width 23 height 23
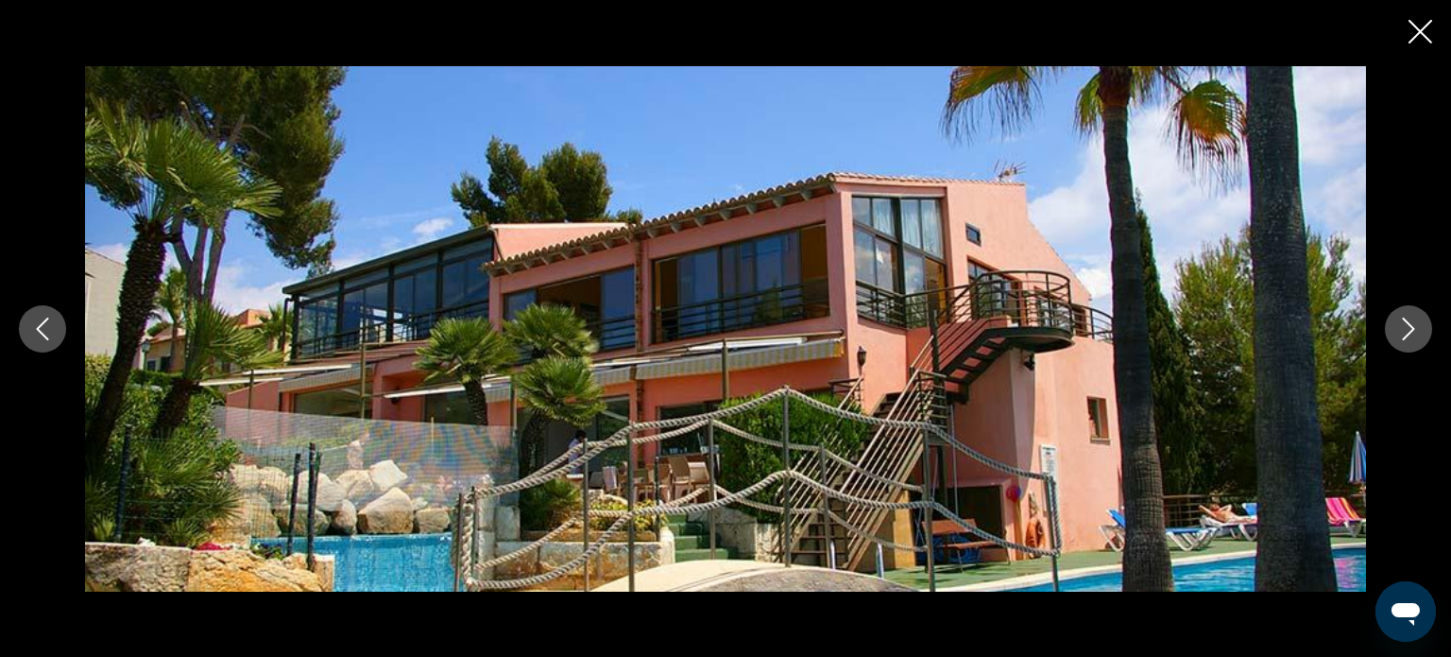
click at [1417, 333] on icon "Next image" at bounding box center [1408, 328] width 23 height 23
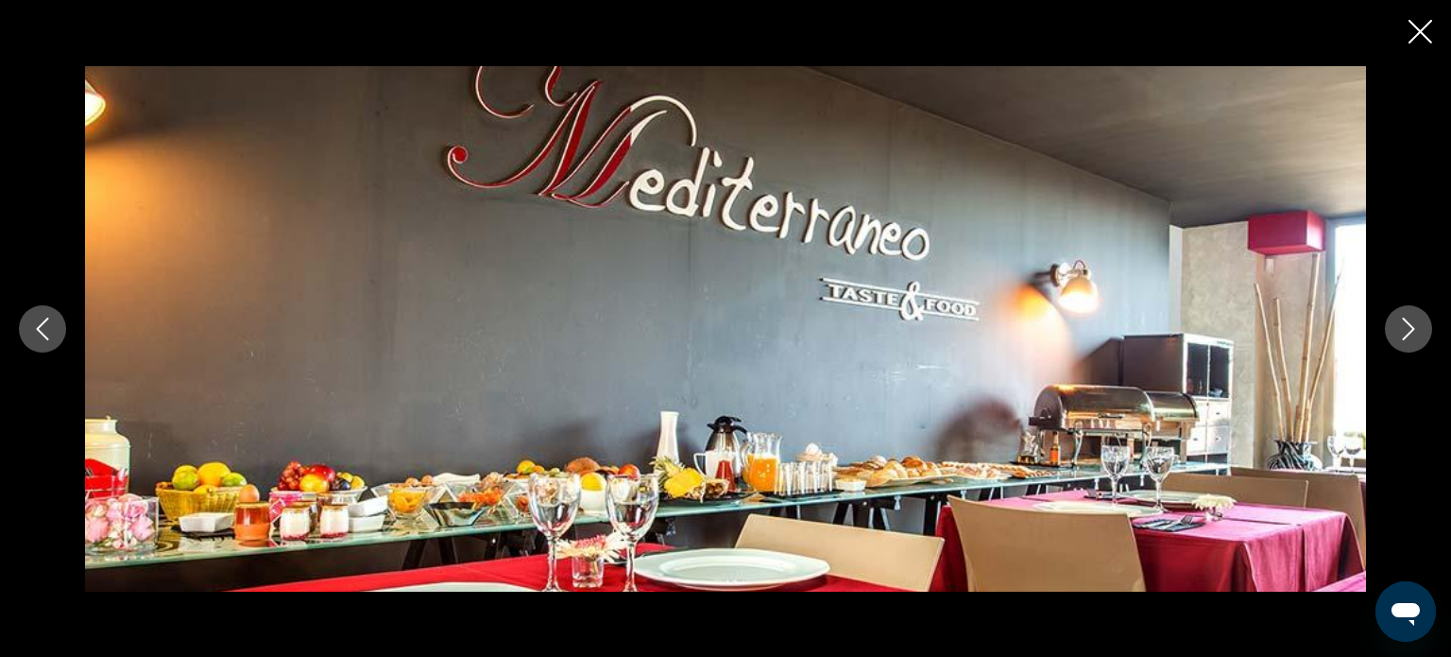
click at [1417, 333] on icon "Next image" at bounding box center [1408, 328] width 23 height 23
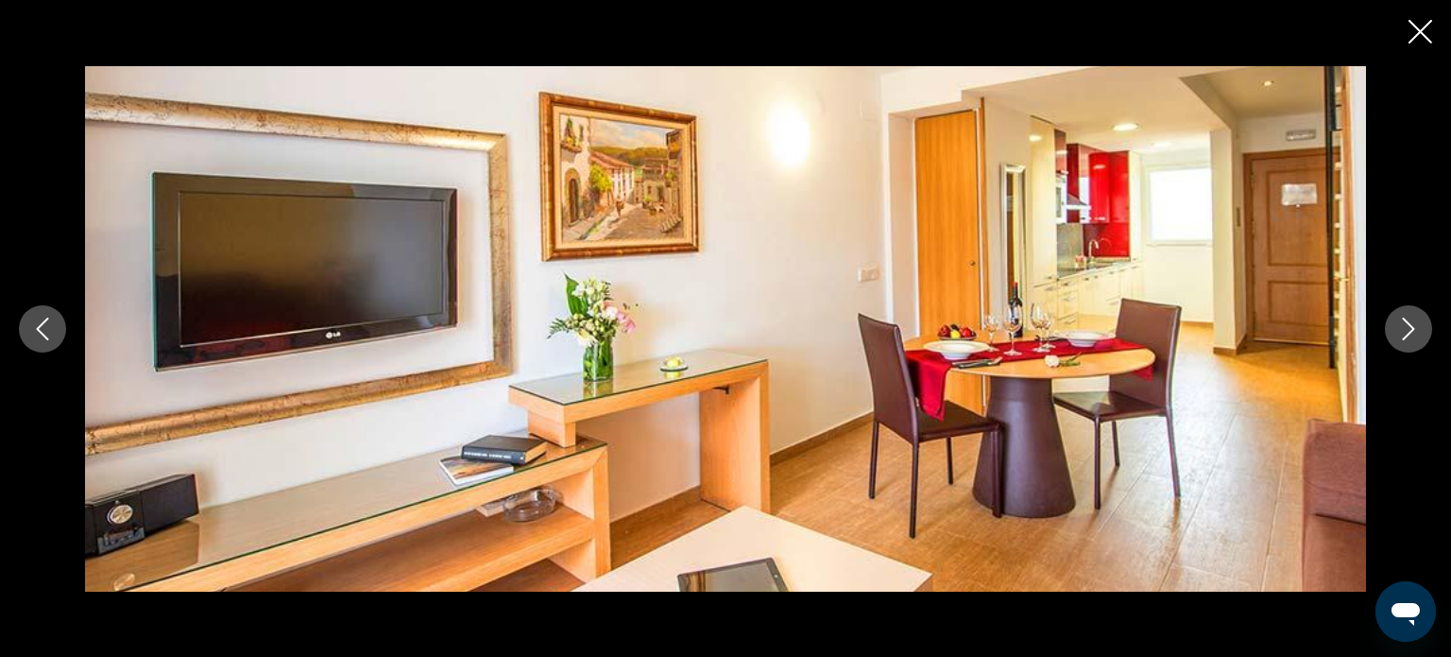
click at [1417, 333] on icon "Next image" at bounding box center [1408, 328] width 23 height 23
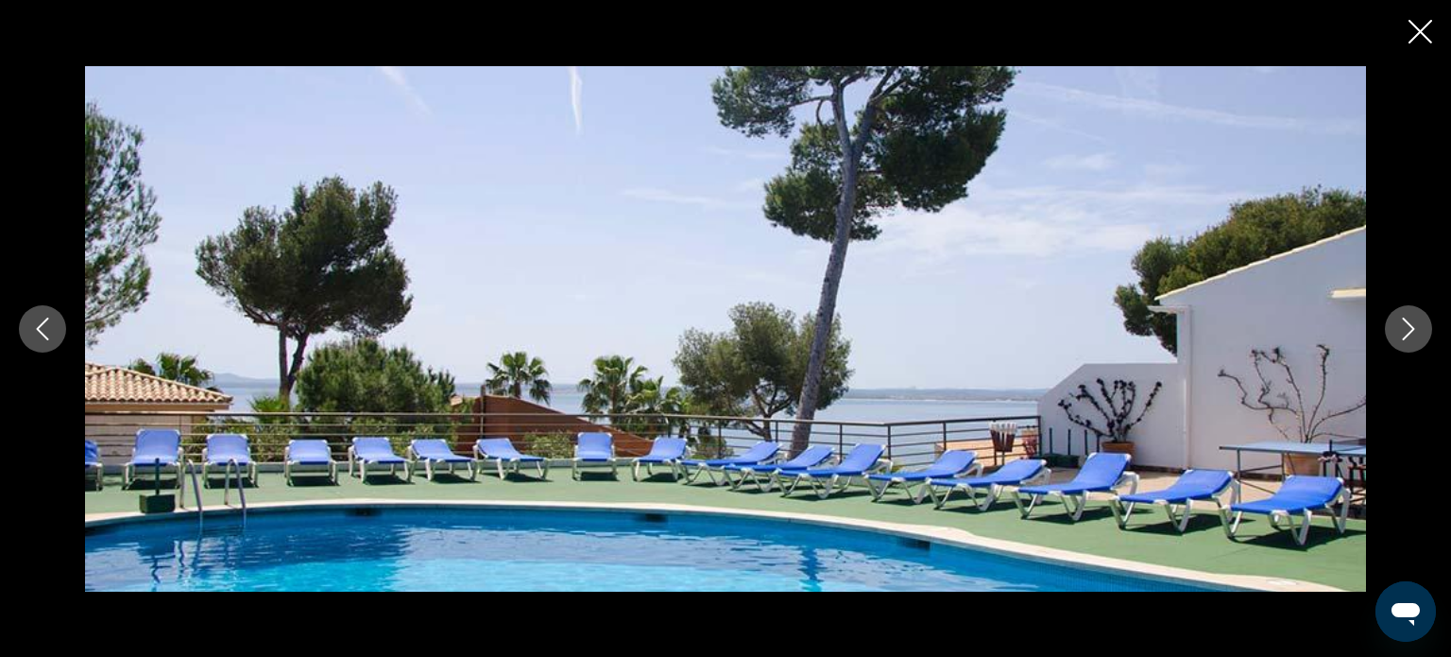
click at [1417, 333] on icon "Next image" at bounding box center [1408, 328] width 23 height 23
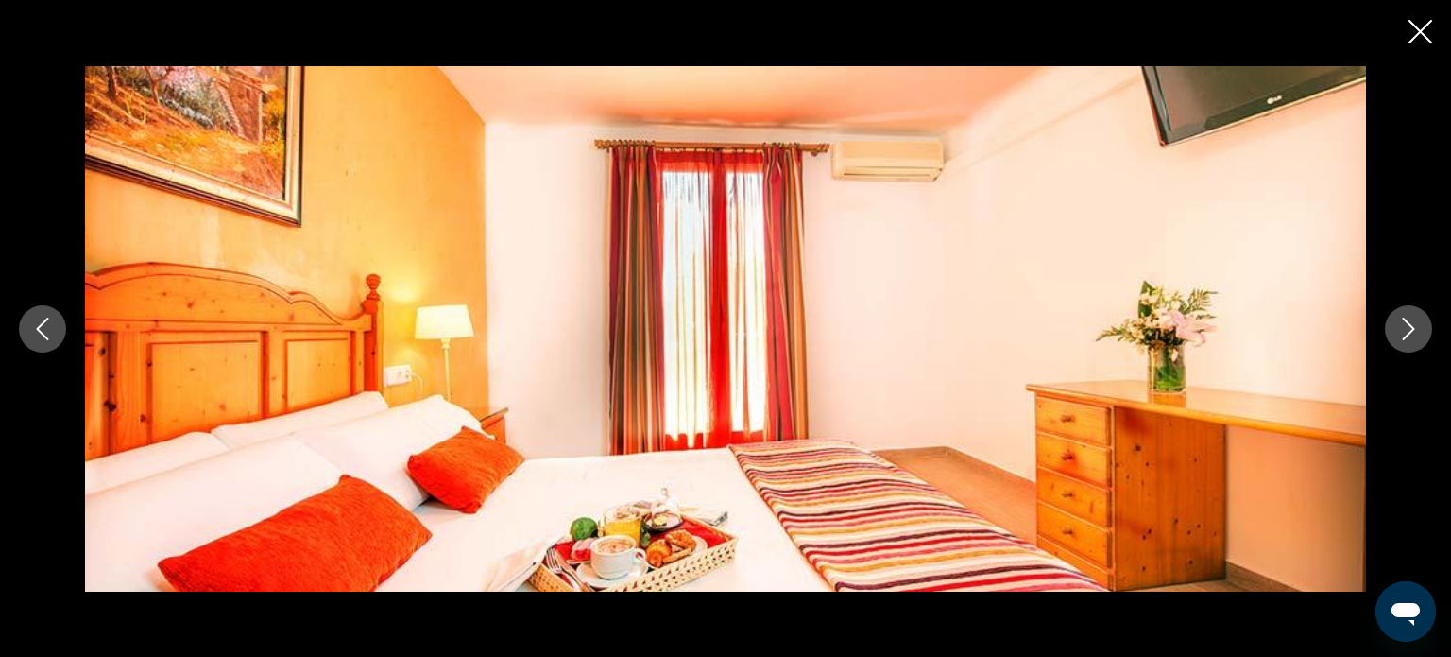
click at [1428, 25] on icon "Close slideshow" at bounding box center [1421, 32] width 24 height 24
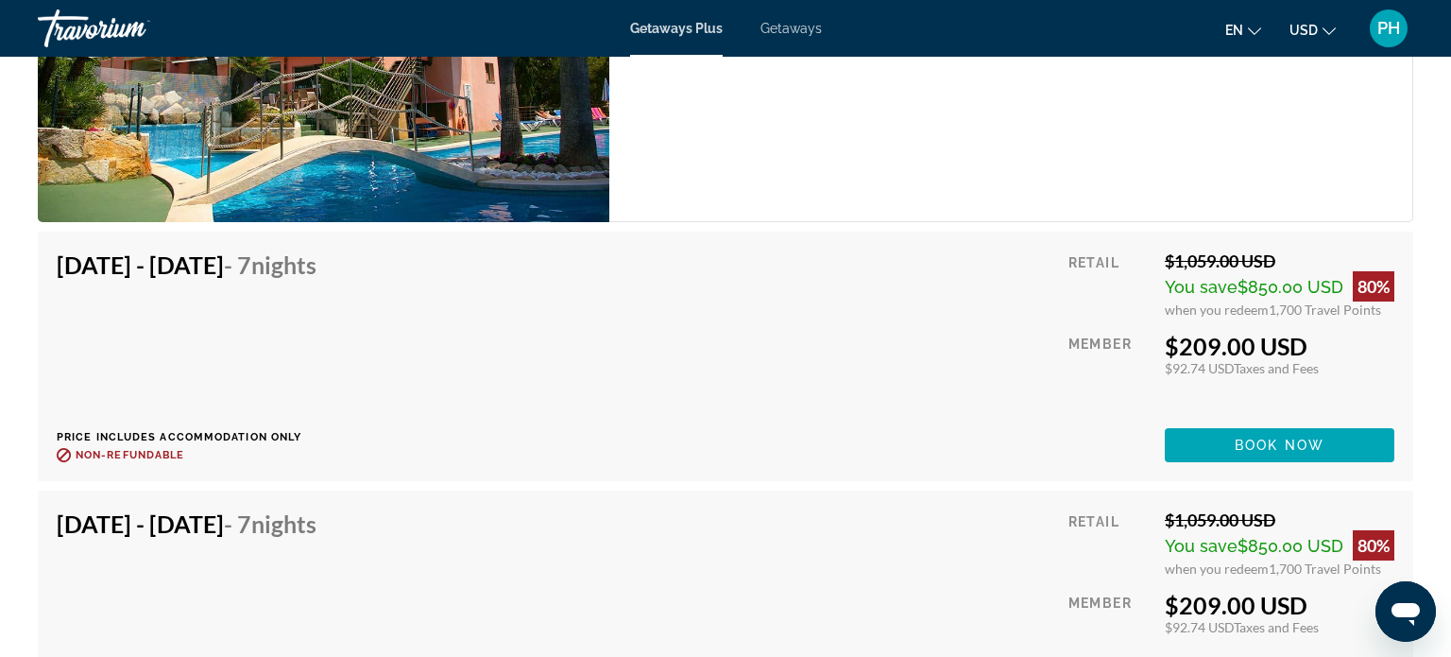
scroll to position [3364, 0]
